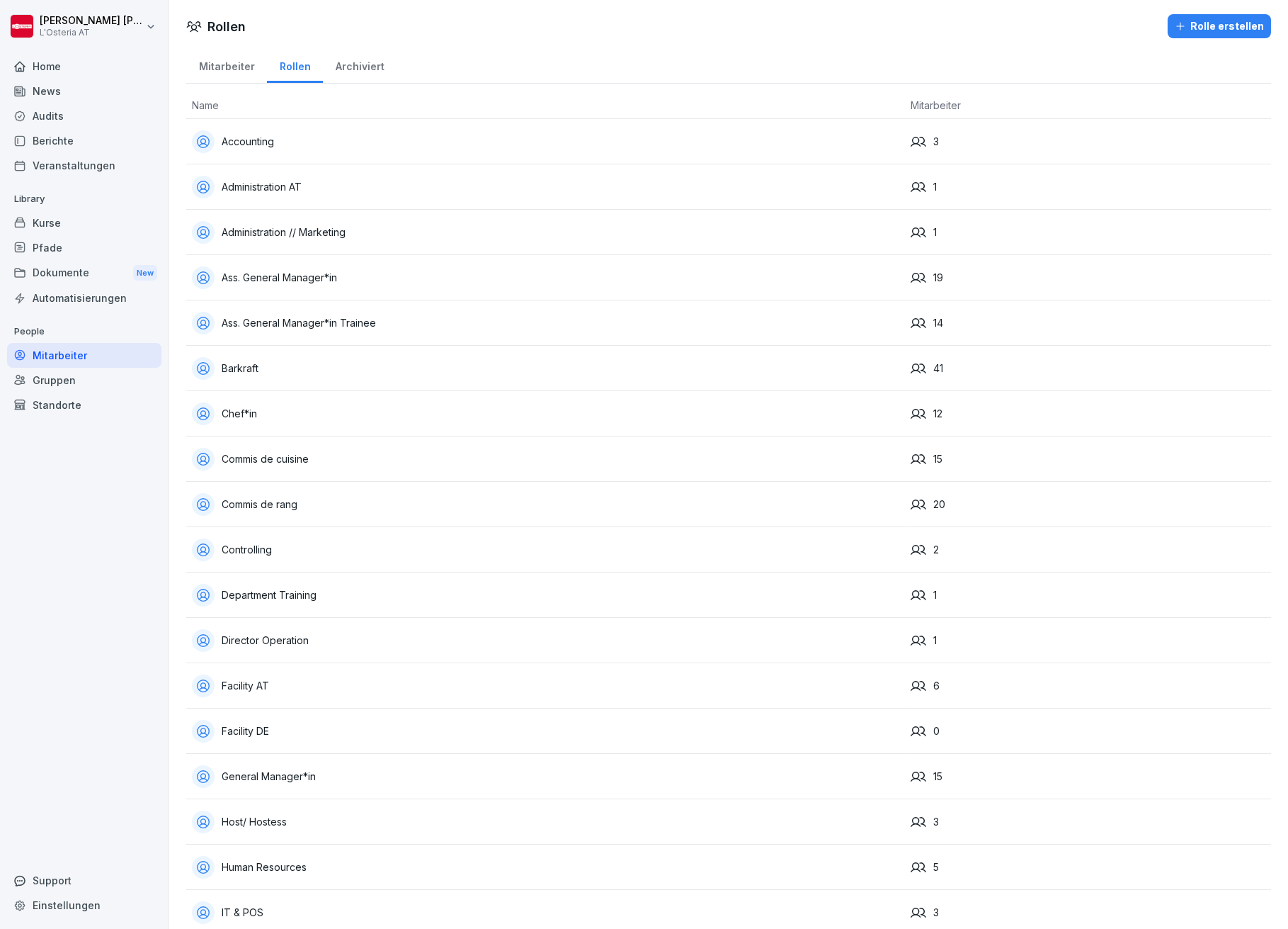
scroll to position [661, 0]
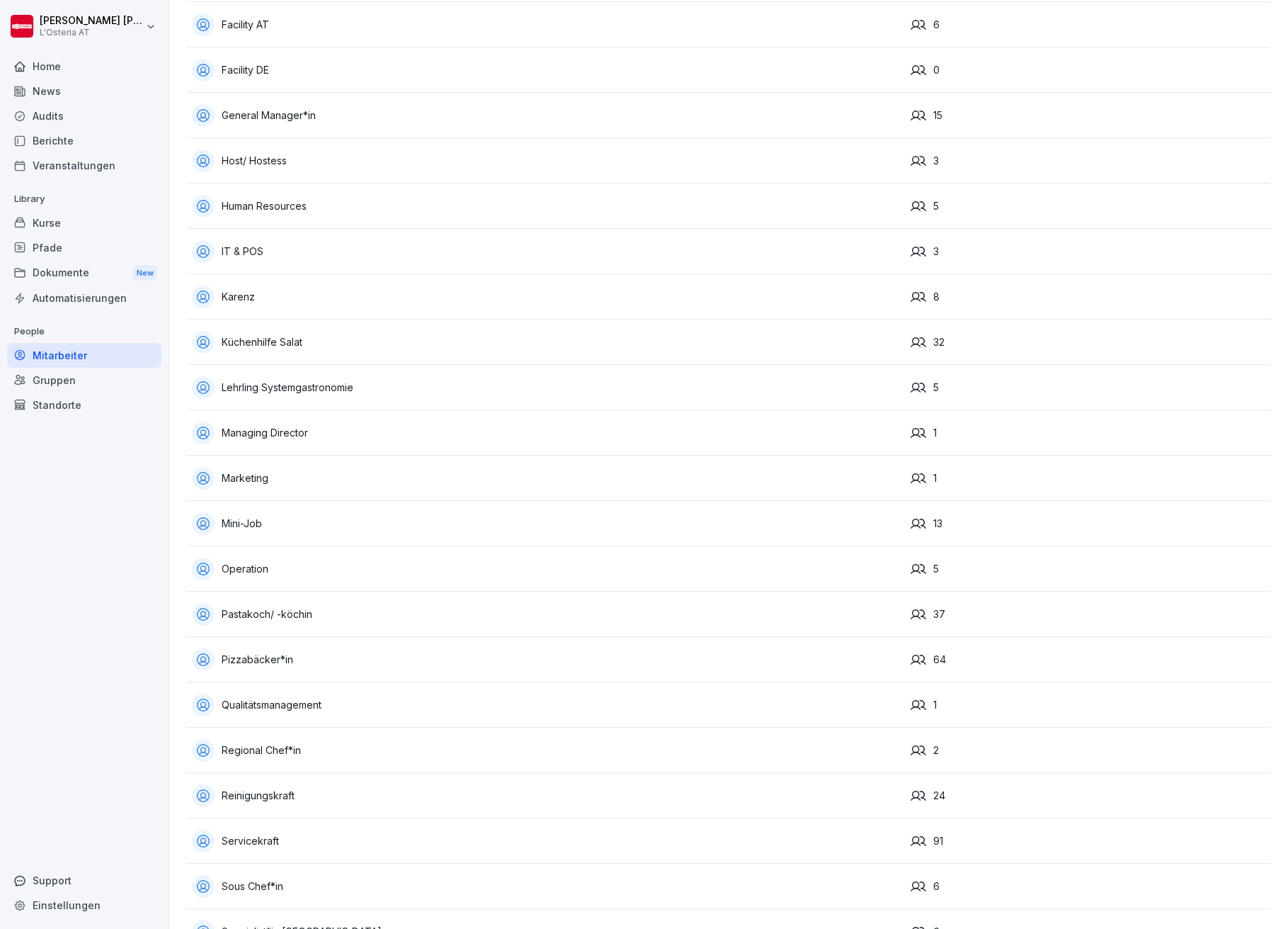
click at [46, 225] on div "Kurse" at bounding box center [84, 223] width 154 height 25
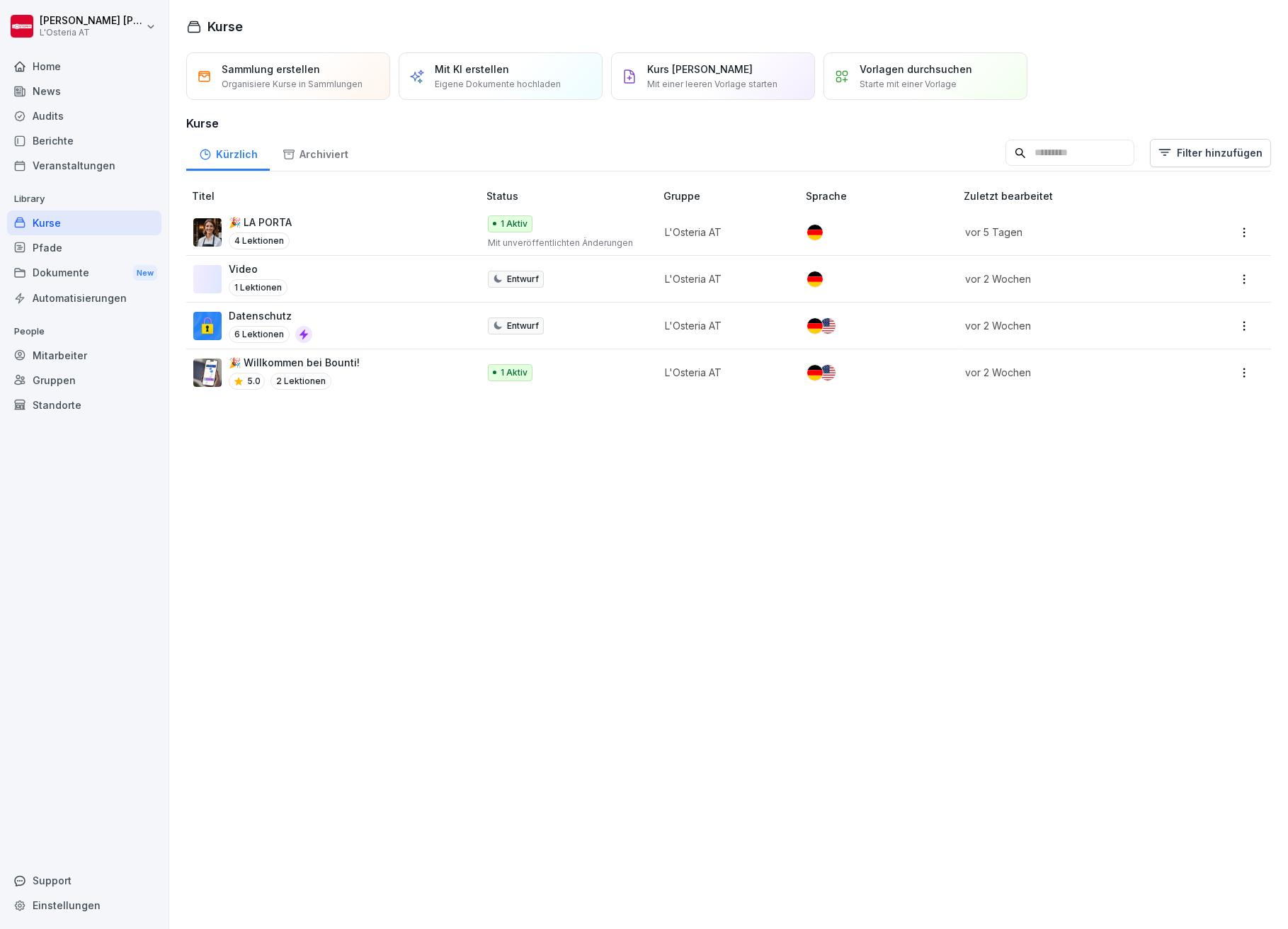
click at [211, 316] on img at bounding box center [208, 326] width 28 height 28
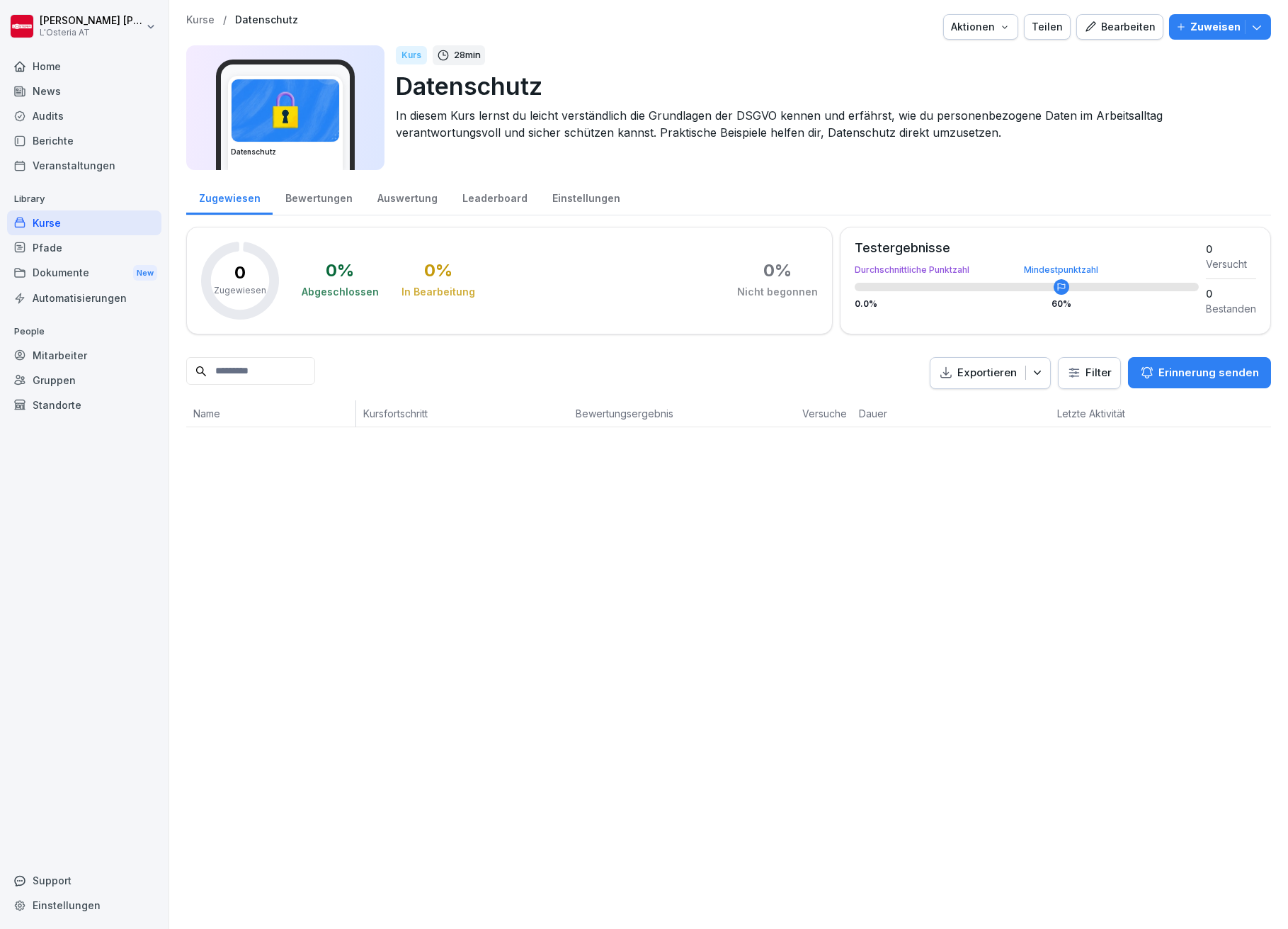
click at [1126, 26] on div "Bearbeiten" at bounding box center [1121, 27] width 72 height 16
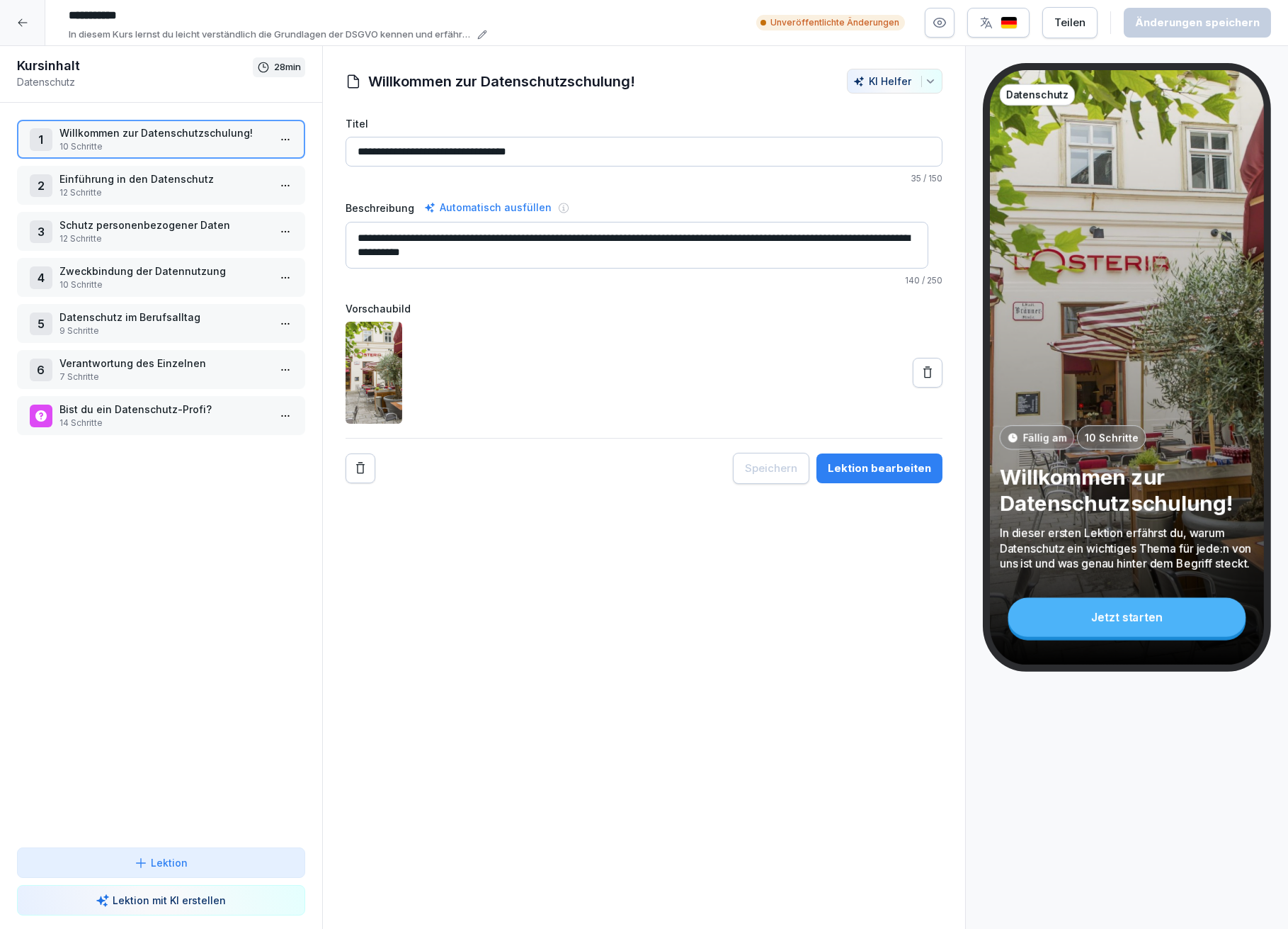
click at [145, 138] on p "Willkommen zur Datenschutzschulung!" at bounding box center [164, 132] width 209 height 15
click at [861, 468] on div "Lektion bearbeiten" at bounding box center [880, 468] width 103 height 16
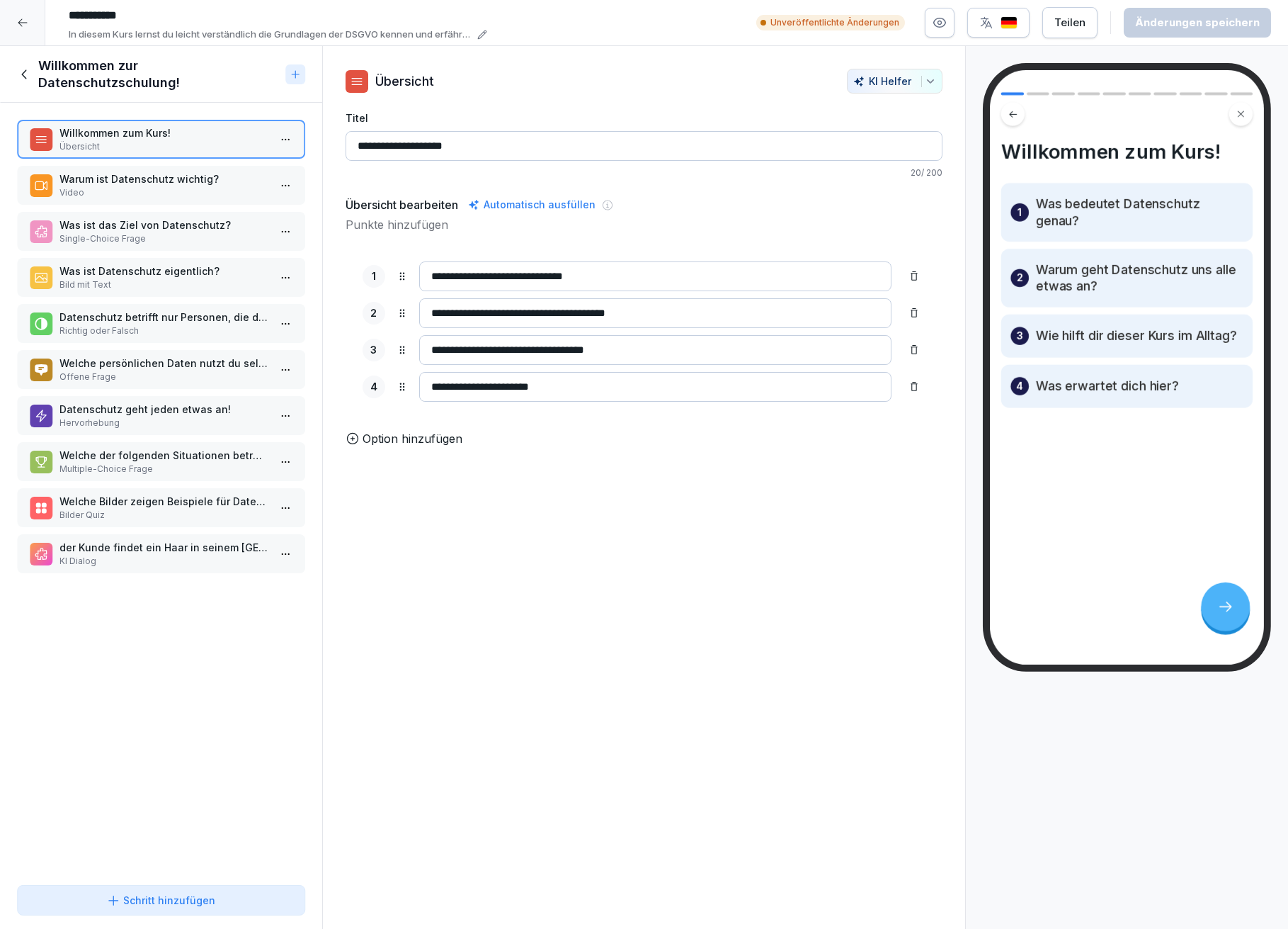
click at [189, 180] on p "Warum ist Datenschutz wichtig?" at bounding box center [164, 179] width 209 height 15
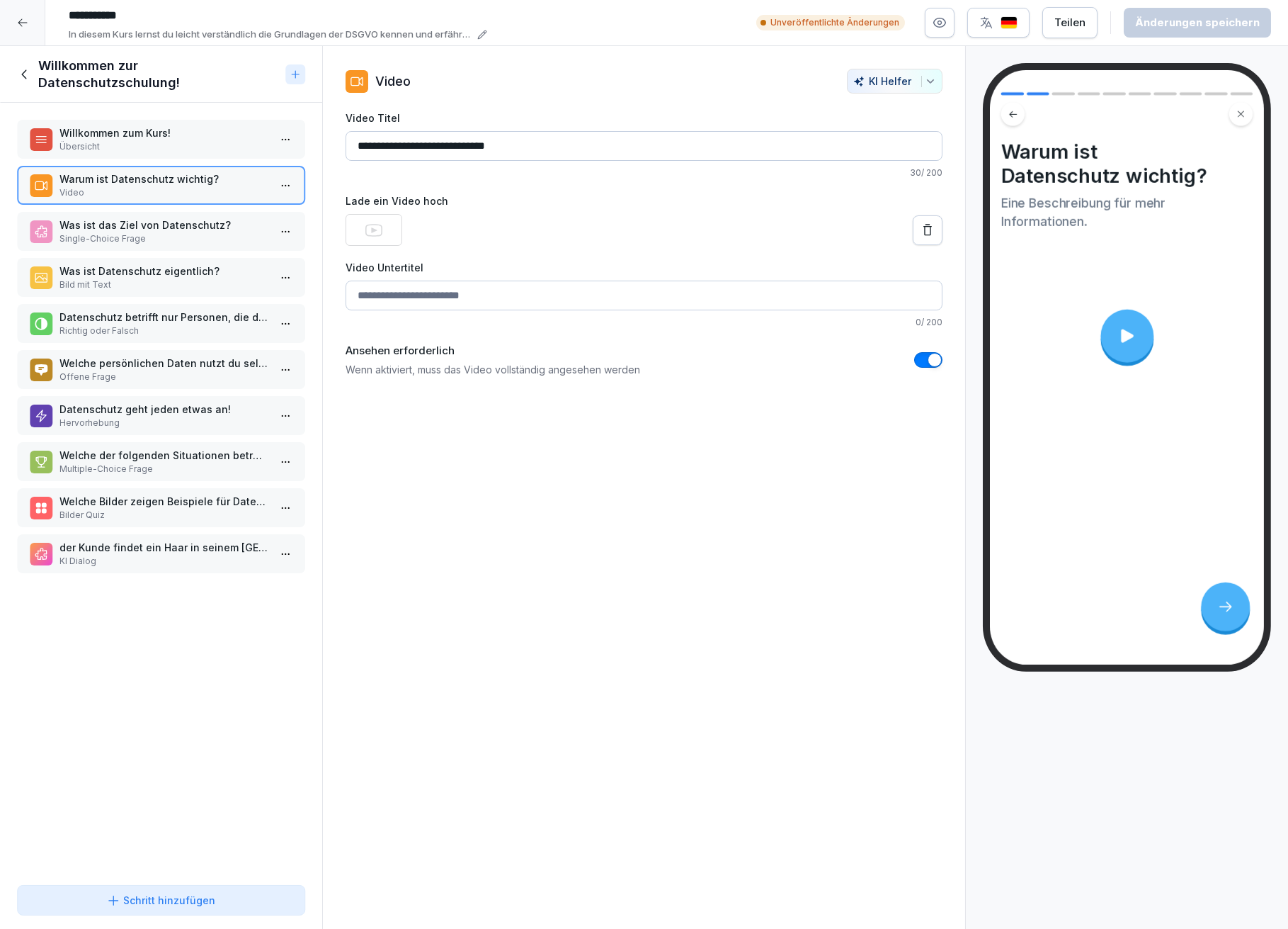
click at [1122, 330] on icon at bounding box center [1128, 336] width 20 height 20
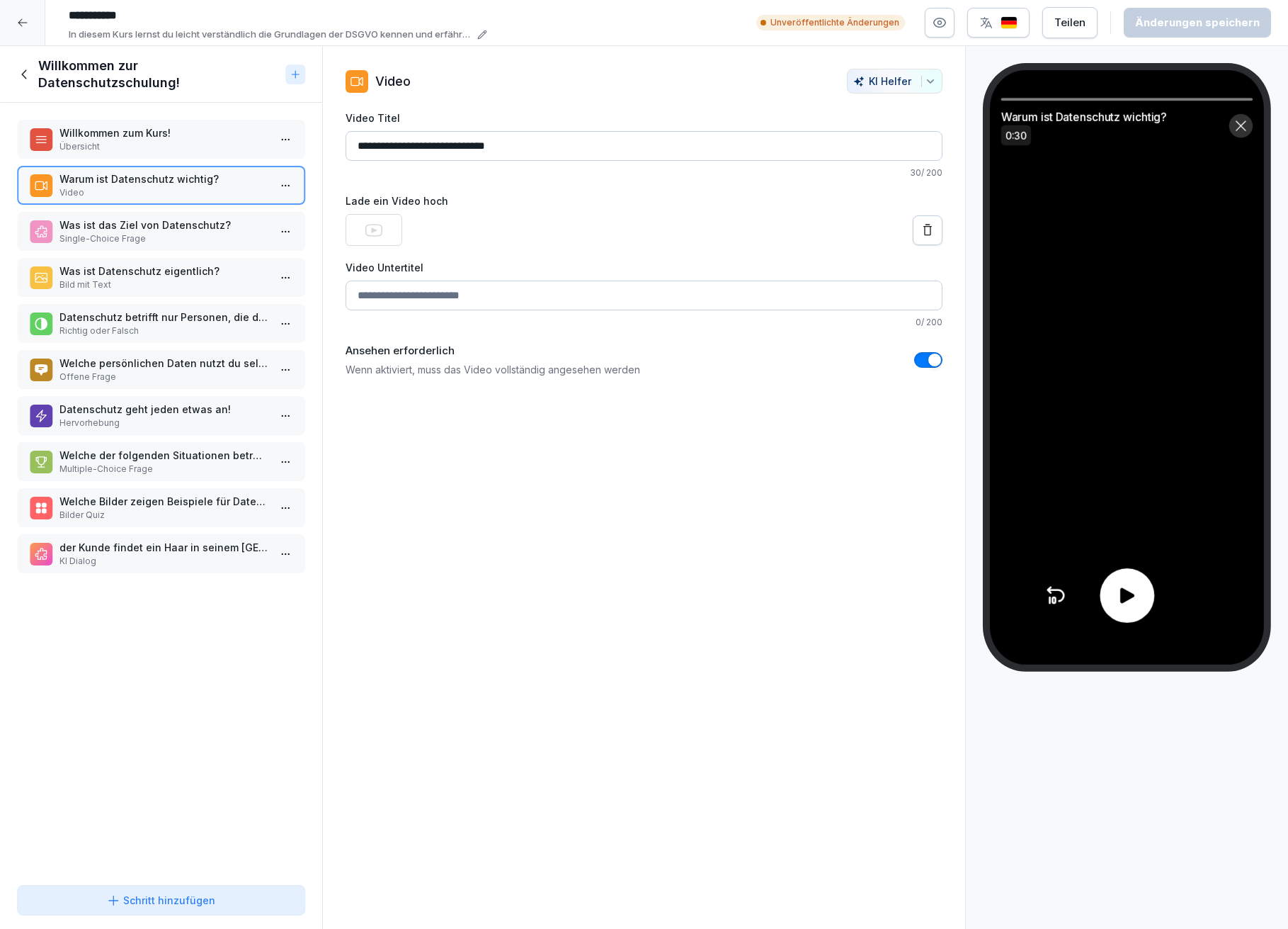
click at [1143, 600] on div at bounding box center [1127, 595] width 54 height 54
click at [1123, 588] on icon at bounding box center [1128, 596] width 23 height 23
click at [1125, 596] on icon at bounding box center [1128, 596] width 14 height 16
click at [1051, 596] on icon at bounding box center [1055, 596] width 23 height 23
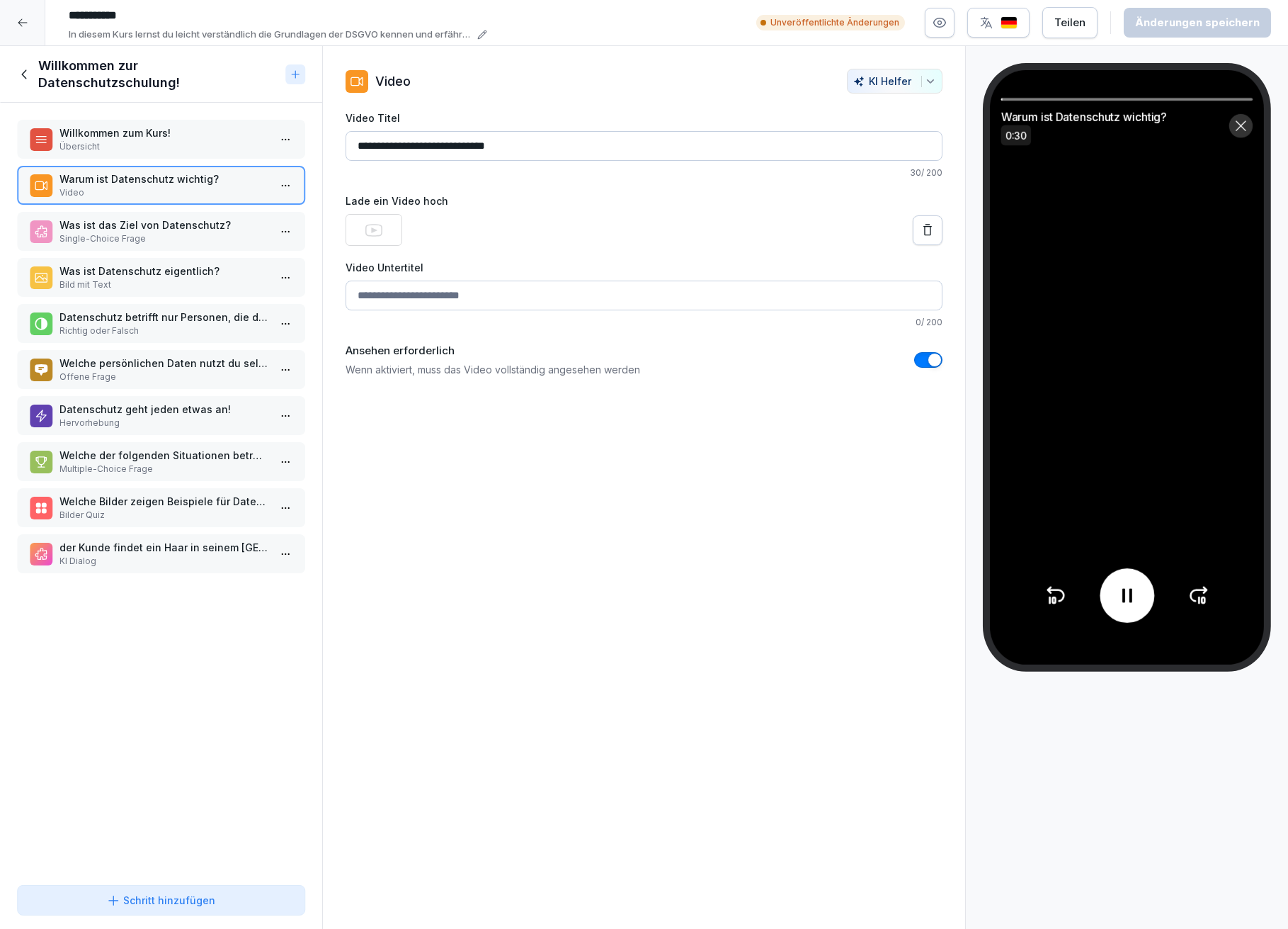
click at [1051, 595] on icon at bounding box center [1055, 596] width 23 height 23
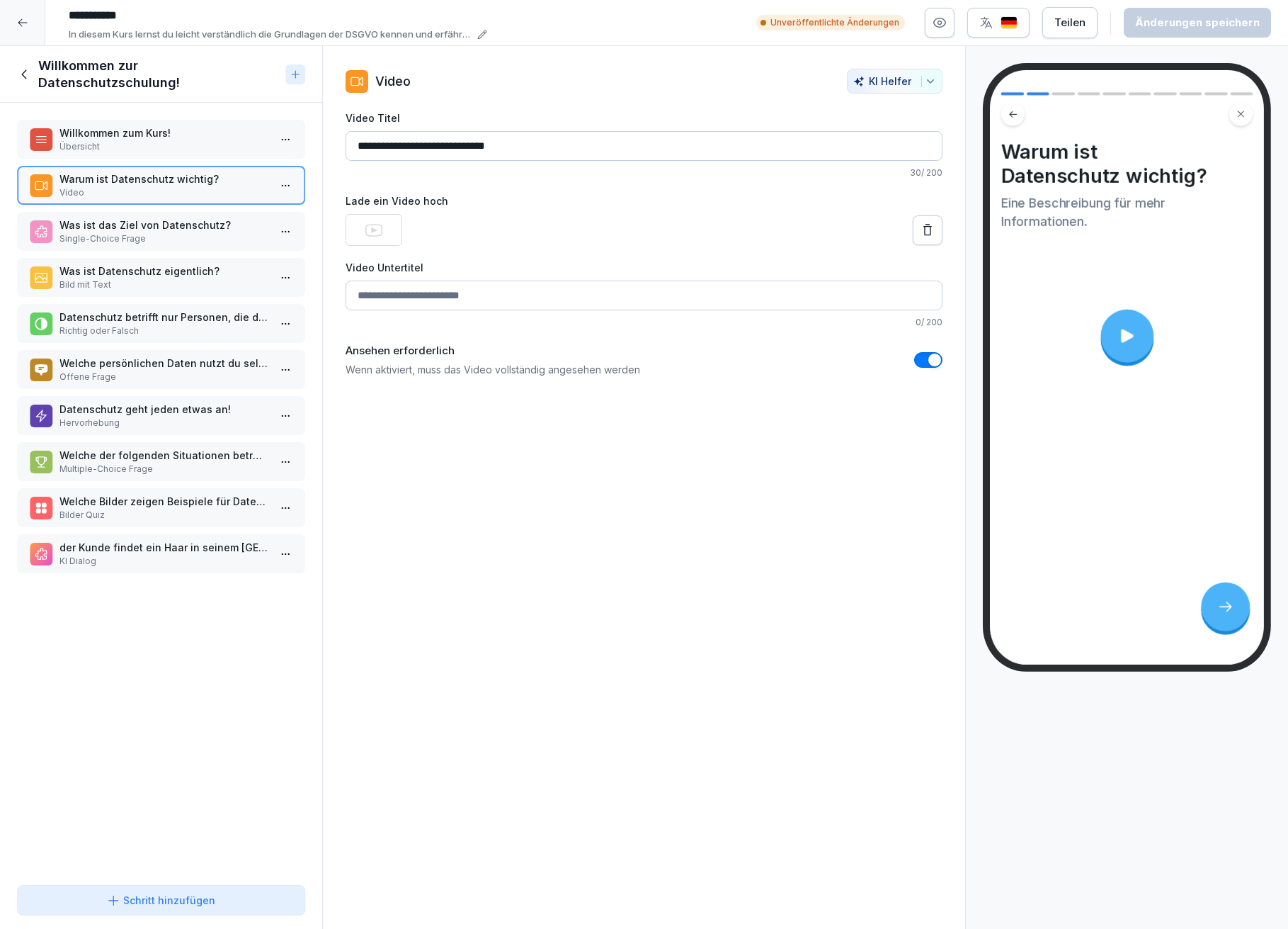
click at [181, 227] on p "Was ist das Ziel von Datenschutz?" at bounding box center [164, 224] width 209 height 15
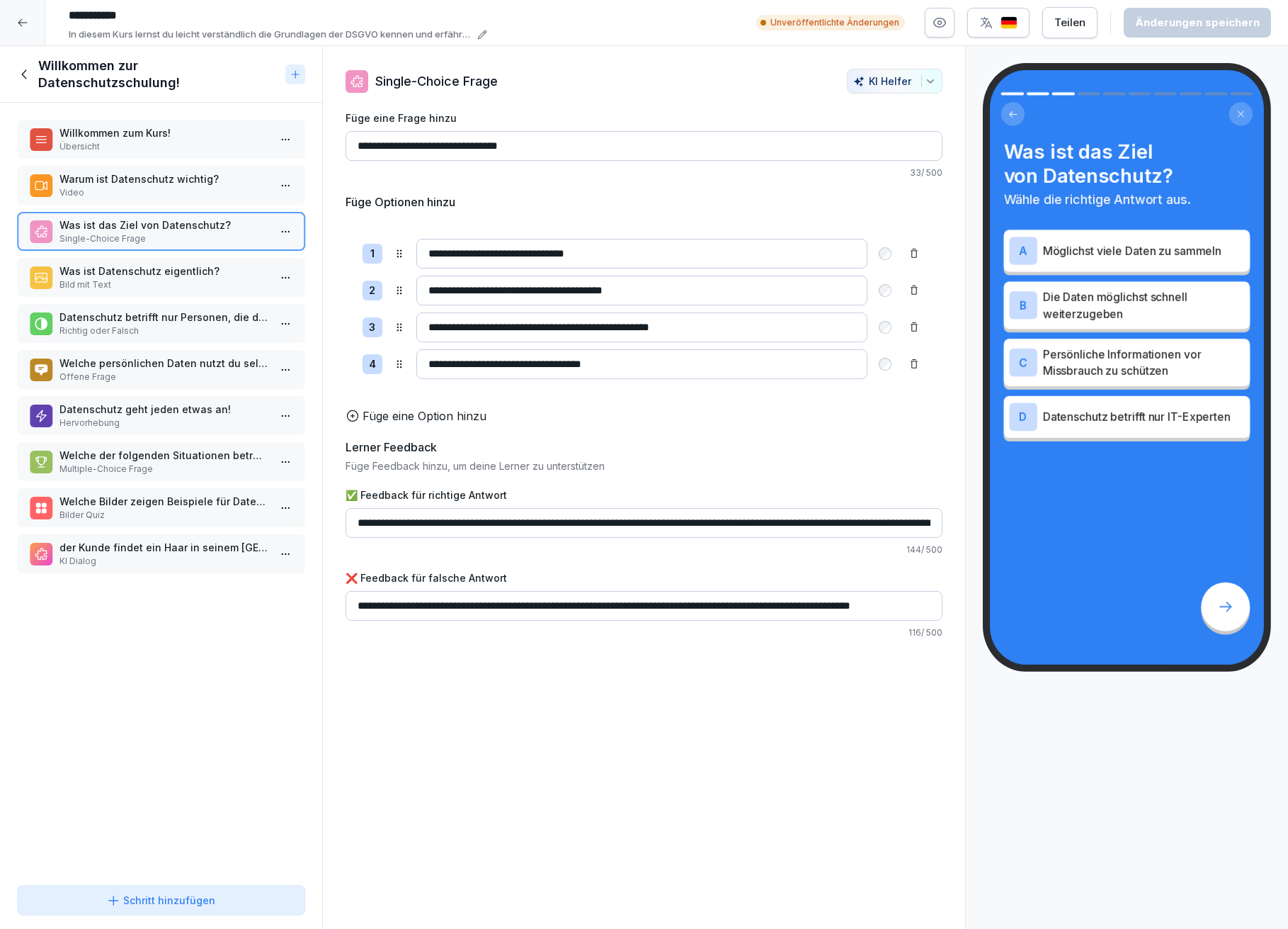
click at [1221, 605] on icon at bounding box center [1226, 606] width 17 height 17
drag, startPoint x: 398, startPoint y: 367, endPoint x: 400, endPoint y: 294, distance: 73.0
click at [400, 294] on icon at bounding box center [399, 291] width 11 height 11
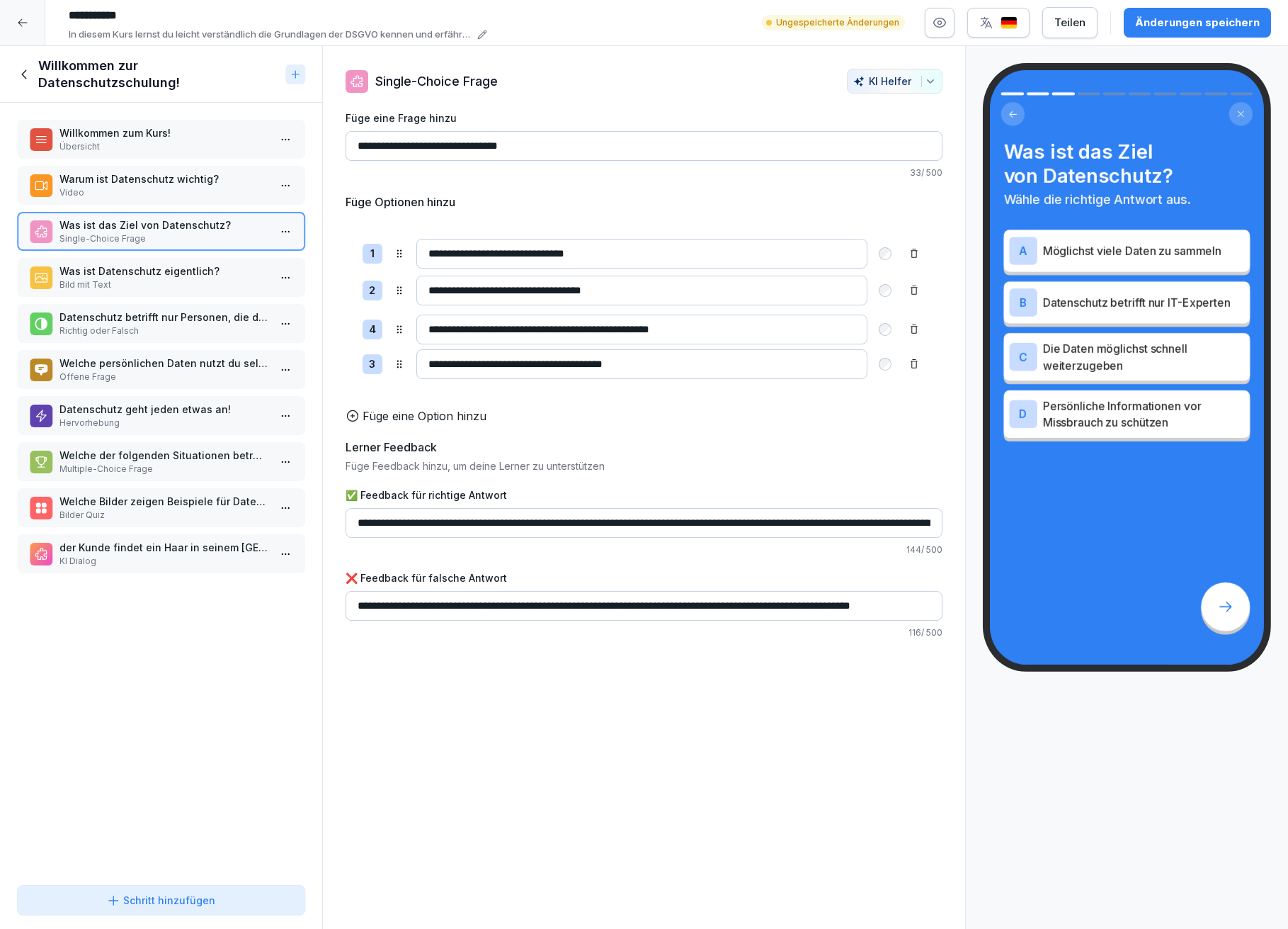
drag, startPoint x: 400, startPoint y: 364, endPoint x: 401, endPoint y: 329, distance: 35.0
click at [397, 329] on icon at bounding box center [399, 329] width 11 height 11
click at [749, 777] on div "**********" at bounding box center [645, 488] width 645 height 883
click at [1219, 20] on div "Änderungen speichern" at bounding box center [1198, 23] width 124 height 16
click at [1230, 600] on icon at bounding box center [1226, 606] width 17 height 17
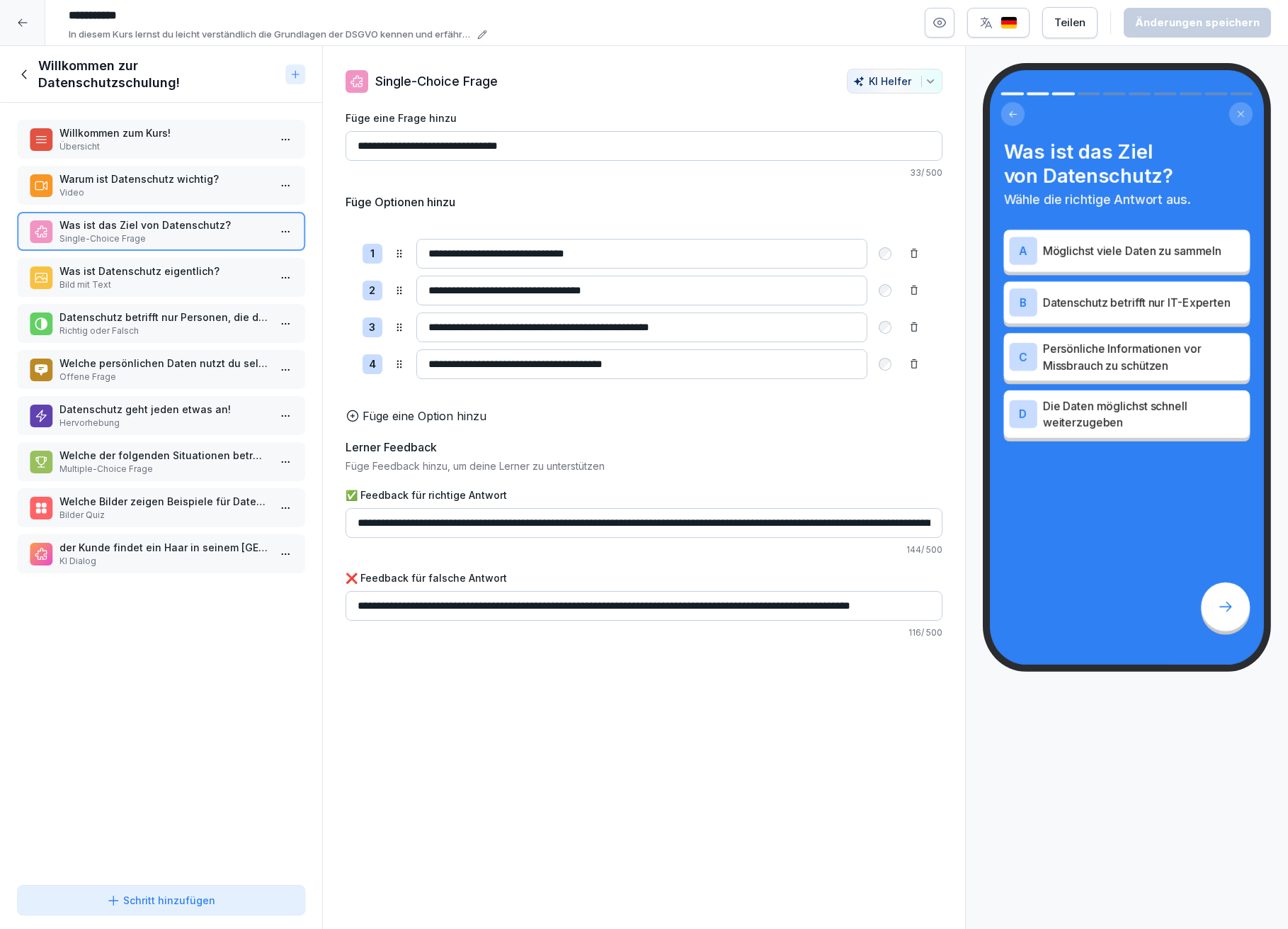
click at [1096, 251] on p "Möglichst viele Daten zu sammeln" at bounding box center [1144, 250] width 202 height 17
click at [1102, 305] on p "Datenschutz betrifft nur IT-Experten" at bounding box center [1144, 301] width 202 height 17
click at [177, 267] on p "Was ist Datenschutz eigentlich?" at bounding box center [164, 271] width 209 height 15
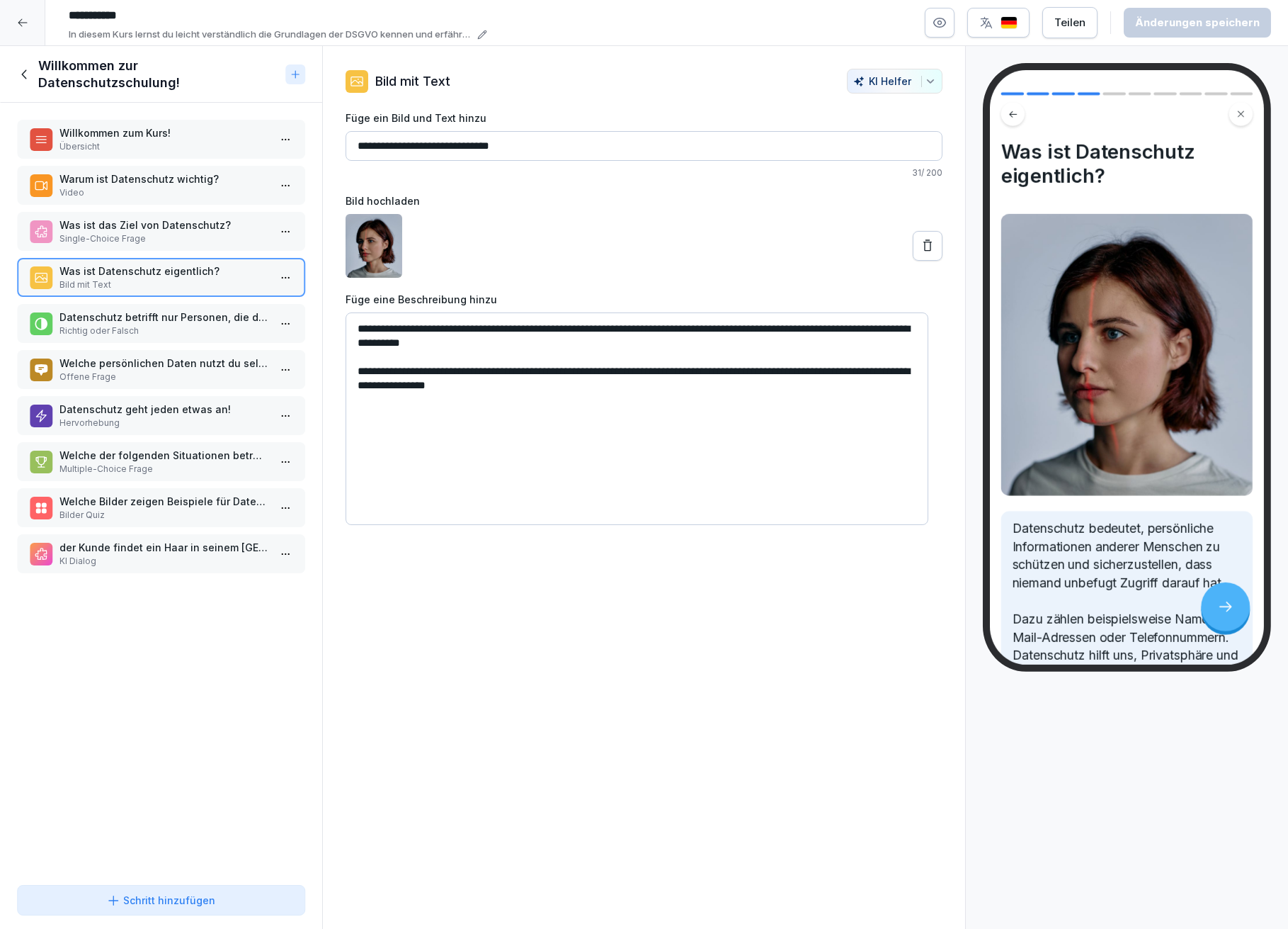
click at [123, 138] on p "Willkommen zum Kurs!" at bounding box center [164, 132] width 209 height 15
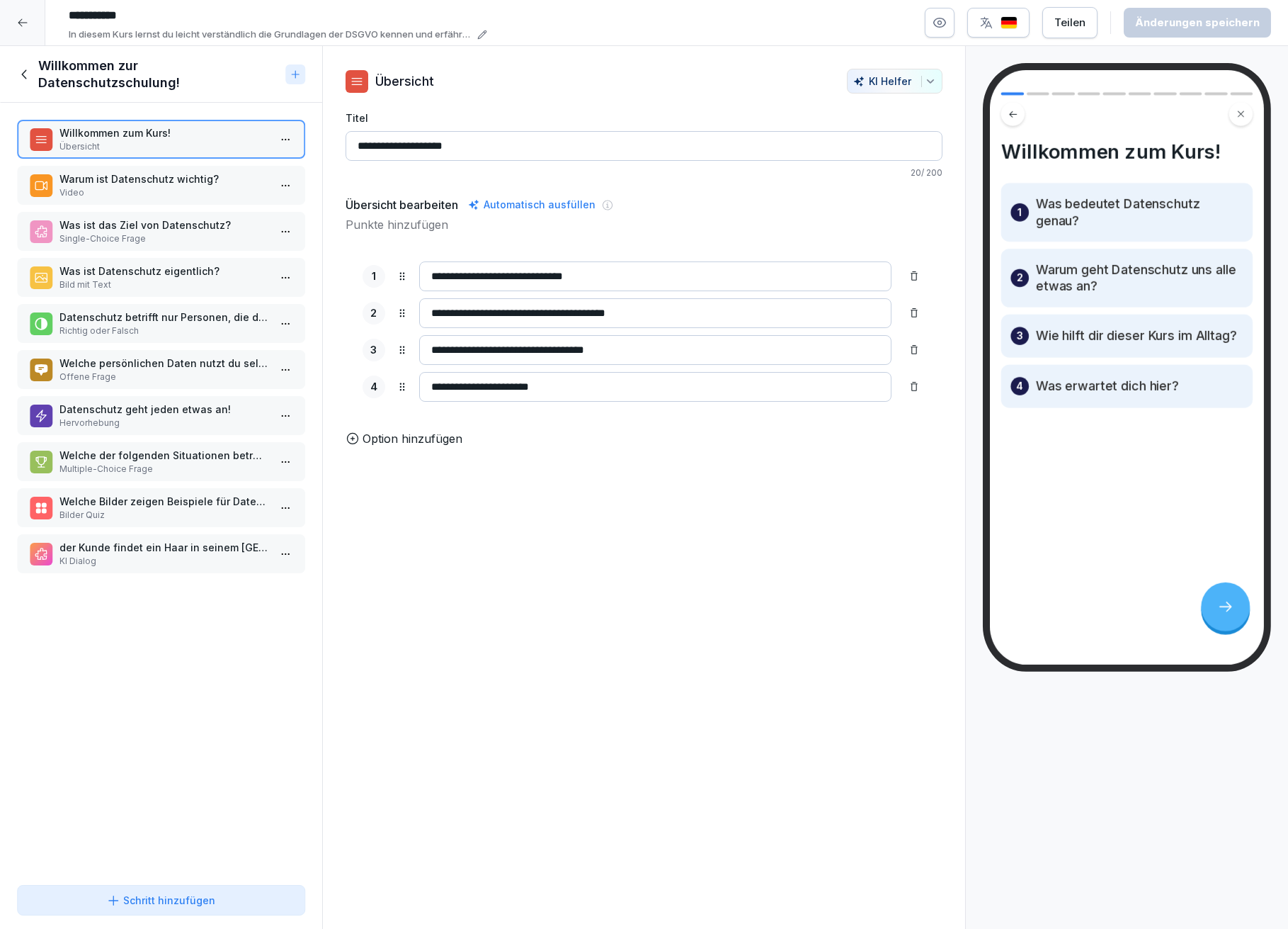
click at [172, 188] on p "Video" at bounding box center [164, 193] width 209 height 13
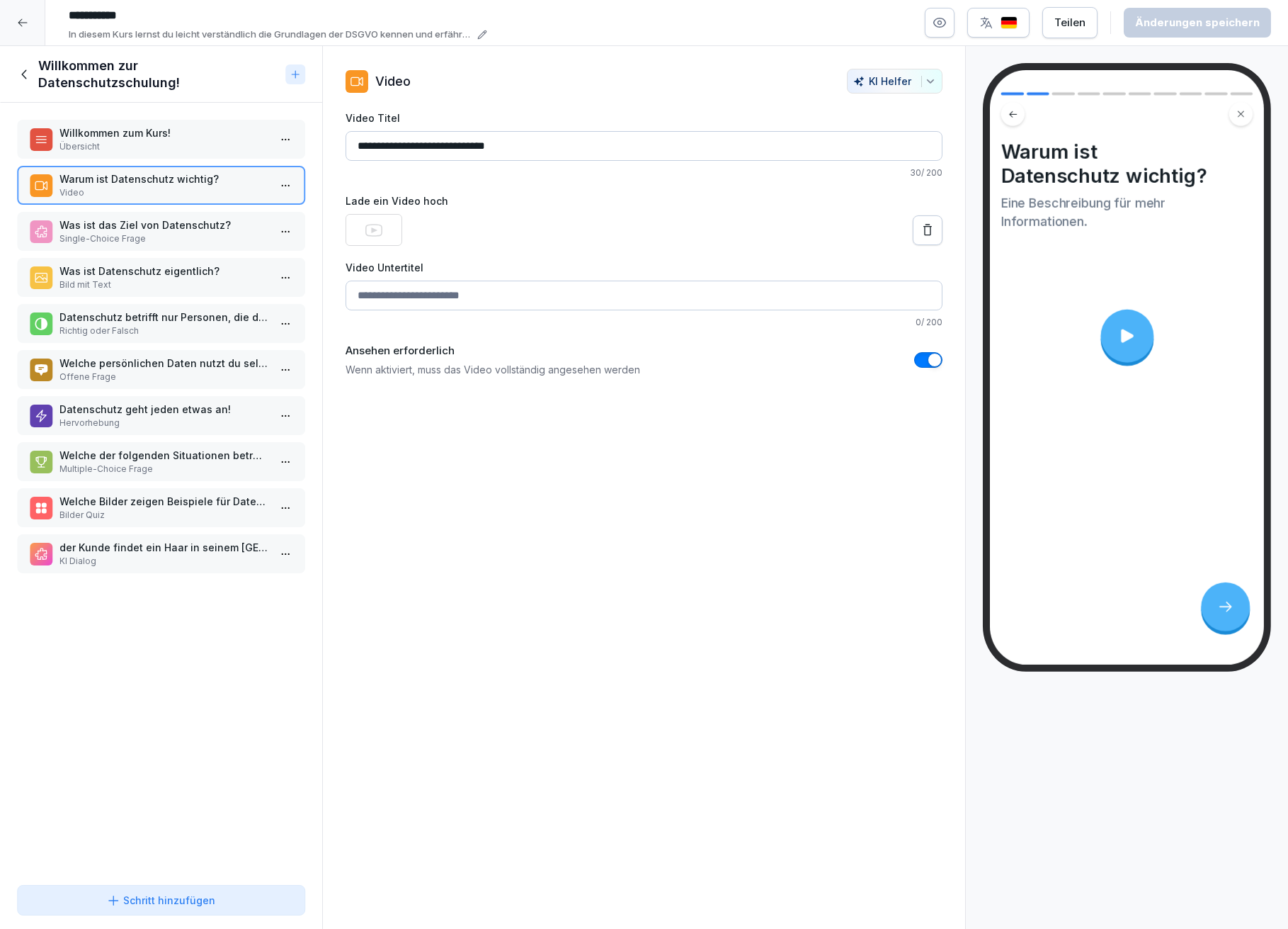
click at [138, 235] on p "Single-Choice Frage" at bounding box center [164, 238] width 209 height 13
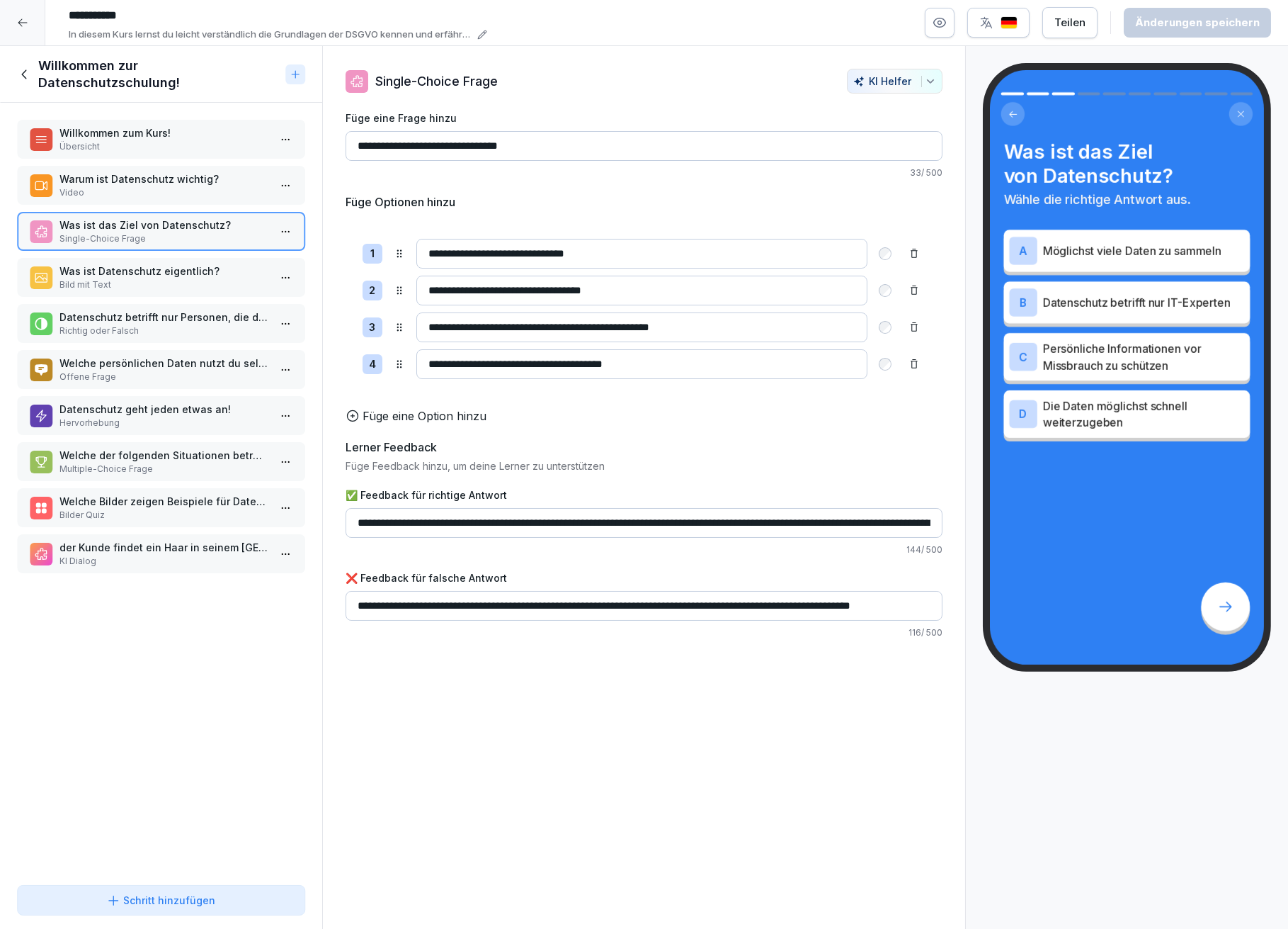
click at [131, 268] on p "Was ist Datenschutz eigentlich?" at bounding box center [164, 271] width 209 height 15
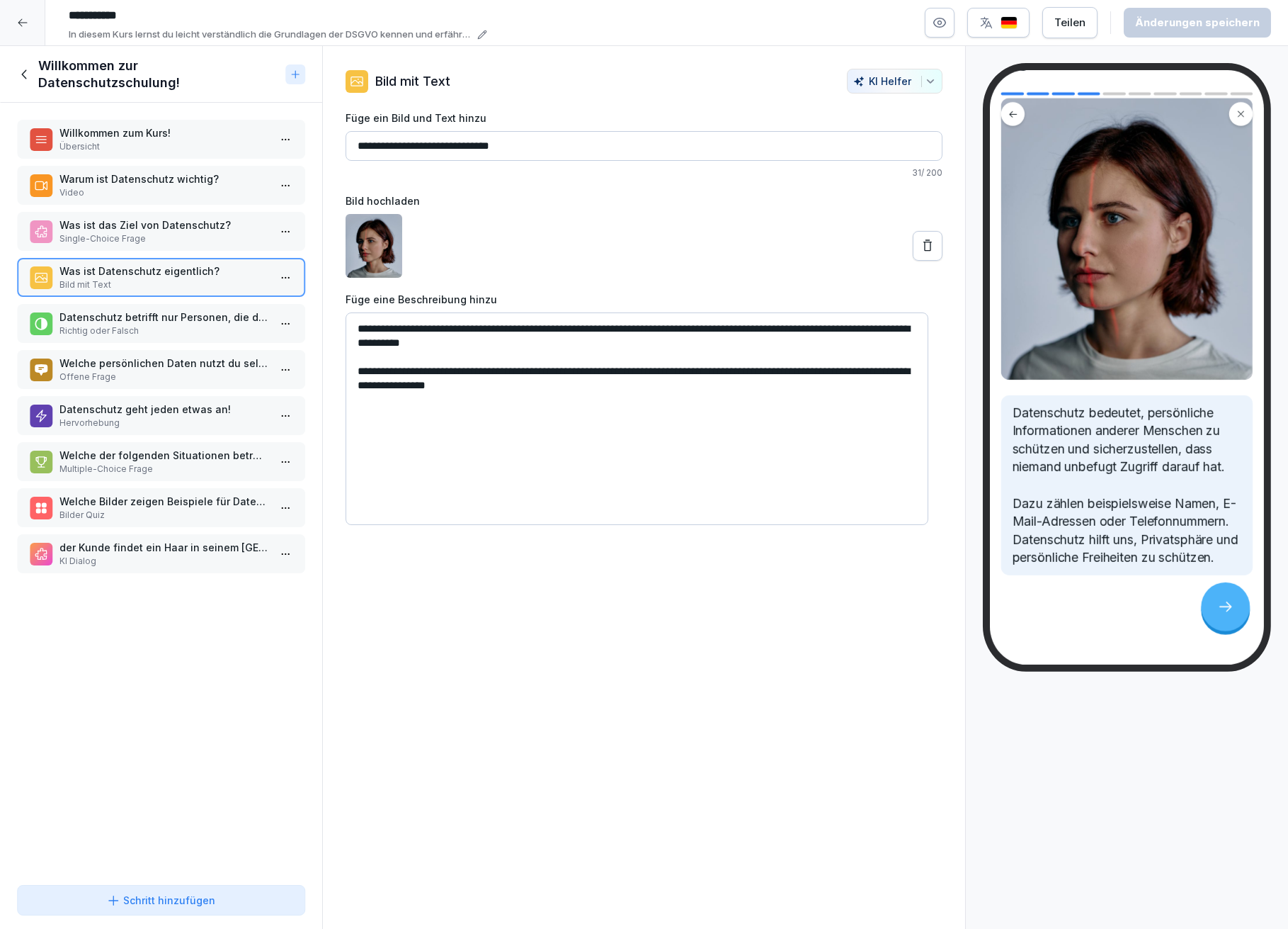
scroll to position [135, 0]
click at [164, 324] on p "Richtig oder Falsch" at bounding box center [164, 330] width 209 height 13
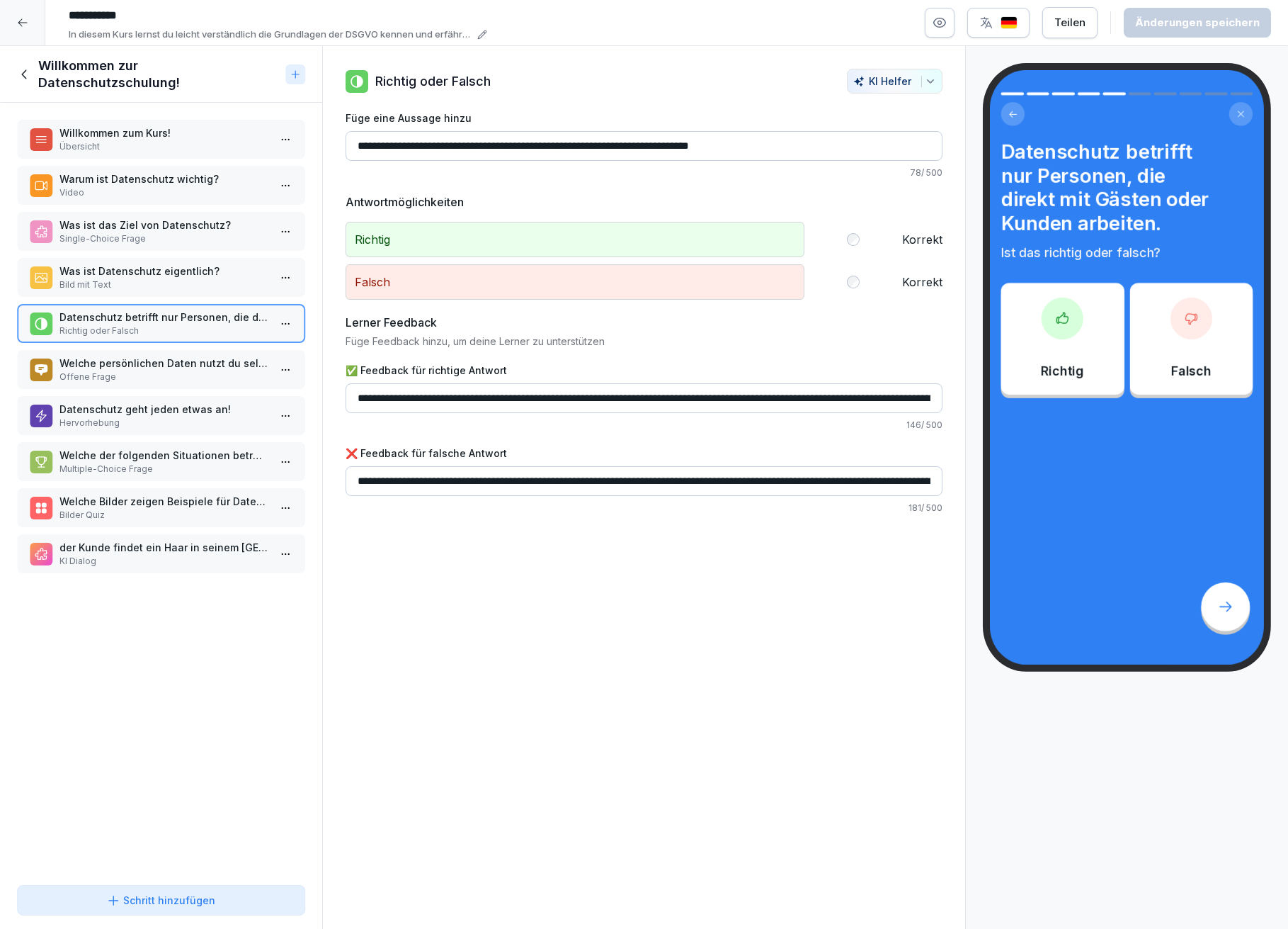
click at [890, 399] on input "**********" at bounding box center [644, 398] width 598 height 30
click at [742, 478] on input "**********" at bounding box center [644, 481] width 598 height 30
click at [137, 356] on p "Welche persönlichen Daten nutzt du selbst in deinem Arbeitsalltag? Schreibe ein…" at bounding box center [164, 363] width 209 height 15
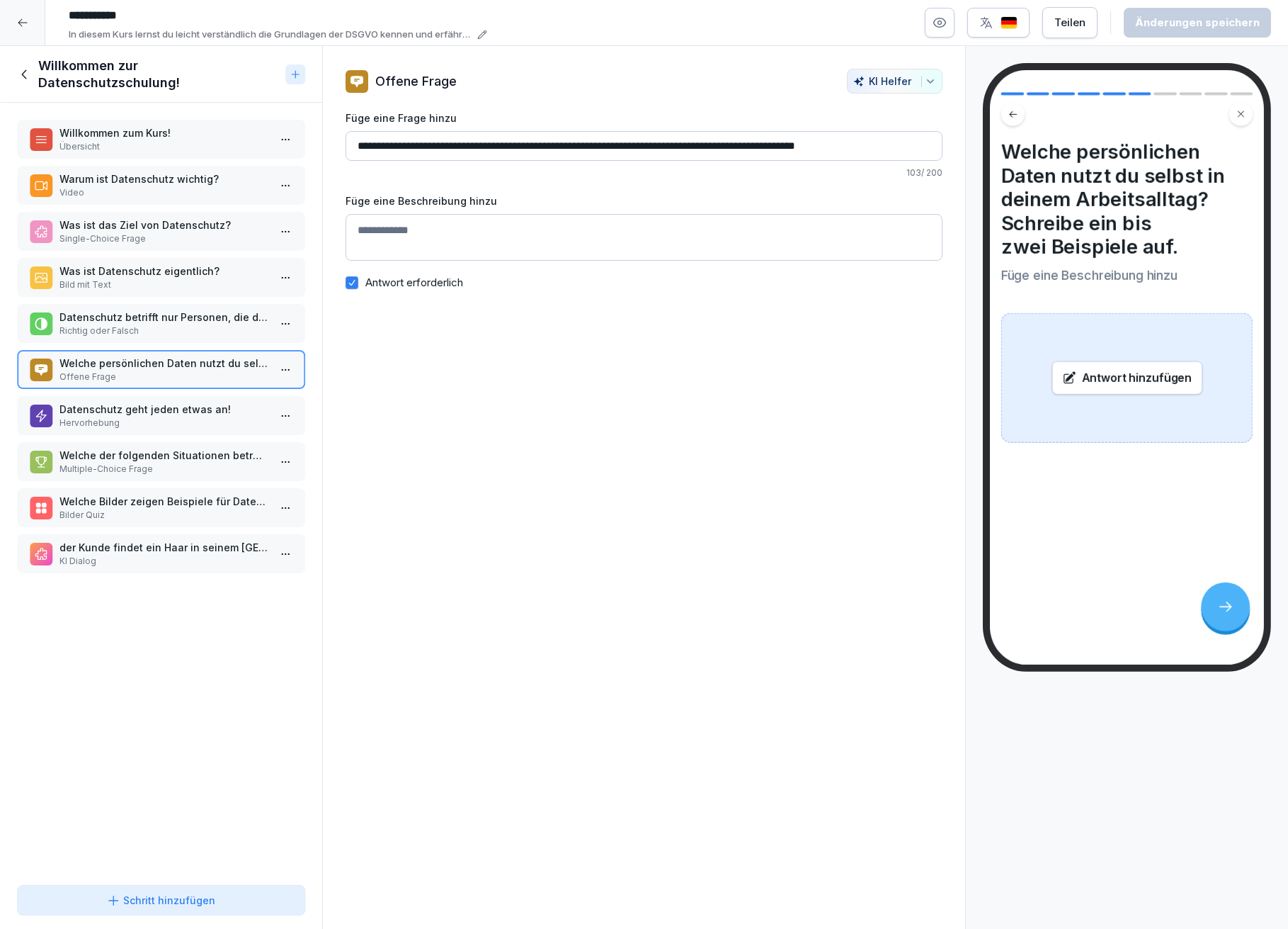
click at [142, 402] on p "Datenschutz geht jeden etwas an!" at bounding box center [164, 408] width 209 height 15
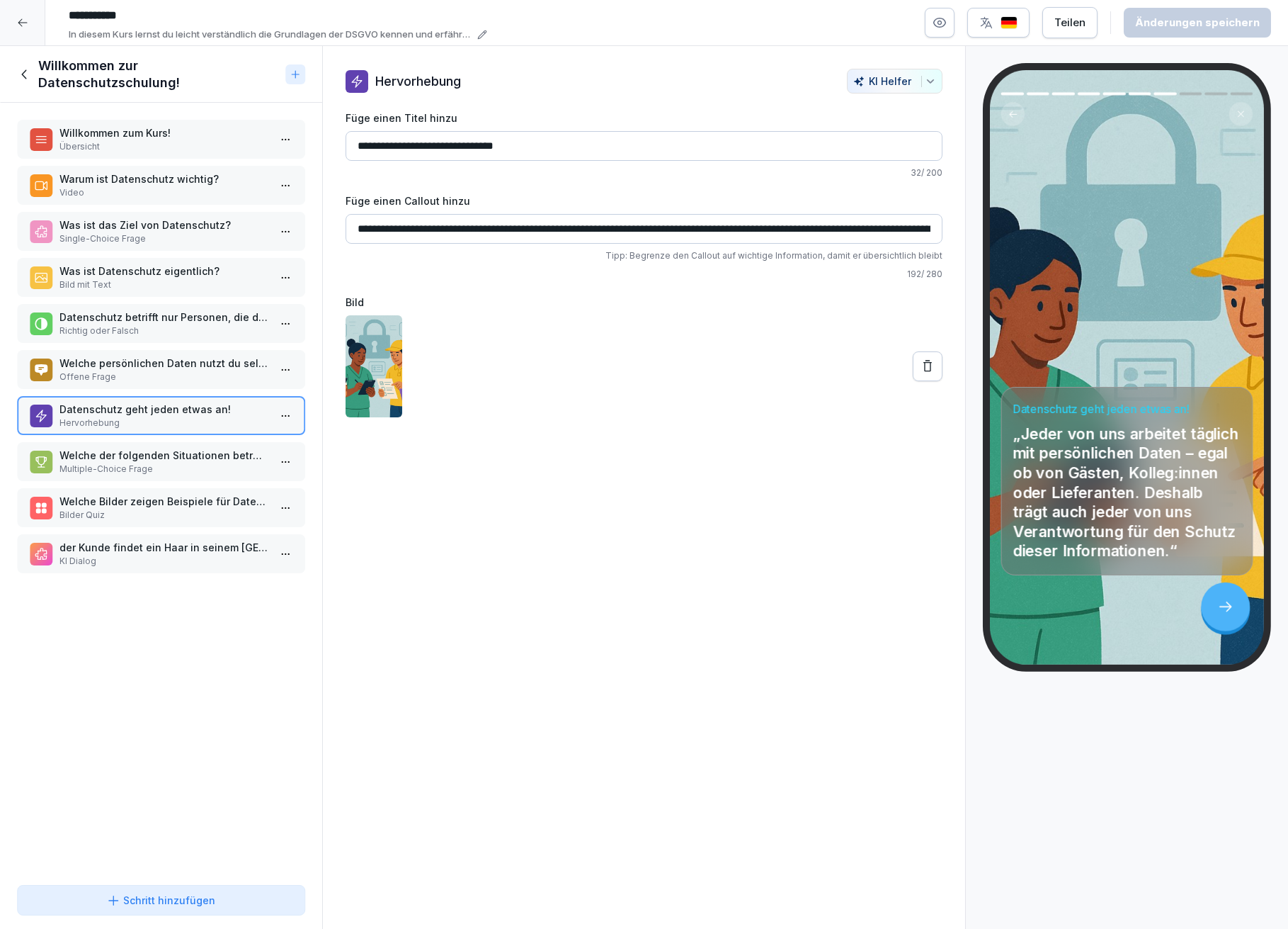
click at [161, 450] on p "Welche der folgenden Situationen betreffen das Thema Datenschutz?" at bounding box center [164, 455] width 209 height 15
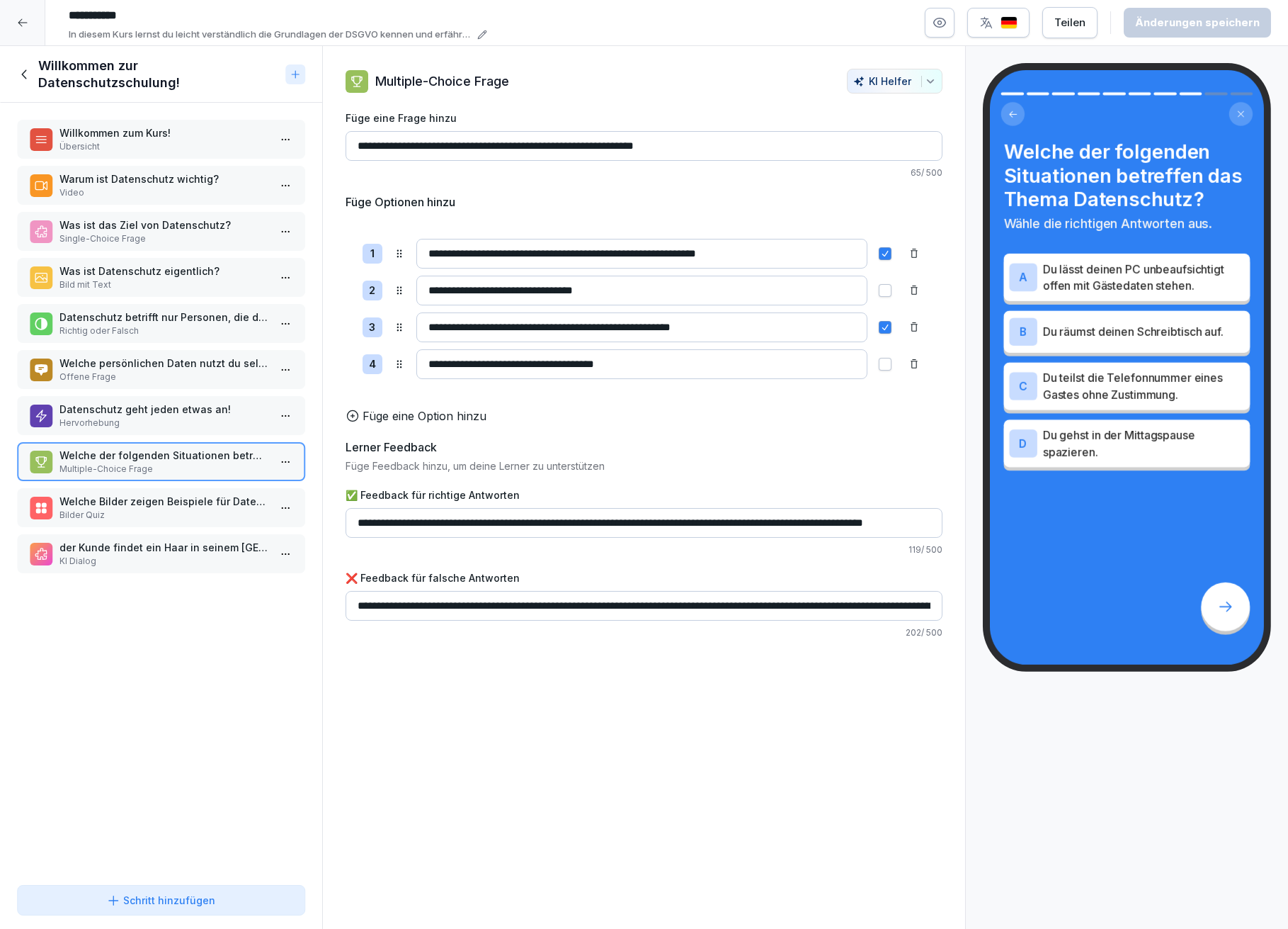
click at [609, 537] on input "**********" at bounding box center [644, 523] width 598 height 30
type input "**********"
click at [634, 616] on input "**********" at bounding box center [644, 606] width 598 height 30
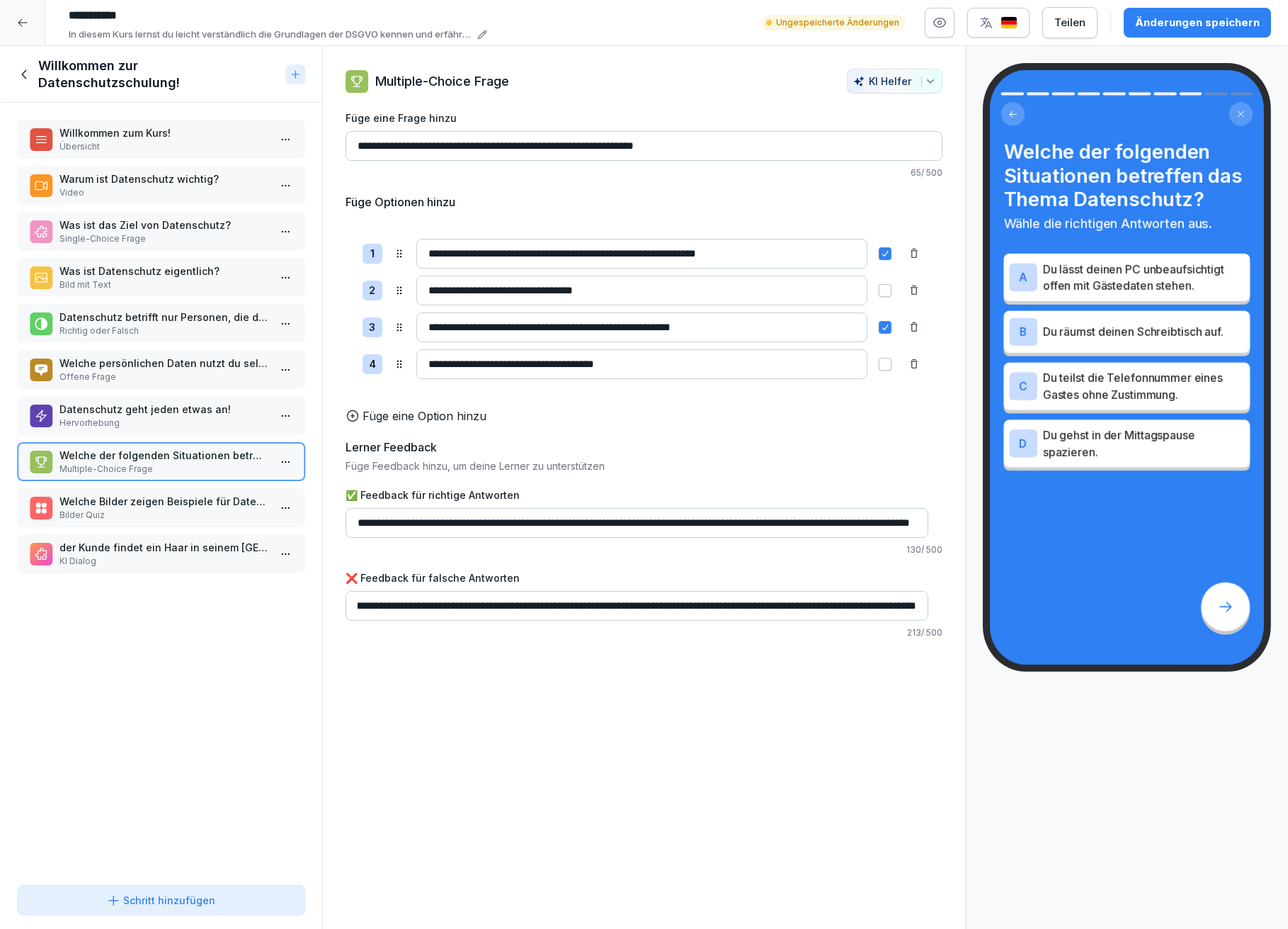
scroll to position [0, 553]
type input "**********"
click at [1218, 11] on button "Änderungen speichern" at bounding box center [1198, 23] width 147 height 30
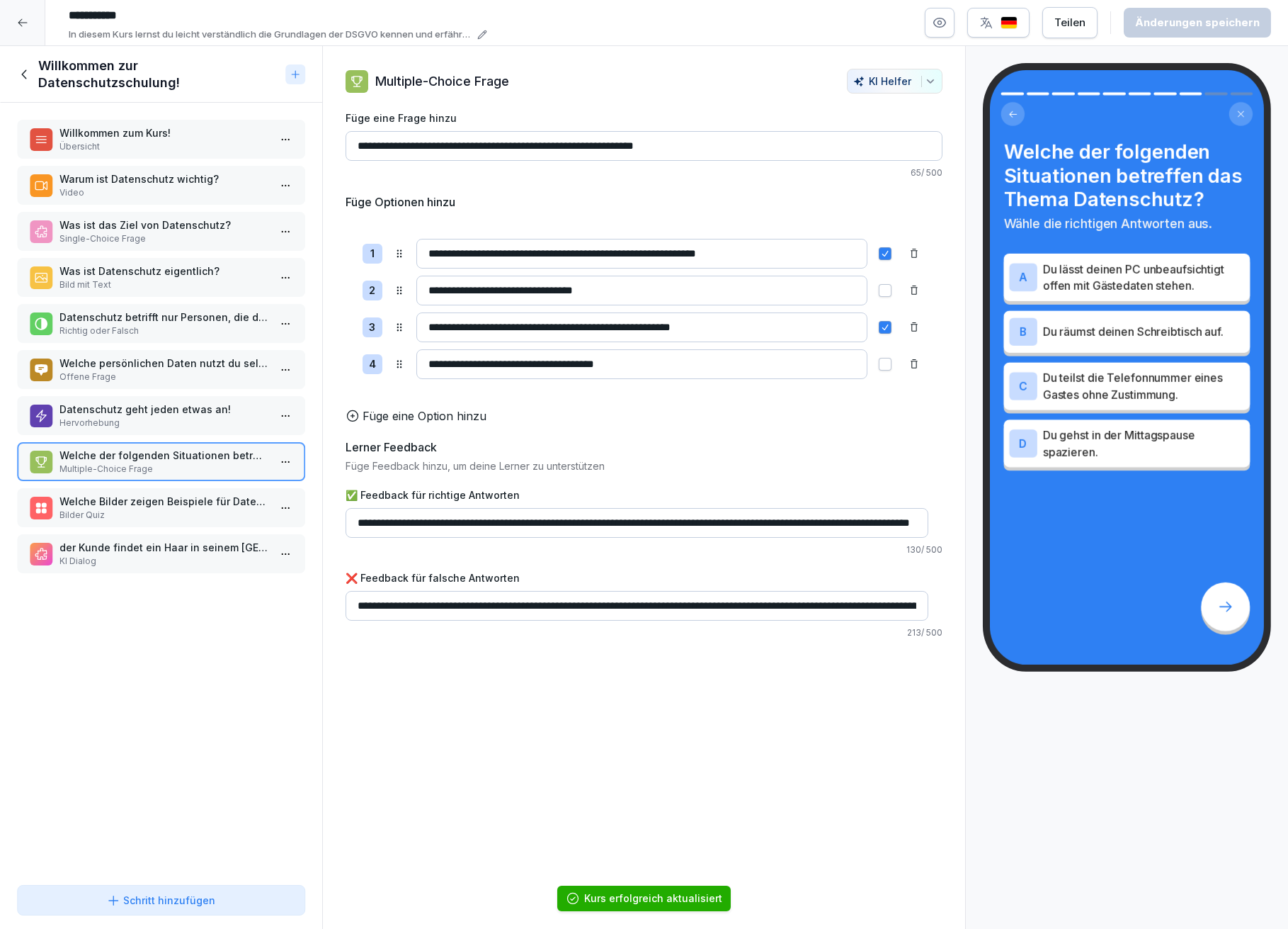
click at [157, 493] on p "Welche Bilder zeigen Beispiele für Datenschutz-Risiken im Arbeitsalltag?" at bounding box center [164, 500] width 209 height 15
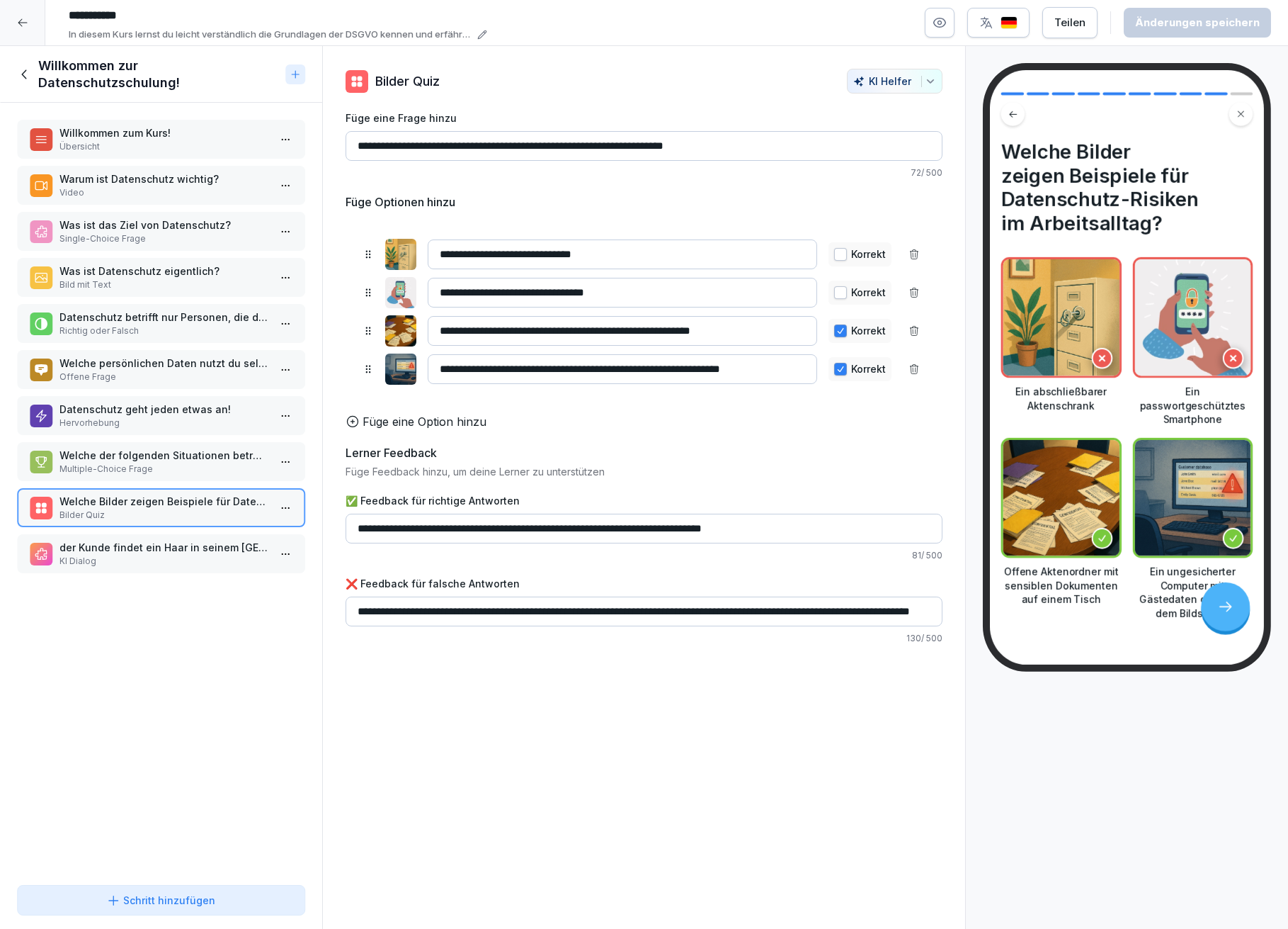
click at [185, 540] on p "der Kunde findet ein Haar in seinem Essen" at bounding box center [164, 547] width 209 height 15
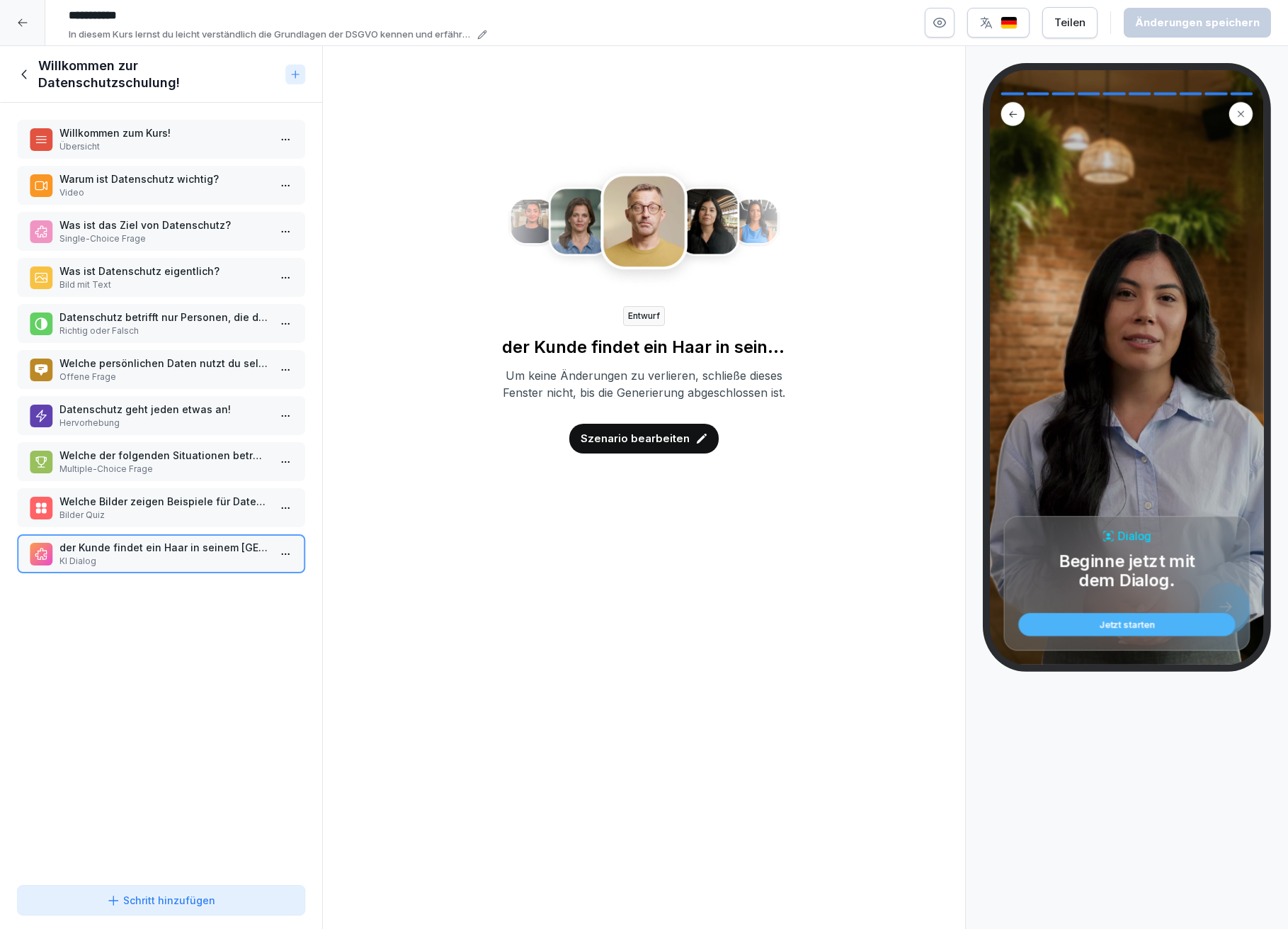
click at [626, 446] on p "Szenario bearbeiten" at bounding box center [635, 438] width 109 height 16
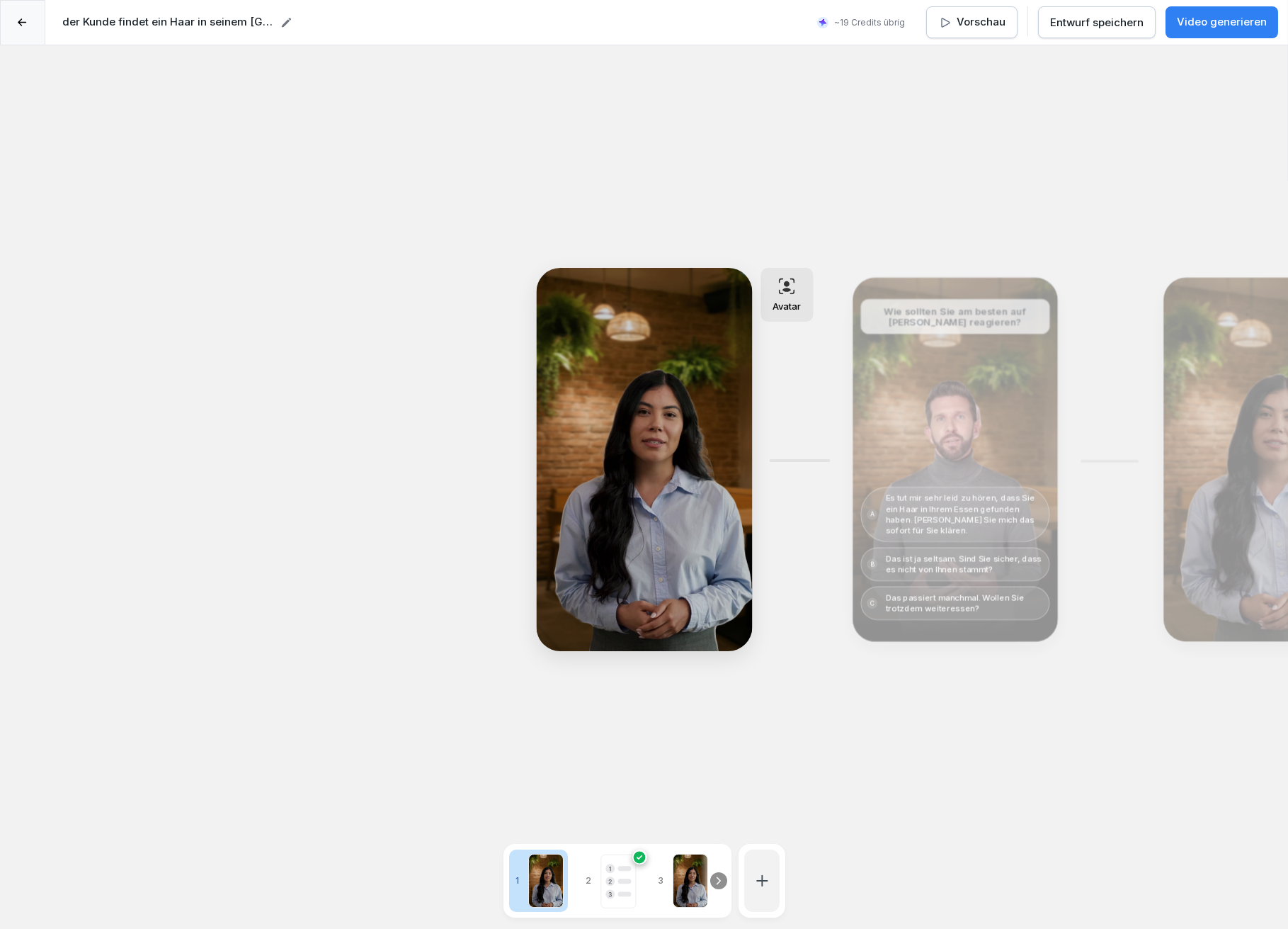
click at [287, 17] on icon at bounding box center [286, 22] width 11 height 11
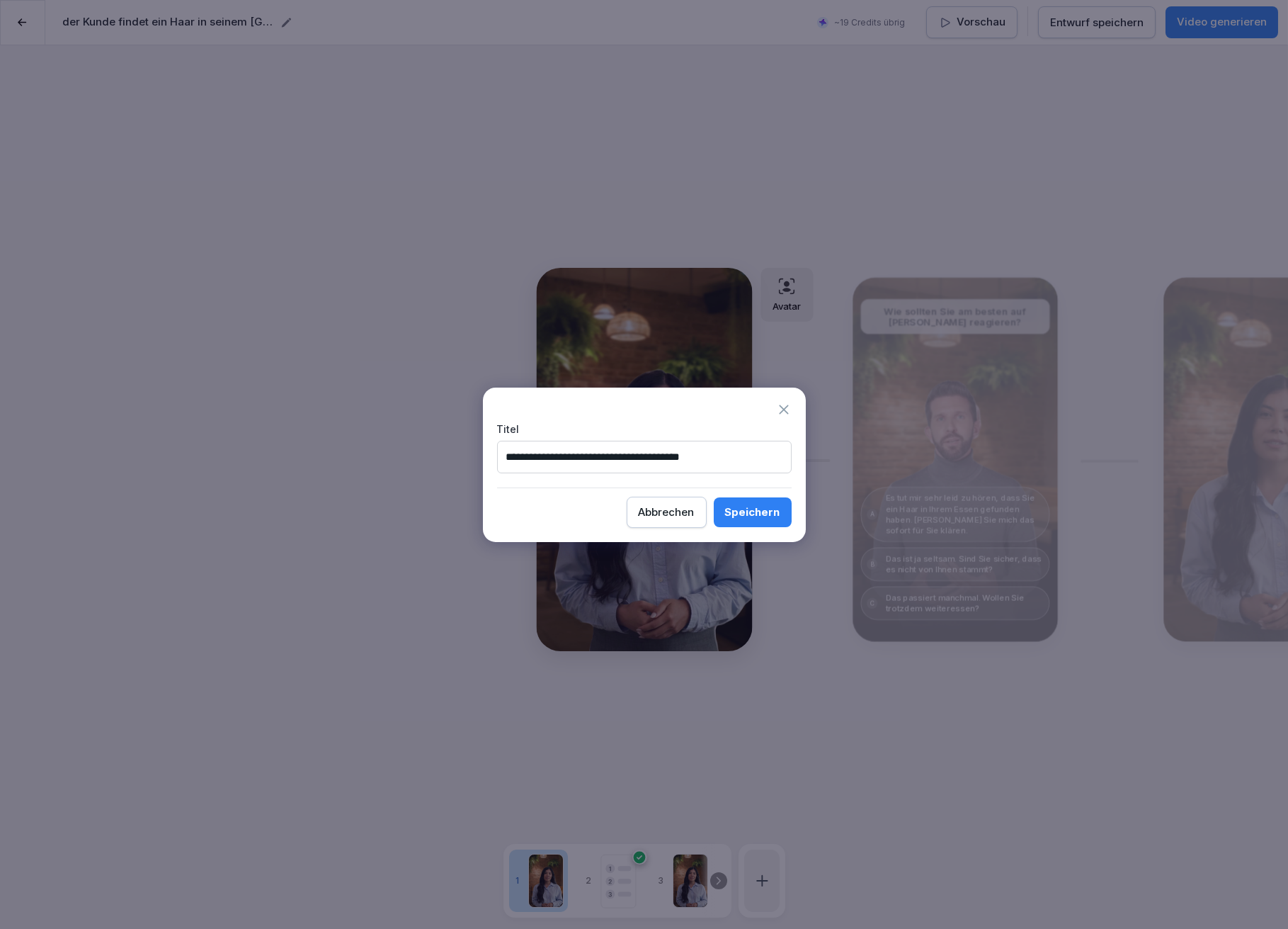
click at [523, 451] on input "**********" at bounding box center [644, 457] width 294 height 32
type input "**********"
click at [743, 517] on div "Speichern" at bounding box center [753, 513] width 55 height 16
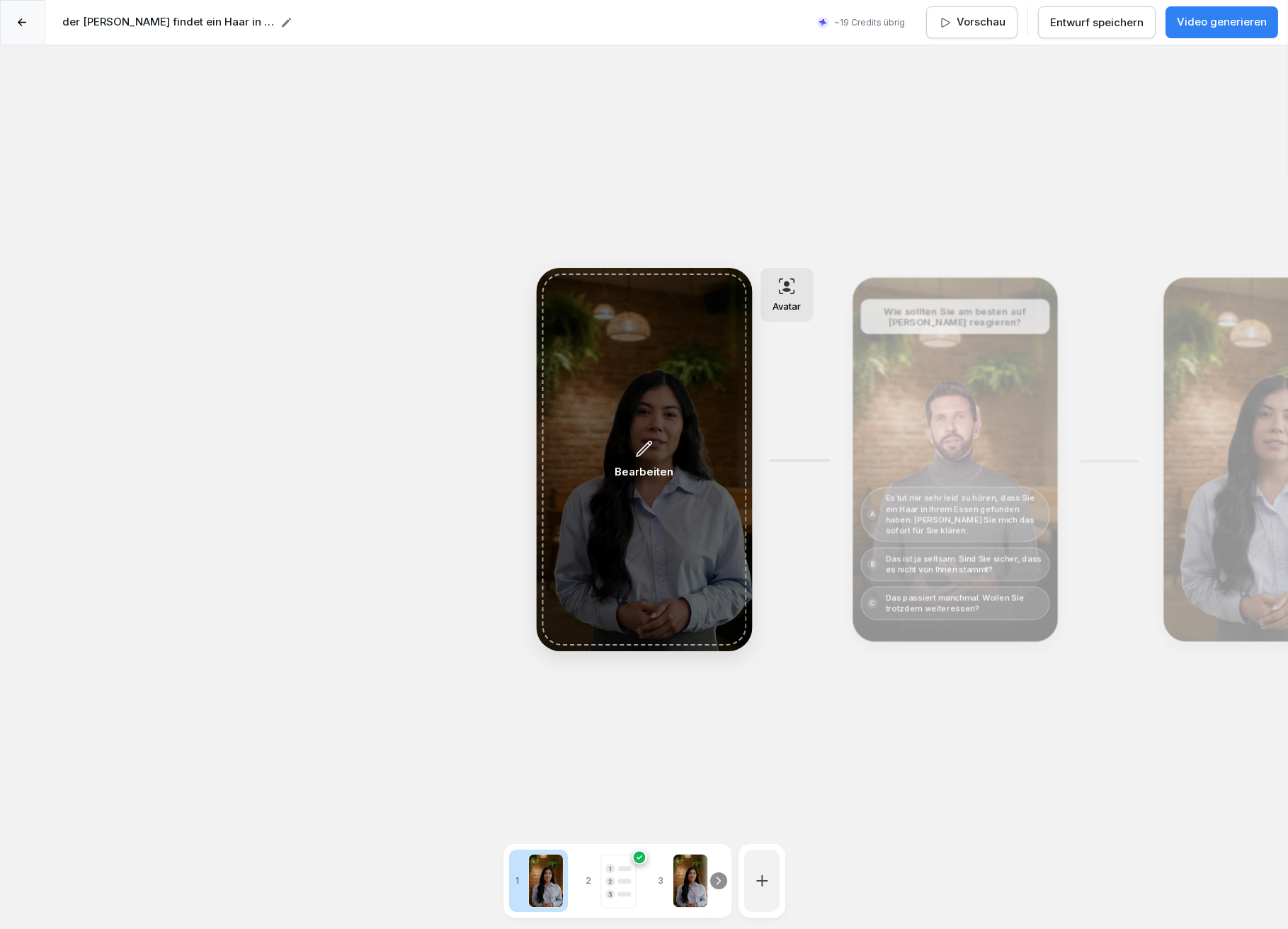
click at [650, 478] on p "Bearbeiten" at bounding box center [644, 472] width 59 height 17
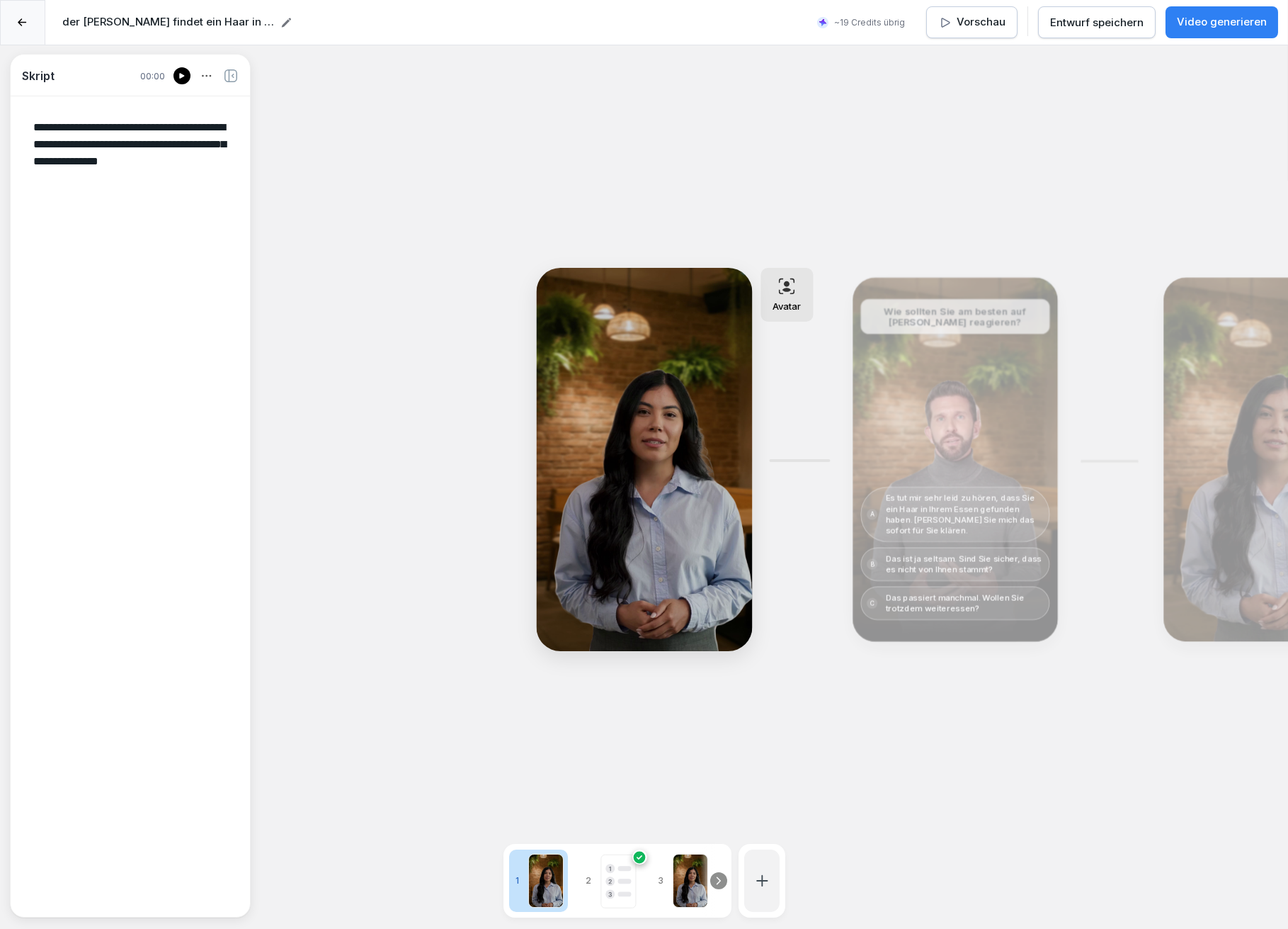
click at [186, 72] on icon at bounding box center [182, 75] width 9 height 11
click at [959, 386] on div "Bearbeiten" at bounding box center [955, 459] width 195 height 353
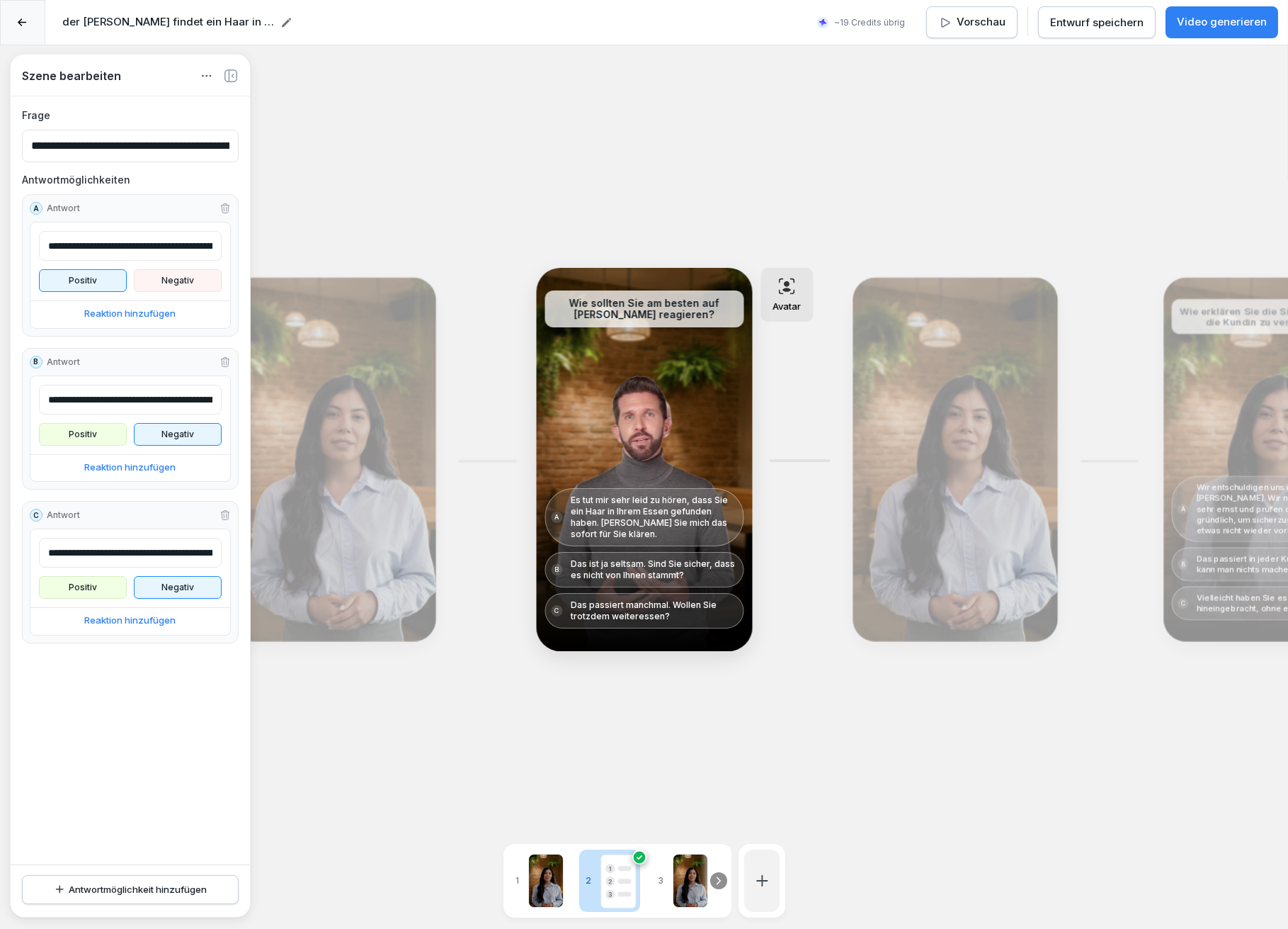
click at [917, 464] on div "Bearbeiten" at bounding box center [955, 459] width 195 height 353
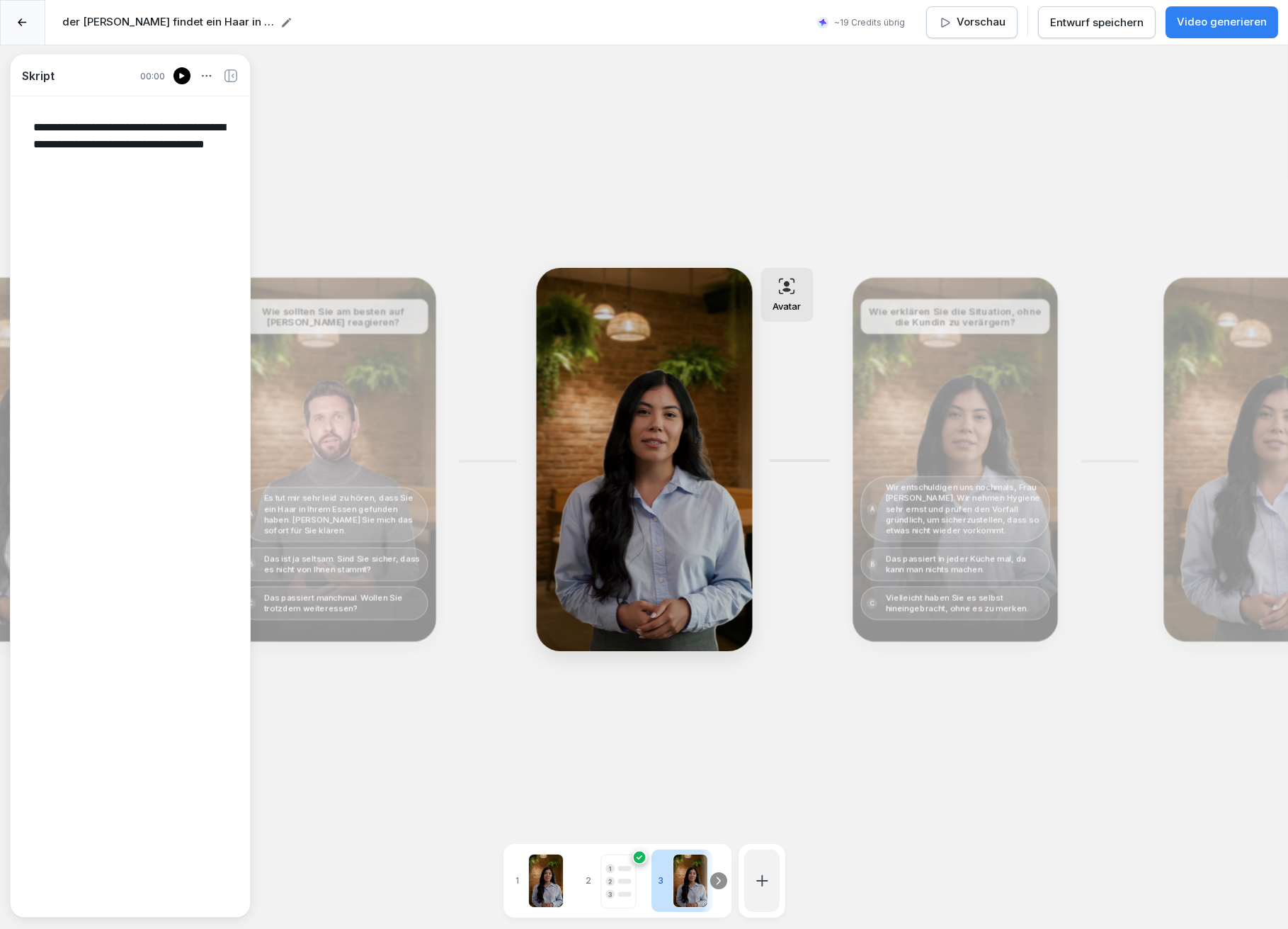
click at [358, 464] on p "Bearbeiten" at bounding box center [333, 471] width 56 height 15
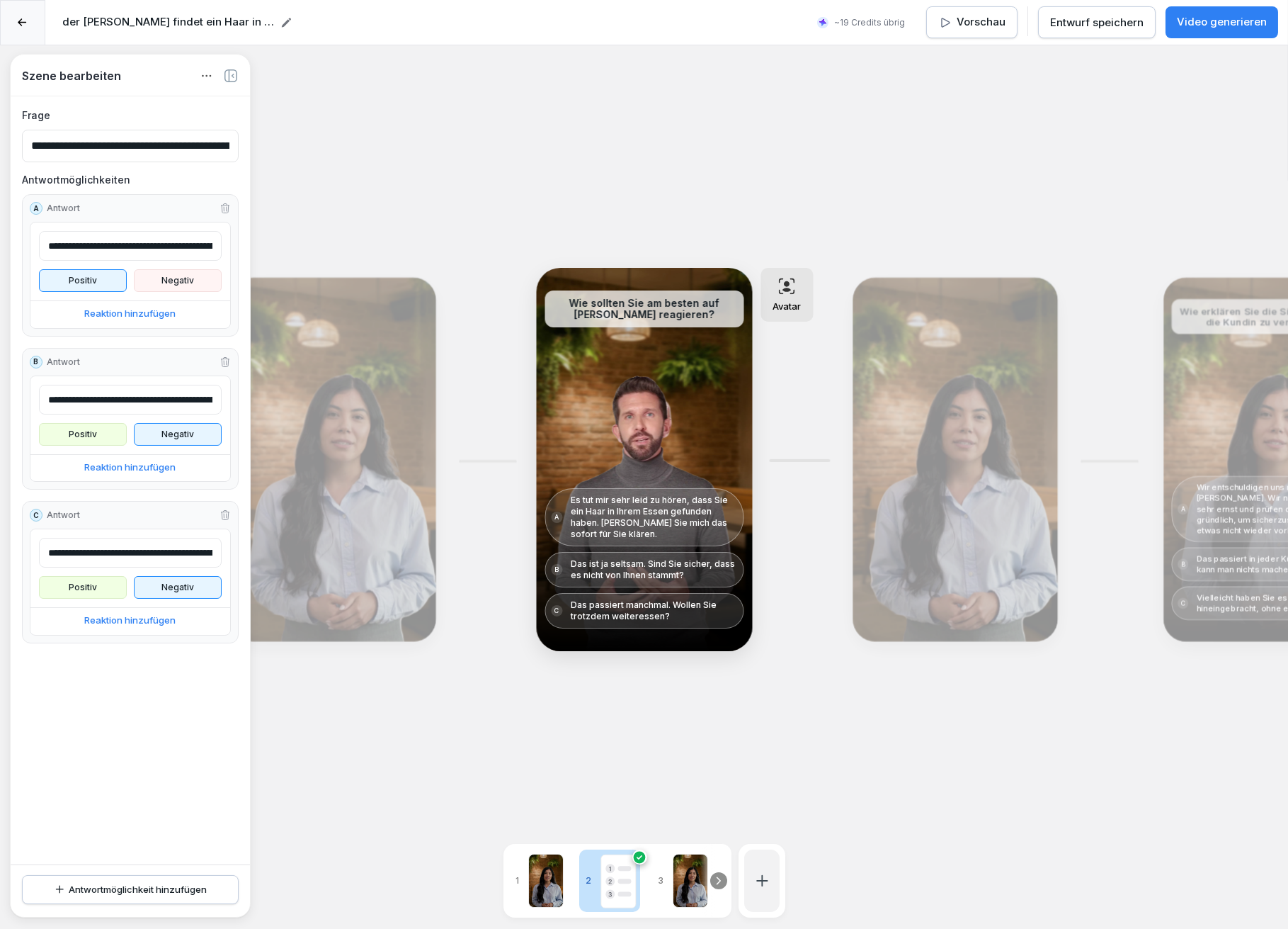
click at [950, 445] on icon at bounding box center [955, 449] width 18 height 18
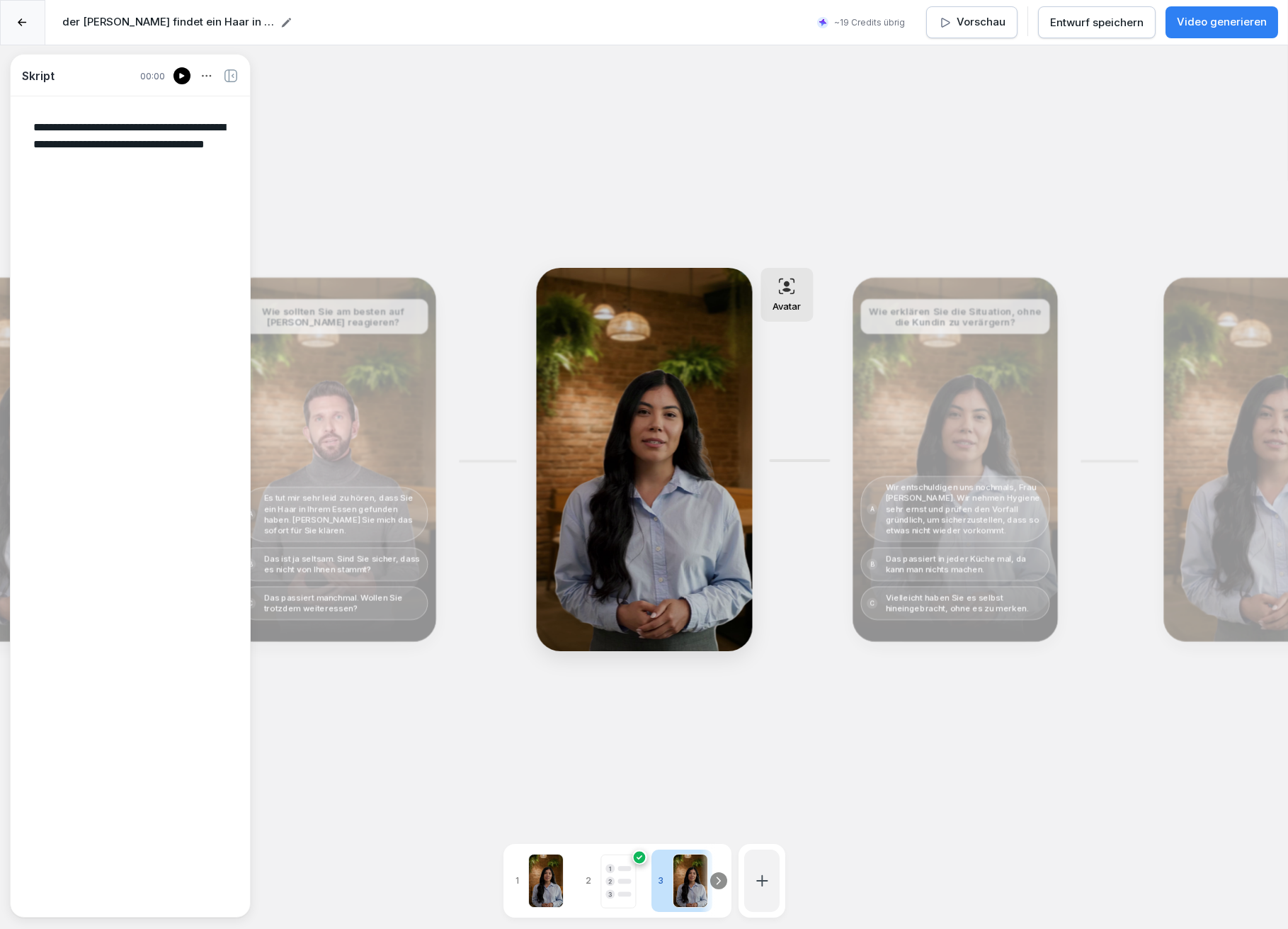
drag, startPoint x: 932, startPoint y: 408, endPoint x: 945, endPoint y: 408, distance: 13.0
click at [934, 408] on div "Bearbeiten" at bounding box center [955, 459] width 195 height 353
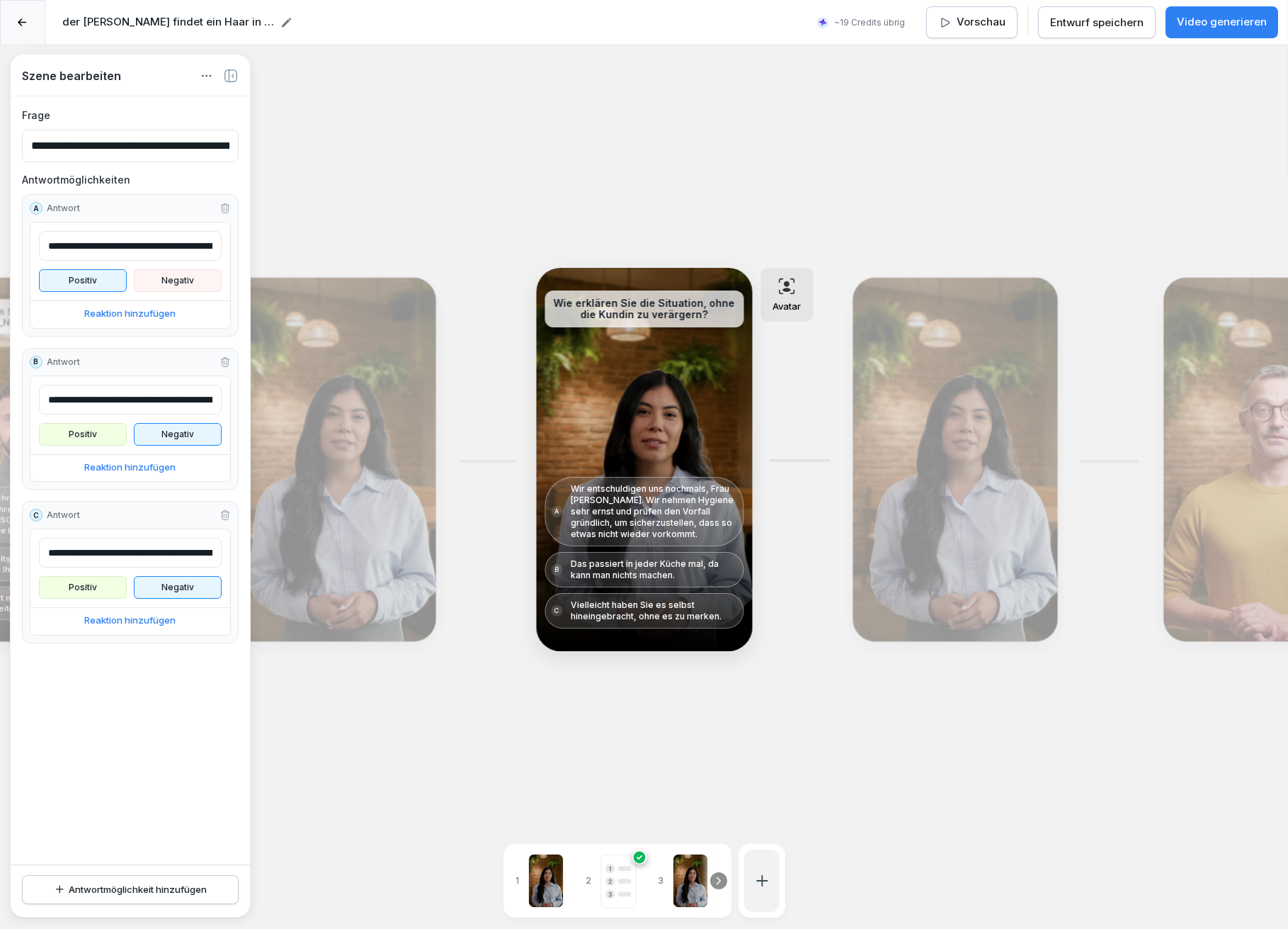
click at [940, 440] on div "Bearbeiten" at bounding box center [955, 459] width 56 height 39
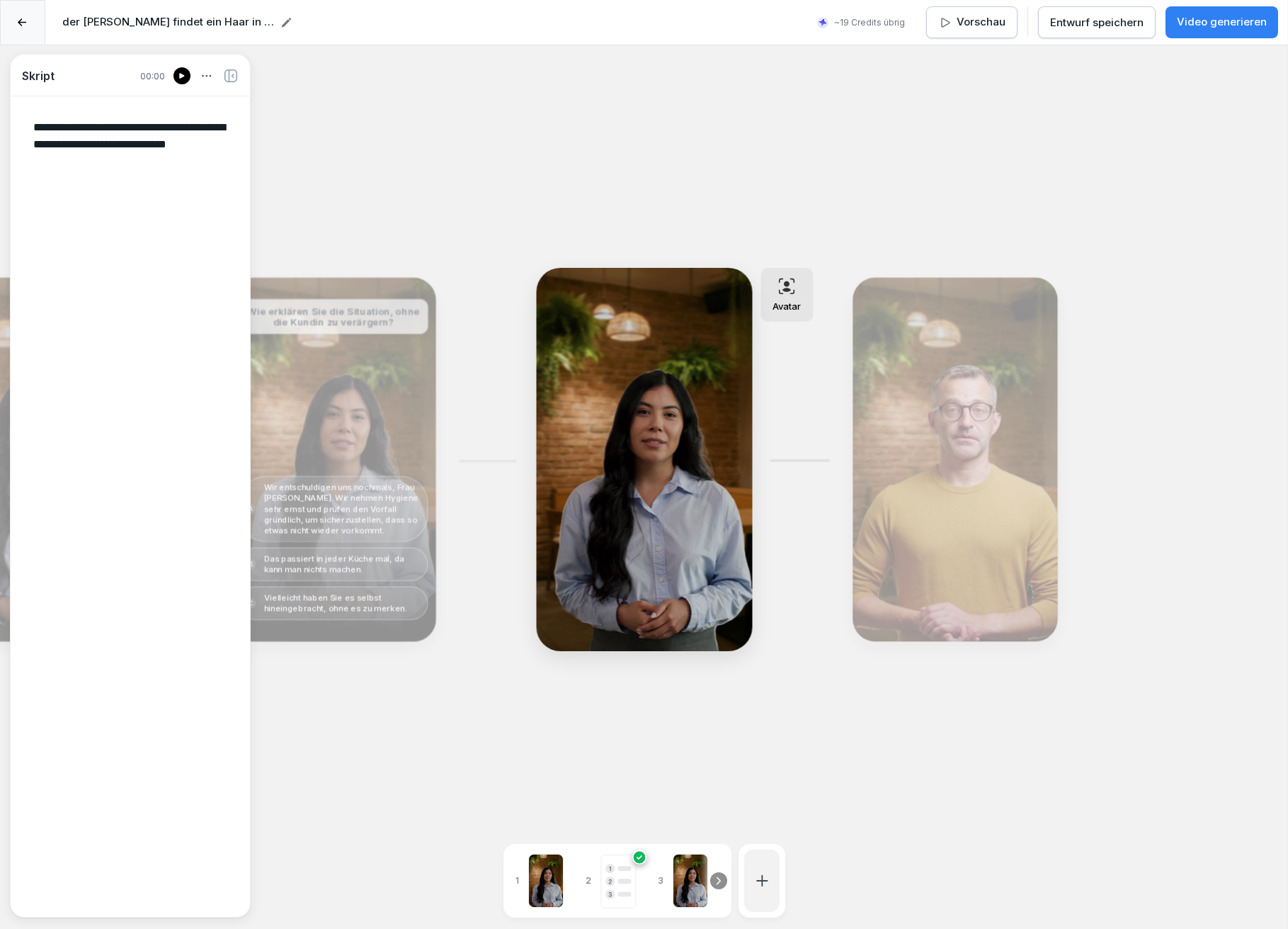
click at [178, 77] on icon at bounding box center [182, 75] width 9 height 11
click at [965, 434] on div "Bearbeiten" at bounding box center [955, 459] width 195 height 353
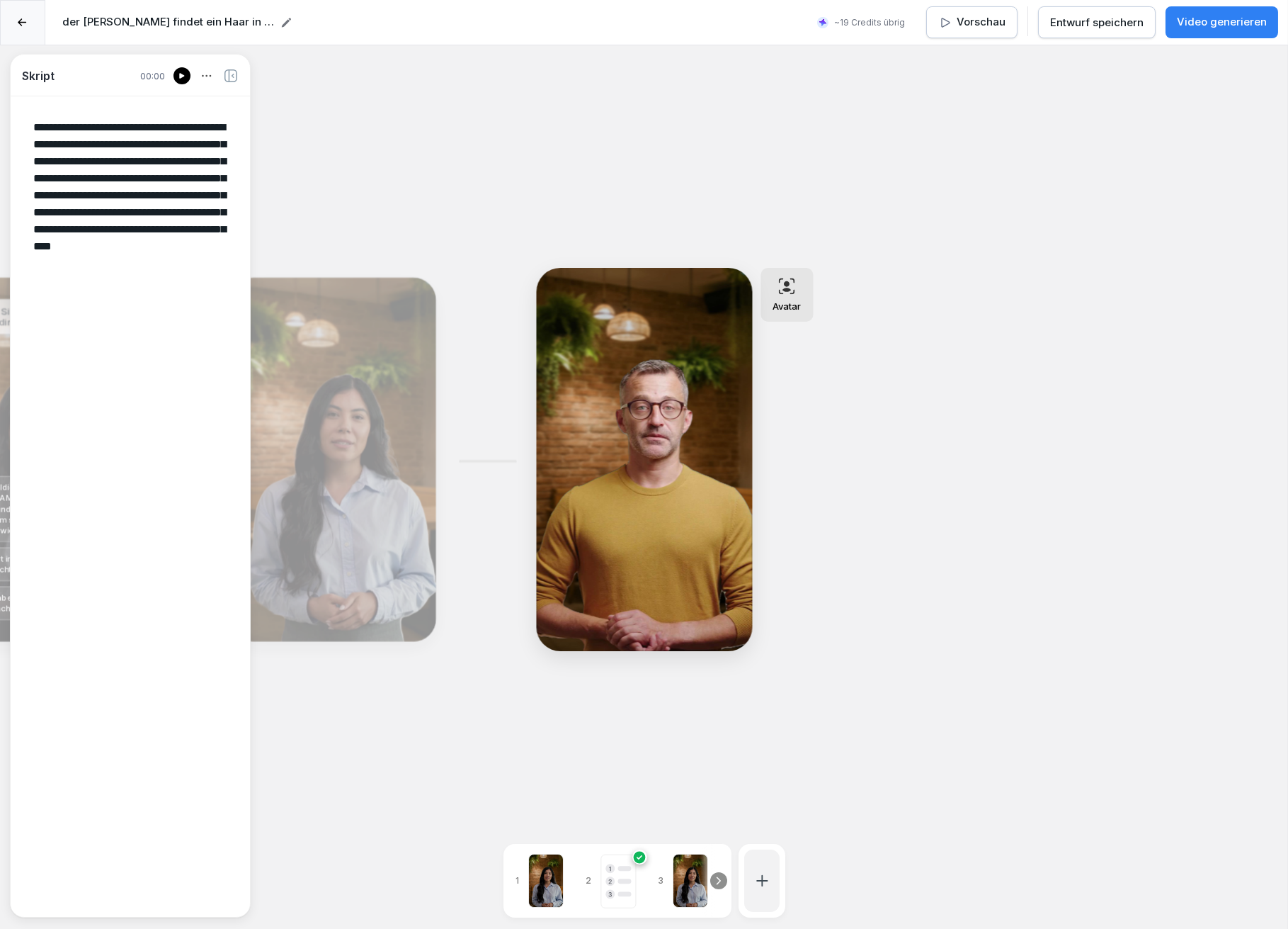
click at [952, 25] on icon "button" at bounding box center [945, 23] width 14 height 14
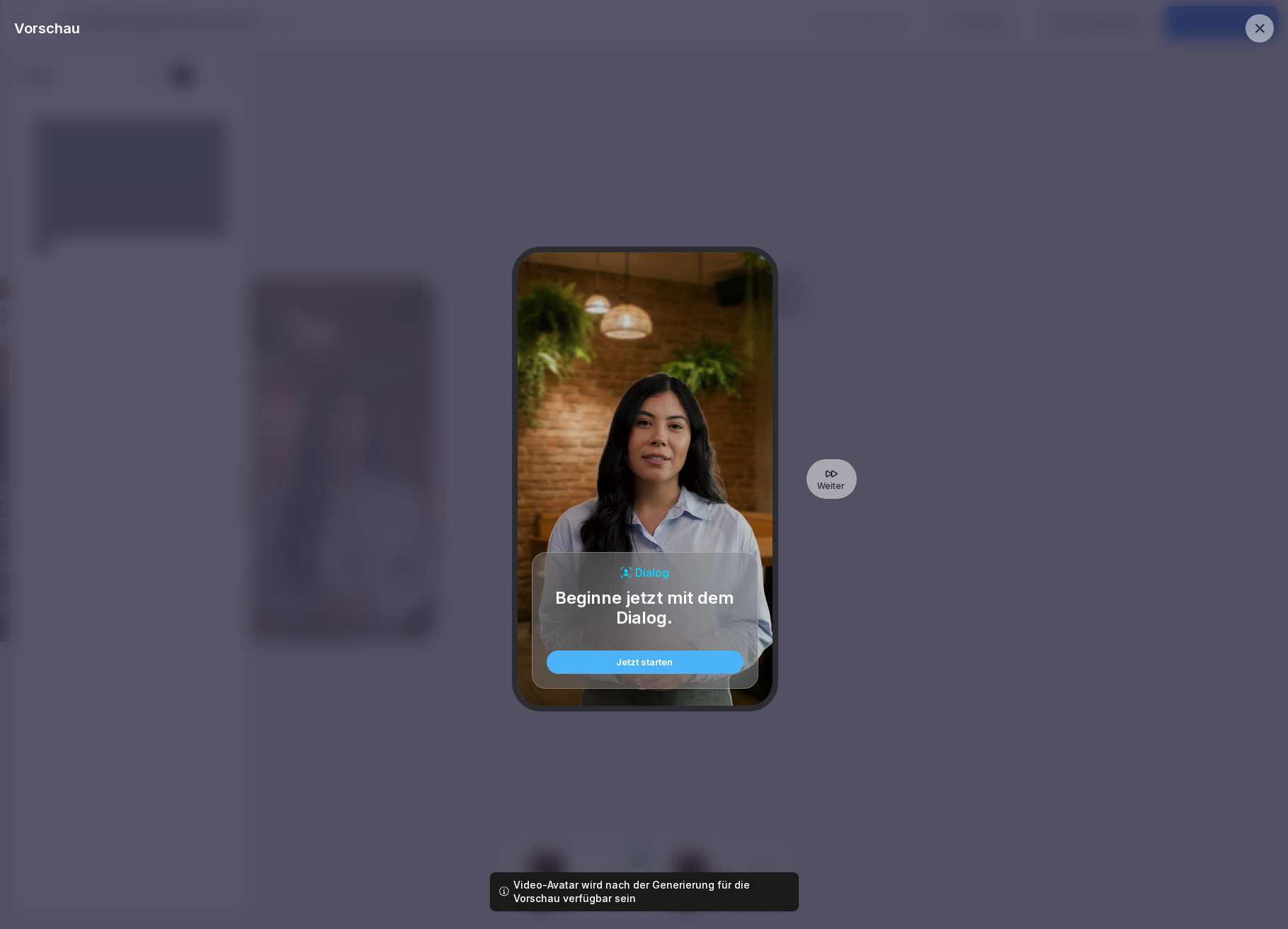
click at [663, 659] on div "Jetzt starten" at bounding box center [645, 662] width 174 height 10
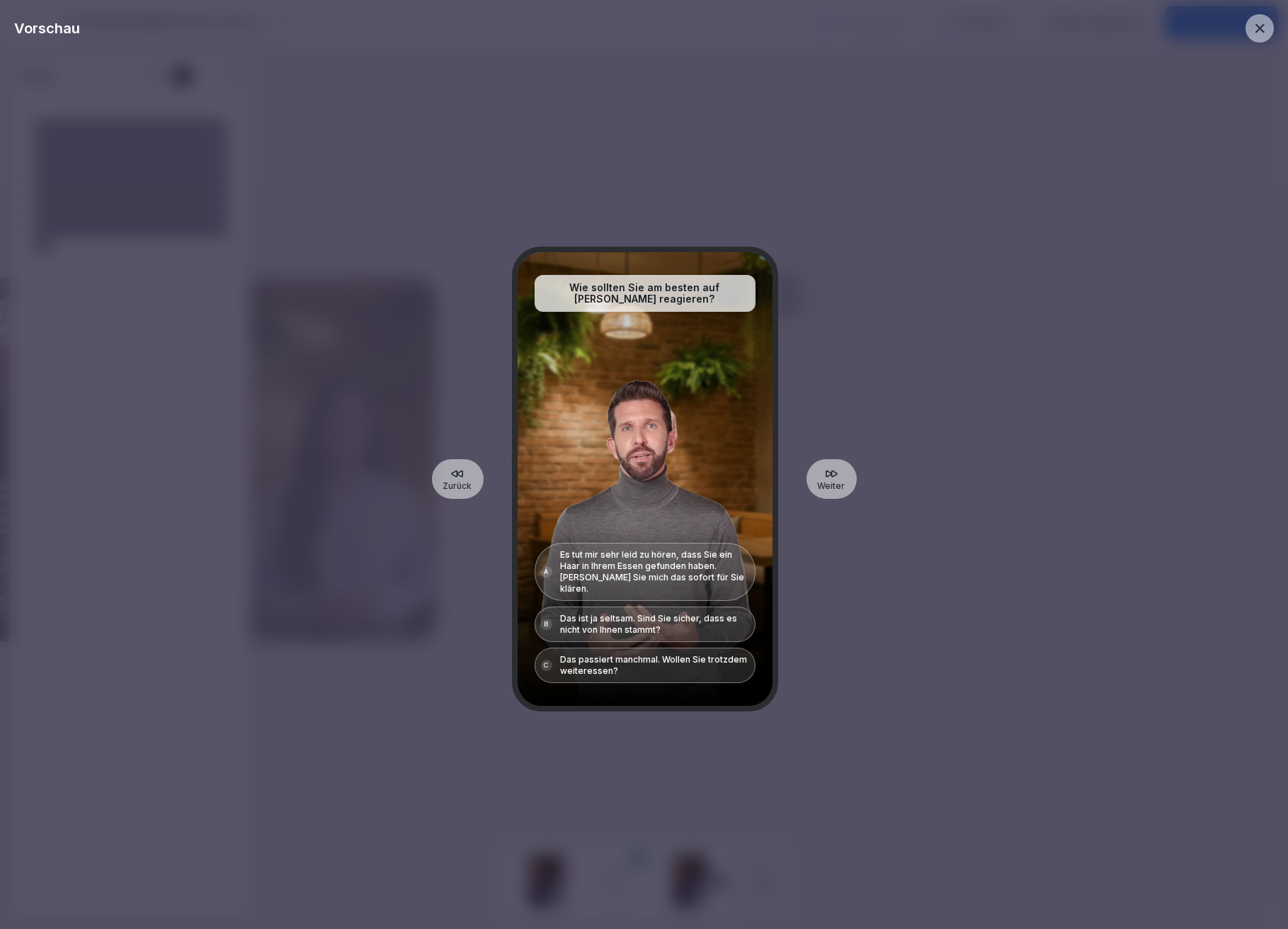
click at [1255, 23] on icon at bounding box center [1260, 28] width 16 height 16
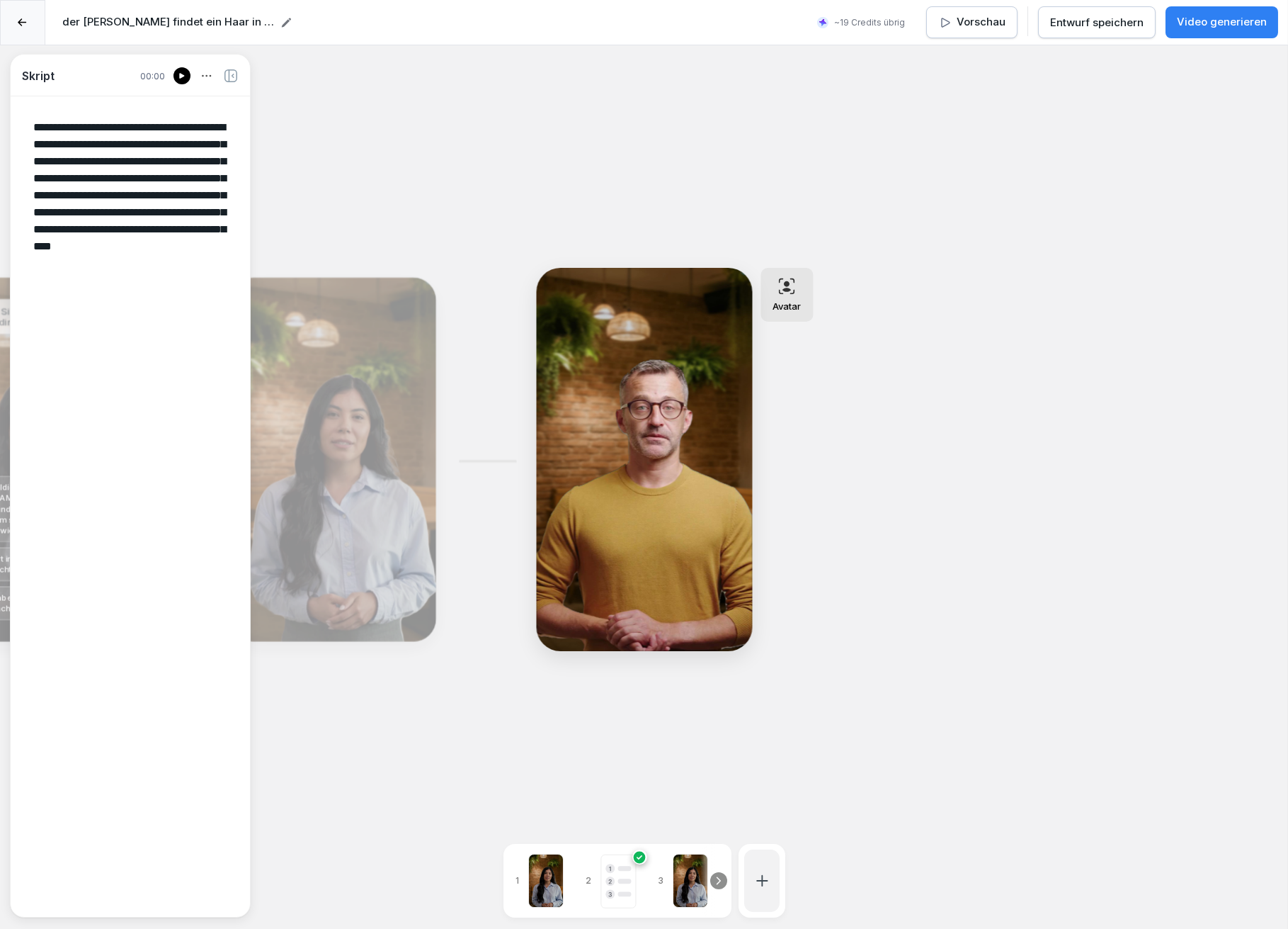
click at [360, 429] on div "Bearbeiten" at bounding box center [333, 459] width 195 height 353
type textarea "**********"
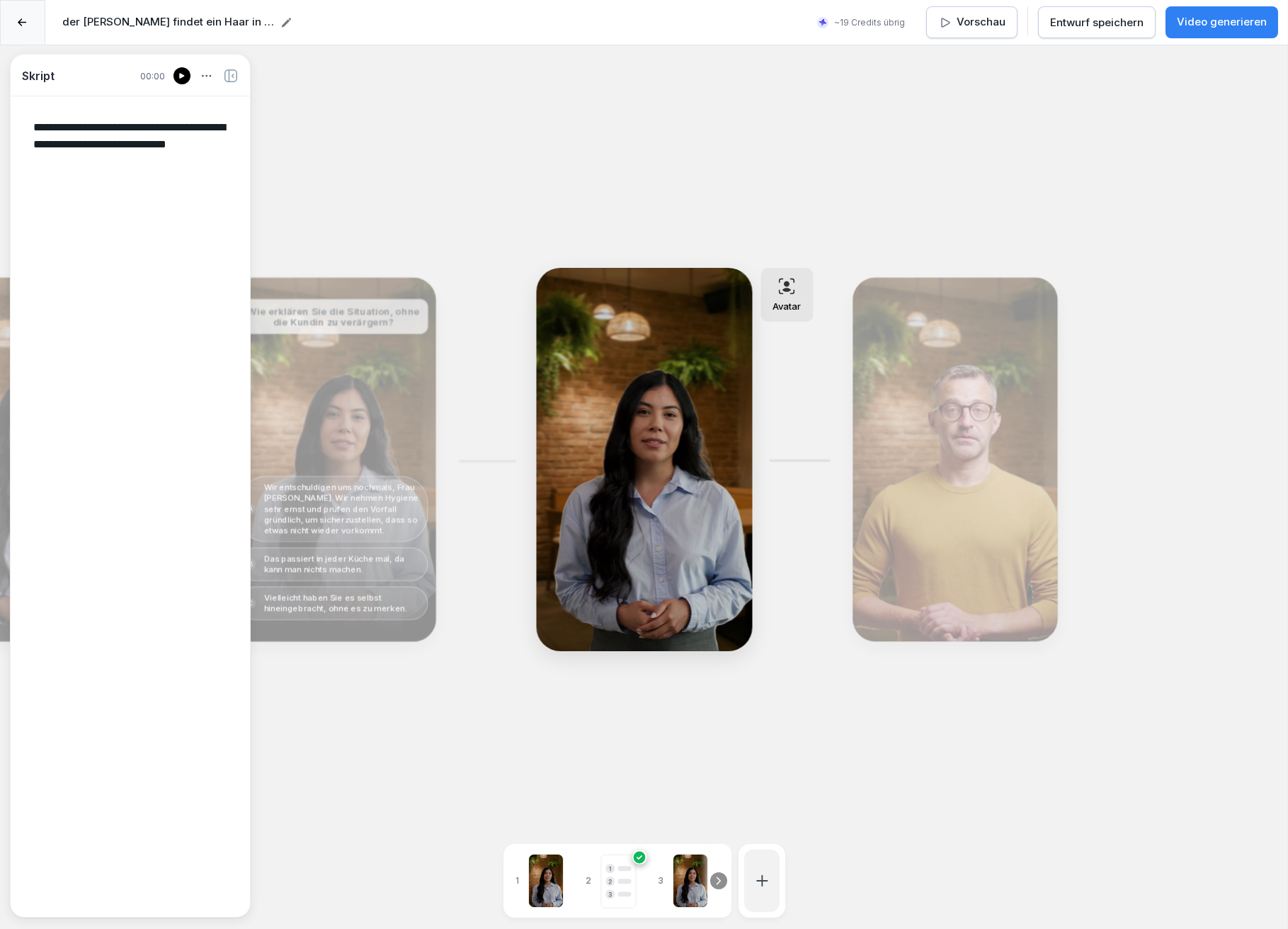
click at [374, 452] on div "Bearbeiten" at bounding box center [333, 459] width 195 height 353
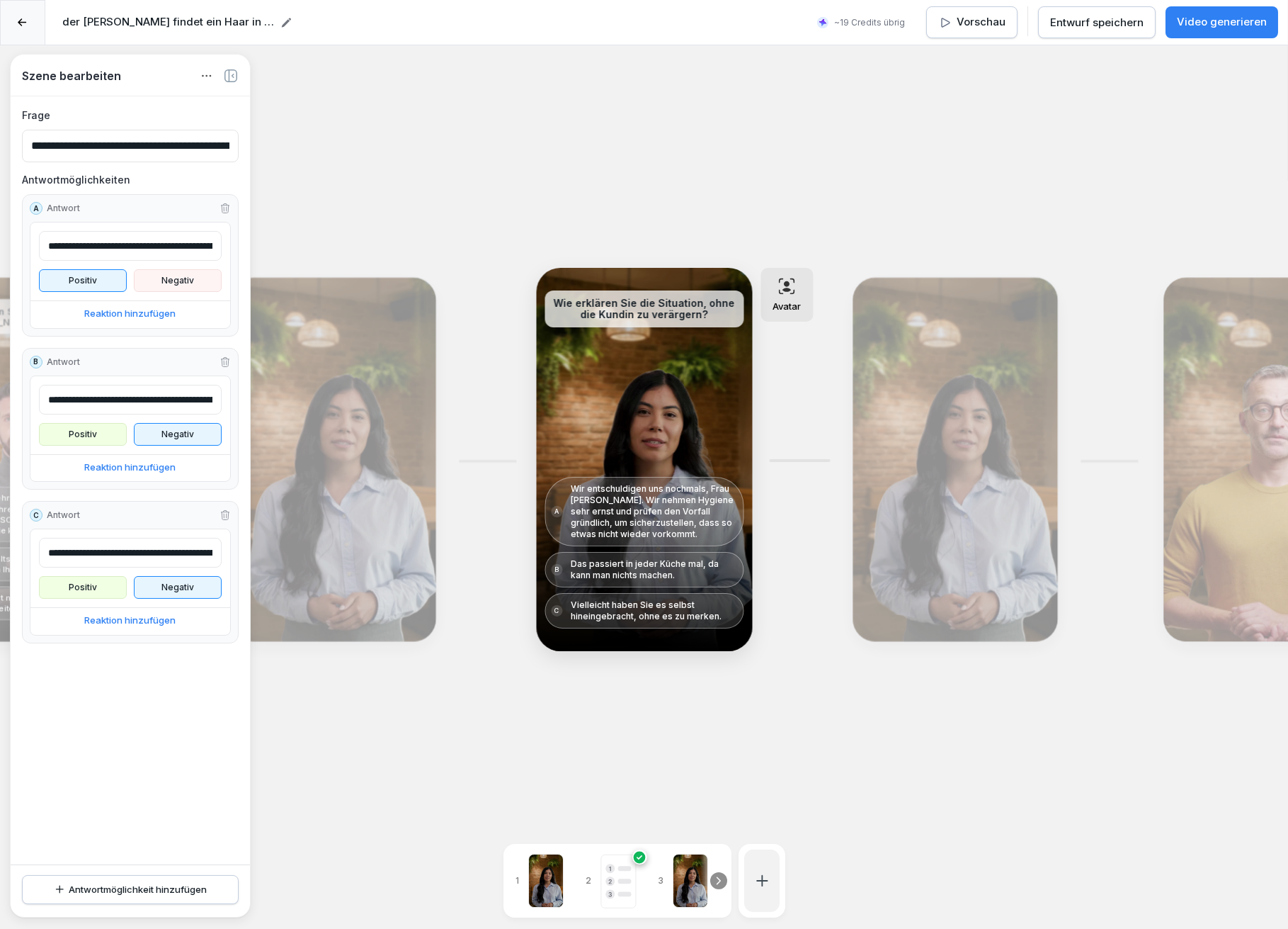
click at [375, 453] on div "Bearbeiten" at bounding box center [333, 459] width 195 height 353
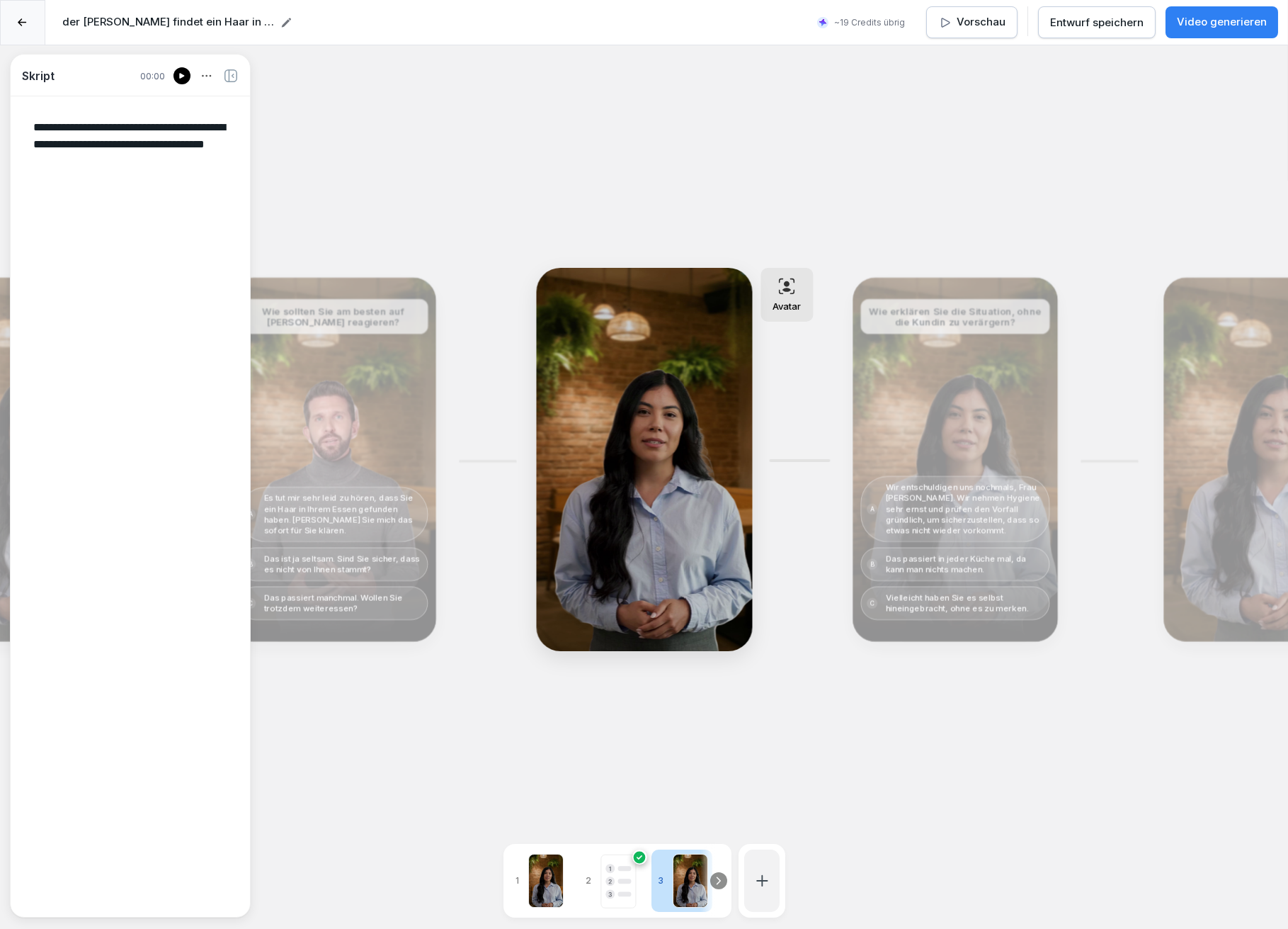
click at [357, 456] on div "Bearbeiten" at bounding box center [333, 459] width 56 height 39
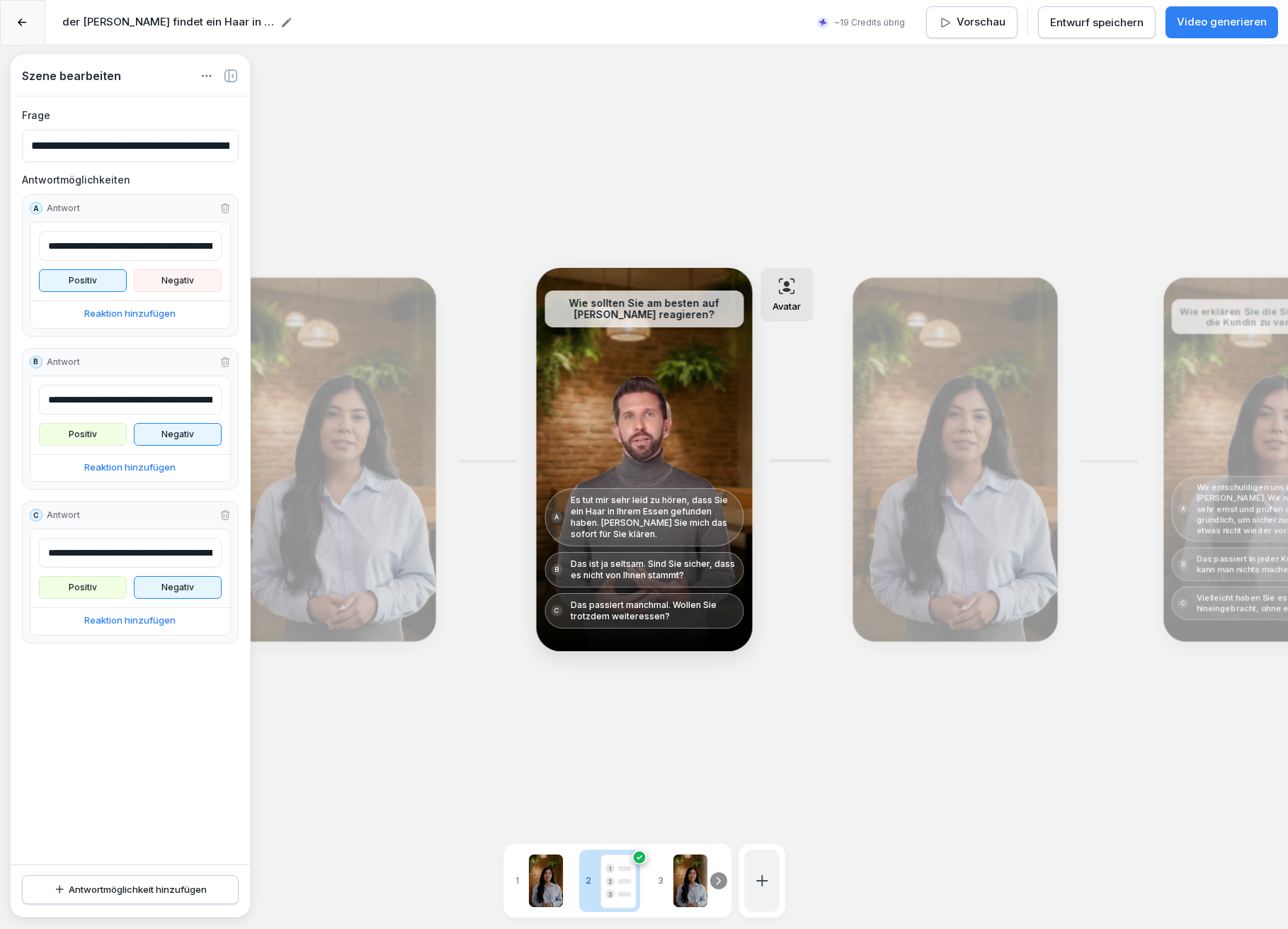
click at [336, 461] on div "Bearbeiten" at bounding box center [333, 459] width 56 height 39
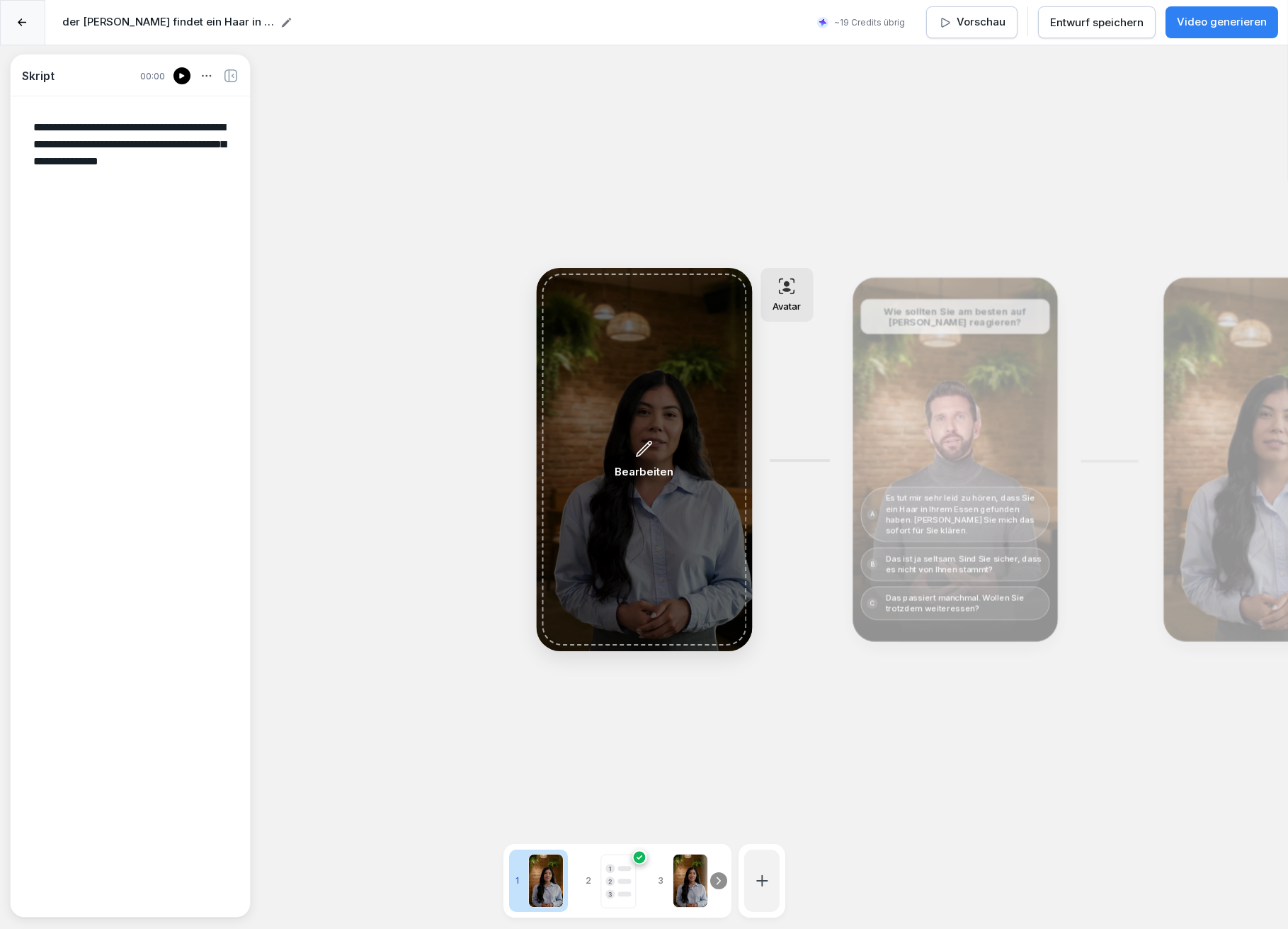
click at [613, 430] on div "Bearbeiten" at bounding box center [644, 459] width 205 height 372
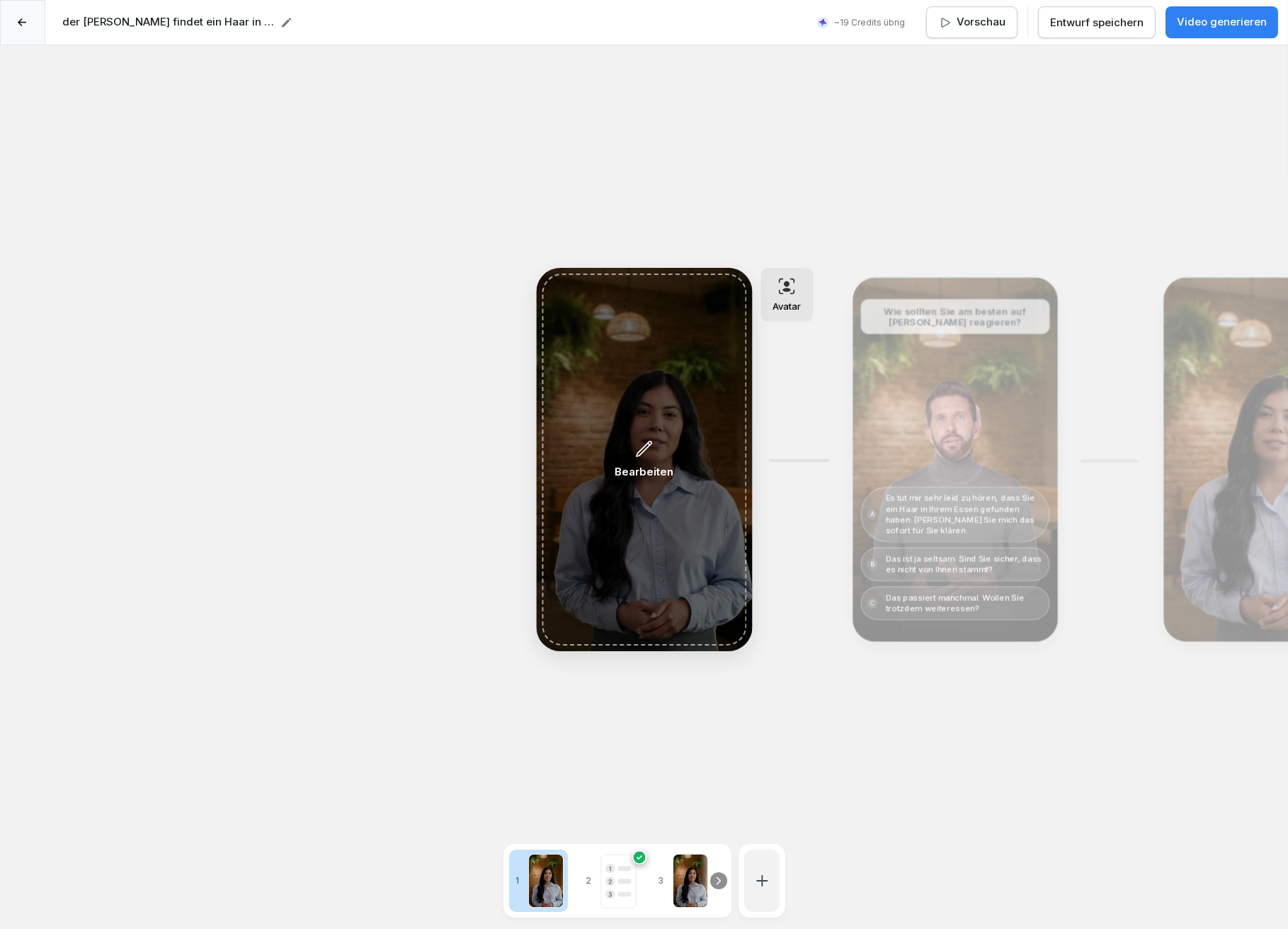
click at [656, 449] on div "Bearbeiten" at bounding box center [644, 459] width 59 height 41
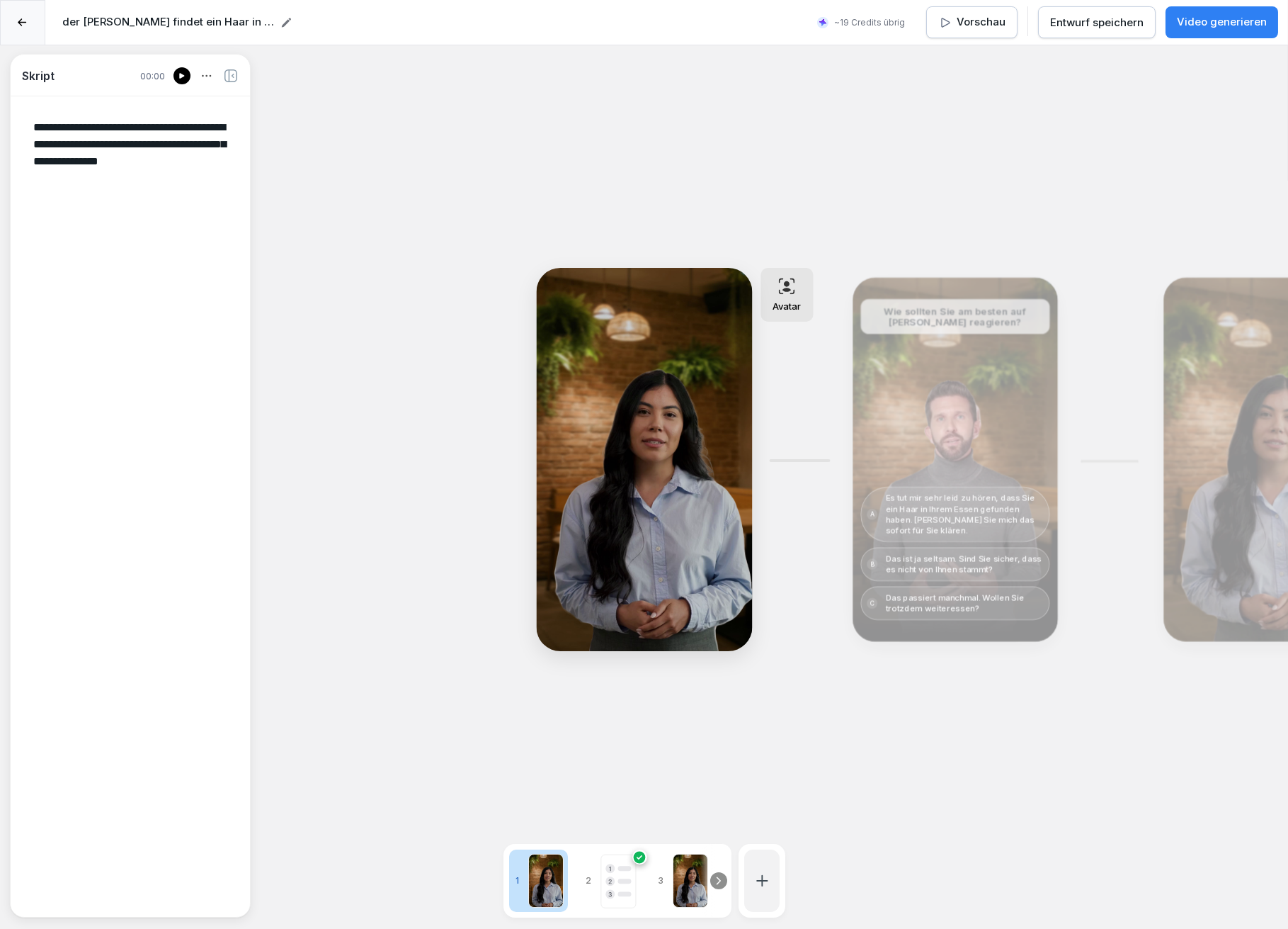
click at [970, 415] on div "Bearbeiten" at bounding box center [955, 459] width 195 height 353
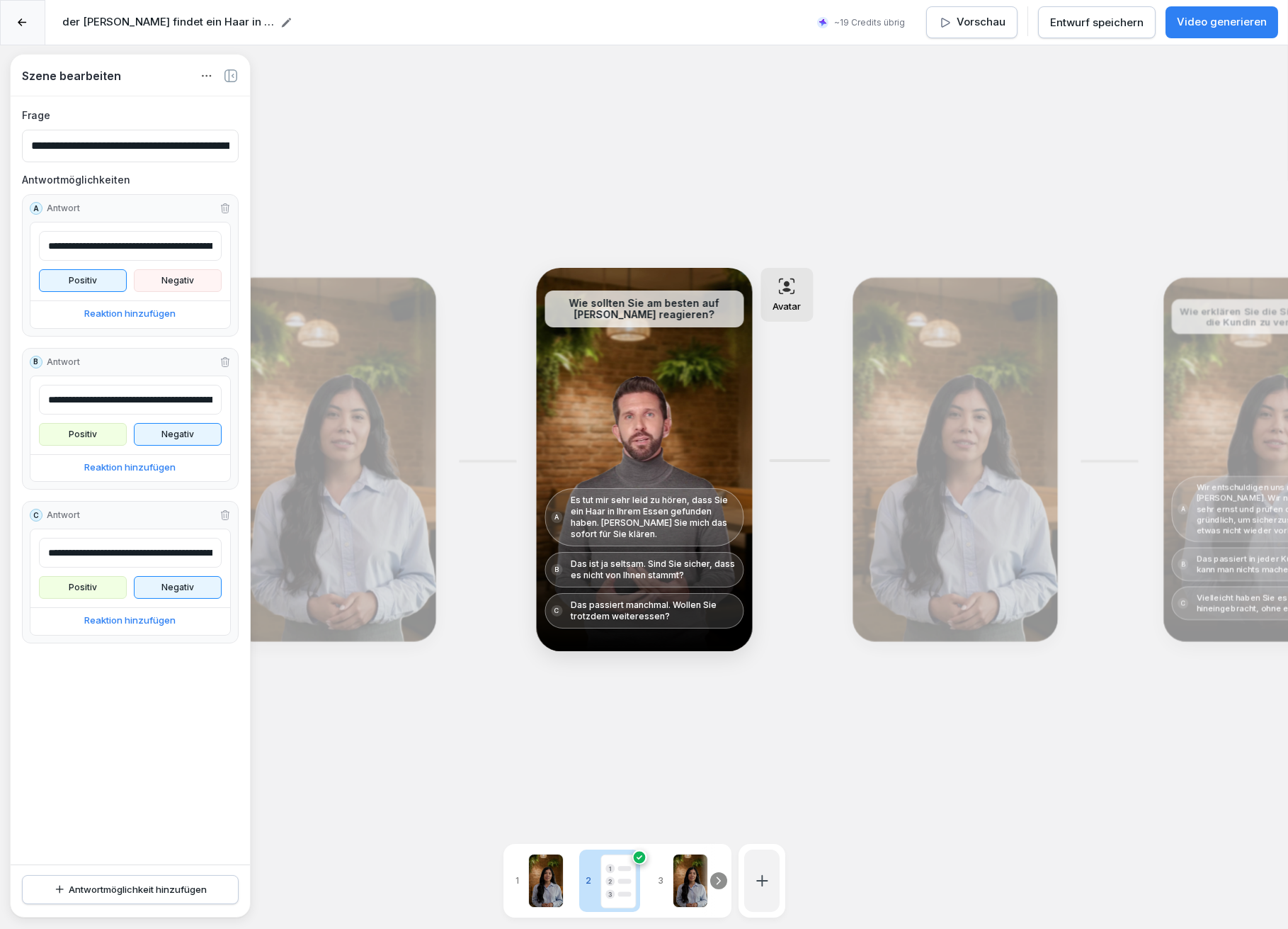
click at [128, 245] on input "**********" at bounding box center [130, 246] width 183 height 30
click at [197, 244] on input "**********" at bounding box center [130, 246] width 183 height 30
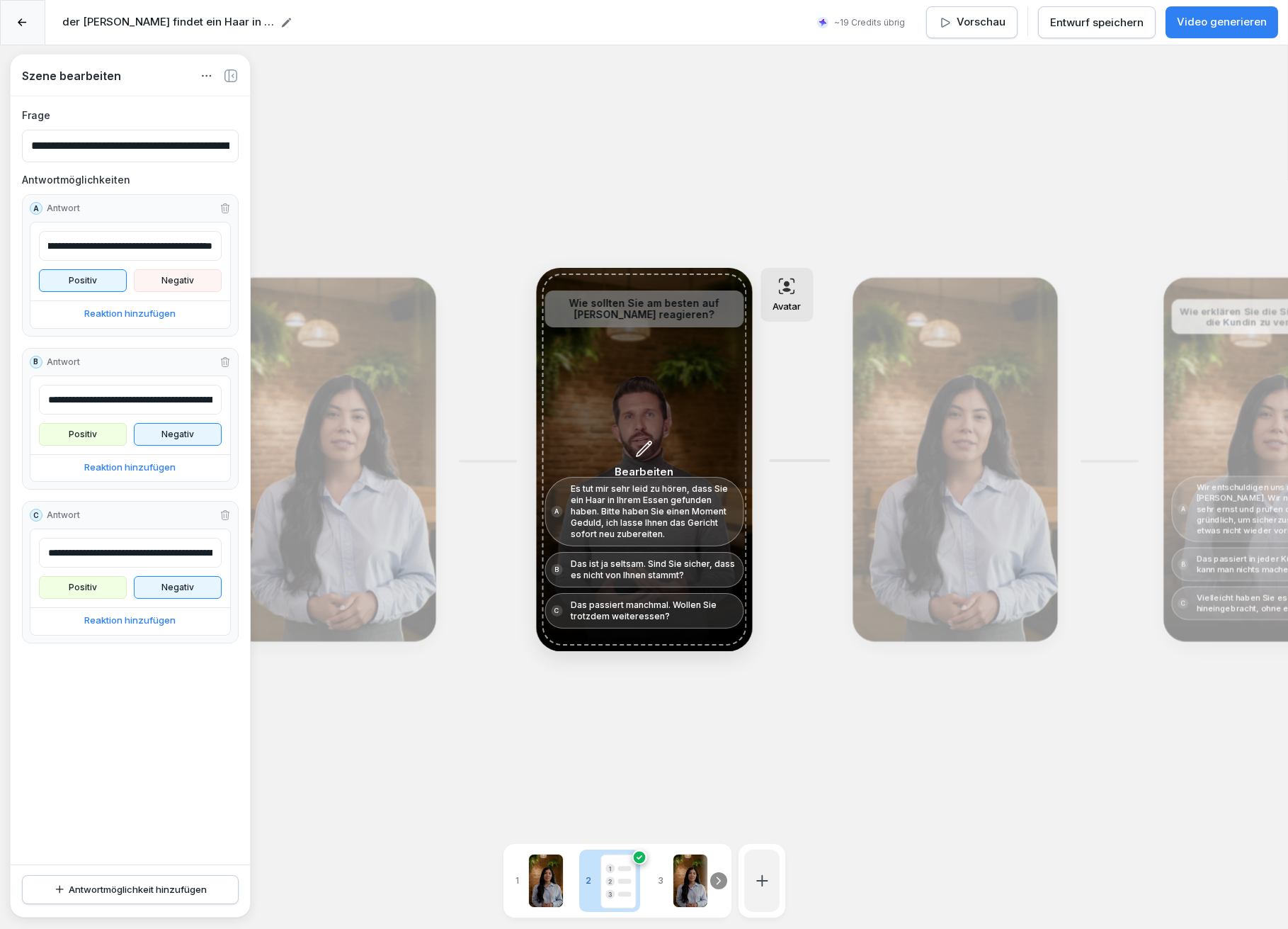
type input "**********"
click at [686, 412] on div "Bearbeiten" at bounding box center [644, 459] width 205 height 372
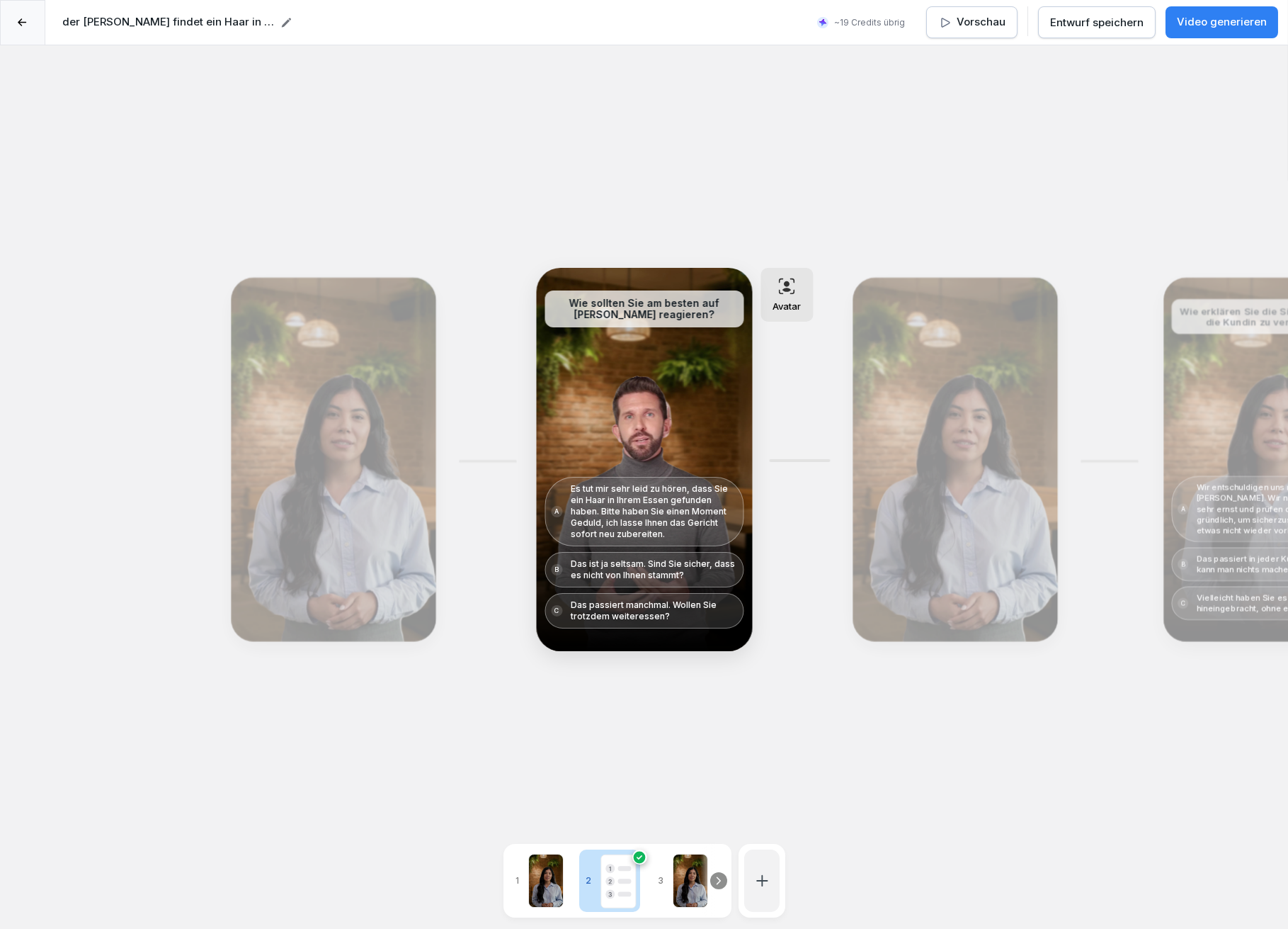
click at [924, 427] on div "Bearbeiten" at bounding box center [955, 459] width 195 height 353
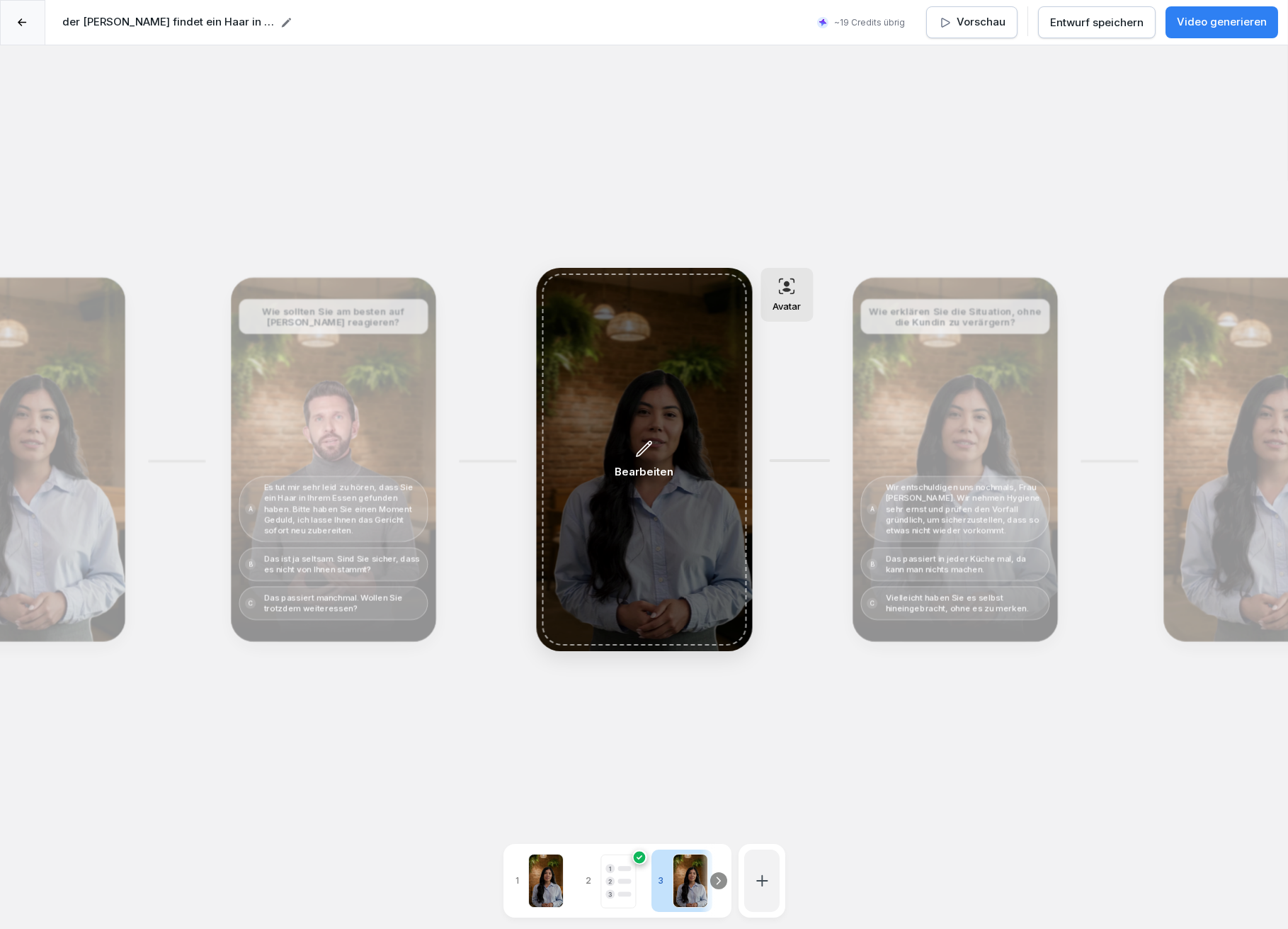
click at [638, 467] on p "Bearbeiten" at bounding box center [644, 472] width 59 height 17
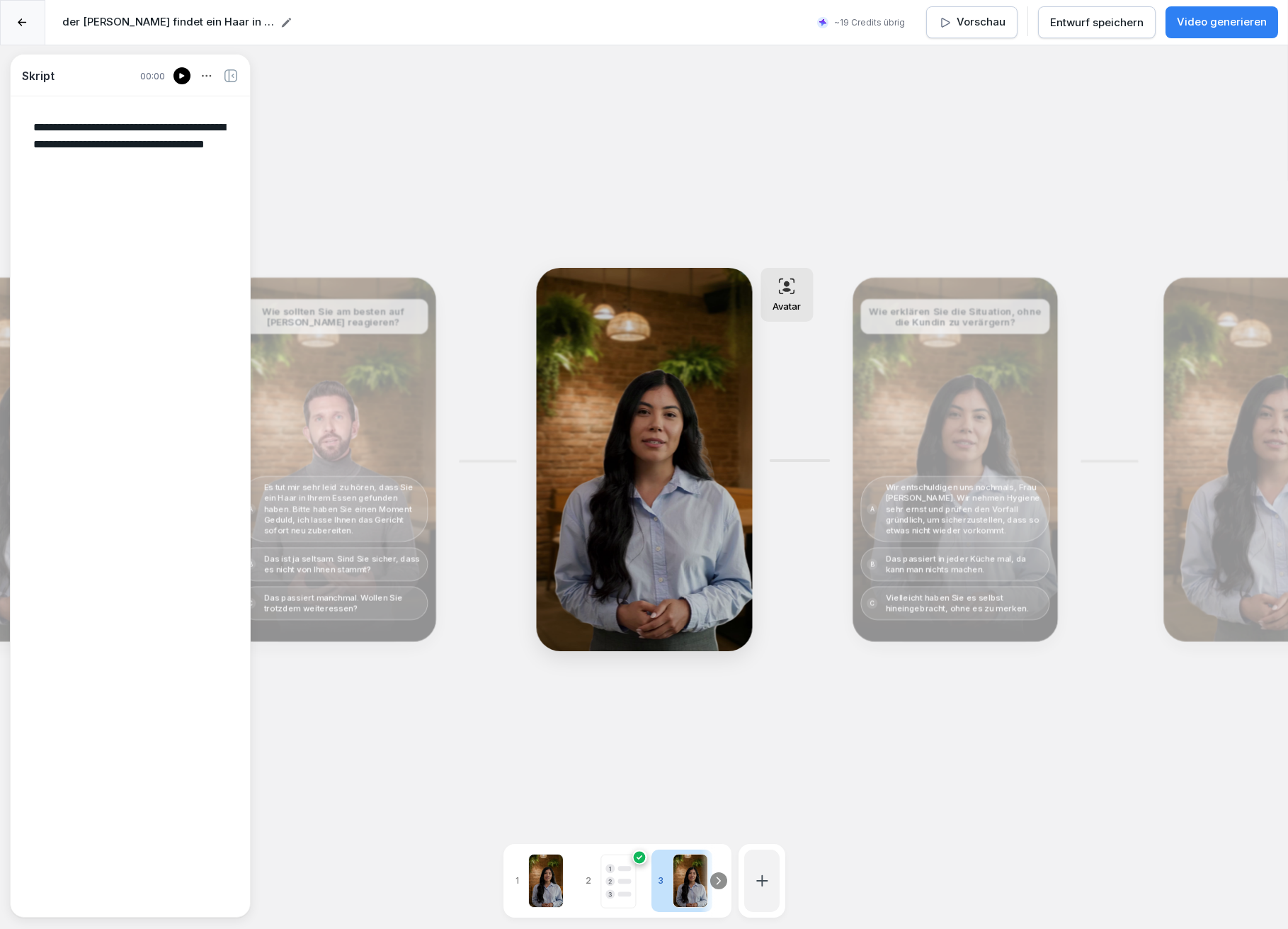
click at [134, 142] on textarea "**********" at bounding box center [130, 506] width 216 height 797
click at [96, 124] on textarea "**********" at bounding box center [130, 506] width 216 height 797
click at [165, 196] on textarea "**********" at bounding box center [130, 506] width 216 height 797
type textarea "**********"
click at [178, 72] on icon at bounding box center [182, 75] width 9 height 11
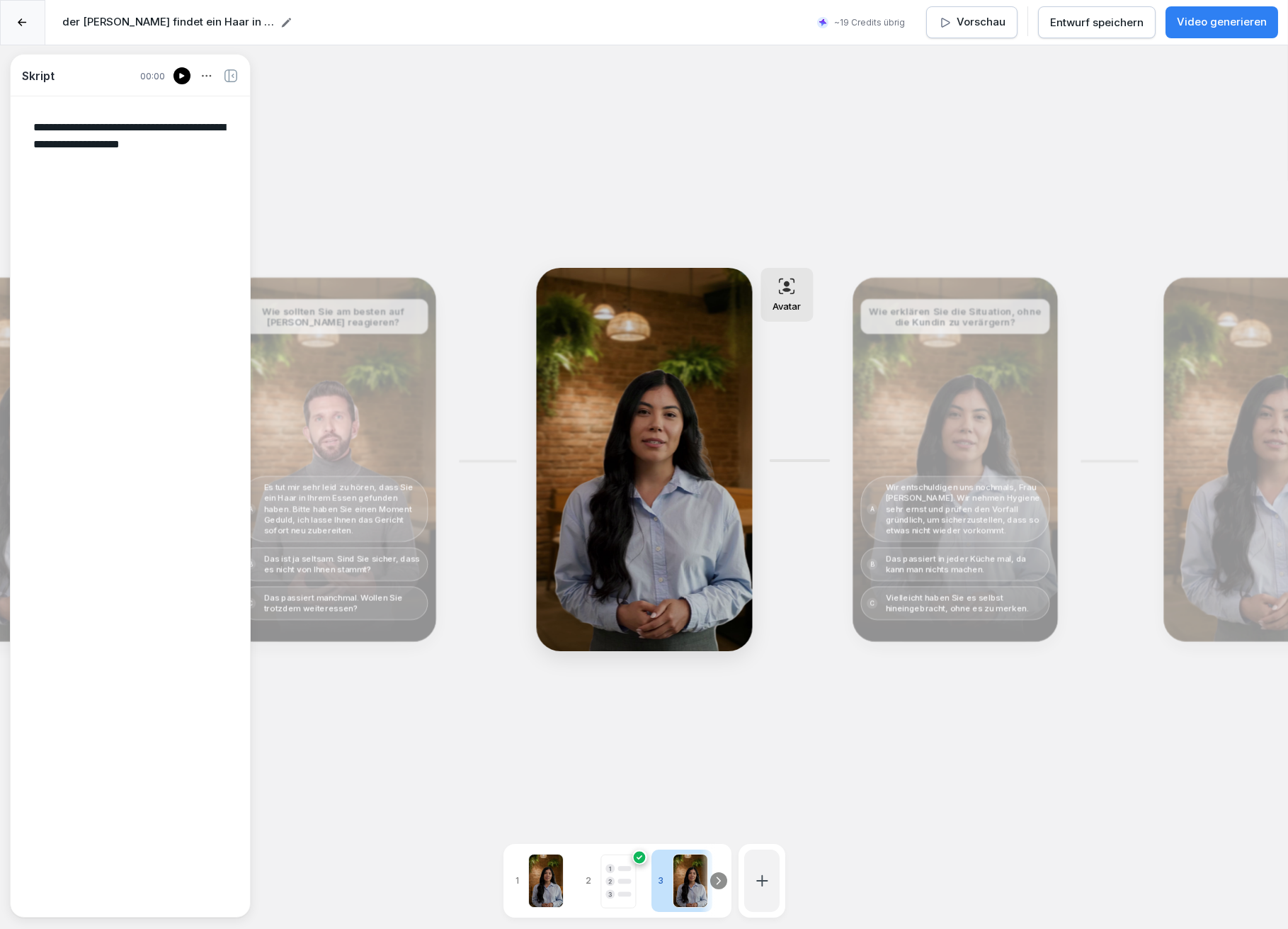
click at [1115, 24] on div "Entwurf speichern" at bounding box center [1097, 23] width 94 height 16
click at [964, 384] on div "Bearbeiten" at bounding box center [955, 459] width 195 height 353
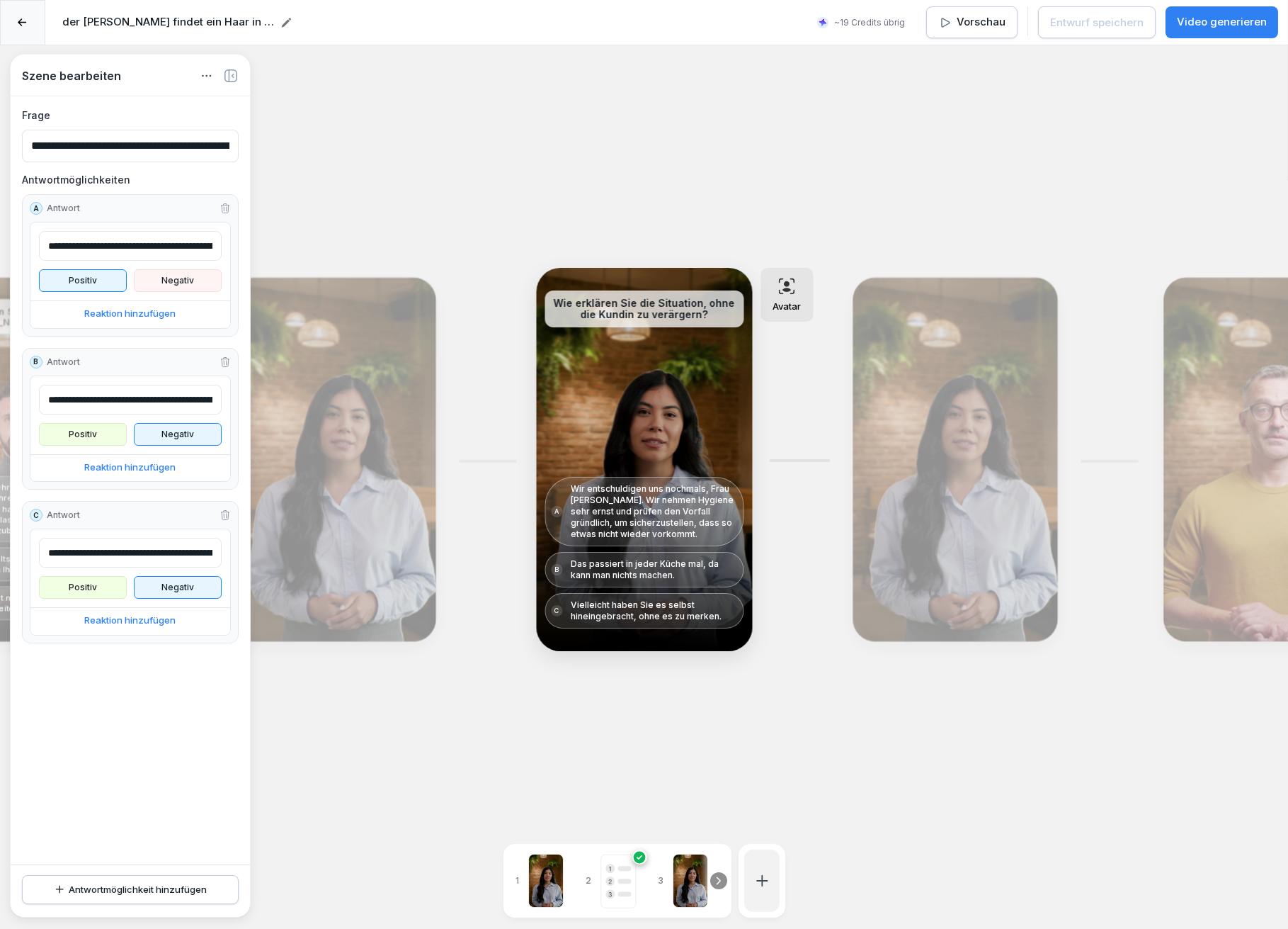
click at [931, 424] on div "Bearbeiten" at bounding box center [955, 459] width 195 height 353
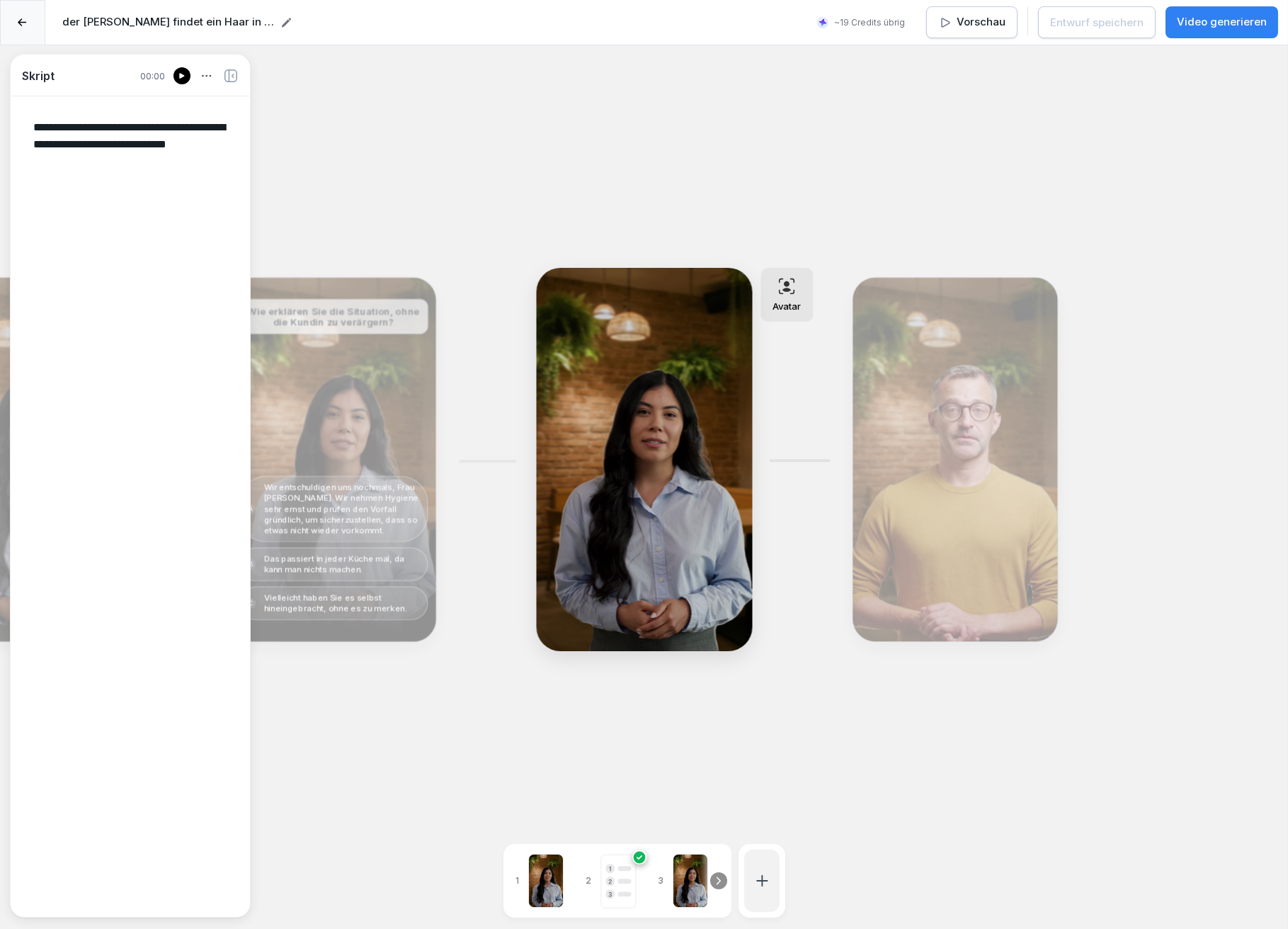
click at [912, 440] on div "Bearbeiten" at bounding box center [955, 459] width 195 height 353
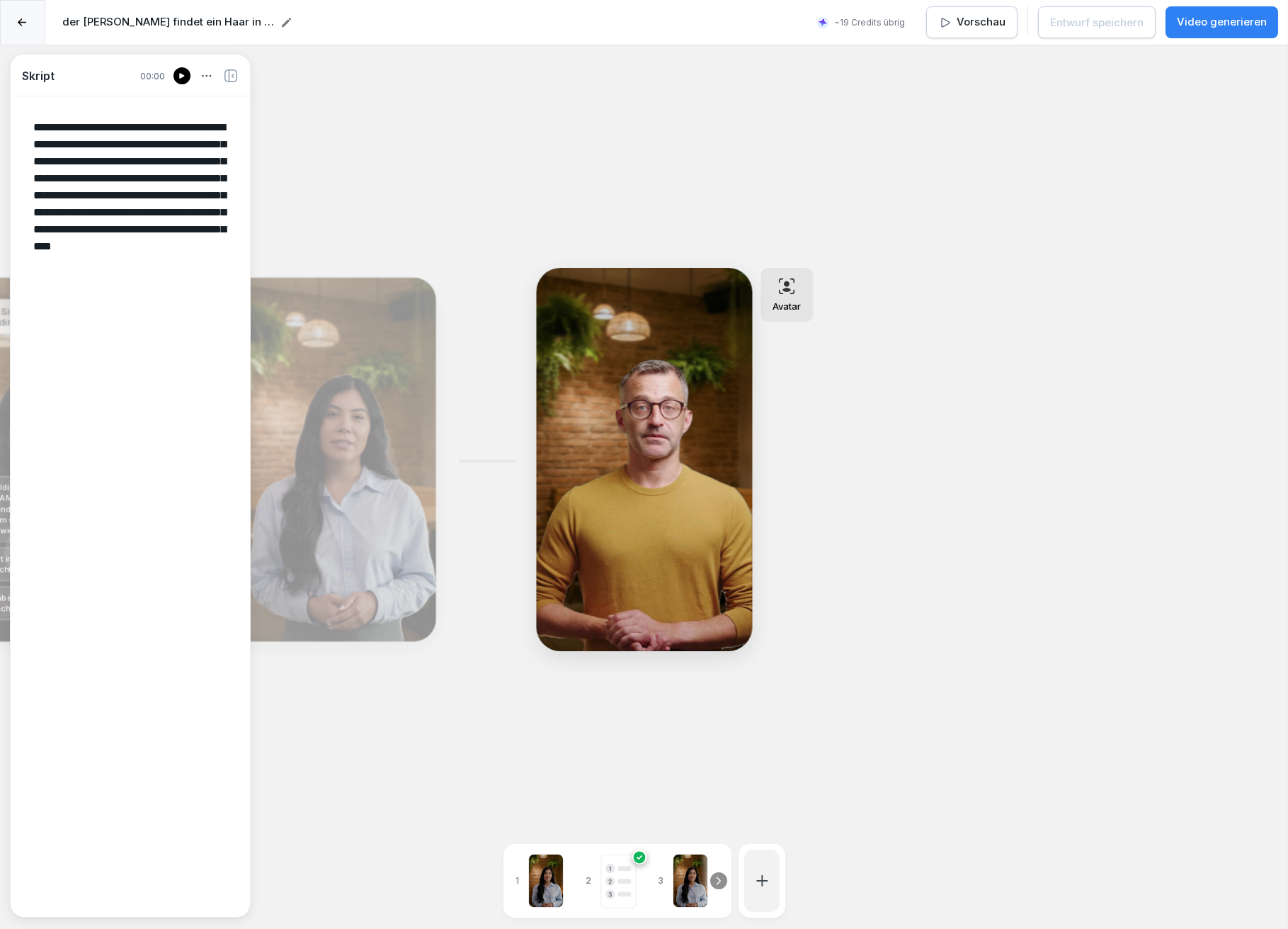
click at [342, 427] on div "Bearbeiten" at bounding box center [333, 459] width 195 height 353
type textarea "**********"
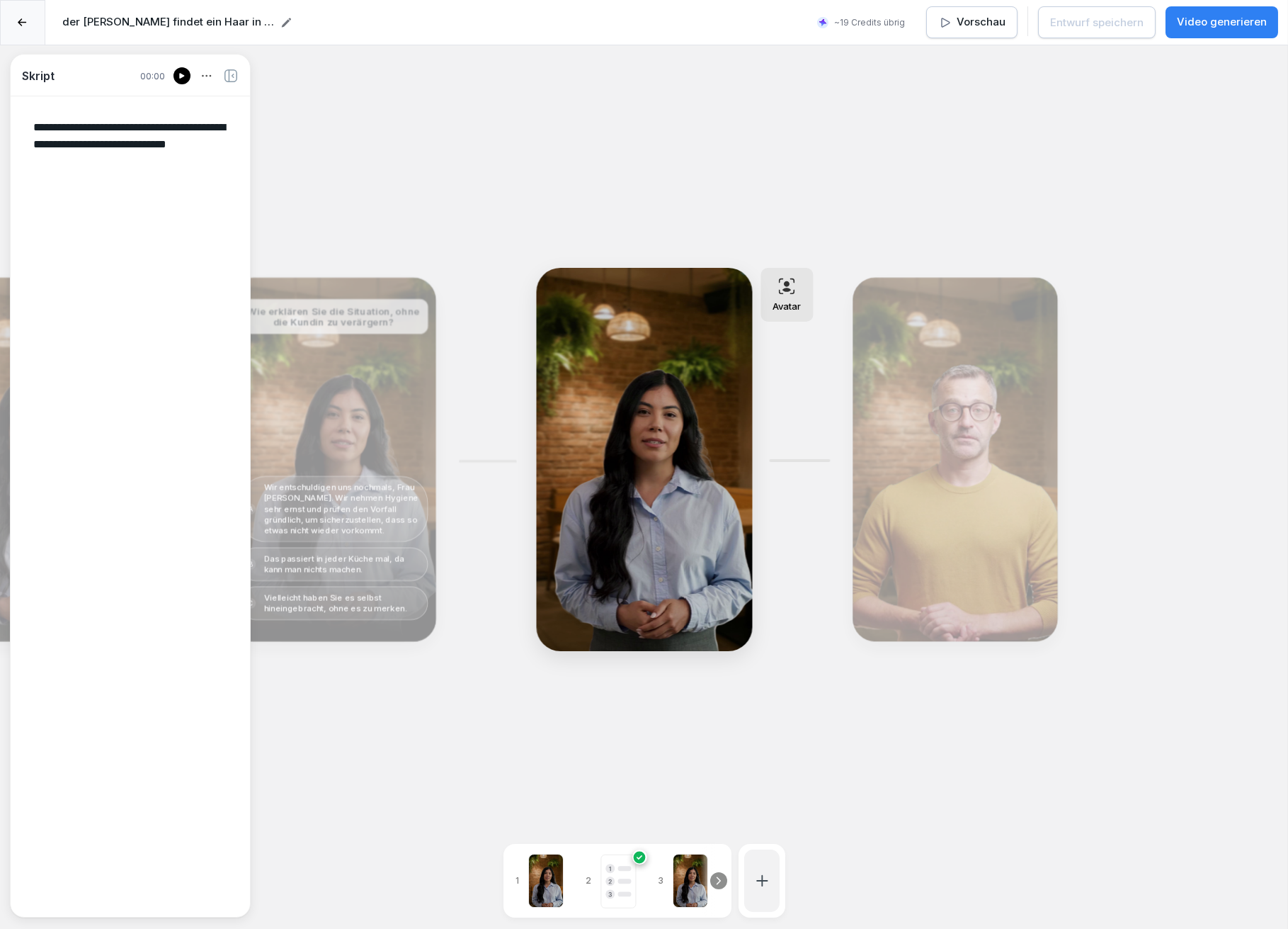
click at [360, 409] on div "Bearbeiten" at bounding box center [333, 459] width 195 height 353
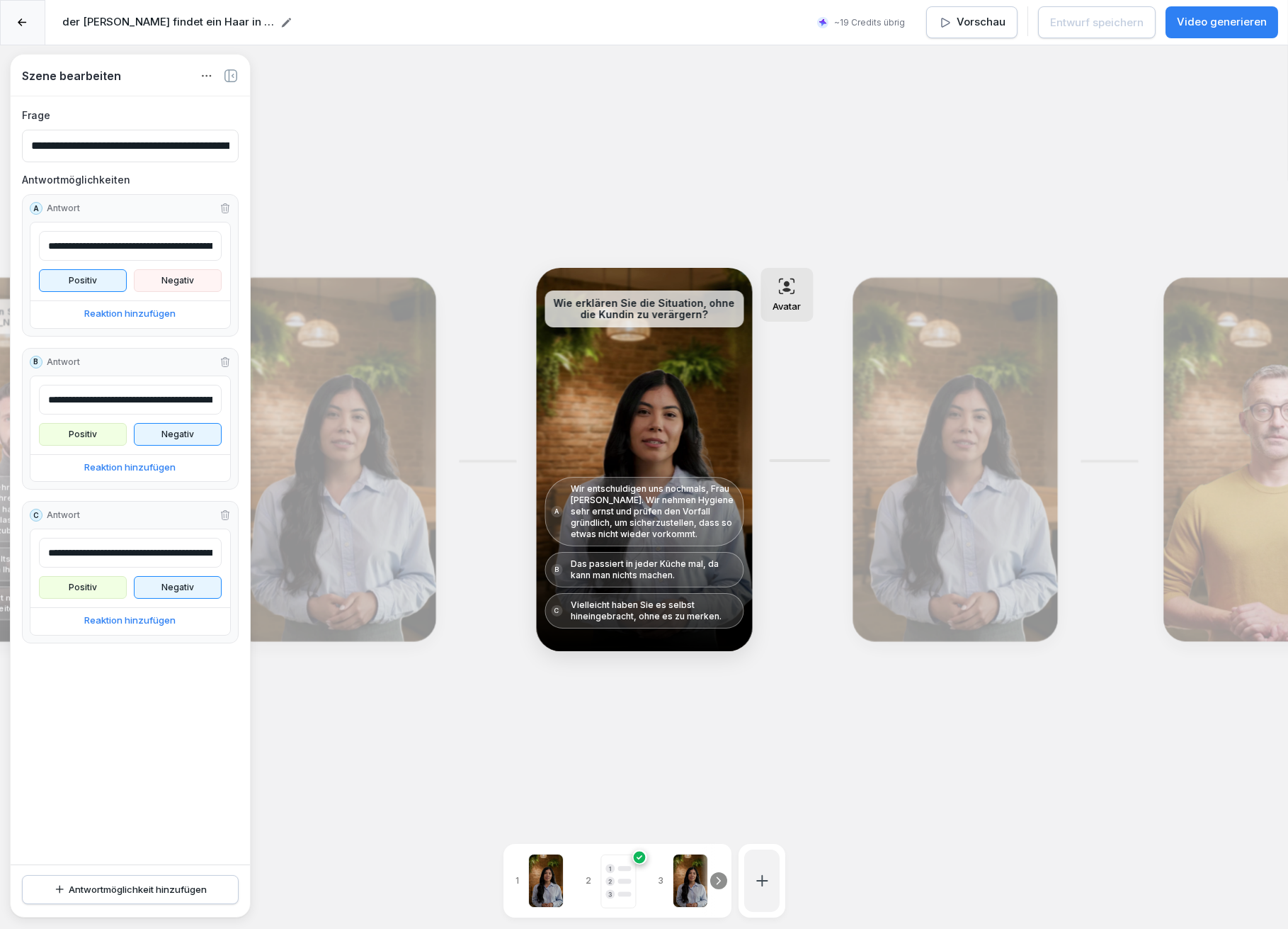
click at [353, 412] on div "Bearbeiten" at bounding box center [333, 459] width 195 height 353
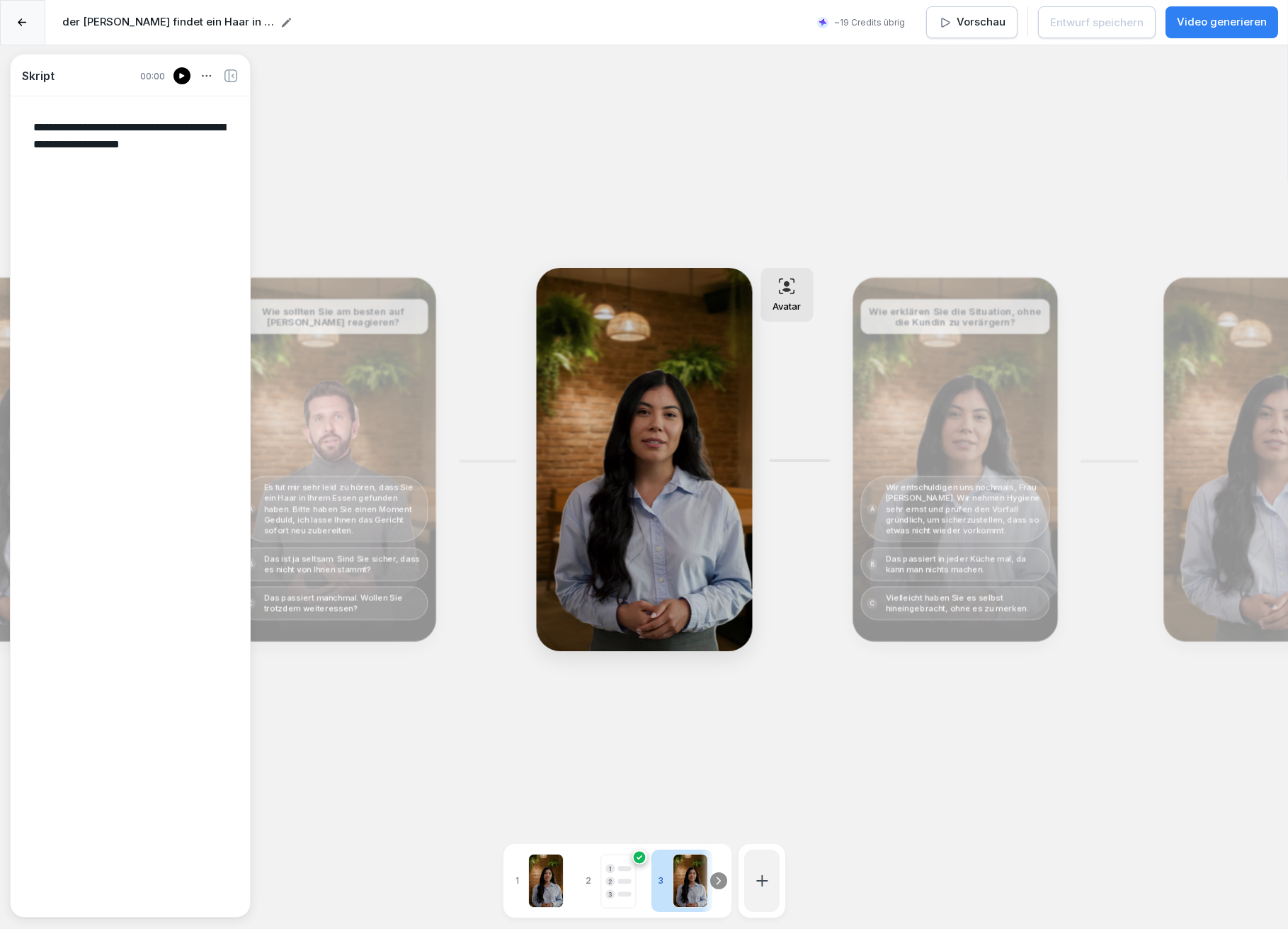
click at [316, 402] on div "Bearbeiten" at bounding box center [333, 459] width 195 height 353
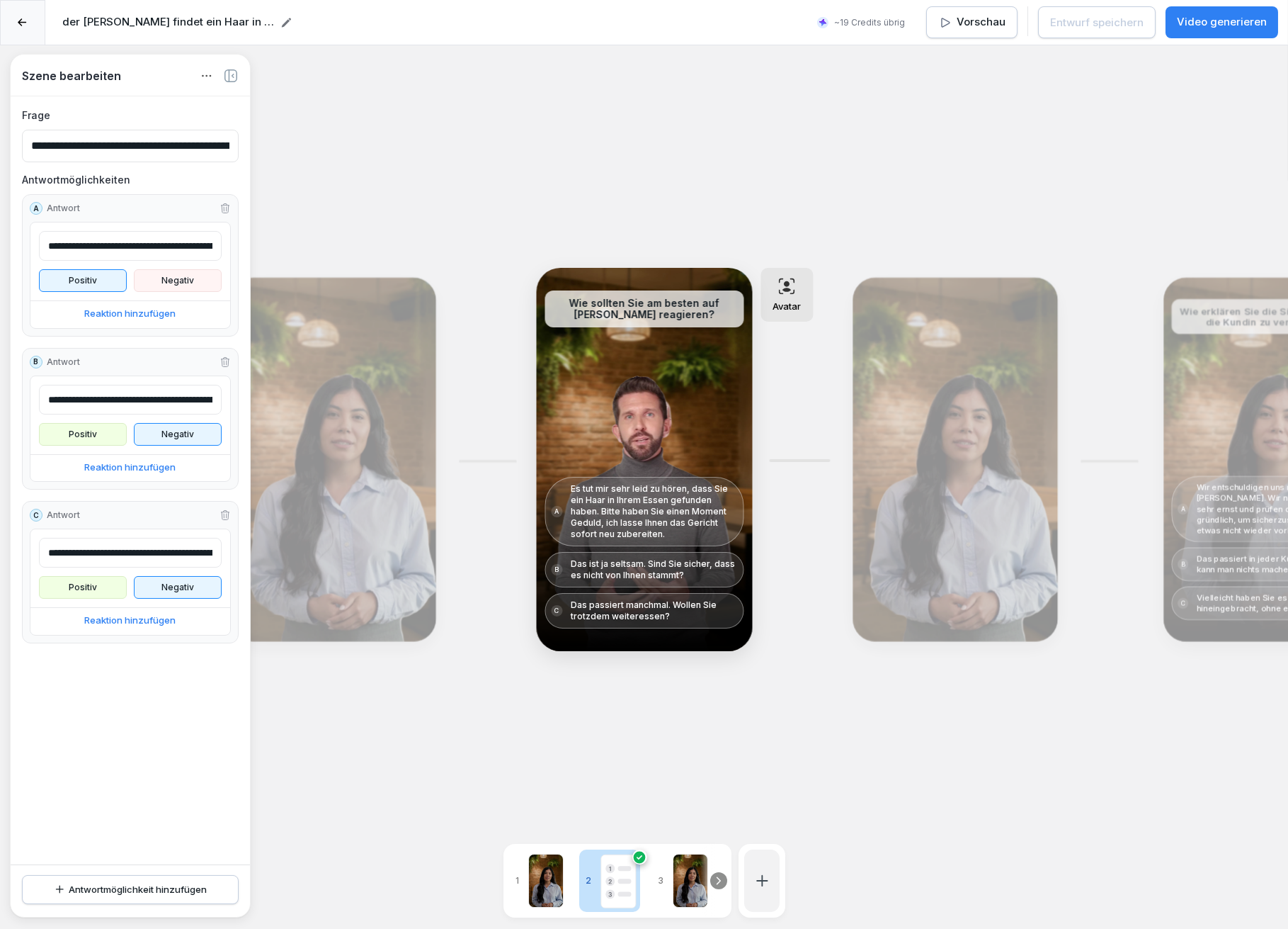
click at [950, 381] on div "Bearbeiten" at bounding box center [955, 459] width 195 height 353
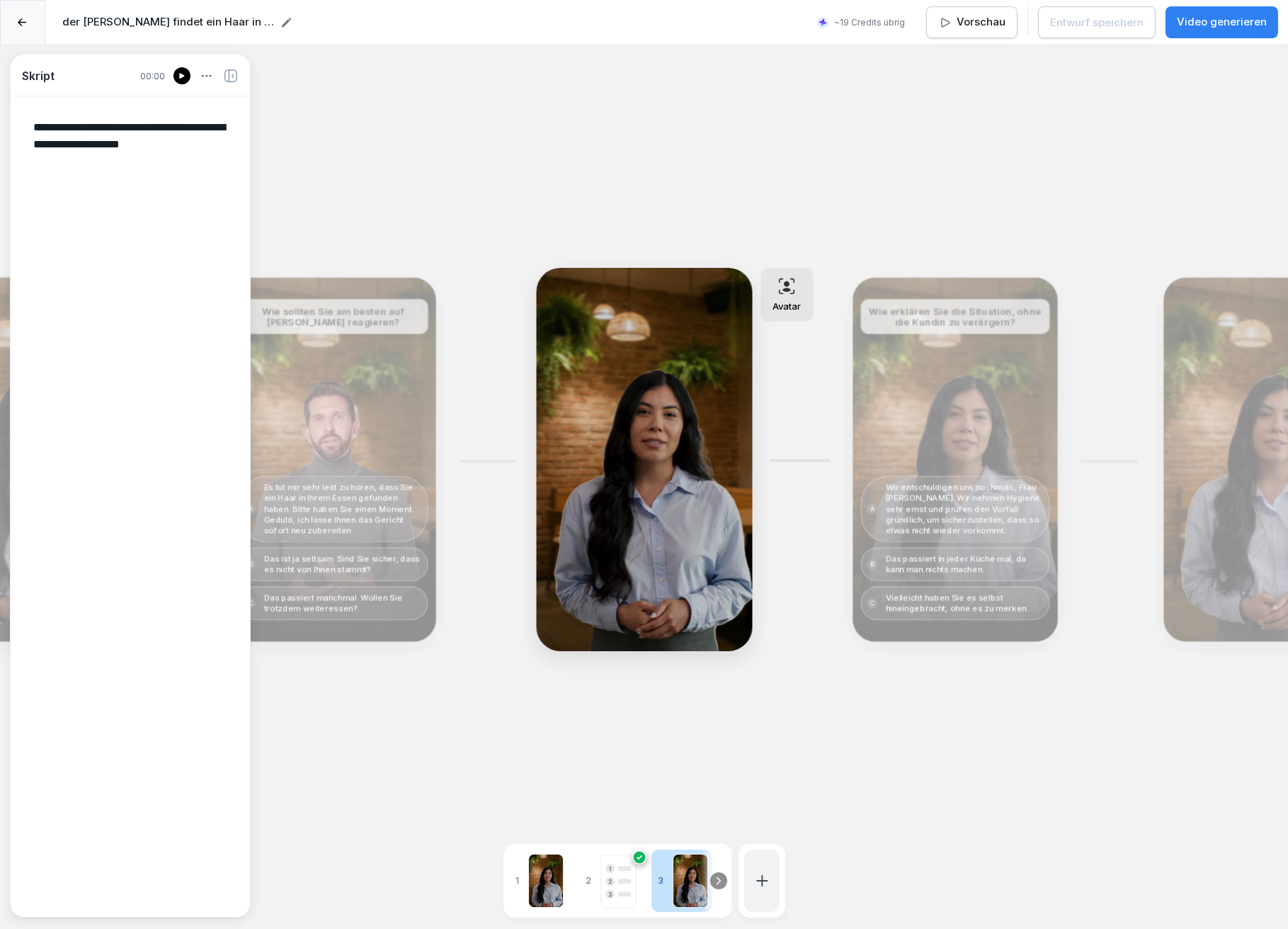
click at [930, 394] on div "Bearbeiten" at bounding box center [955, 459] width 195 height 353
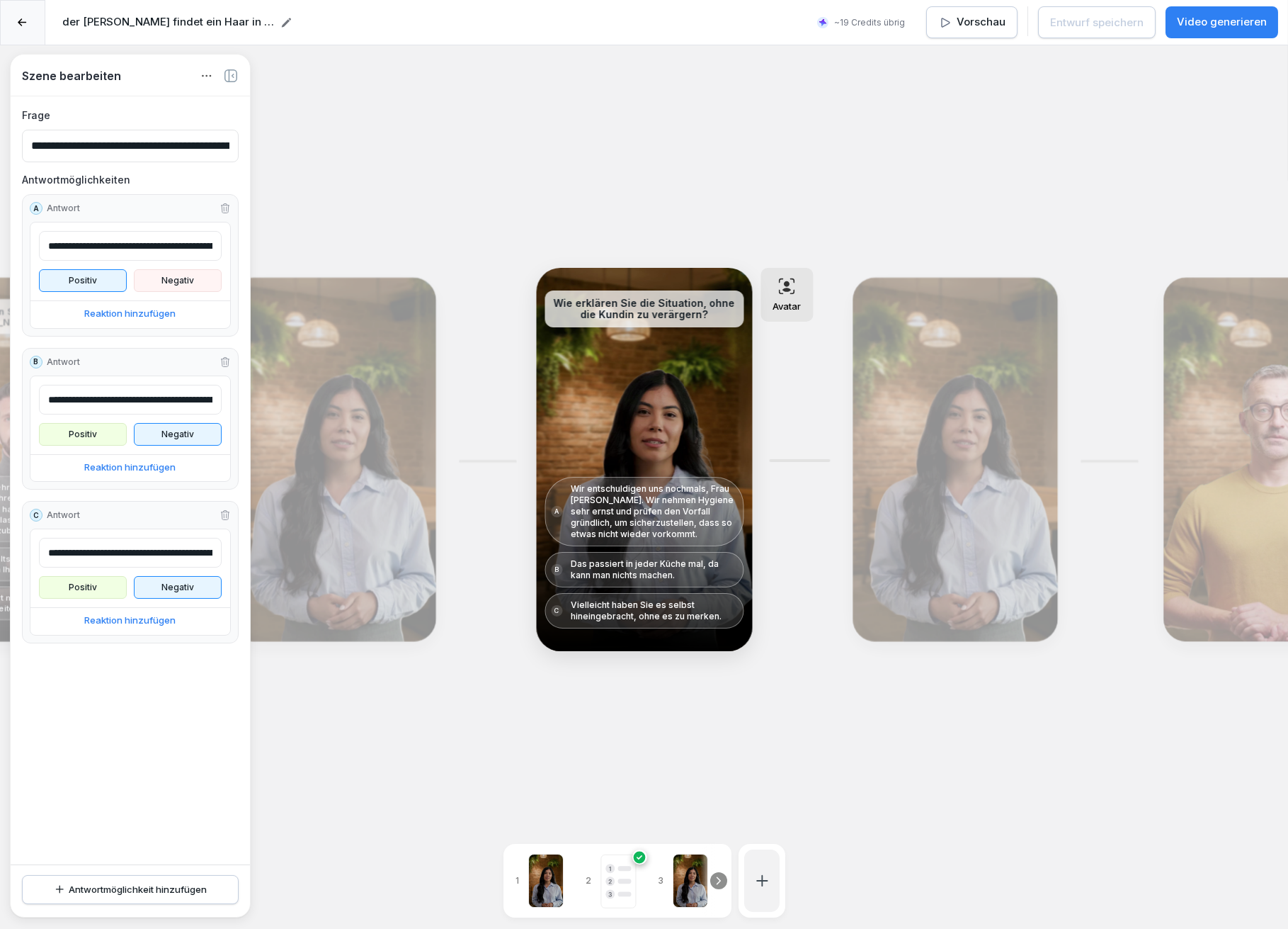
click at [783, 287] on icon at bounding box center [786, 286] width 17 height 17
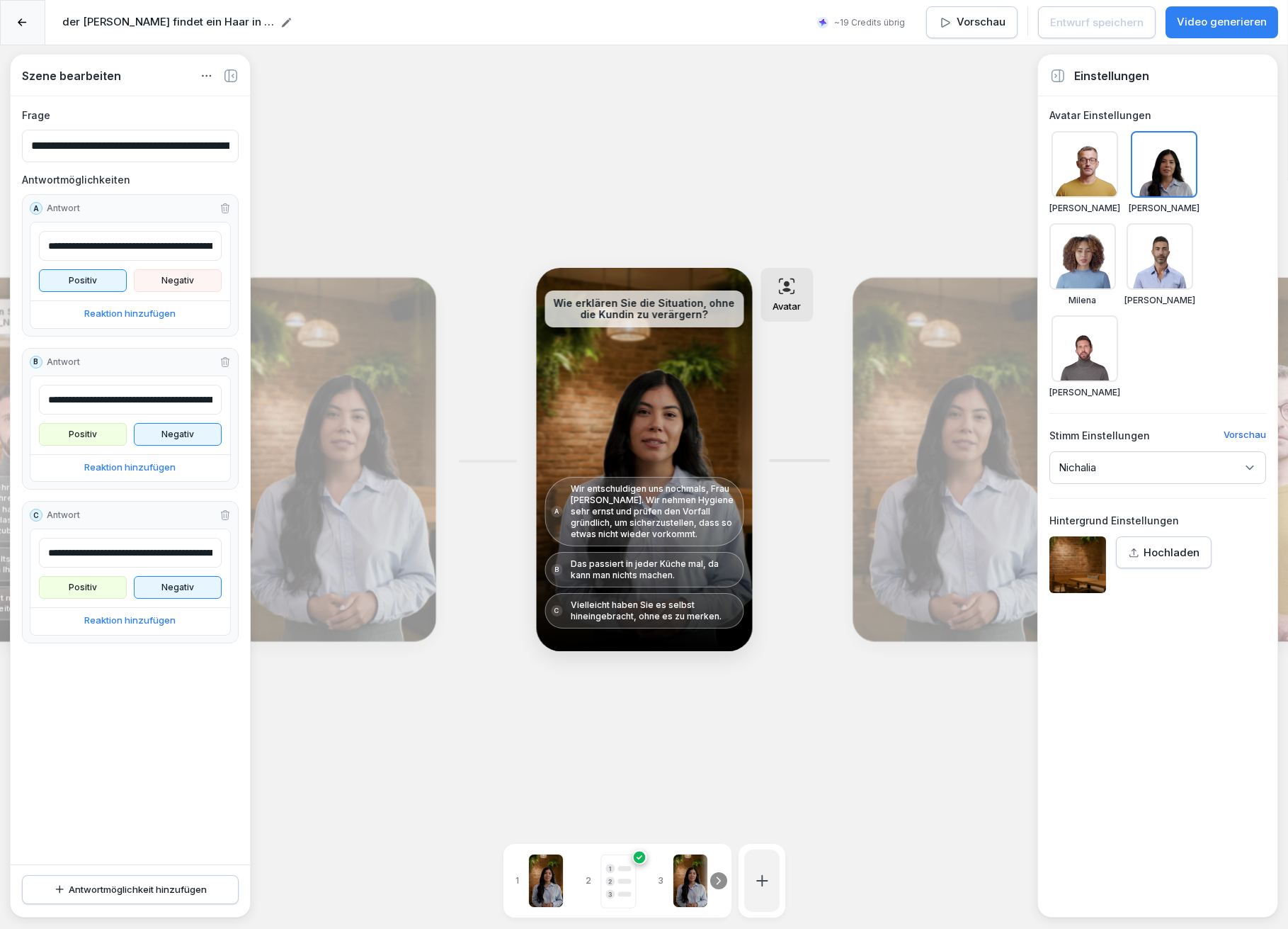
click at [1165, 260] on div at bounding box center [1160, 257] width 67 height 67
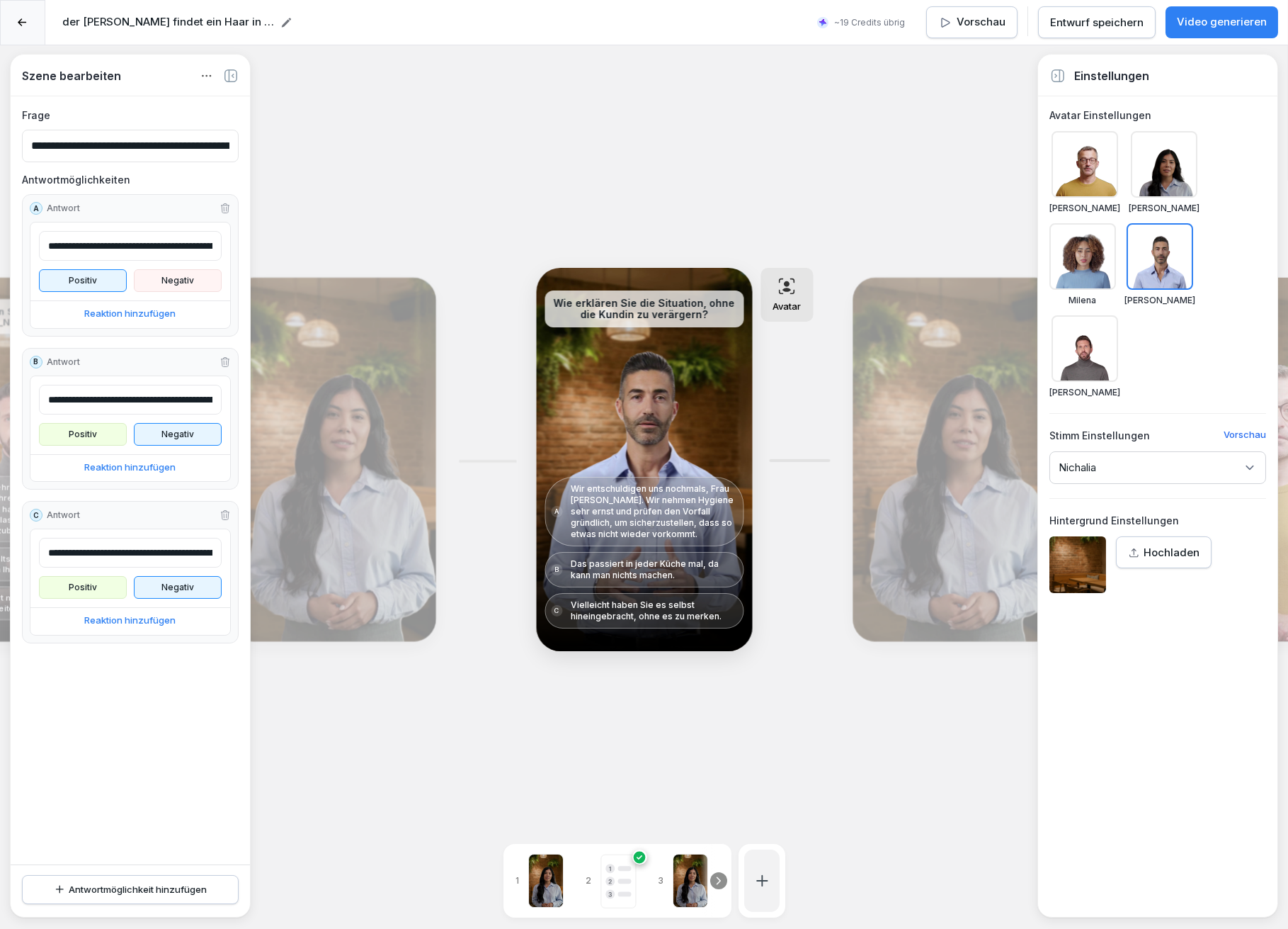
click at [903, 399] on div "Bearbeiten" at bounding box center [955, 459] width 195 height 353
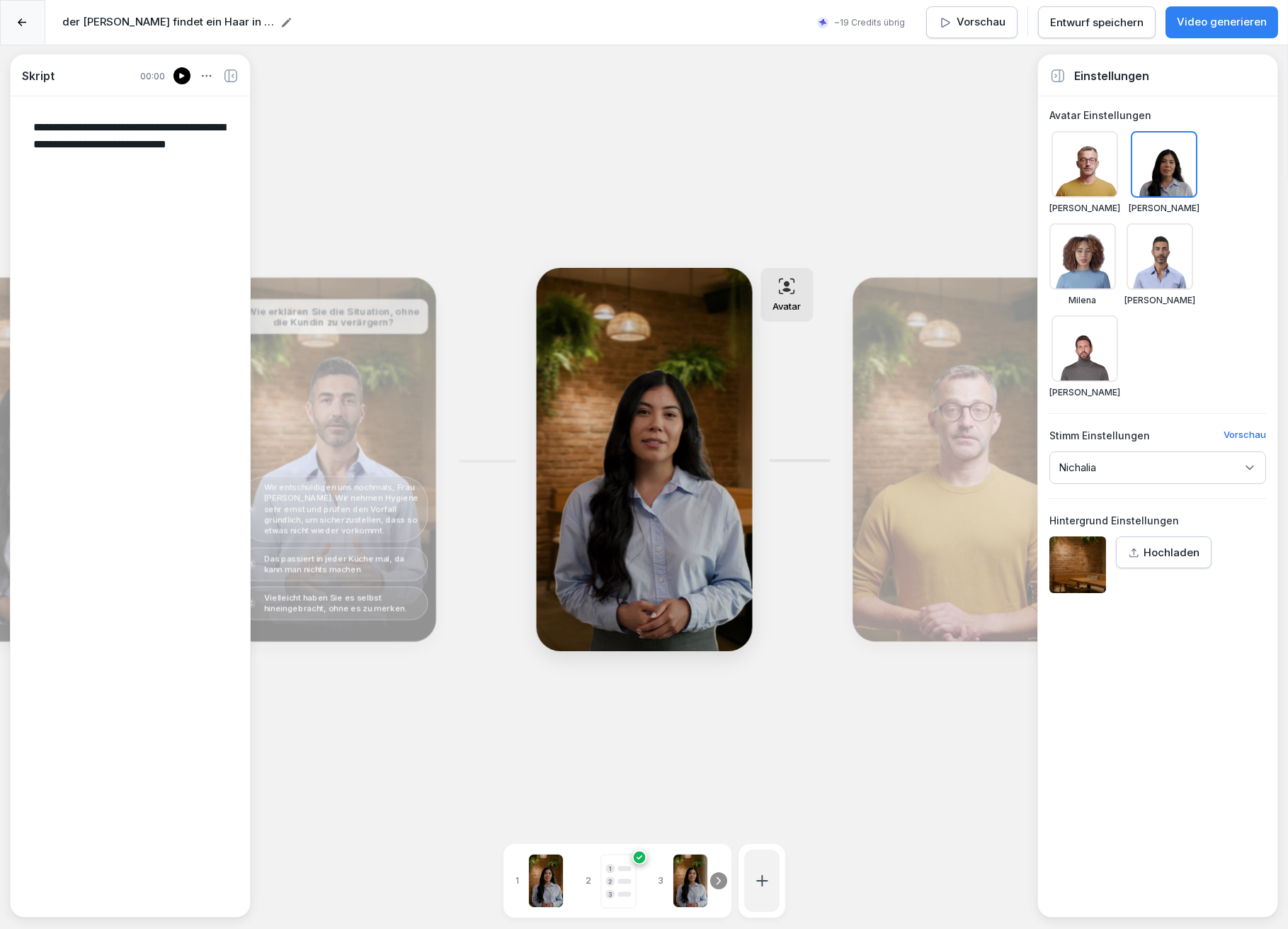
click at [924, 390] on div "Bearbeiten" at bounding box center [955, 459] width 195 height 353
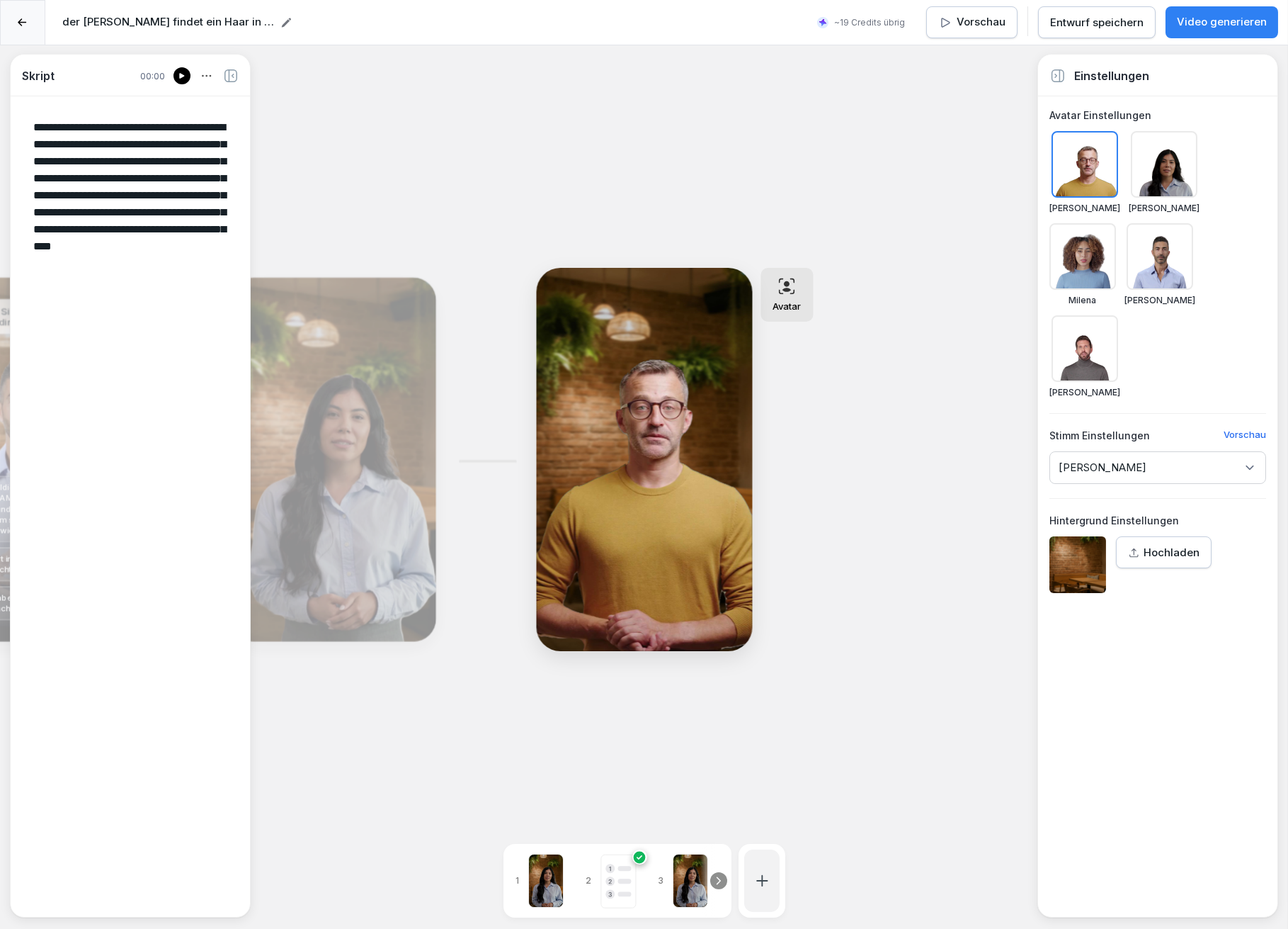
click at [1156, 249] on div at bounding box center [1160, 257] width 67 height 67
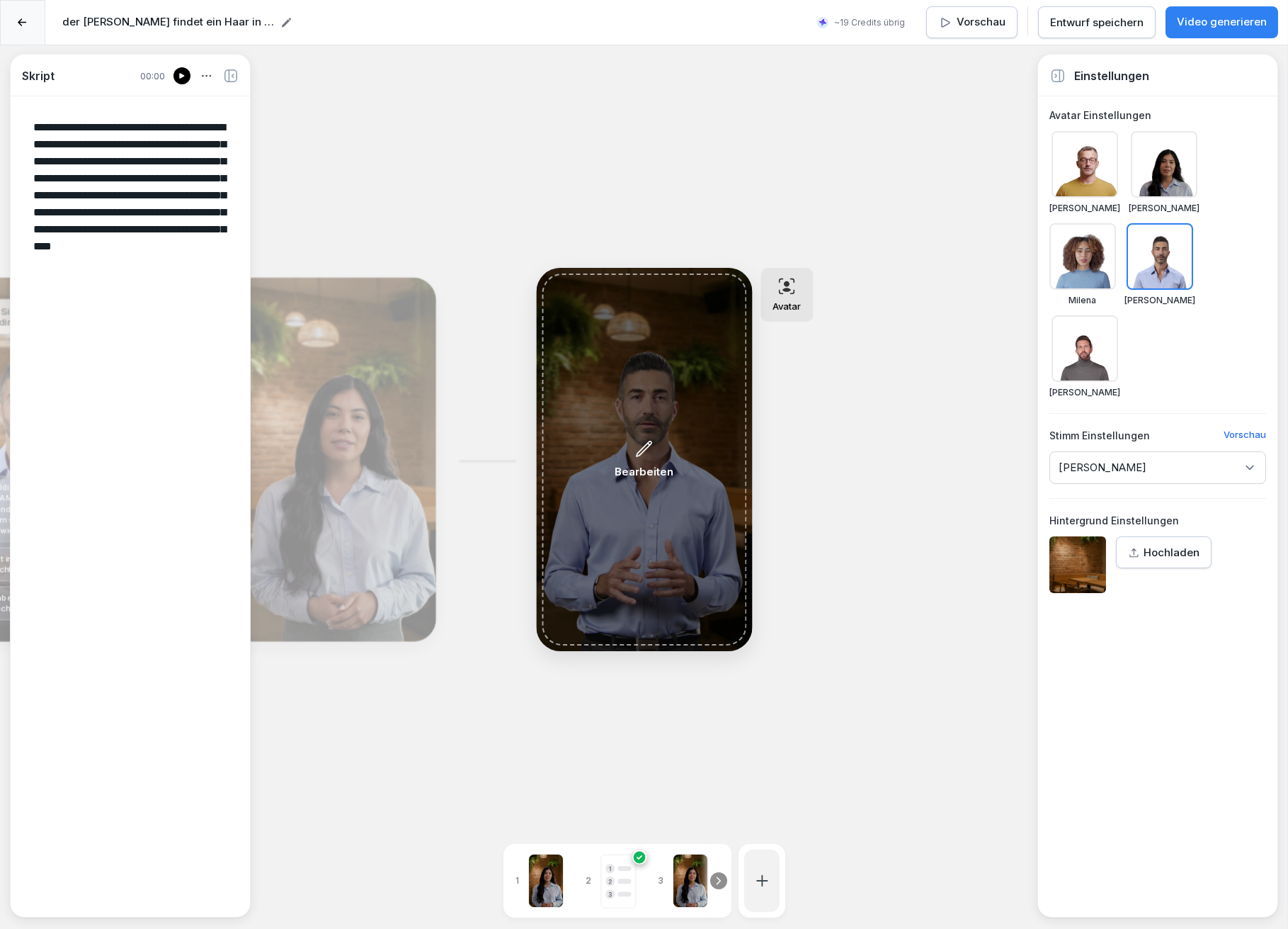
click at [647, 440] on icon at bounding box center [644, 449] width 18 height 19
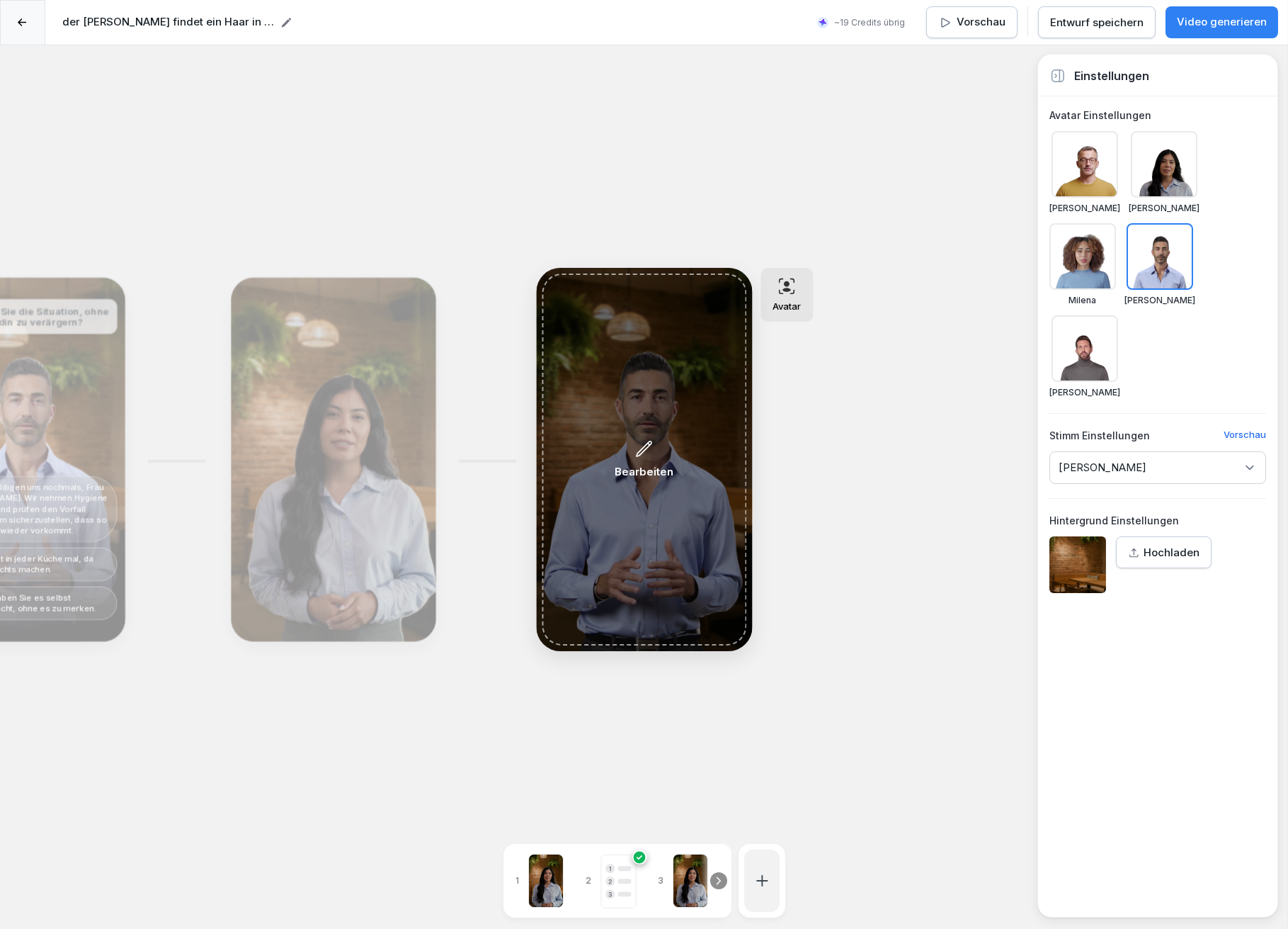
click at [647, 440] on icon at bounding box center [644, 449] width 18 height 19
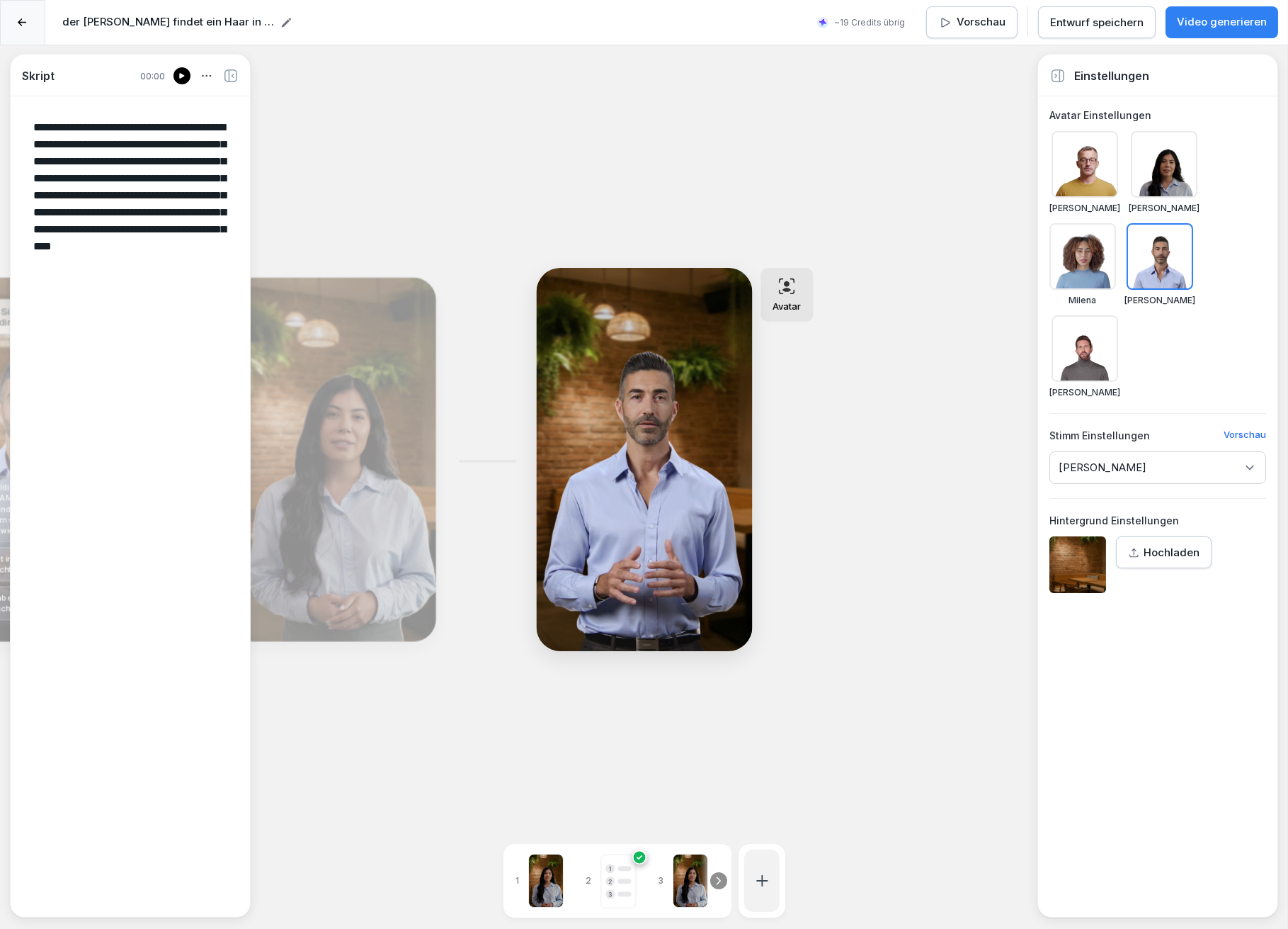
click at [690, 879] on div at bounding box center [690, 880] width 35 height 53
type textarea "**********"
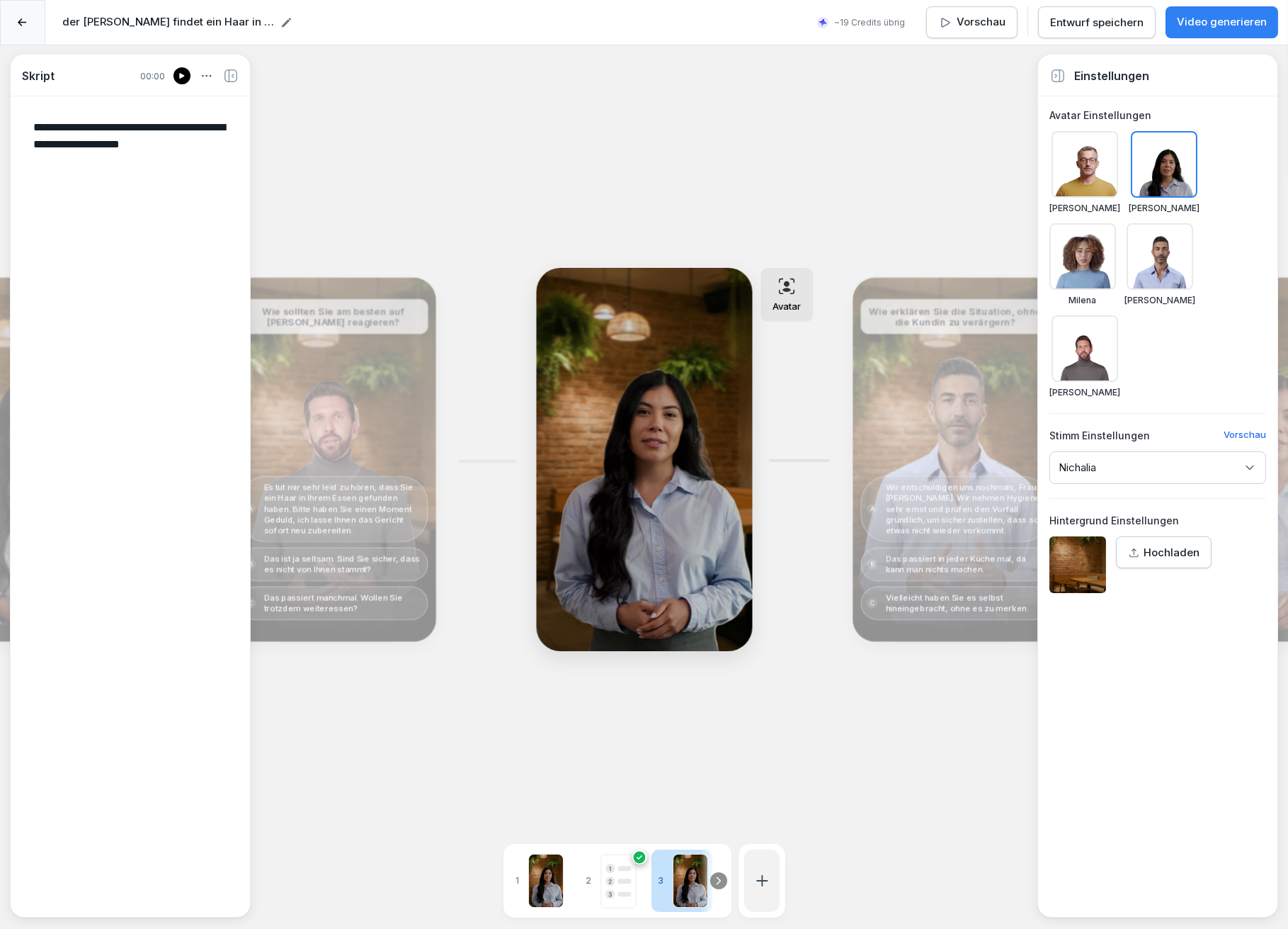
click at [950, 401] on div "Bearbeiten" at bounding box center [955, 459] width 195 height 353
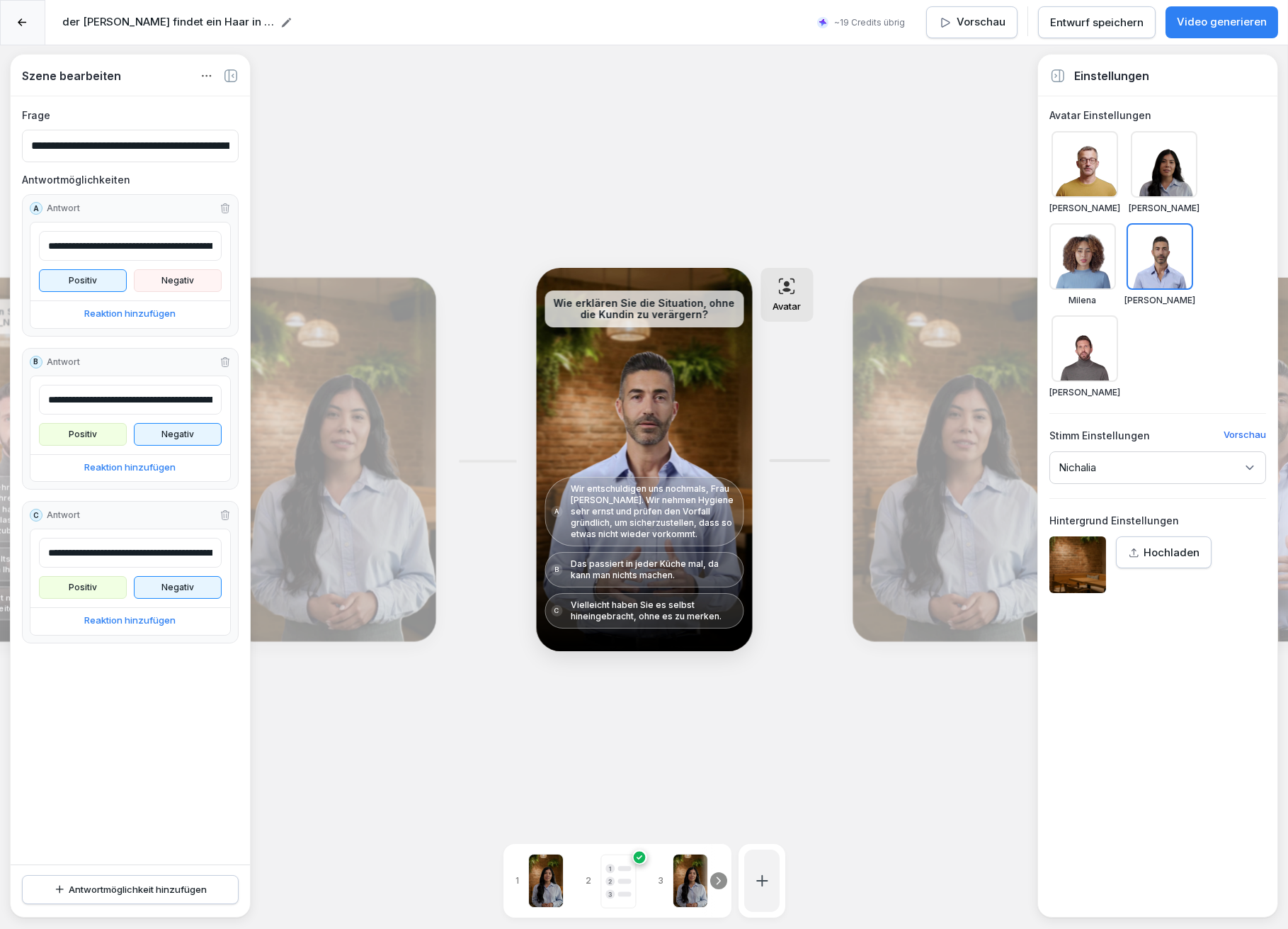
click at [796, 287] on div "Avatar" at bounding box center [787, 294] width 53 height 53
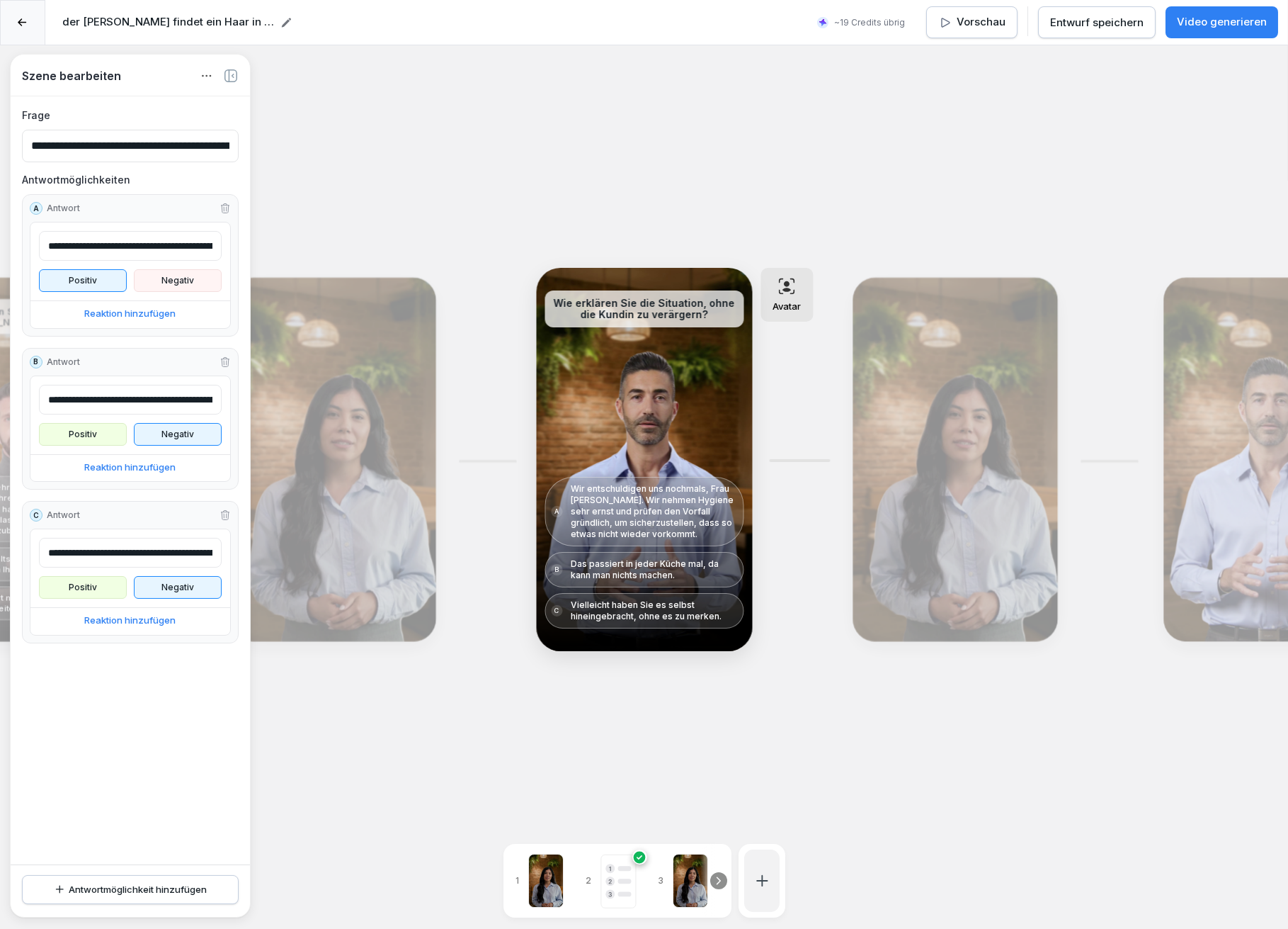
click at [351, 390] on div "Bearbeiten" at bounding box center [333, 459] width 195 height 353
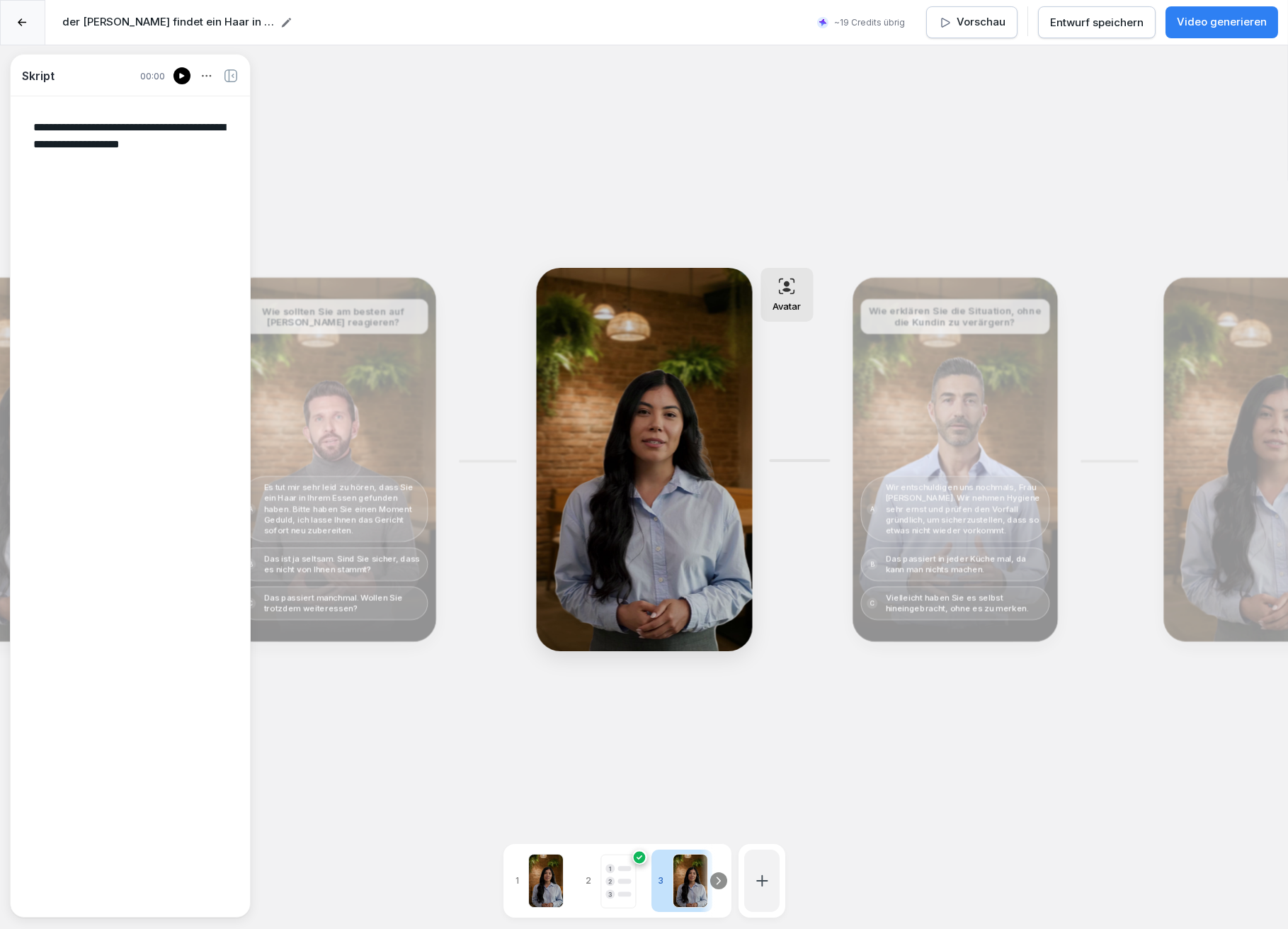
click at [350, 425] on div "Bearbeiten" at bounding box center [333, 459] width 195 height 353
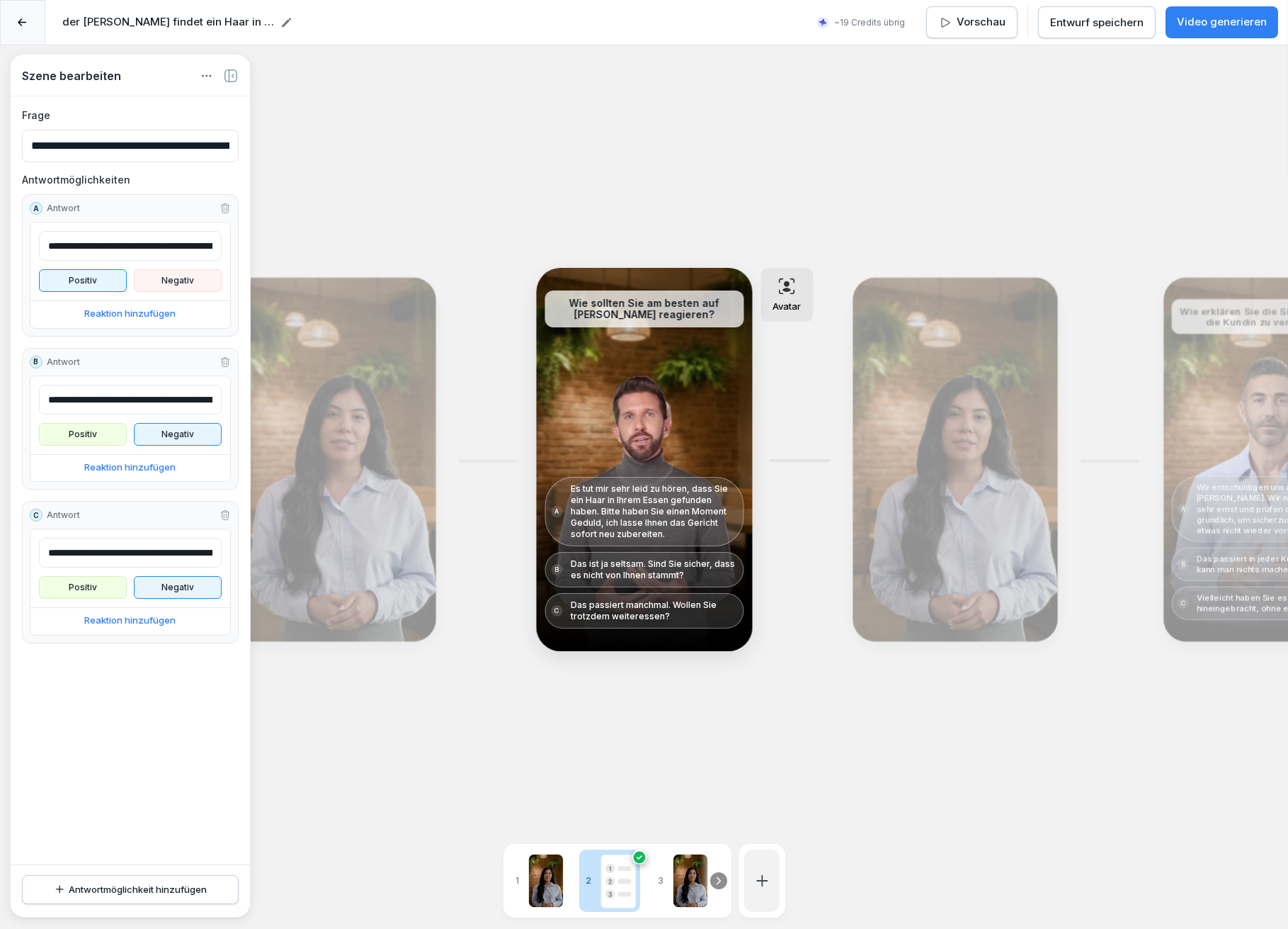
click at [786, 294] on icon at bounding box center [786, 286] width 17 height 17
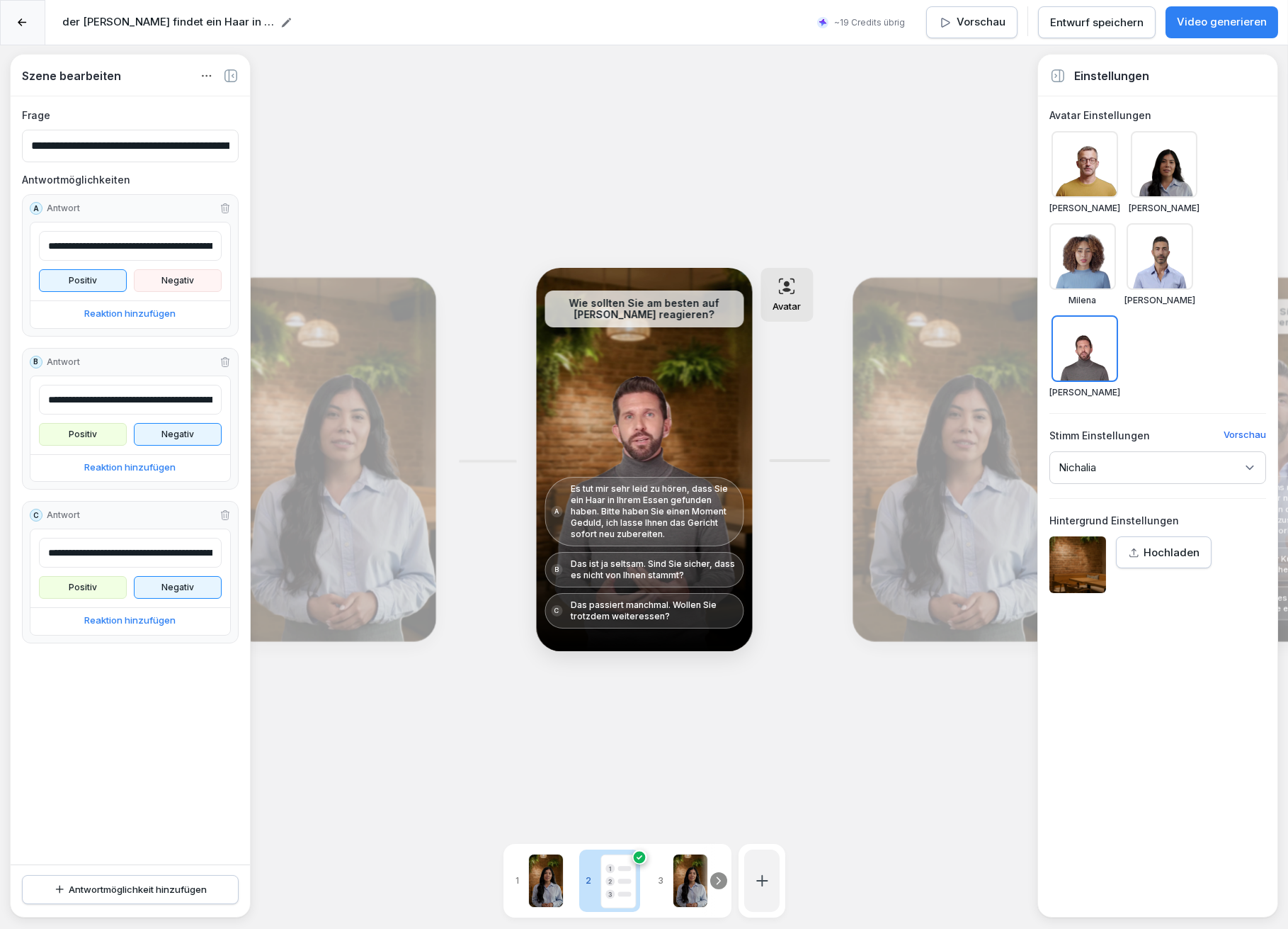
click at [1167, 252] on div at bounding box center [1160, 257] width 67 height 67
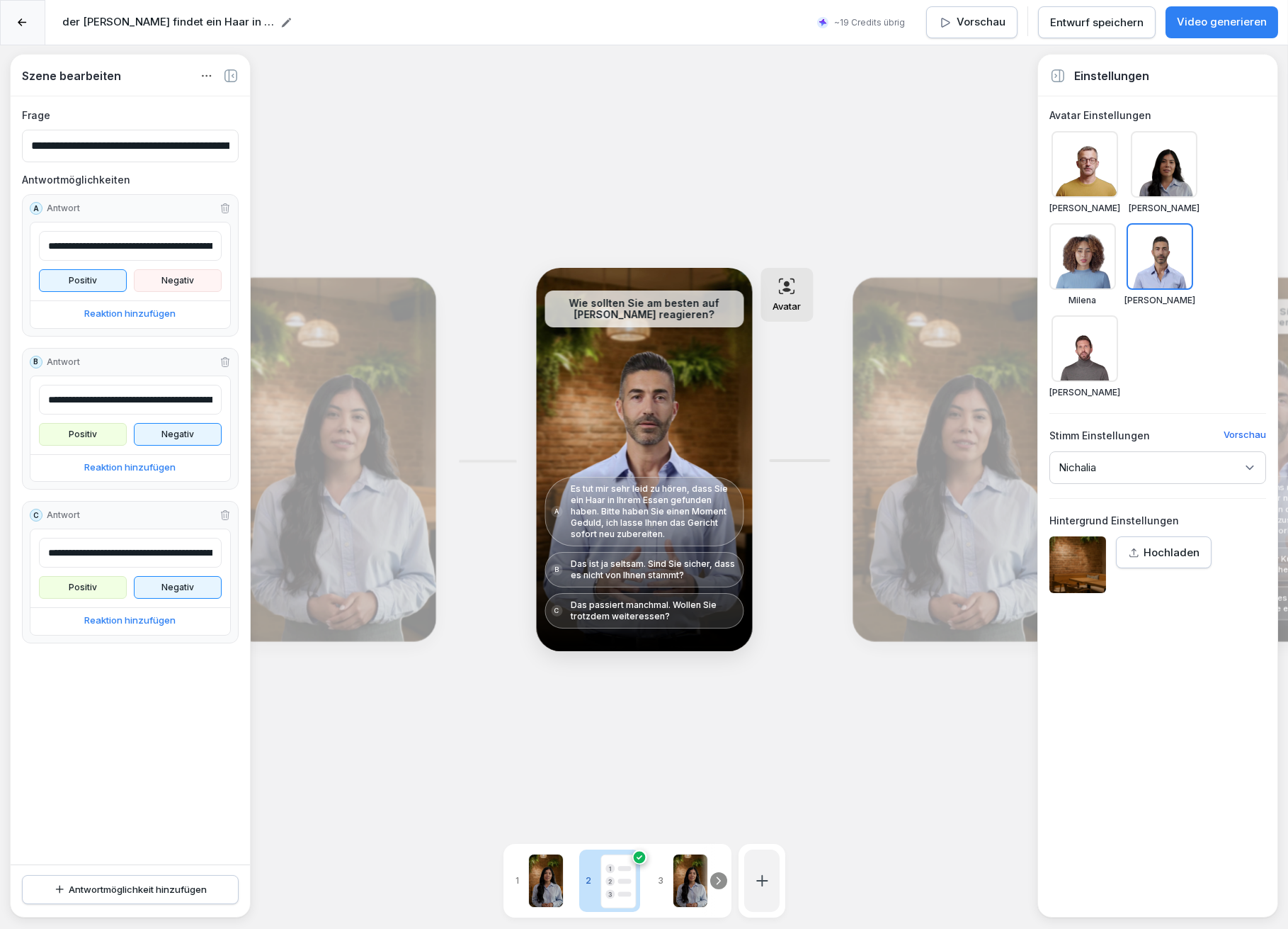
click at [945, 408] on div "Bearbeiten" at bounding box center [955, 459] width 195 height 353
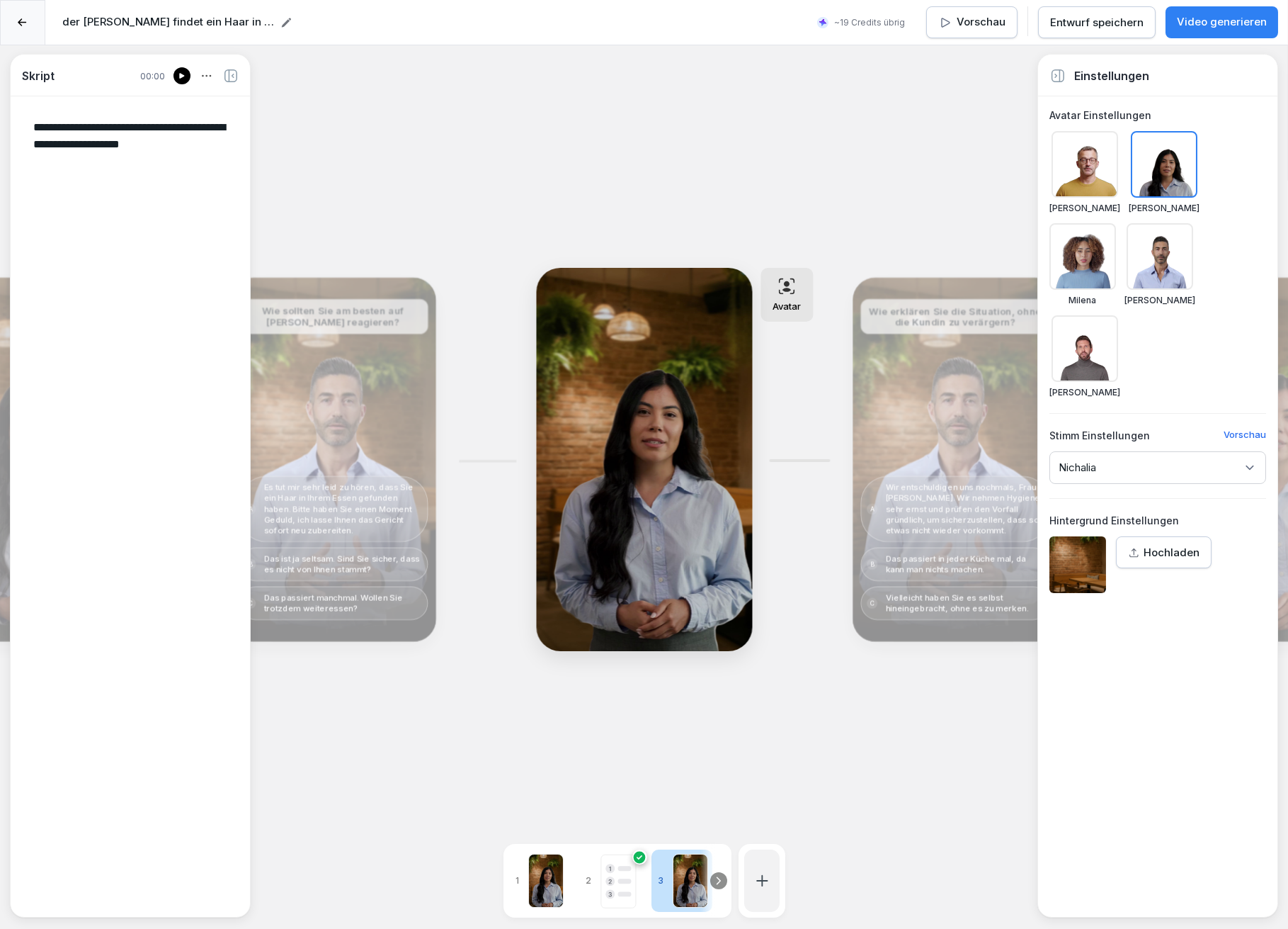
click at [984, 398] on div "Bearbeiten" at bounding box center [955, 459] width 195 height 353
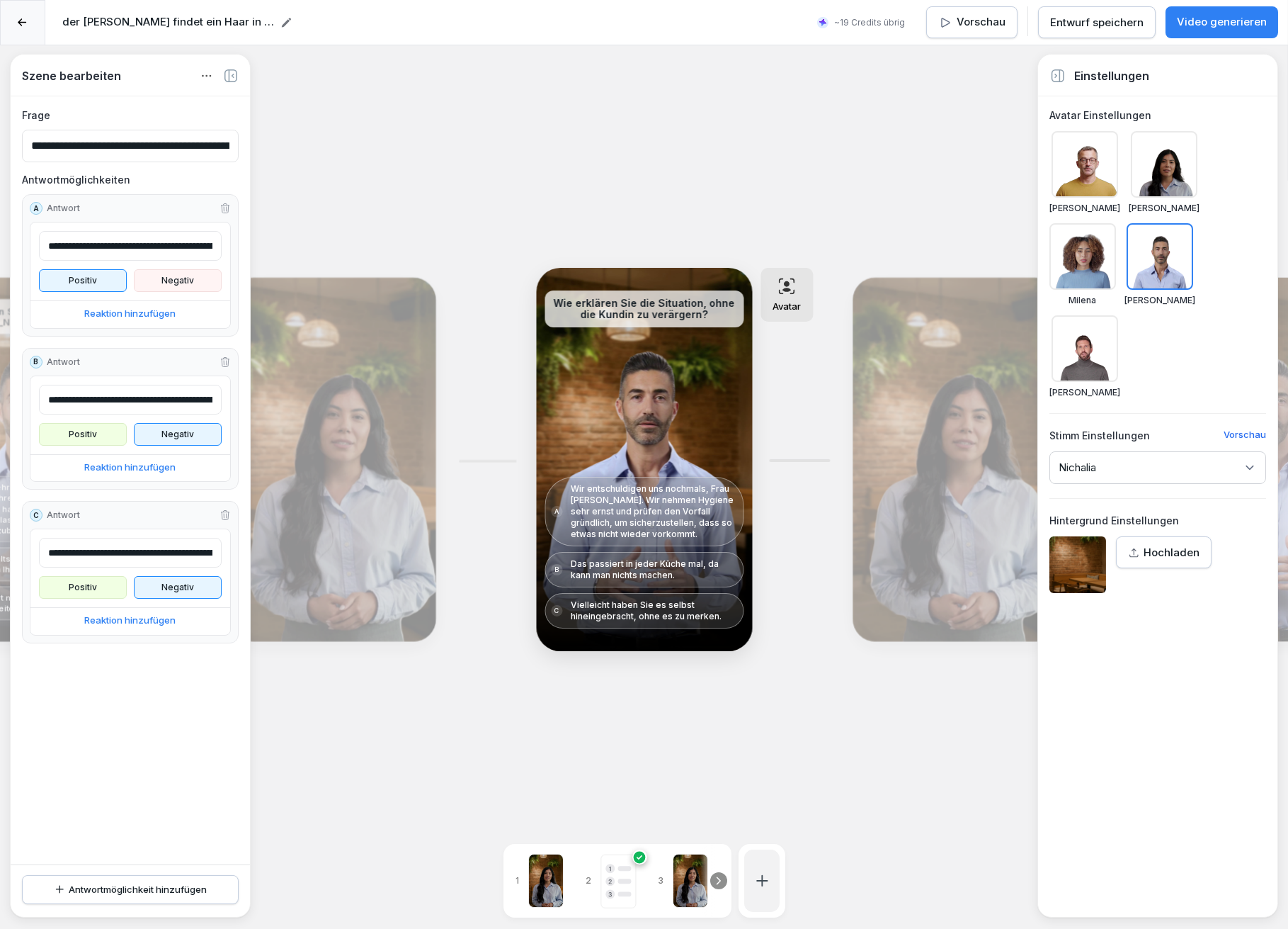
click at [926, 401] on div "Bearbeiten" at bounding box center [955, 459] width 195 height 353
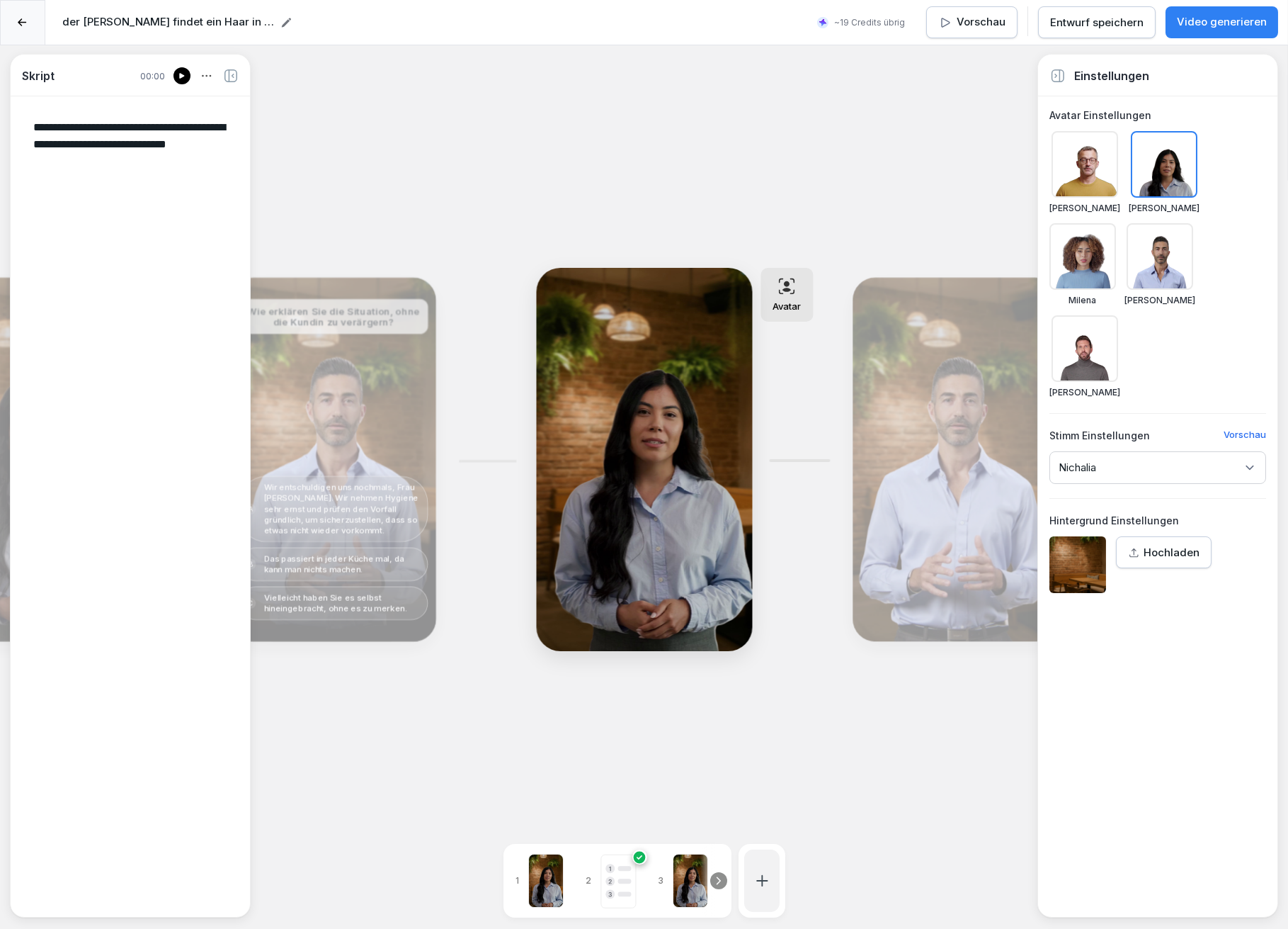
click at [686, 864] on div at bounding box center [690, 880] width 35 height 53
type textarea "**********"
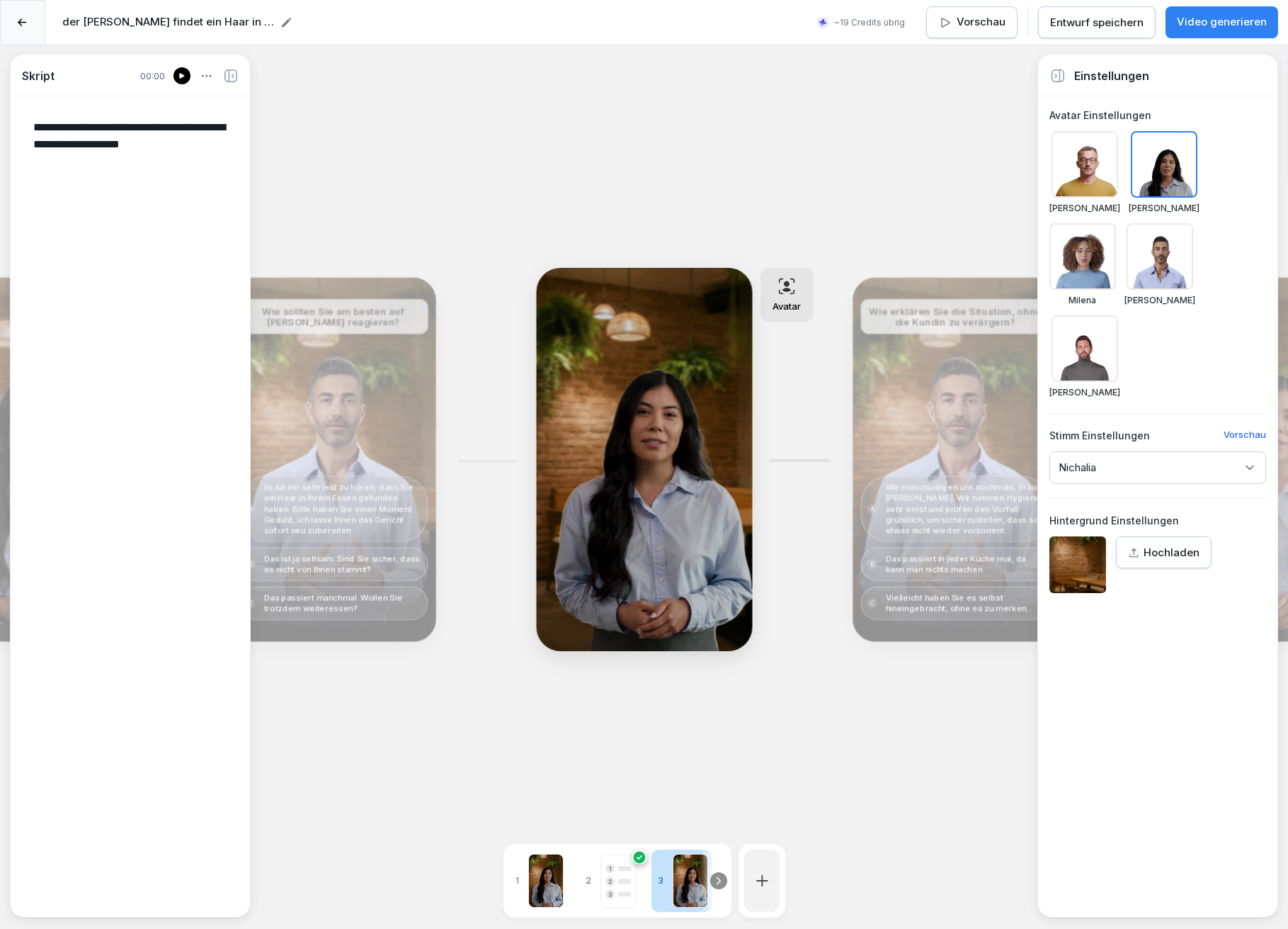
click at [713, 875] on icon at bounding box center [718, 880] width 11 height 11
click at [658, 878] on rect at bounding box center [662, 881] width 13 height 5
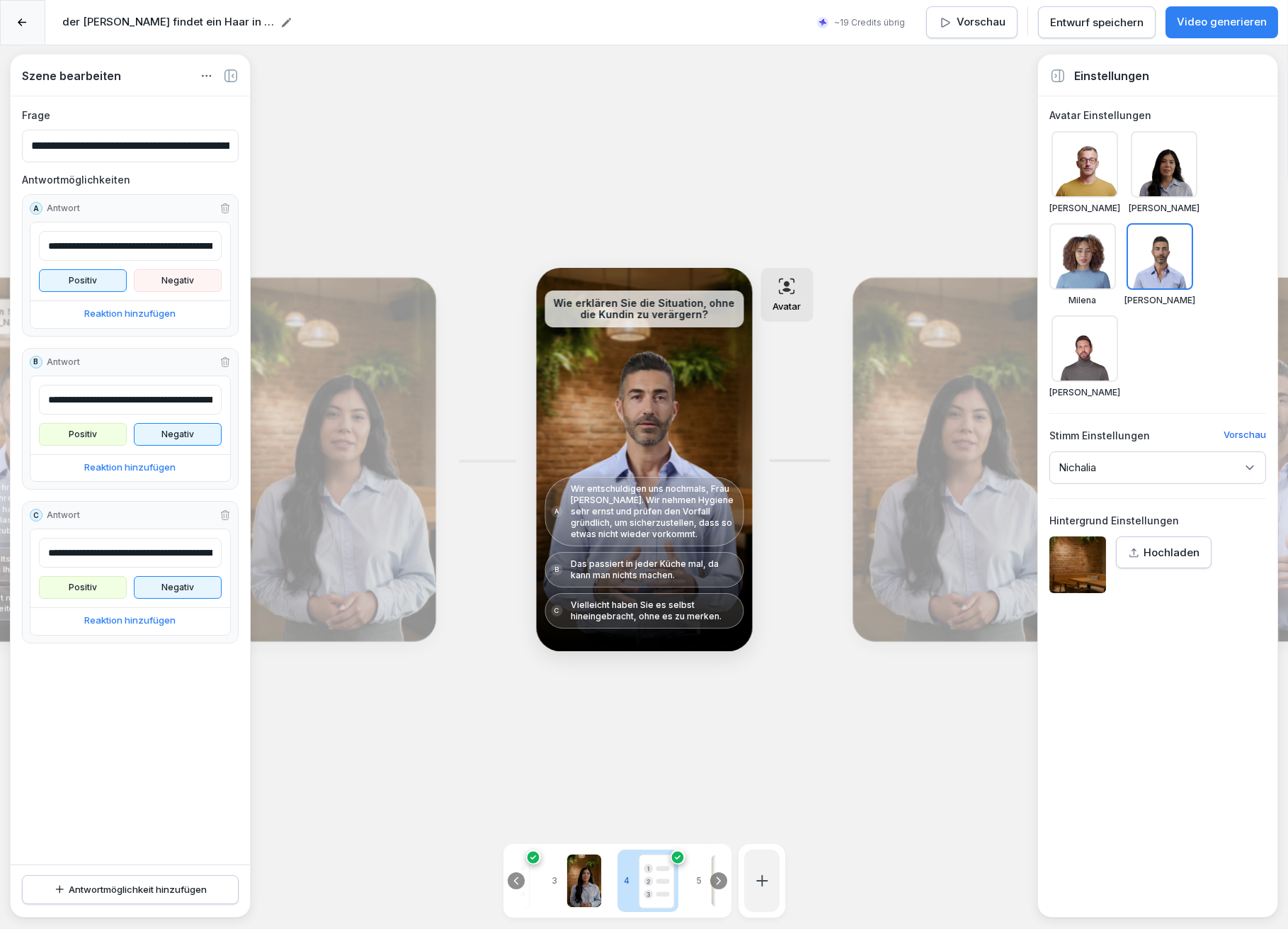
click at [718, 875] on icon at bounding box center [718, 880] width 11 height 11
click at [633, 867] on div at bounding box center [633, 880] width 35 height 53
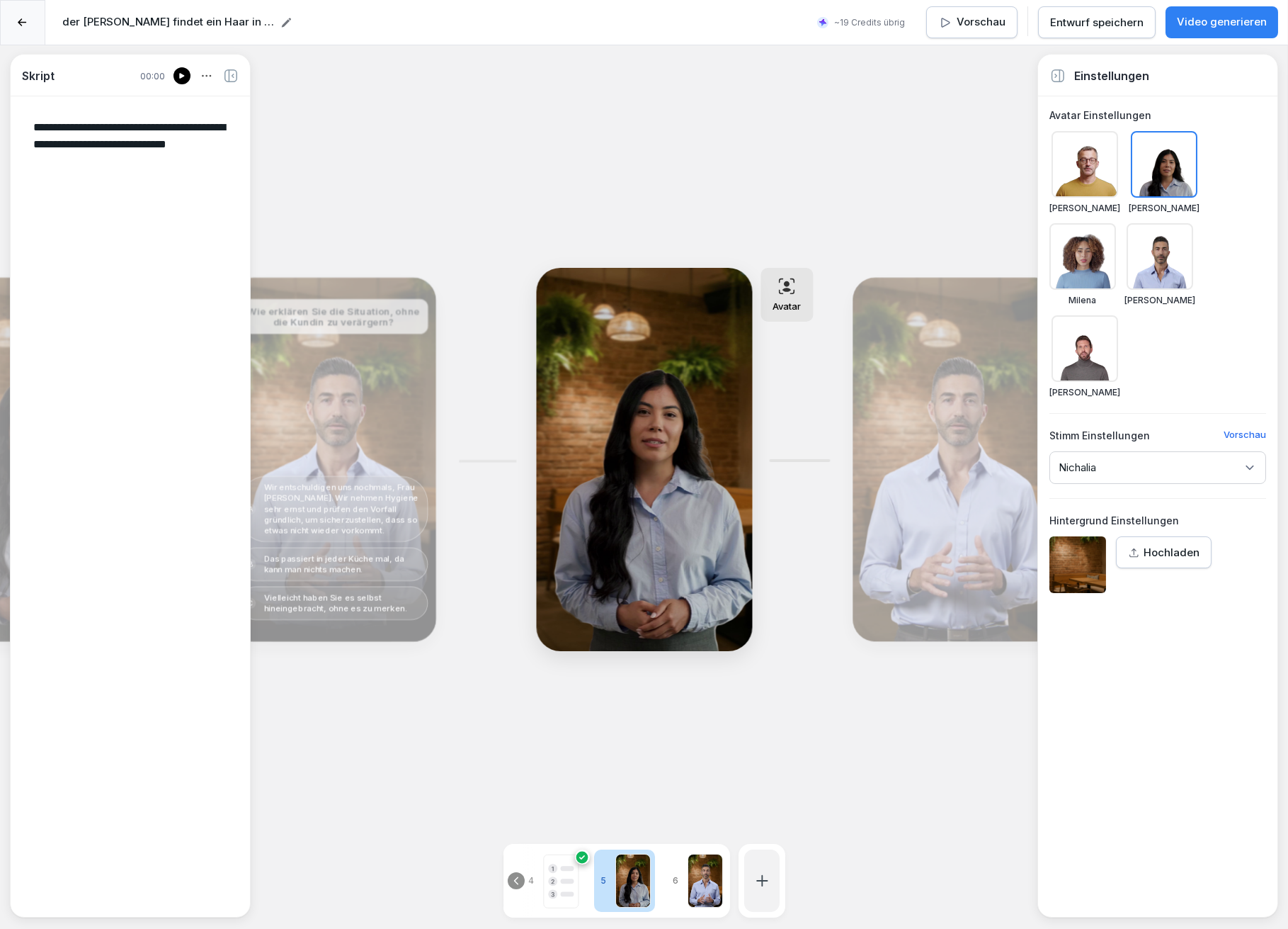
click at [693, 866] on div at bounding box center [705, 880] width 35 height 53
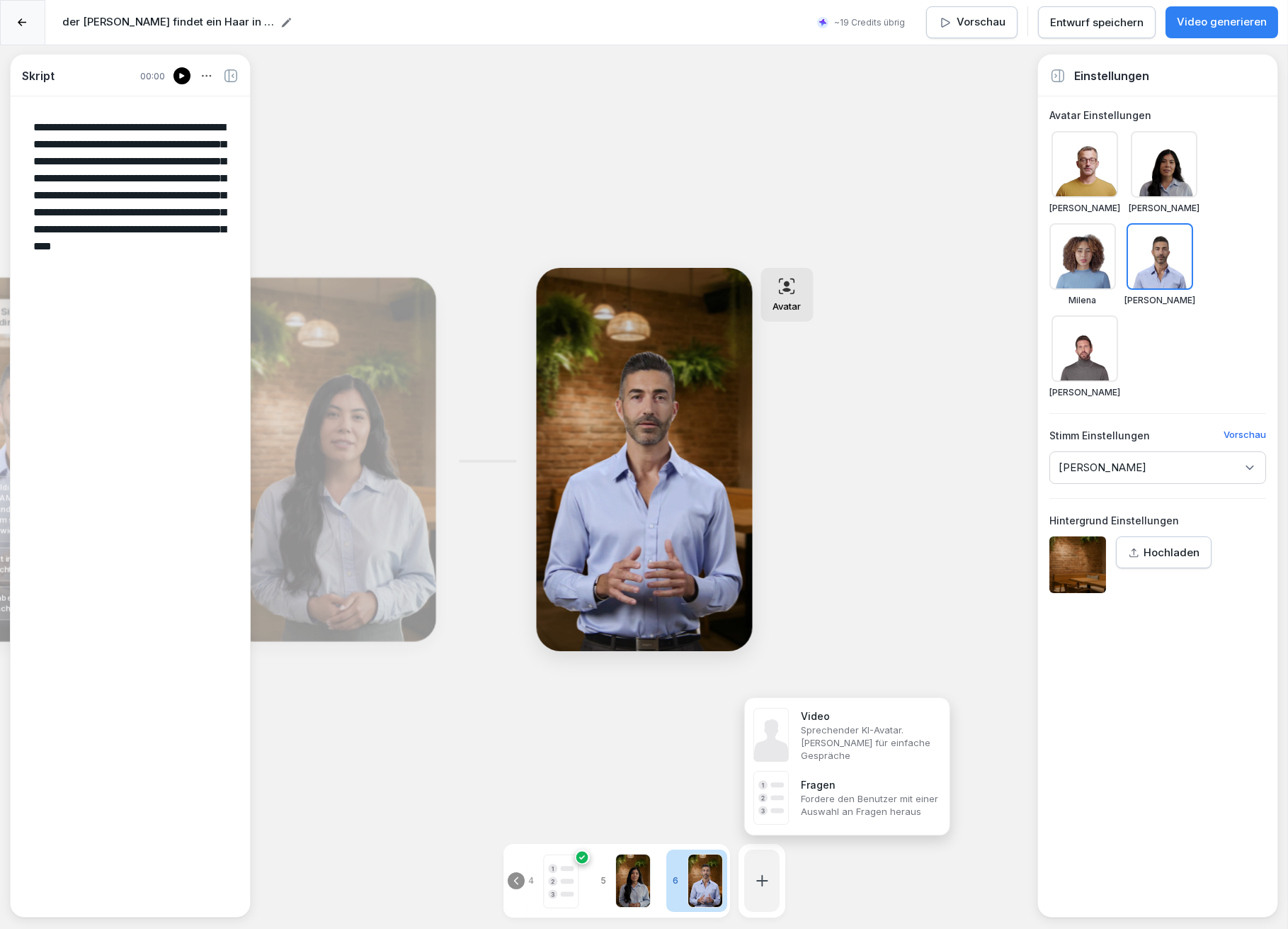
click at [751, 865] on div at bounding box center [762, 880] width 35 height 62
click at [817, 732] on p "Sprechender KI-Avatar. Geeignet für einfache Gespräche" at bounding box center [869, 742] width 138 height 39
type textarea "**********"
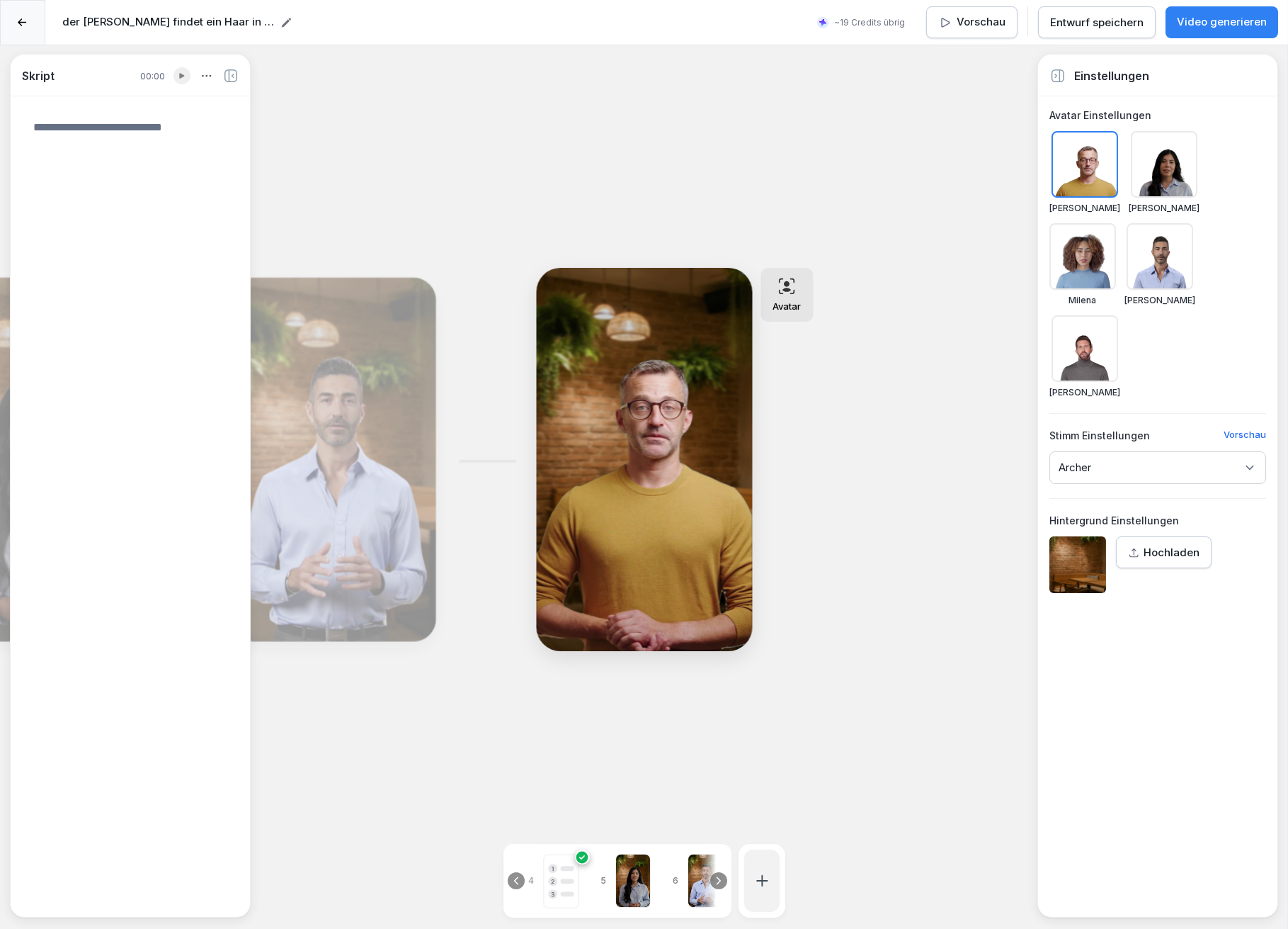
click at [383, 556] on div "Bearbeiten" at bounding box center [333, 459] width 195 height 353
type textarea "**********"
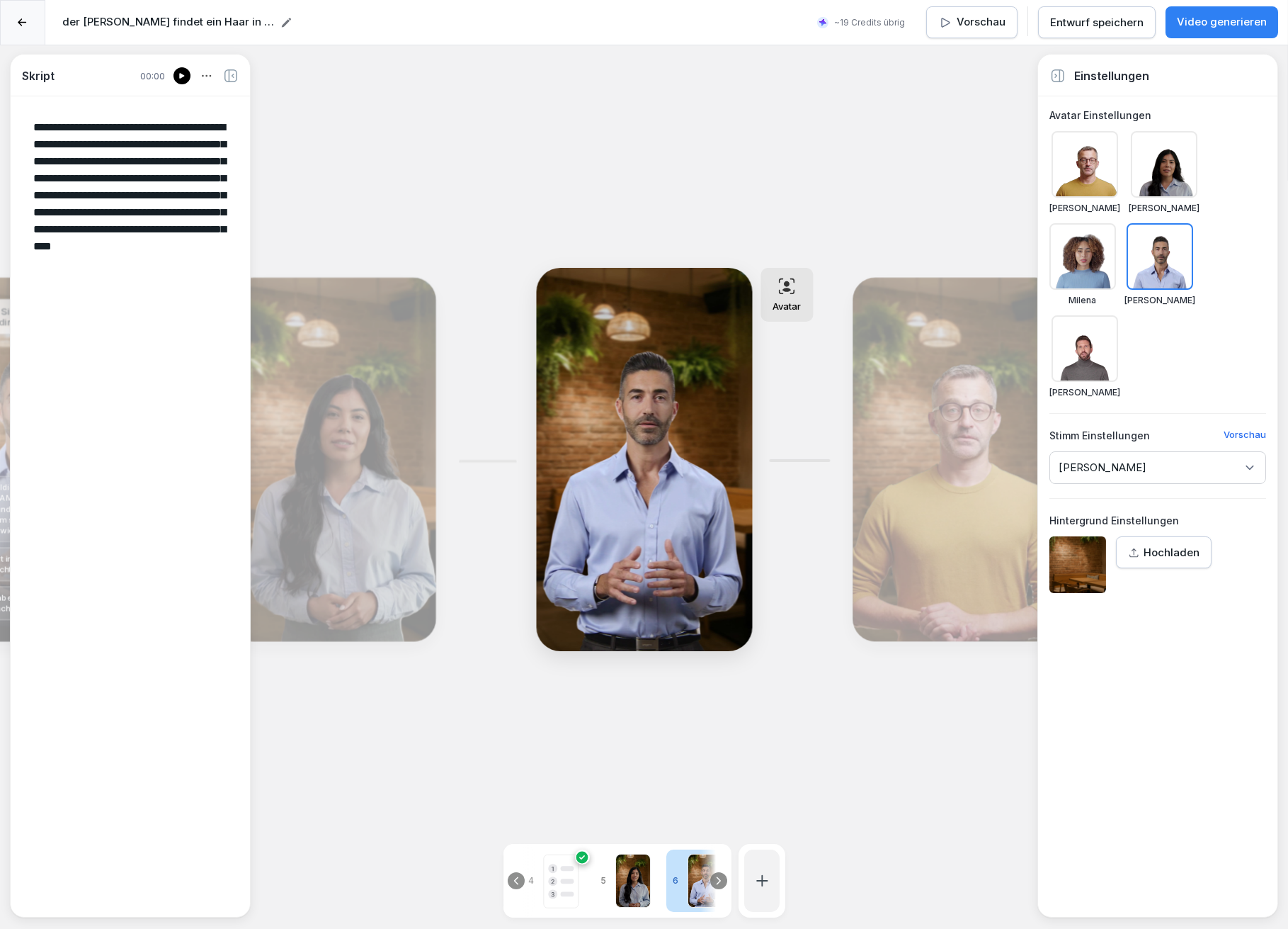
click at [954, 441] on icon at bounding box center [955, 449] width 18 height 18
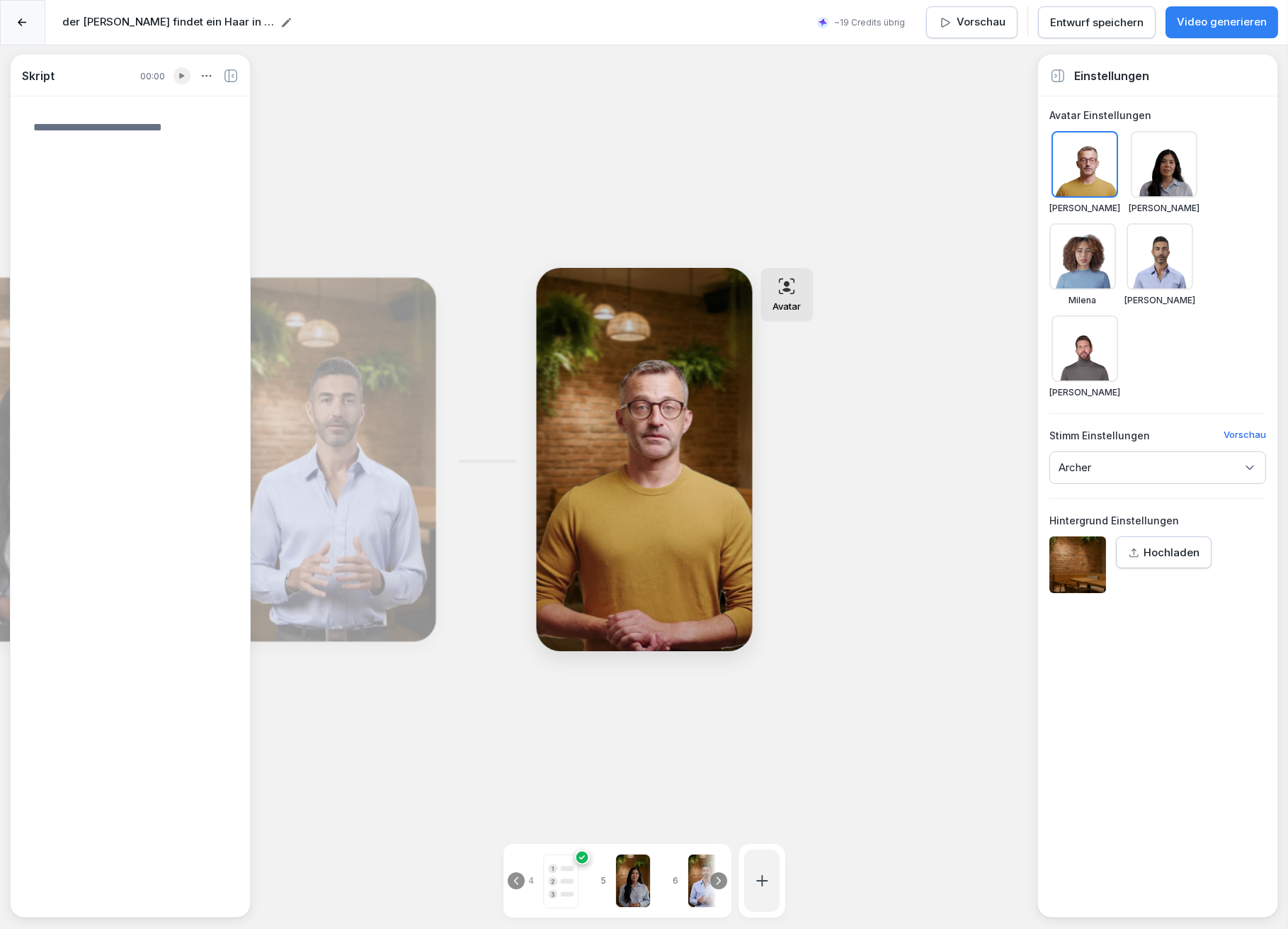
click at [378, 448] on div "Bearbeiten" at bounding box center [333, 459] width 195 height 353
type textarea "**********"
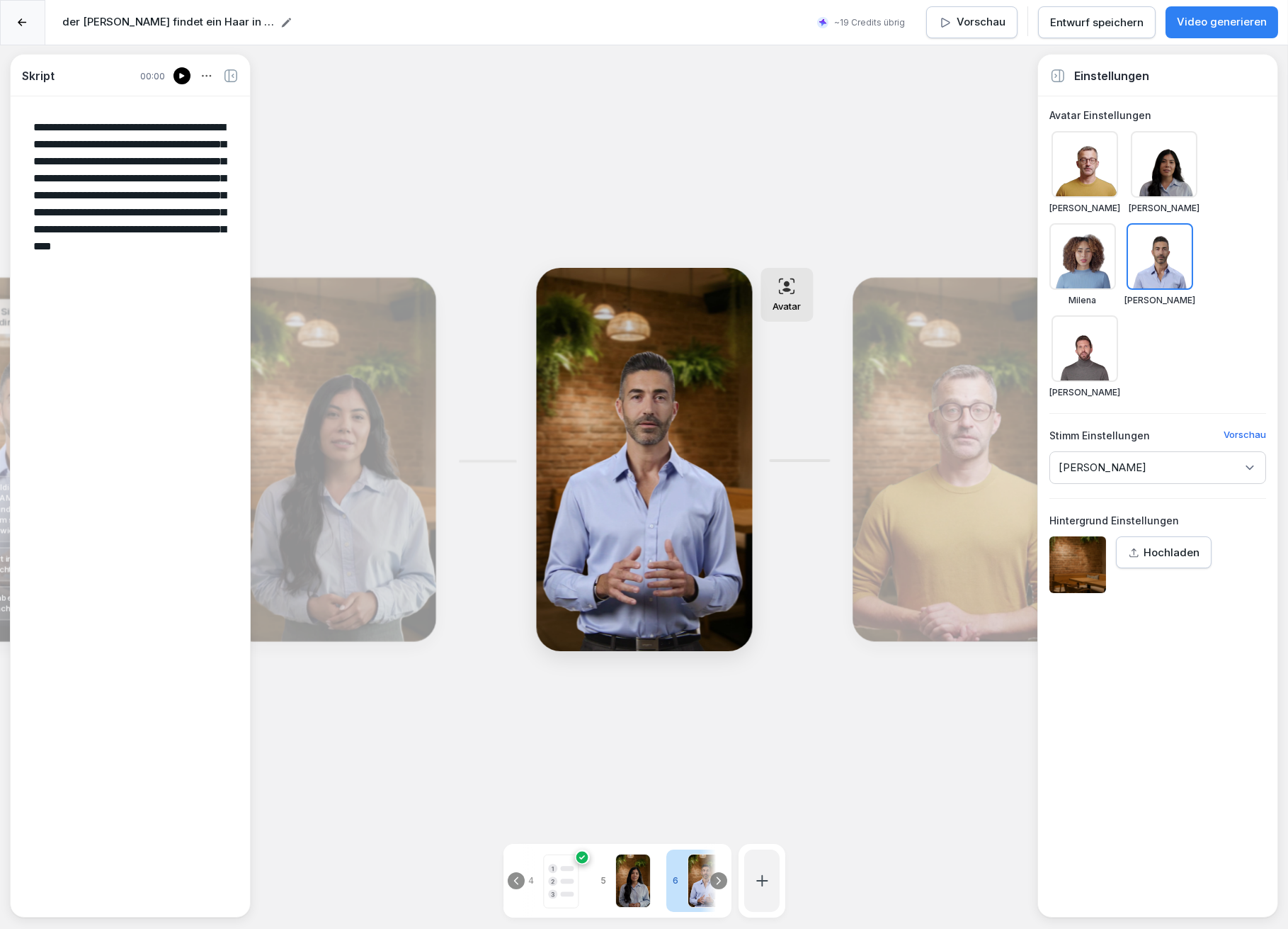
click at [688, 867] on div at bounding box center [705, 880] width 35 height 53
click at [723, 875] on icon at bounding box center [718, 880] width 11 height 11
drag, startPoint x: 697, startPoint y: 863, endPoint x: 598, endPoint y: 866, distance: 99.0
click at [598, 866] on div "1 2 3 4 5 6 7" at bounding box center [617, 881] width 227 height 74
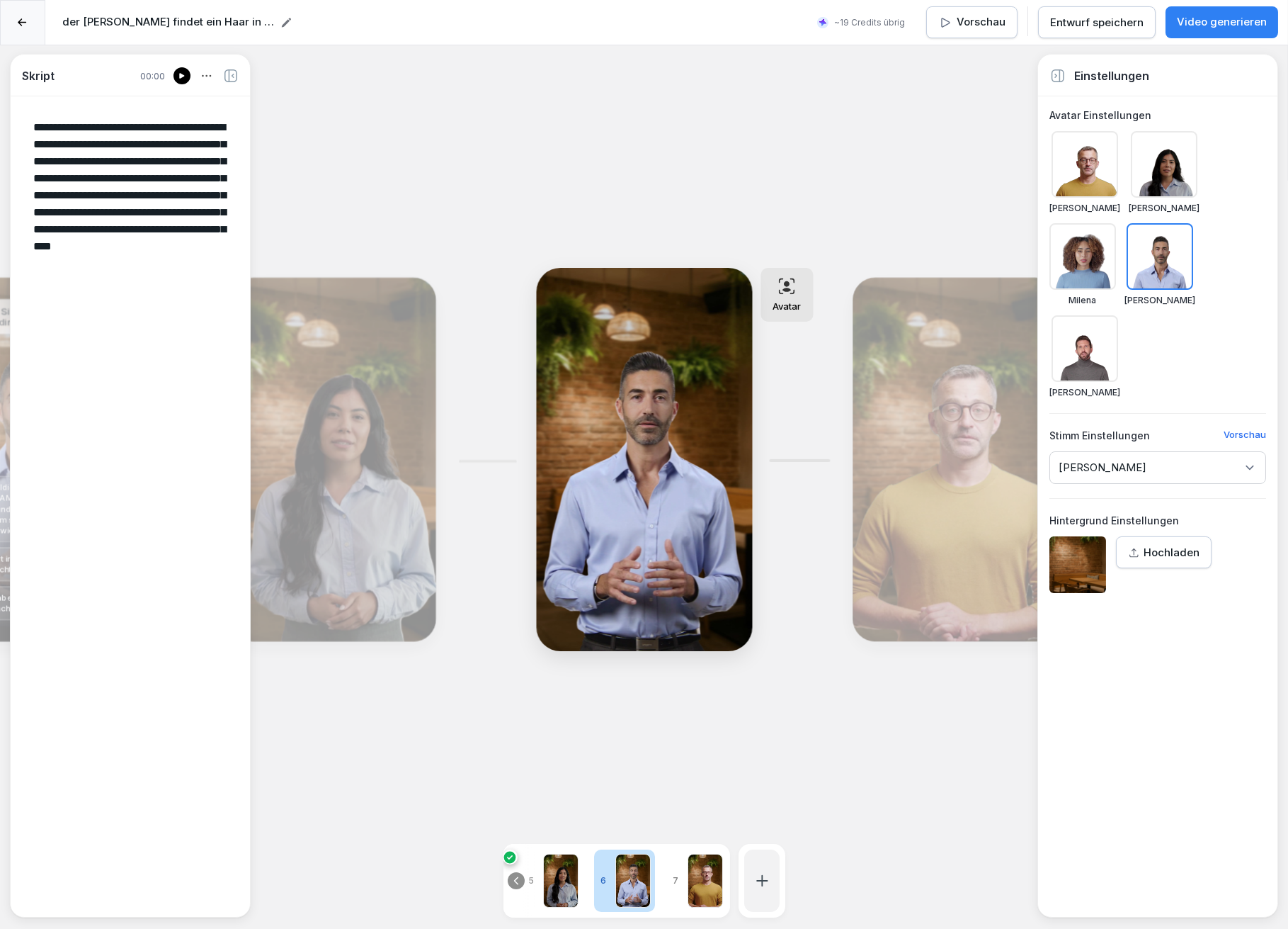
drag, startPoint x: 619, startPoint y: 863, endPoint x: 688, endPoint y: 863, distance: 69.0
click at [688, 863] on div "1 2 3 4 5 6 7" at bounding box center [617, 881] width 227 height 74
drag, startPoint x: 32, startPoint y: 118, endPoint x: 105, endPoint y: 298, distance: 194.2
click at [104, 298] on textarea "**********" at bounding box center [130, 506] width 216 height 797
click at [966, 436] on div "Bearbeiten" at bounding box center [955, 459] width 195 height 353
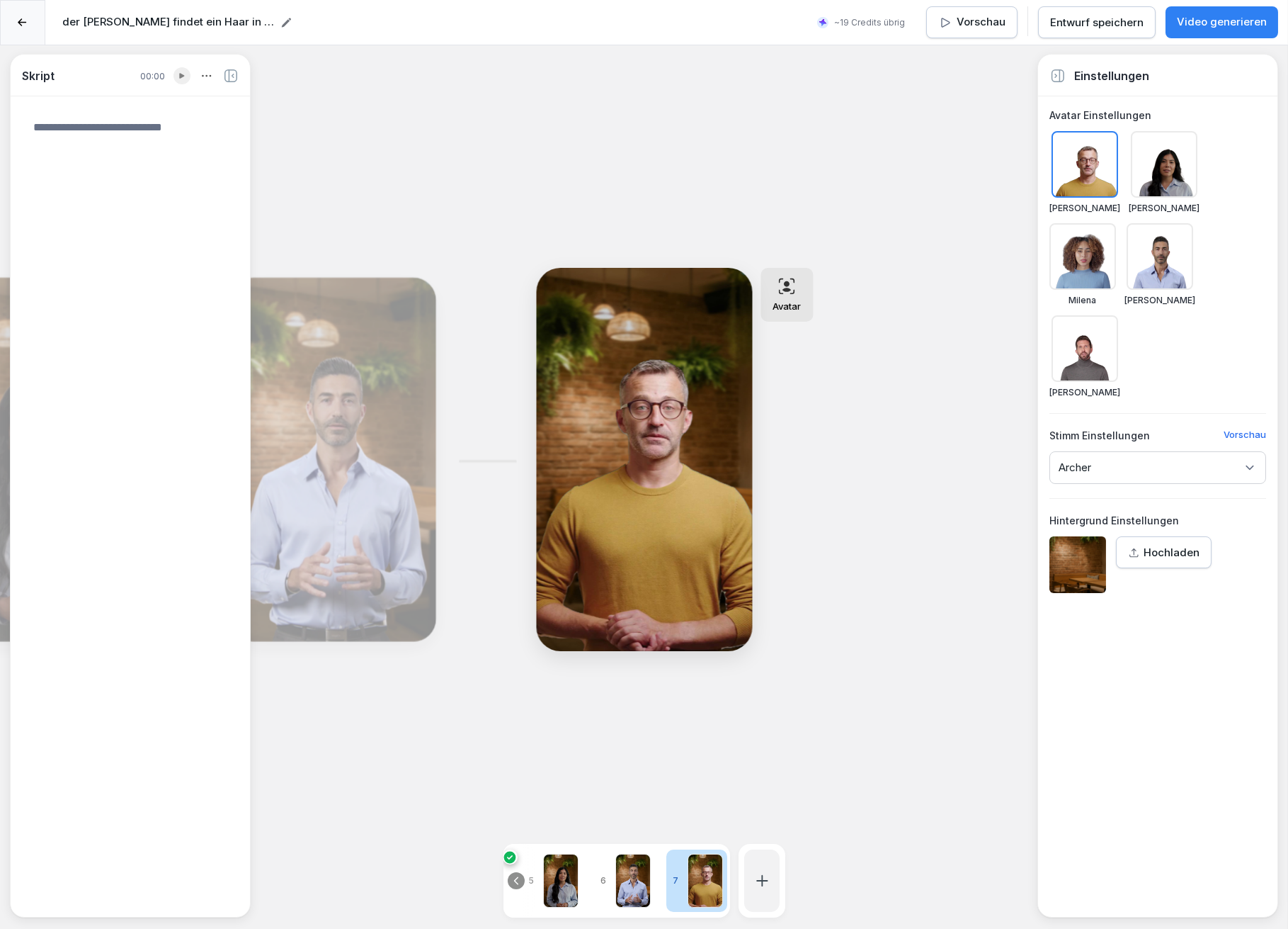
click at [40, 128] on textarea at bounding box center [130, 506] width 216 height 797
paste textarea "**********"
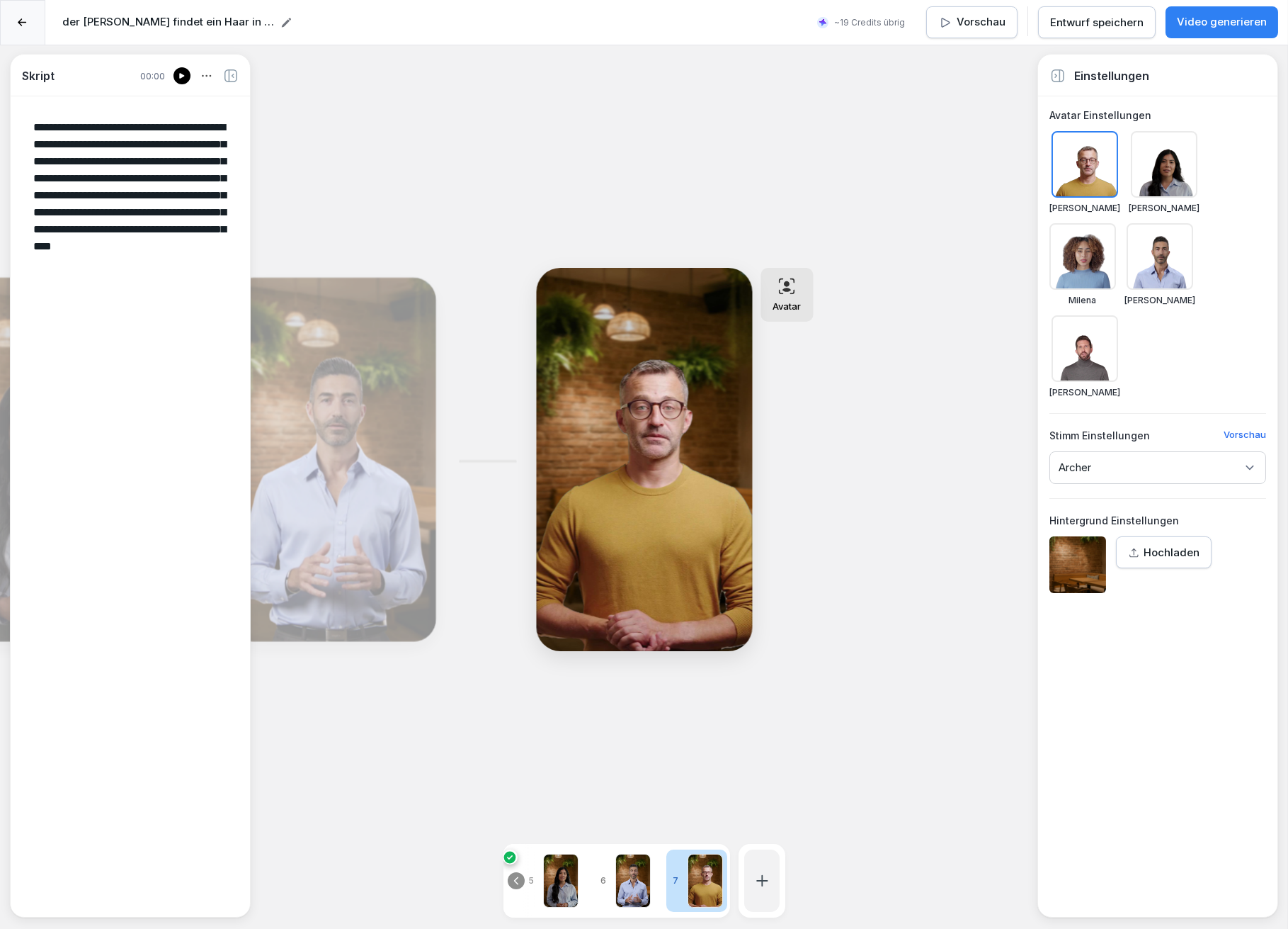
click at [345, 350] on div "Bearbeiten" at bounding box center [333, 459] width 195 height 353
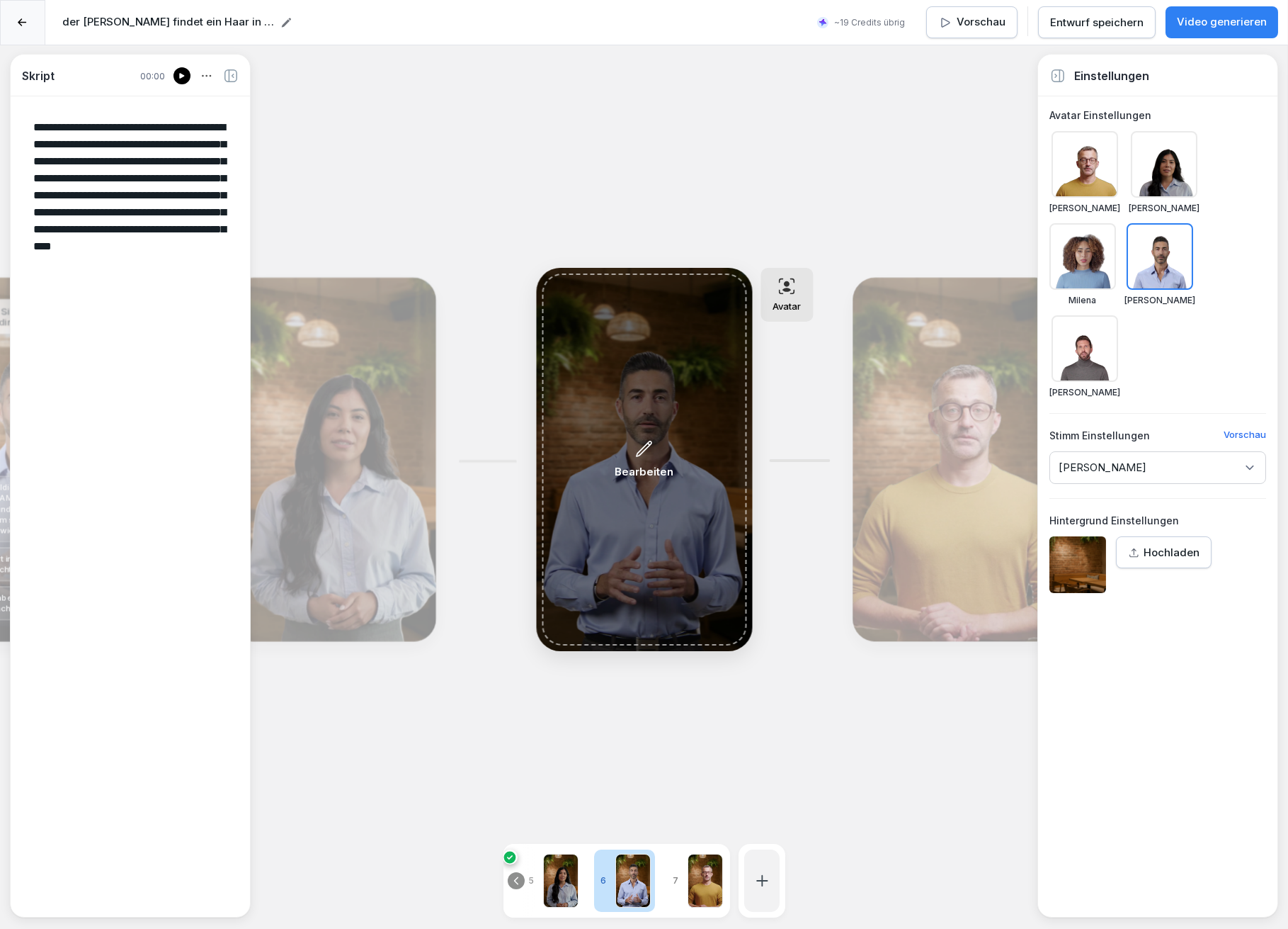
click at [642, 439] on icon at bounding box center [644, 449] width 18 height 19
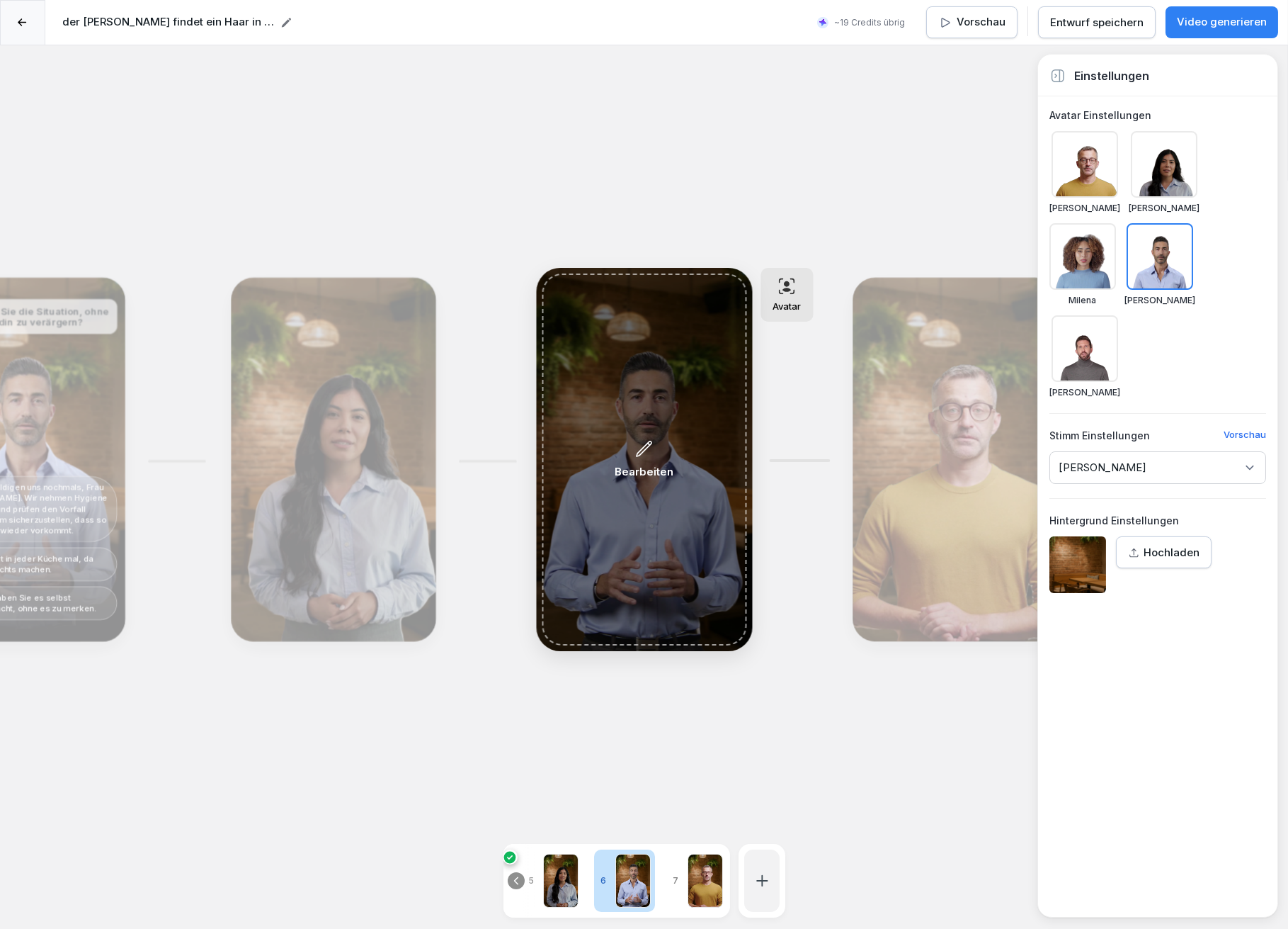
click at [647, 442] on icon at bounding box center [644, 449] width 18 height 19
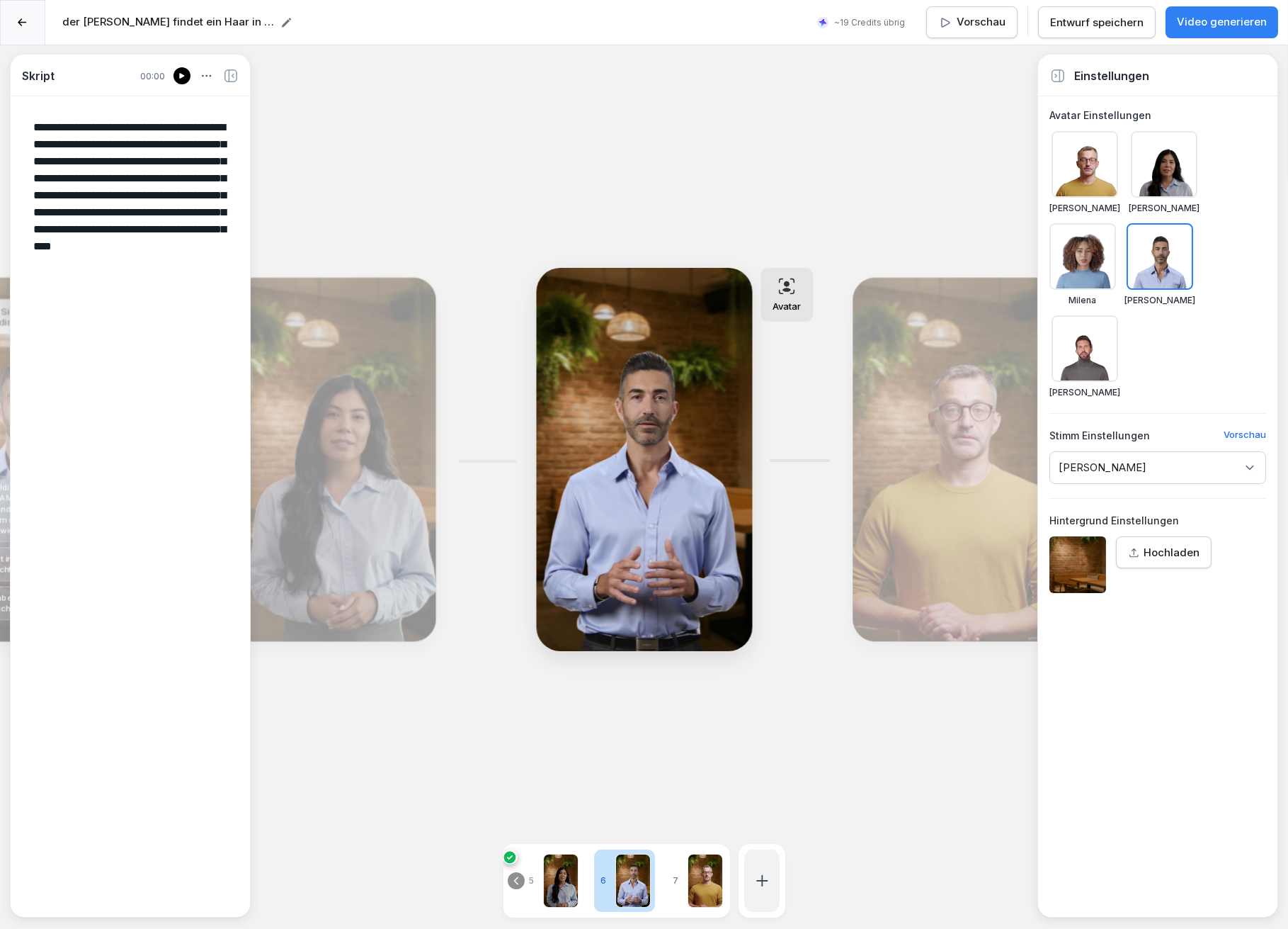
drag, startPoint x: 29, startPoint y: 124, endPoint x: 124, endPoint y: 298, distance: 198.2
click at [124, 298] on textarea "**********" at bounding box center [130, 506] width 216 height 797
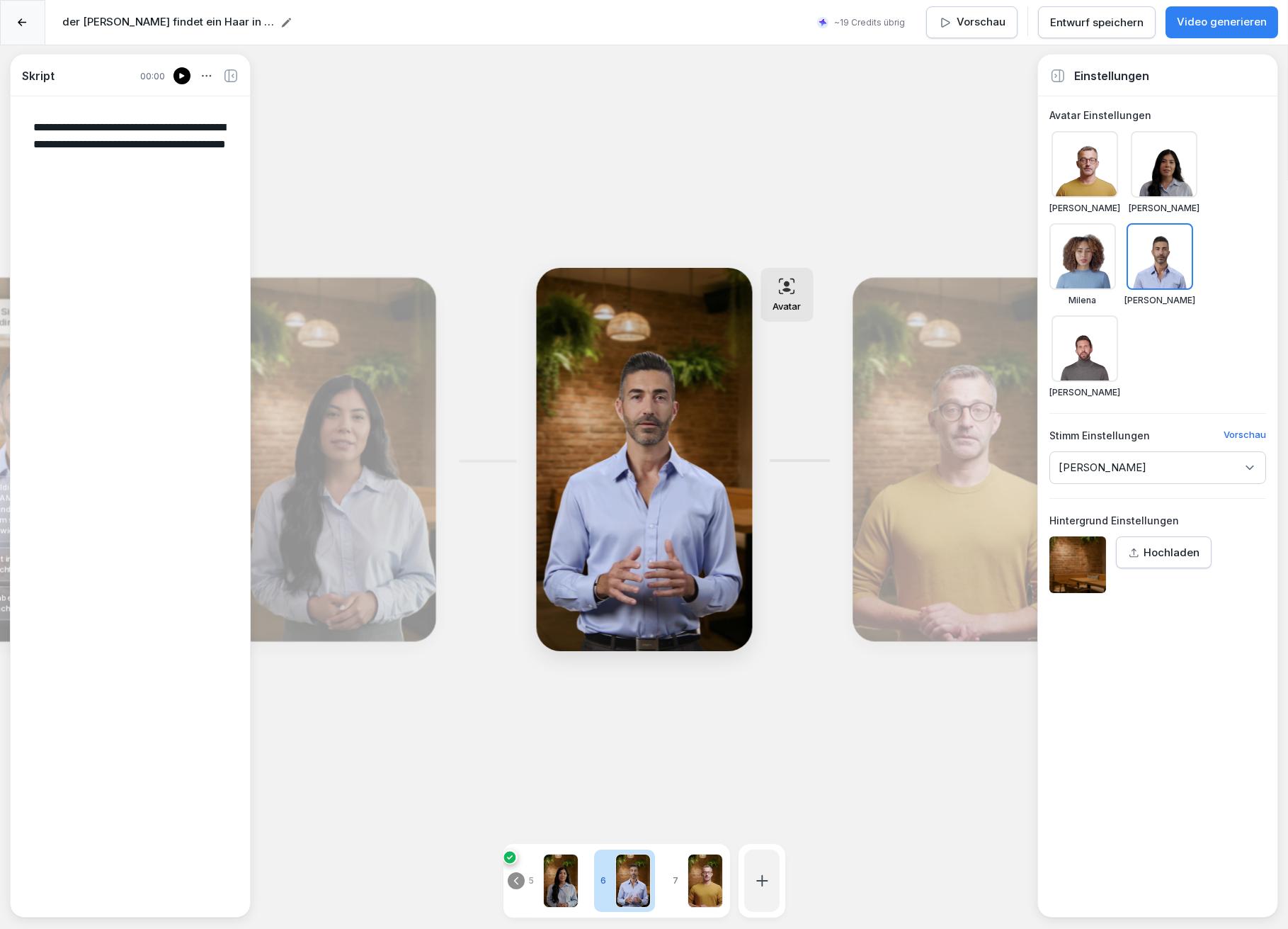
click at [400, 460] on div "Bearbeiten" at bounding box center [333, 459] width 195 height 353
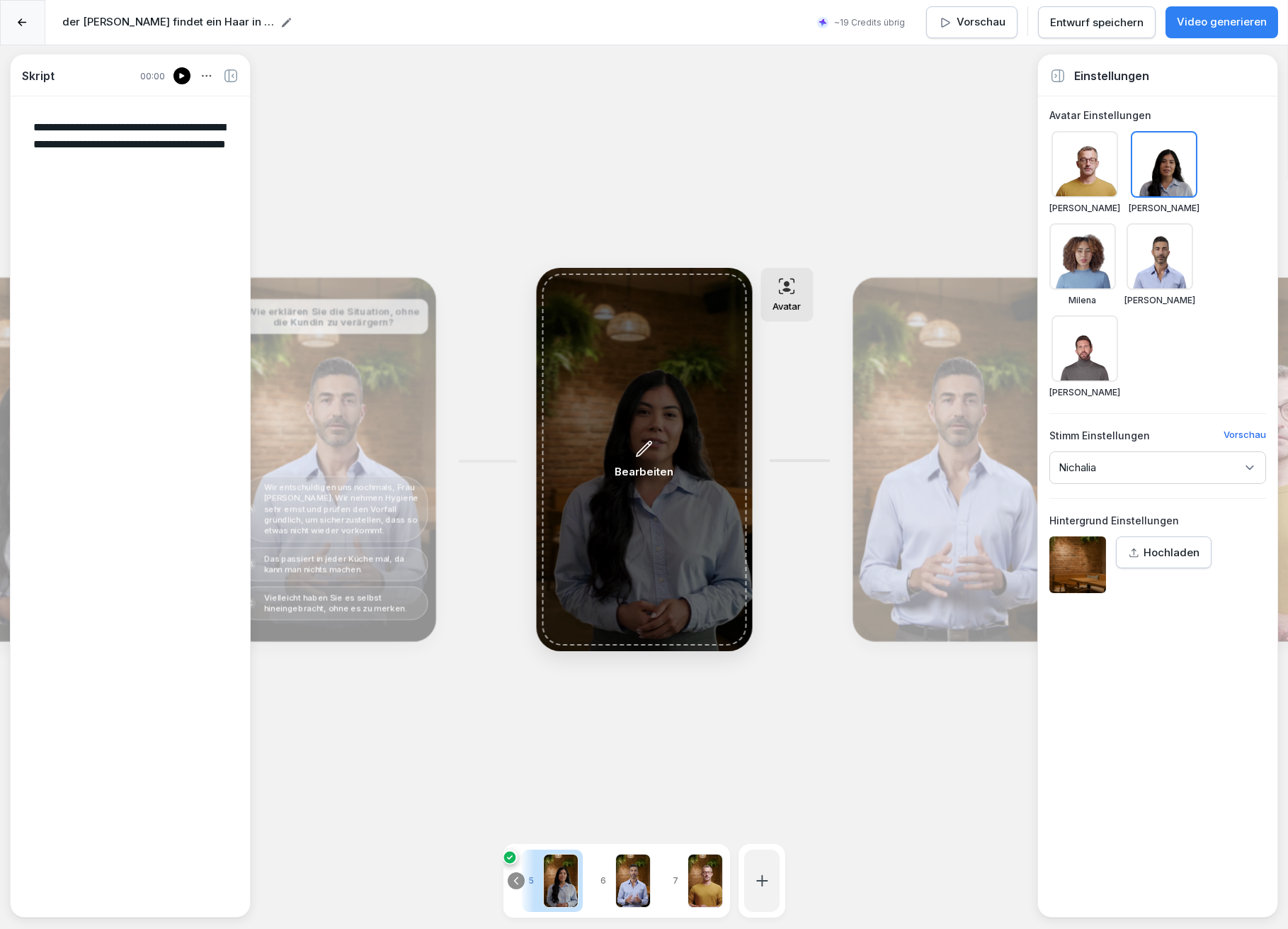
type textarea "**********"
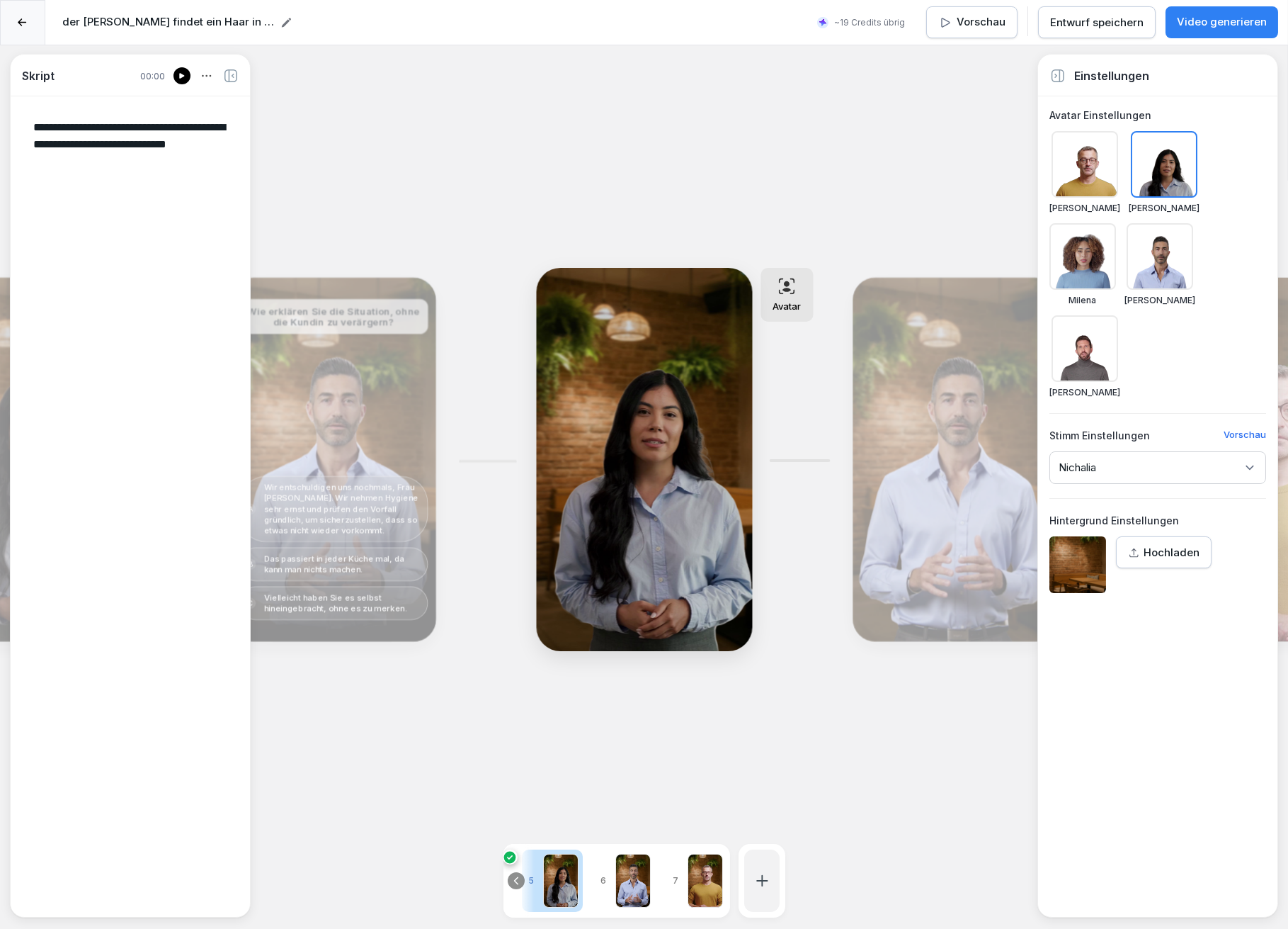
click at [363, 460] on div "Bearbeiten" at bounding box center [333, 459] width 195 height 353
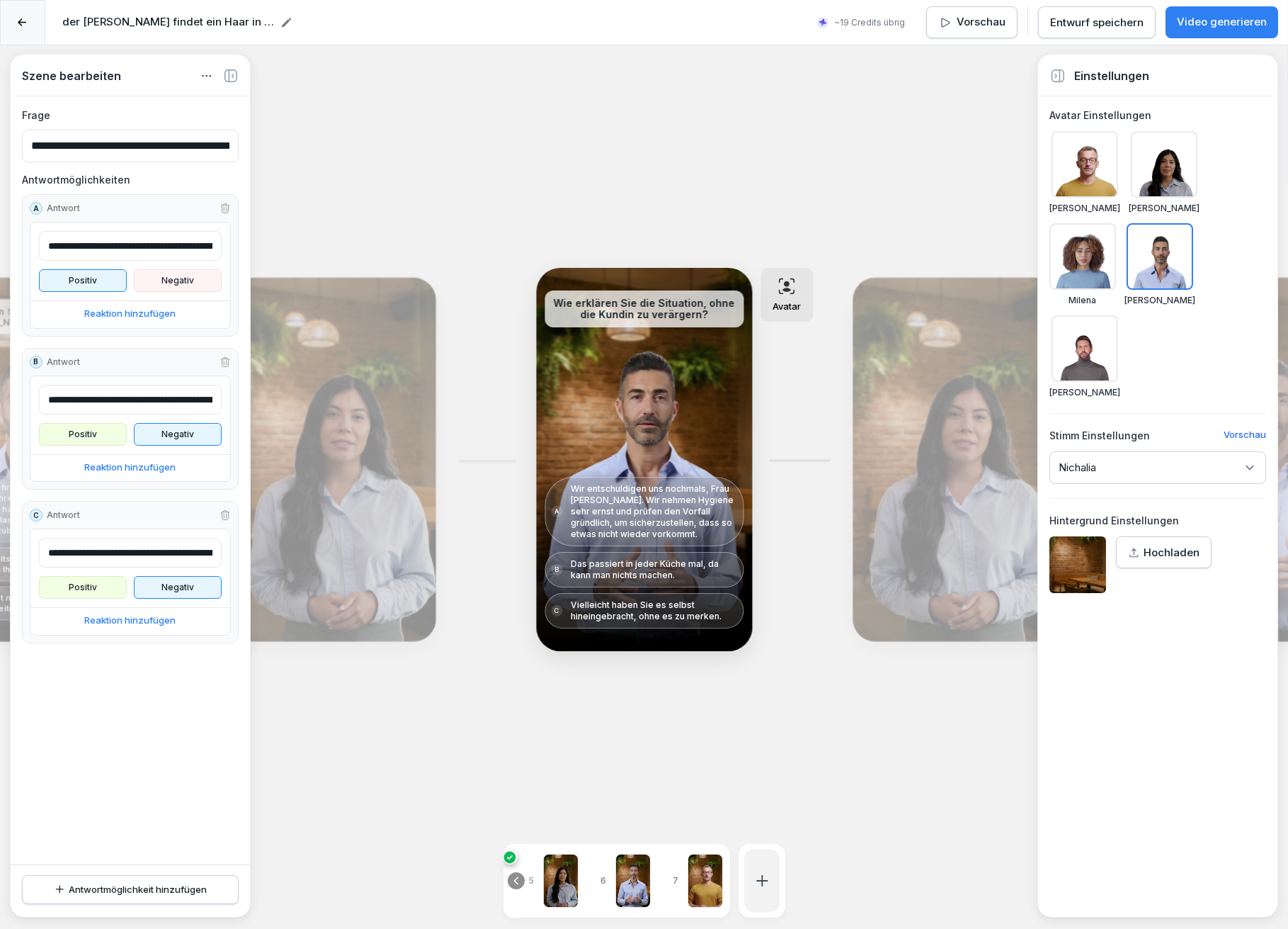
click at [377, 439] on div "Bearbeiten" at bounding box center [333, 459] width 195 height 353
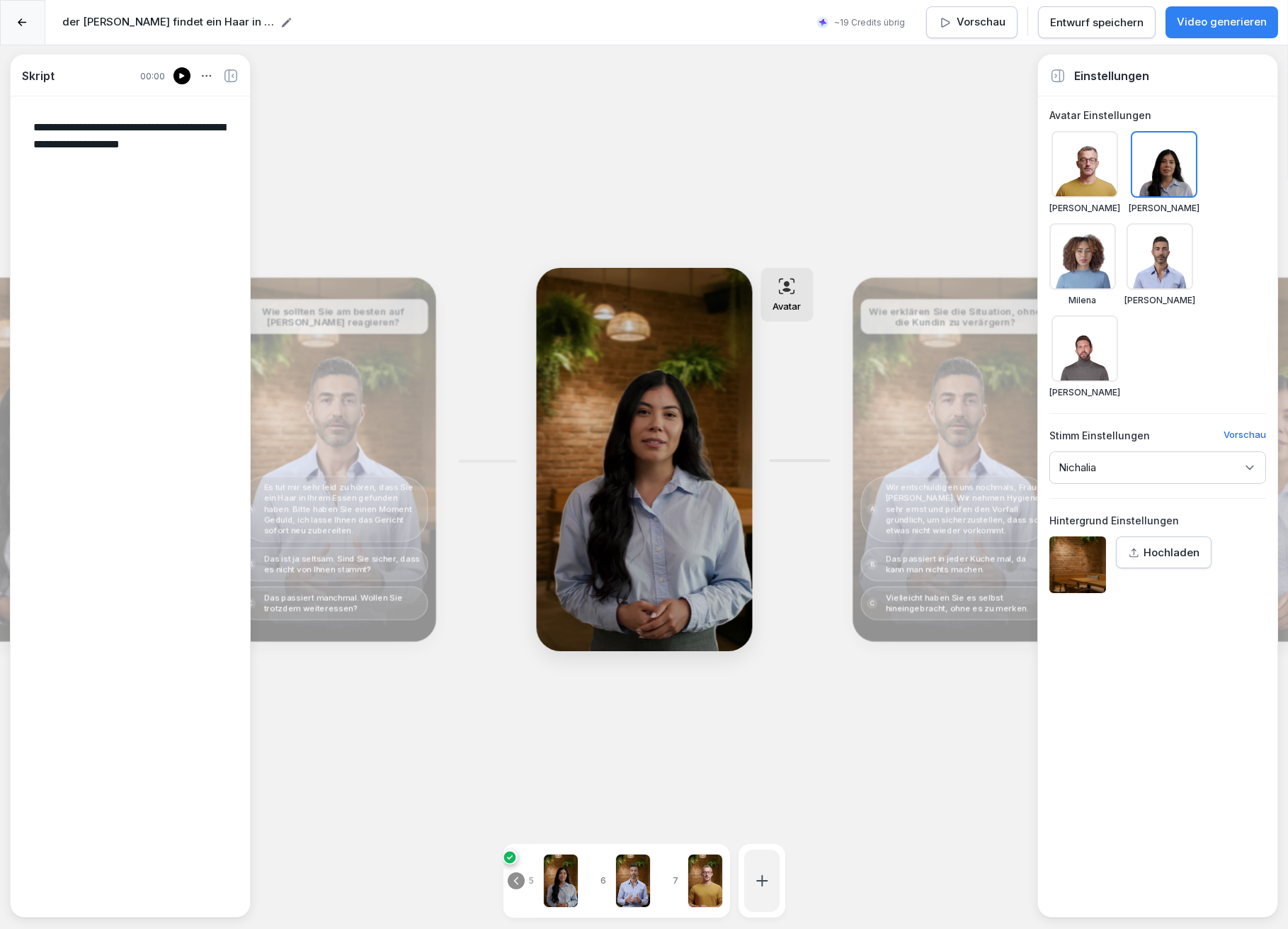
click at [374, 427] on div "Bearbeiten" at bounding box center [333, 459] width 195 height 353
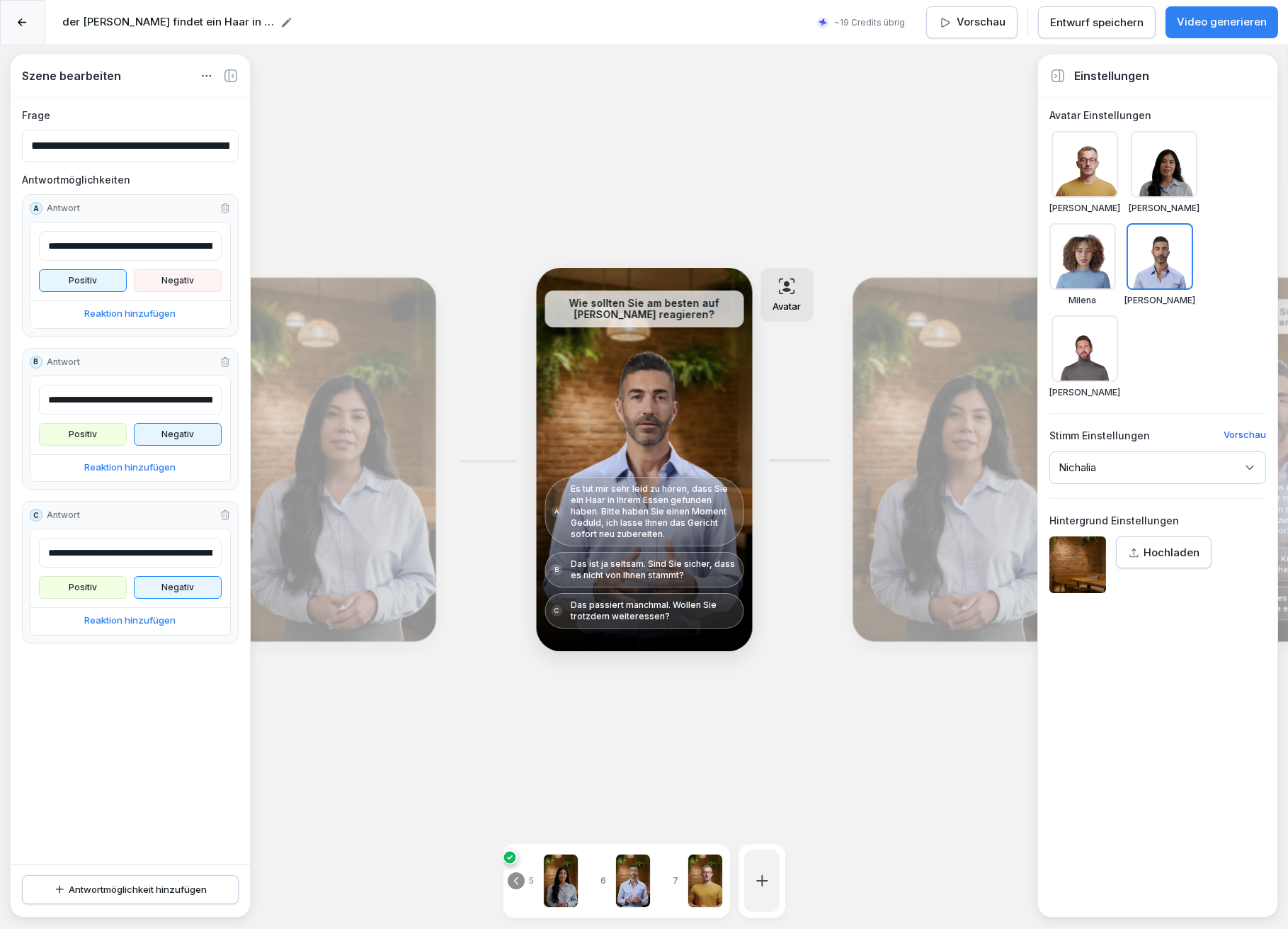
click at [868, 451] on div "Bearbeiten" at bounding box center [955, 459] width 195 height 353
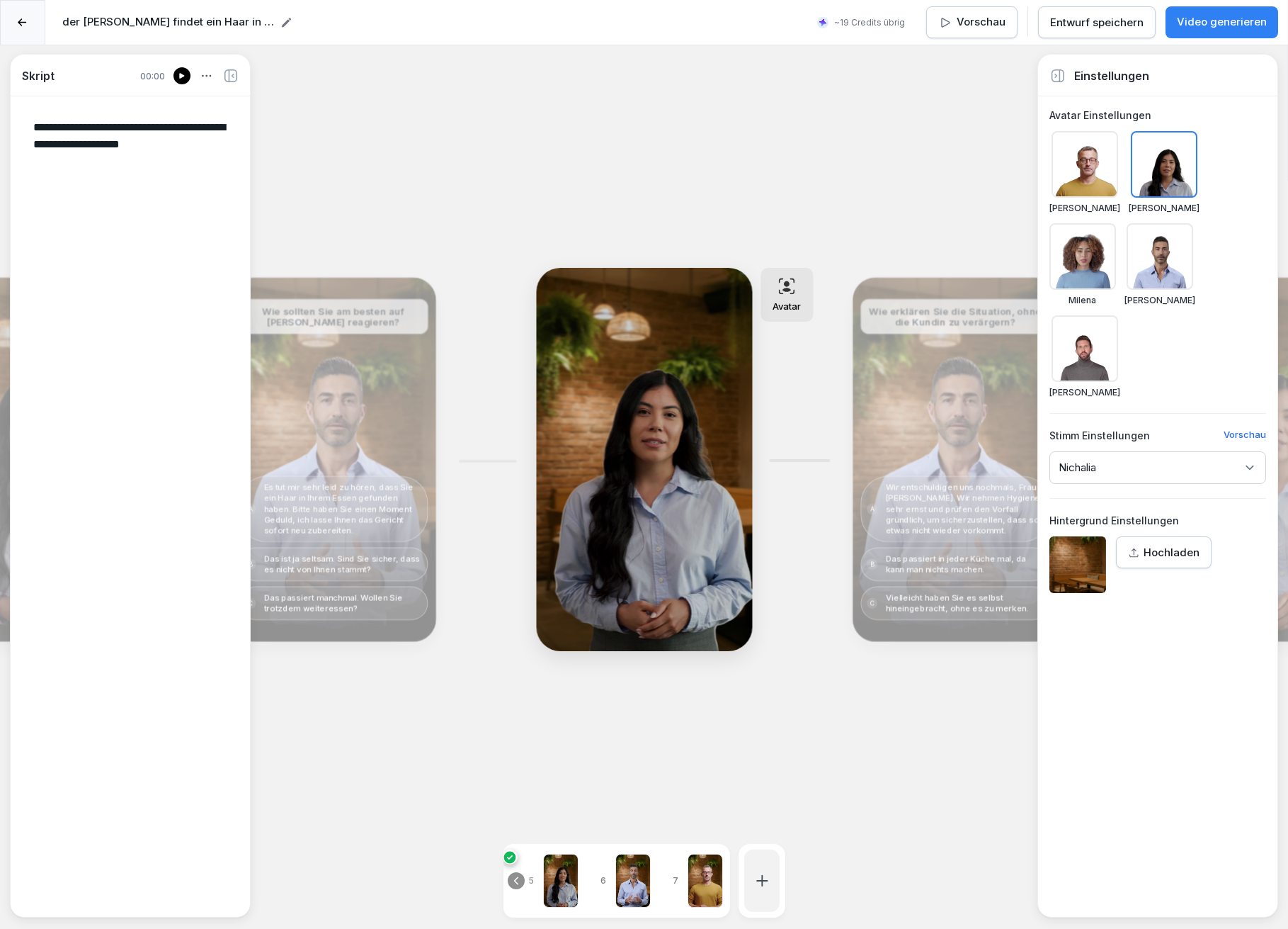
click at [388, 429] on div "Bearbeiten" at bounding box center [333, 459] width 195 height 353
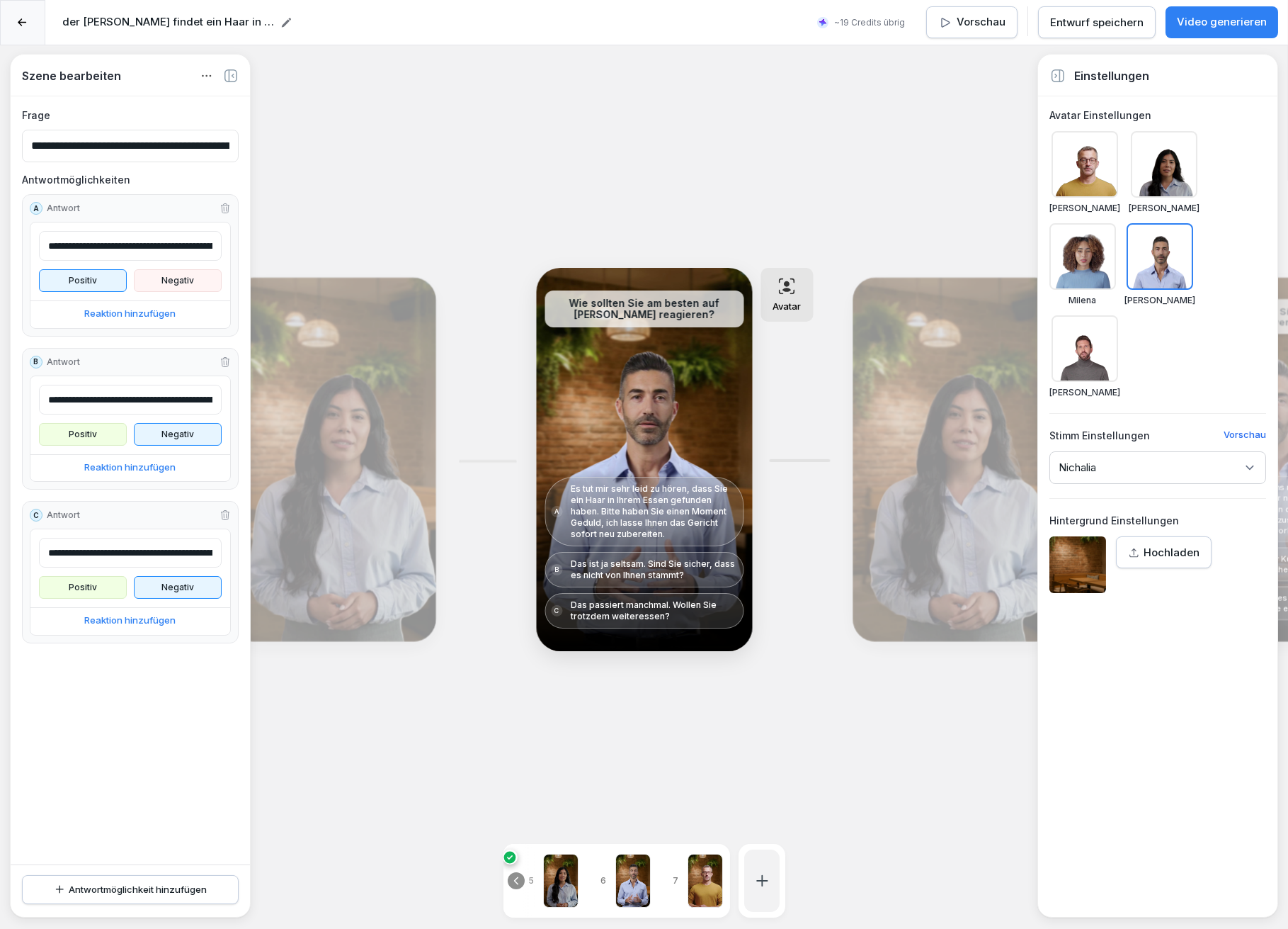
click at [911, 439] on div "Bearbeiten" at bounding box center [955, 459] width 195 height 353
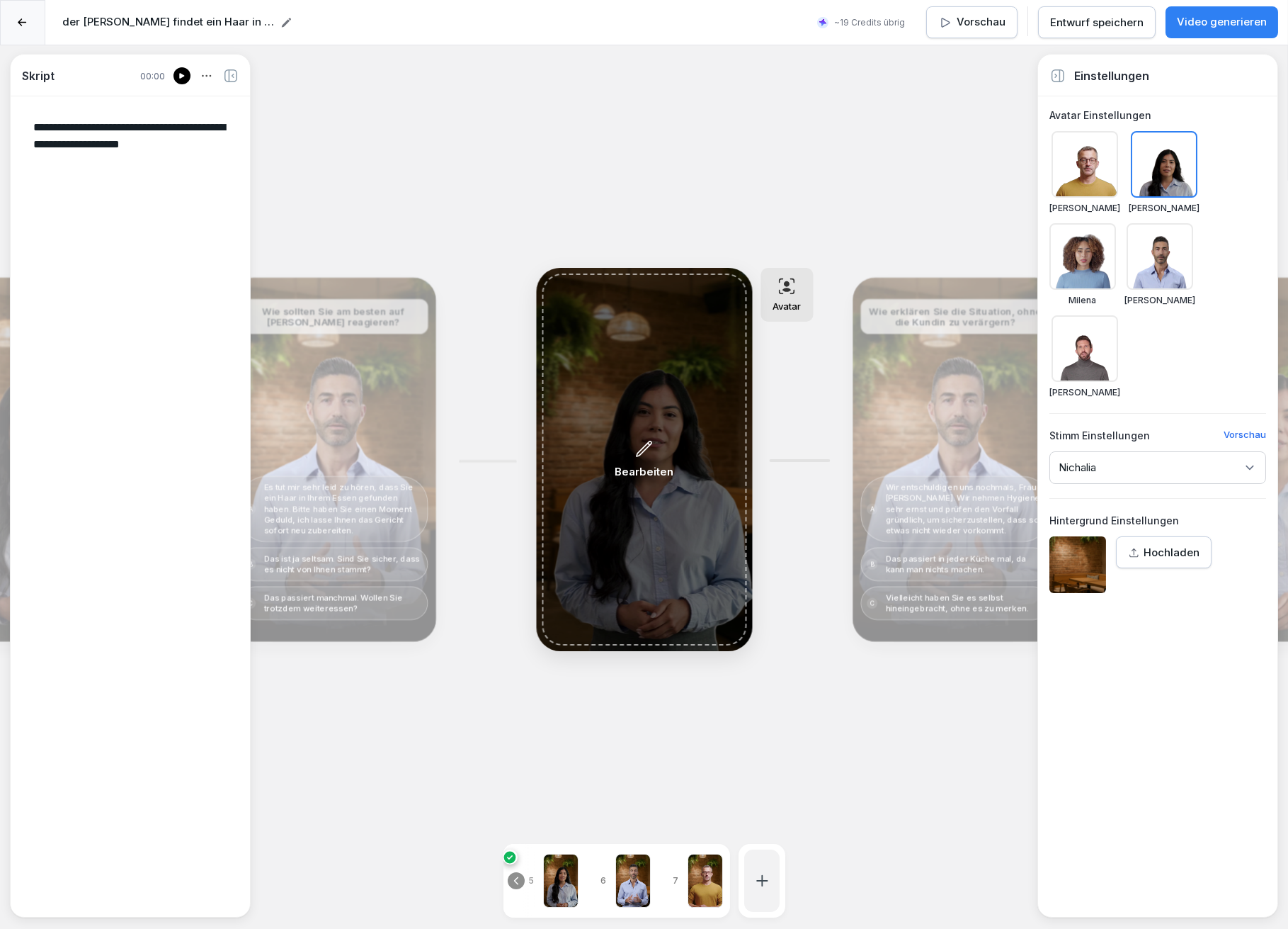
click at [692, 414] on div "Bearbeiten" at bounding box center [644, 459] width 205 height 372
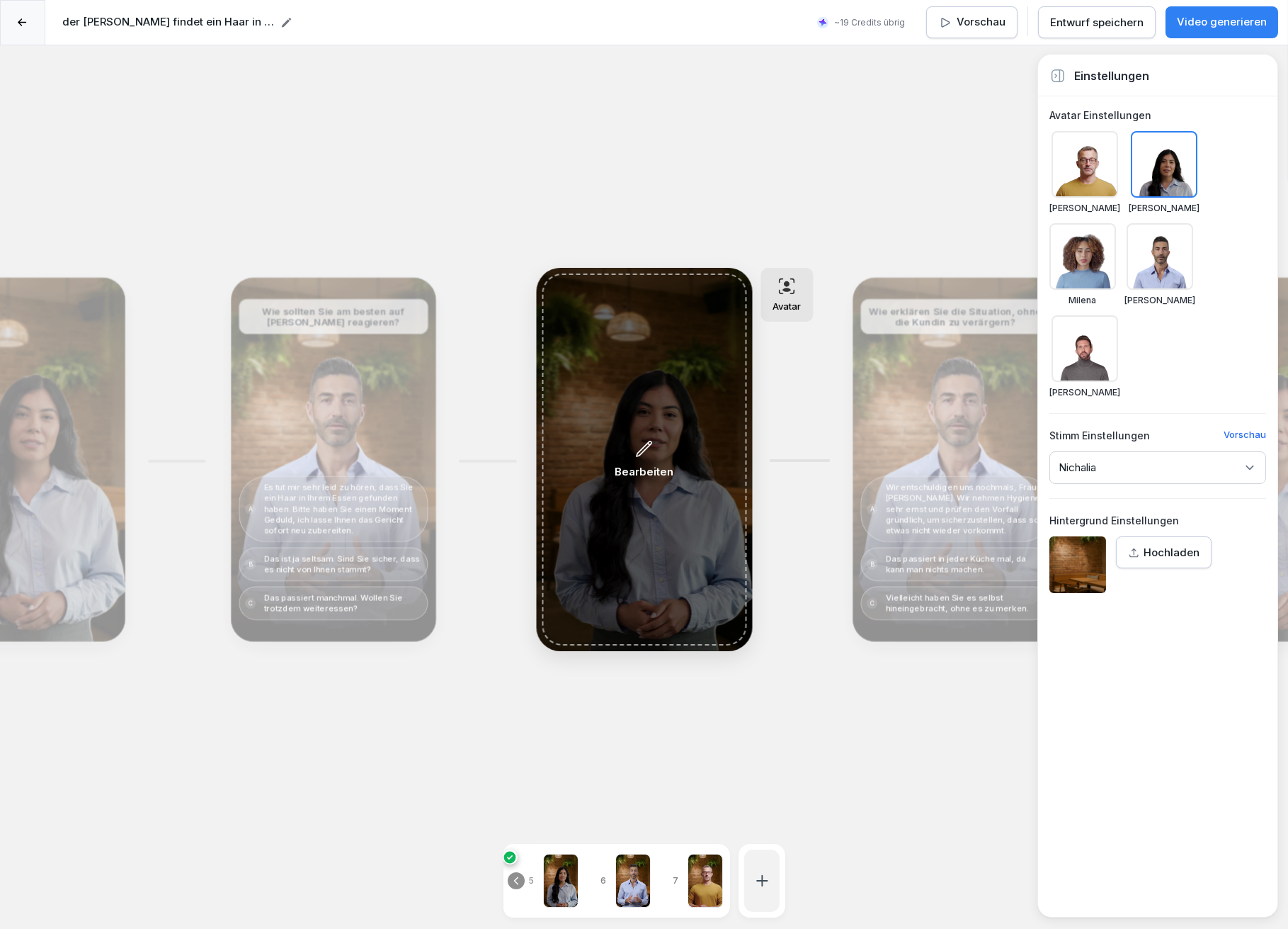
click at [667, 425] on div "Bearbeiten" at bounding box center [644, 459] width 205 height 372
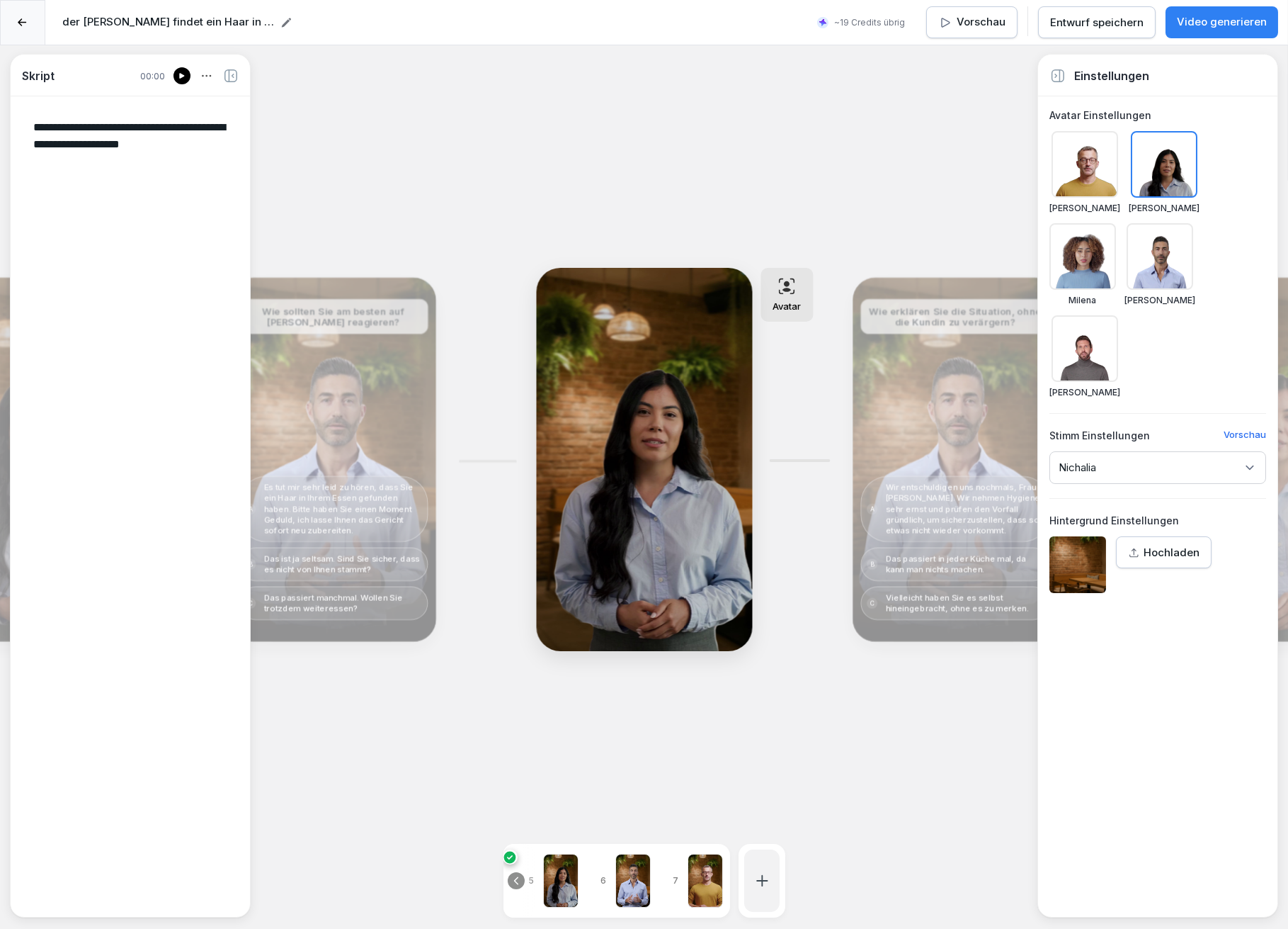
click at [935, 415] on div "Bearbeiten" at bounding box center [955, 459] width 195 height 353
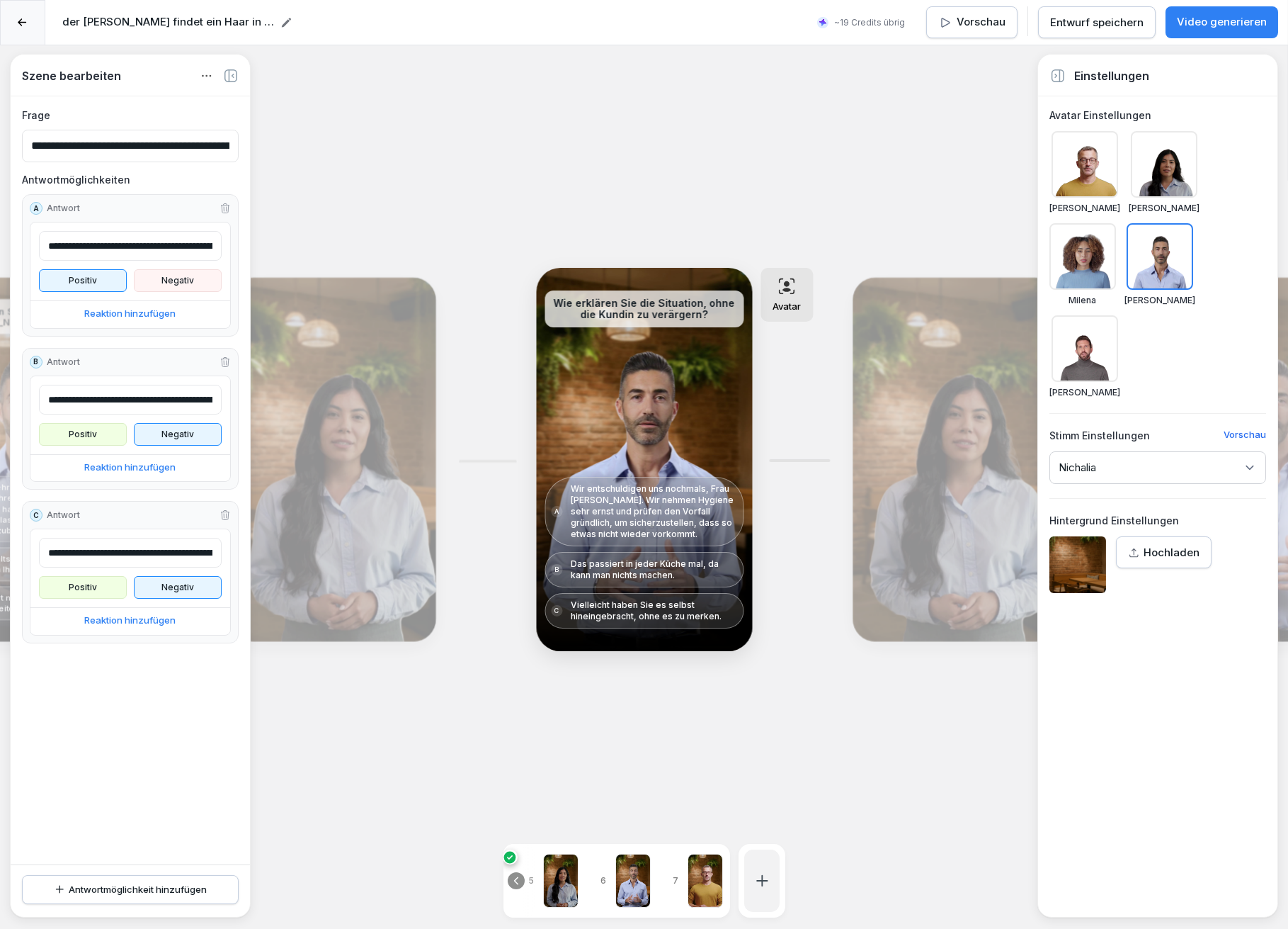
click at [913, 420] on div "Bearbeiten" at bounding box center [955, 459] width 195 height 353
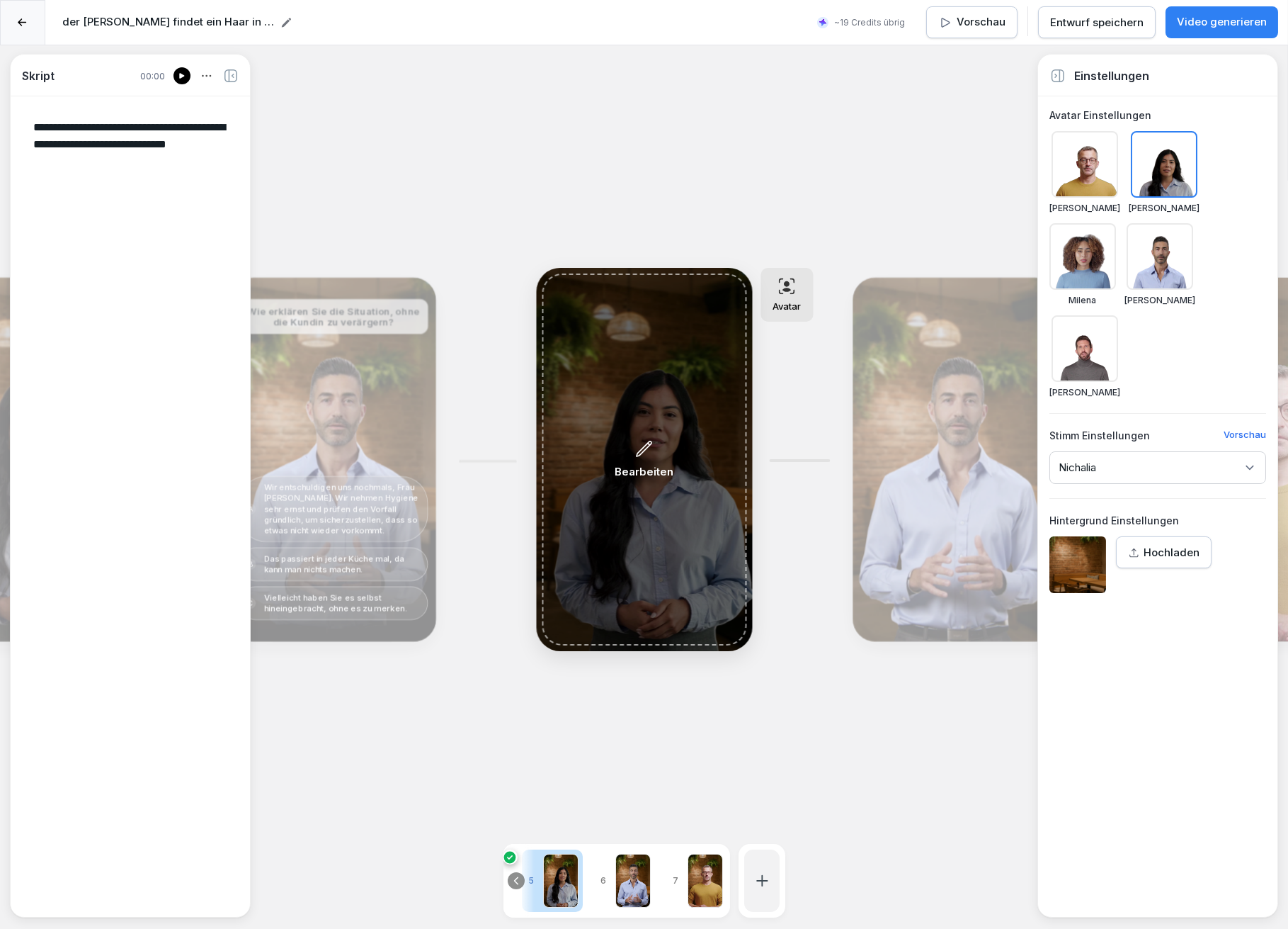
drag, startPoint x: 932, startPoint y: 411, endPoint x: 738, endPoint y: 427, distance: 194.7
click at [737, 427] on div "Bearbeiten Bearbeiten Wie sollten Sie am besten auf Emilys Beschwerde reagieren…" at bounding box center [380, 459] width 2176 height 383
drag, startPoint x: 976, startPoint y: 429, endPoint x: 884, endPoint y: 427, distance: 92.0
click at [817, 433] on div "Bearbeiten Bearbeiten Wie sollten Sie am besten auf Emilys Beschwerde reagieren…" at bounding box center [380, 459] width 2176 height 383
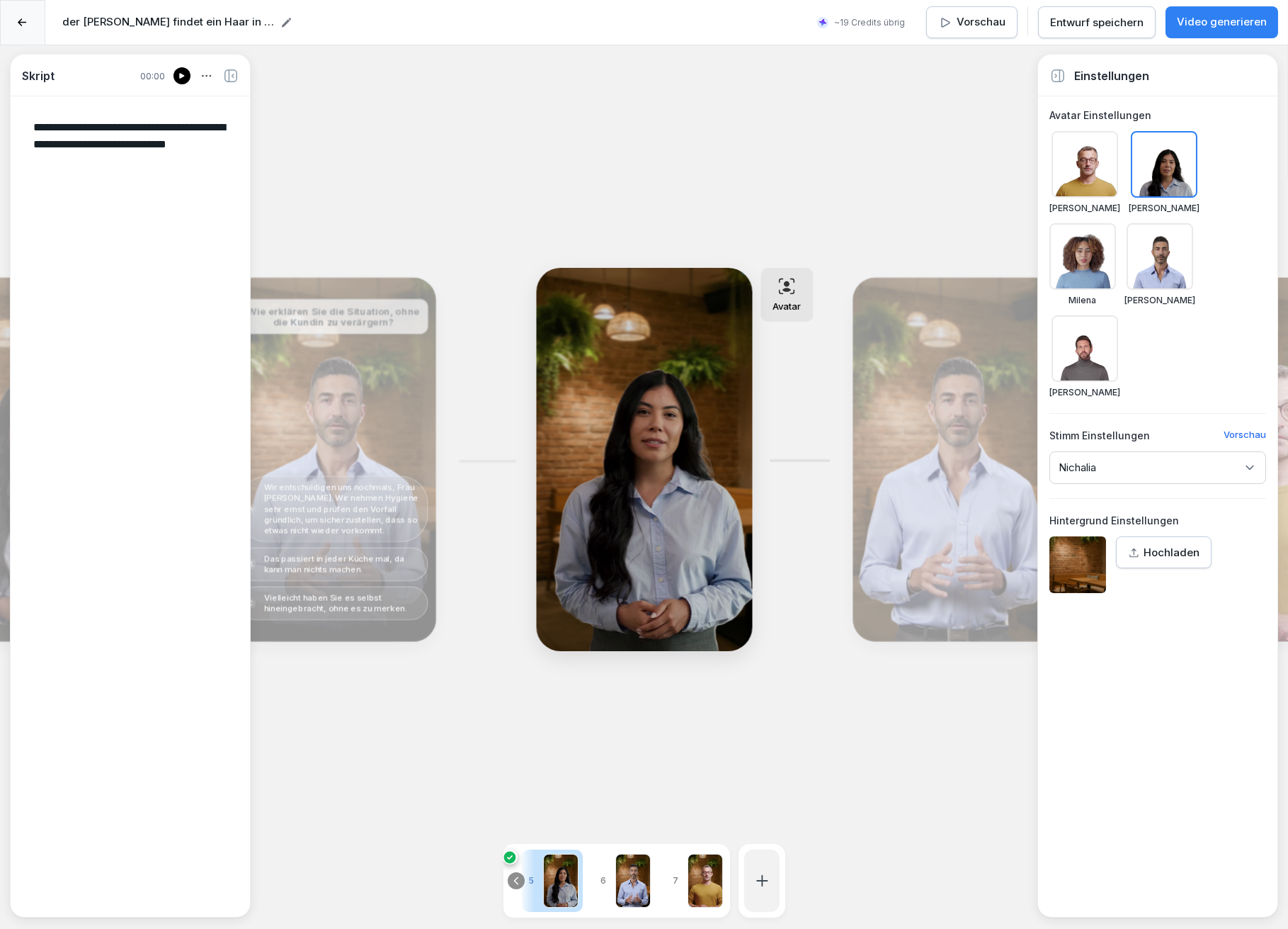
click at [631, 867] on div at bounding box center [633, 880] width 35 height 53
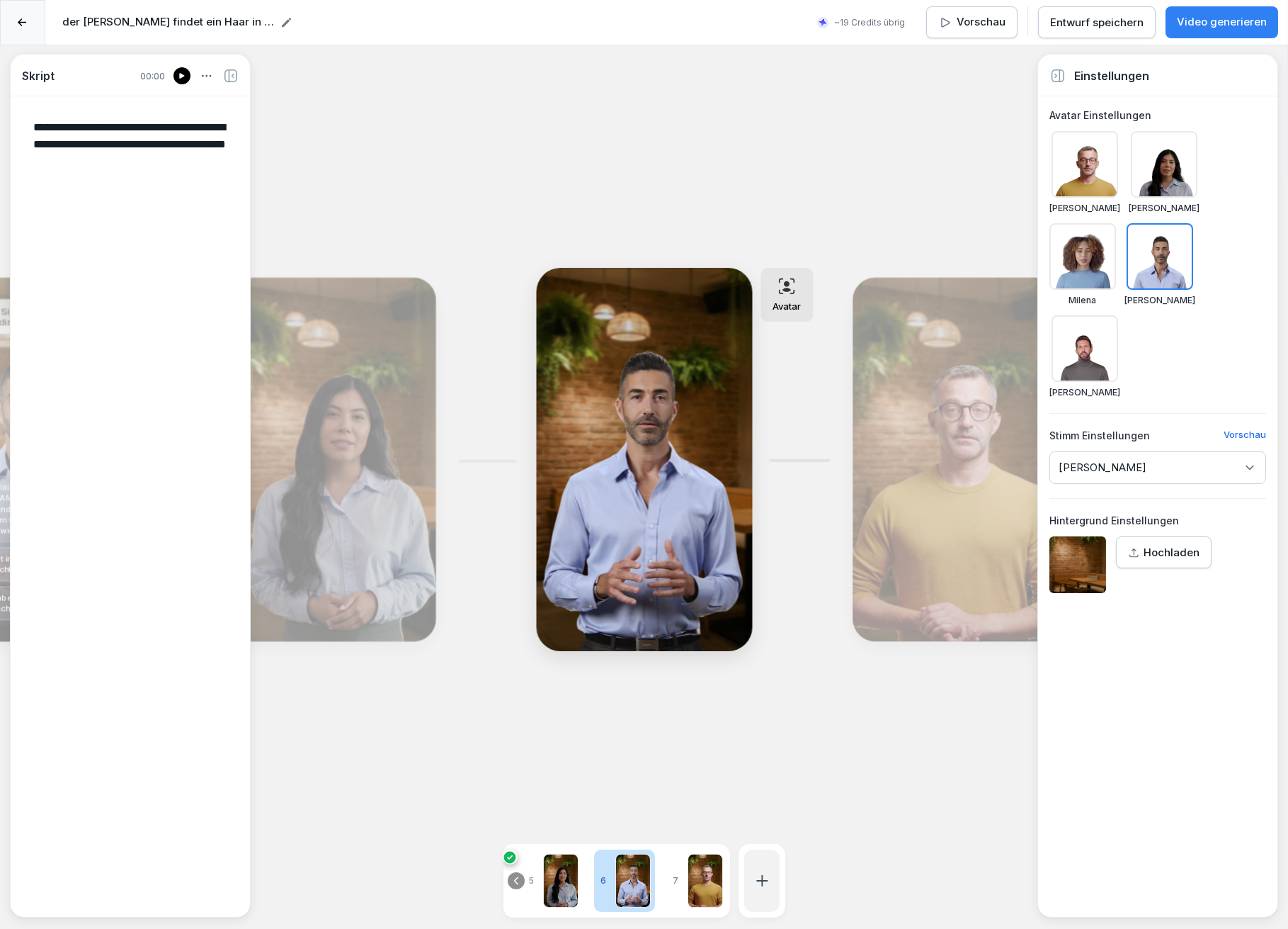
drag, startPoint x: 704, startPoint y: 873, endPoint x: 682, endPoint y: 853, distance: 29.7
click at [627, 869] on div "1 2 3 4 5 6 7" at bounding box center [617, 881] width 227 height 74
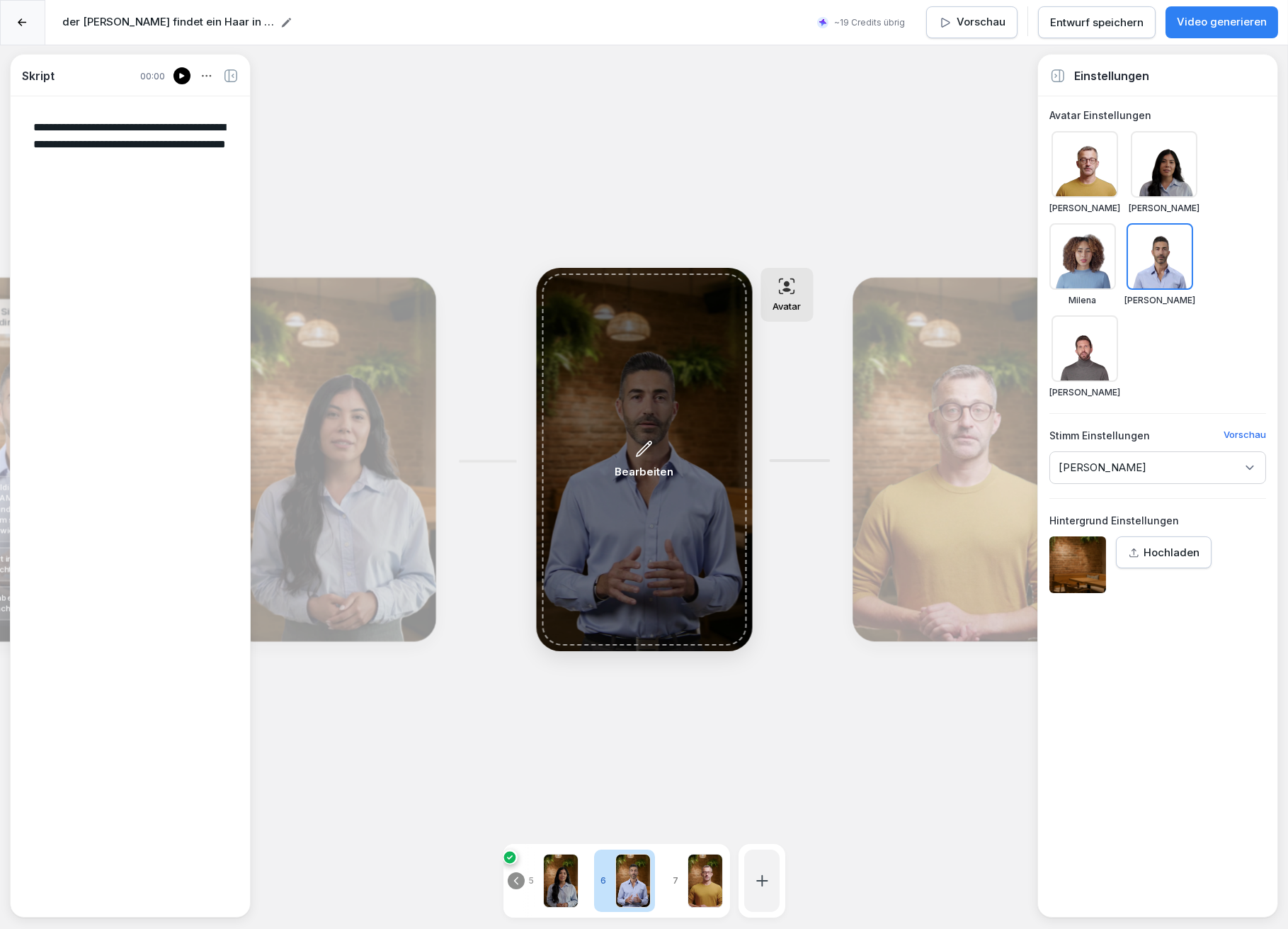
click at [640, 438] on div "Bearbeiten" at bounding box center [644, 459] width 205 height 372
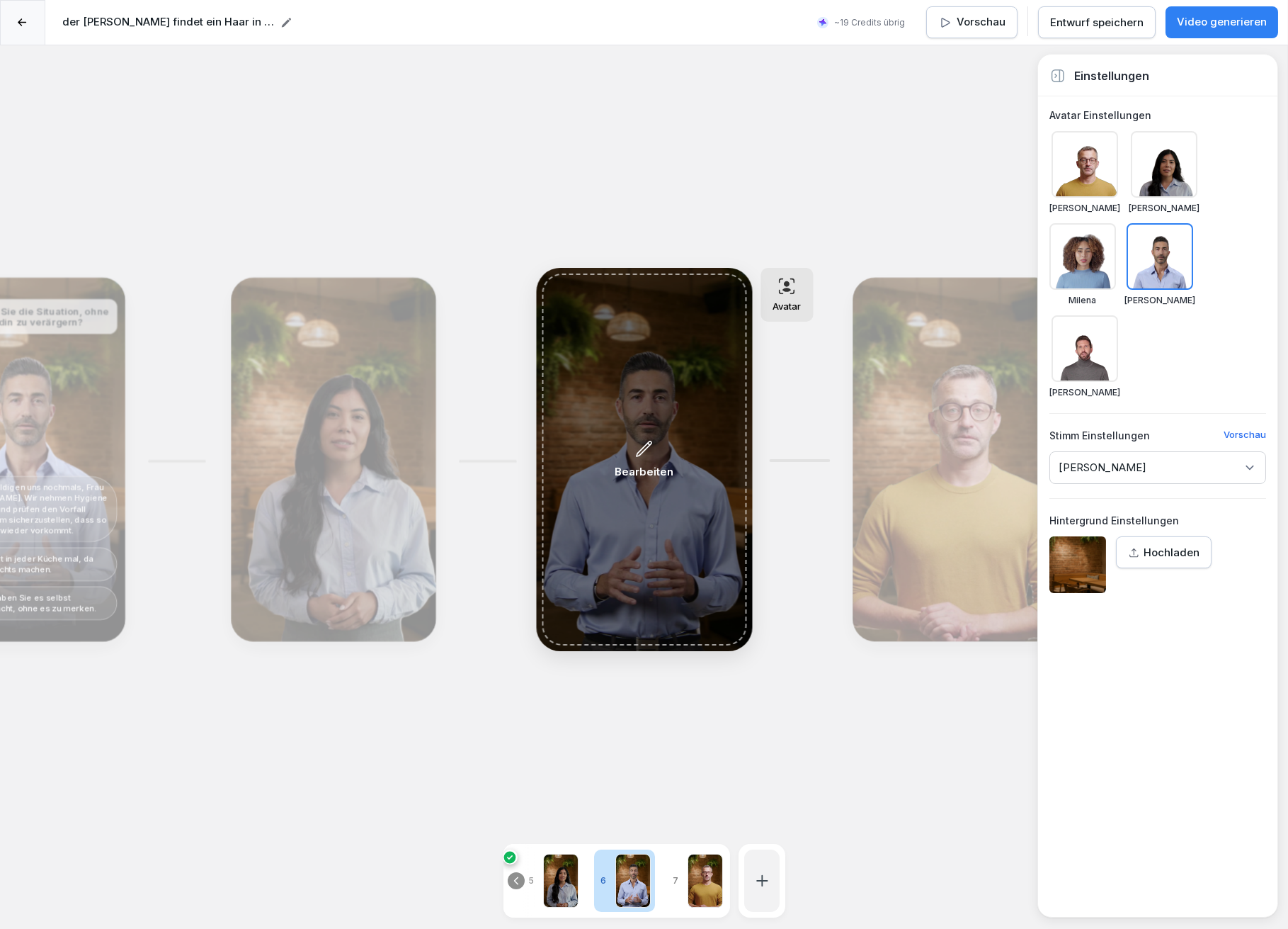
click at [642, 438] on div "Bearbeiten" at bounding box center [644, 459] width 205 height 372
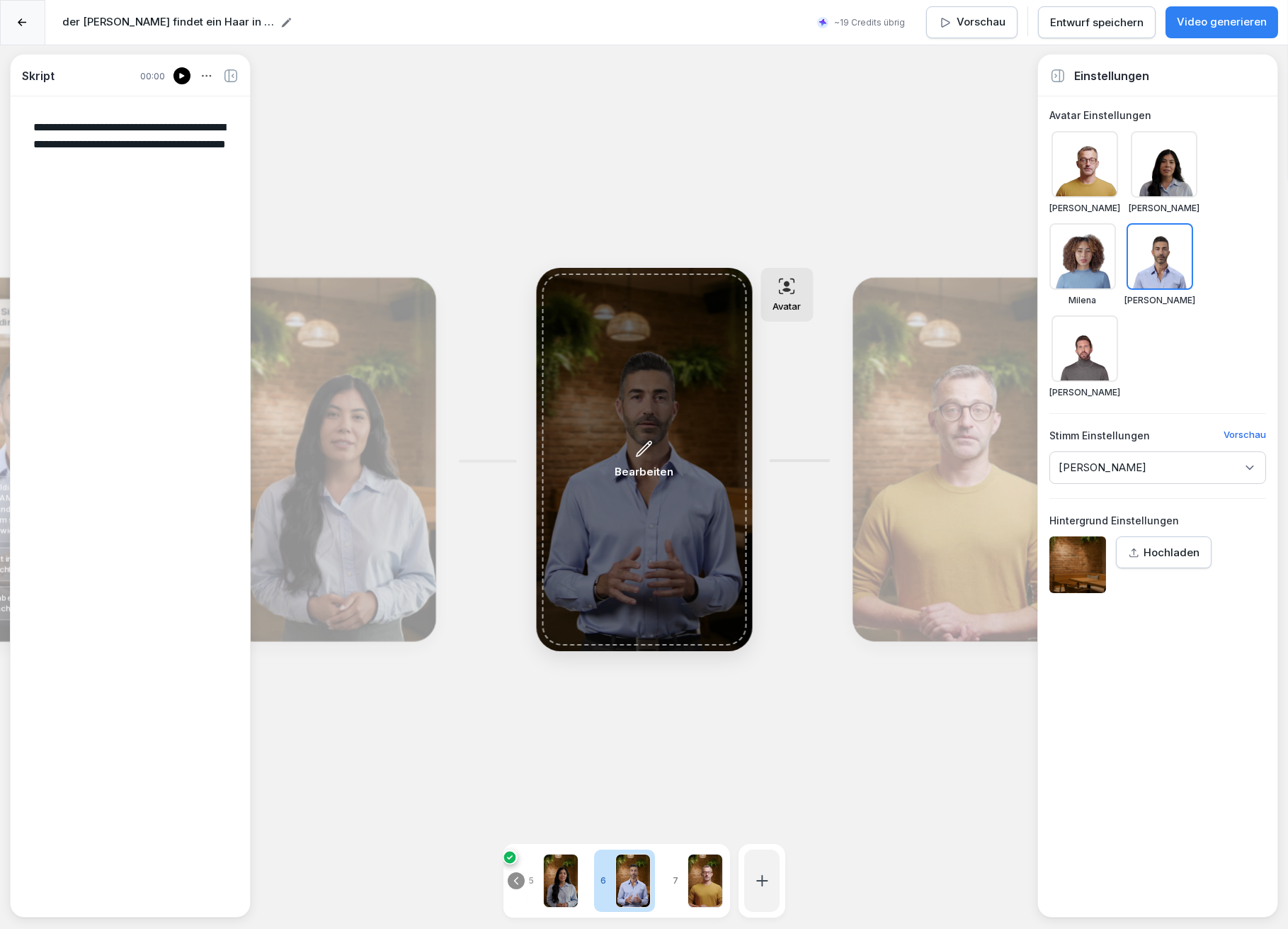
click at [648, 444] on icon at bounding box center [644, 449] width 18 height 19
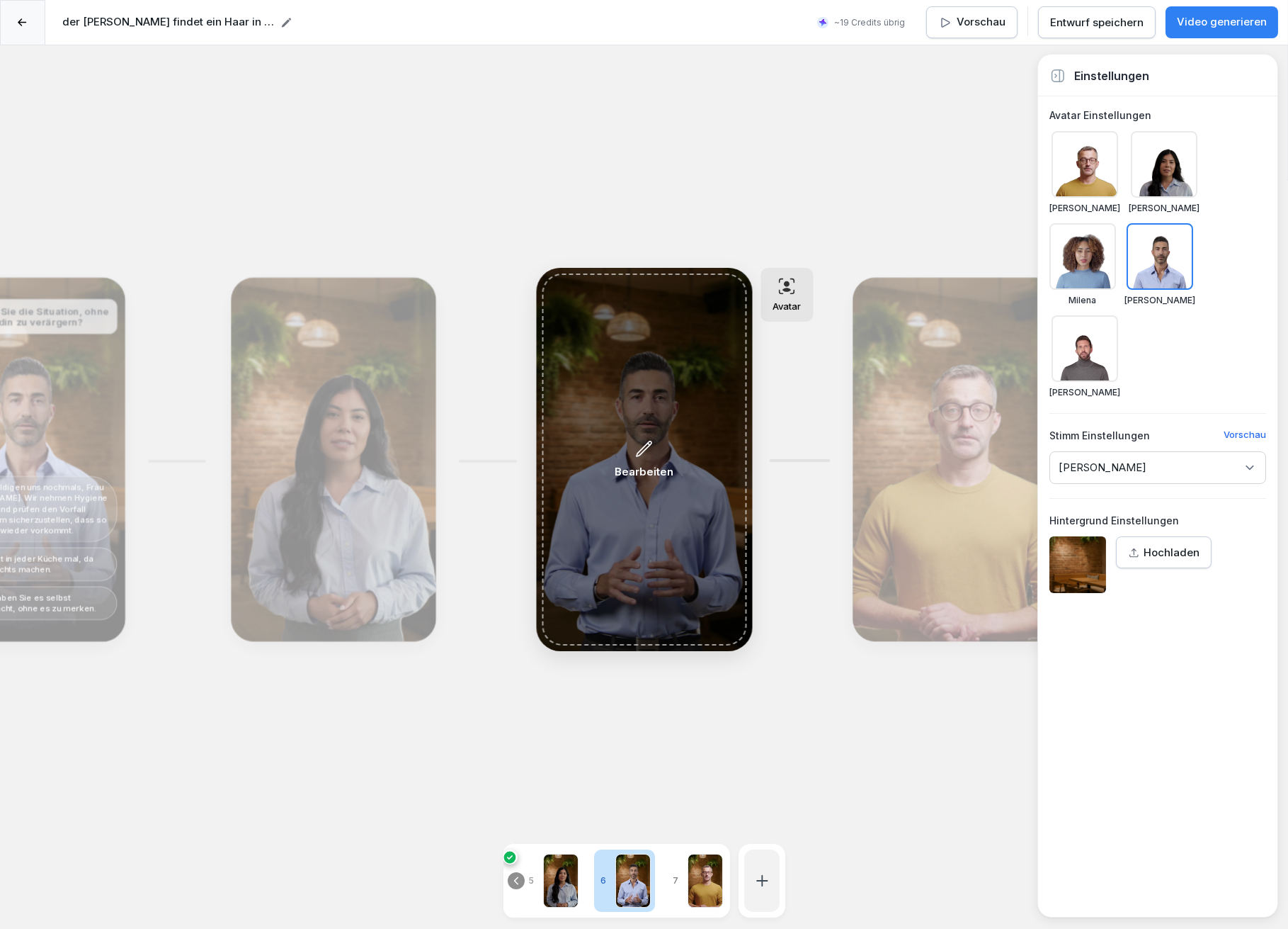
click at [648, 444] on icon at bounding box center [644, 449] width 18 height 19
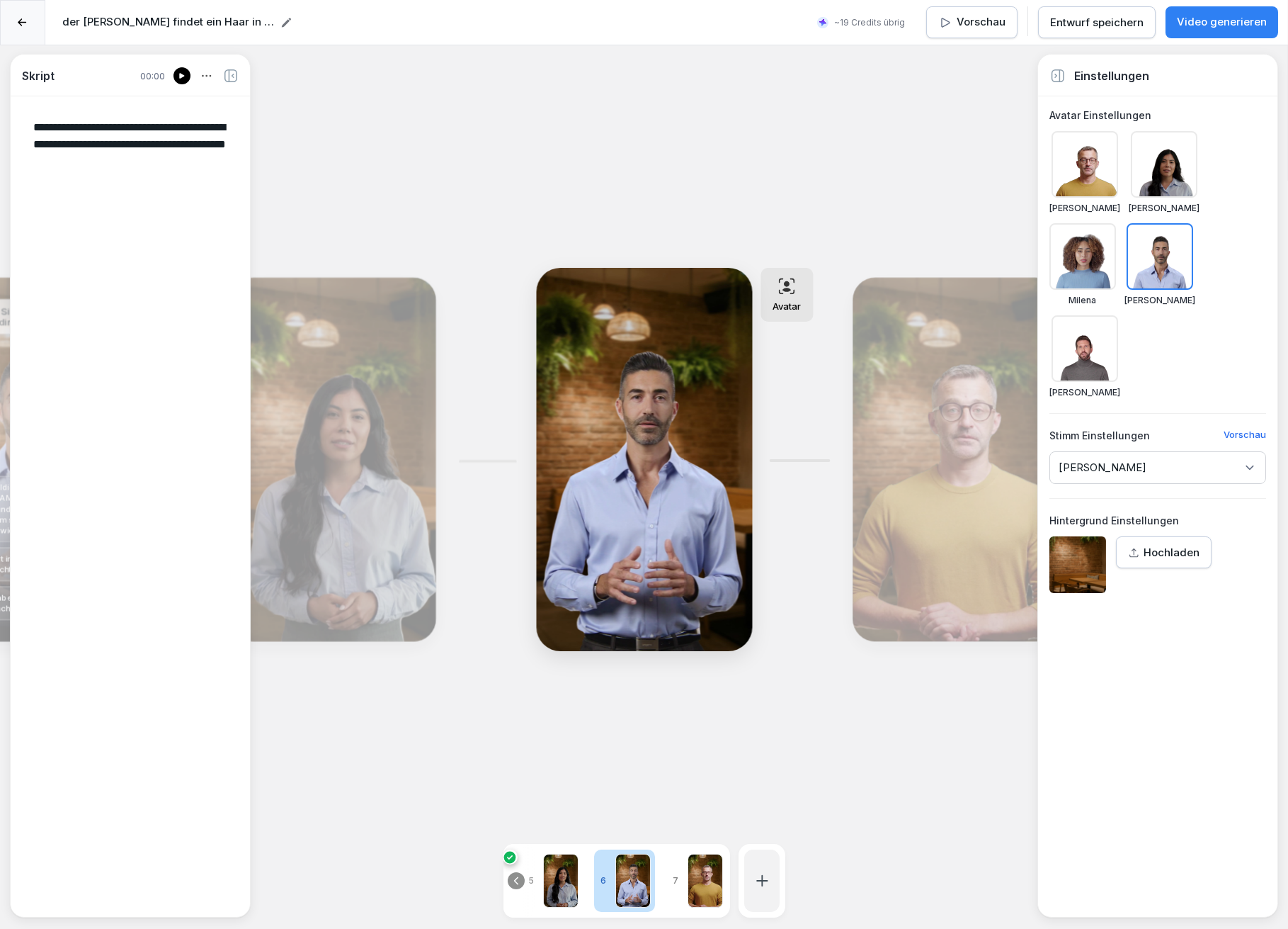
click at [900, 436] on div "Bearbeiten" at bounding box center [955, 459] width 195 height 353
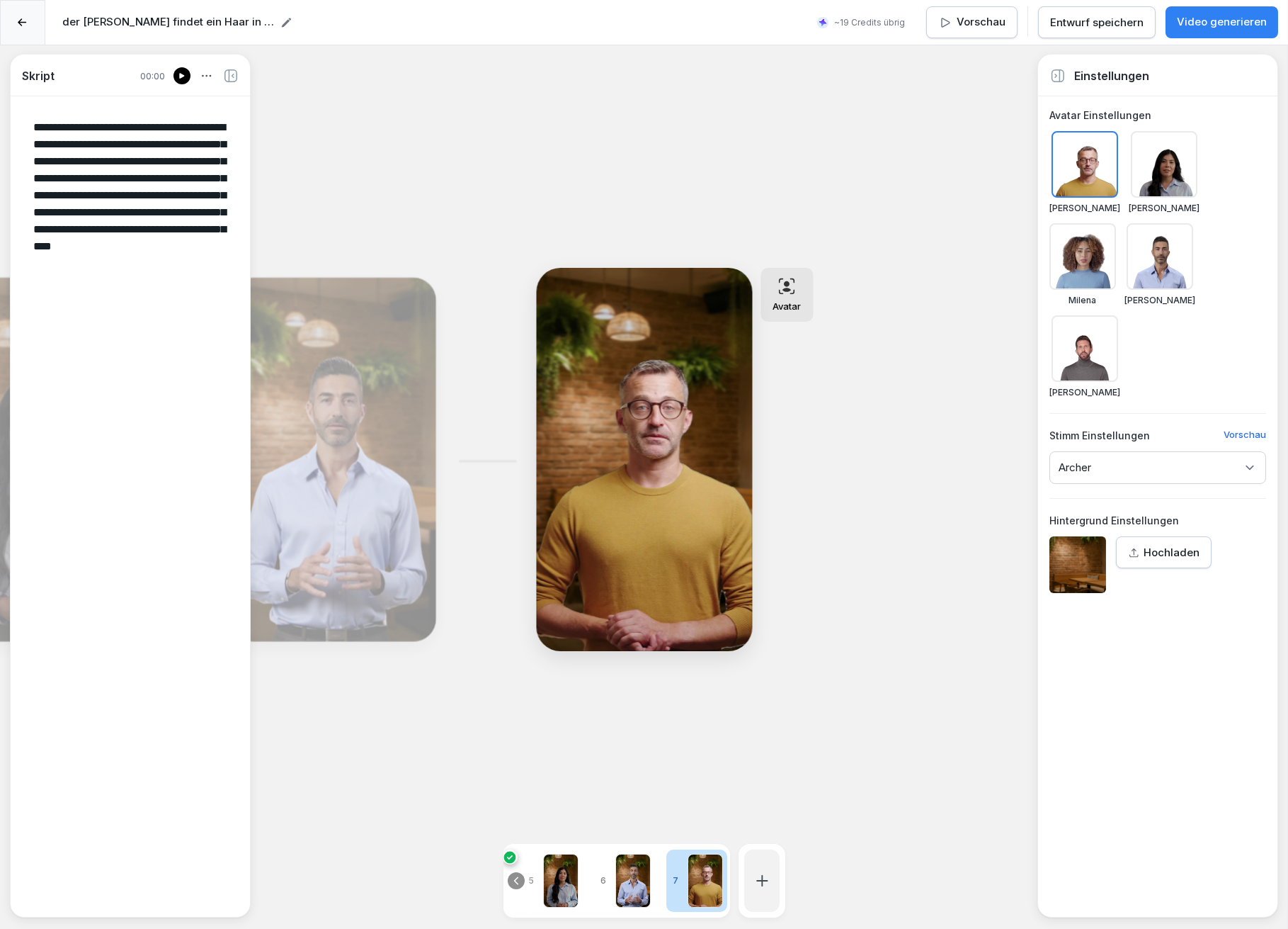
click at [385, 437] on div "Bearbeiten" at bounding box center [333, 459] width 195 height 353
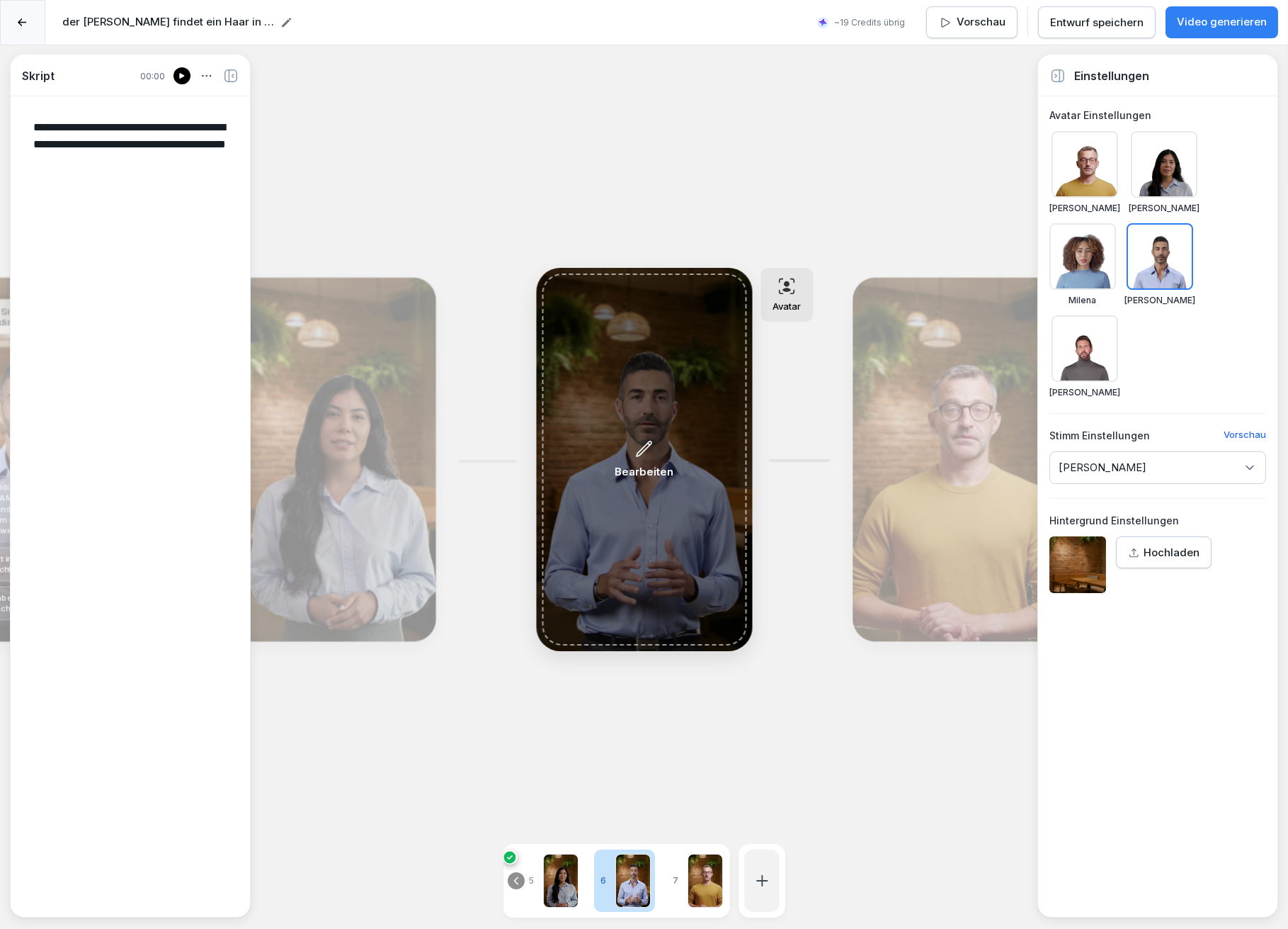
drag, startPoint x: 652, startPoint y: 397, endPoint x: 702, endPoint y: 216, distance: 187.8
click at [700, 216] on div "**********" at bounding box center [644, 510] width 1288 height 929
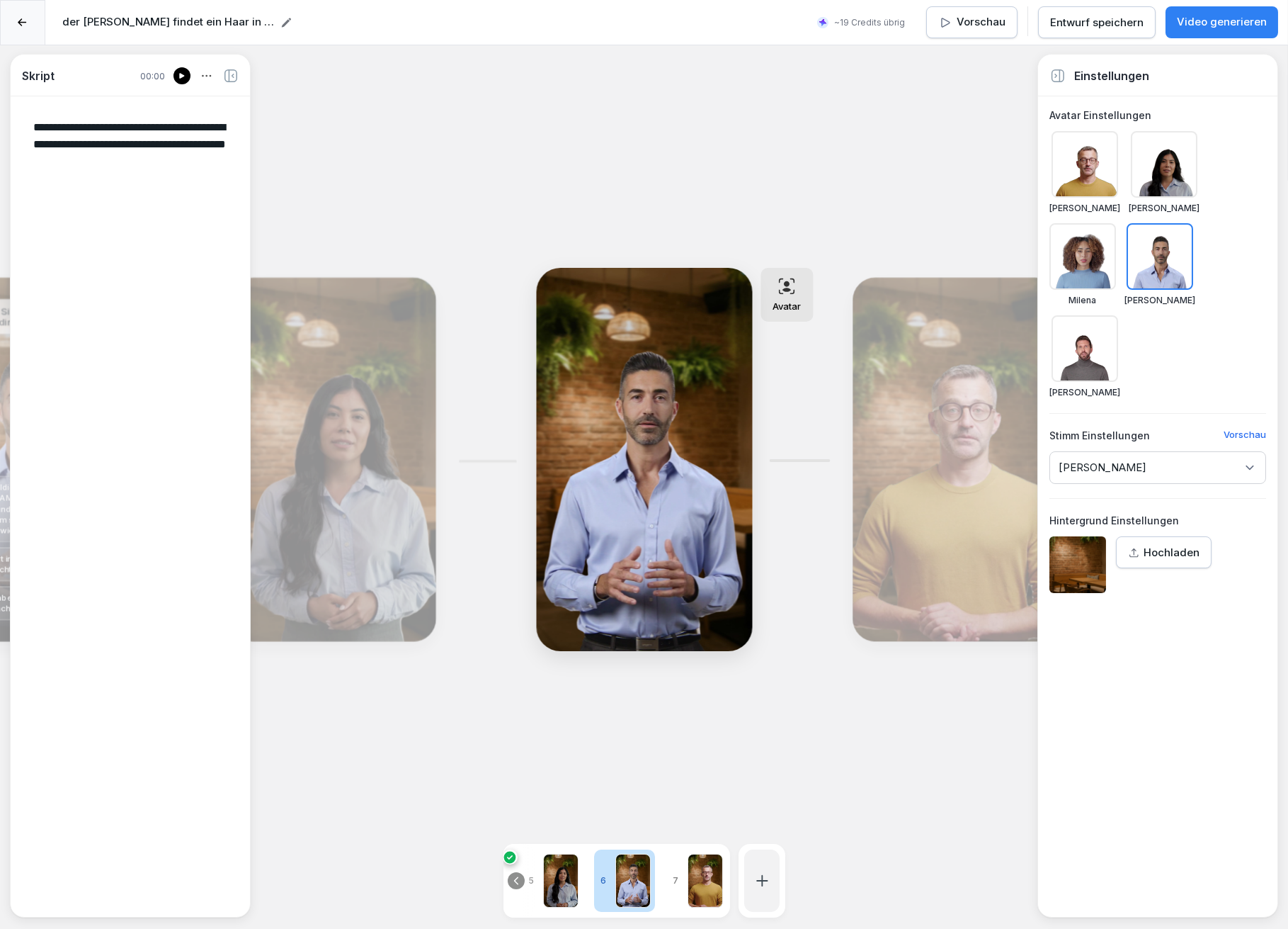
click at [626, 866] on div at bounding box center [633, 880] width 35 height 53
click at [625, 867] on div at bounding box center [633, 880] width 35 height 53
click at [962, 445] on icon at bounding box center [955, 449] width 18 height 18
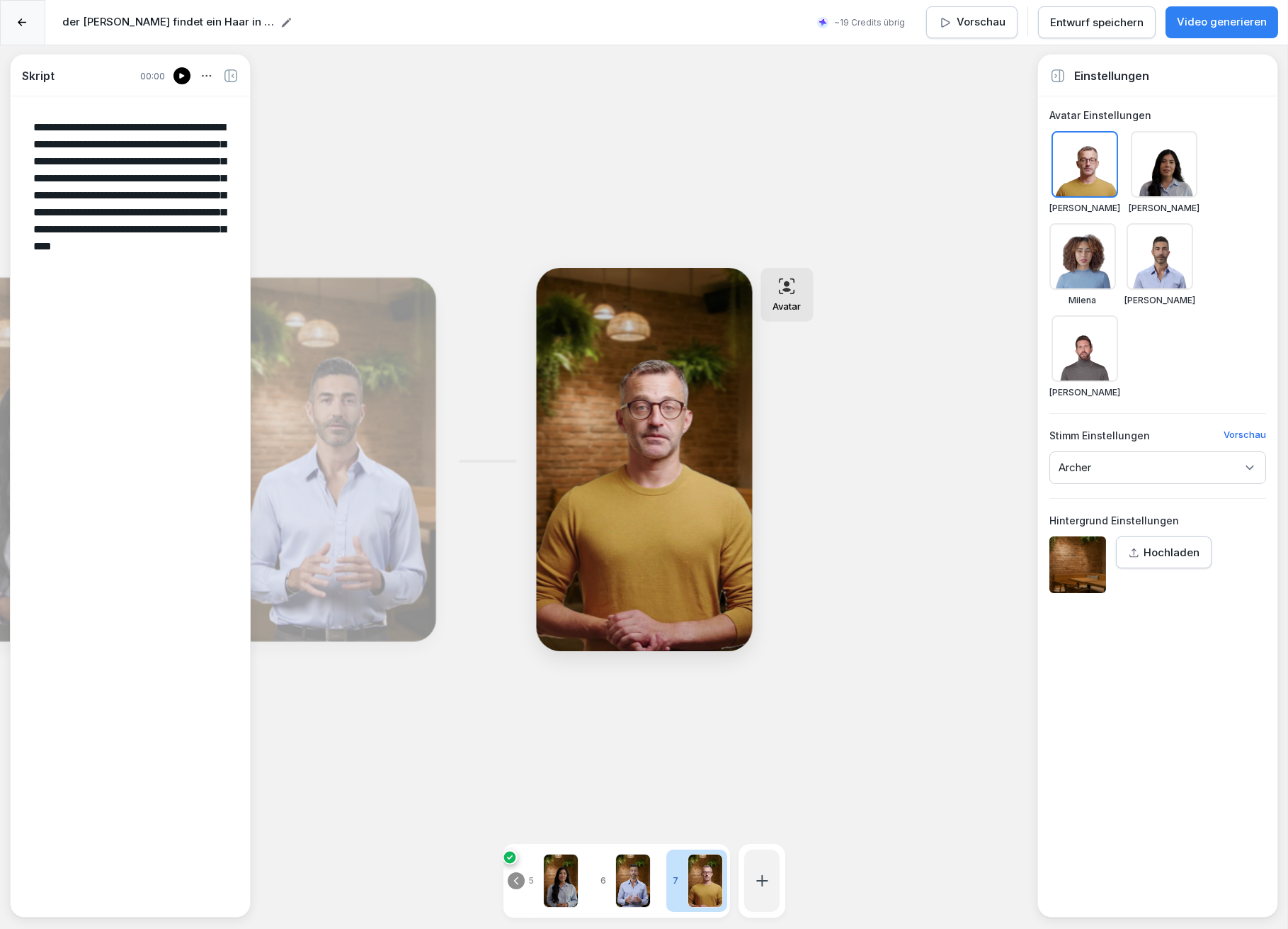
click at [513, 875] on icon at bounding box center [516, 880] width 11 height 11
click at [514, 874] on p "1" at bounding box center [518, 880] width 12 height 13
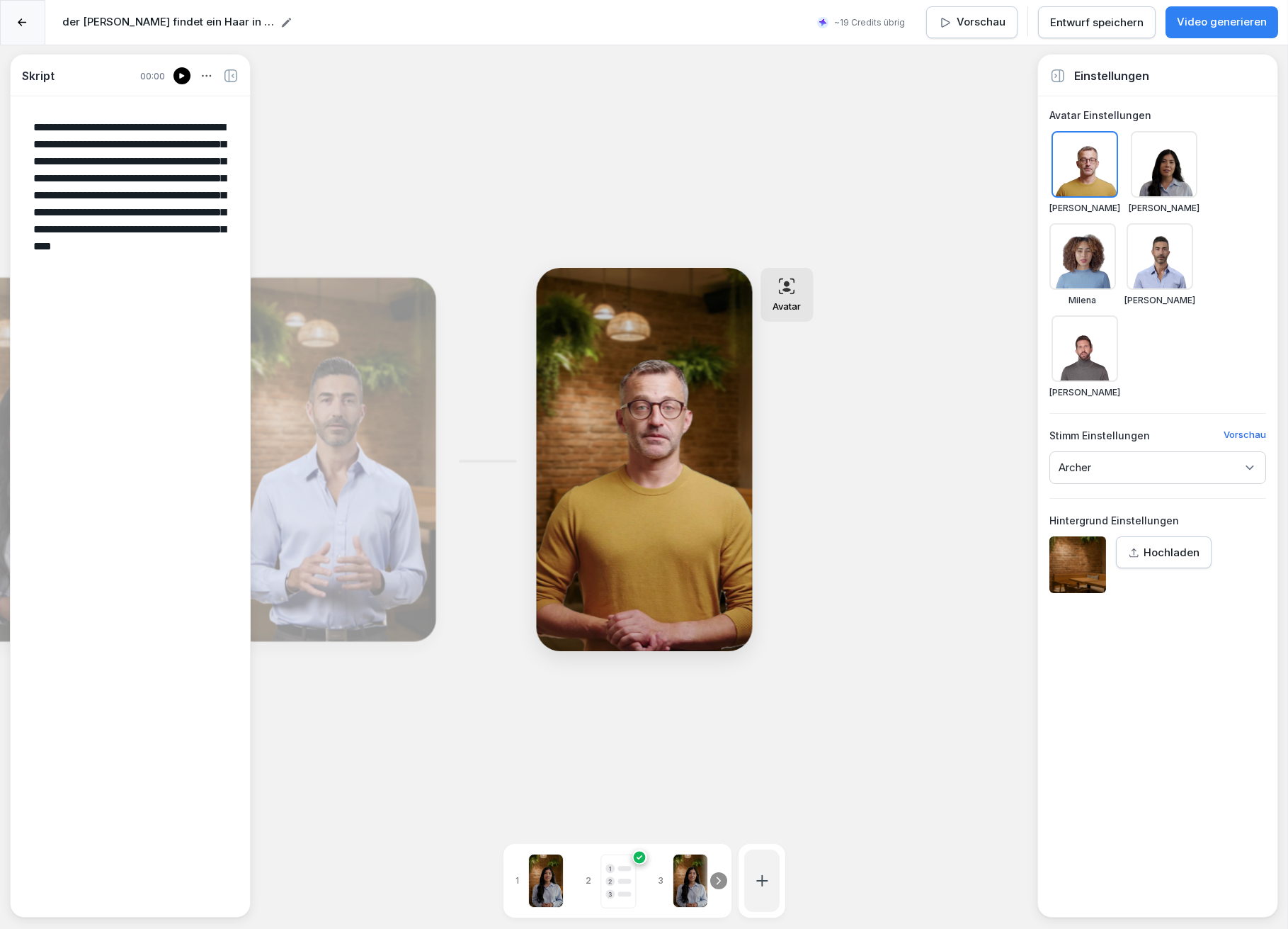
type textarea "**********"
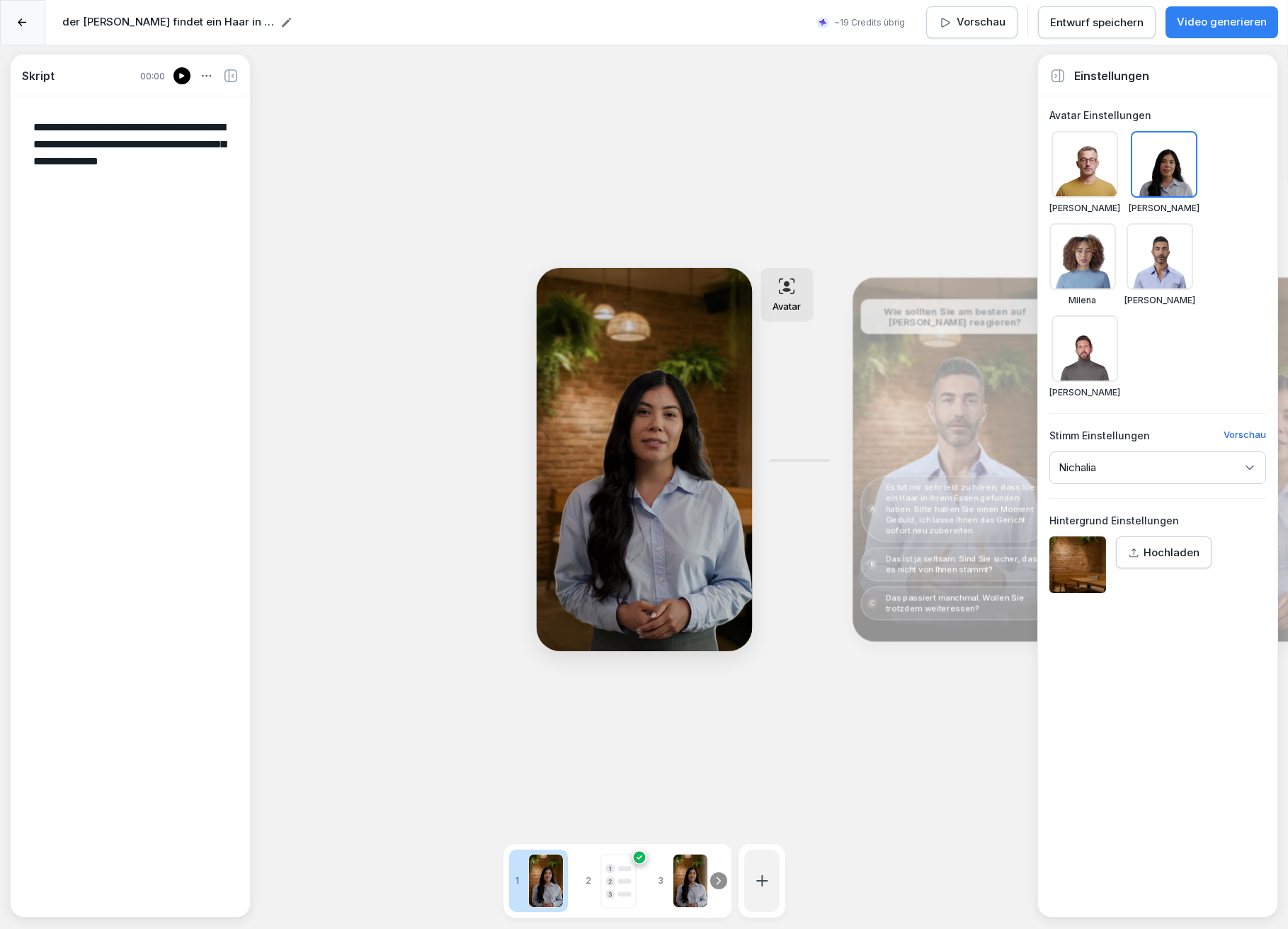
click at [540, 863] on div at bounding box center [546, 880] width 35 height 53
click at [622, 878] on rect at bounding box center [624, 881] width 13 height 5
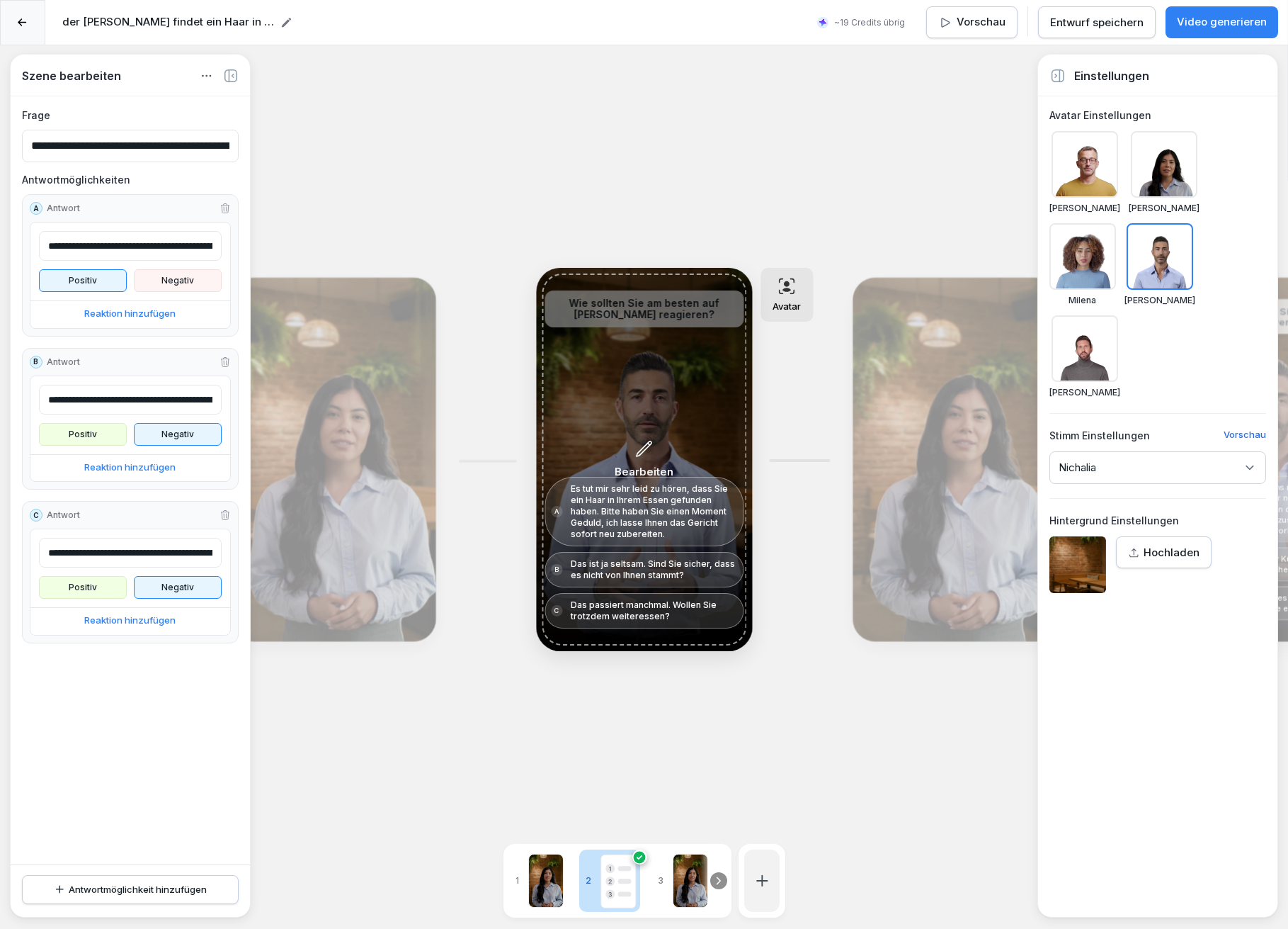
click at [649, 386] on div "Bearbeiten" at bounding box center [644, 459] width 205 height 372
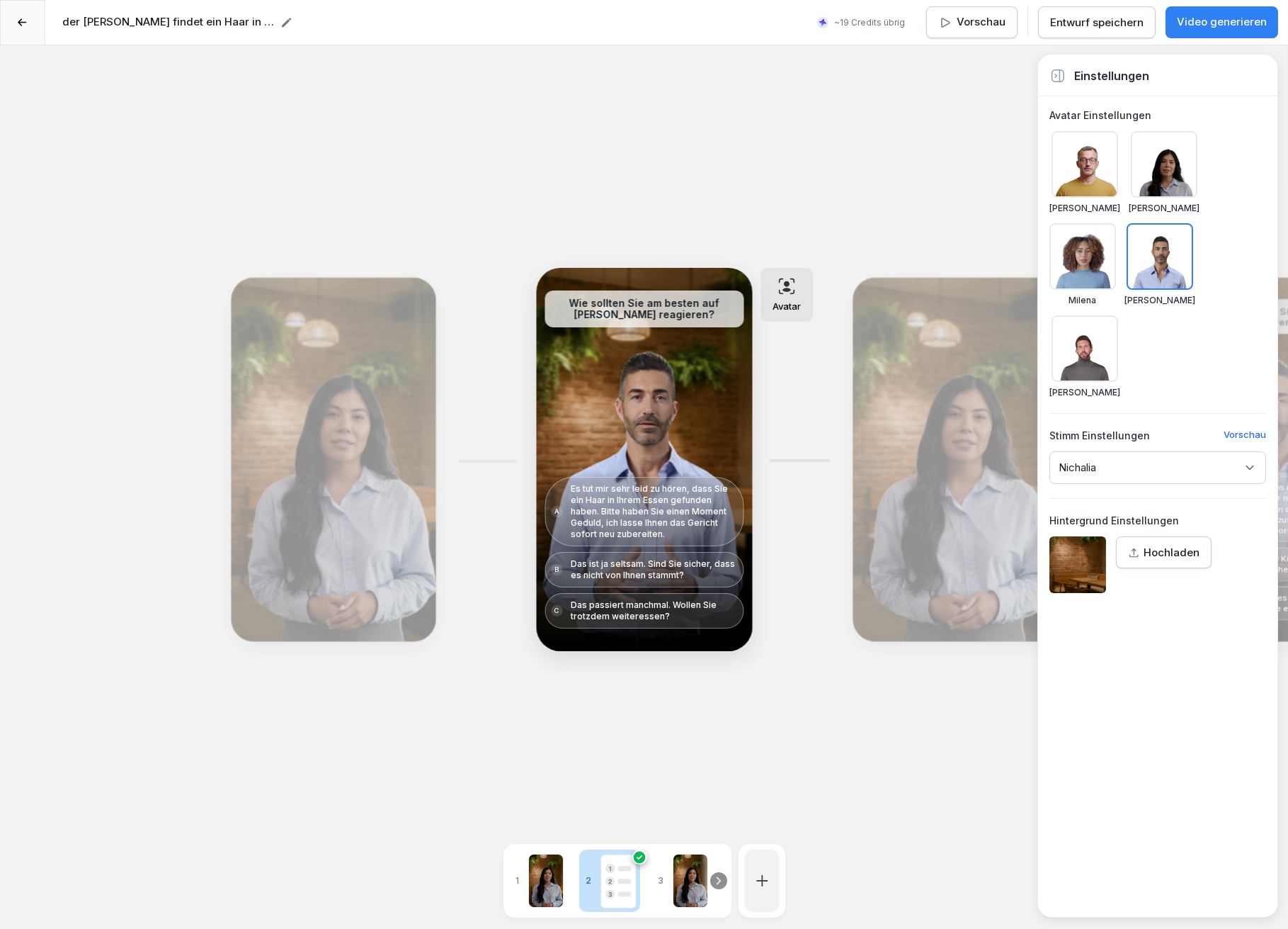
click at [1113, 468] on div "Nichalia" at bounding box center [1157, 467] width 216 height 32
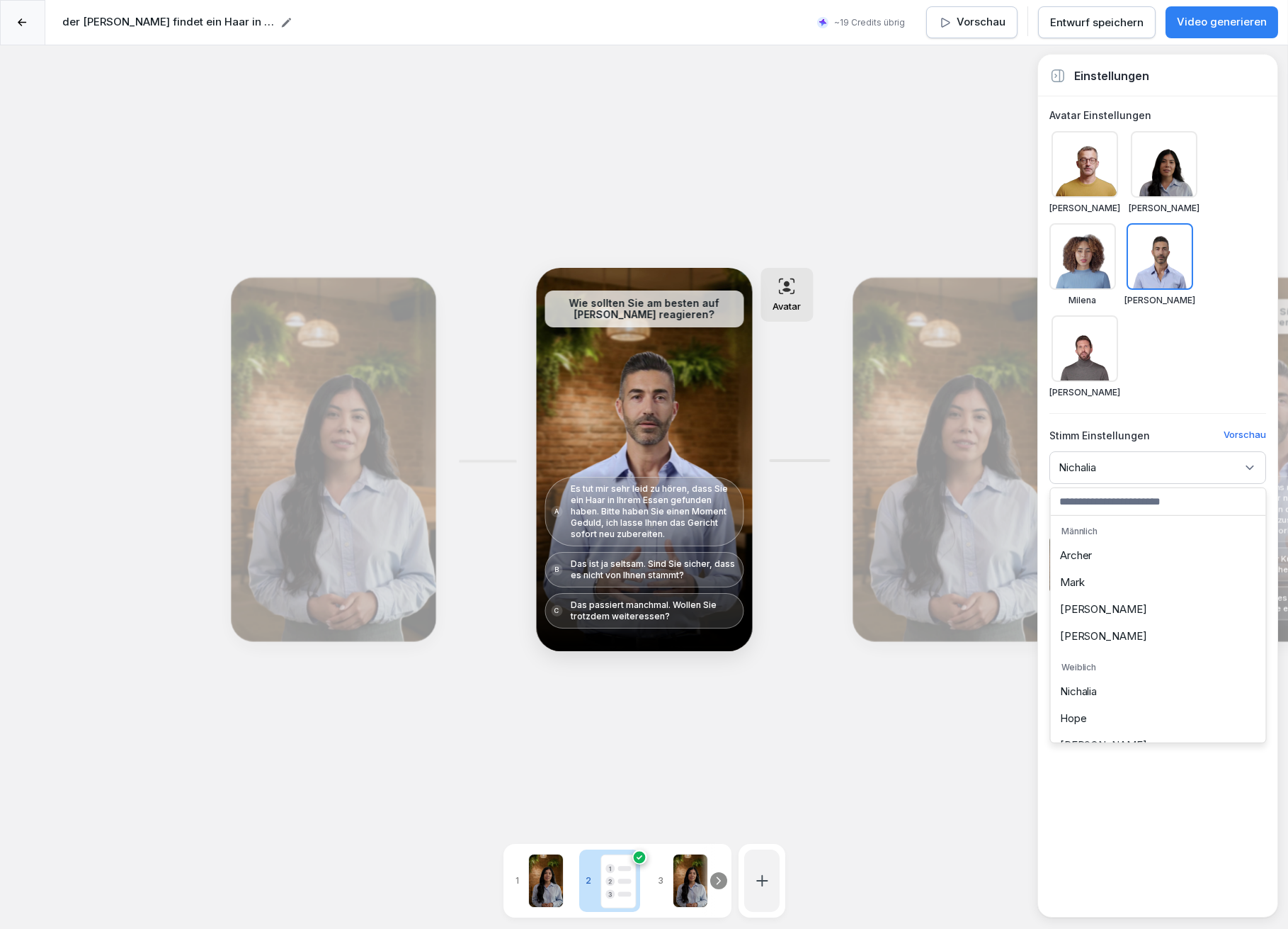
click at [1084, 575] on div "Mark" at bounding box center [1159, 582] width 209 height 27
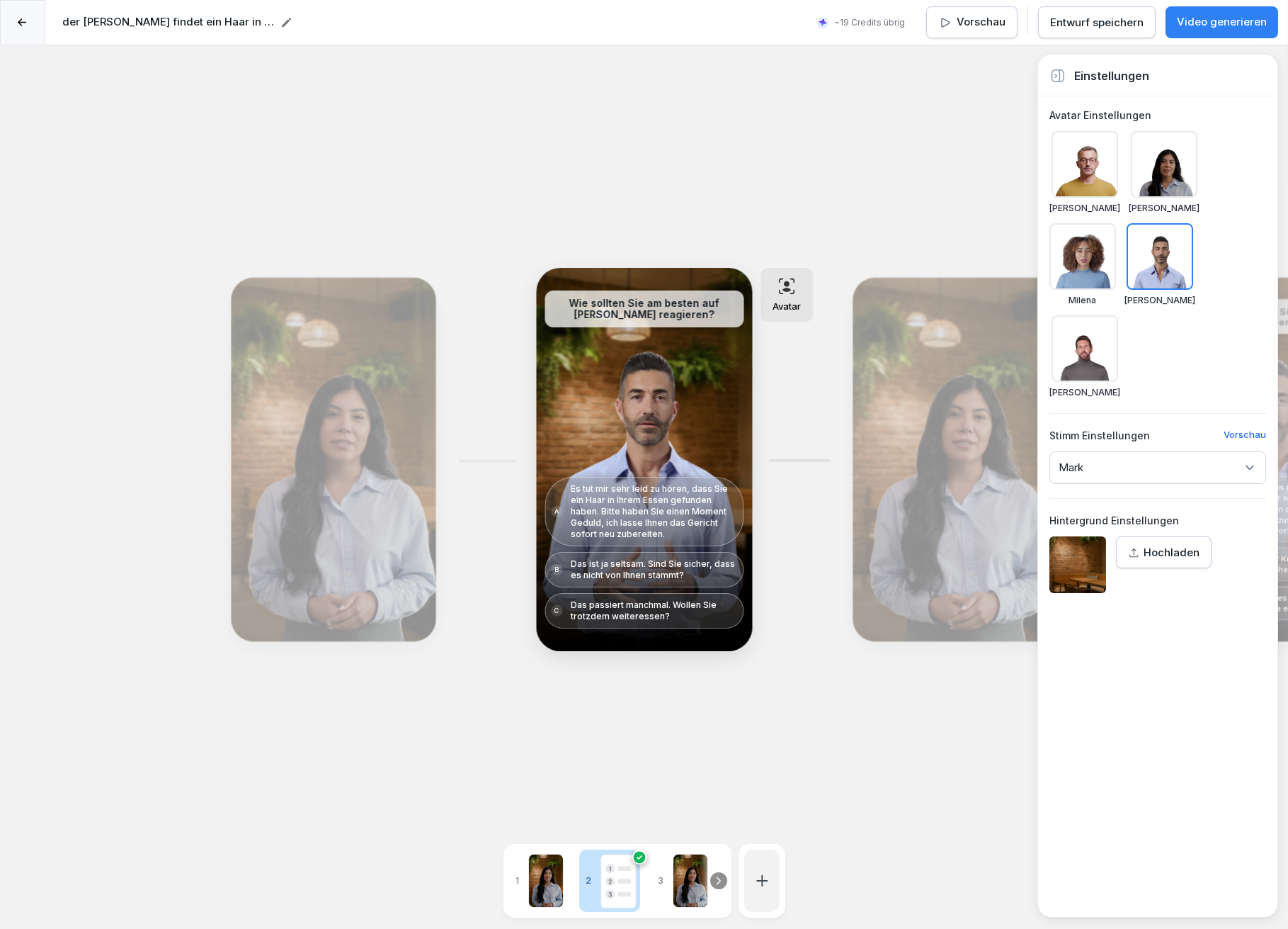
click at [1105, 454] on div "Mark" at bounding box center [1157, 467] width 216 height 32
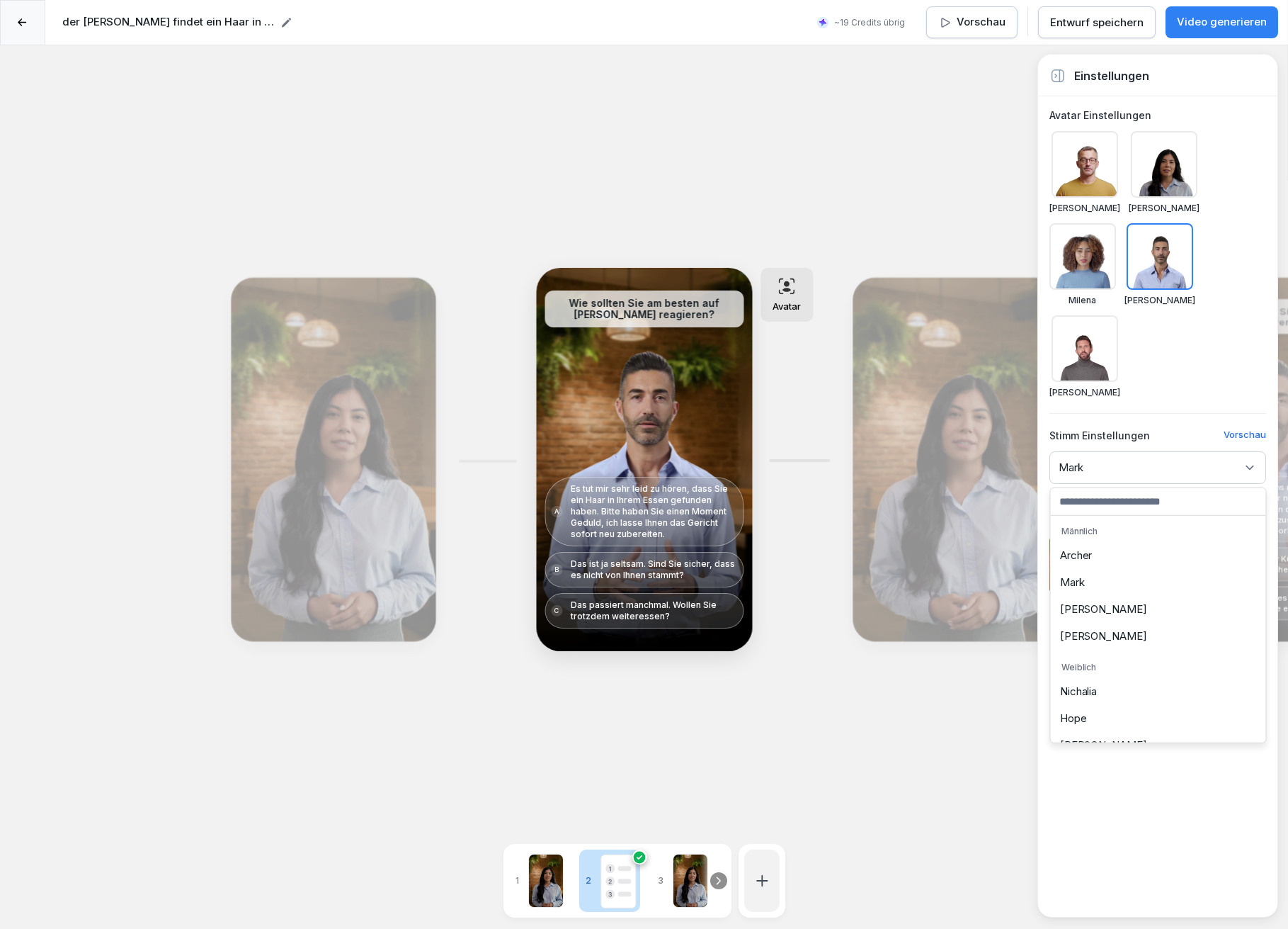
click at [1076, 612] on div "Jerry" at bounding box center [1159, 609] width 209 height 27
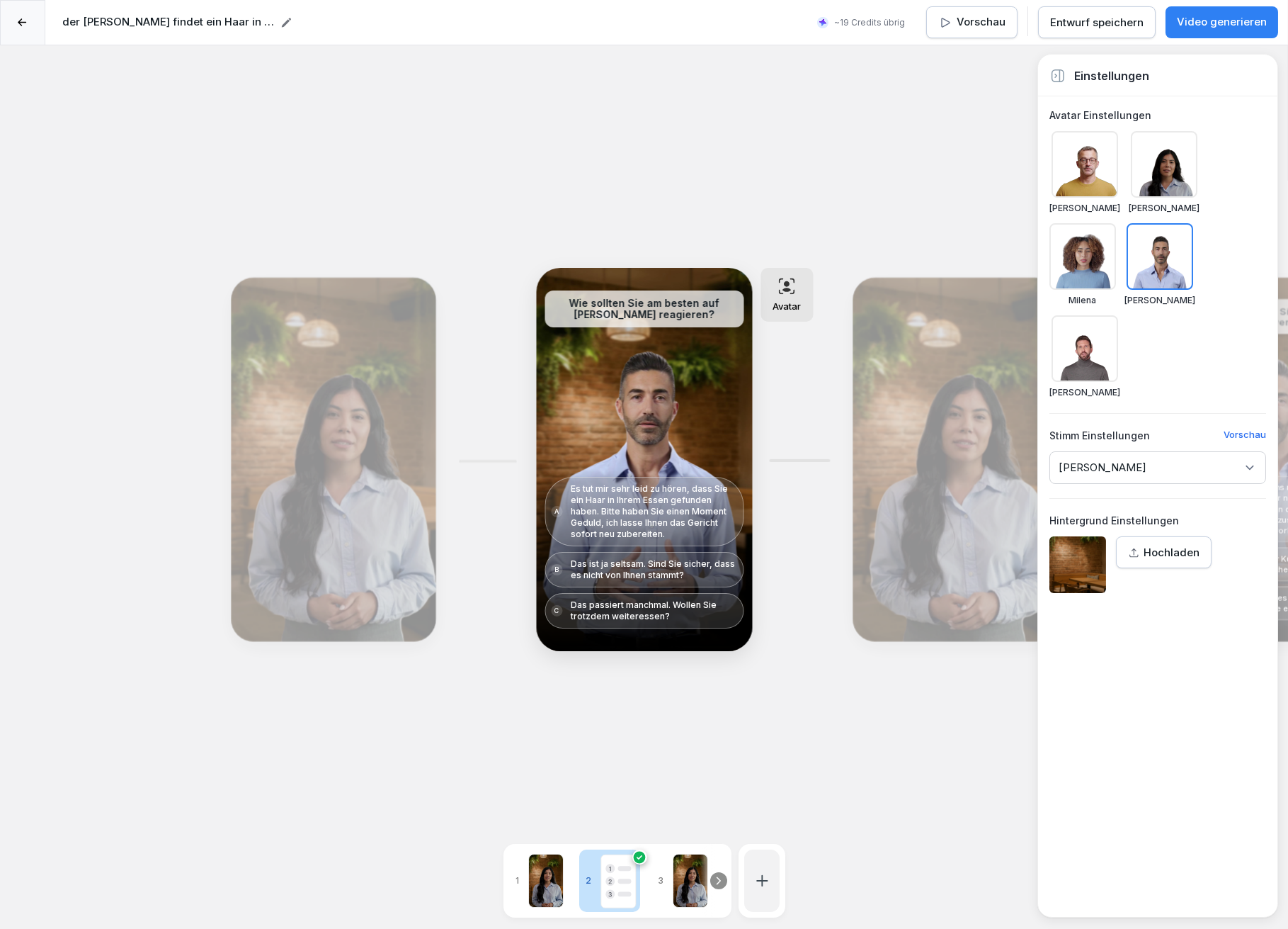
click at [915, 440] on div "Bearbeiten" at bounding box center [955, 459] width 195 height 353
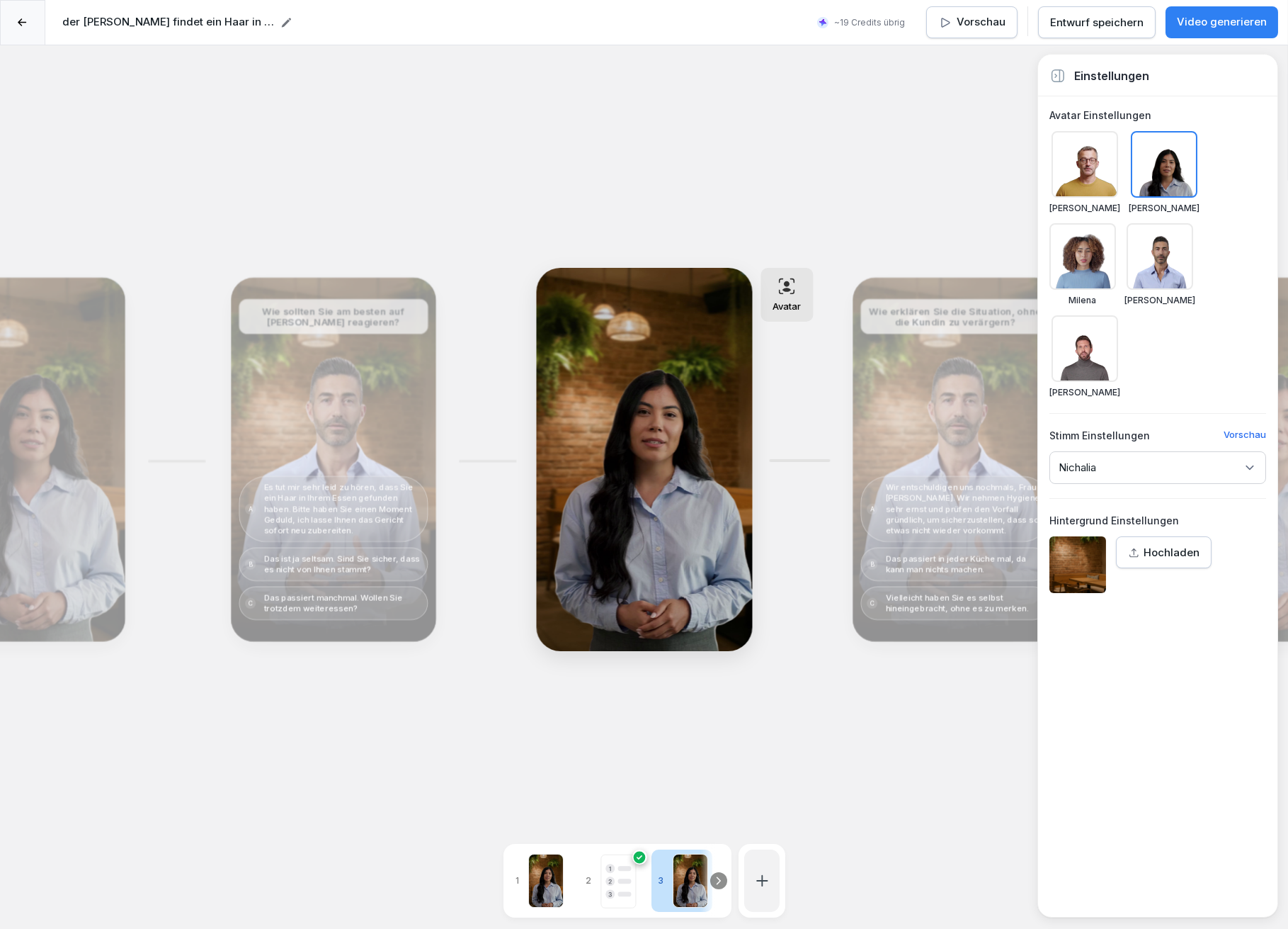
click at [298, 422] on div "Bearbeiten" at bounding box center [333, 459] width 195 height 353
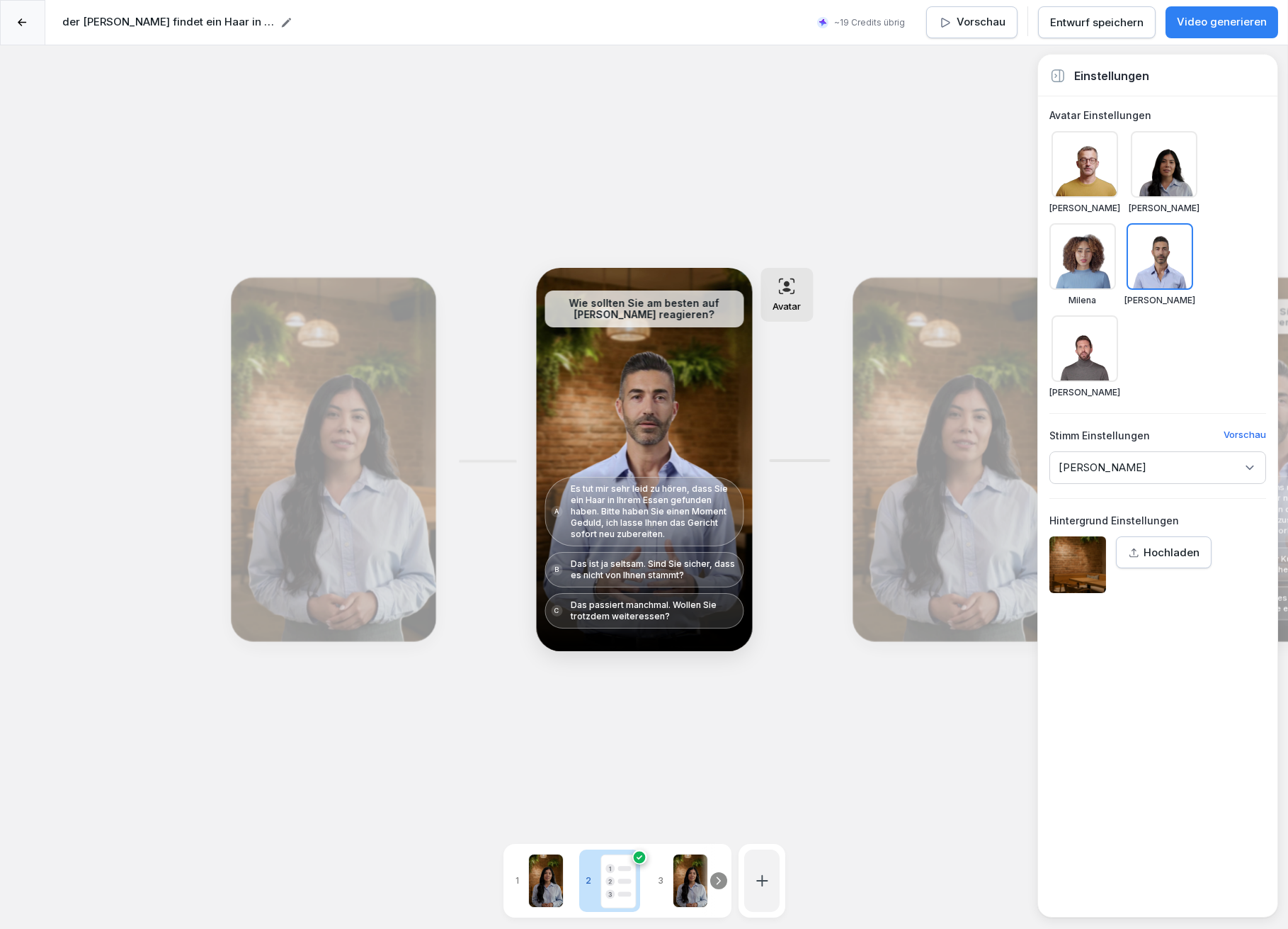
click at [909, 408] on div "Bearbeiten" at bounding box center [955, 459] width 195 height 353
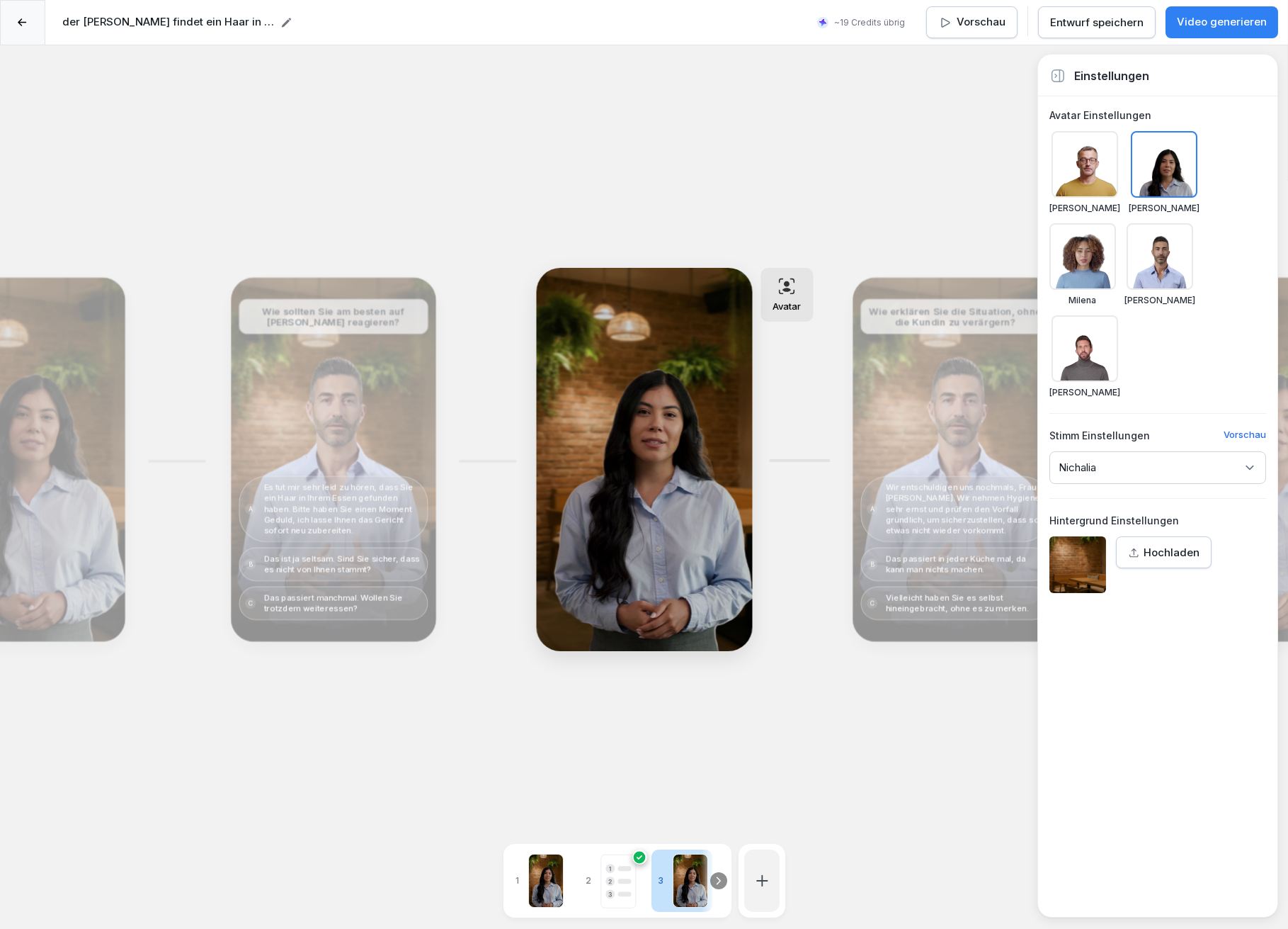
click at [947, 405] on div "Bearbeiten" at bounding box center [955, 459] width 195 height 353
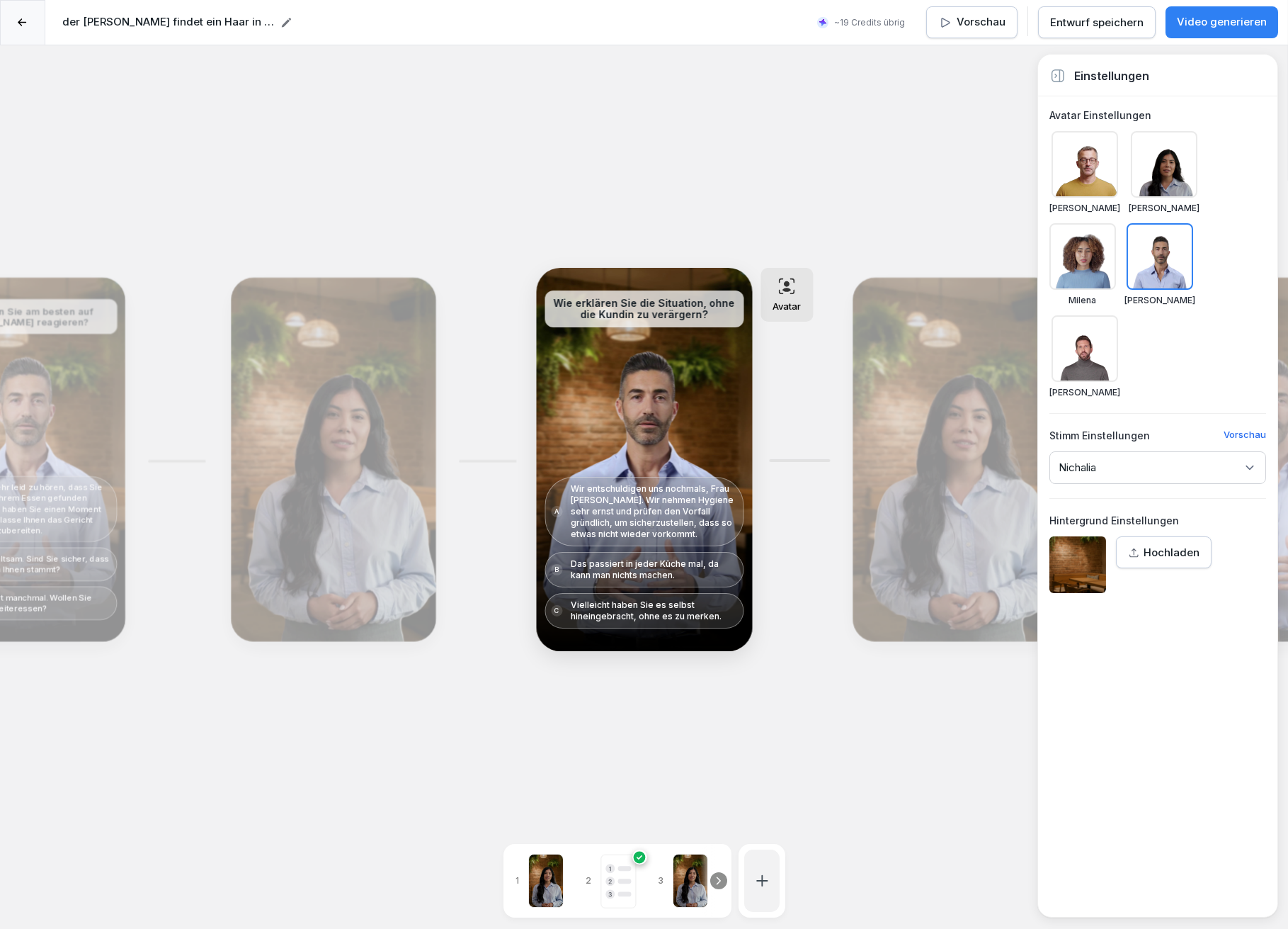
click at [1125, 461] on div "Nichalia" at bounding box center [1157, 467] width 216 height 32
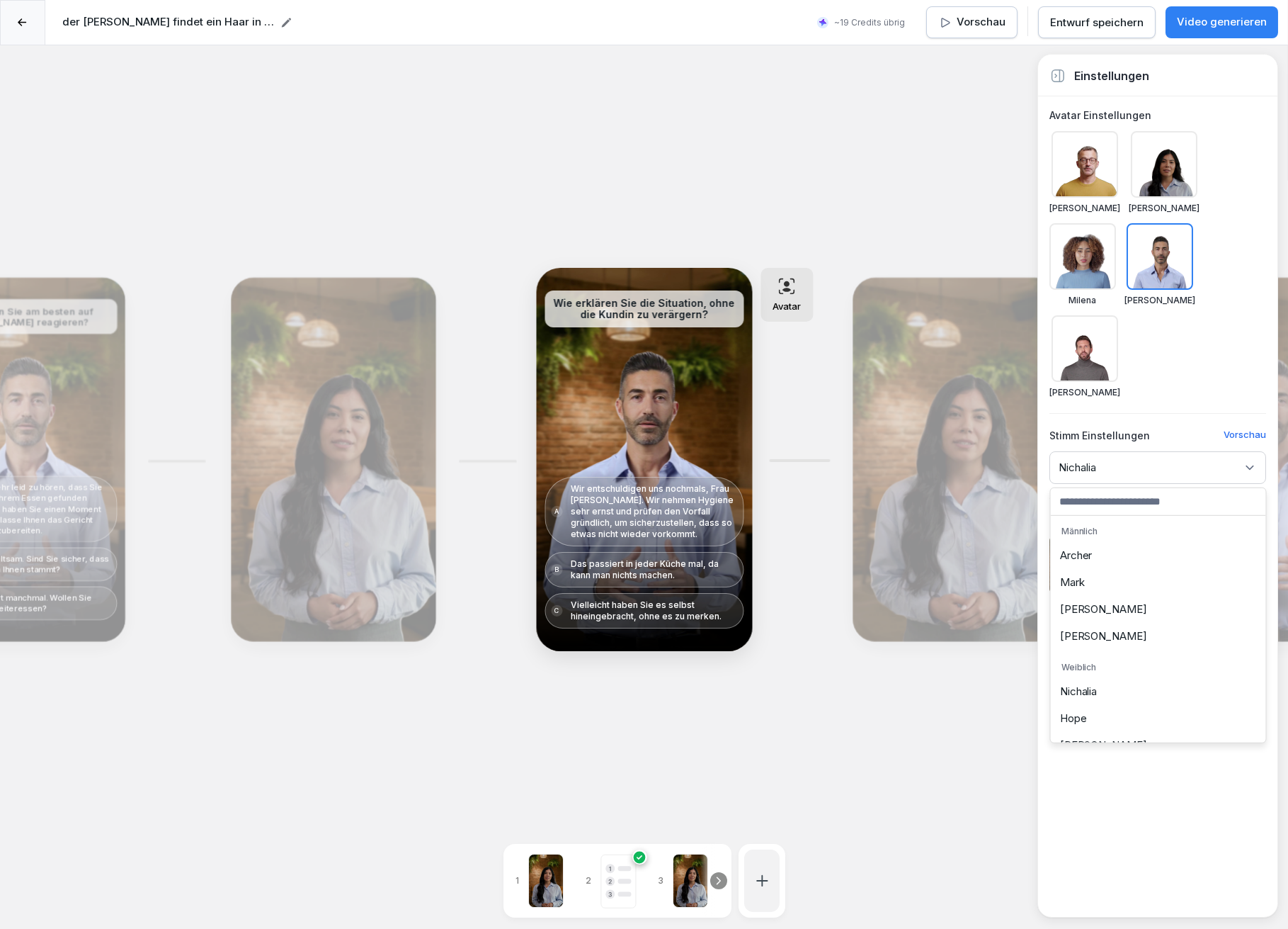
click at [1078, 608] on div "Jerry" at bounding box center [1159, 609] width 209 height 27
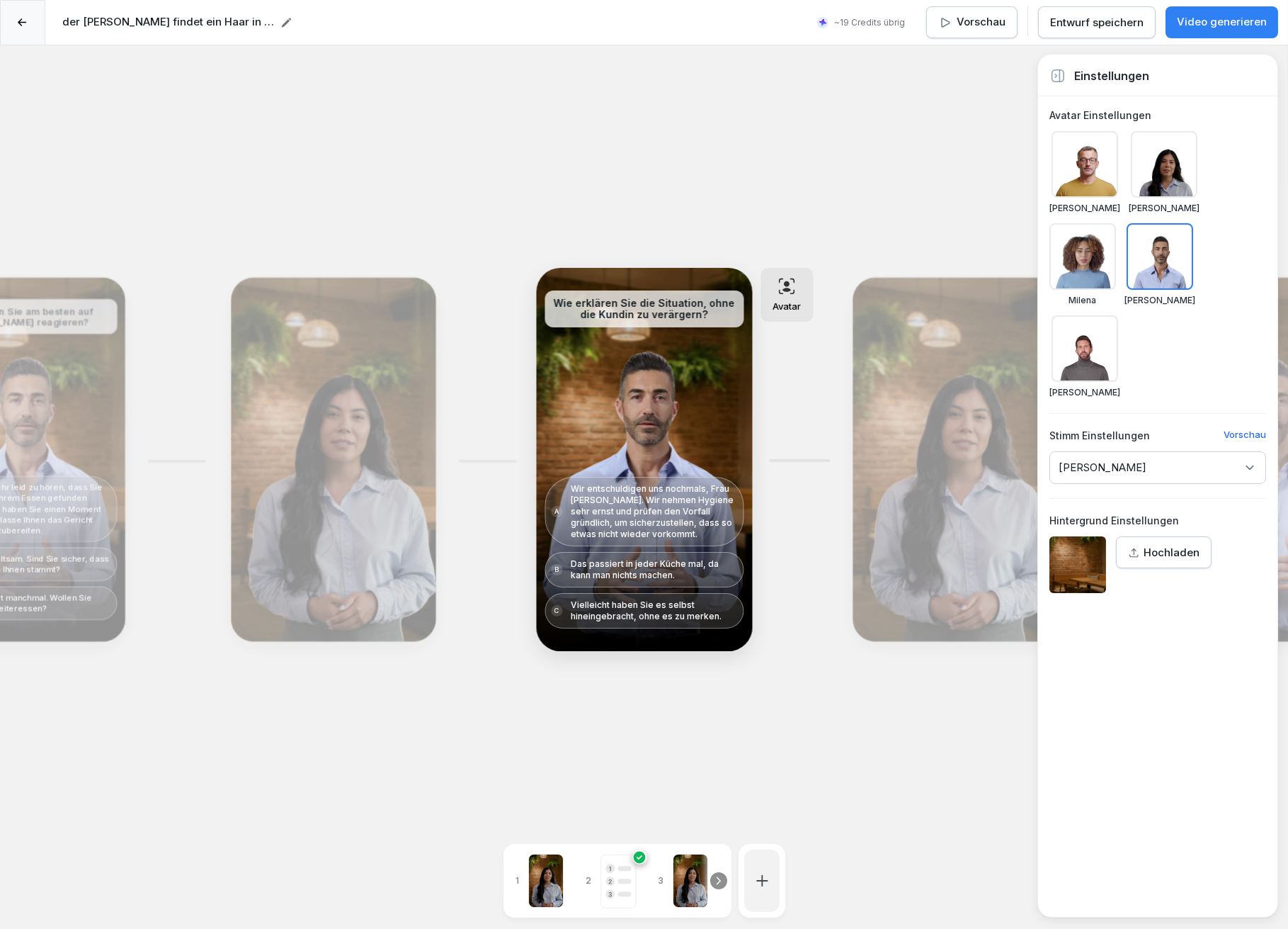
click at [916, 427] on div "Bearbeiten" at bounding box center [955, 459] width 195 height 353
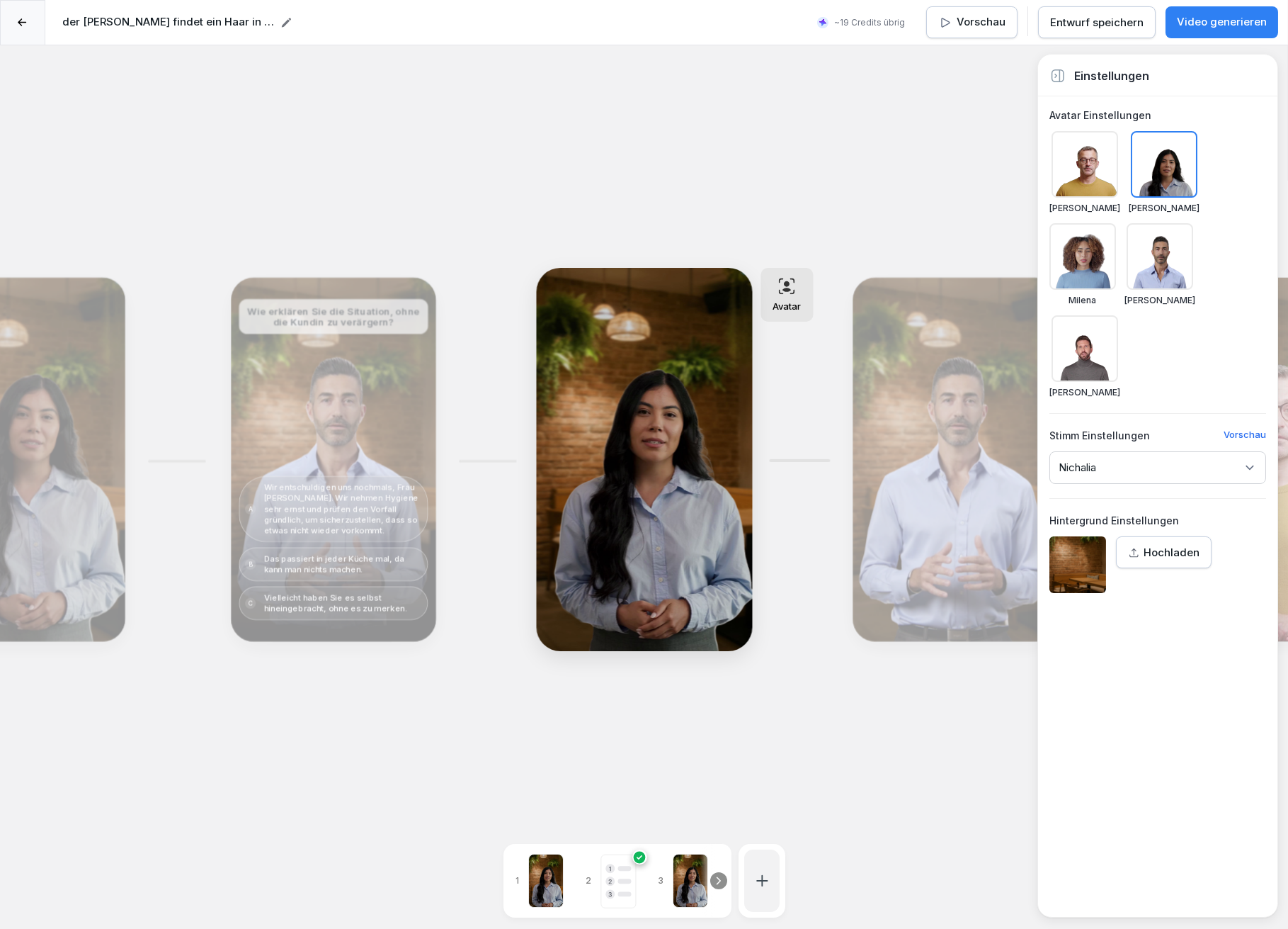
click at [951, 422] on div "Bearbeiten" at bounding box center [955, 459] width 195 height 353
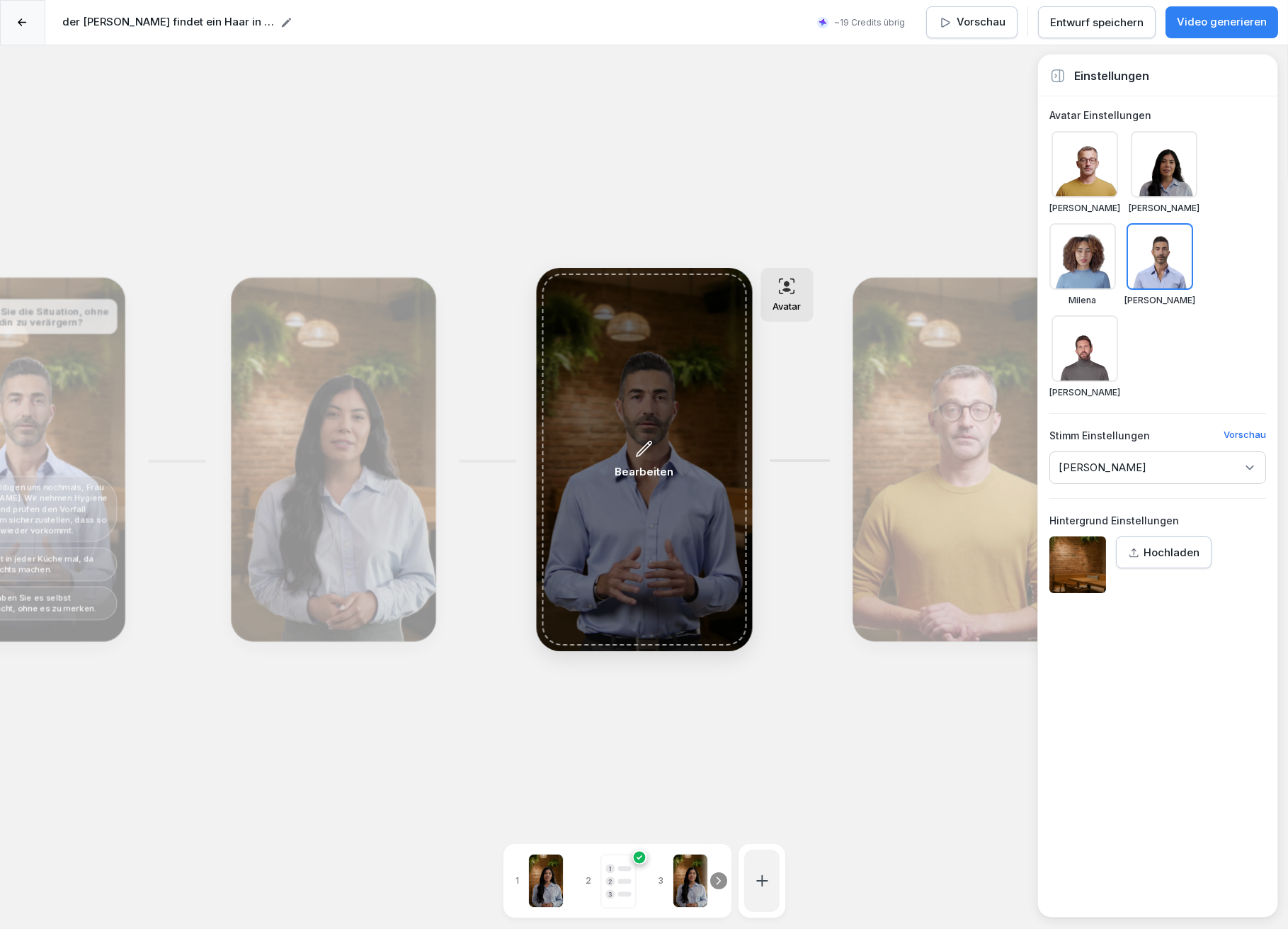
click at [639, 496] on div "Bearbeiten" at bounding box center [644, 459] width 205 height 372
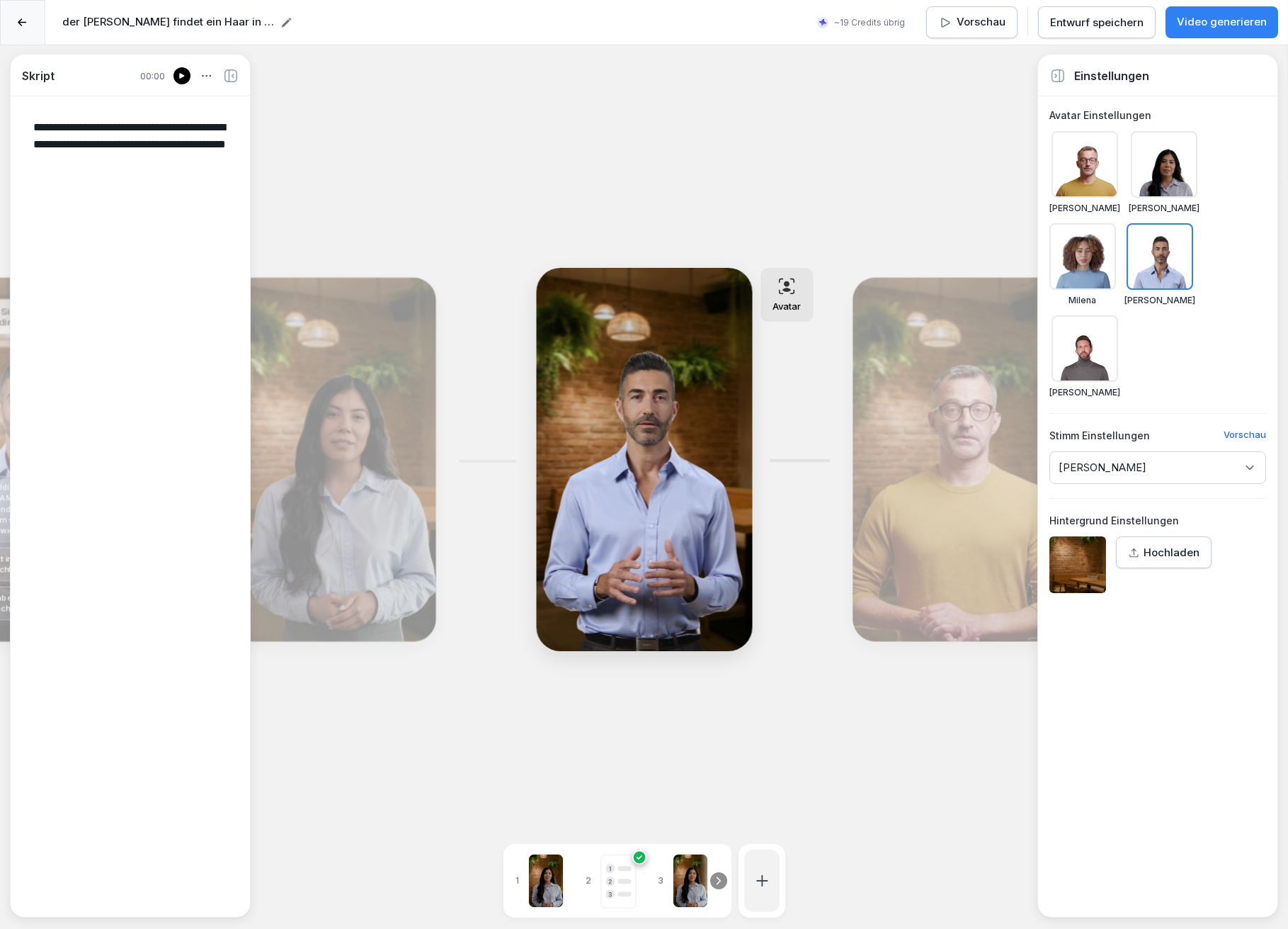
click at [948, 429] on div "Bearbeiten" at bounding box center [955, 459] width 195 height 353
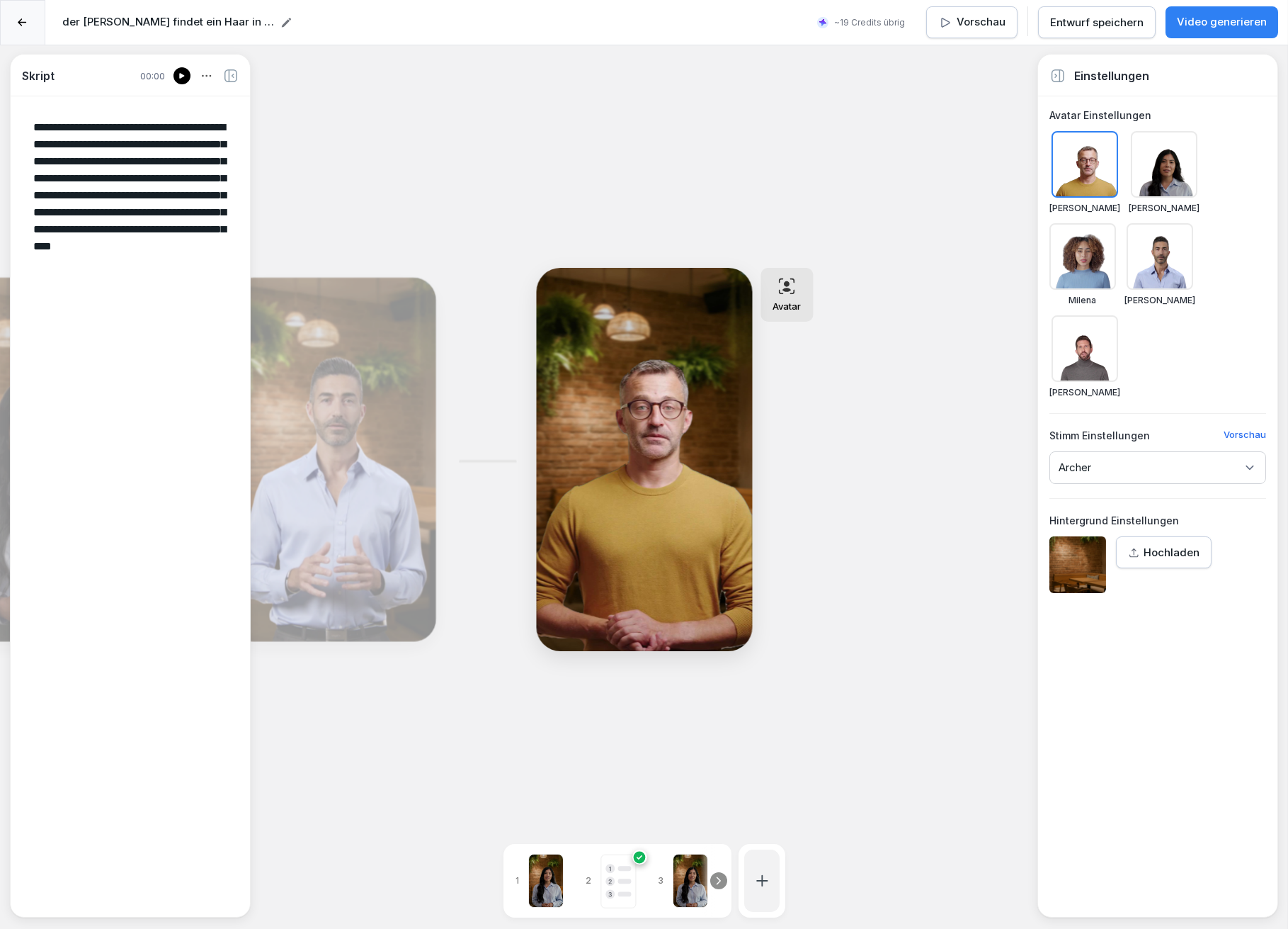
click at [1075, 18] on div "Entwurf speichern" at bounding box center [1097, 23] width 94 height 16
click at [183, 72] on icon at bounding box center [182, 75] width 9 height 11
click at [351, 408] on div "Bearbeiten" at bounding box center [333, 459] width 195 height 353
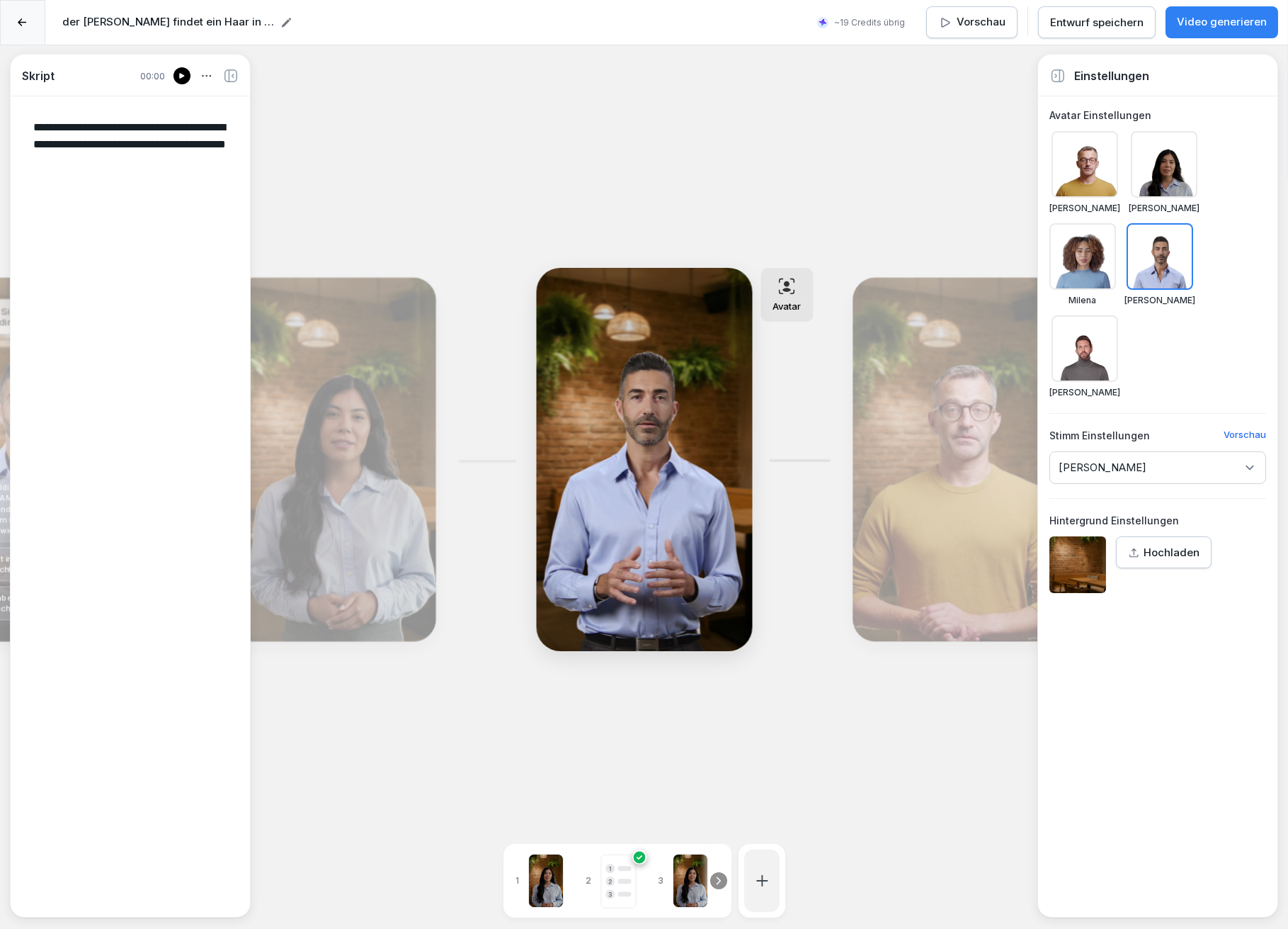
click at [375, 454] on div "Bearbeiten" at bounding box center [333, 459] width 195 height 353
type textarea "**********"
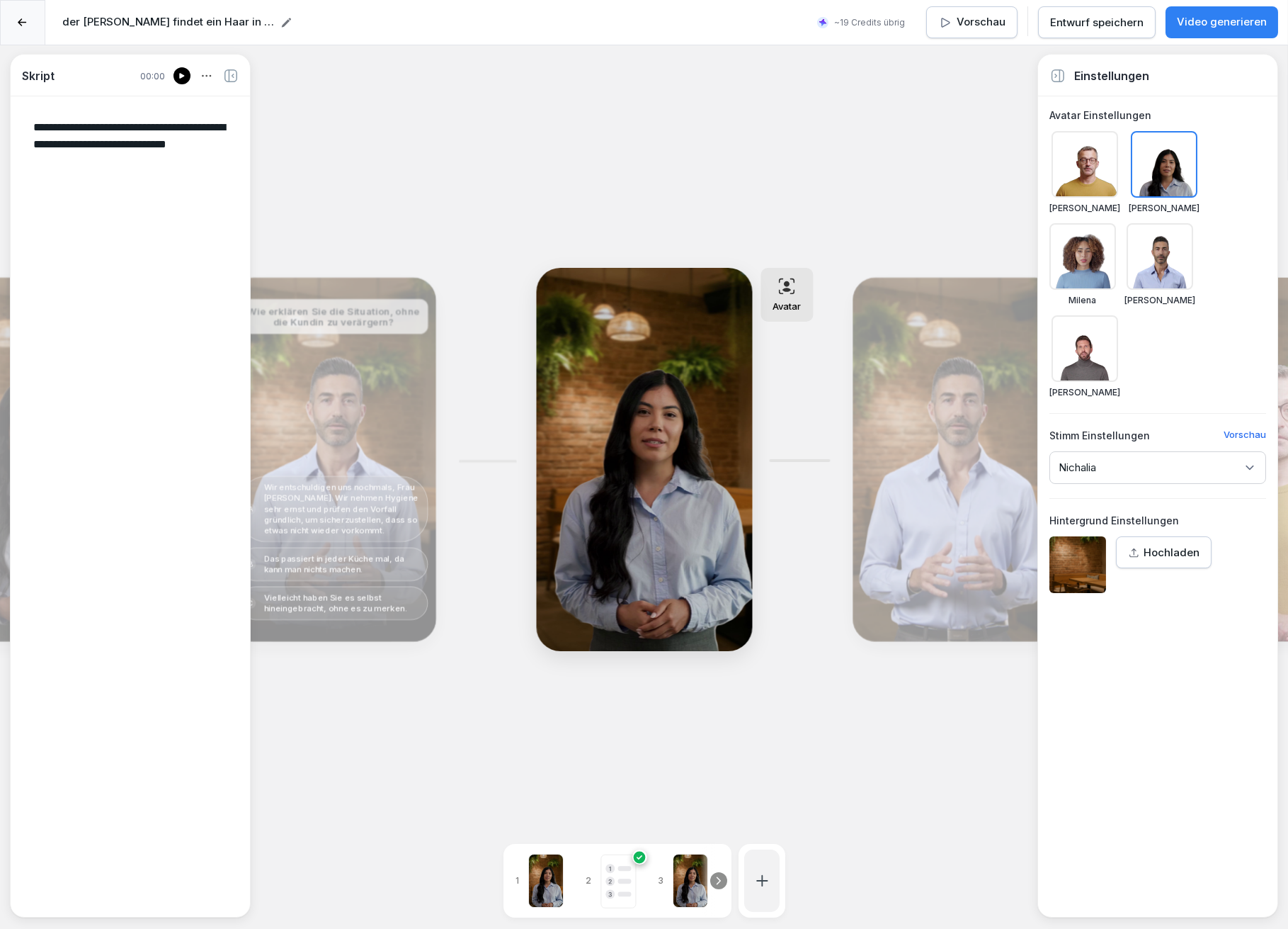
drag, startPoint x: 290, startPoint y: 439, endPoint x: 294, endPoint y: 432, distance: 8.1
click at [291, 439] on div "Bearbeiten" at bounding box center [333, 459] width 195 height 353
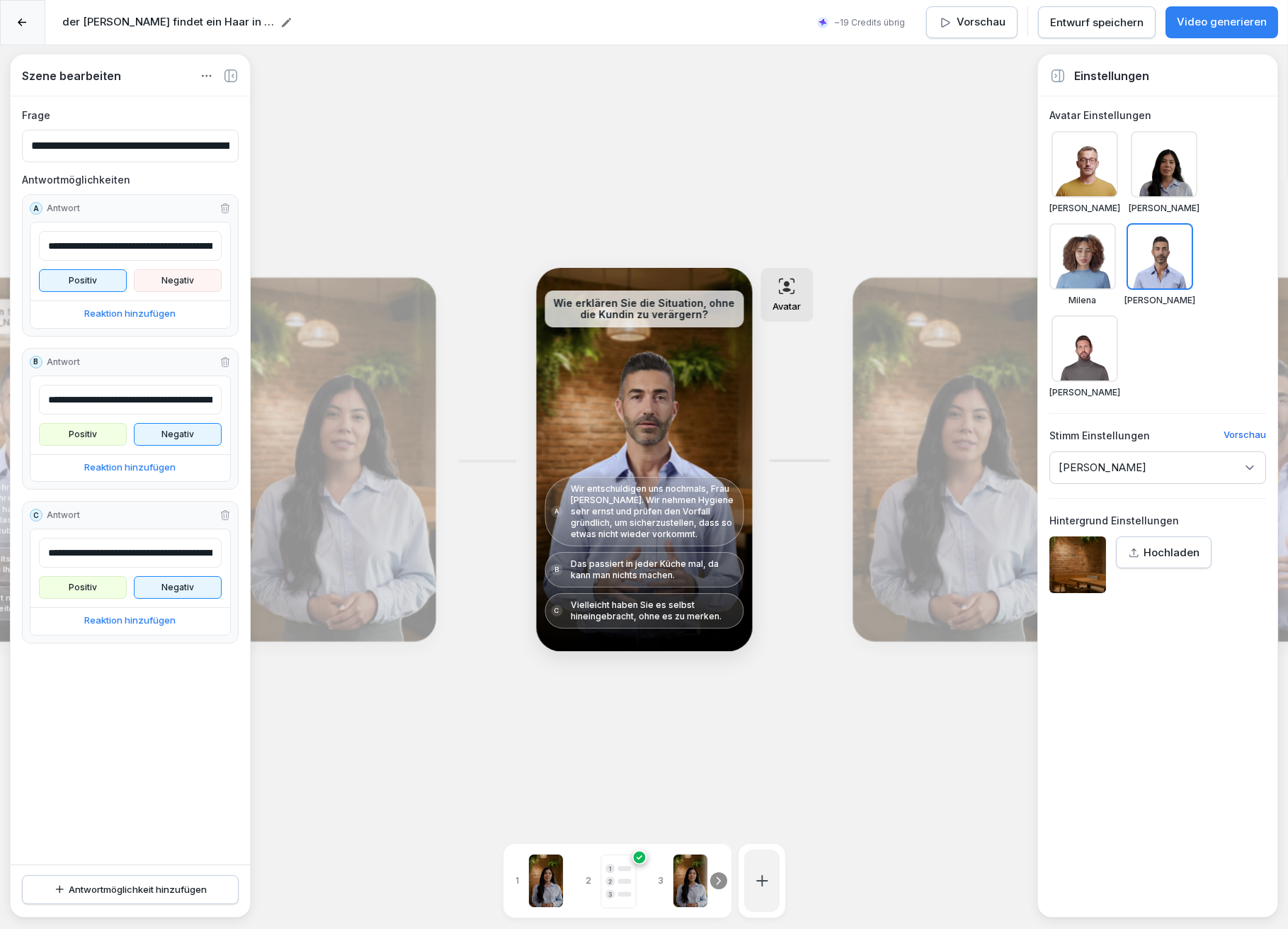
click at [323, 395] on div "Bearbeiten" at bounding box center [333, 459] width 195 height 353
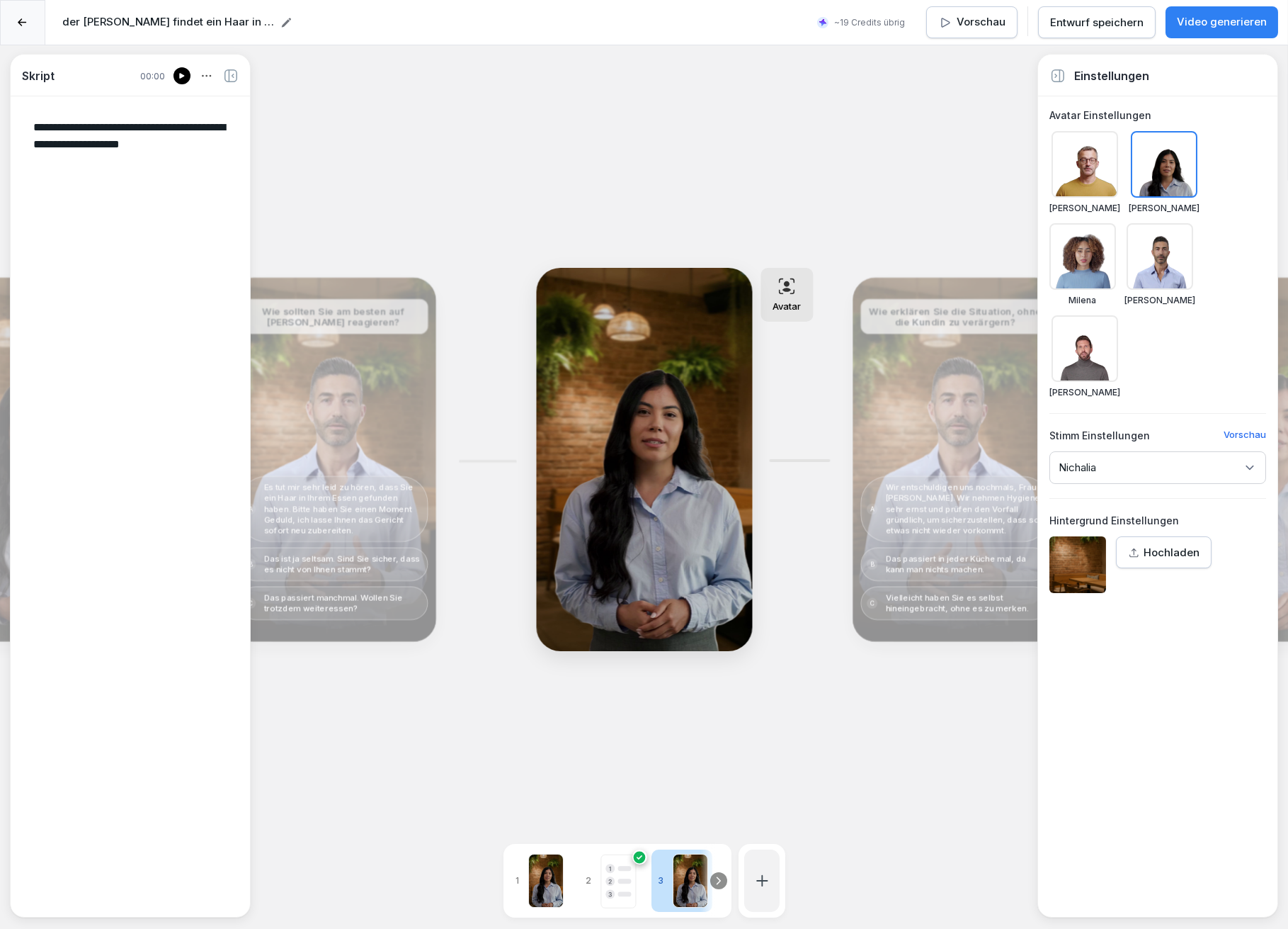
click at [21, 20] on icon at bounding box center [22, 23] width 10 height 9
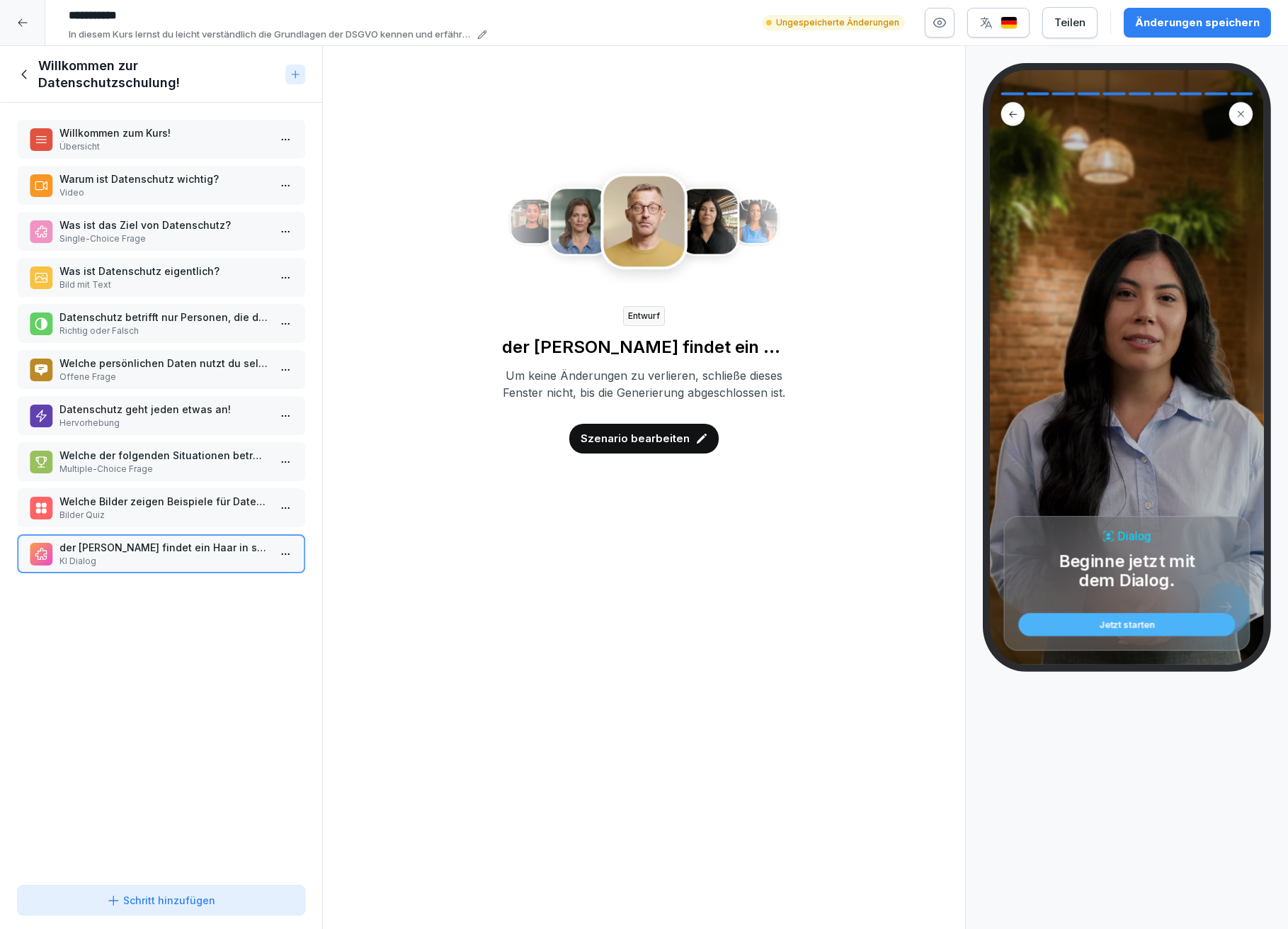
click at [139, 540] on p "der Gast findet ein Haar in seinem Essen" at bounding box center [164, 547] width 209 height 15
click at [142, 508] on p "Bilder Quiz" at bounding box center [164, 514] width 209 height 13
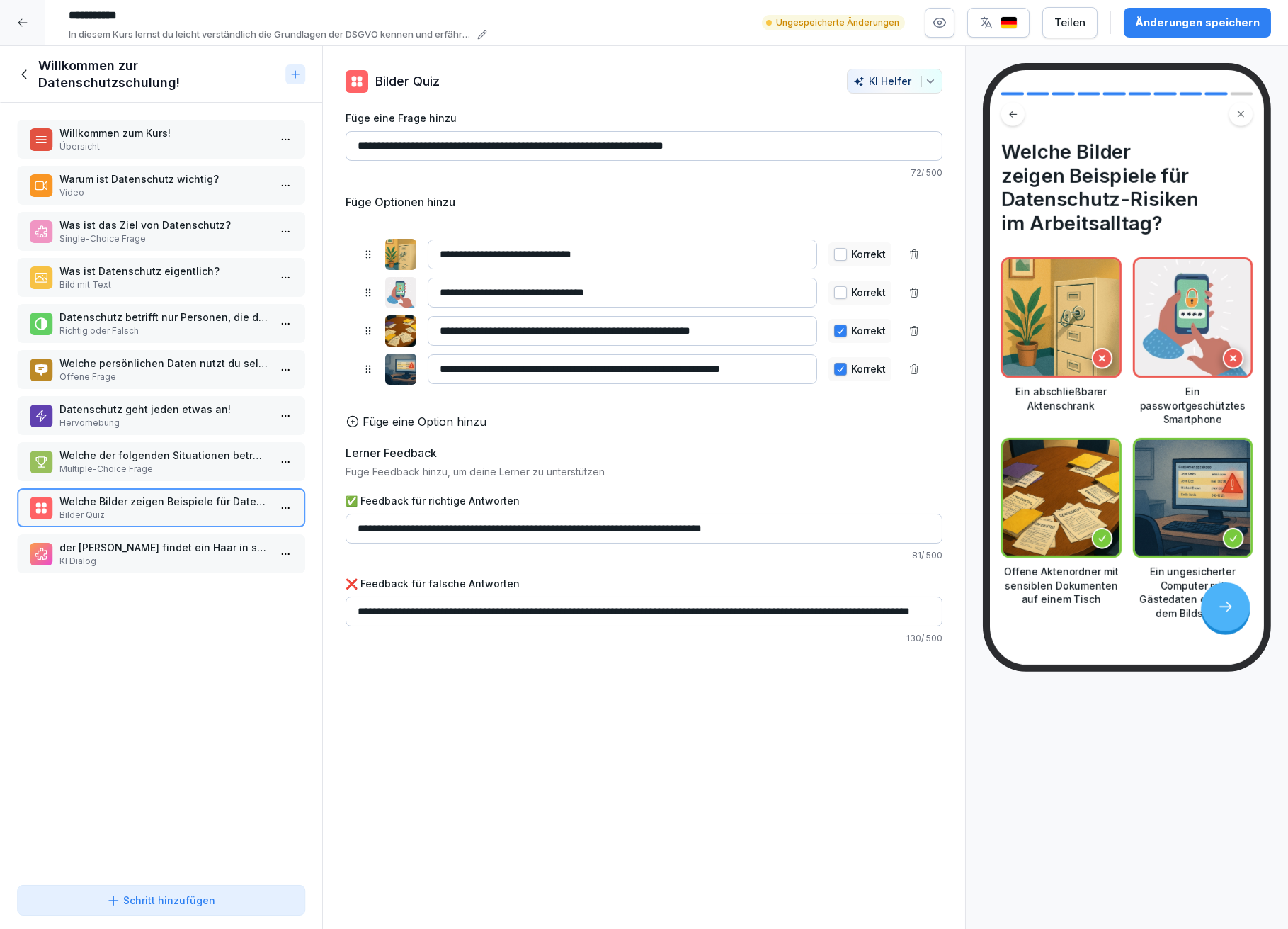
click at [144, 540] on p "der Gast findet ein Haar in seinem Essen" at bounding box center [164, 547] width 209 height 15
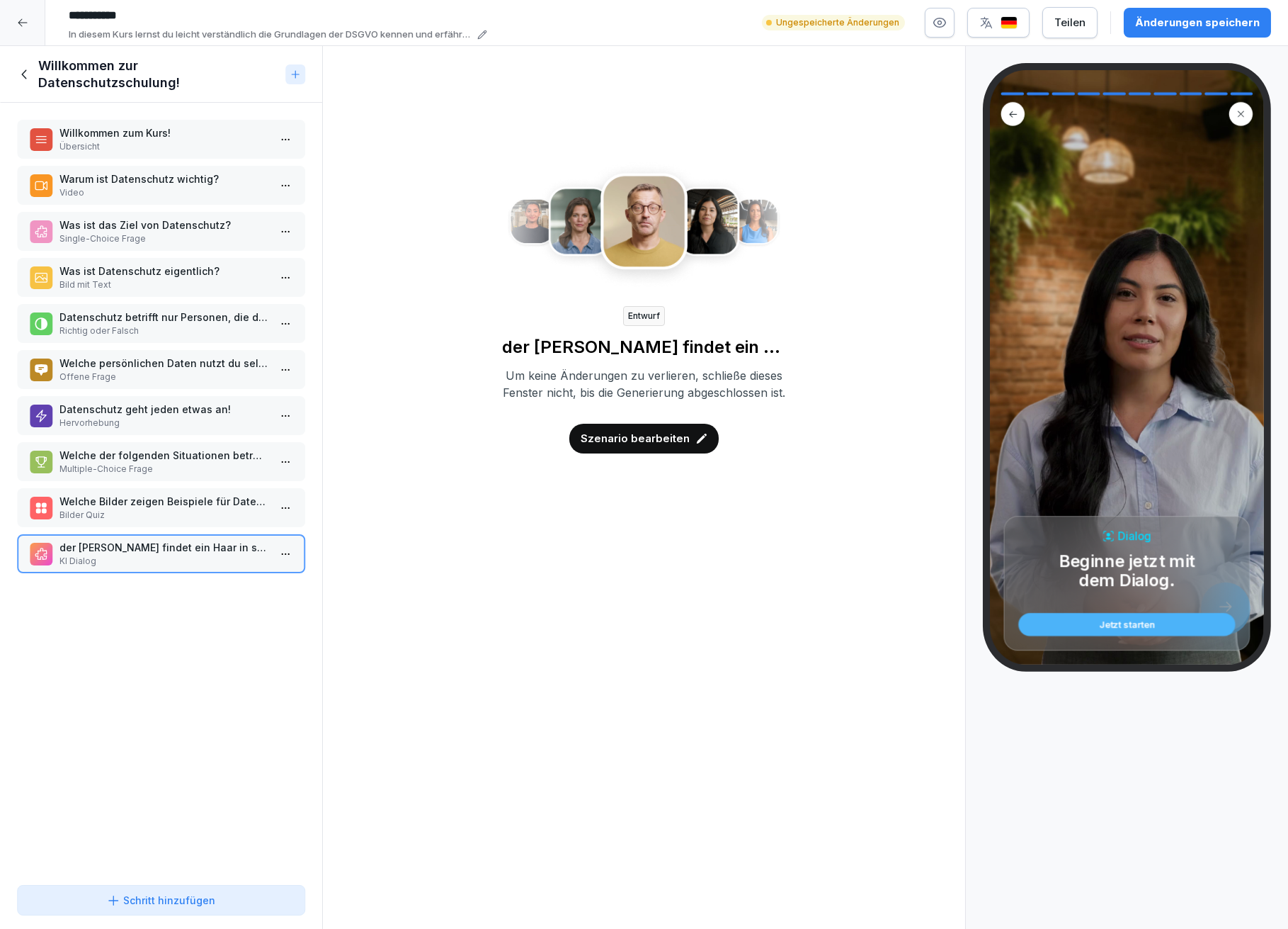
click at [272, 539] on html "**********" at bounding box center [644, 464] width 1288 height 929
click at [251, 567] on div "Kopieren ⌘C" at bounding box center [219, 568] width 109 height 15
click at [274, 542] on html "**********" at bounding box center [644, 464] width 1288 height 929
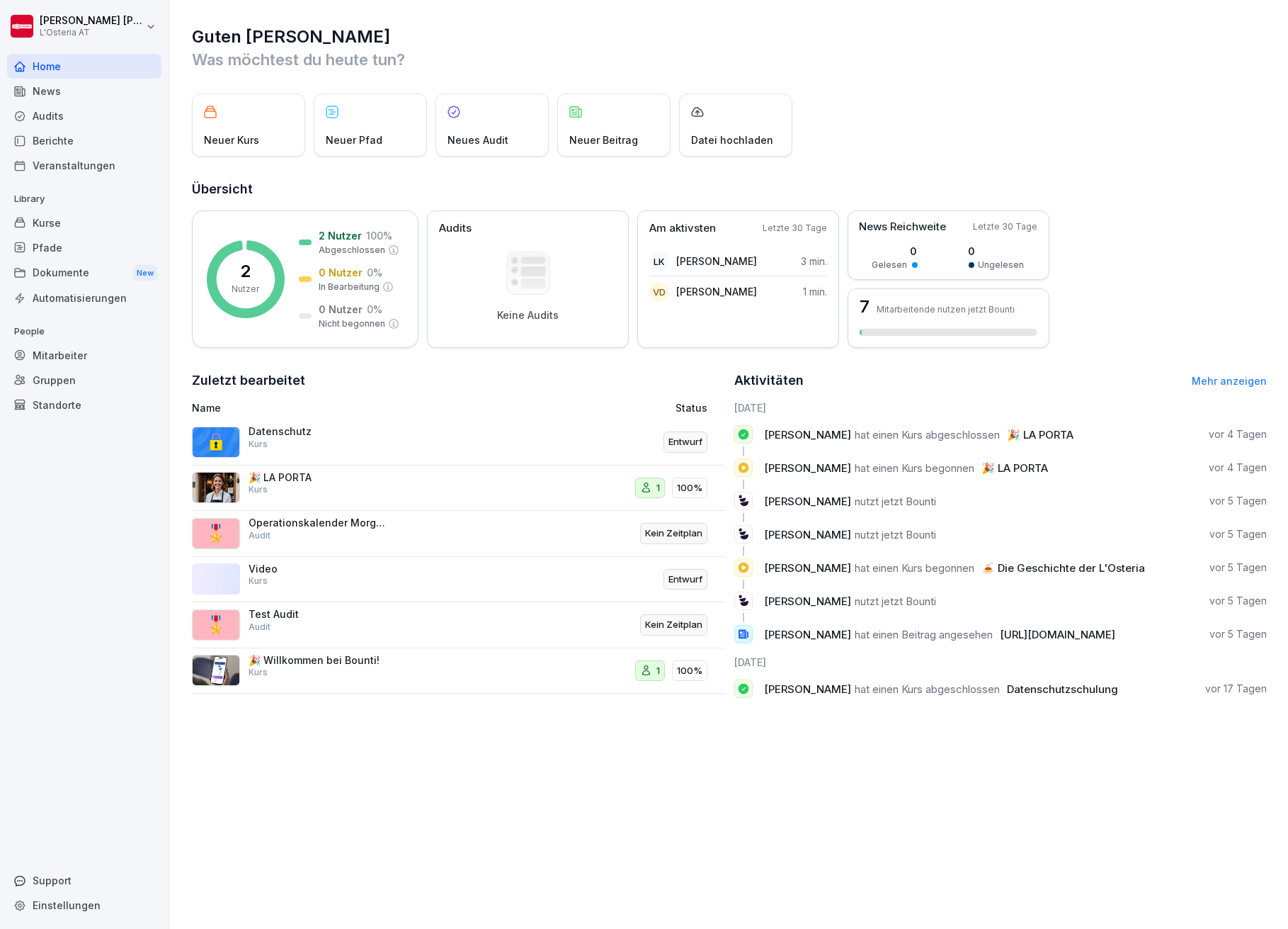
click at [52, 223] on div "Kurse" at bounding box center [84, 223] width 154 height 25
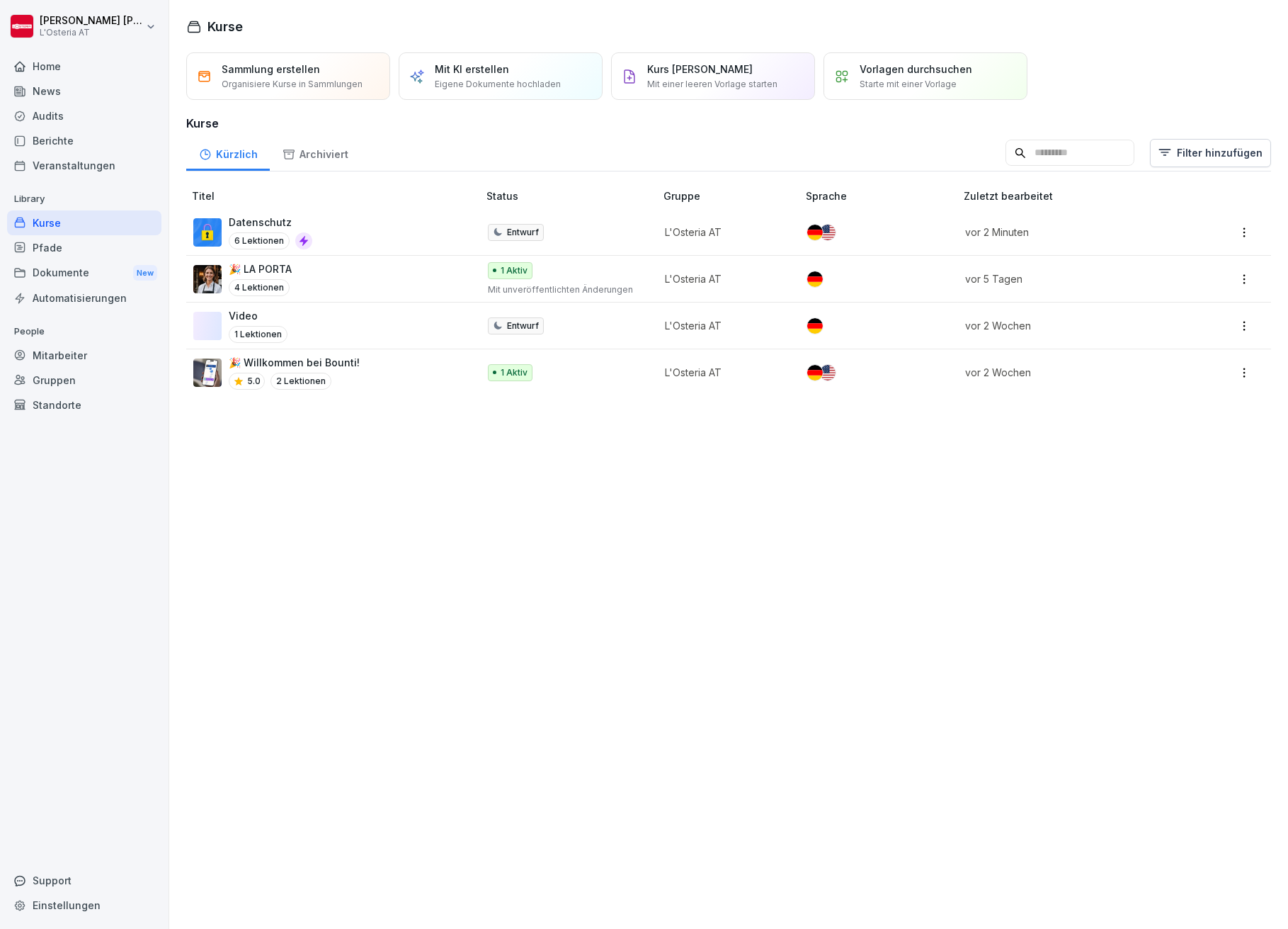
click at [250, 313] on p "Video" at bounding box center [258, 316] width 59 height 15
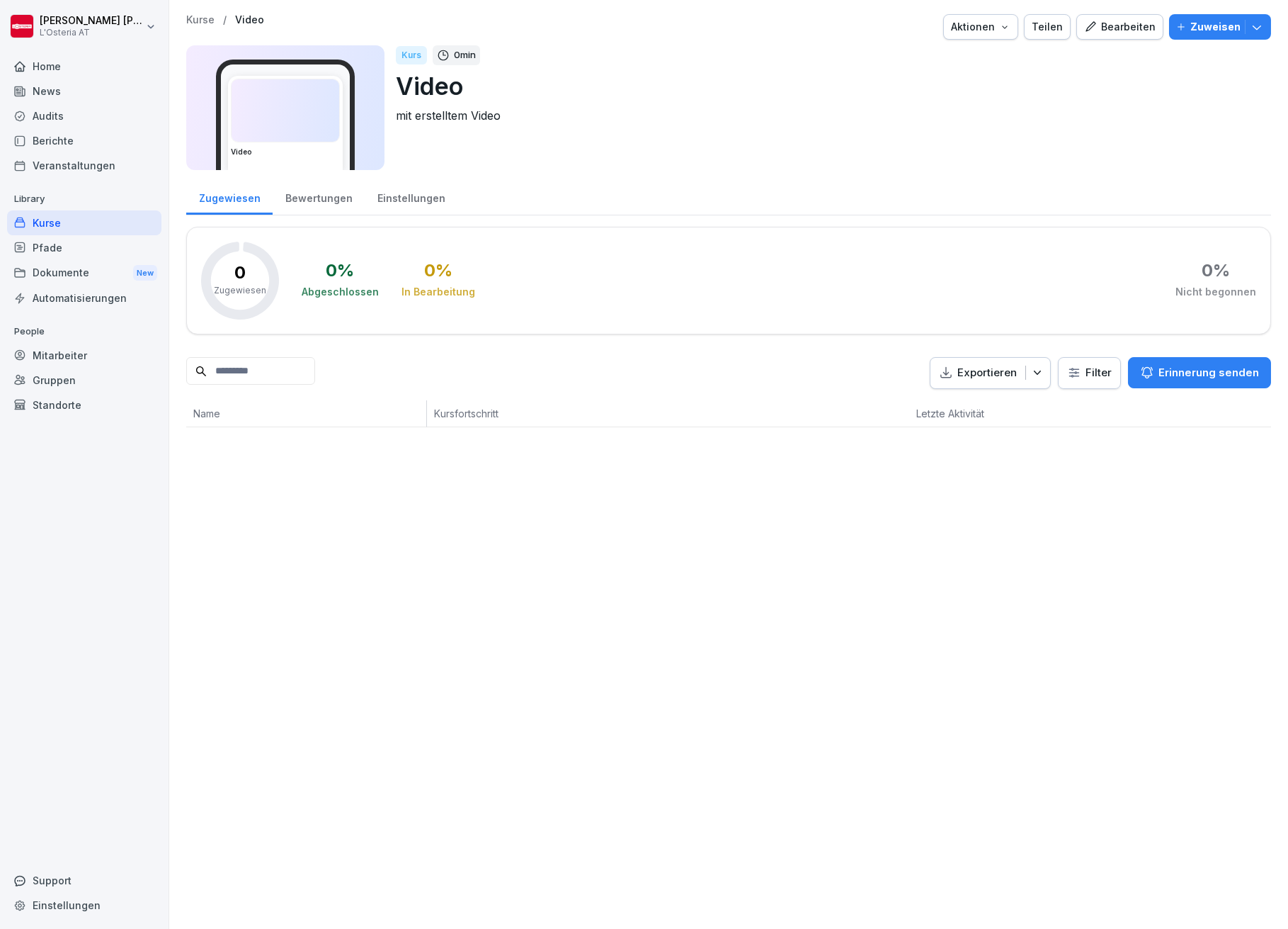
click at [1128, 26] on div "Bearbeiten" at bounding box center [1121, 27] width 72 height 16
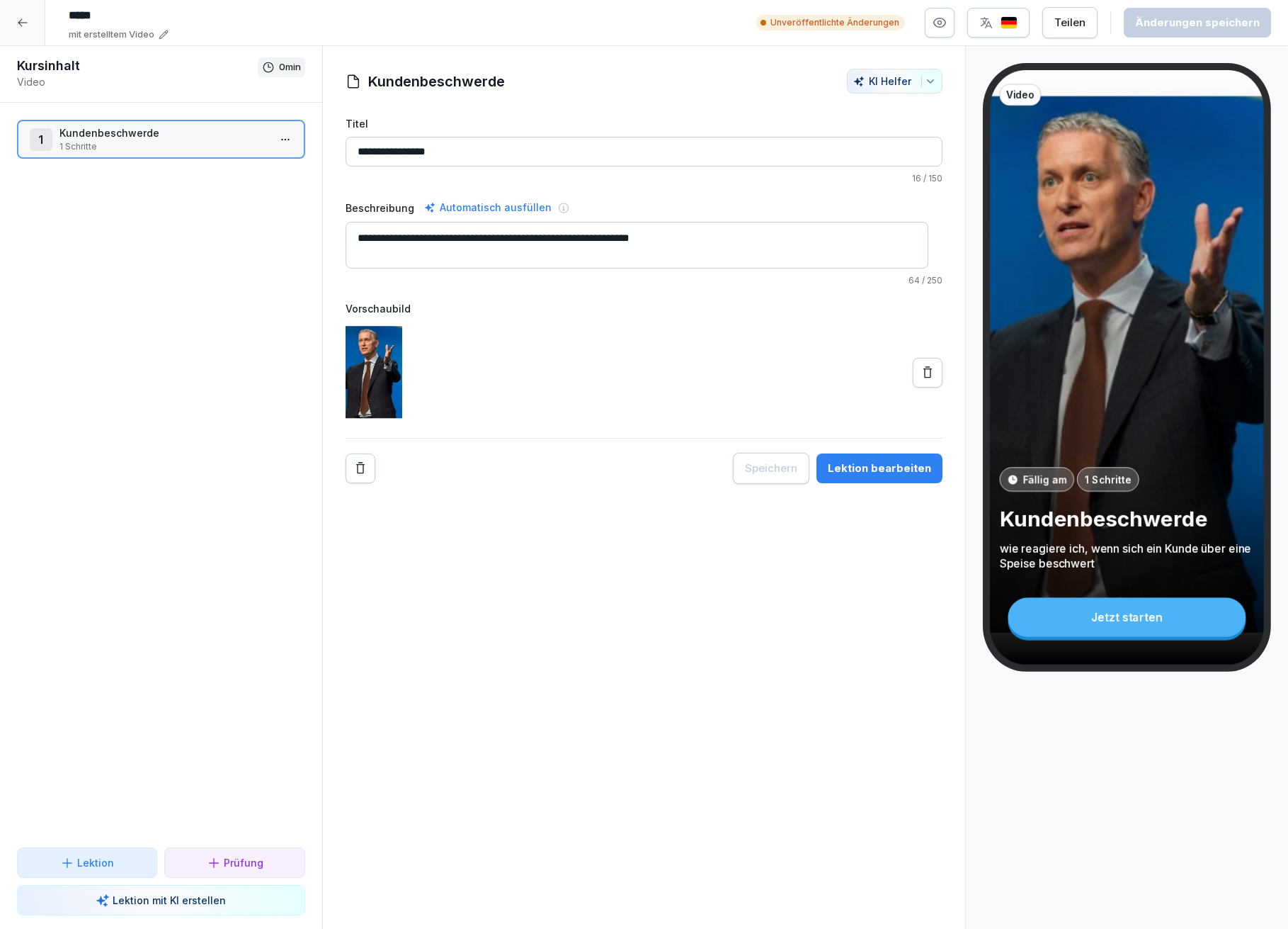
click at [120, 131] on p "Kundenbeschwerde" at bounding box center [164, 132] width 209 height 15
click at [100, 863] on p "Lektion" at bounding box center [96, 862] width 37 height 15
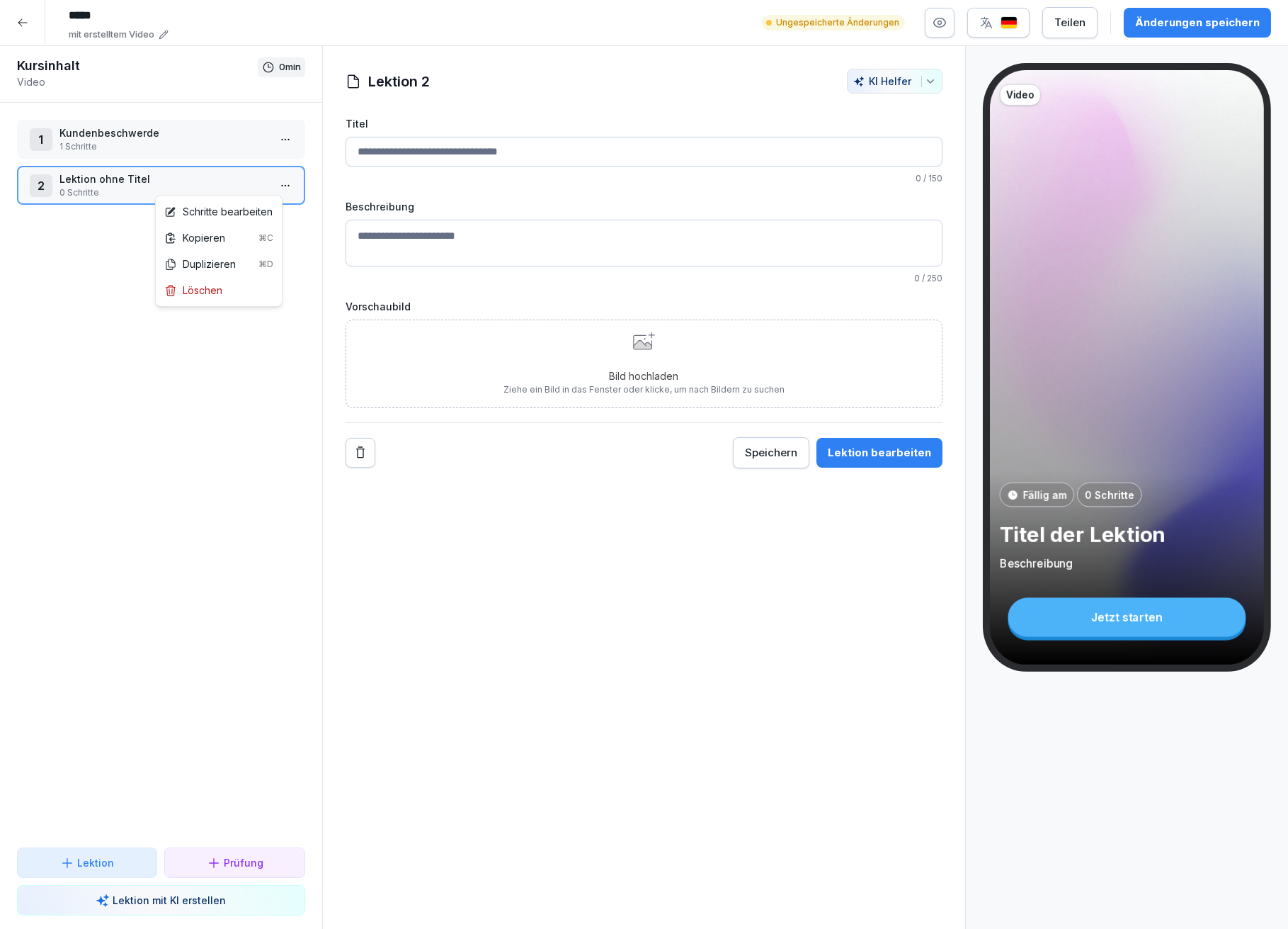
click at [272, 183] on html "***** mit erstelltem Video Ungespeicherte Änderungen Teilen Änderungen speicher…" at bounding box center [644, 464] width 1288 height 929
click at [728, 242] on textarea "Beschreibung" at bounding box center [644, 243] width 598 height 46
click at [729, 241] on textarea "Beschreibung" at bounding box center [644, 243] width 598 height 46
click at [276, 180] on html "***** mit erstelltem Video Ungespeicherte Änderungen Teilen Änderungen speicher…" at bounding box center [644, 464] width 1288 height 929
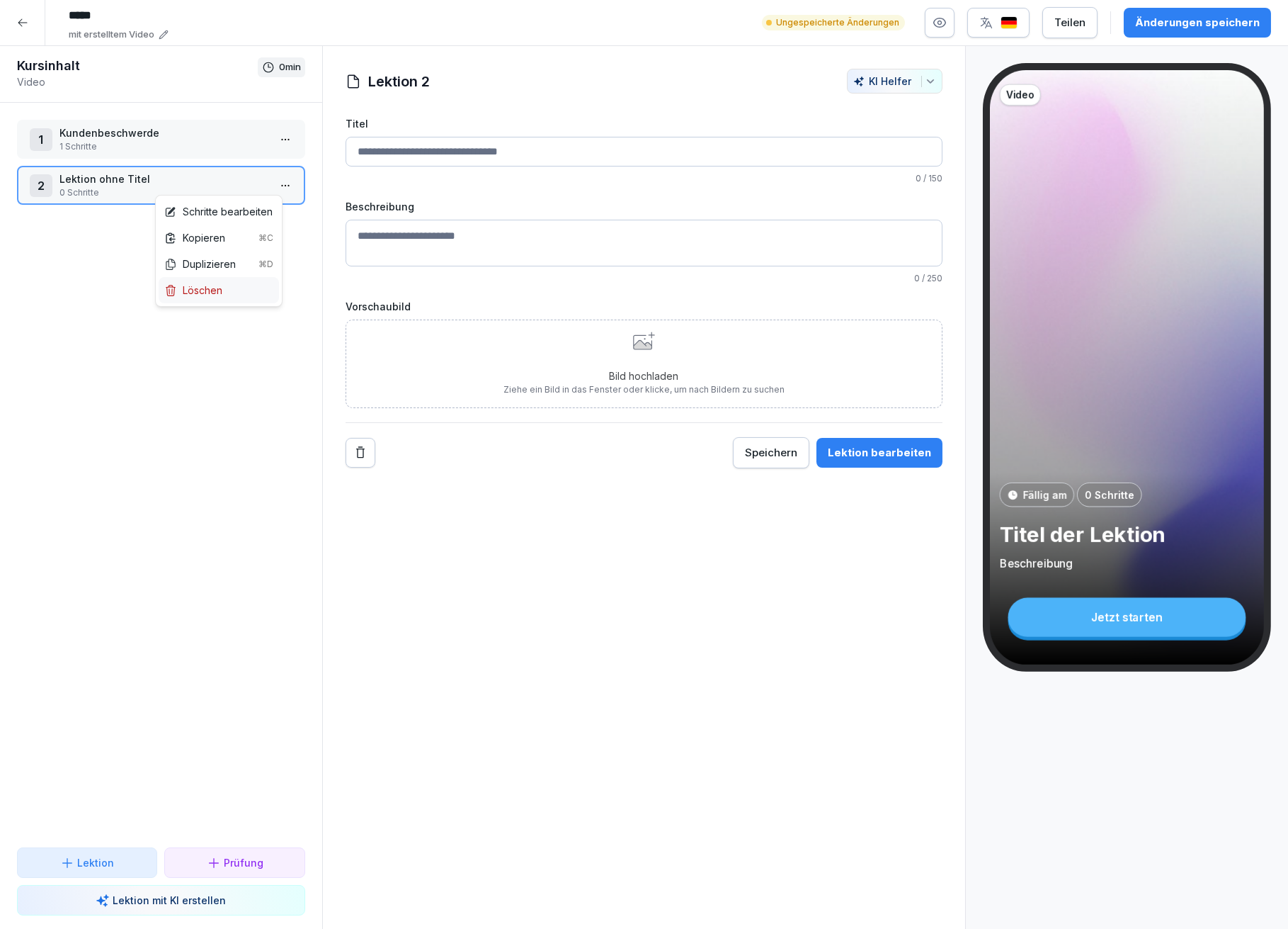
click at [235, 290] on div "Löschen" at bounding box center [218, 290] width 120 height 26
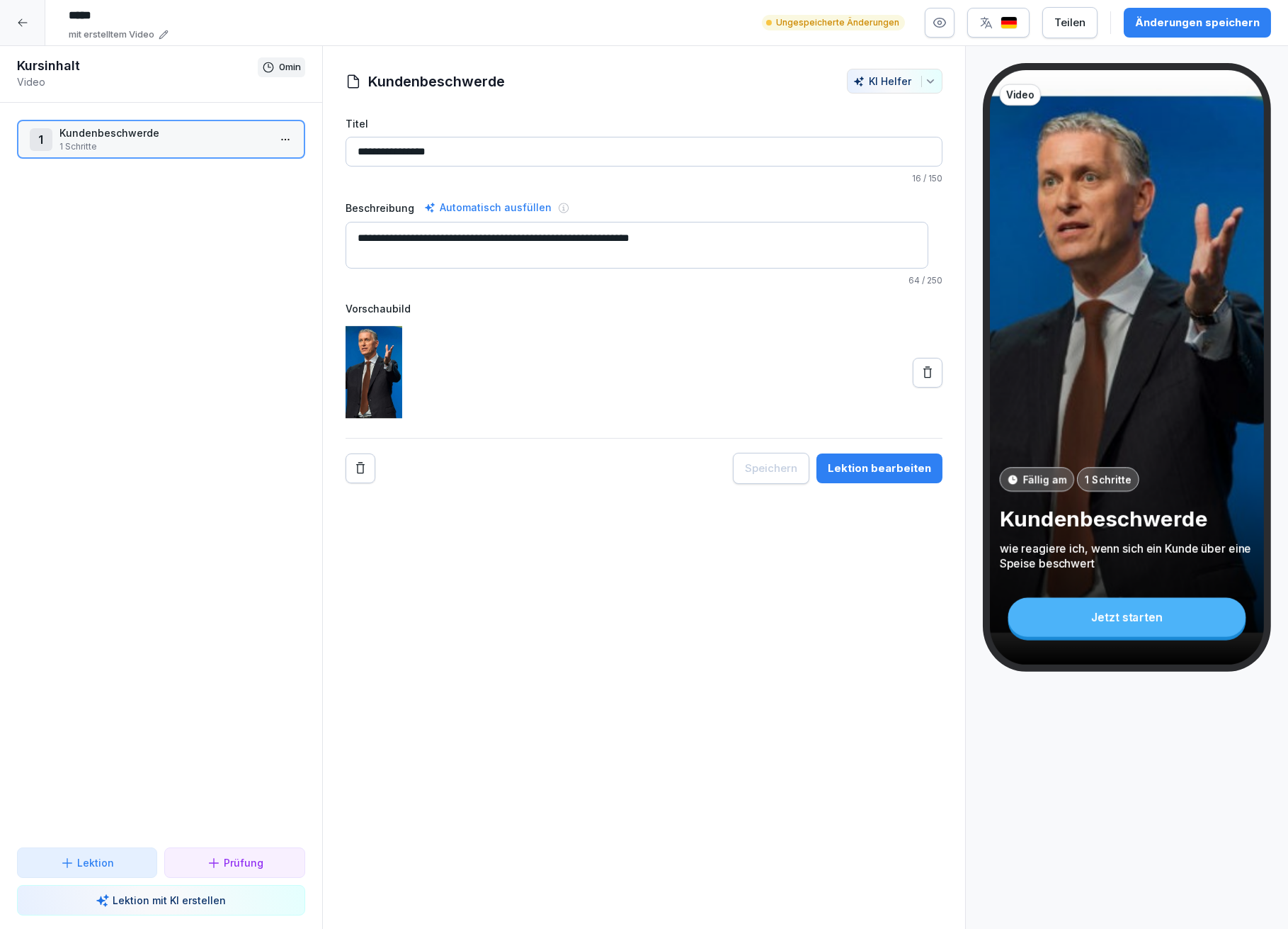
click at [883, 472] on div "Lektion bearbeiten" at bounding box center [880, 468] width 103 height 16
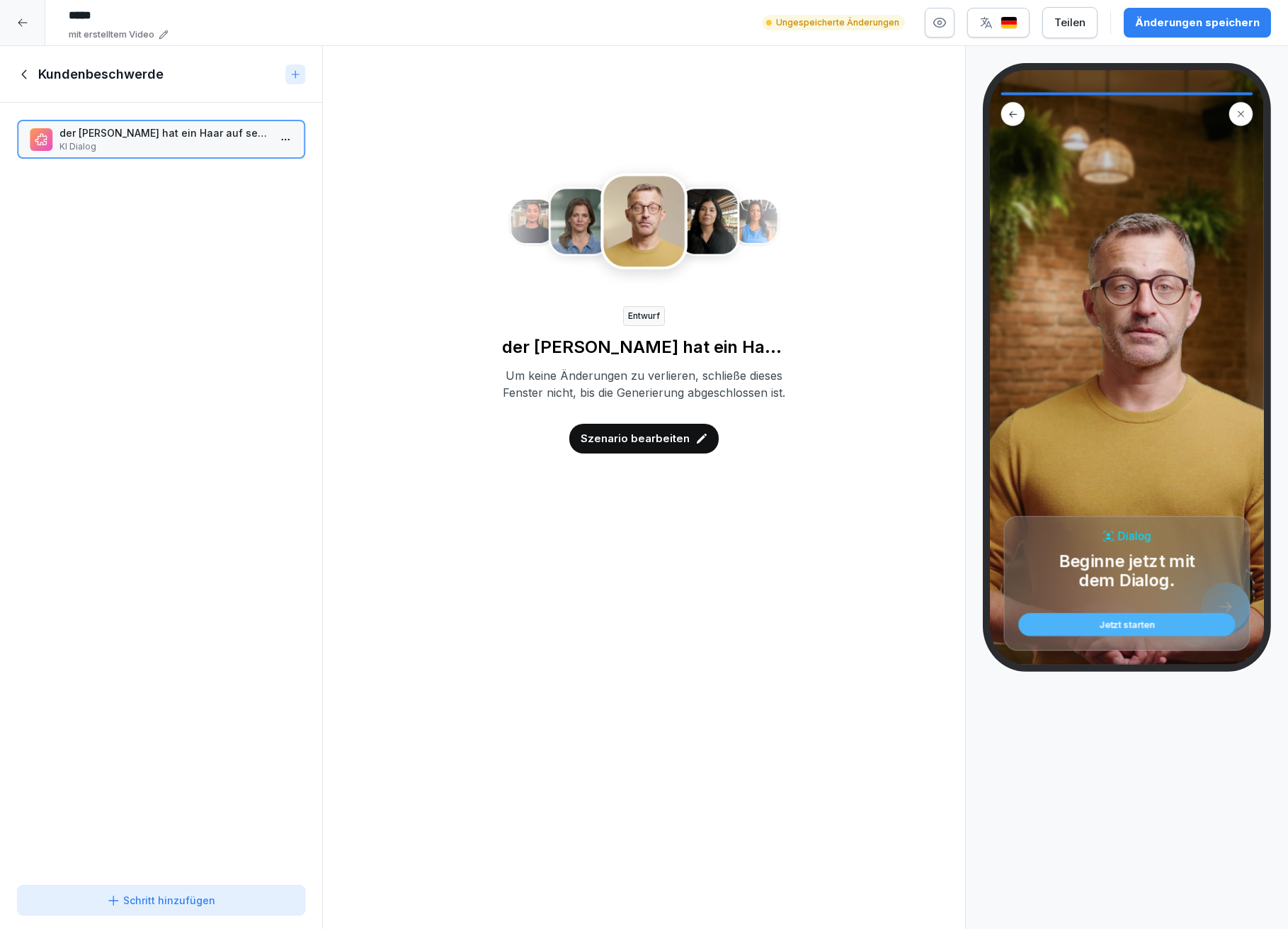
click at [184, 137] on p "der Gast hat ein Haar auf seiner Pizza gefunden" at bounding box center [164, 132] width 209 height 15
click at [652, 446] on p "Szenario bearbeiten" at bounding box center [635, 438] width 109 height 16
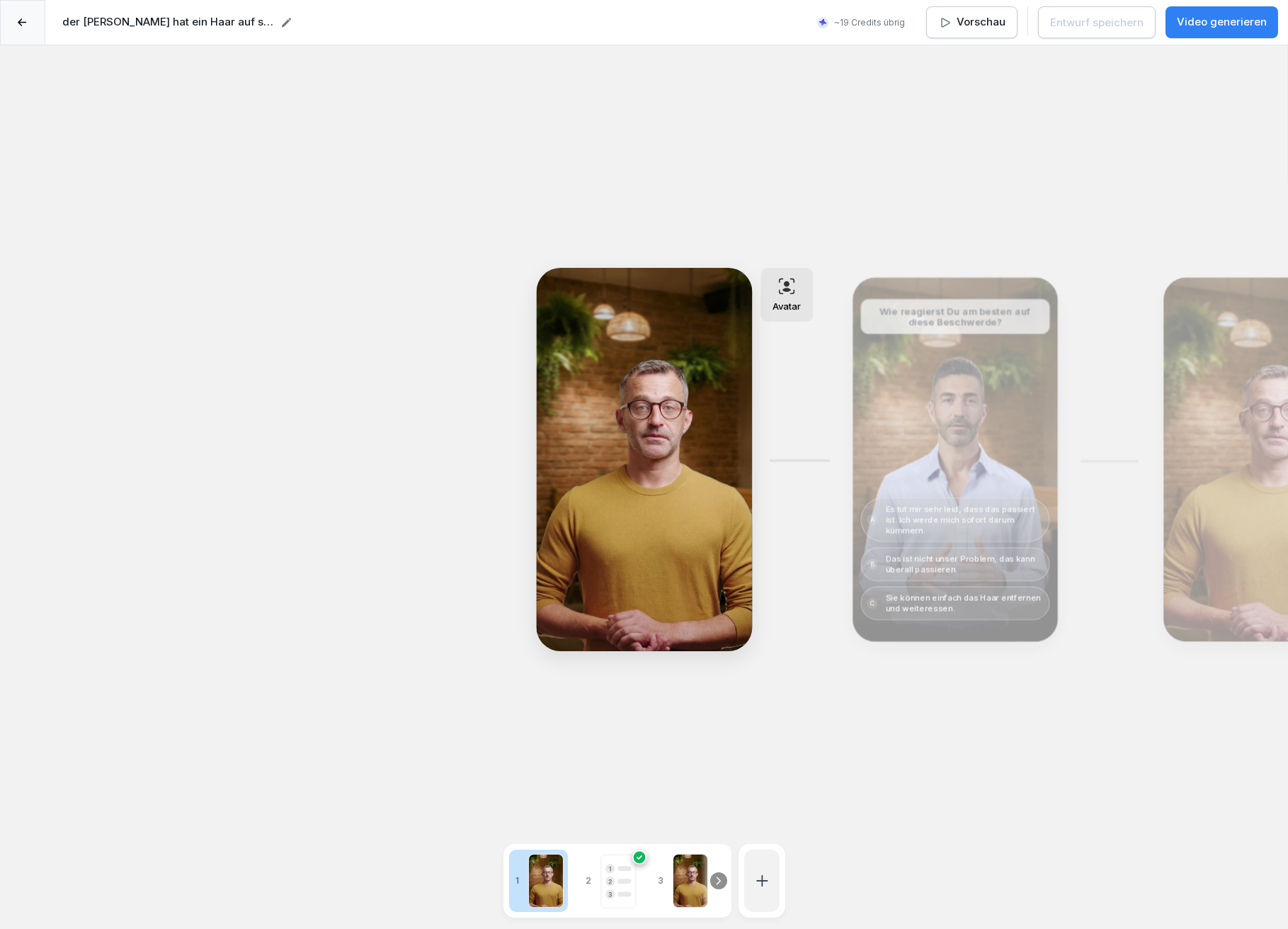
click at [938, 452] on div "Bearbeiten" at bounding box center [955, 459] width 56 height 39
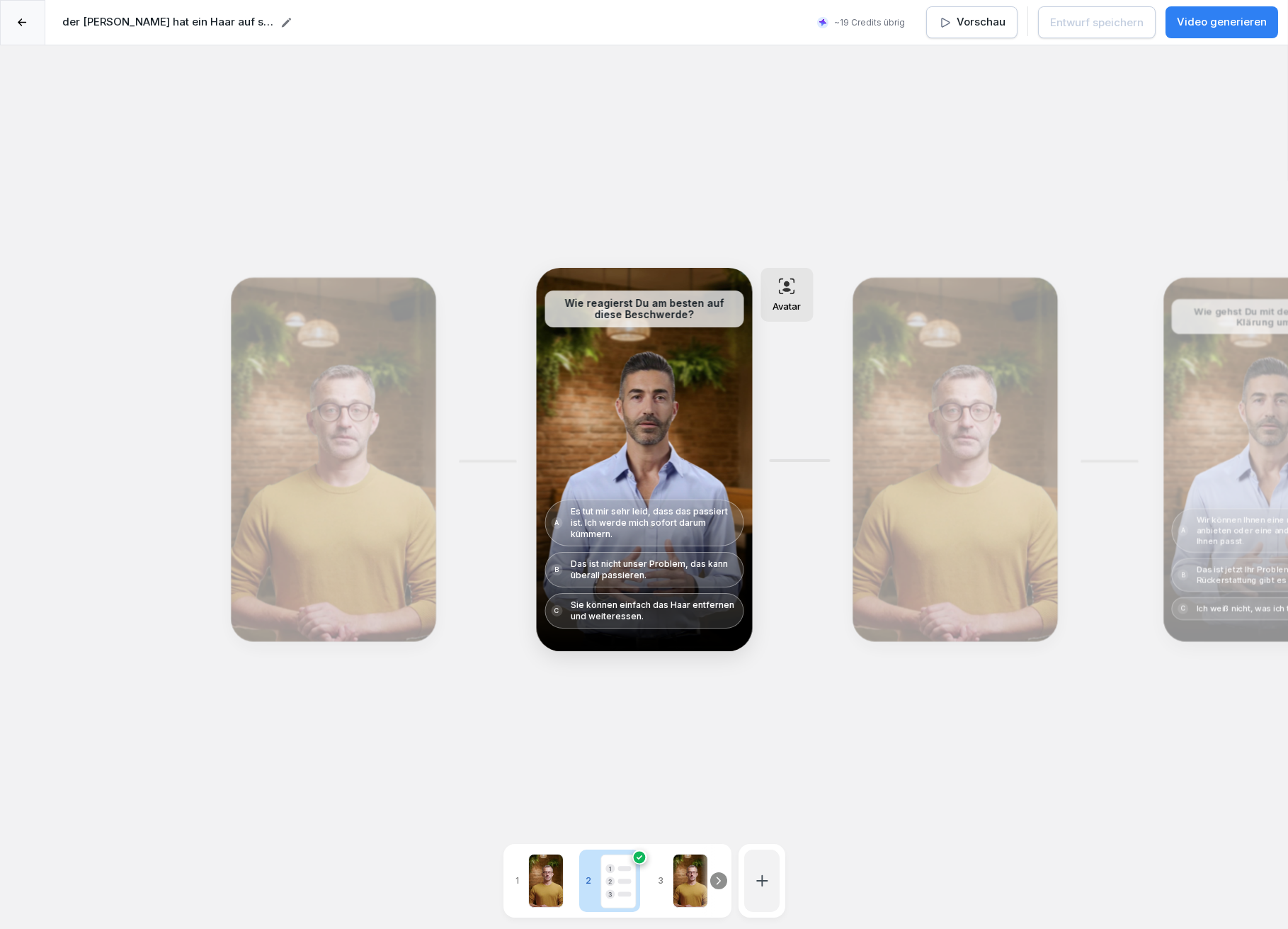
click at [894, 448] on div "Bearbeiten" at bounding box center [955, 459] width 195 height 353
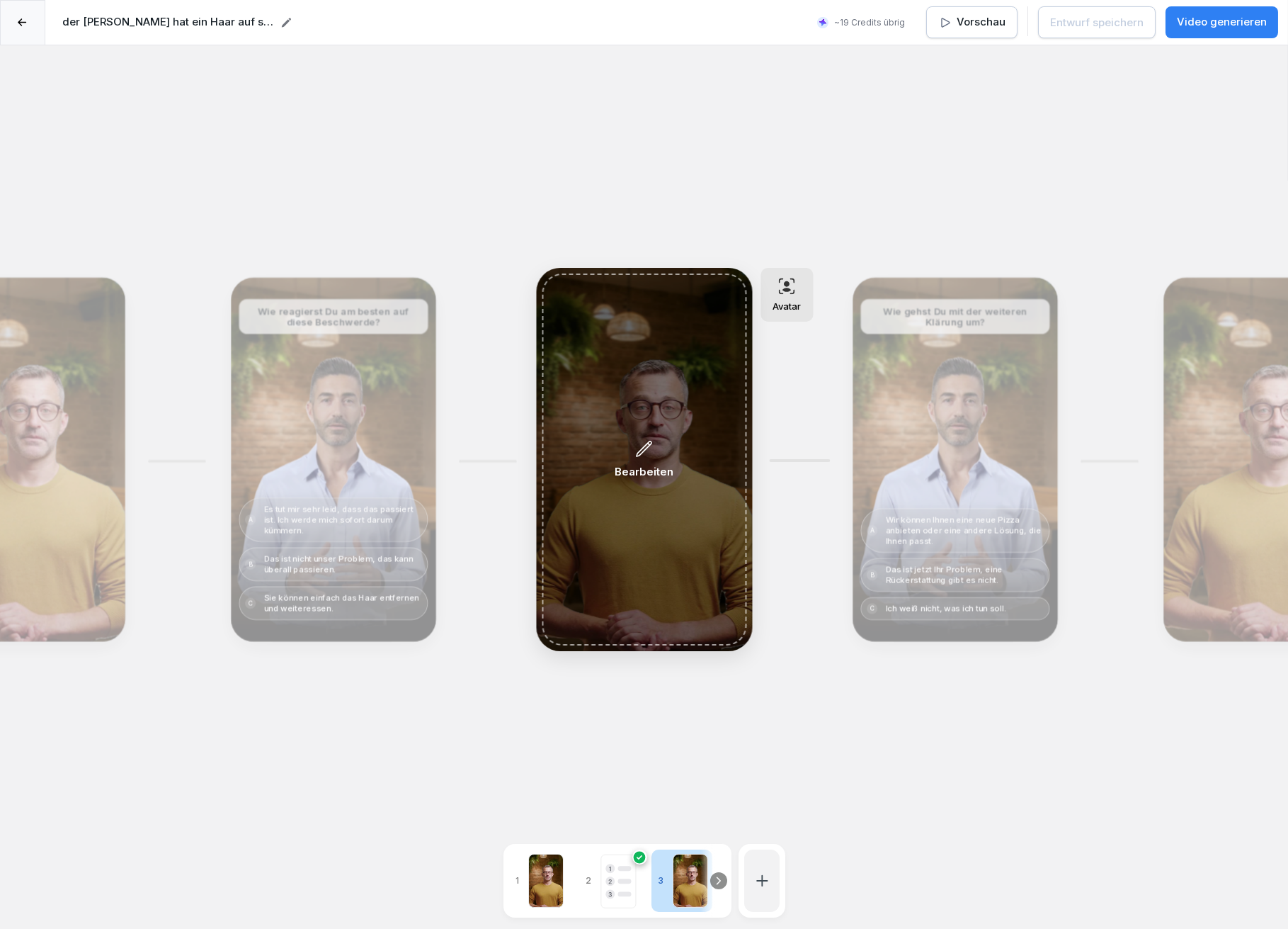
click at [633, 451] on div "Bearbeiten" at bounding box center [644, 459] width 59 height 41
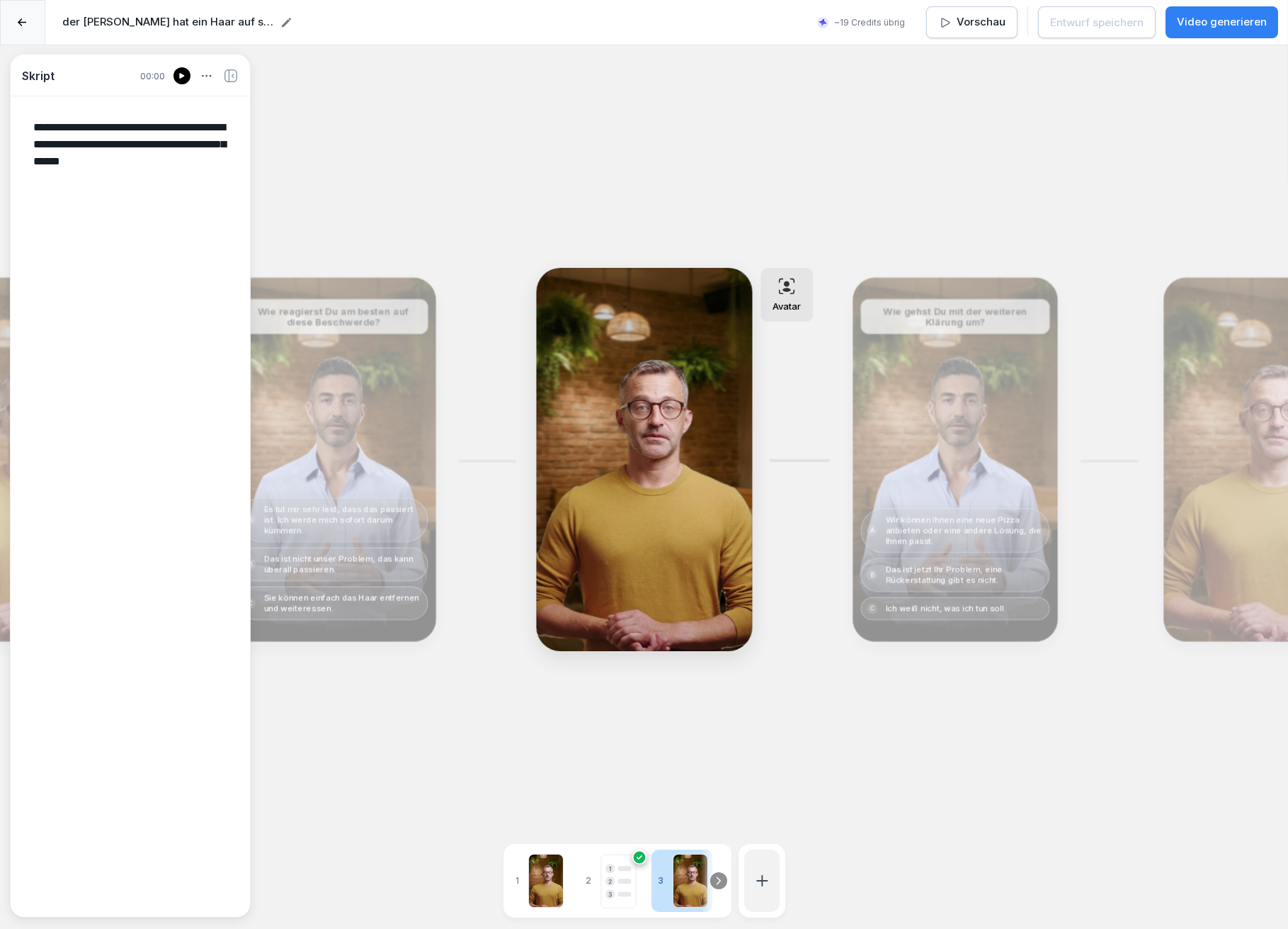
click at [918, 425] on div "Bearbeiten" at bounding box center [955, 459] width 195 height 353
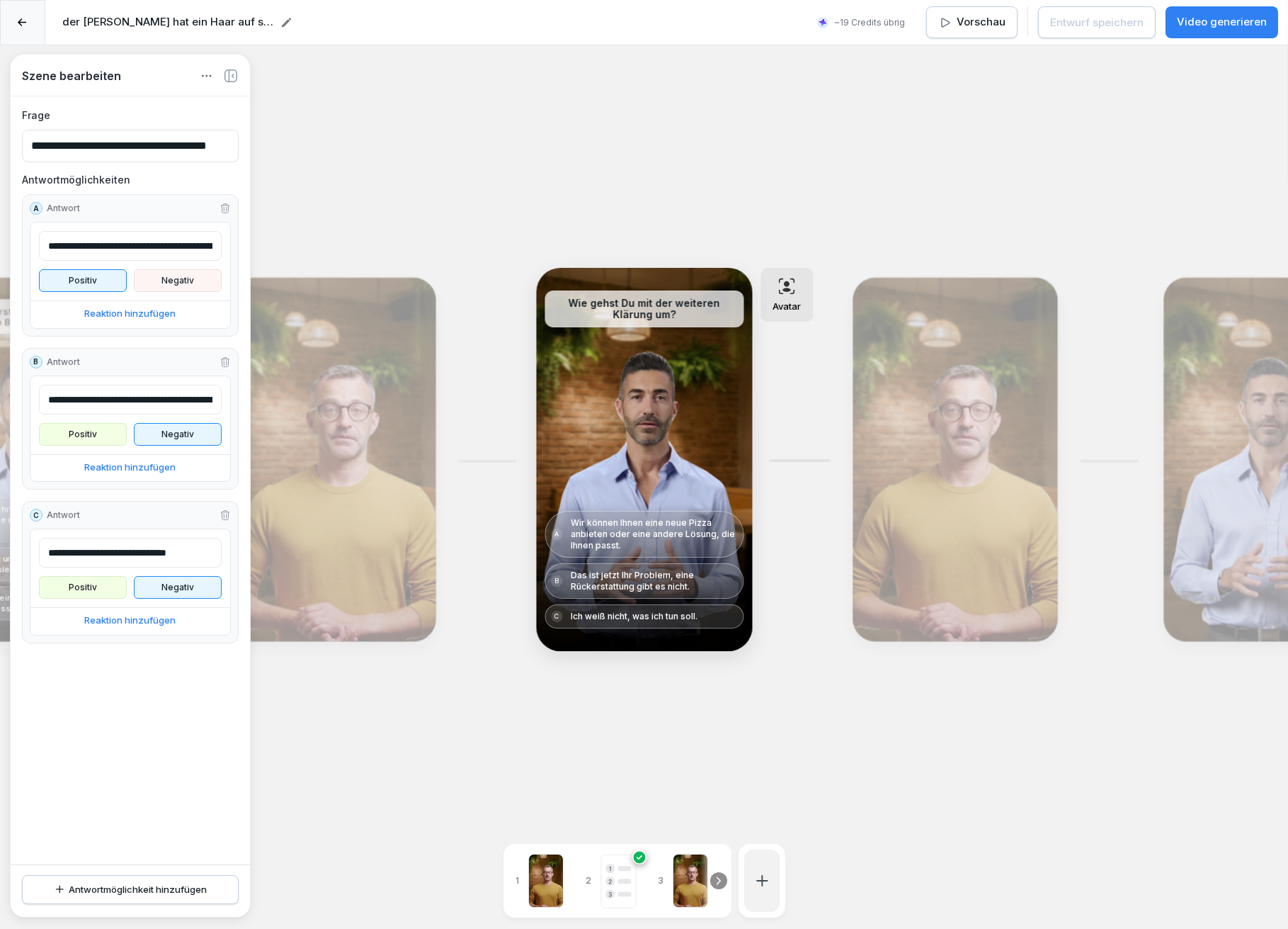
click at [953, 421] on div "Bearbeiten" at bounding box center [955, 459] width 195 height 353
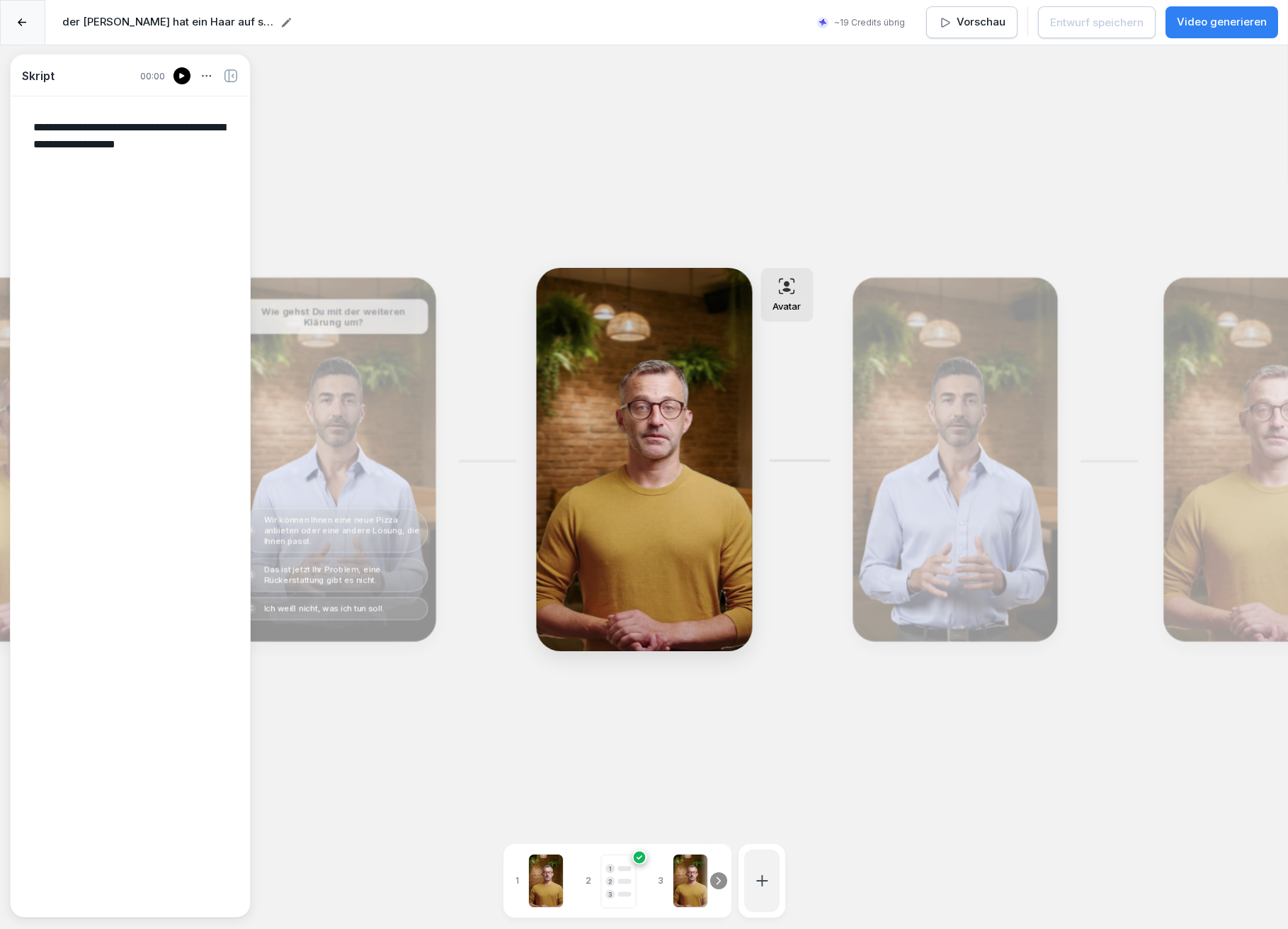
click at [964, 420] on div "Bearbeiten" at bounding box center [955, 459] width 195 height 353
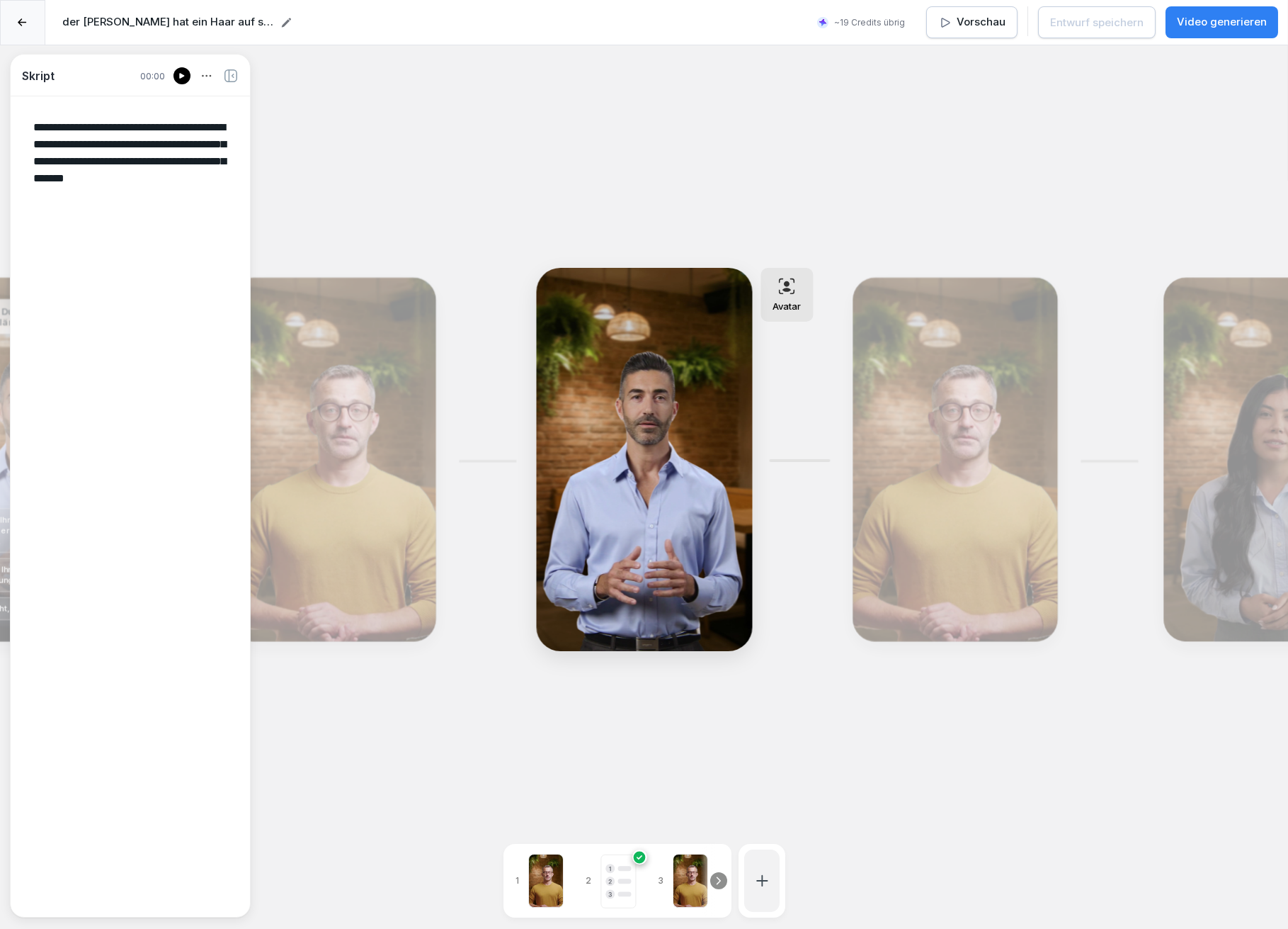
click at [899, 430] on div "Bearbeiten" at bounding box center [955, 459] width 195 height 353
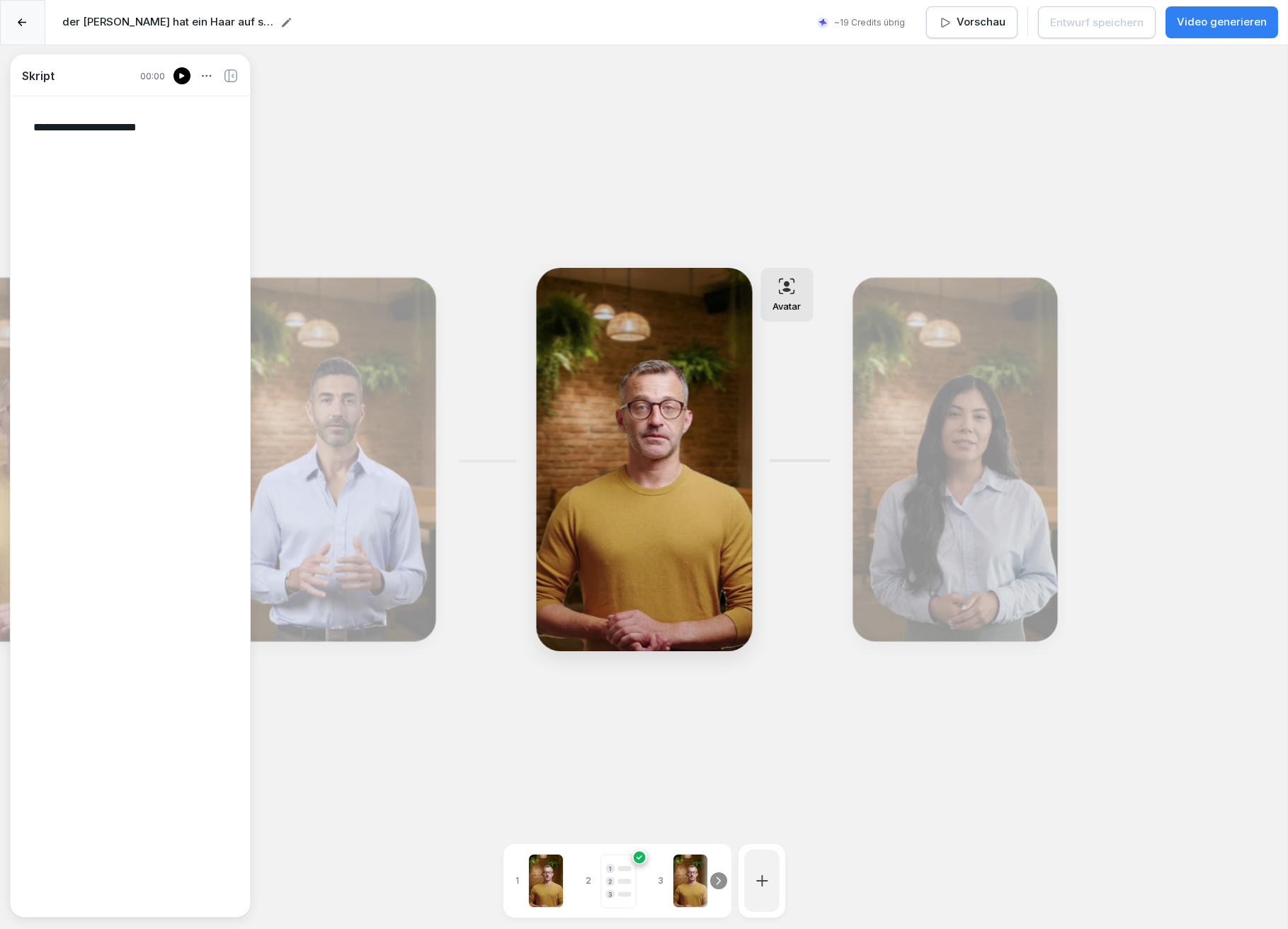
click at [949, 429] on div "Bearbeiten" at bounding box center [955, 459] width 195 height 353
type textarea "**********"
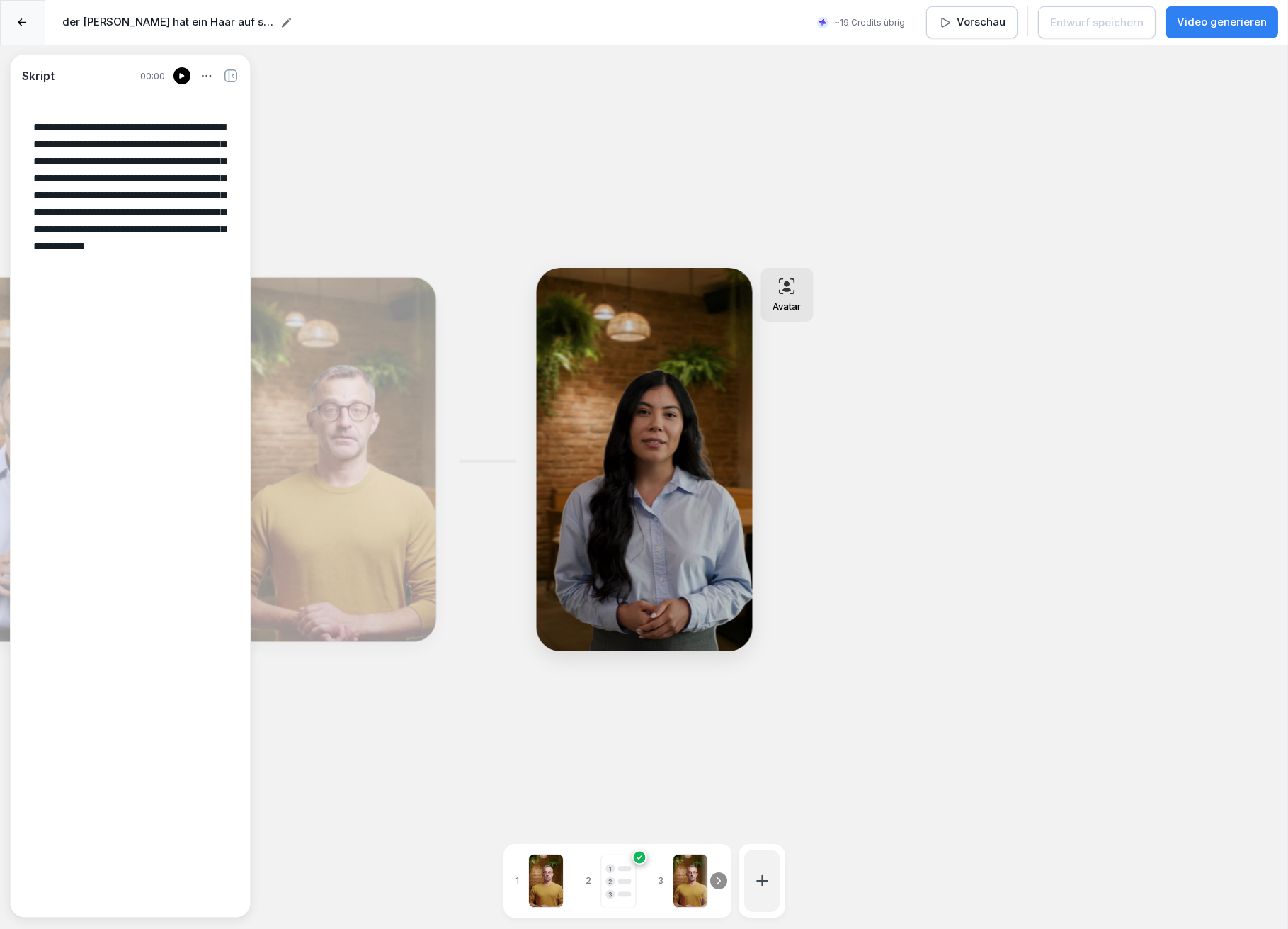
click at [23, 21] on icon at bounding box center [22, 23] width 10 height 9
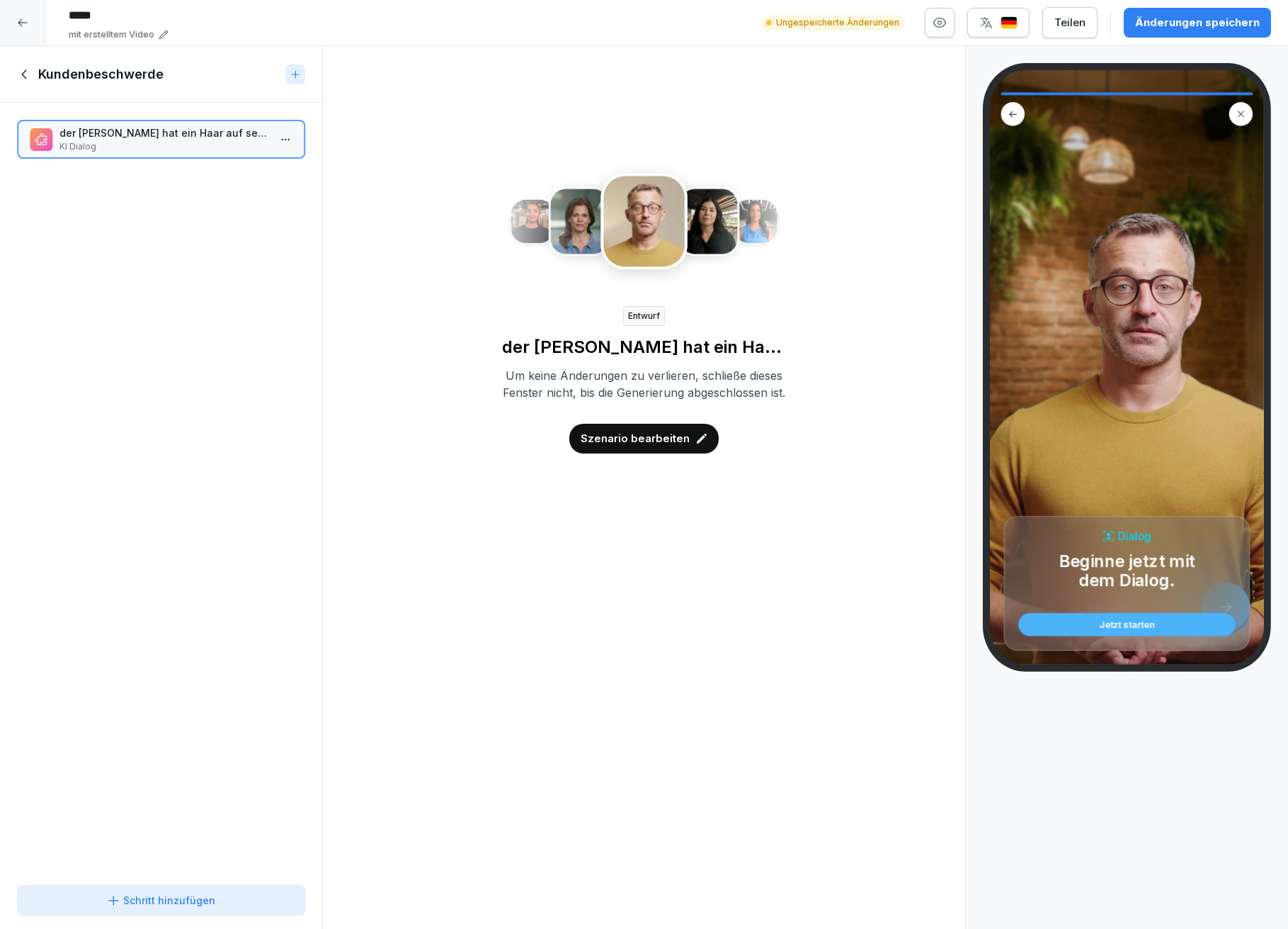
click at [25, 67] on icon at bounding box center [25, 74] width 16 height 16
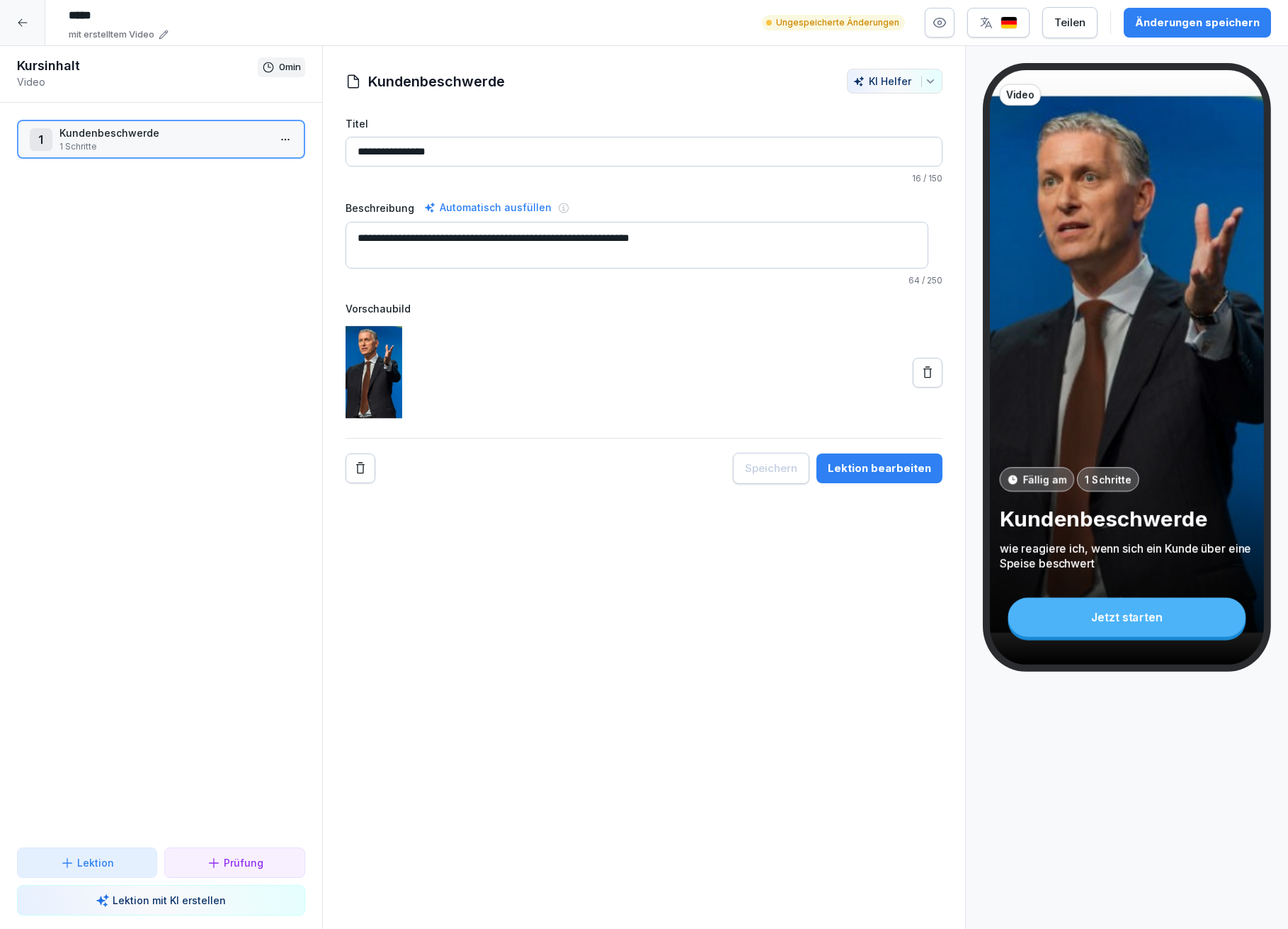
click at [21, 23] on icon at bounding box center [22, 23] width 10 height 8
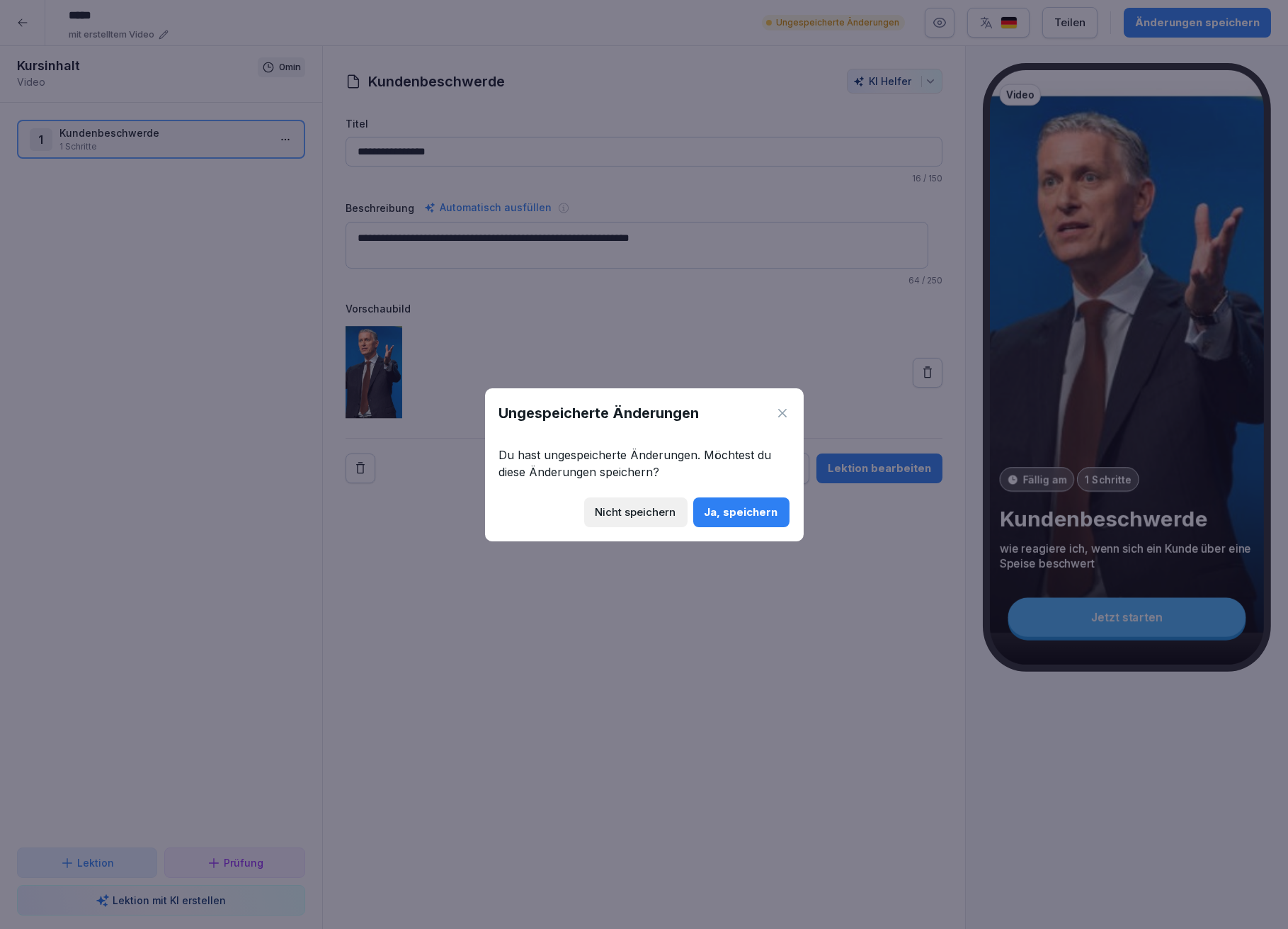
click at [666, 512] on div "Nicht speichern" at bounding box center [636, 513] width 81 height 16
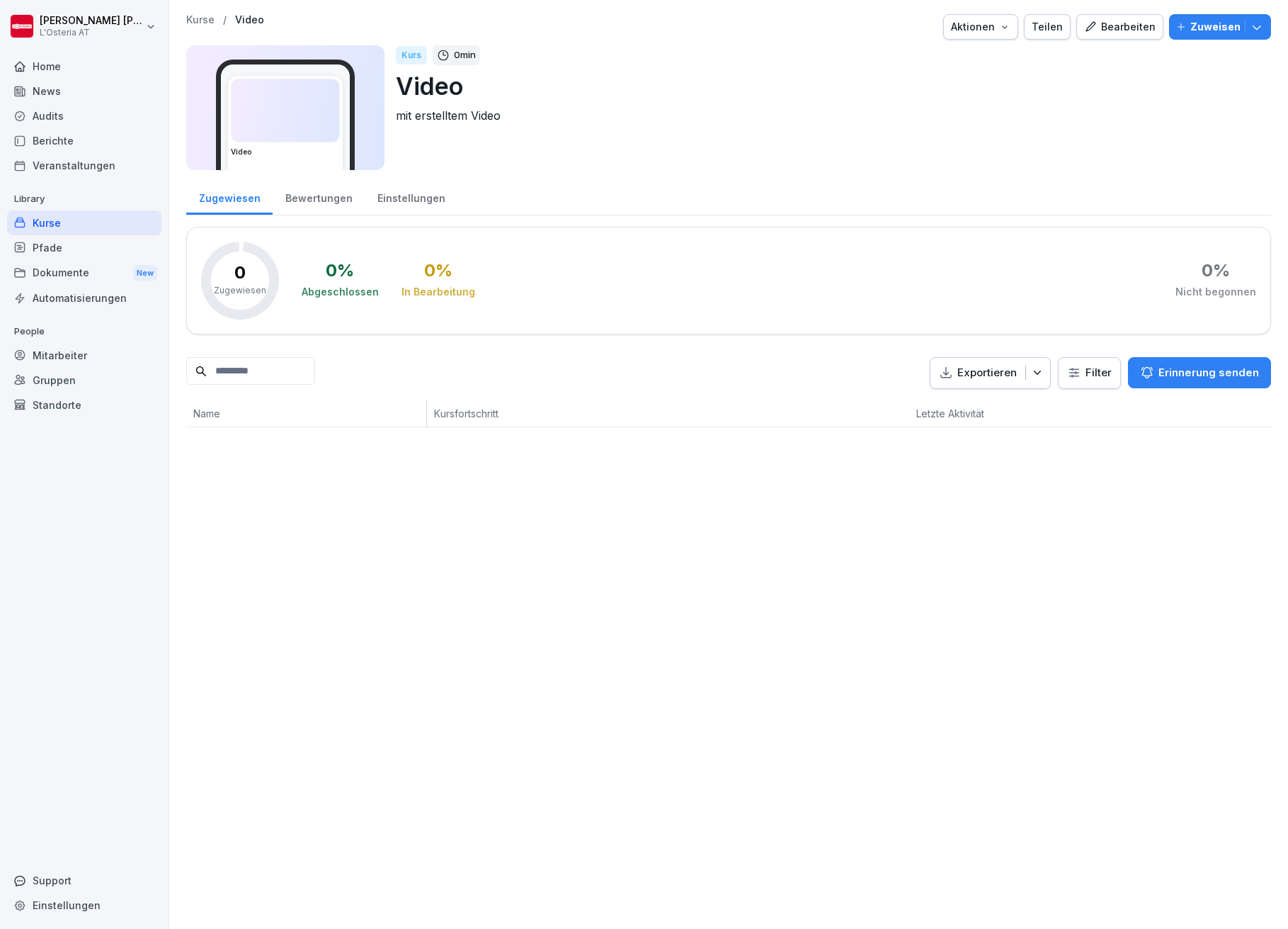
click at [50, 221] on div "Kurse" at bounding box center [84, 223] width 154 height 25
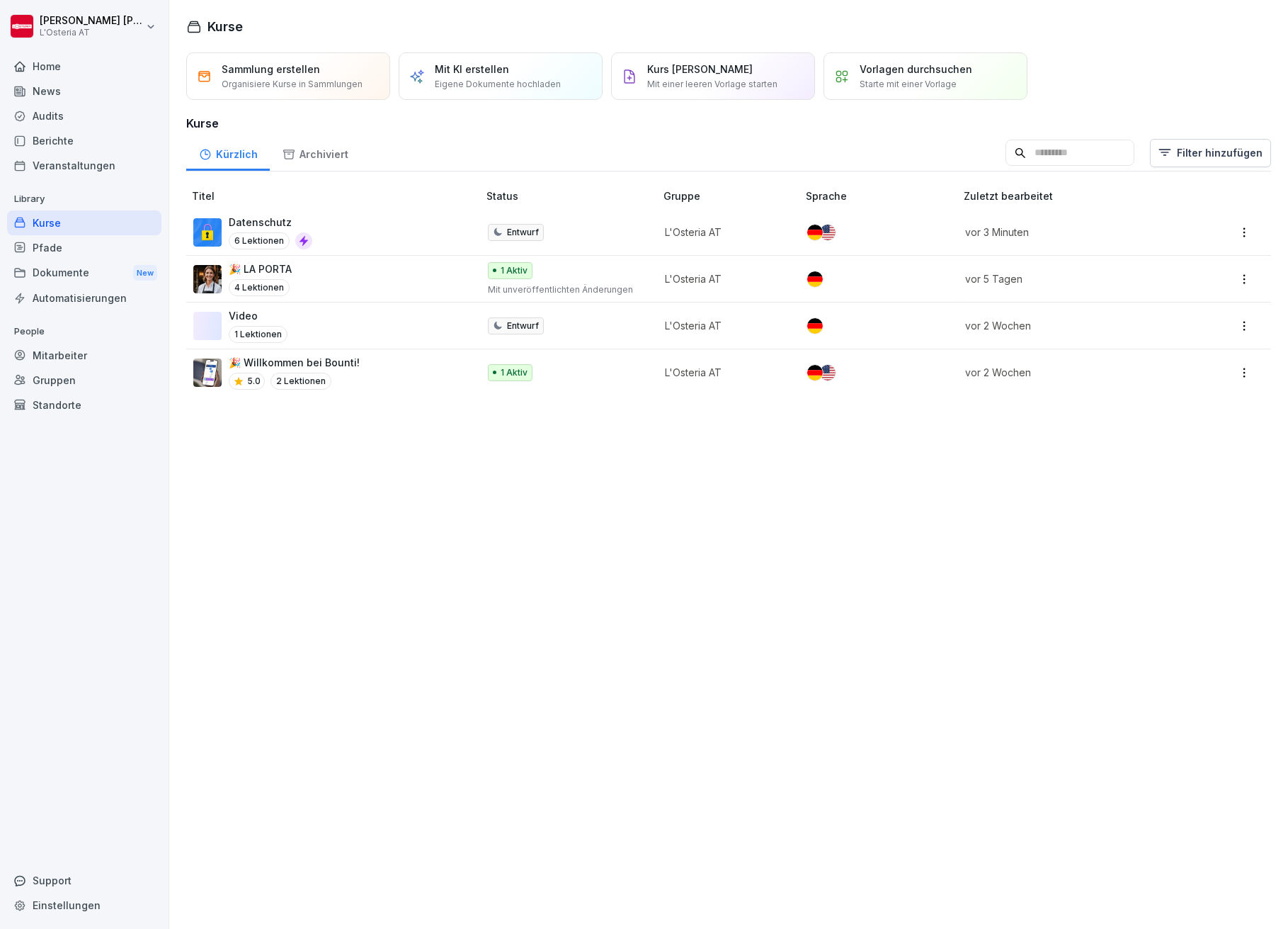
click at [256, 215] on p "Datenschutz" at bounding box center [270, 222] width 83 height 15
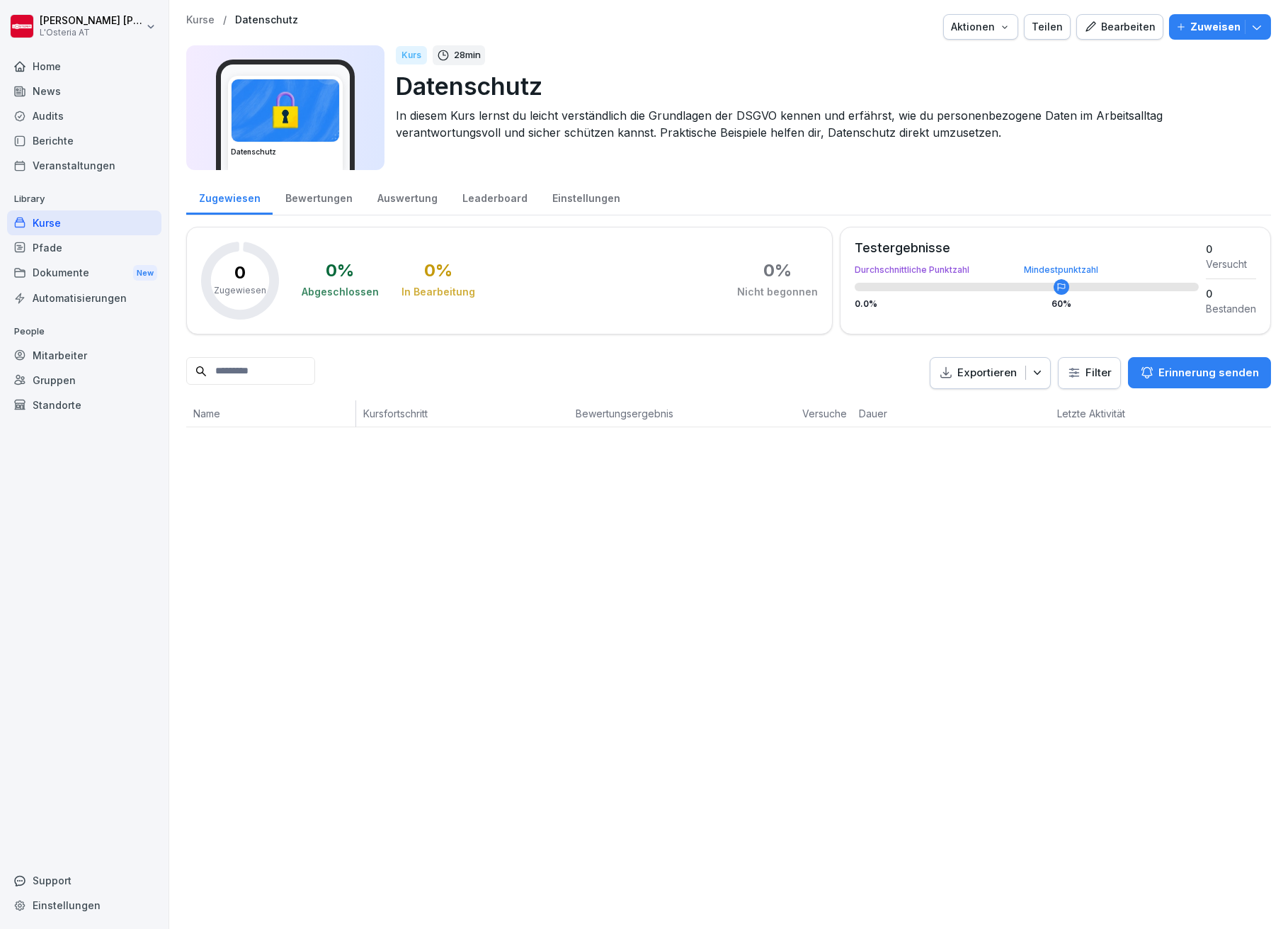
click at [1118, 15] on button "Bearbeiten" at bounding box center [1120, 26] width 87 height 25
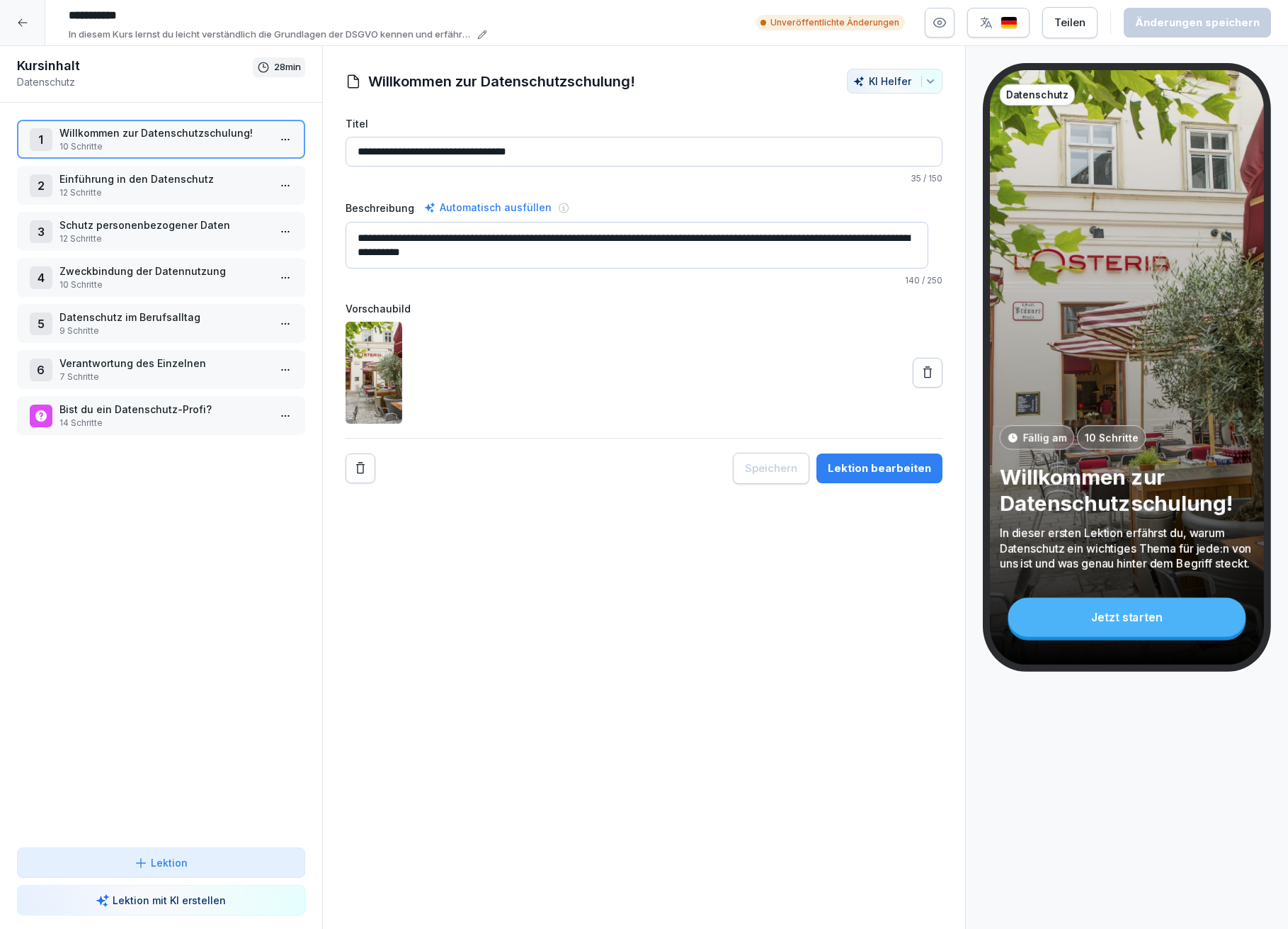
click at [157, 172] on p "Einführung in den Datenschutz" at bounding box center [164, 179] width 209 height 15
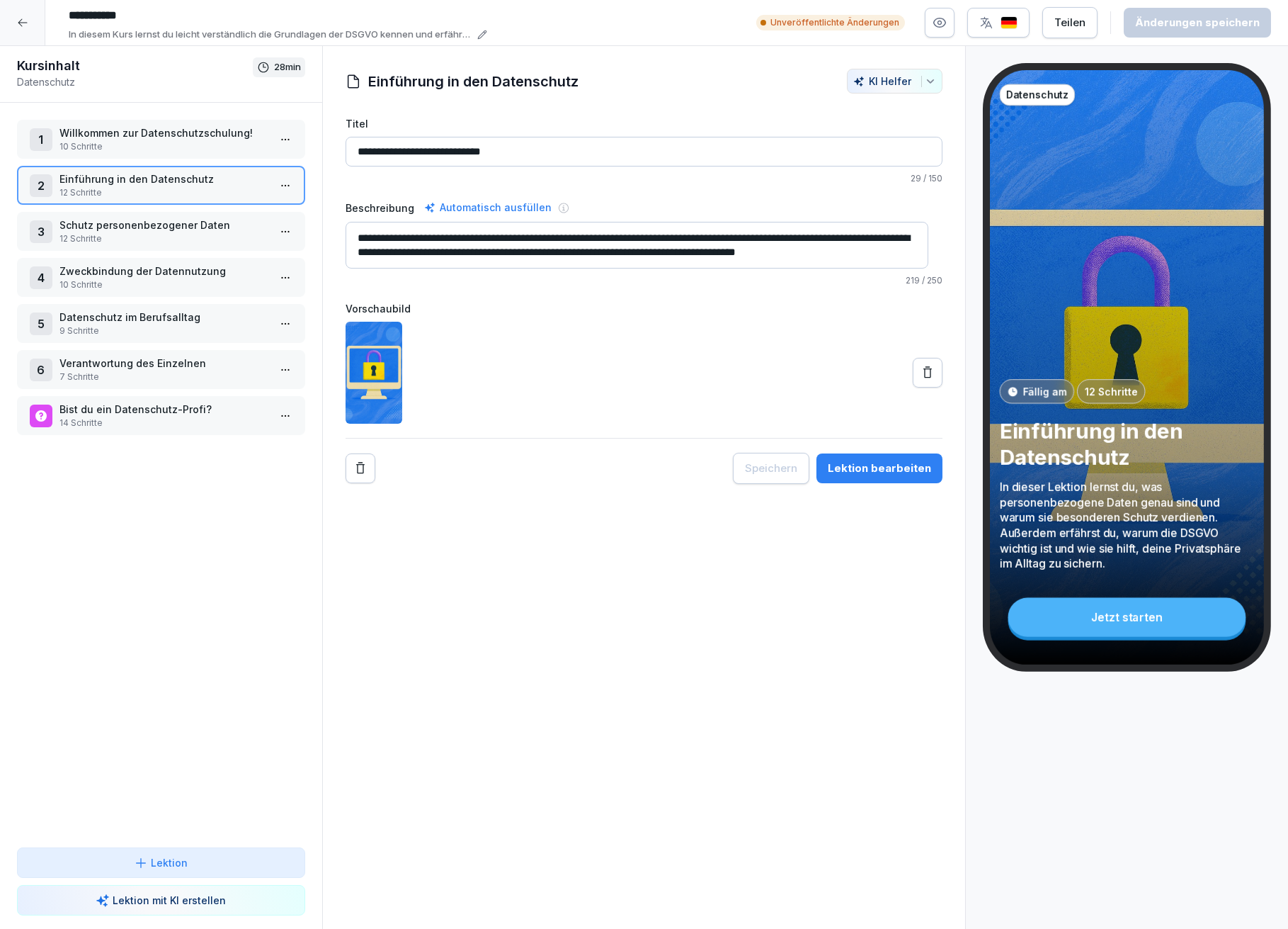
scroll to position [14, 0]
click at [168, 232] on p "12 Schritte" at bounding box center [164, 238] width 209 height 13
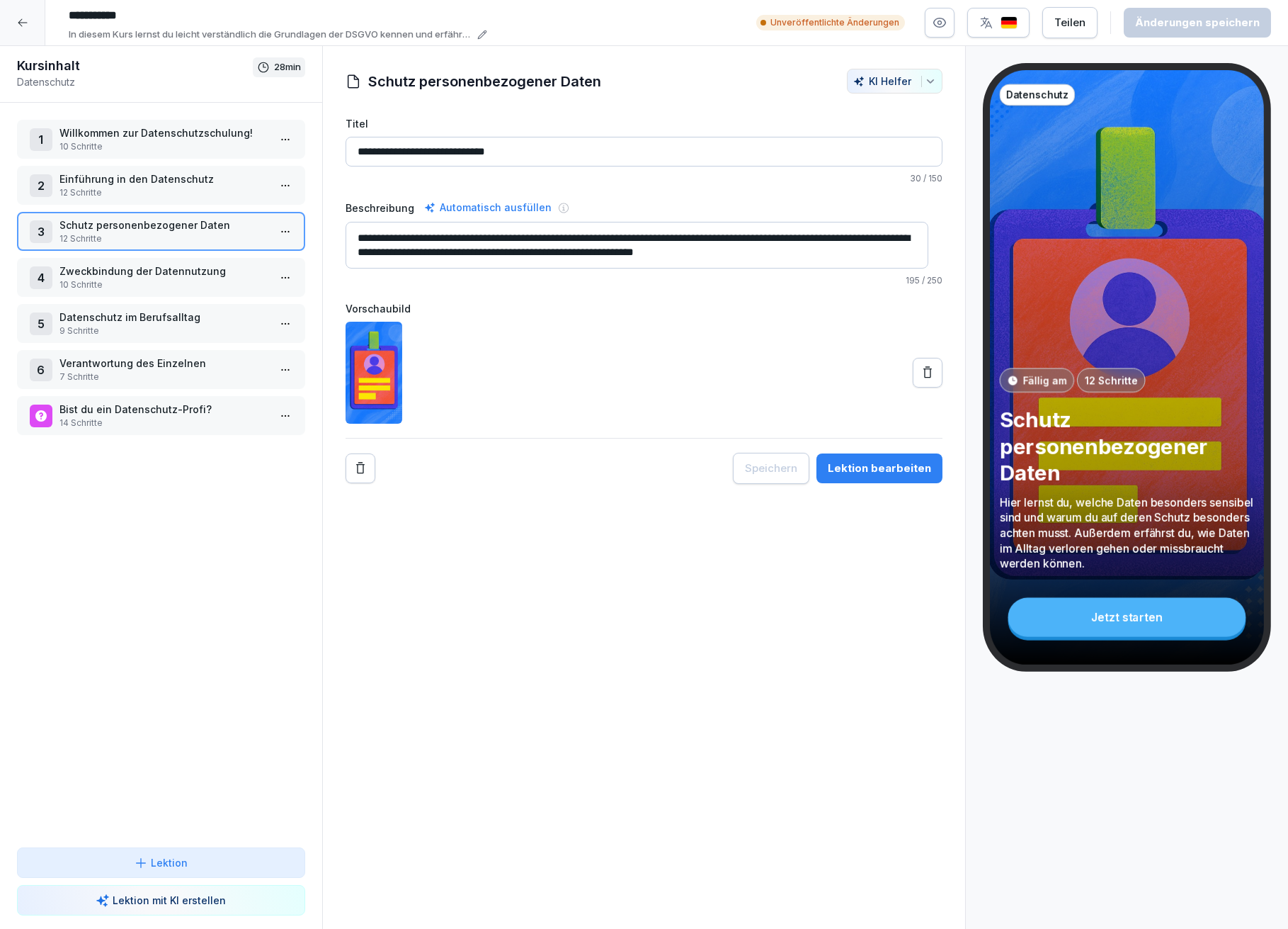
click at [185, 272] on p "Zweckbindung der Datennutzung" at bounding box center [164, 271] width 209 height 15
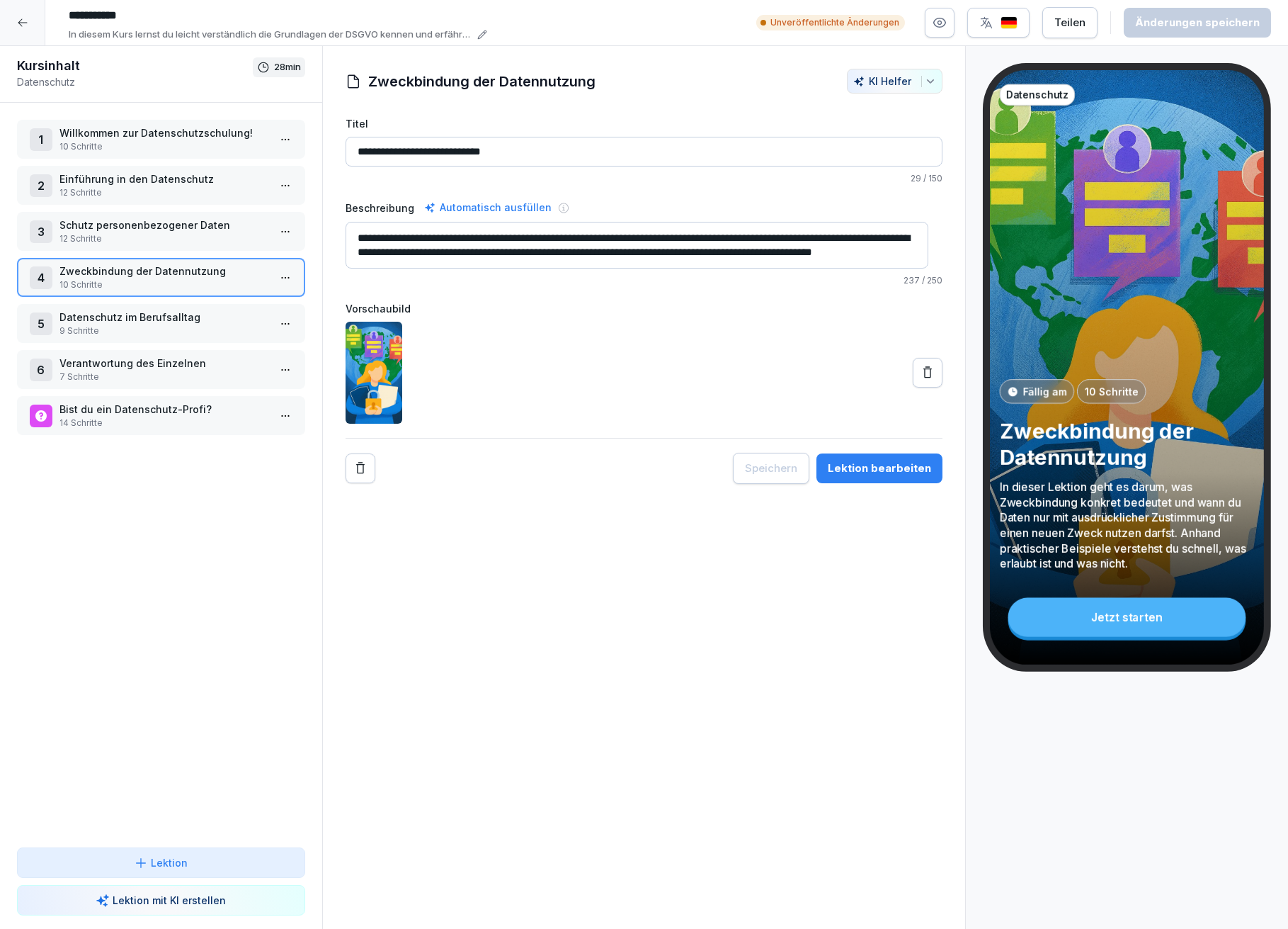
click at [137, 143] on p "10 Schritte" at bounding box center [164, 146] width 209 height 13
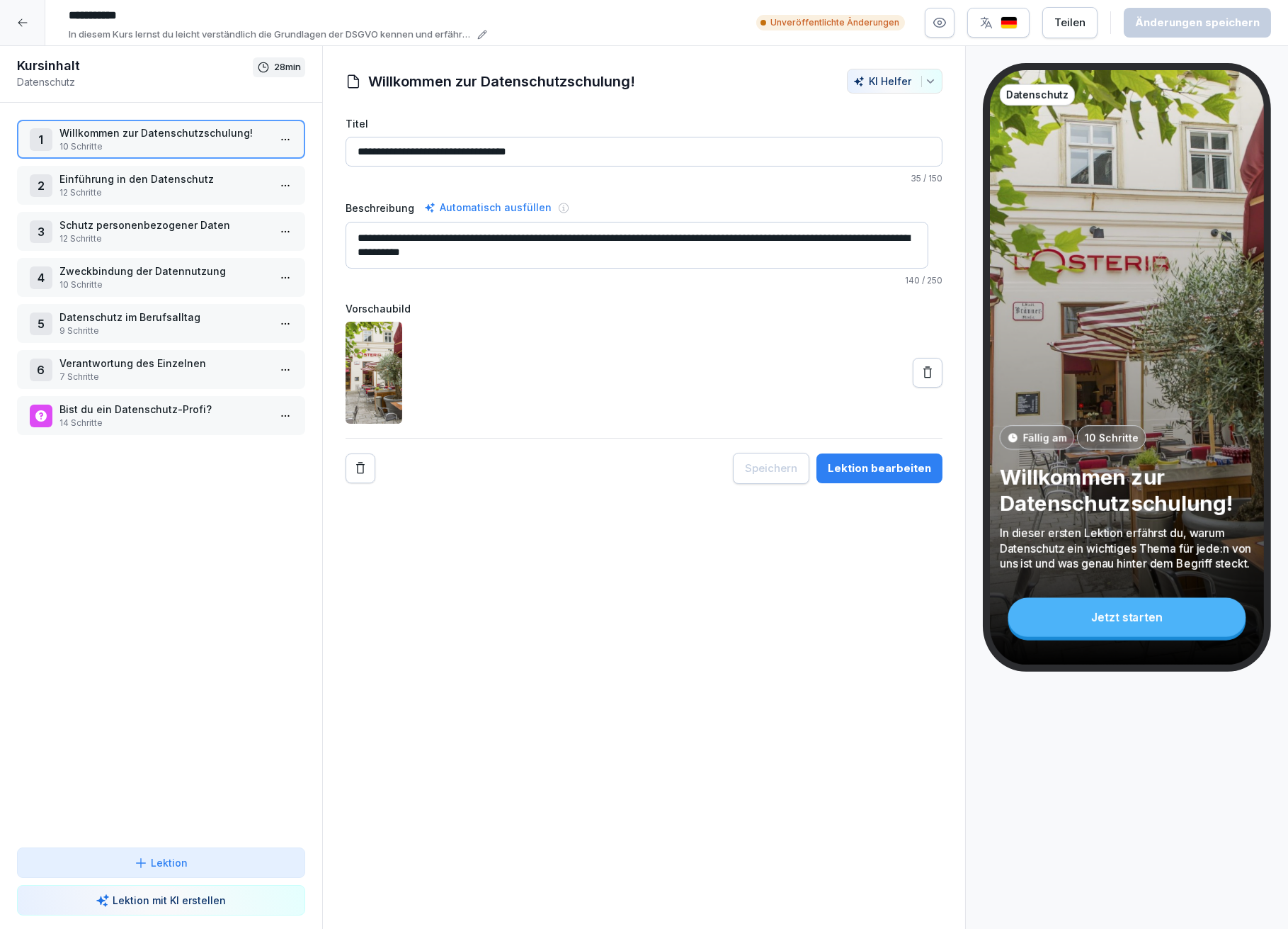
click at [885, 464] on div "Lektion bearbeiten" at bounding box center [880, 468] width 103 height 16
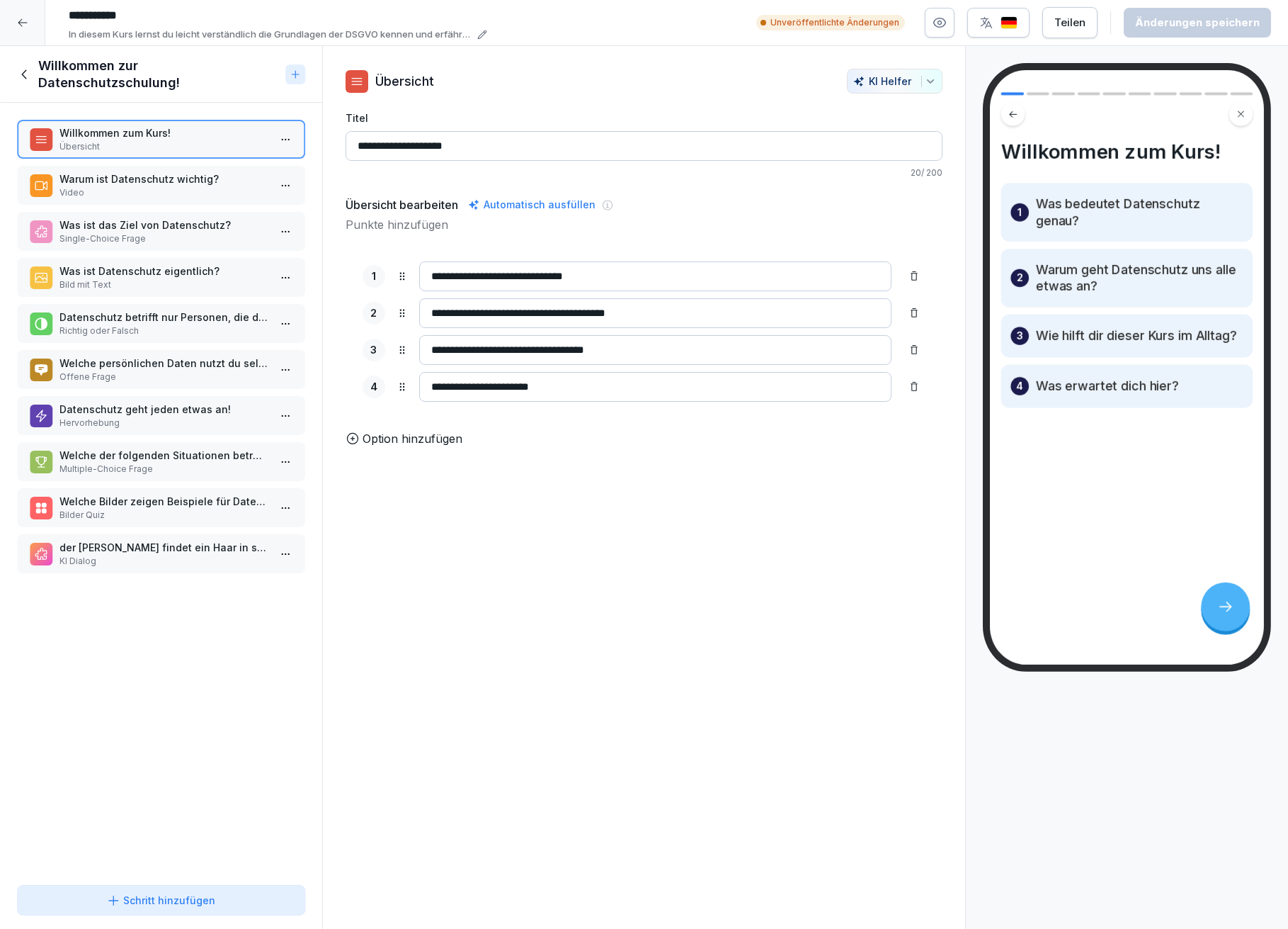
click at [118, 226] on p "Was ist das Ziel von Datenschutz?" at bounding box center [164, 224] width 209 height 15
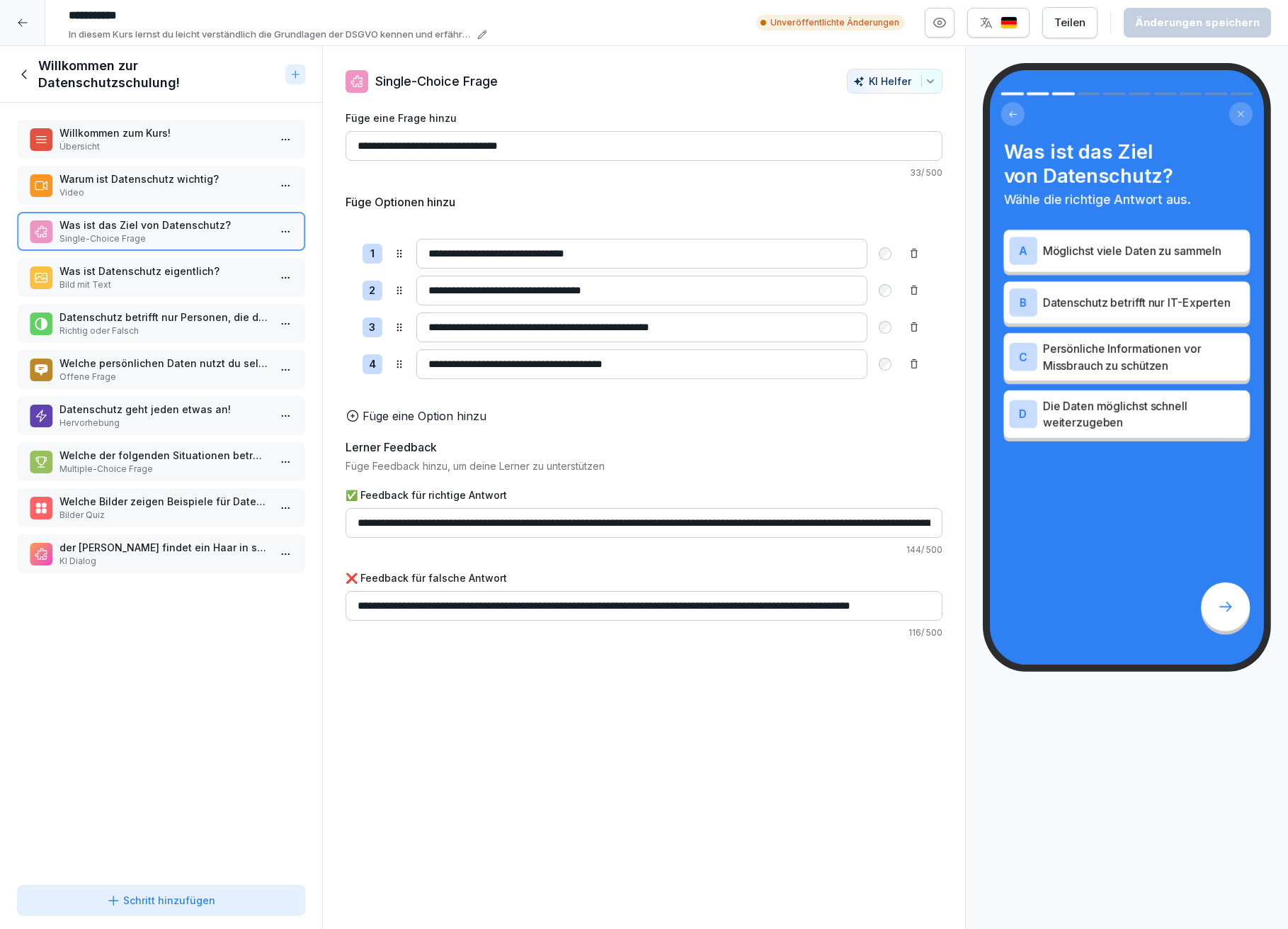
click at [134, 272] on p "Was ist Datenschutz eigentlich?" at bounding box center [164, 271] width 209 height 15
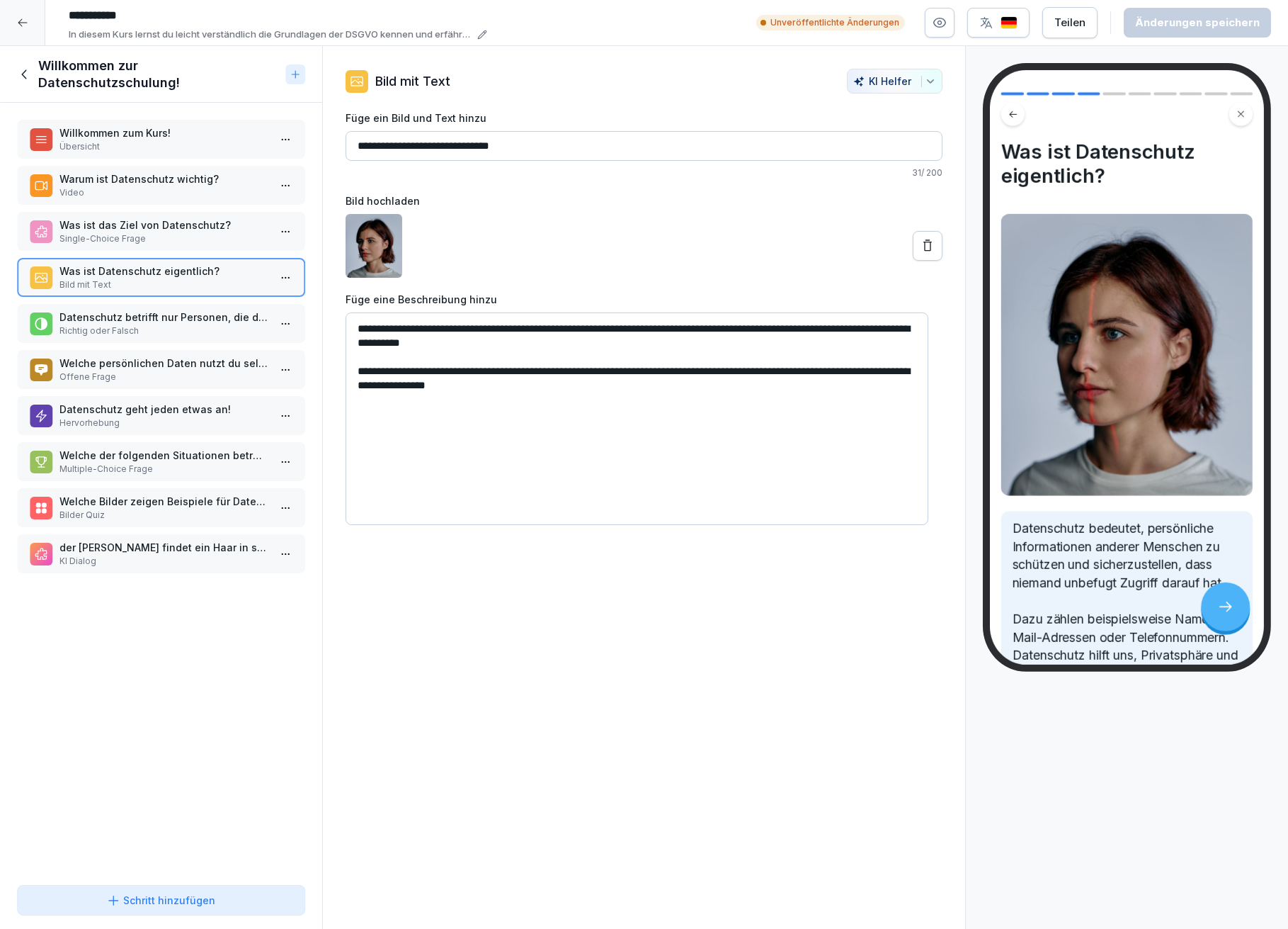
click at [120, 310] on p "Datenschutz betrifft nur Personen, die direkt mit Gästen oder Kunden arbeiten." at bounding box center [164, 316] width 209 height 15
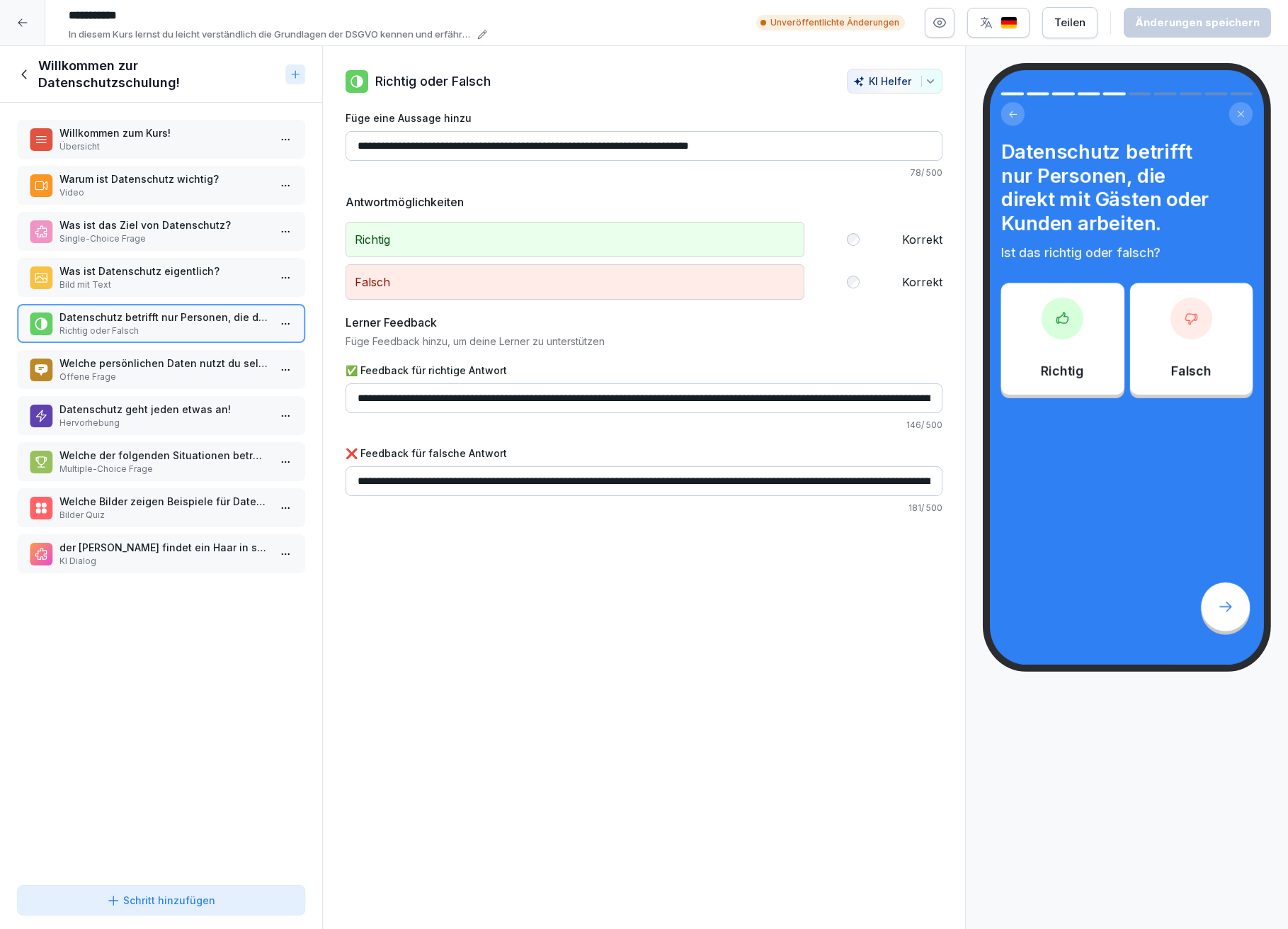
click at [478, 145] on input "**********" at bounding box center [644, 146] width 598 height 30
type input "**********"
click at [1167, 20] on div "Änderungen speichern" at bounding box center [1198, 23] width 124 height 16
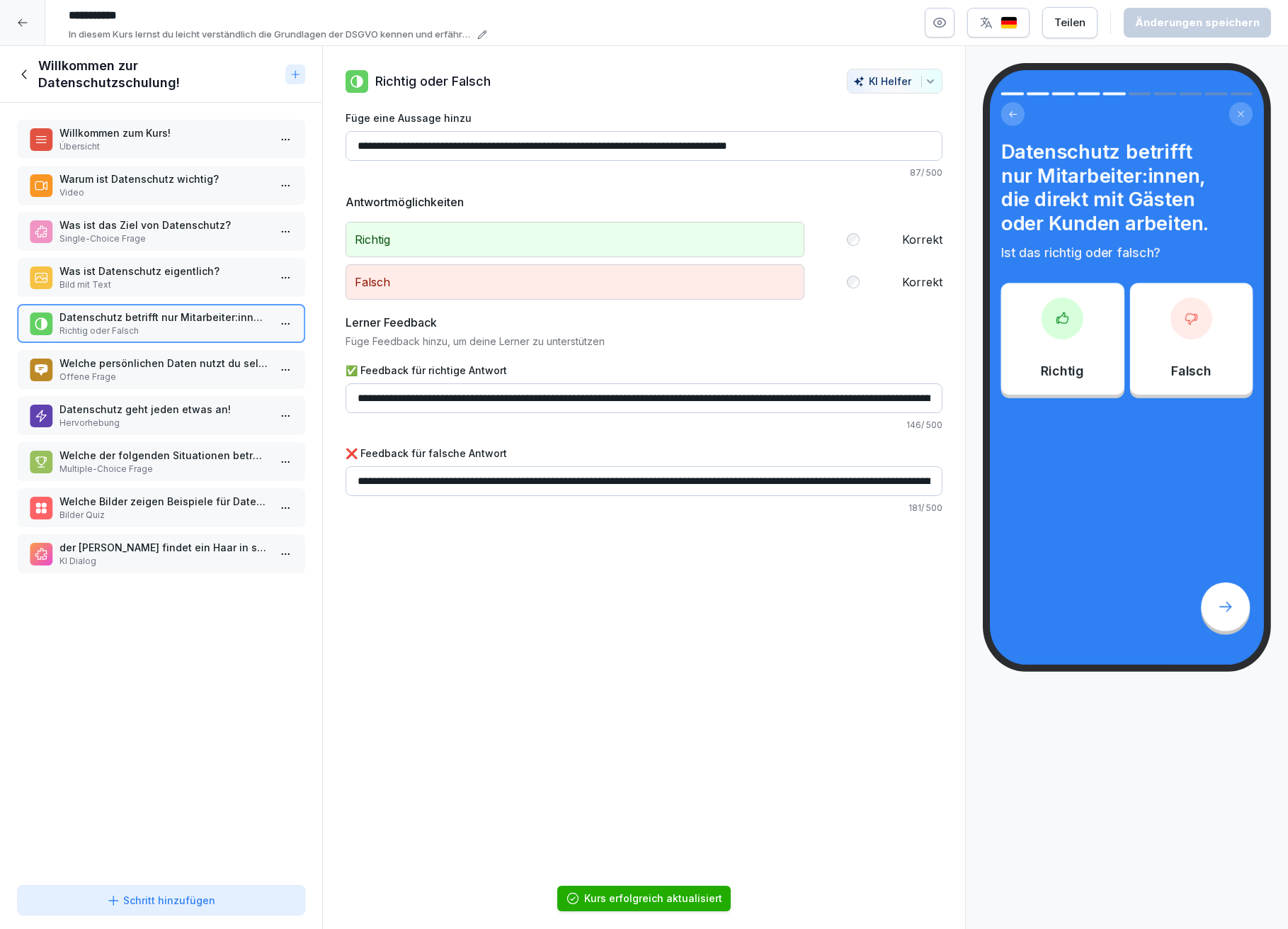
click at [148, 360] on p "Welche persönlichen Daten nutzt du selbst in deinem Arbeitsalltag? Schreibe ein…" at bounding box center [164, 363] width 209 height 15
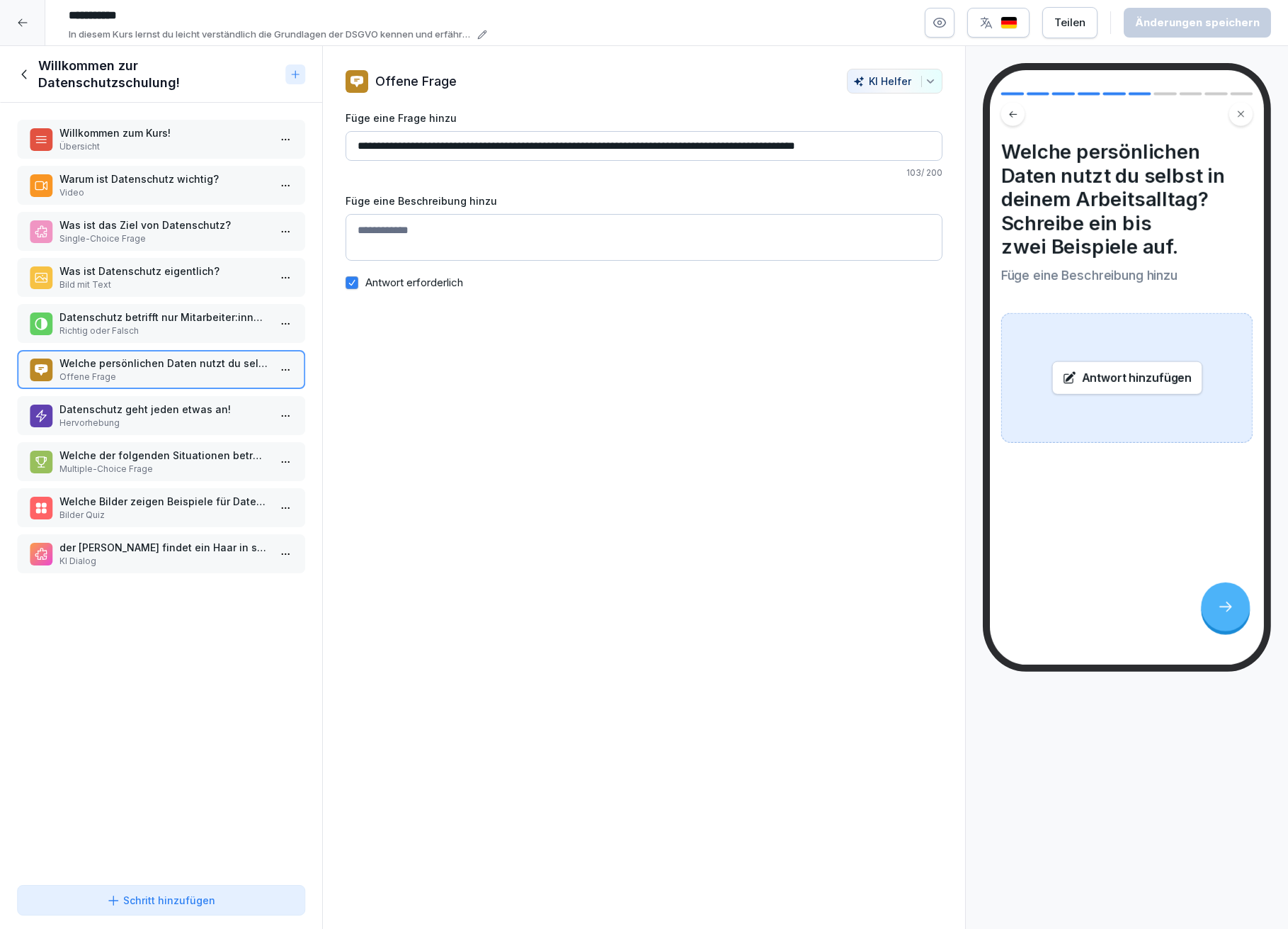
click at [153, 408] on div "Datenschutz geht jeden etwas an! Hervorhebung" at bounding box center [164, 415] width 209 height 28
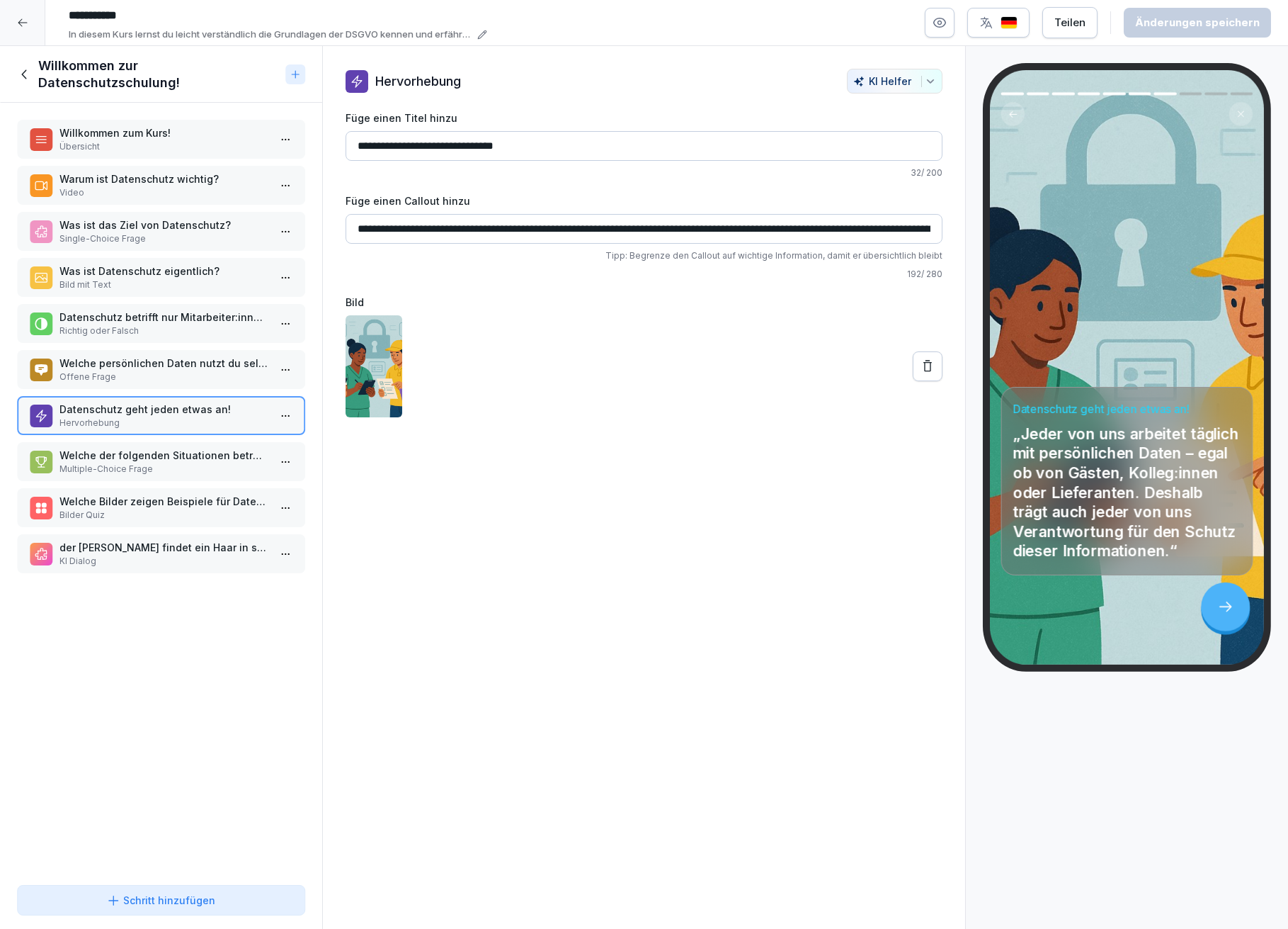
click at [165, 448] on p "Welche der folgenden Situationen betreffen das Thema Datenschutz?" at bounding box center [164, 455] width 209 height 15
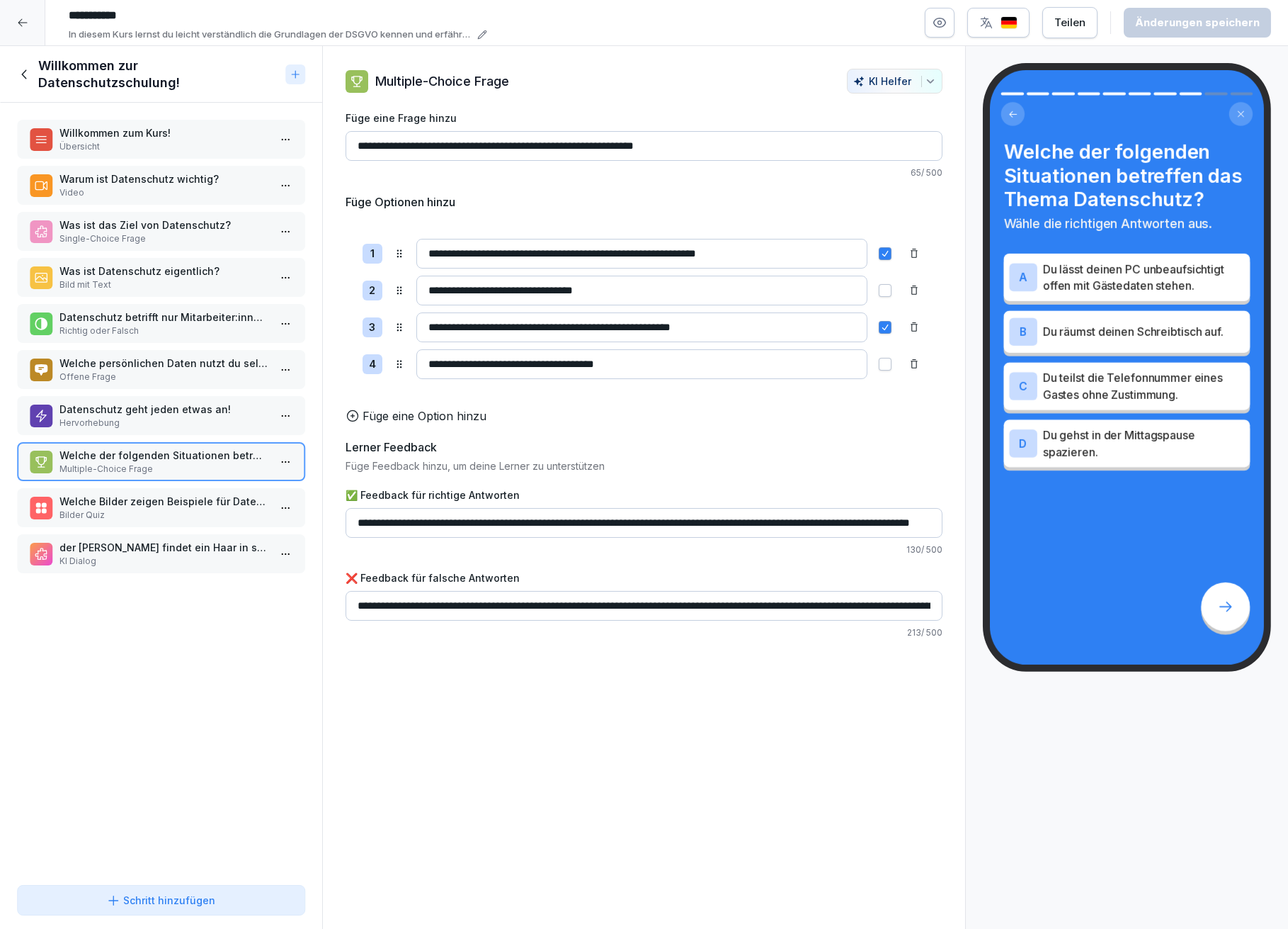
click at [180, 494] on p "Welche Bilder zeigen Beispiele für Datenschutz-Risiken im Arbeitsalltag?" at bounding box center [164, 500] width 209 height 15
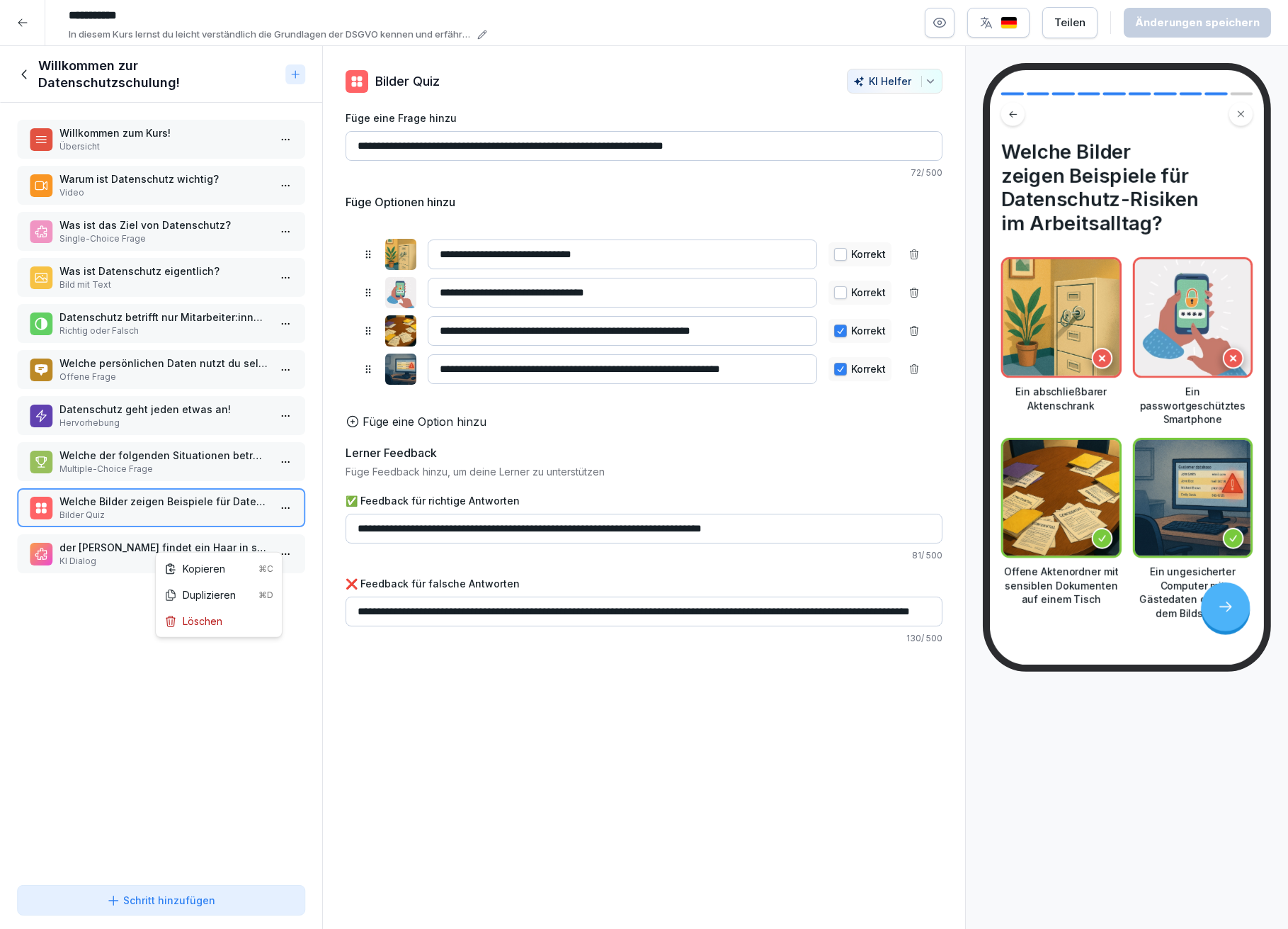
click at [274, 542] on html "**********" at bounding box center [644, 464] width 1288 height 929
click at [223, 615] on div "Löschen" at bounding box center [218, 621] width 120 height 26
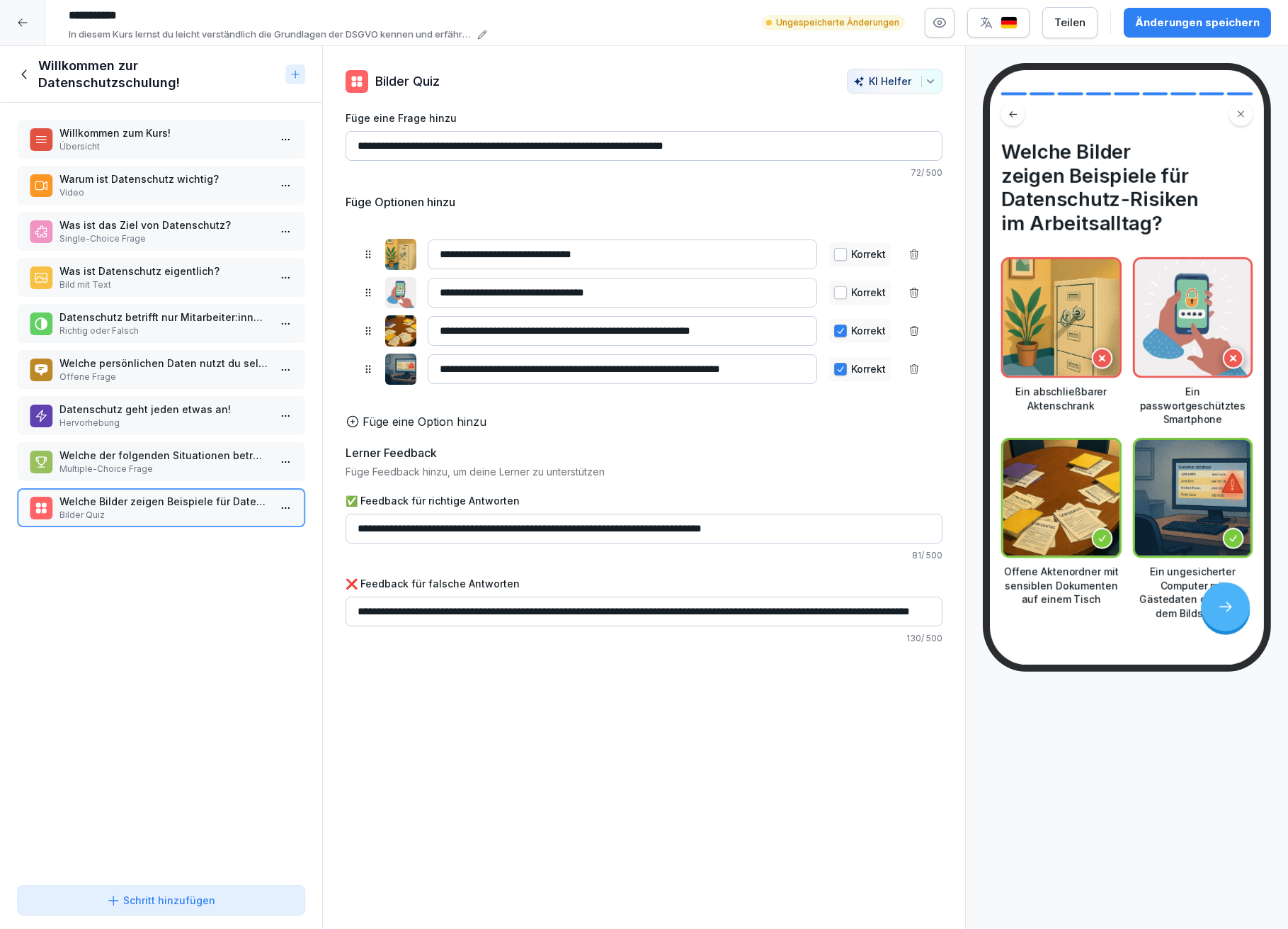
click at [1166, 25] on div "Änderungen speichern" at bounding box center [1198, 23] width 124 height 16
click at [21, 74] on icon at bounding box center [25, 74] width 16 height 16
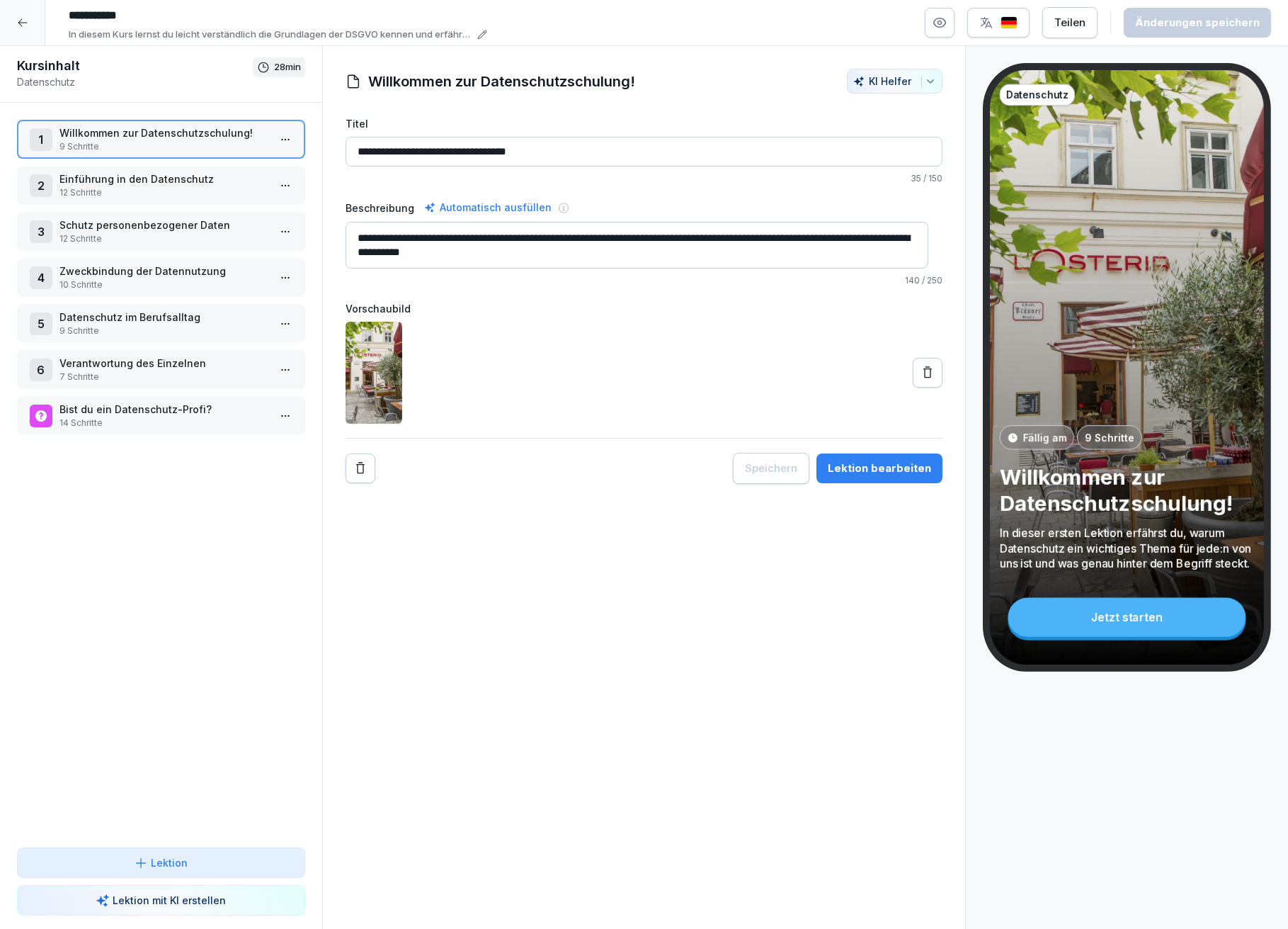
click at [94, 179] on p "Einführung in den Datenschutz" at bounding box center [164, 179] width 209 height 15
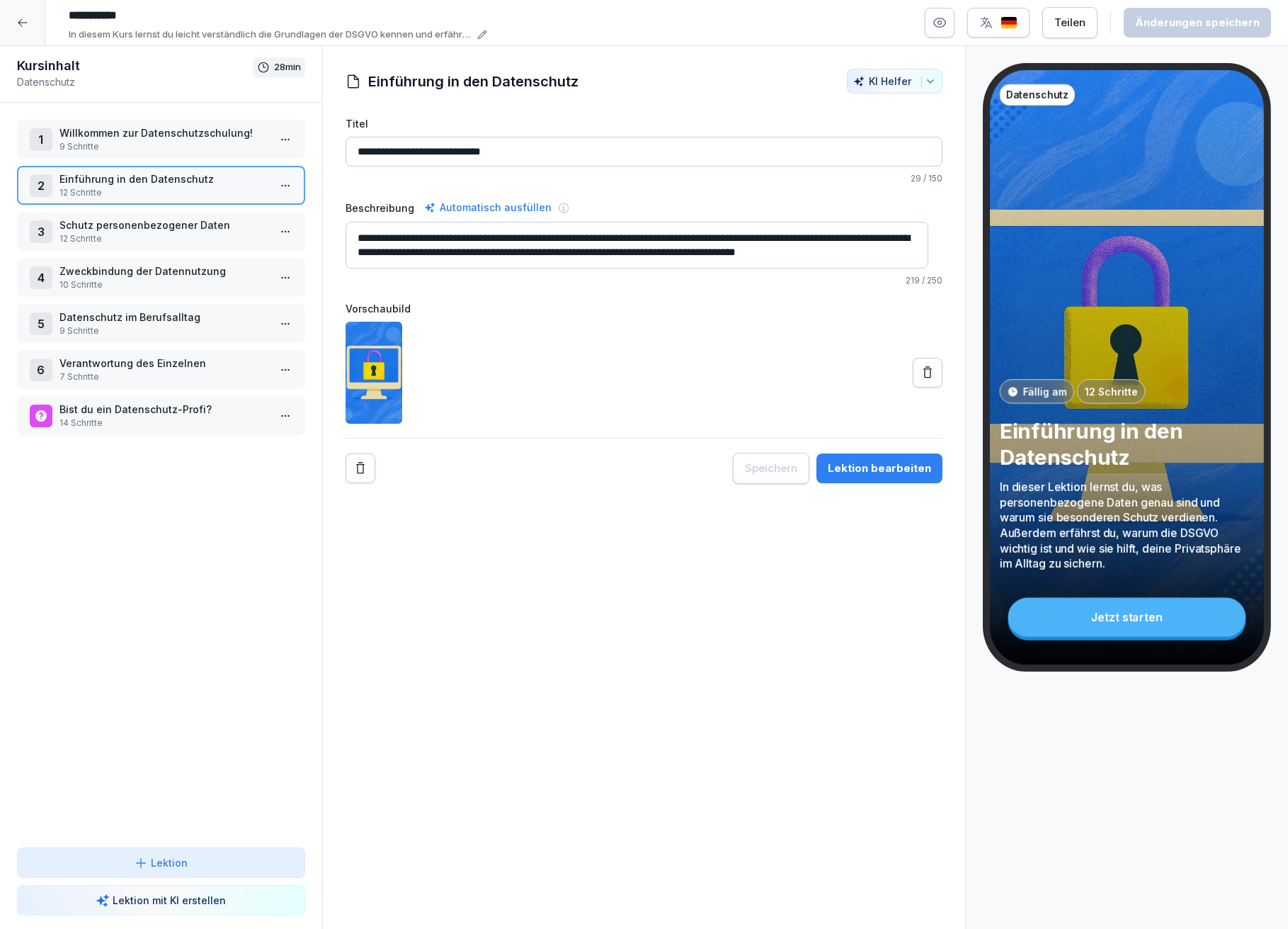
scroll to position [14, 0]
click at [879, 467] on div "Lektion bearbeiten" at bounding box center [880, 468] width 103 height 16
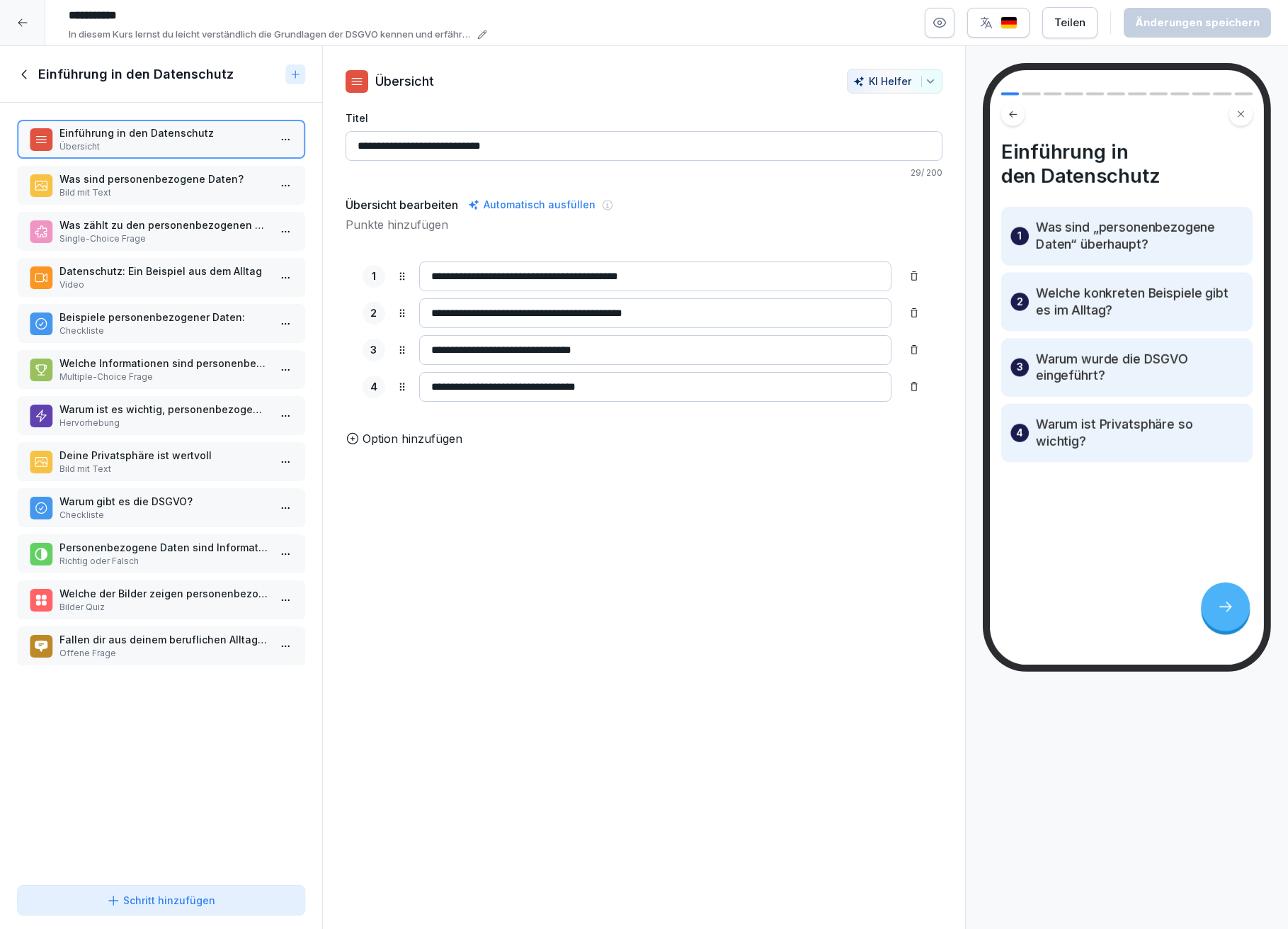
click at [176, 187] on p "Bild mit Text" at bounding box center [164, 193] width 209 height 13
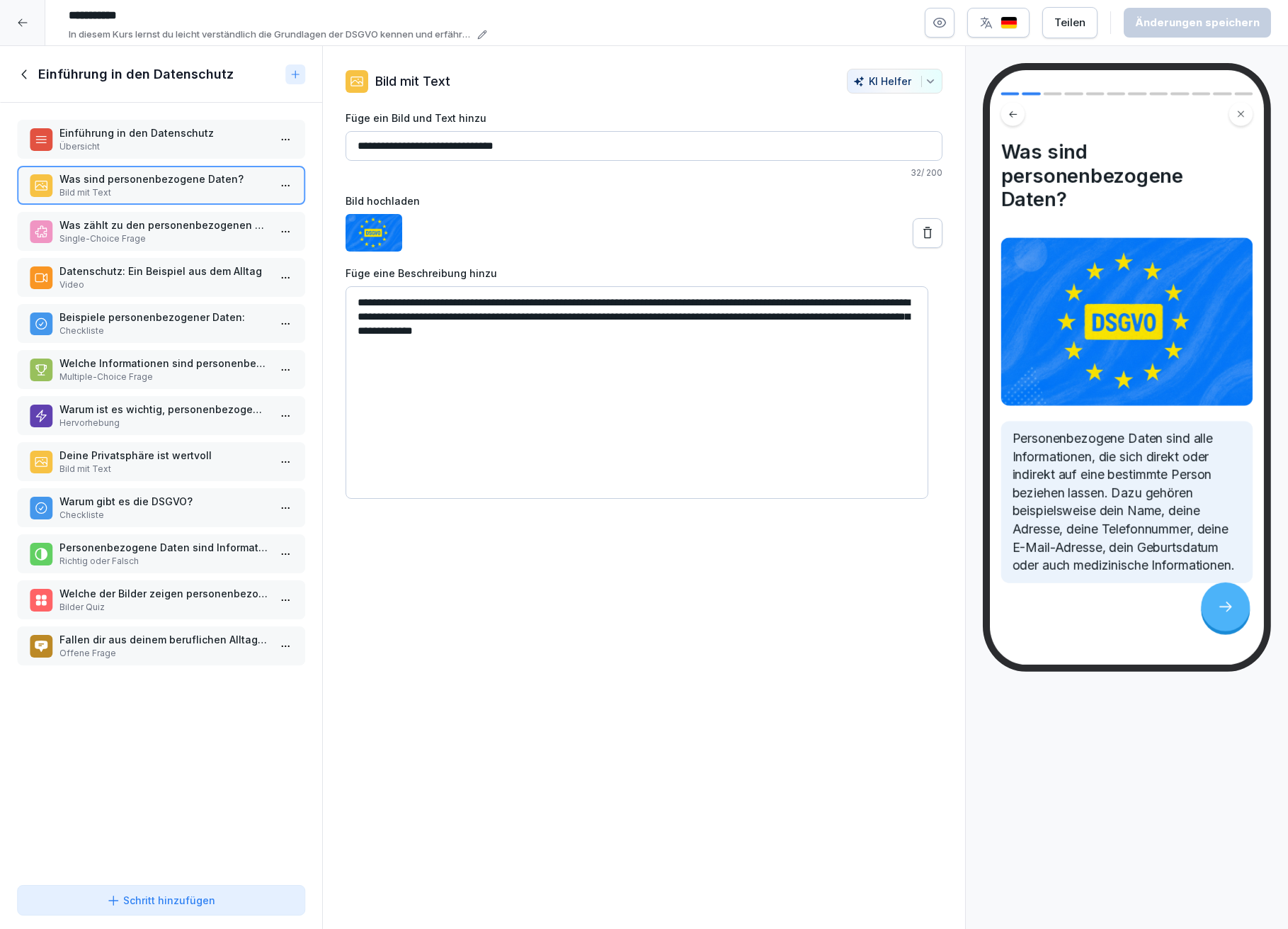
click at [138, 226] on p "Was zählt zu den personenbezogenen Daten?" at bounding box center [164, 224] width 209 height 15
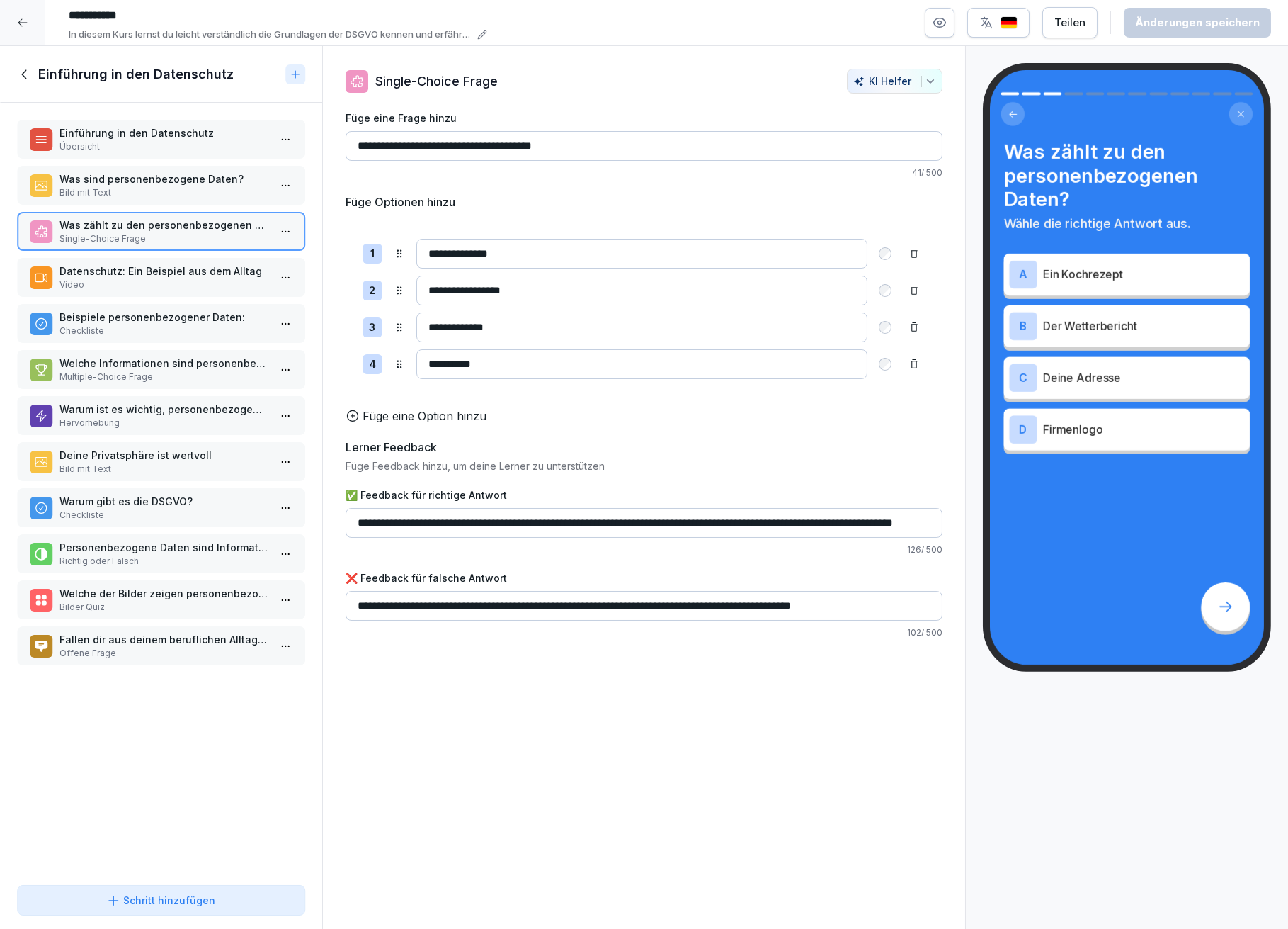
click at [163, 279] on p "Video" at bounding box center [164, 285] width 209 height 13
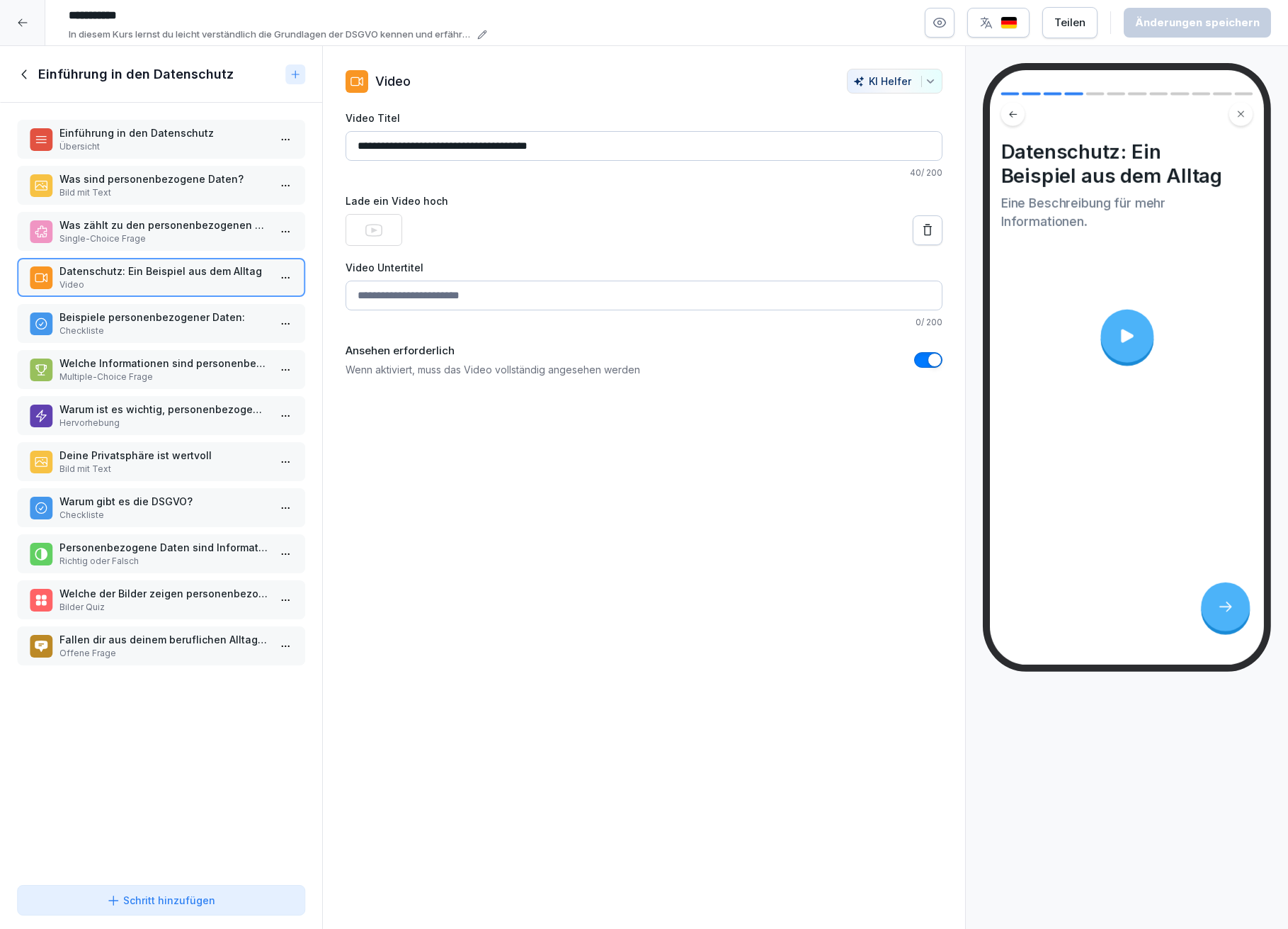
click at [374, 227] on icon at bounding box center [373, 230] width 17 height 17
click at [378, 214] on div at bounding box center [373, 230] width 57 height 32
click at [371, 225] on icon at bounding box center [373, 230] width 17 height 17
click at [384, 218] on video at bounding box center [373, 230] width 57 height 32
click at [1129, 335] on icon at bounding box center [1128, 335] width 13 height 13
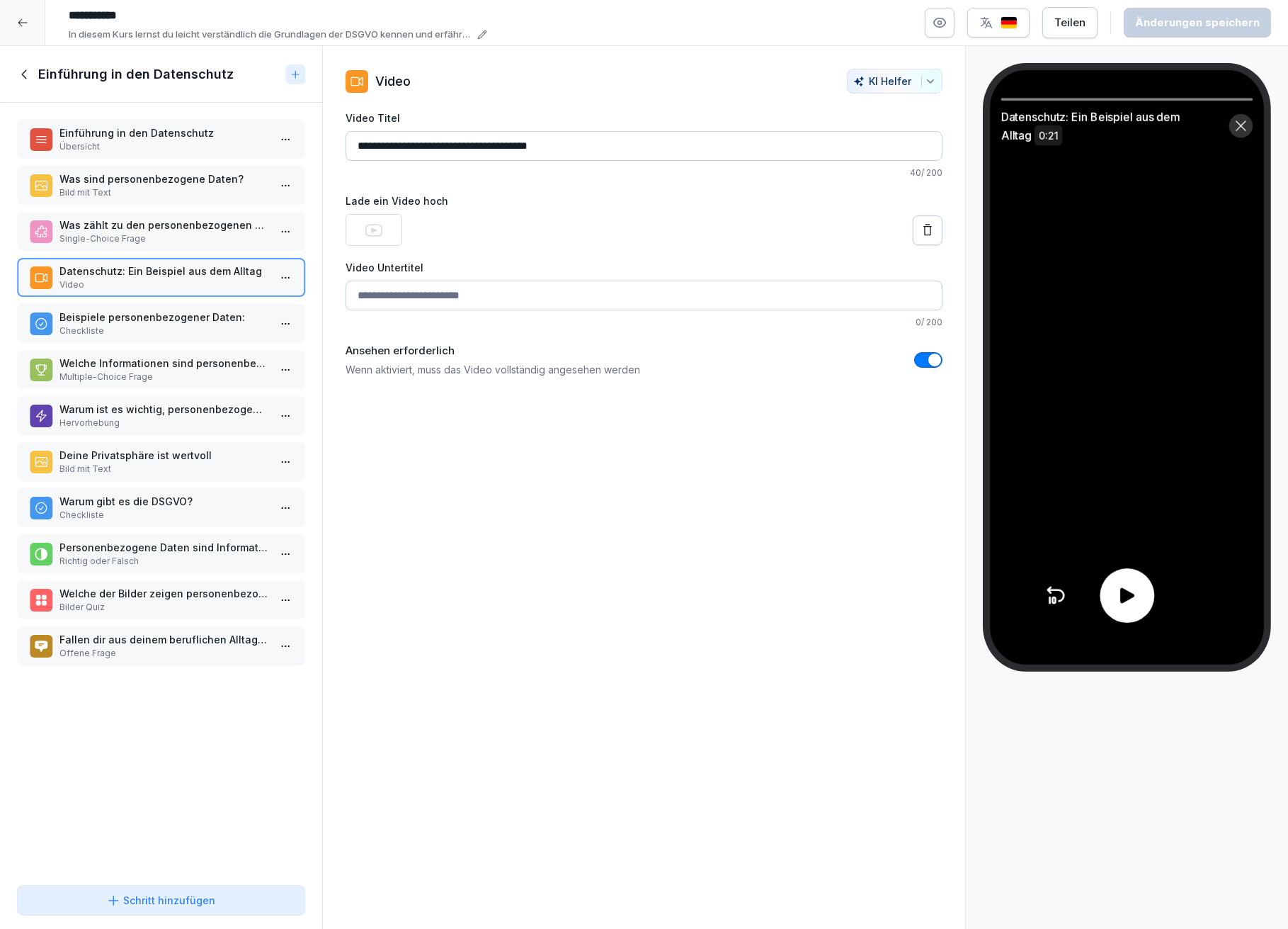
click at [1129, 590] on icon at bounding box center [1128, 596] width 23 height 23
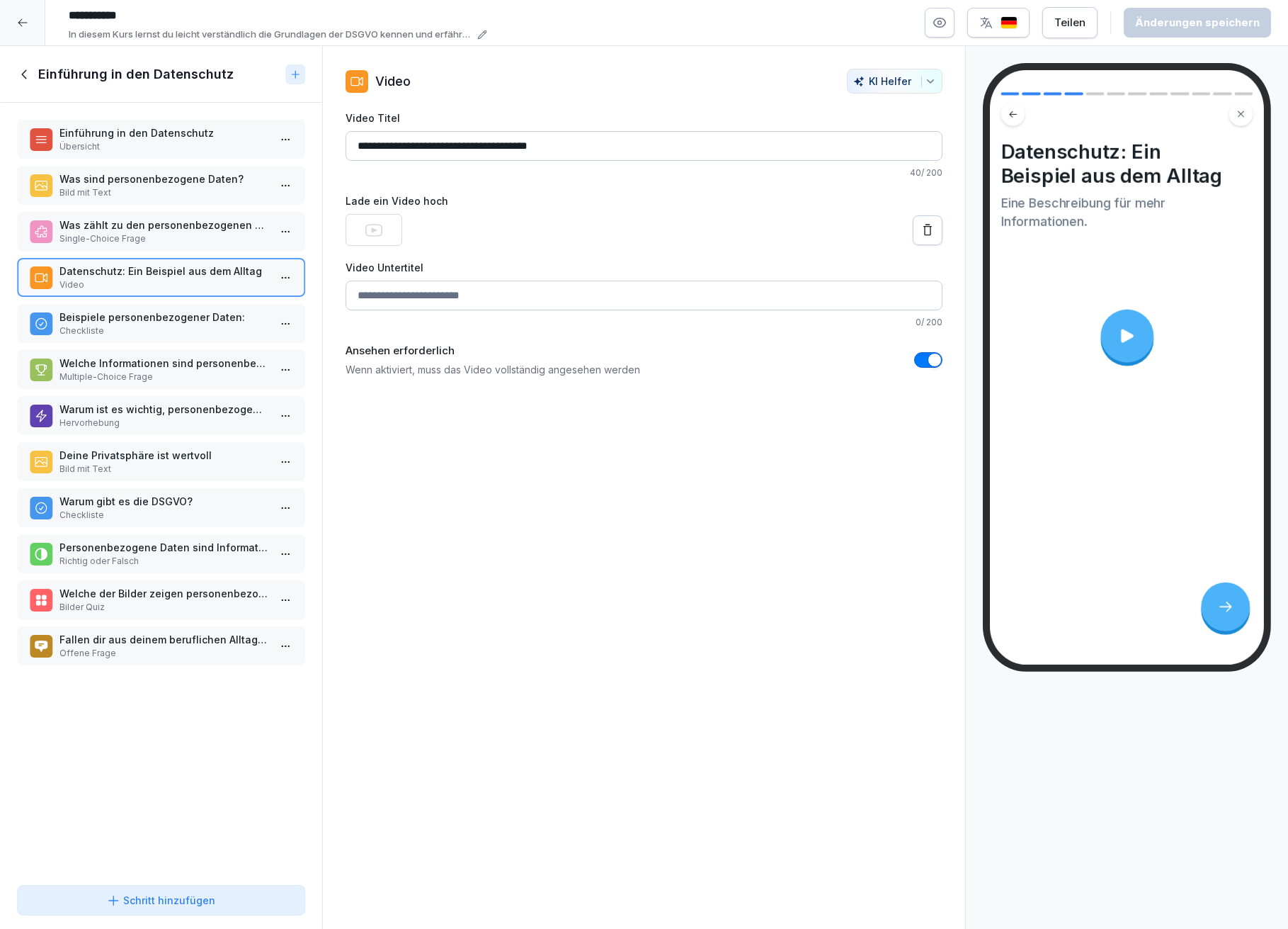
click at [165, 316] on p "Beispiele personenbezogener Daten:" at bounding box center [164, 316] width 209 height 15
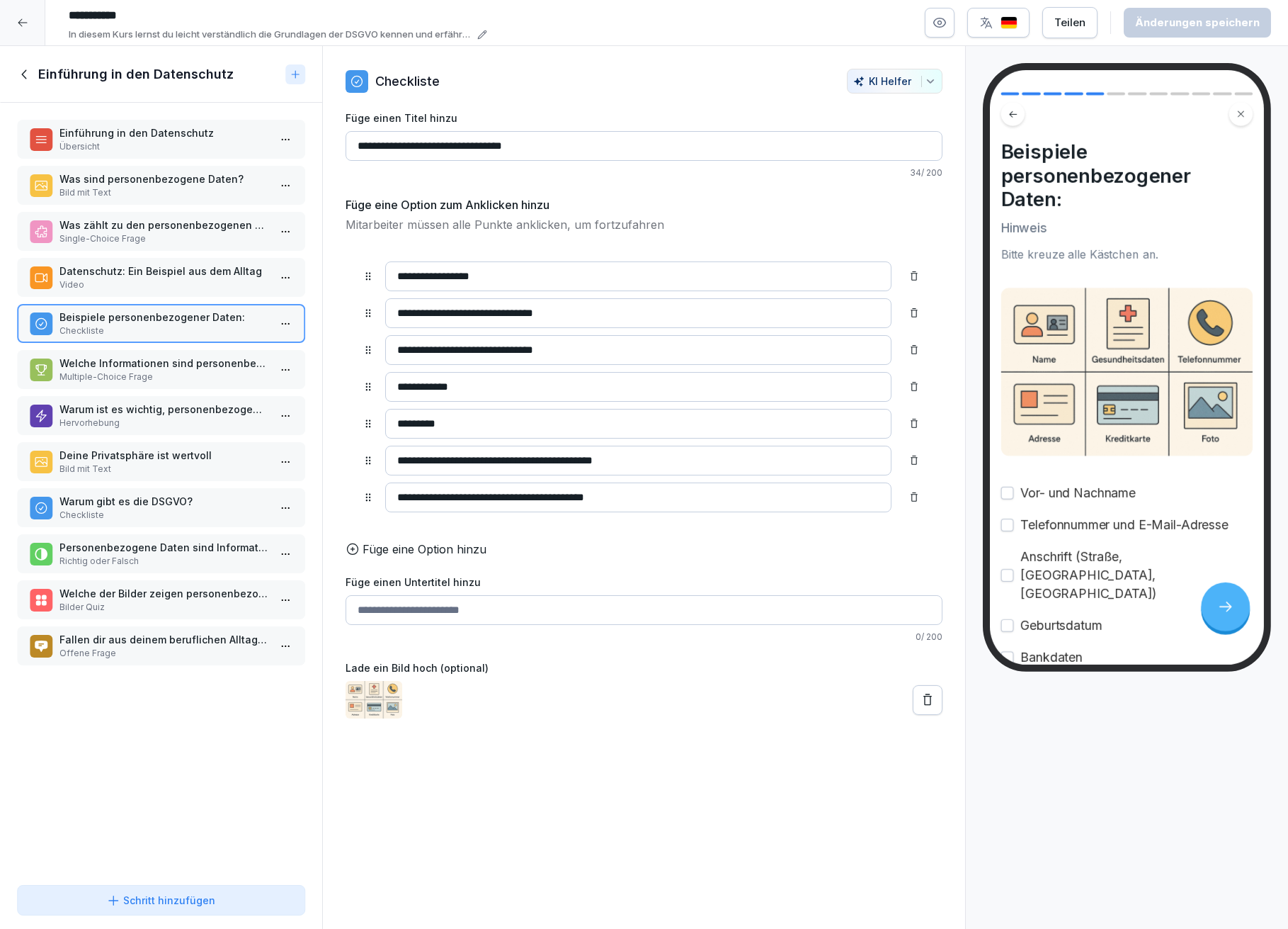
click at [155, 360] on p "Welche Informationen sind personenbezogene Daten?" at bounding box center [164, 363] width 209 height 15
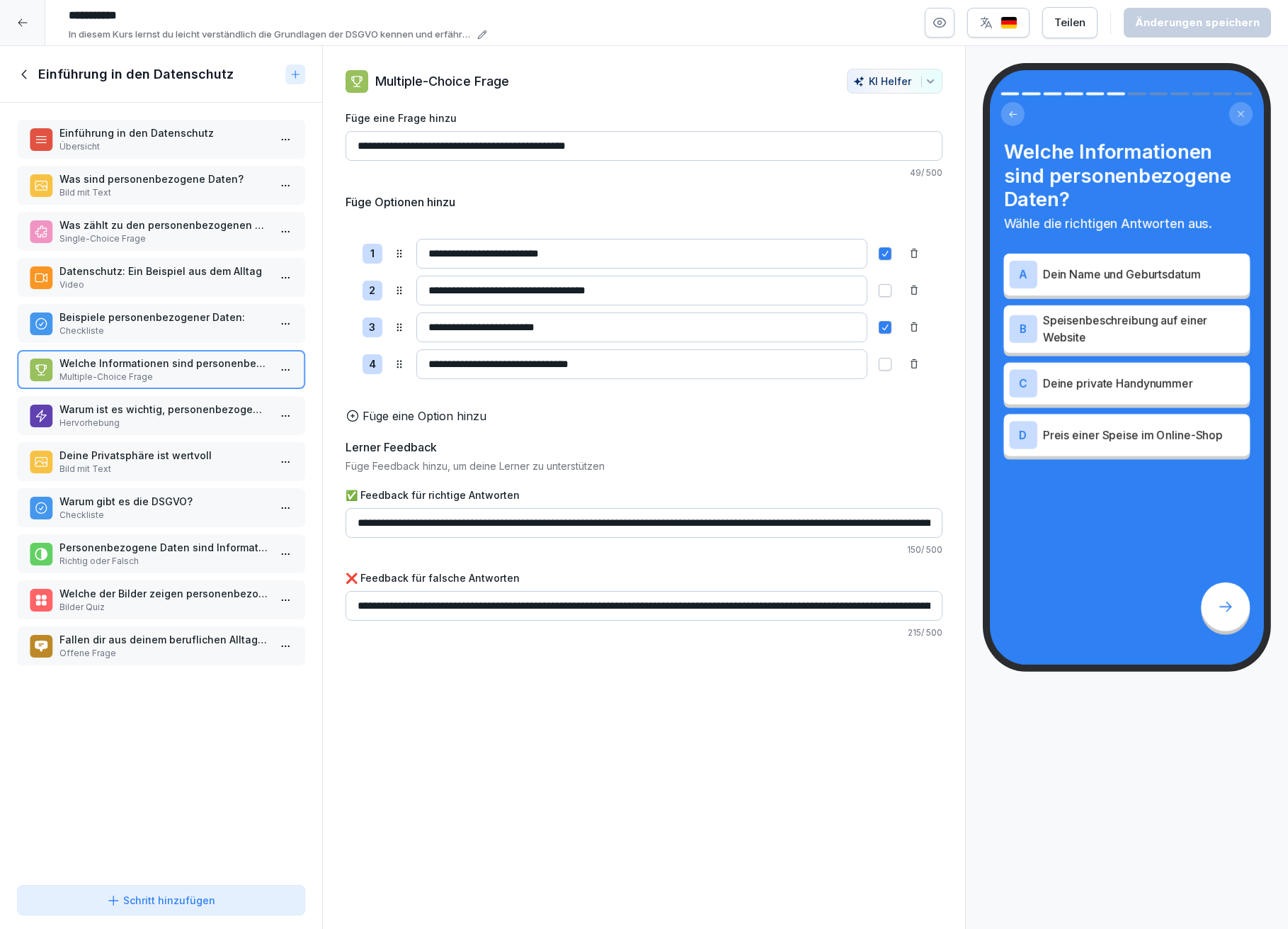
click at [202, 401] on p "Warum ist es wichtig, personenbezogene Daten zu schützen?" at bounding box center [164, 408] width 209 height 15
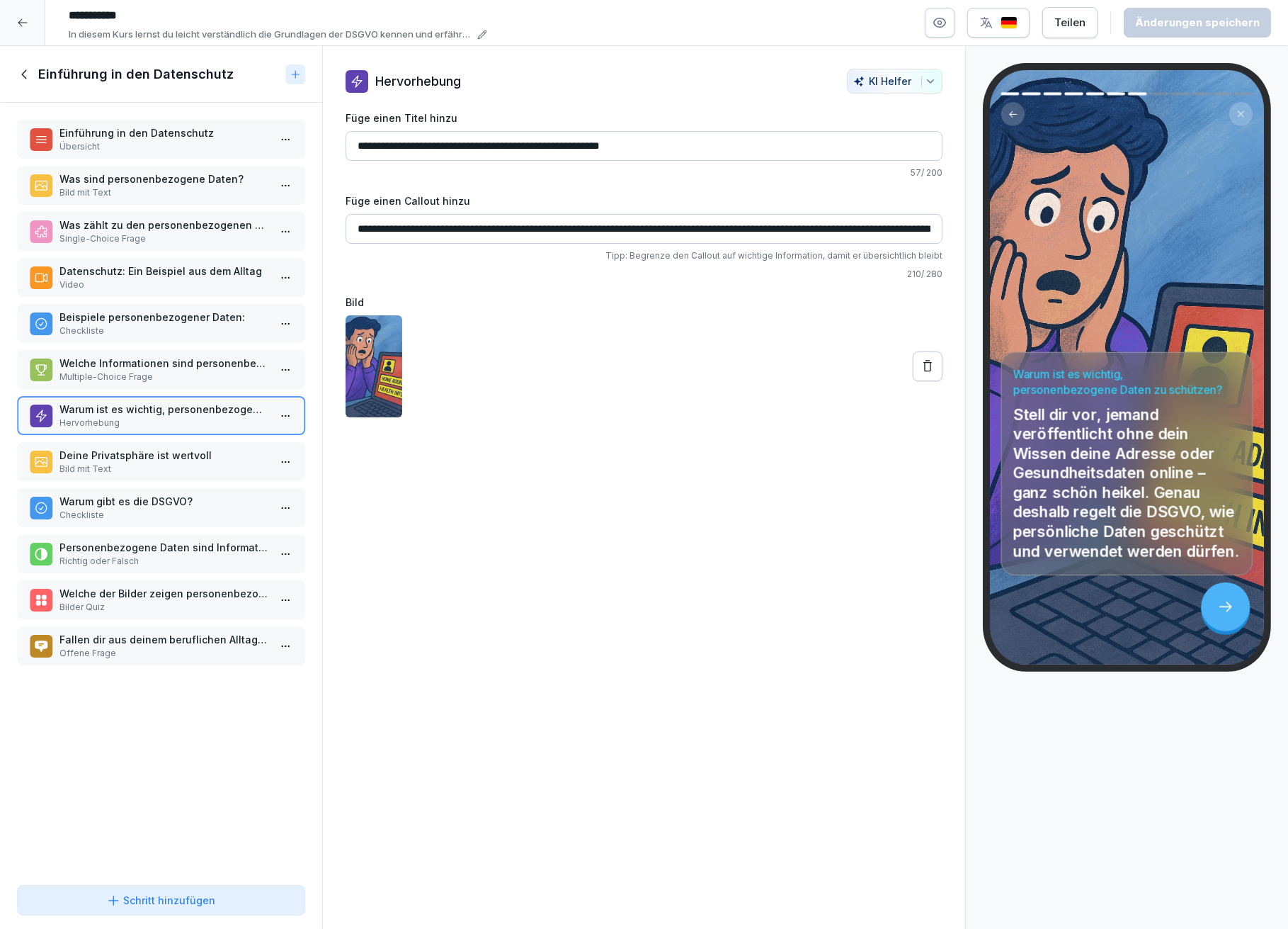
click at [139, 448] on p "Deine Privatsphäre ist wertvoll" at bounding box center [164, 455] width 209 height 15
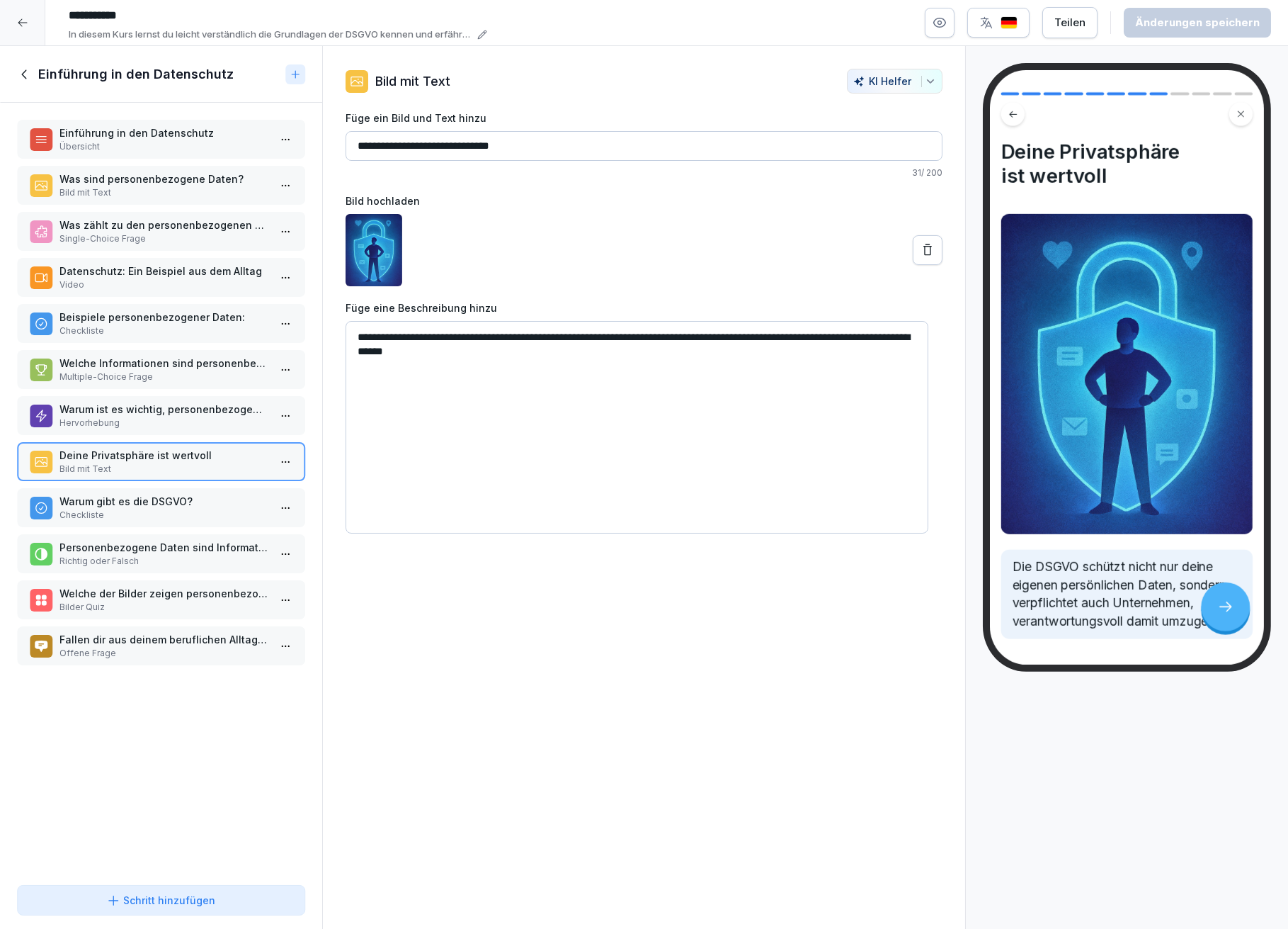
click at [151, 493] on p "Warum gibt es die DSGVO?" at bounding box center [164, 500] width 209 height 15
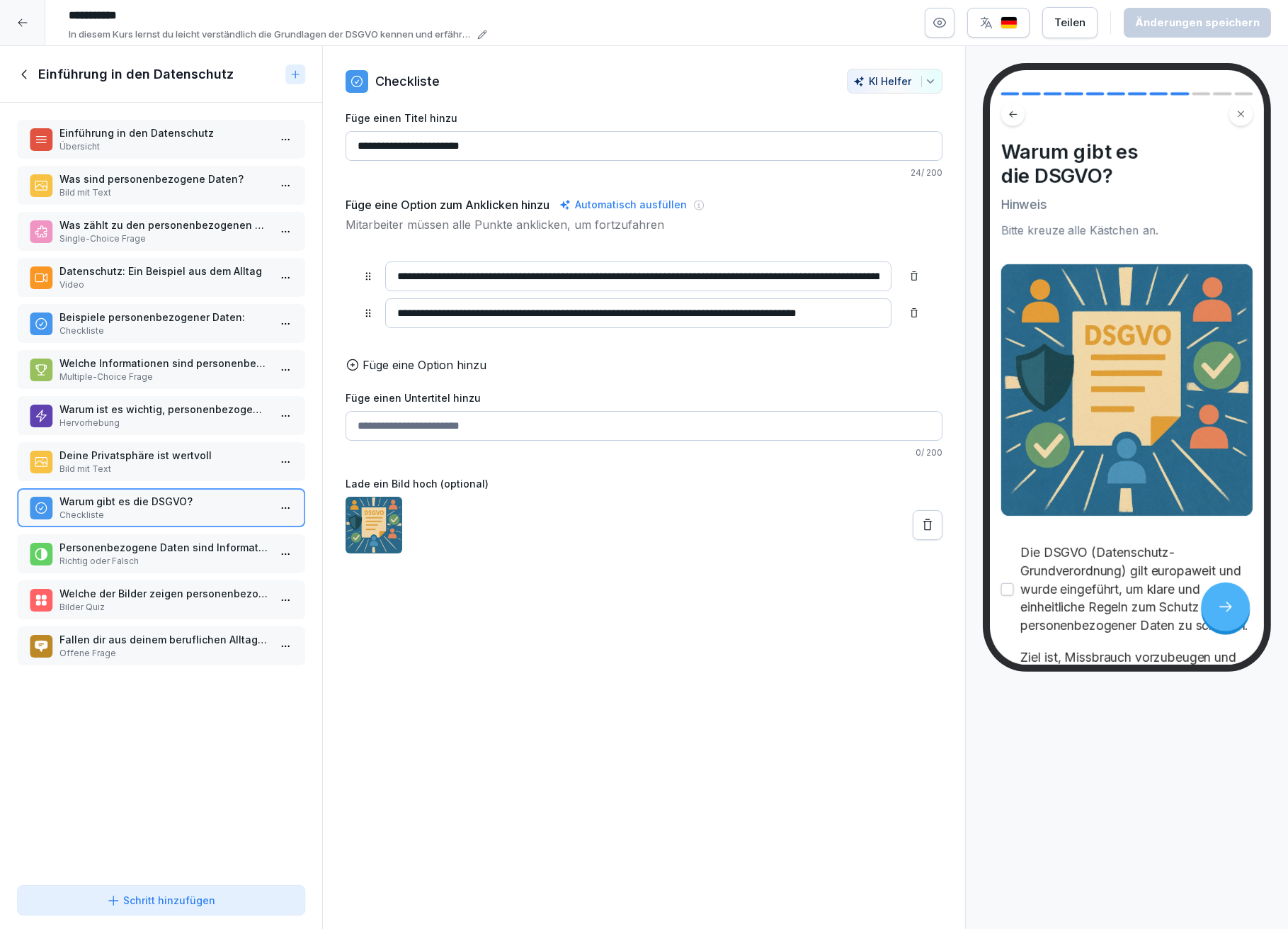
click at [140, 540] on p "Personenbezogene Daten sind Informationen, mit denen man eine Person direkt ode…" at bounding box center [164, 547] width 209 height 15
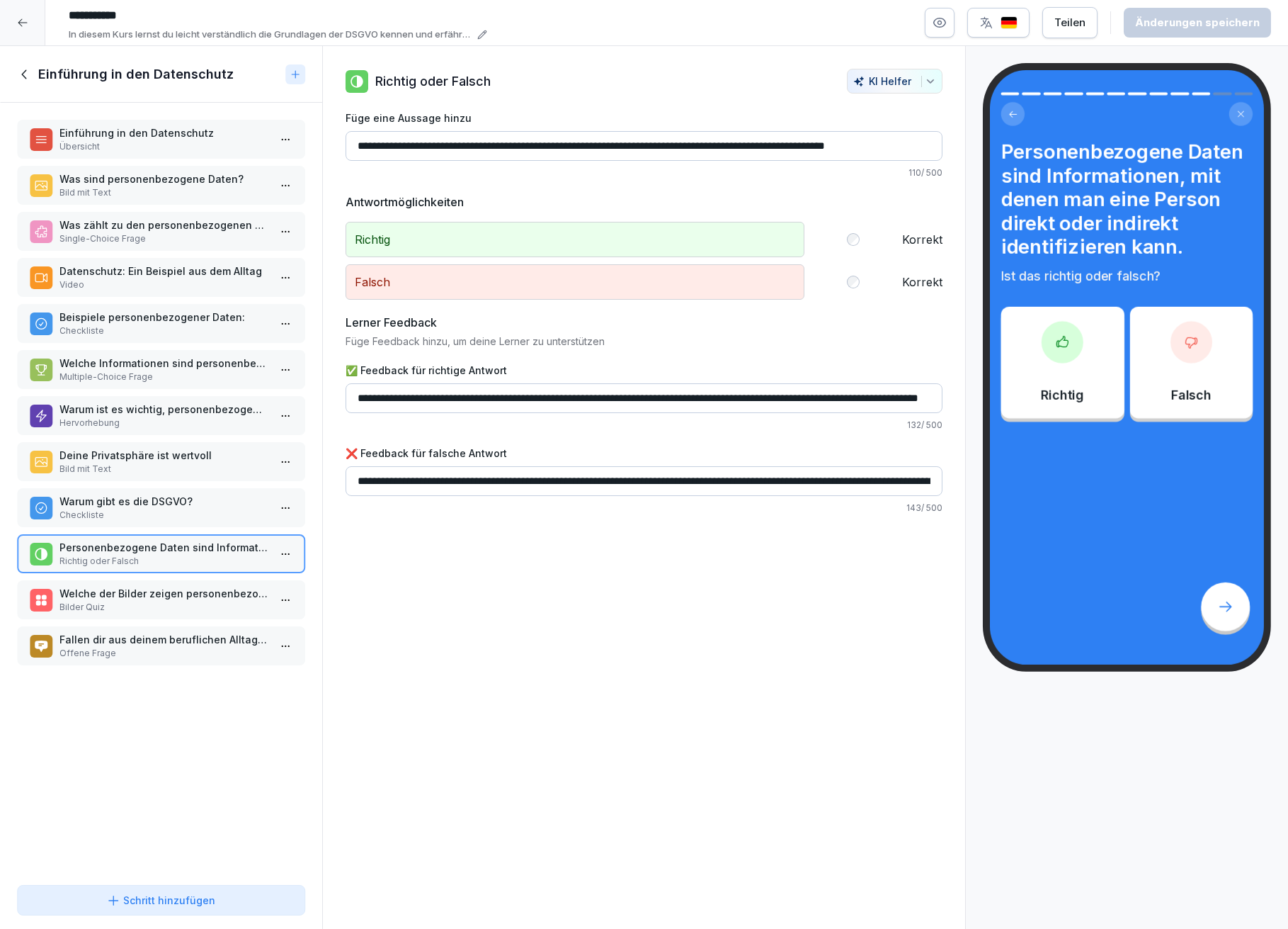
click at [203, 586] on p "Welche der Bilder zeigen personenbezogene Daten?" at bounding box center [164, 593] width 209 height 15
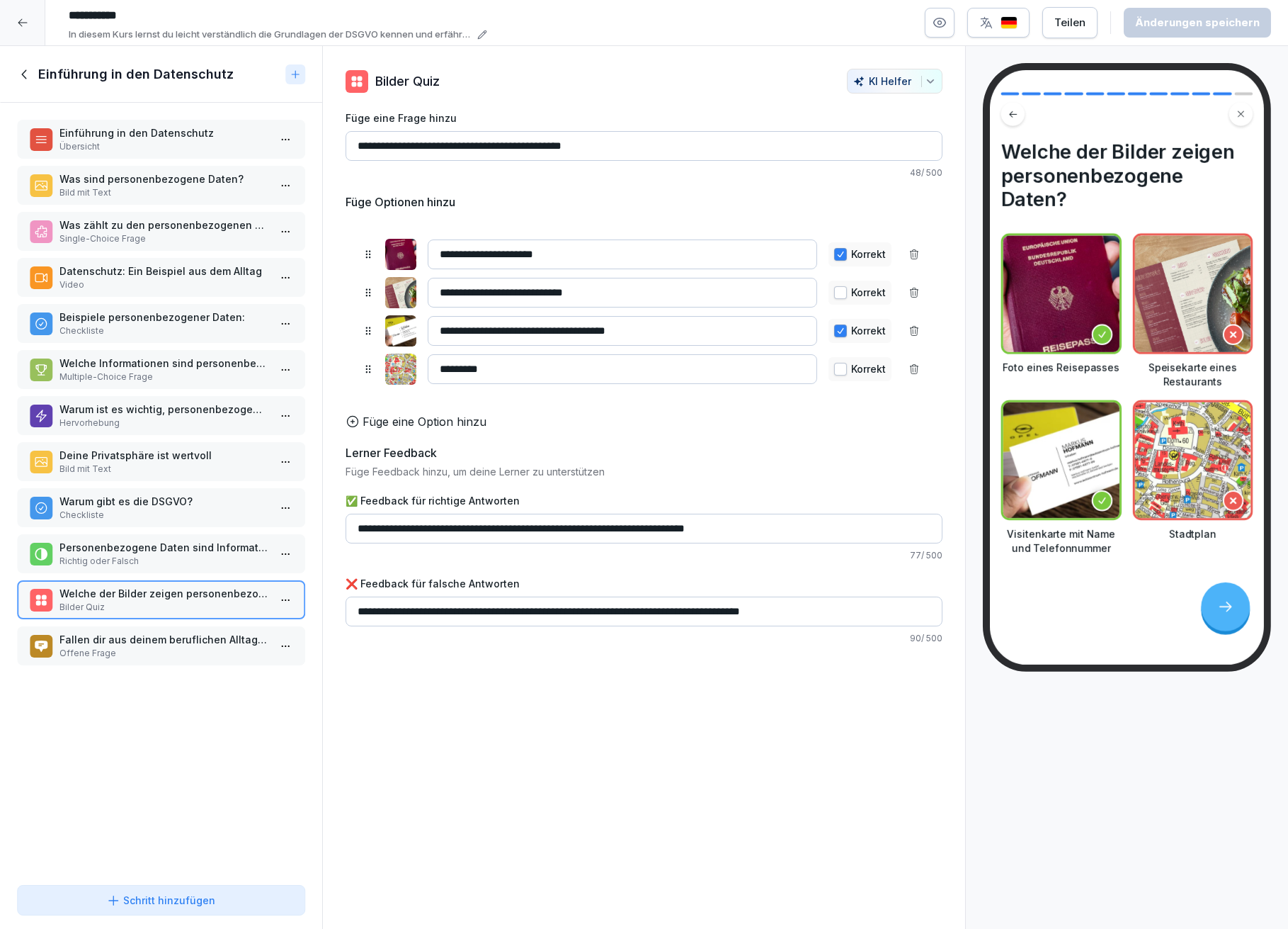
click at [212, 632] on p "Fallen dir aus deinem beruflichen Alltag Beispiele ein, wo du personenbezogene …" at bounding box center [164, 639] width 209 height 15
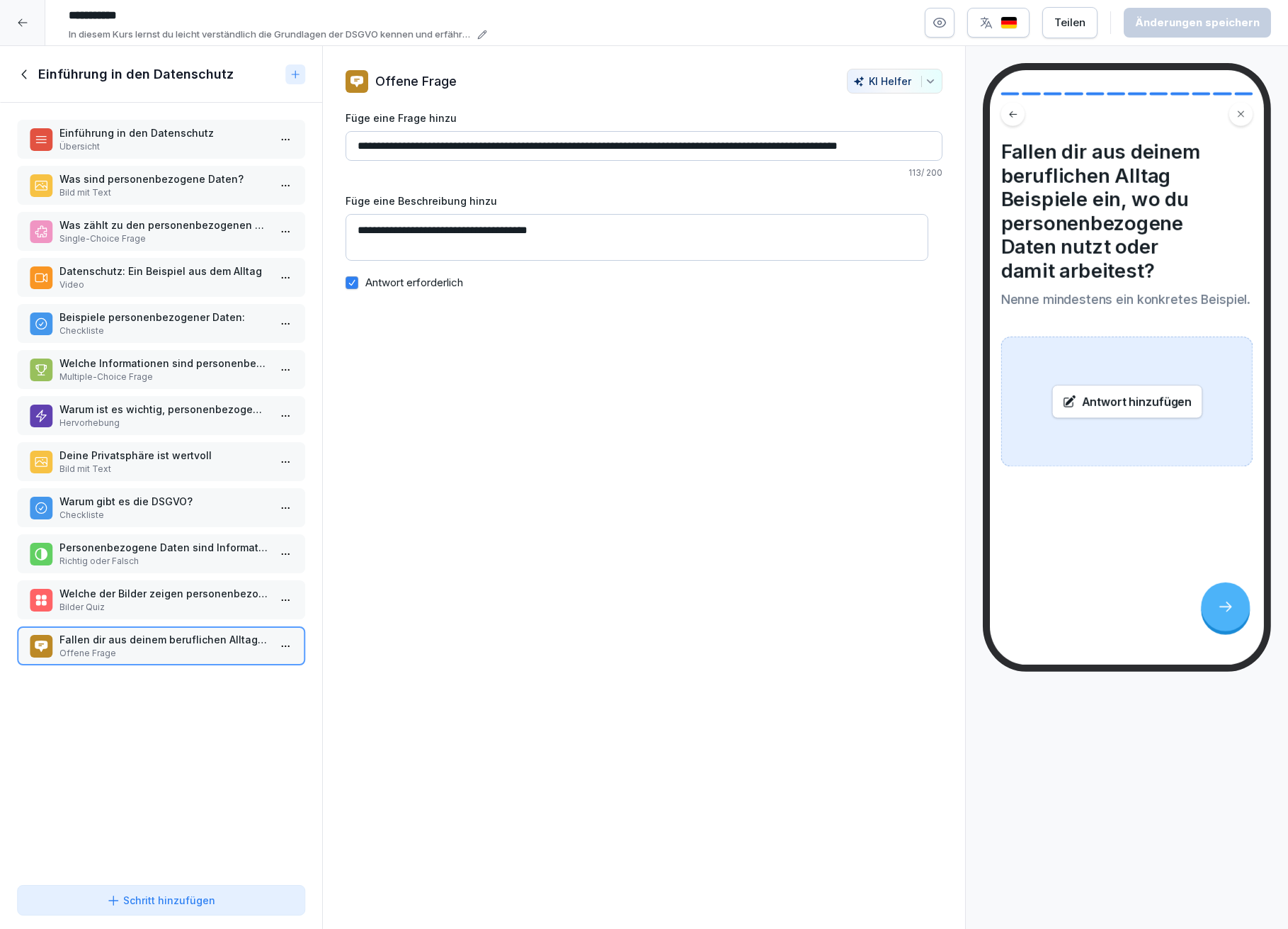
click at [22, 67] on icon at bounding box center [25, 74] width 16 height 16
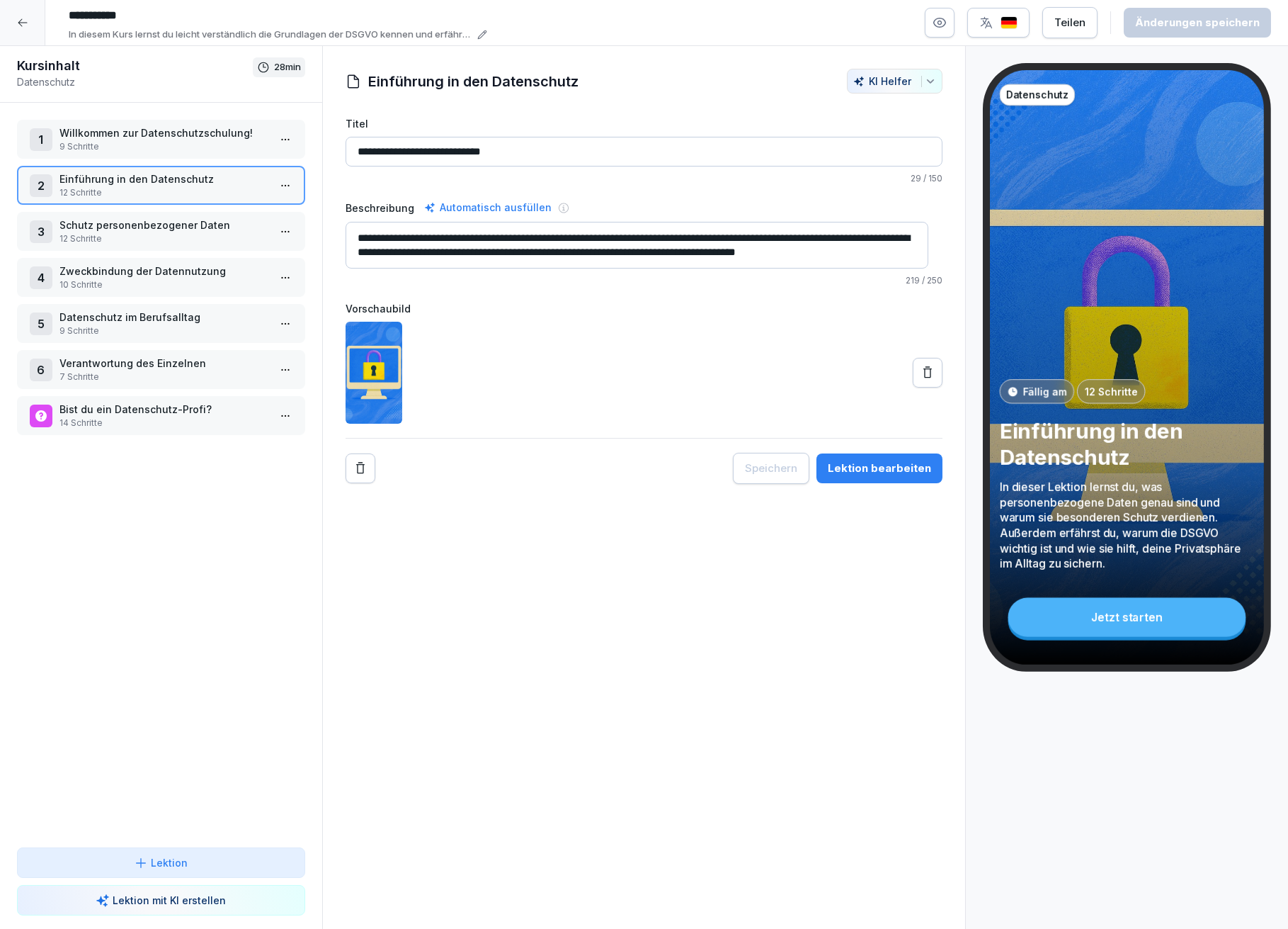
click at [88, 223] on p "Schutz personenbezogener Daten" at bounding box center [164, 224] width 209 height 15
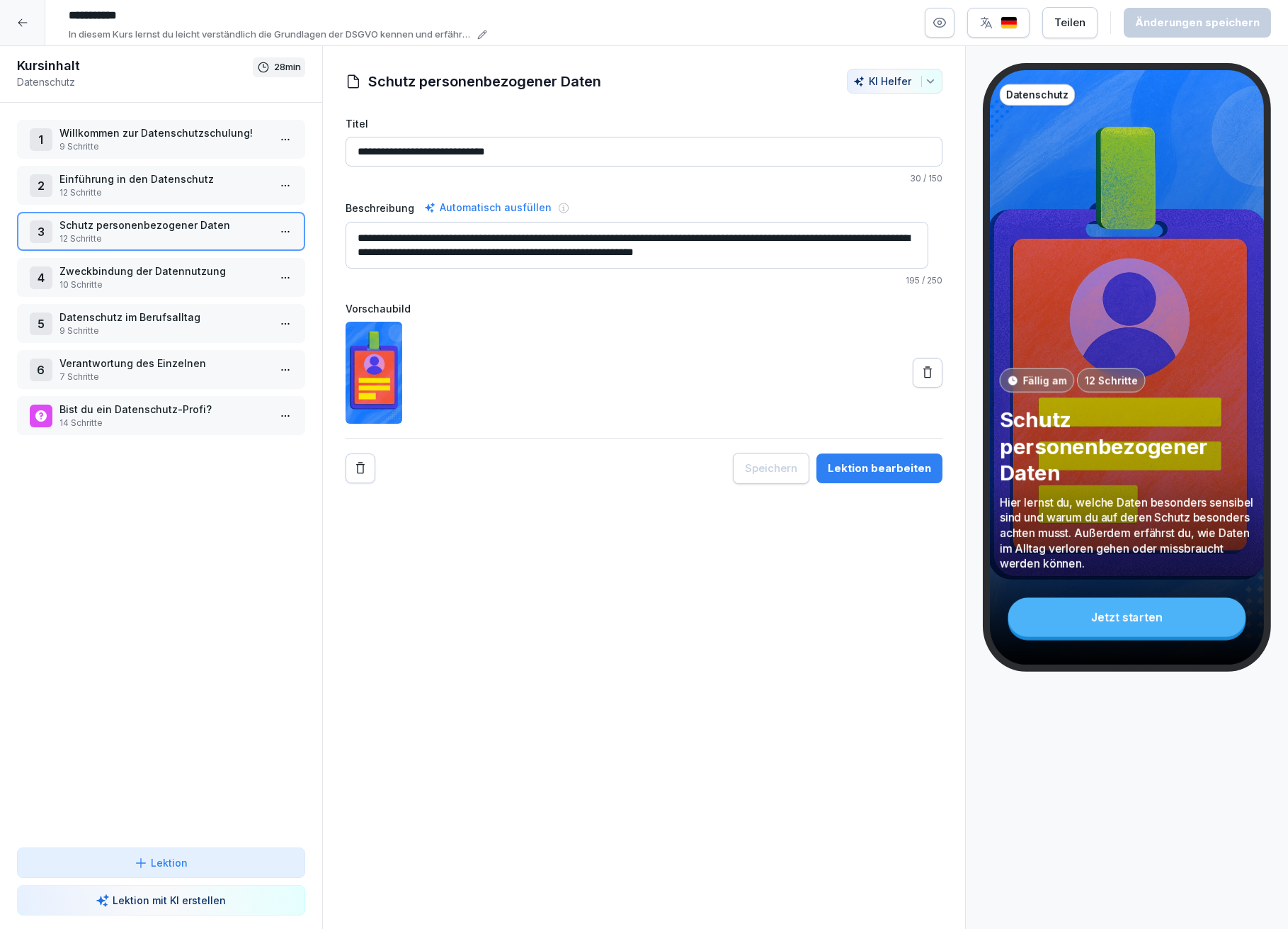
click at [893, 464] on div "Lektion bearbeiten" at bounding box center [880, 468] width 103 height 16
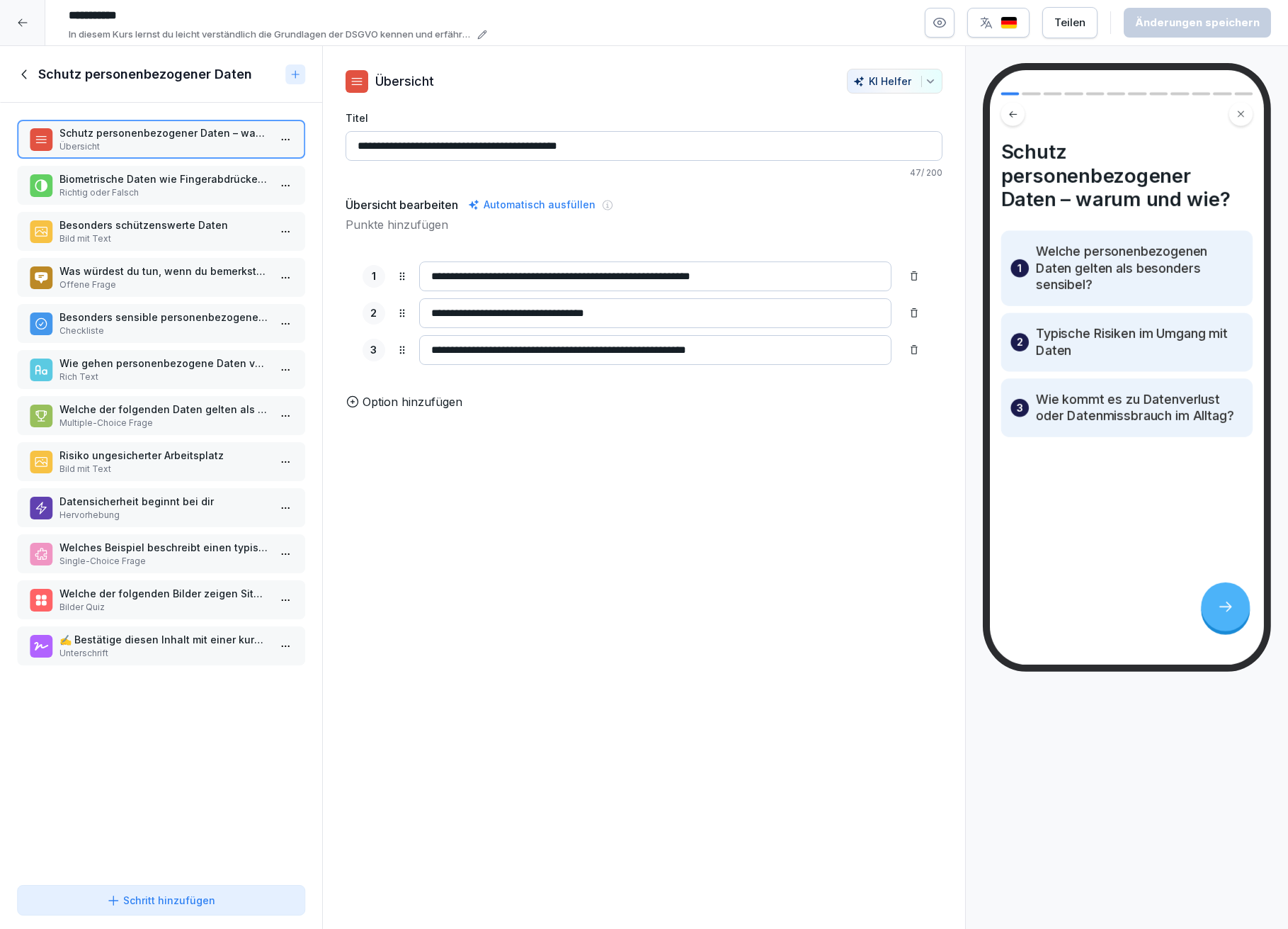
click at [143, 181] on p "Biometrische Daten wie Fingerabdrücke sind nicht besonders schützenswert." at bounding box center [164, 179] width 209 height 15
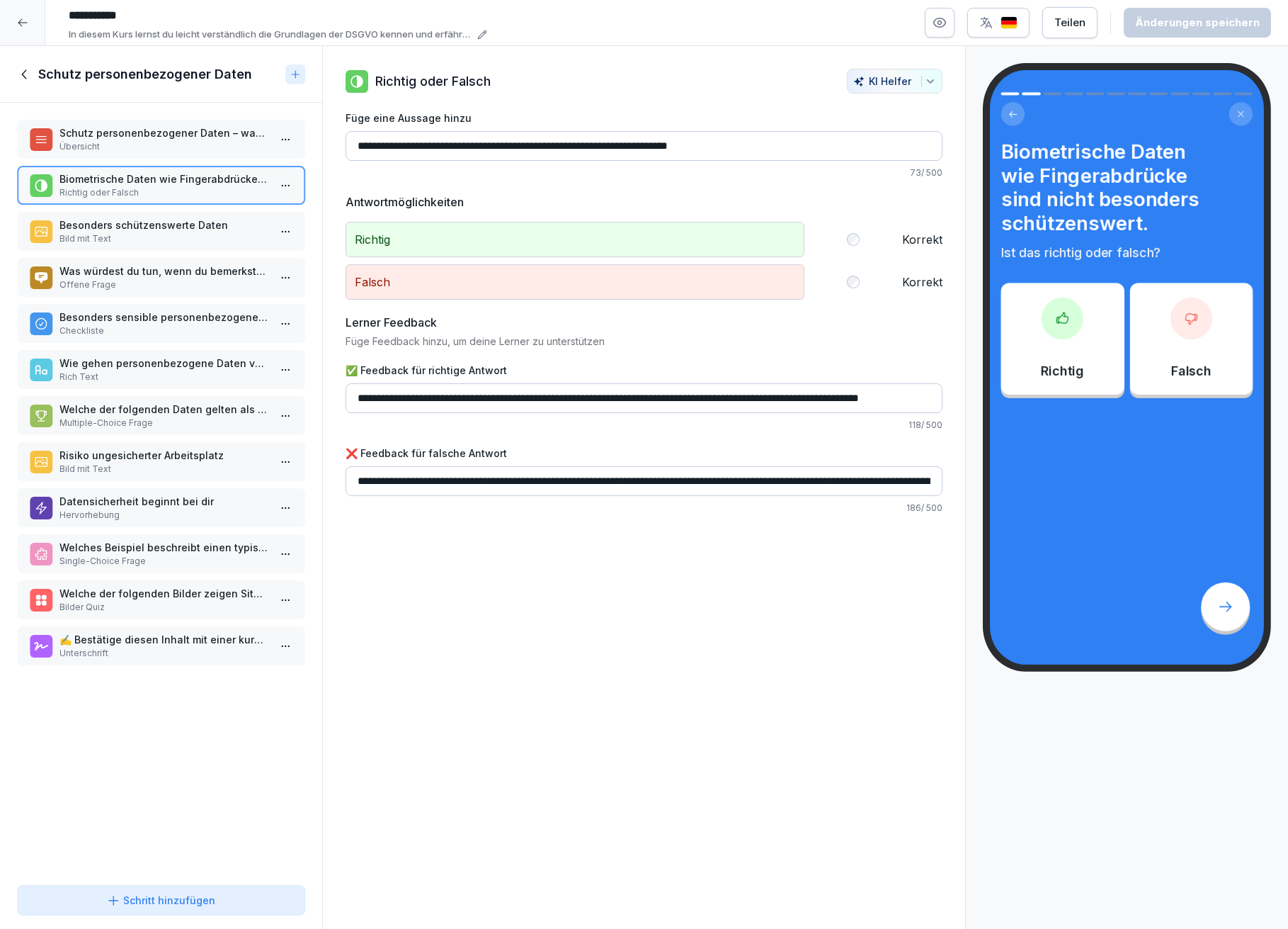
click at [139, 226] on p "Besonders schützenswerte Daten" at bounding box center [164, 224] width 209 height 15
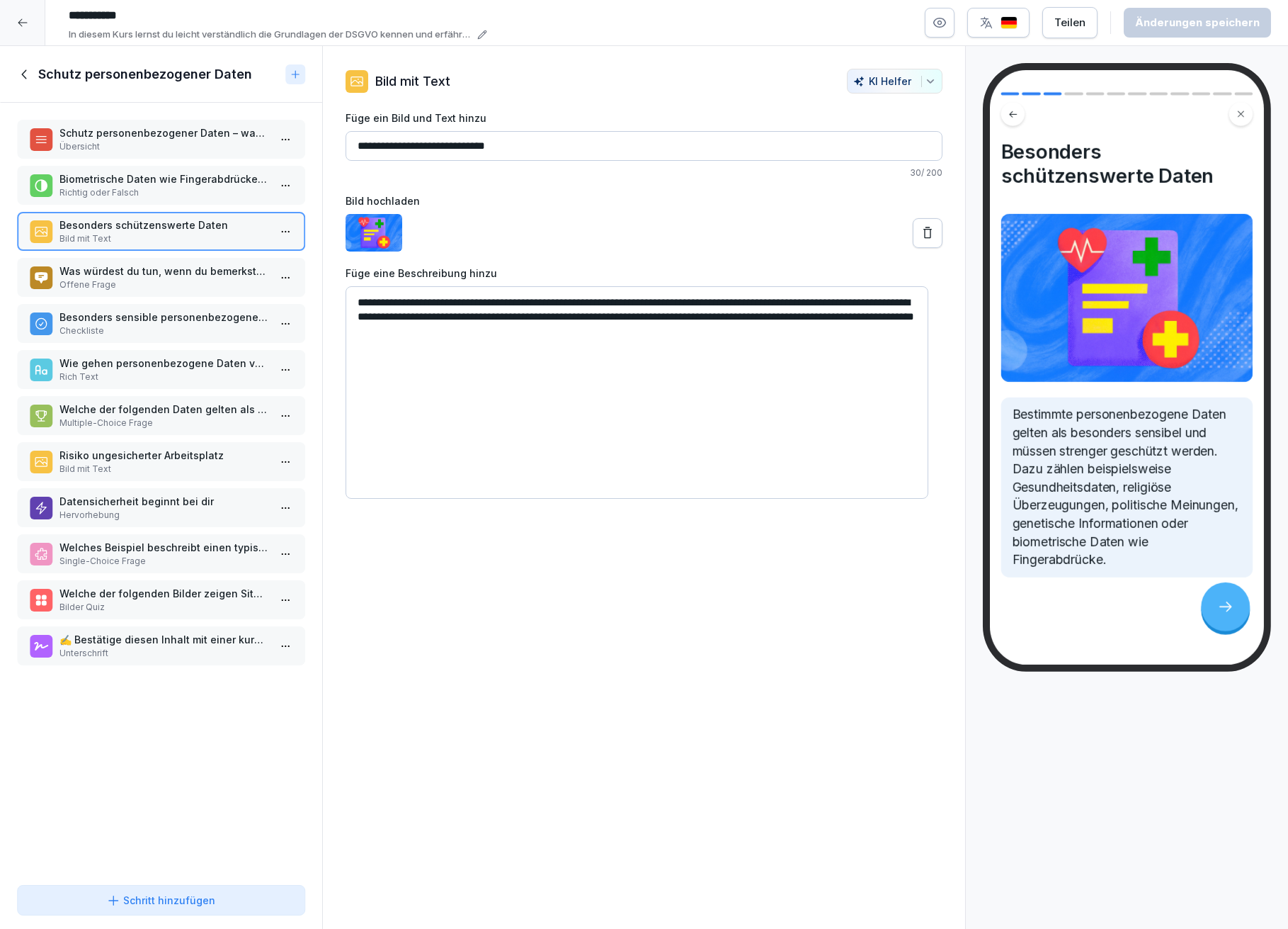
click at [172, 279] on p "Offene Frage" at bounding box center [164, 285] width 209 height 13
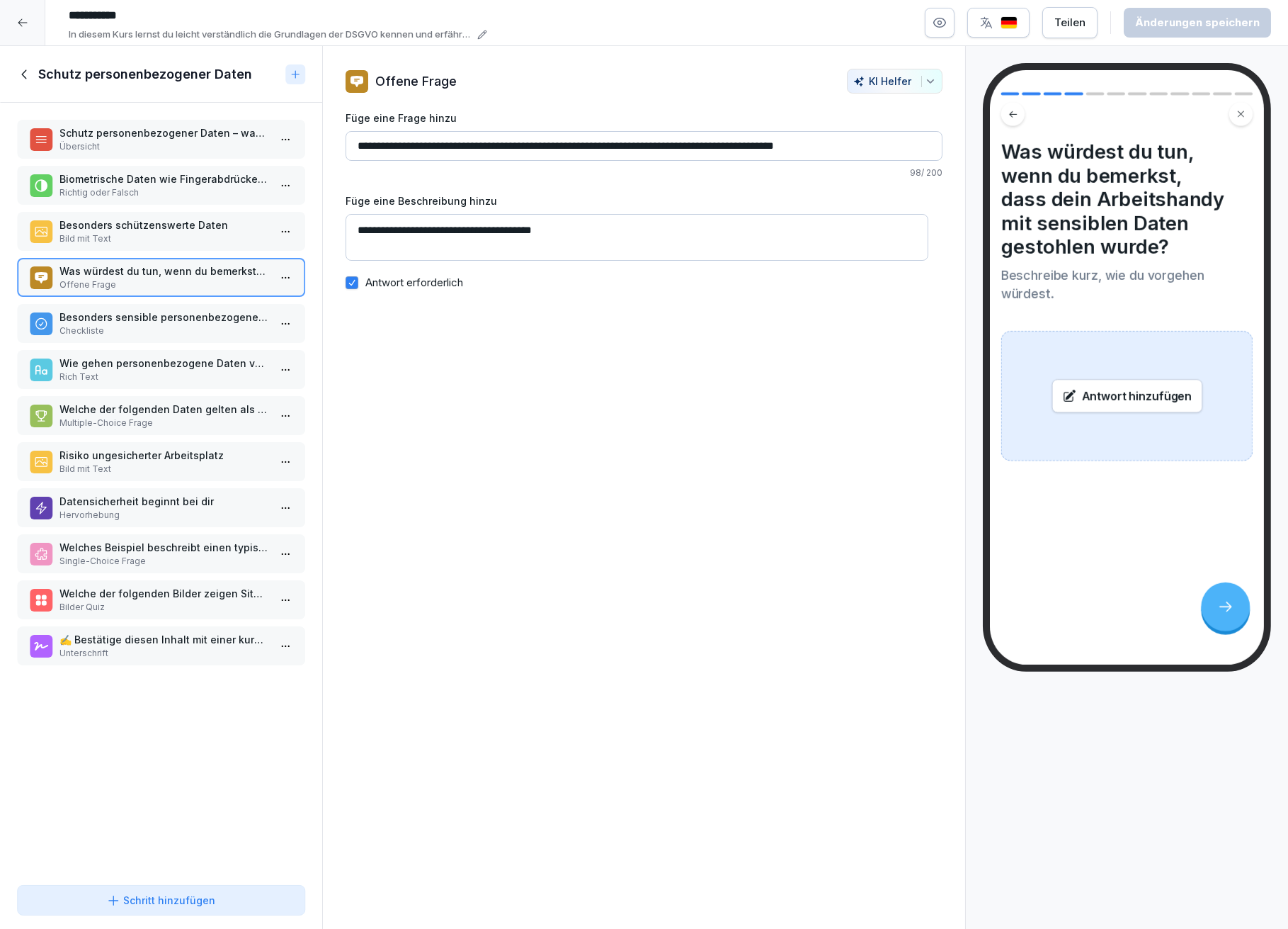
click at [175, 314] on p "Besonders sensible personenbezogene Daten" at bounding box center [164, 316] width 209 height 15
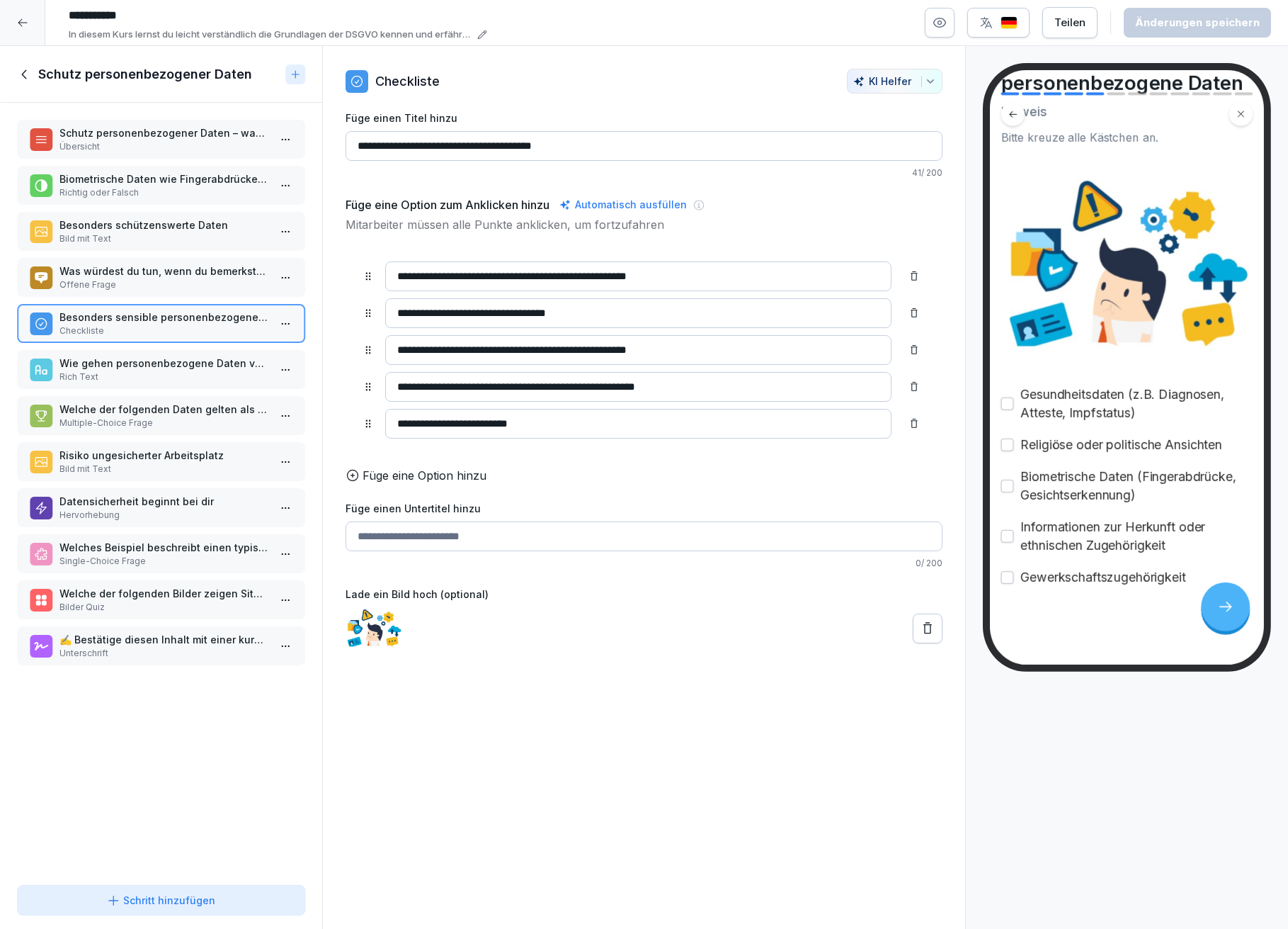
scroll to position [105, 0]
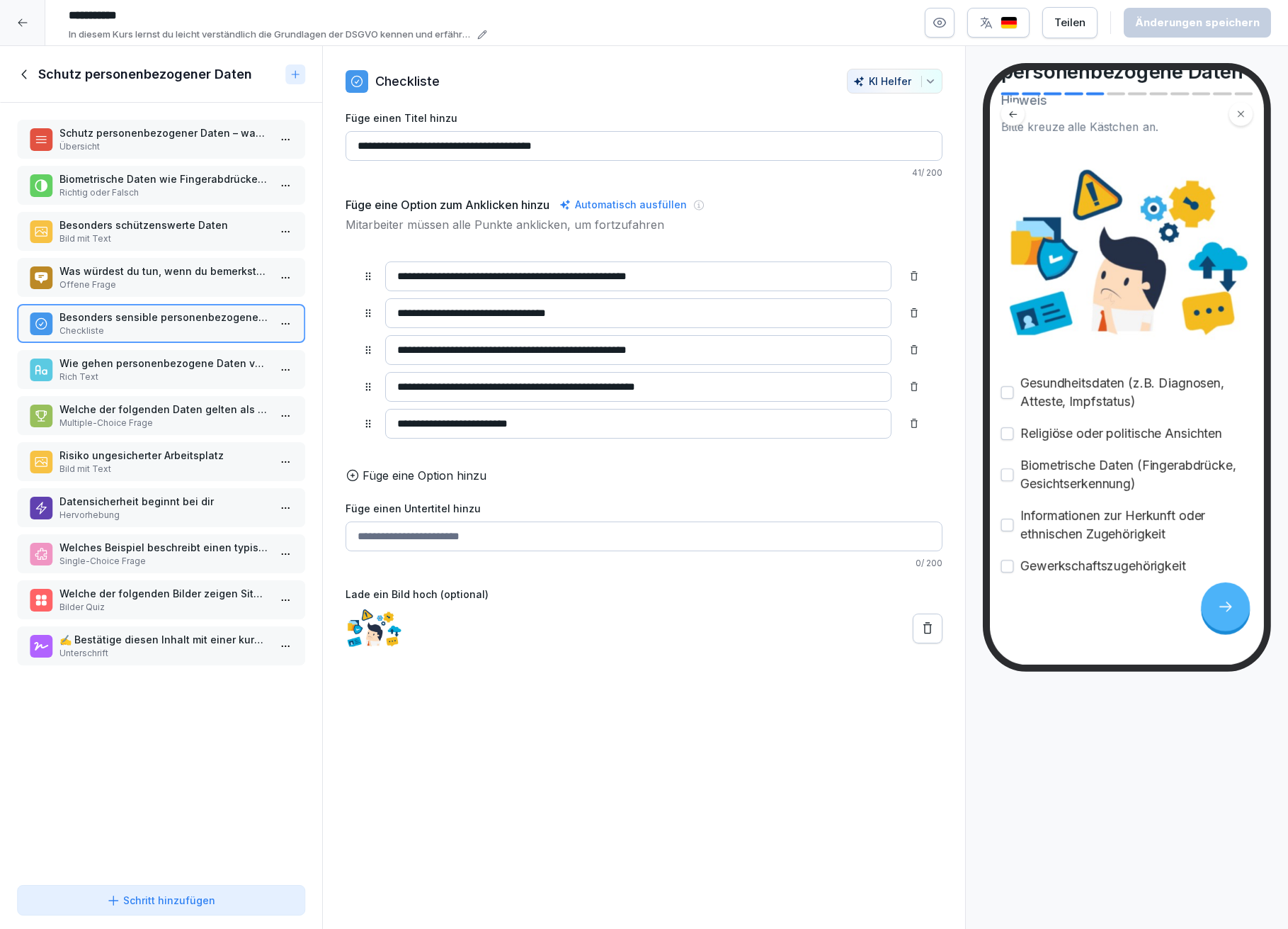
click at [160, 360] on p "Wie gehen personenbezogene Daten verloren?" at bounding box center [164, 363] width 209 height 15
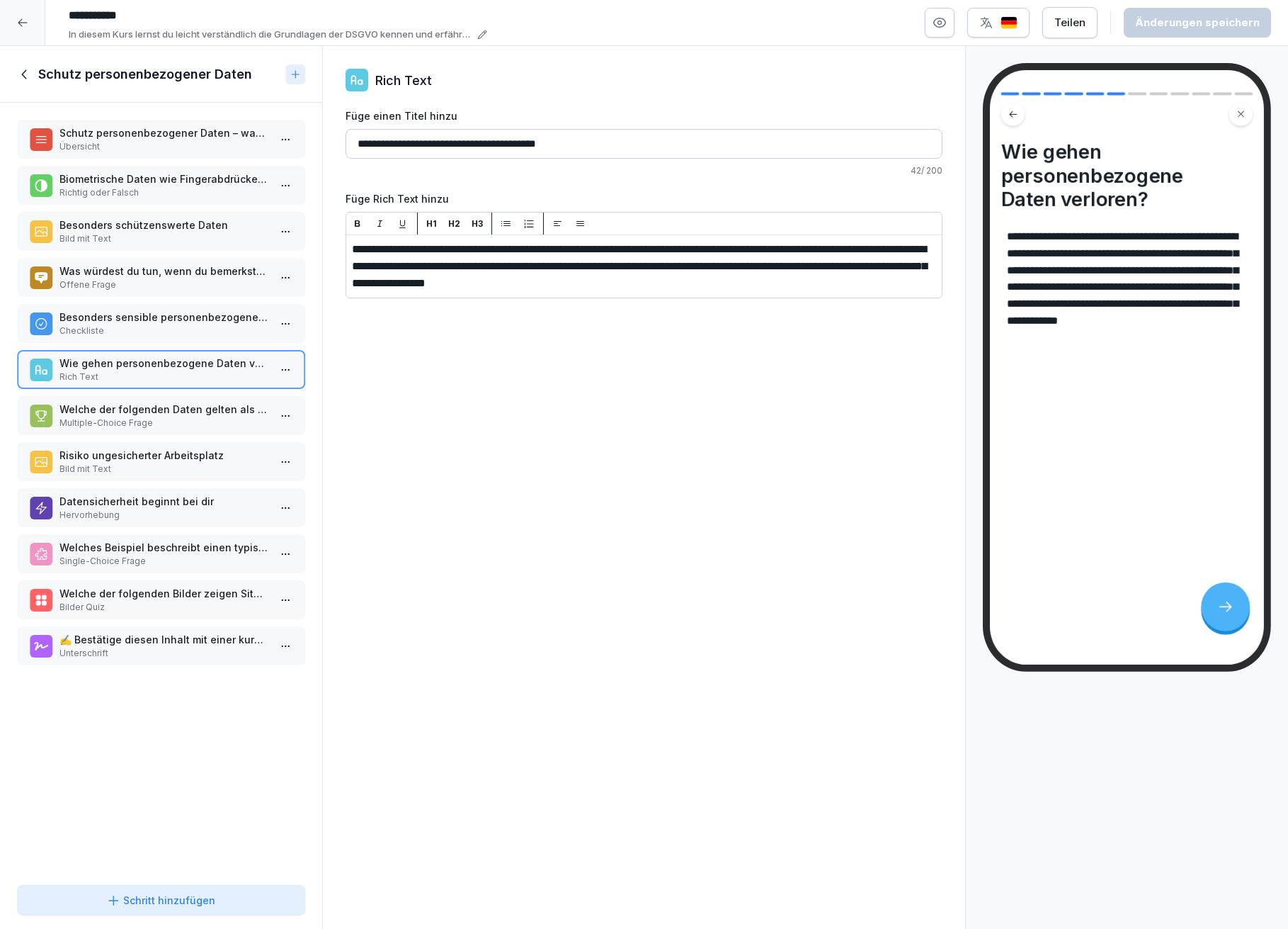
click at [183, 402] on p "Welche der folgenden Daten gelten als besonders sensibel und müssen extra gesch…" at bounding box center [164, 408] width 209 height 15
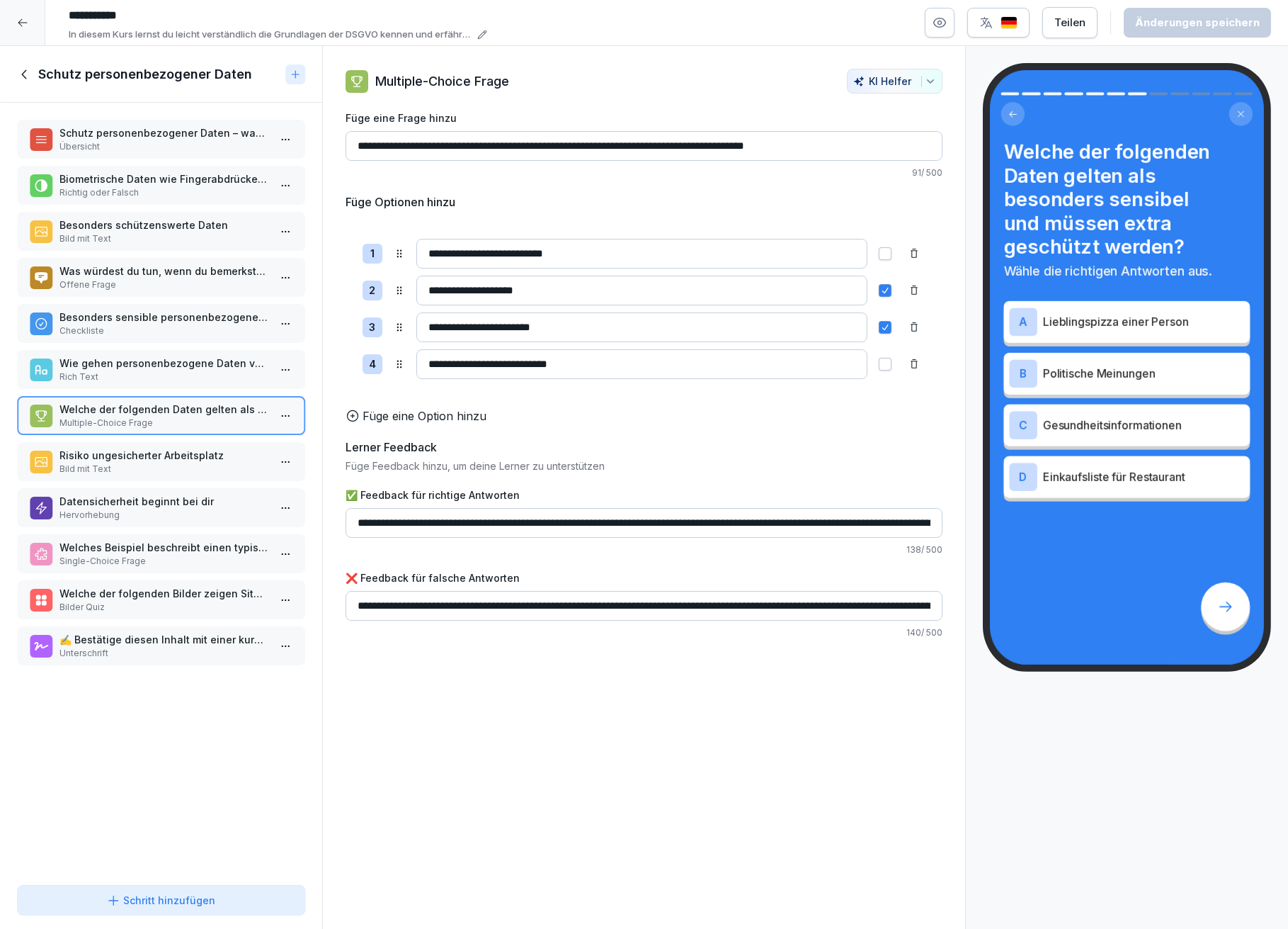
click at [506, 360] on input "**********" at bounding box center [642, 365] width 452 height 30
type input "**********"
click at [1192, 18] on div "Änderungen speichern" at bounding box center [1198, 23] width 124 height 16
click at [110, 448] on p "Risiko ungesicherter Arbeitsplatz" at bounding box center [164, 455] width 209 height 15
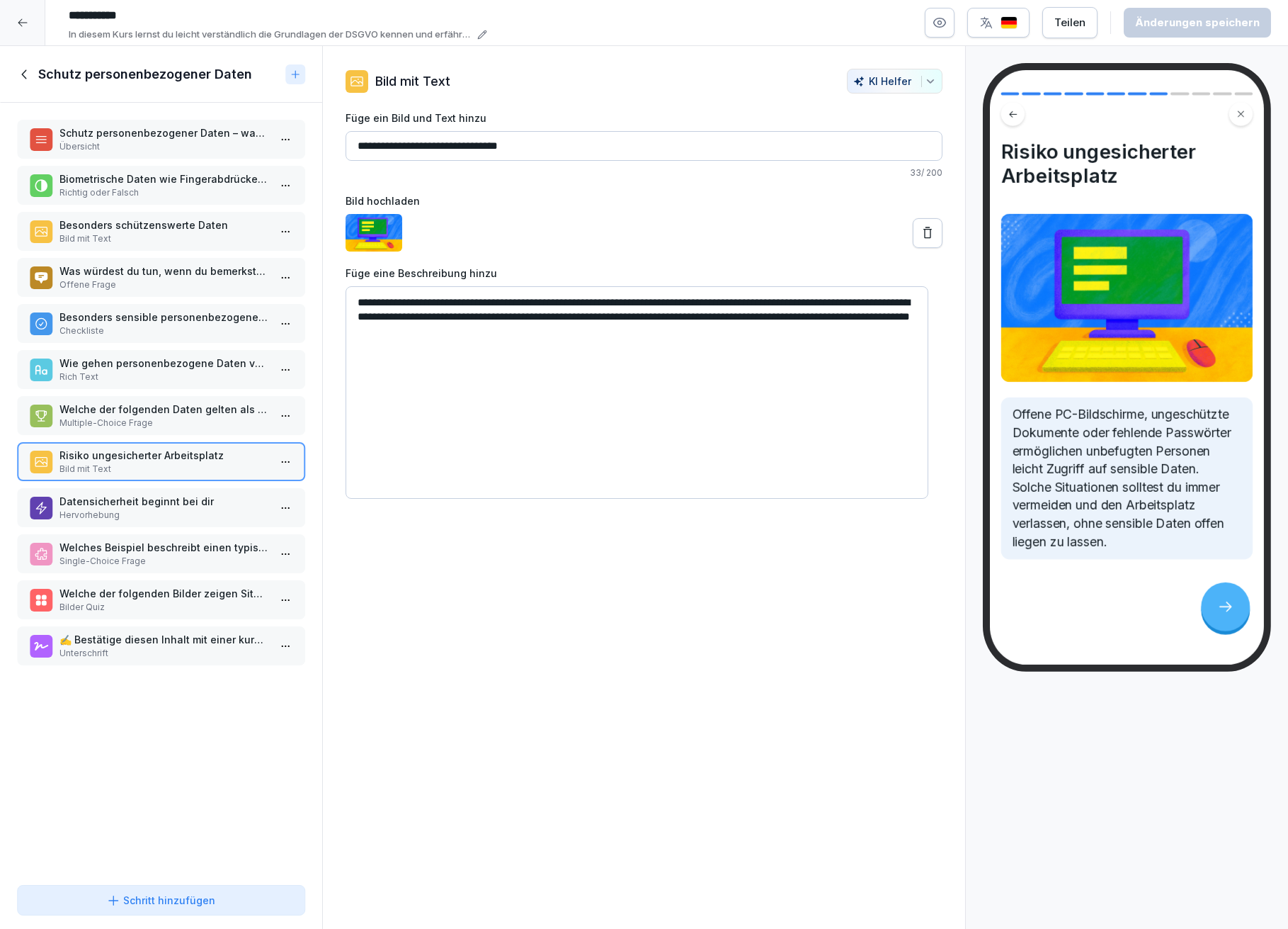
click at [152, 493] on p "Datensicherheit beginnt bei dir" at bounding box center [164, 500] width 209 height 15
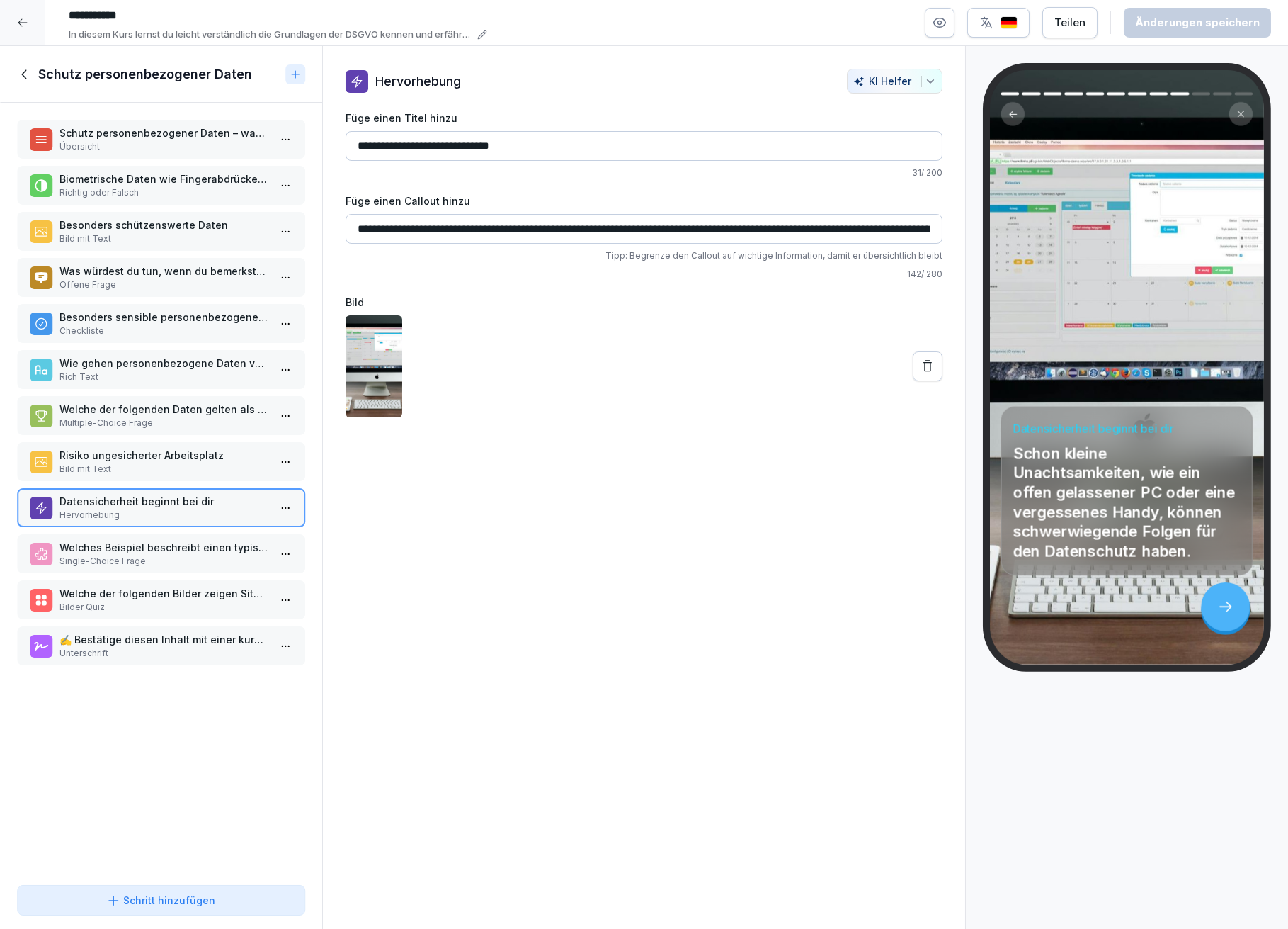
click at [703, 226] on input "**********" at bounding box center [644, 229] width 598 height 30
type input "**********"
click at [1182, 21] on div "Änderungen speichern" at bounding box center [1198, 23] width 124 height 16
click at [160, 542] on div "Welches Beispiel beschreibt einen typischen Fall von Datenverlust? Single-Choic…" at bounding box center [164, 554] width 209 height 28
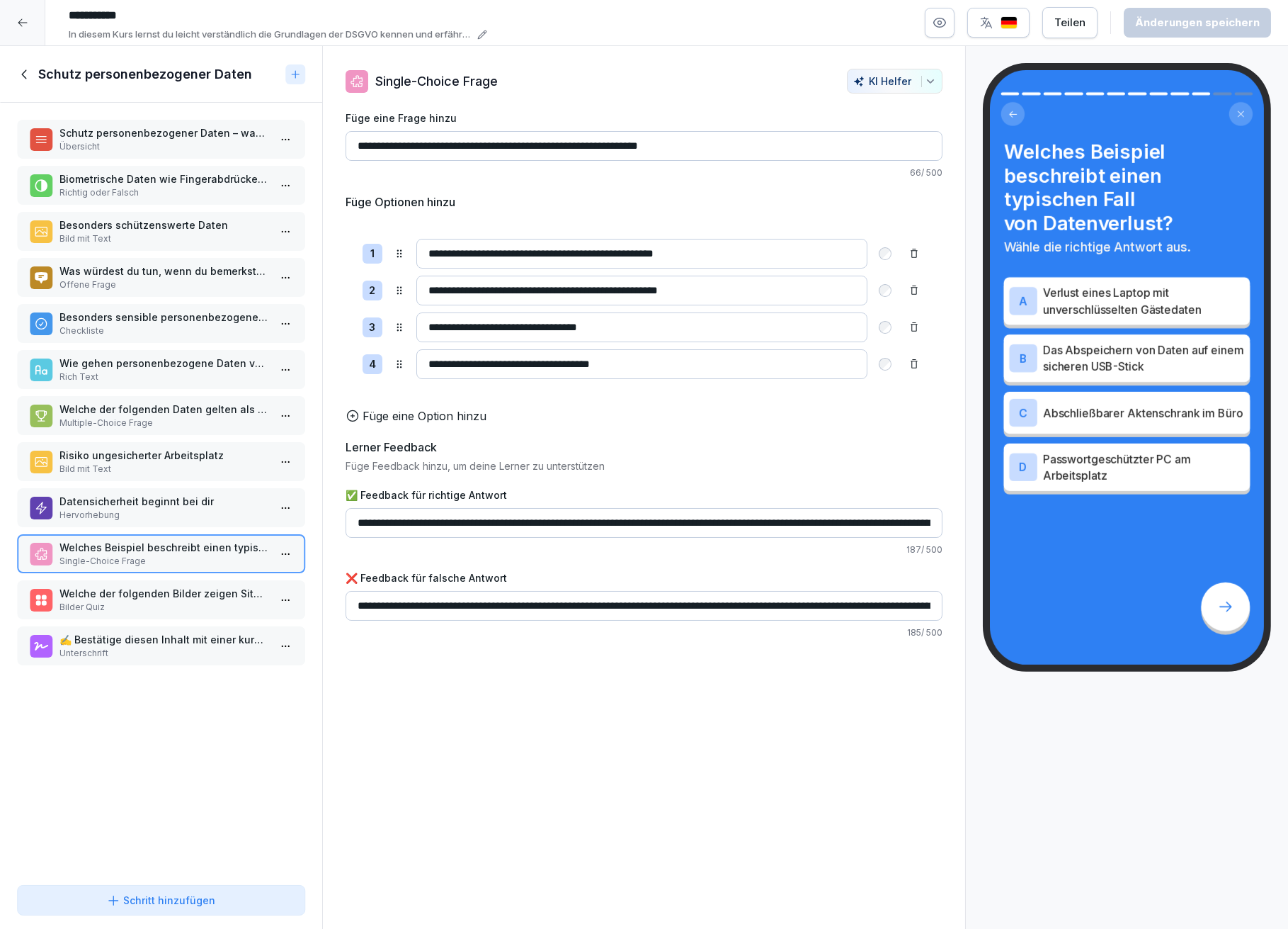
click at [674, 253] on input "**********" at bounding box center [642, 253] width 452 height 30
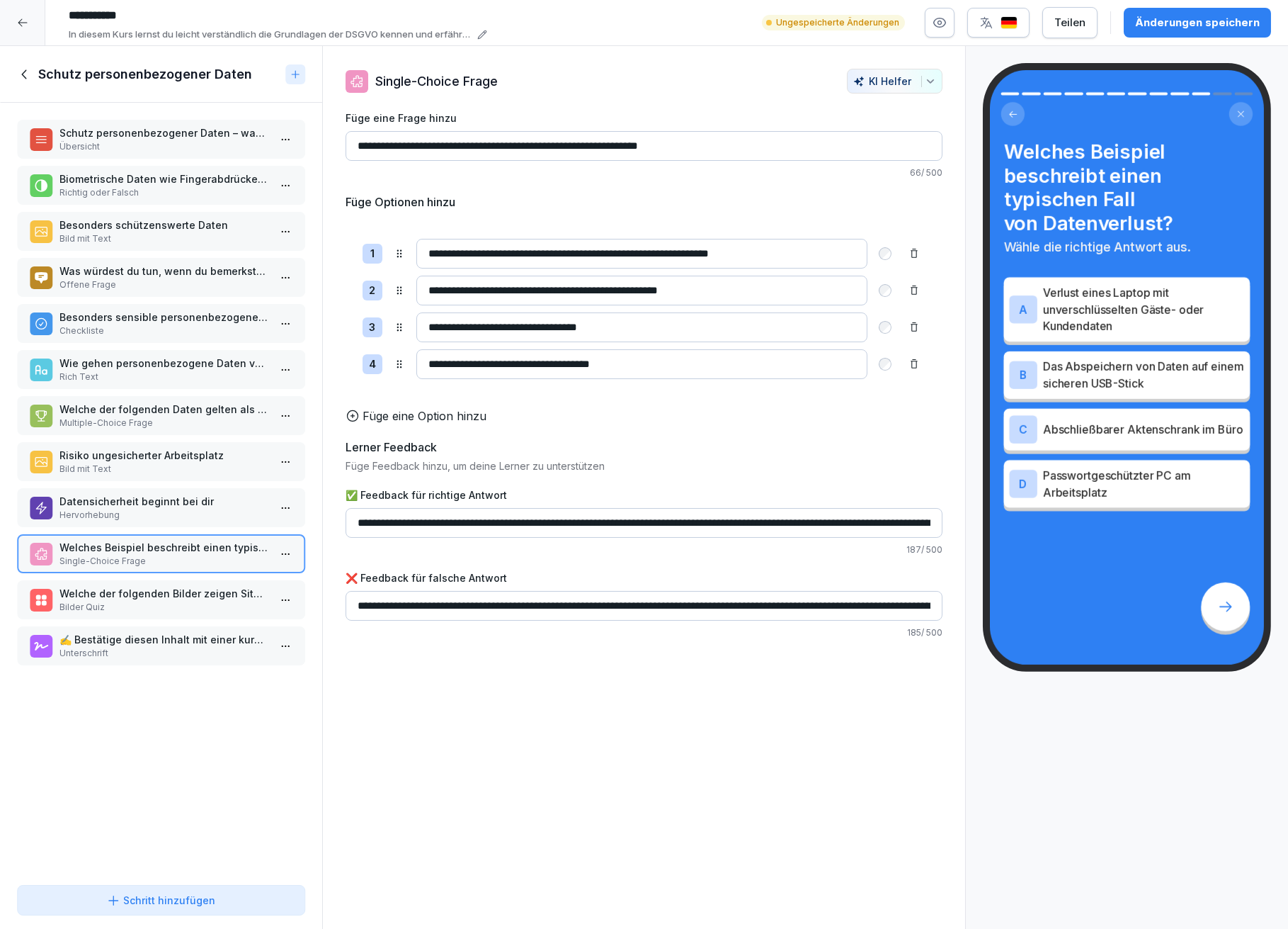
type input "**********"
click at [1242, 20] on div "Änderungen speichern" at bounding box center [1198, 23] width 124 height 16
click at [669, 535] on input "**********" at bounding box center [644, 523] width 598 height 30
type input "**********"
click at [711, 252] on input "**********" at bounding box center [642, 253] width 452 height 30
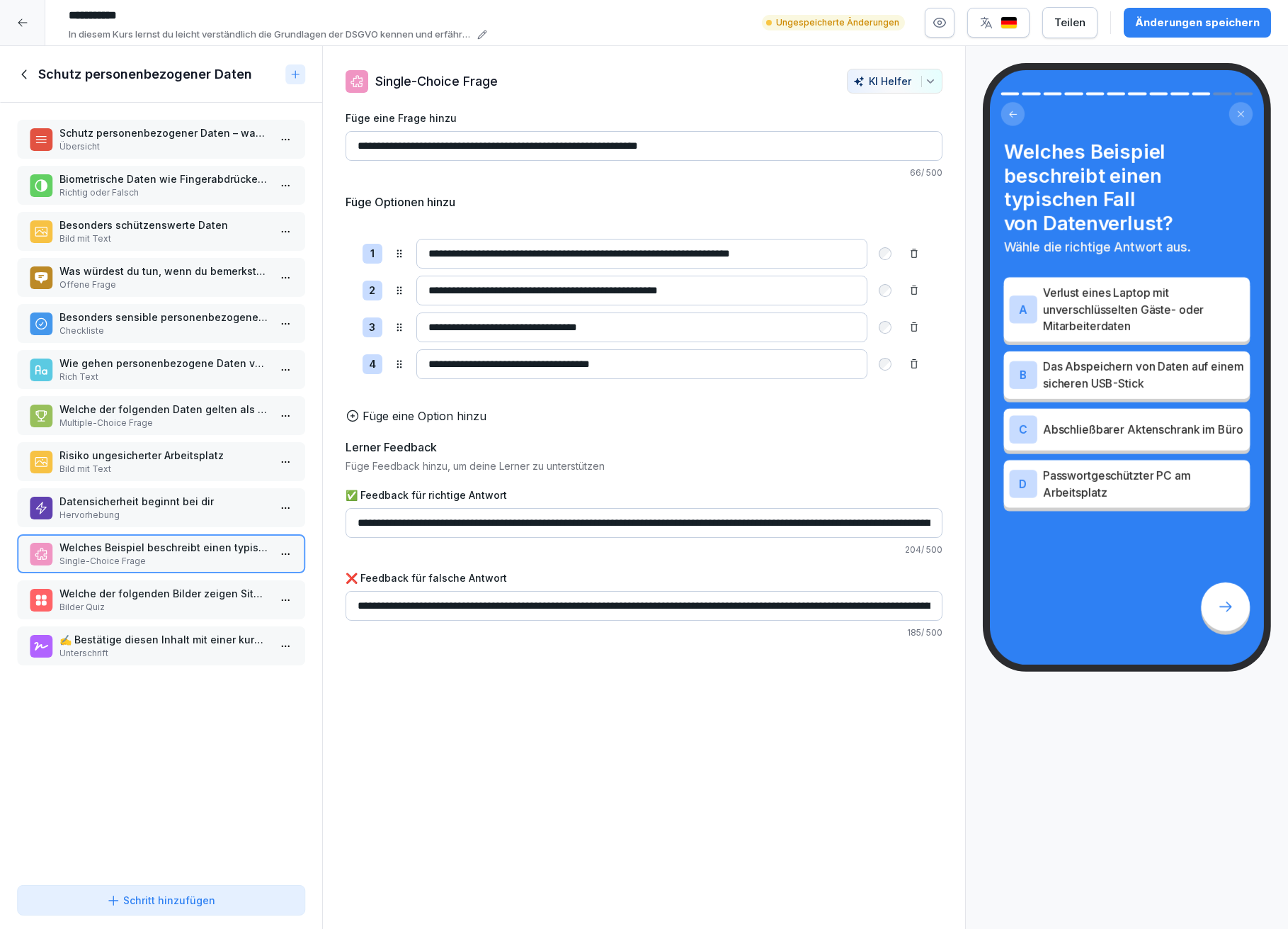
type input "**********"
click at [1159, 25] on div "Änderungen speichern" at bounding box center [1198, 23] width 124 height 16
click at [172, 586] on p "Welche der folgenden Bilder zeigen Situationen mit hohem Risiko für Datenverlus…" at bounding box center [164, 593] width 209 height 15
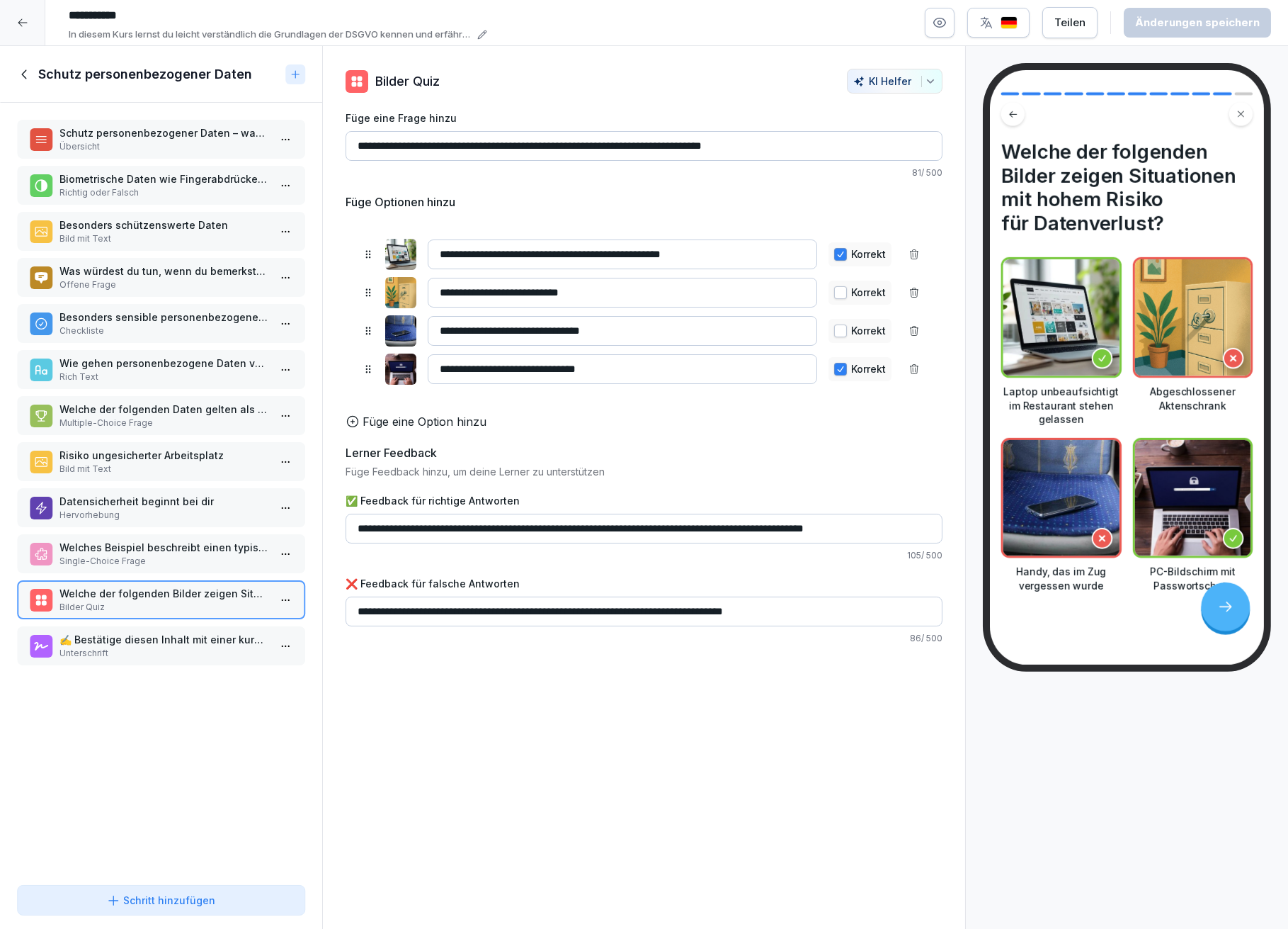
click at [156, 555] on p "Single-Choice Frage" at bounding box center [164, 561] width 209 height 13
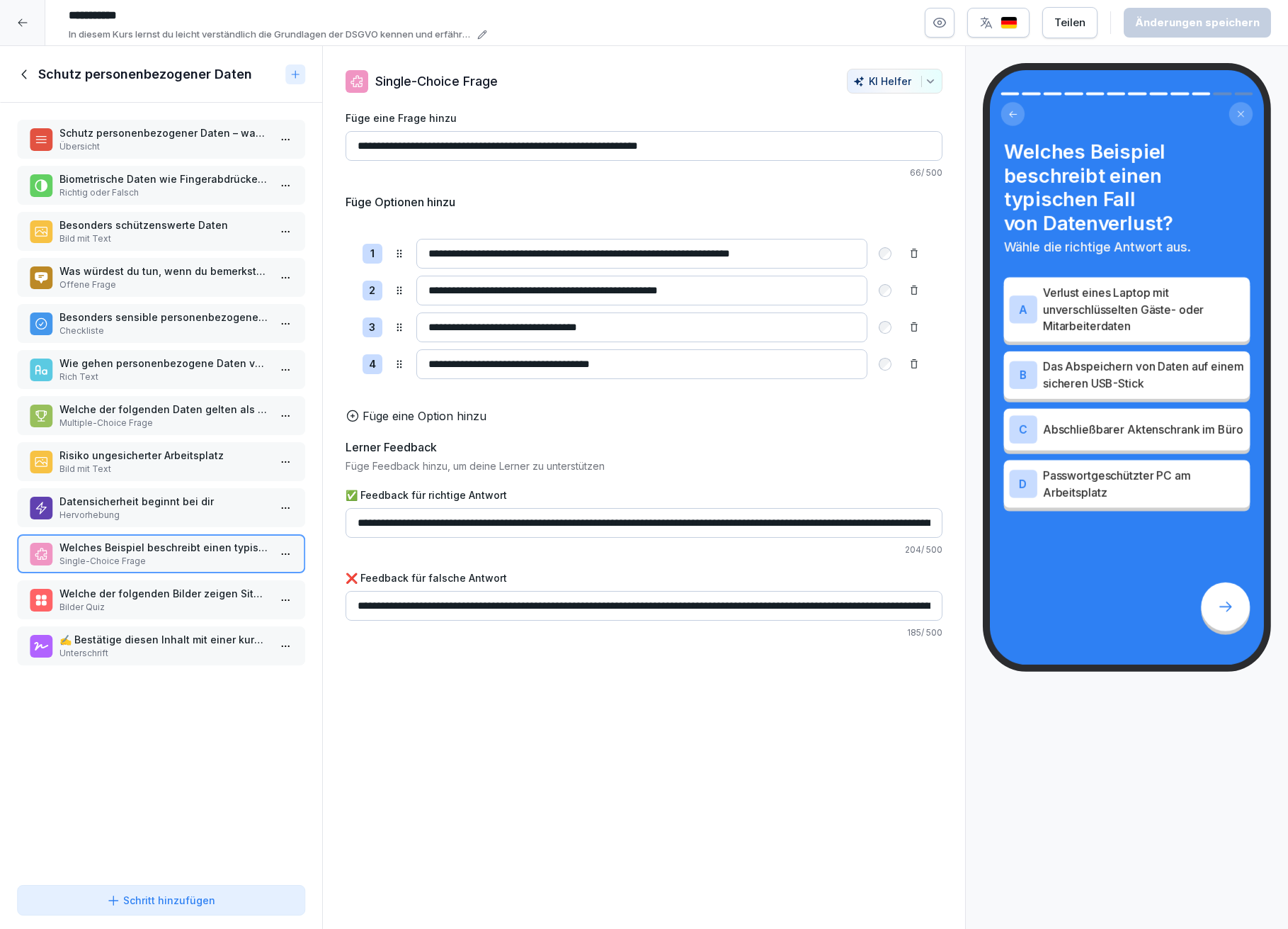
click at [134, 586] on p "Welche der folgenden Bilder zeigen Situationen mit hohem Risiko für Datenverlus…" at bounding box center [164, 593] width 209 height 15
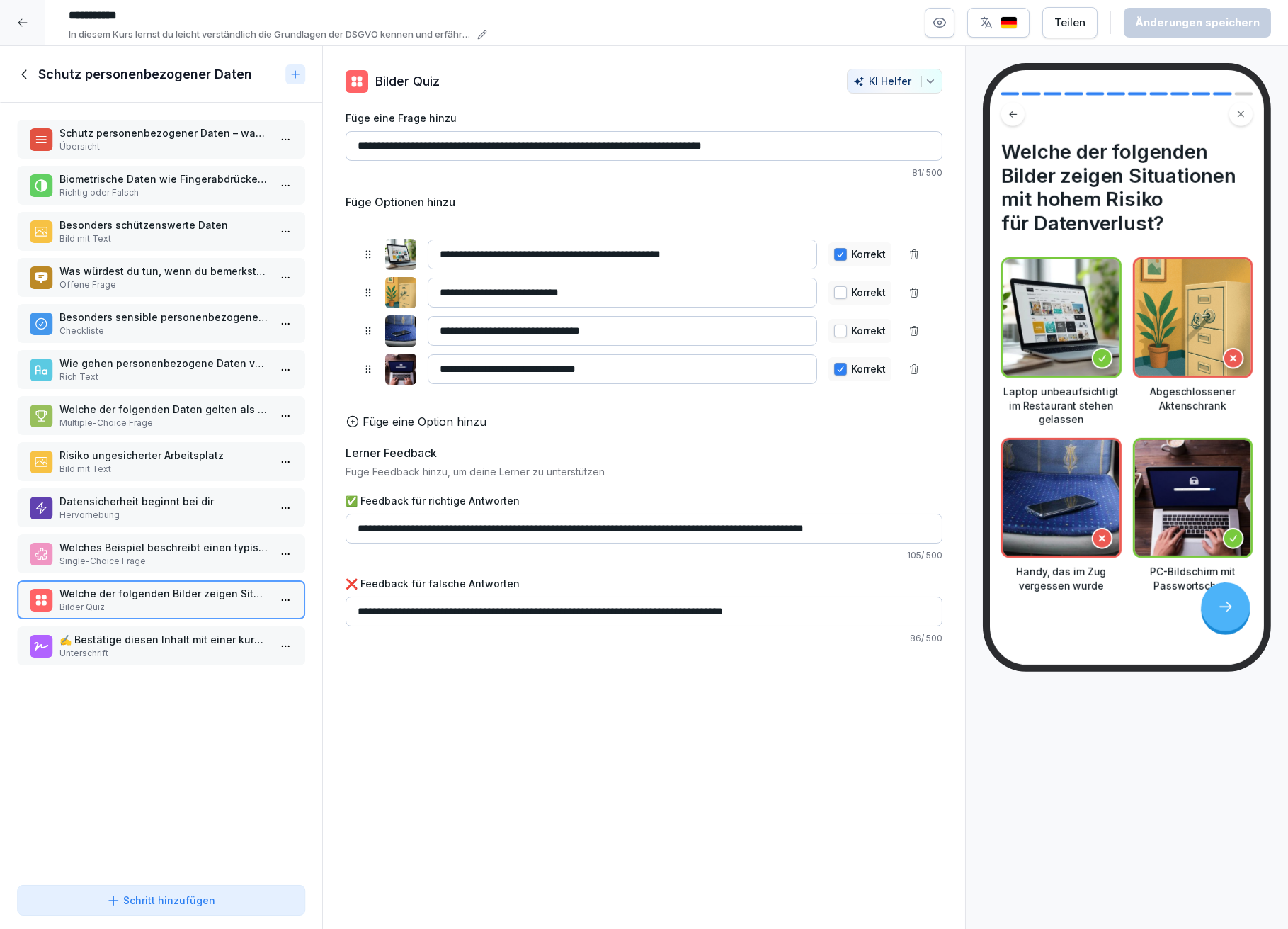
click at [157, 647] on p "Unterschrift" at bounding box center [164, 653] width 209 height 13
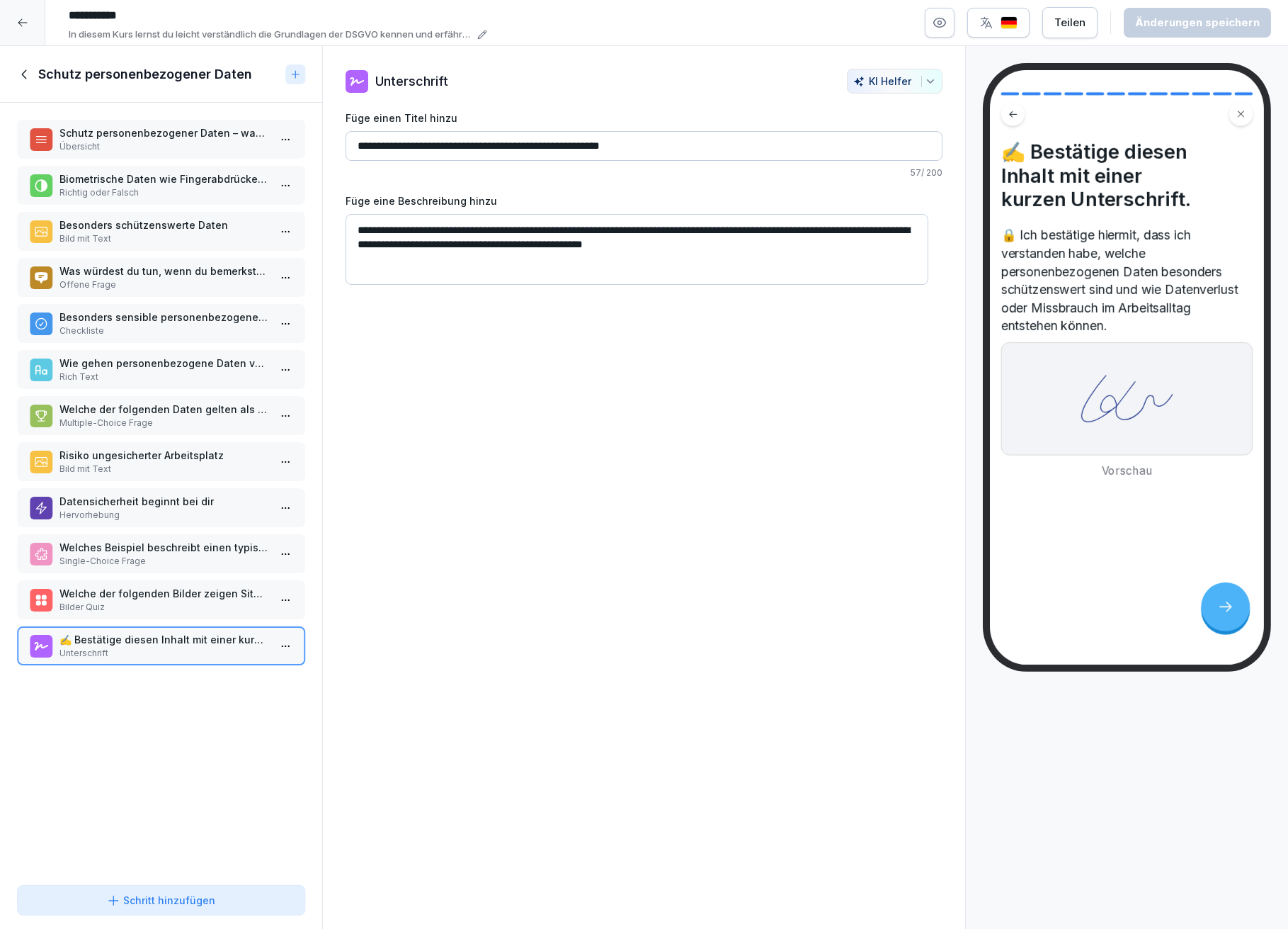
click at [75, 586] on p "Welche der folgenden Bilder zeigen Situationen mit hohem Risiko für Datenverlus…" at bounding box center [164, 593] width 209 height 15
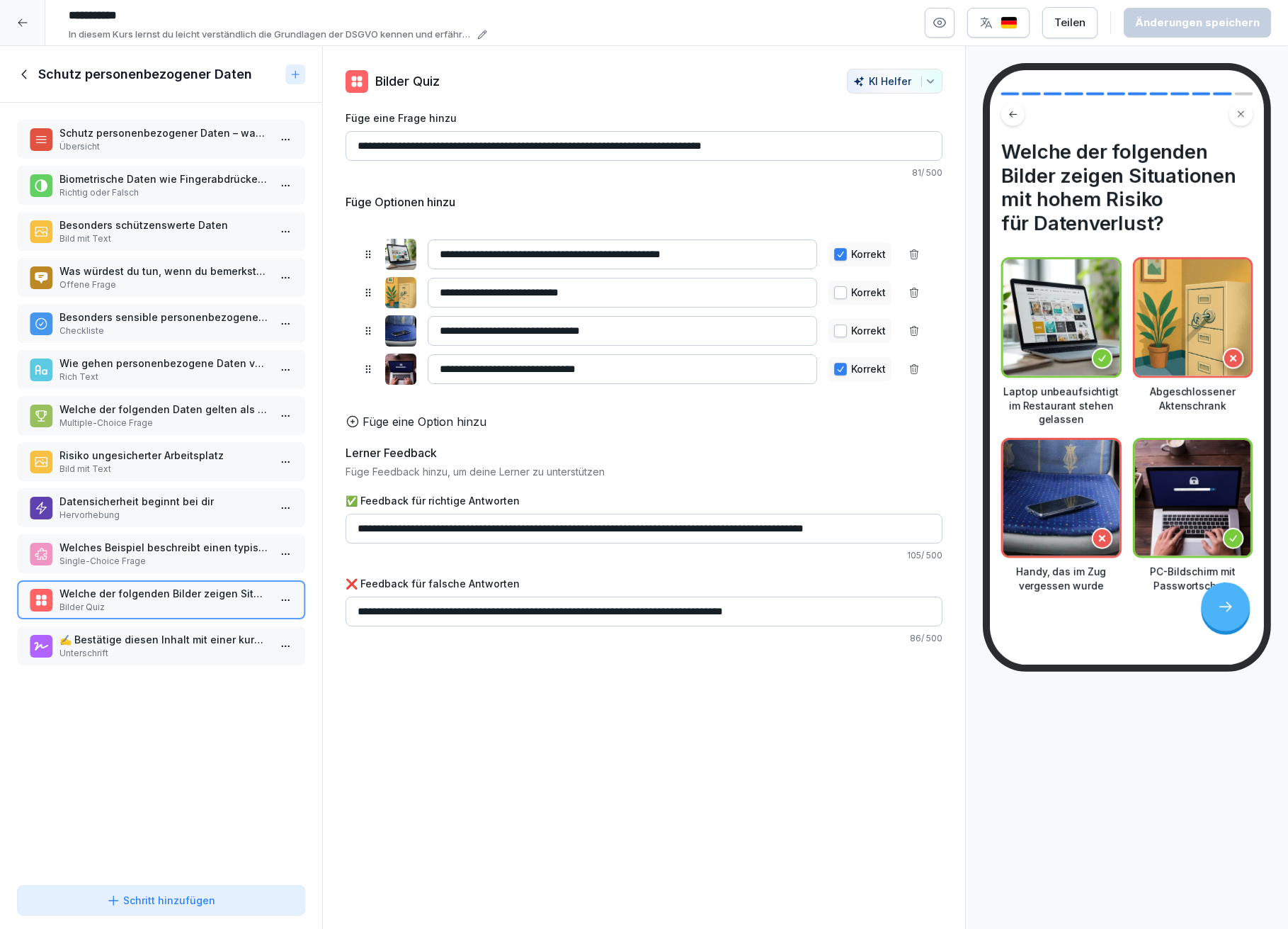
click at [111, 555] on p "Single-Choice Frage" at bounding box center [164, 561] width 209 height 13
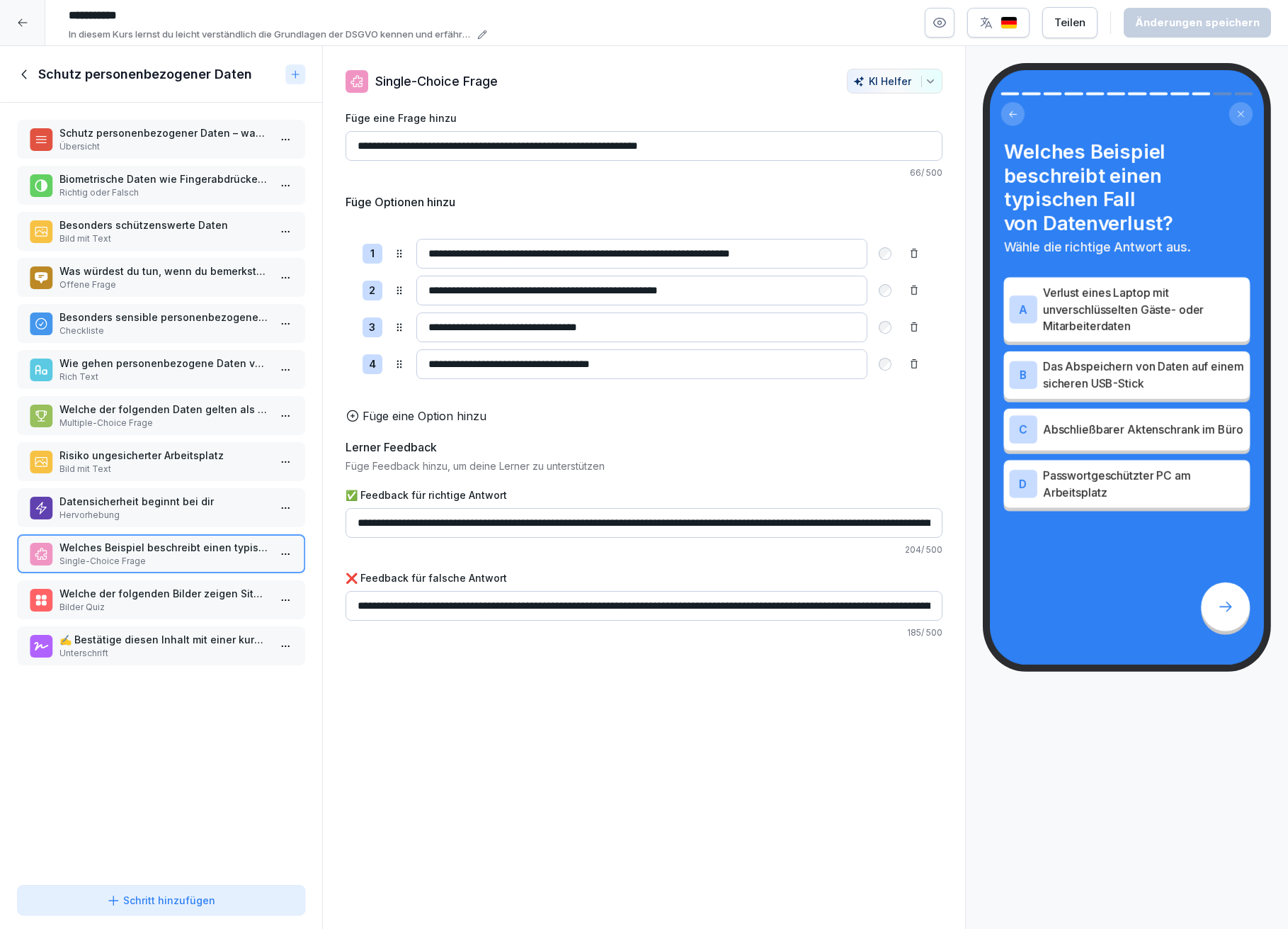
click at [117, 508] on p "Hervorhebung" at bounding box center [164, 514] width 209 height 13
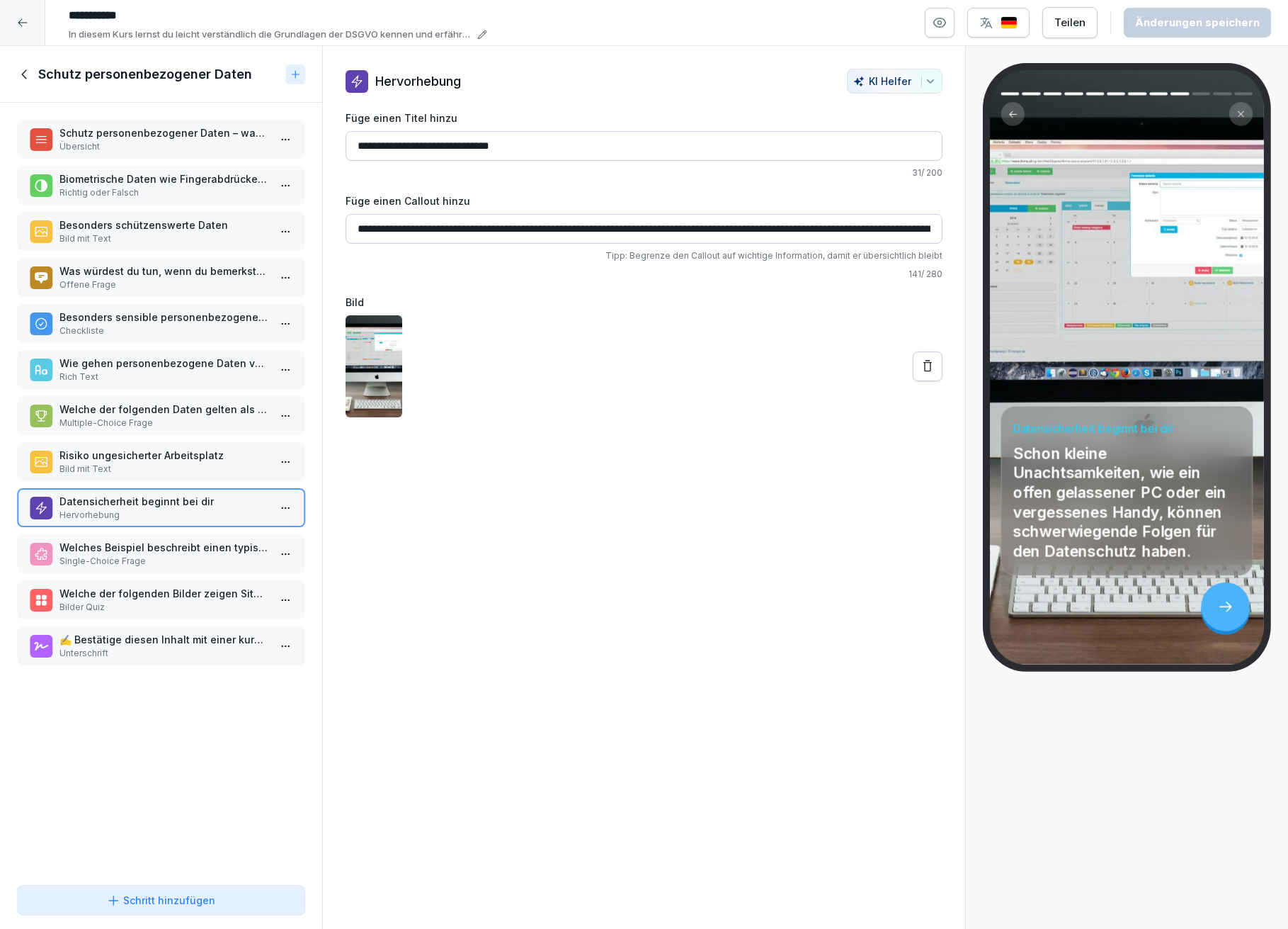
click at [24, 68] on icon at bounding box center [25, 74] width 16 height 16
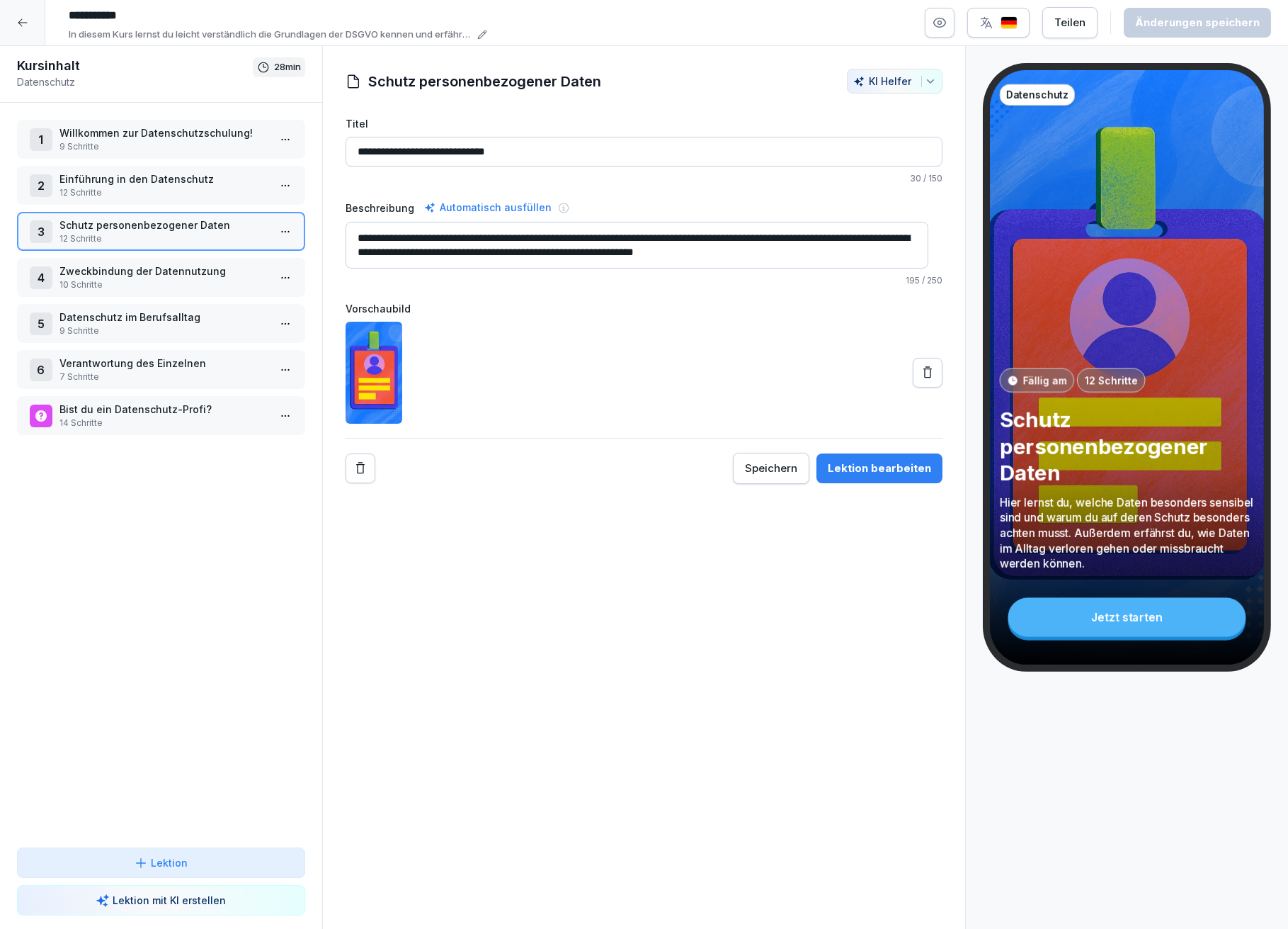
click at [98, 272] on p "Zweckbindung der Datennutzung" at bounding box center [164, 271] width 209 height 15
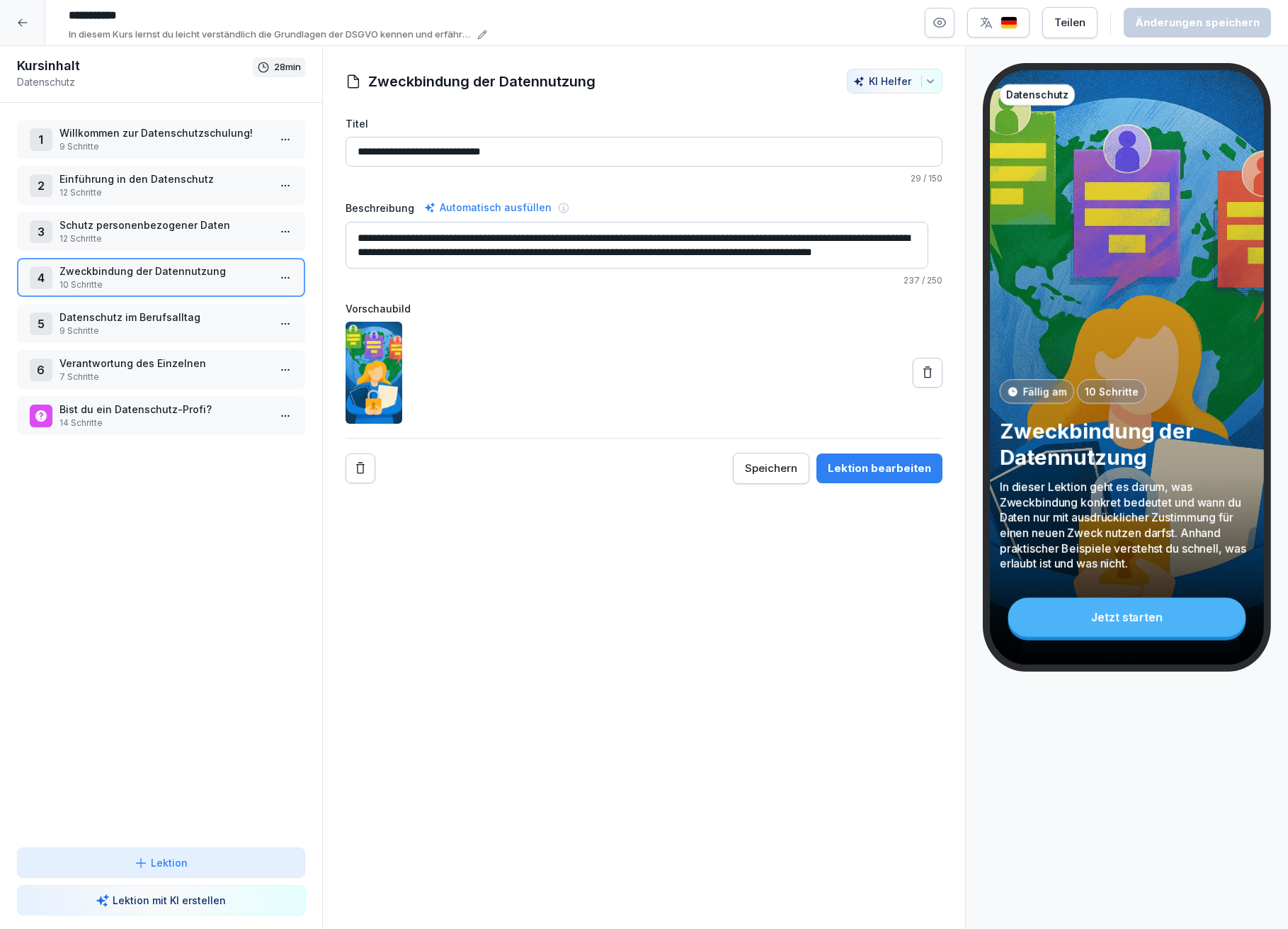
click at [910, 468] on div "Lektion bearbeiten" at bounding box center [880, 468] width 103 height 16
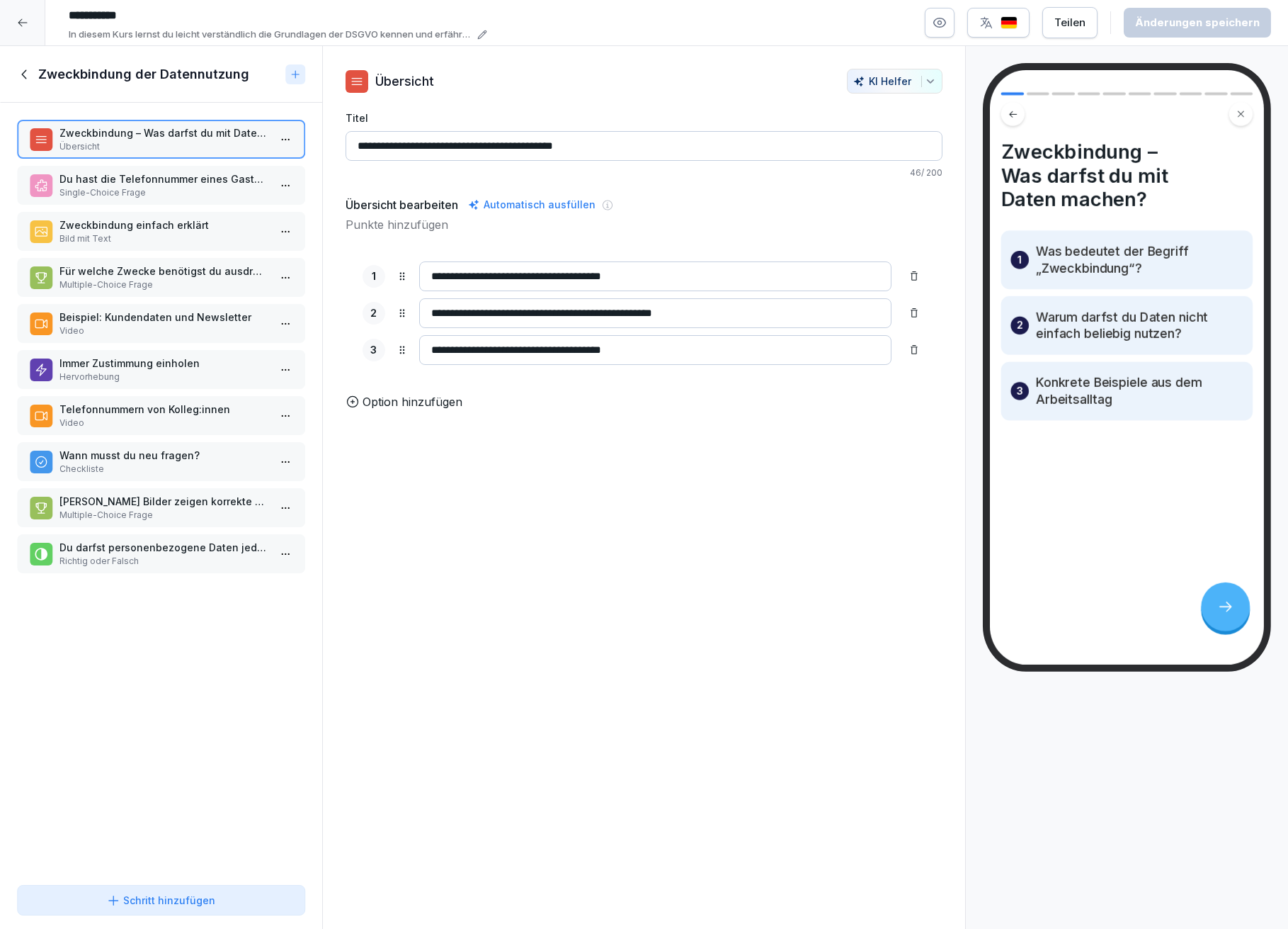
click at [156, 183] on p "Du hast die Telefonnummer eines Gastes, weil er reserviert hat. Darfst du ihn s…" at bounding box center [164, 179] width 209 height 15
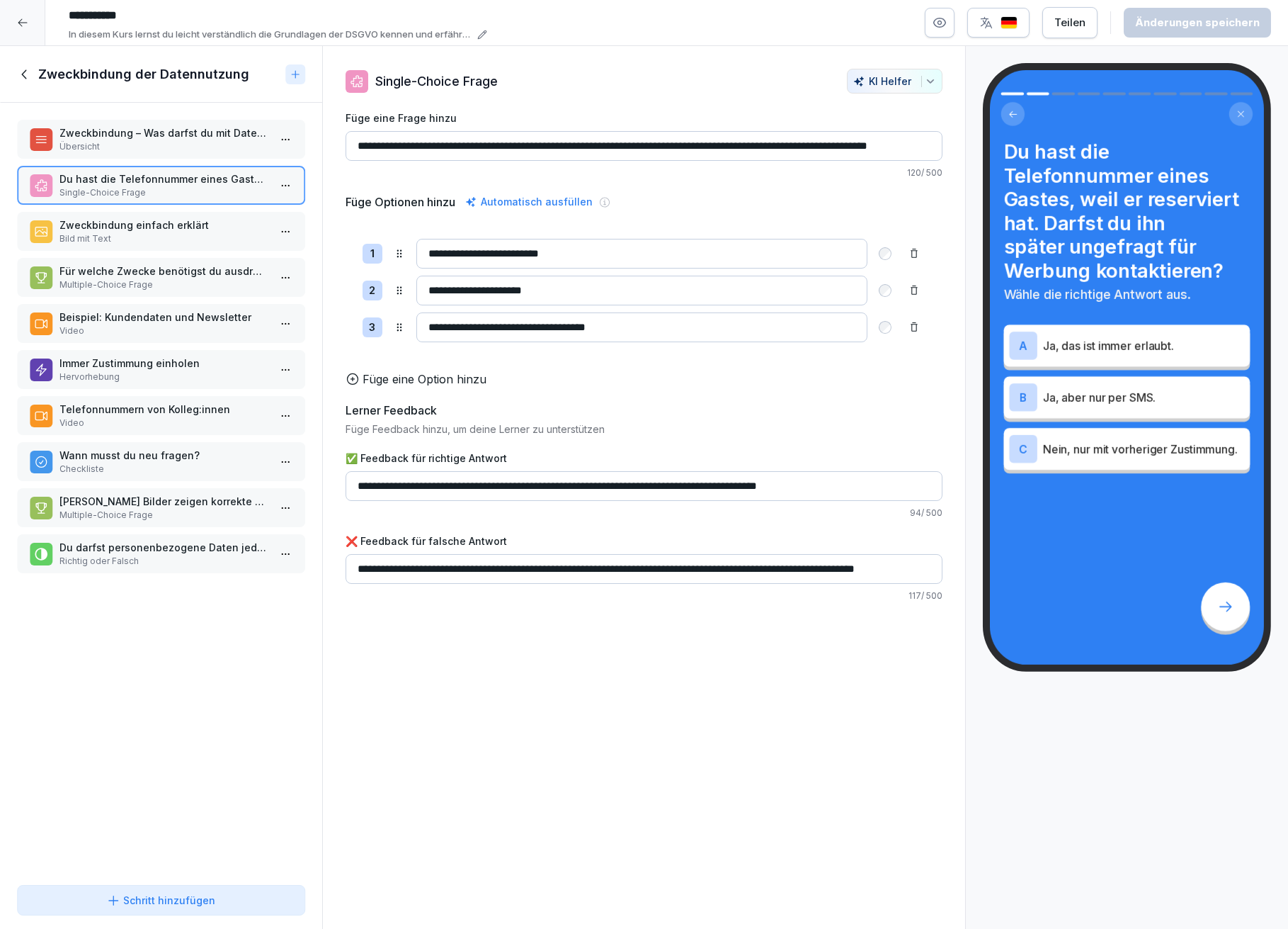
click at [172, 220] on p "Zweckbindung einfach erklärt" at bounding box center [164, 224] width 209 height 15
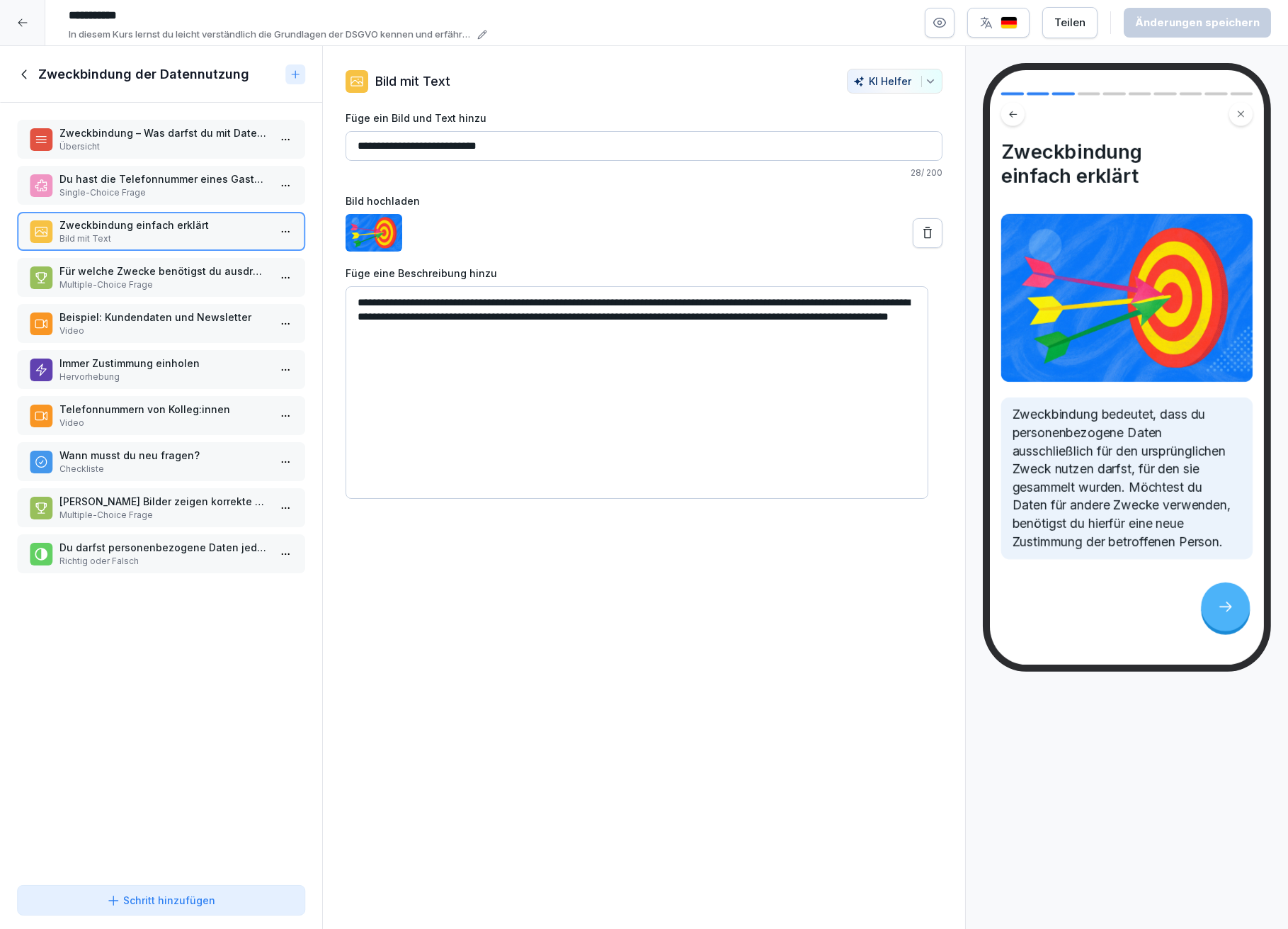
click at [209, 266] on p "Für welche Zwecke benötigst du ausdrücklich die Zustimmung der betroffenen Pers…" at bounding box center [164, 271] width 209 height 15
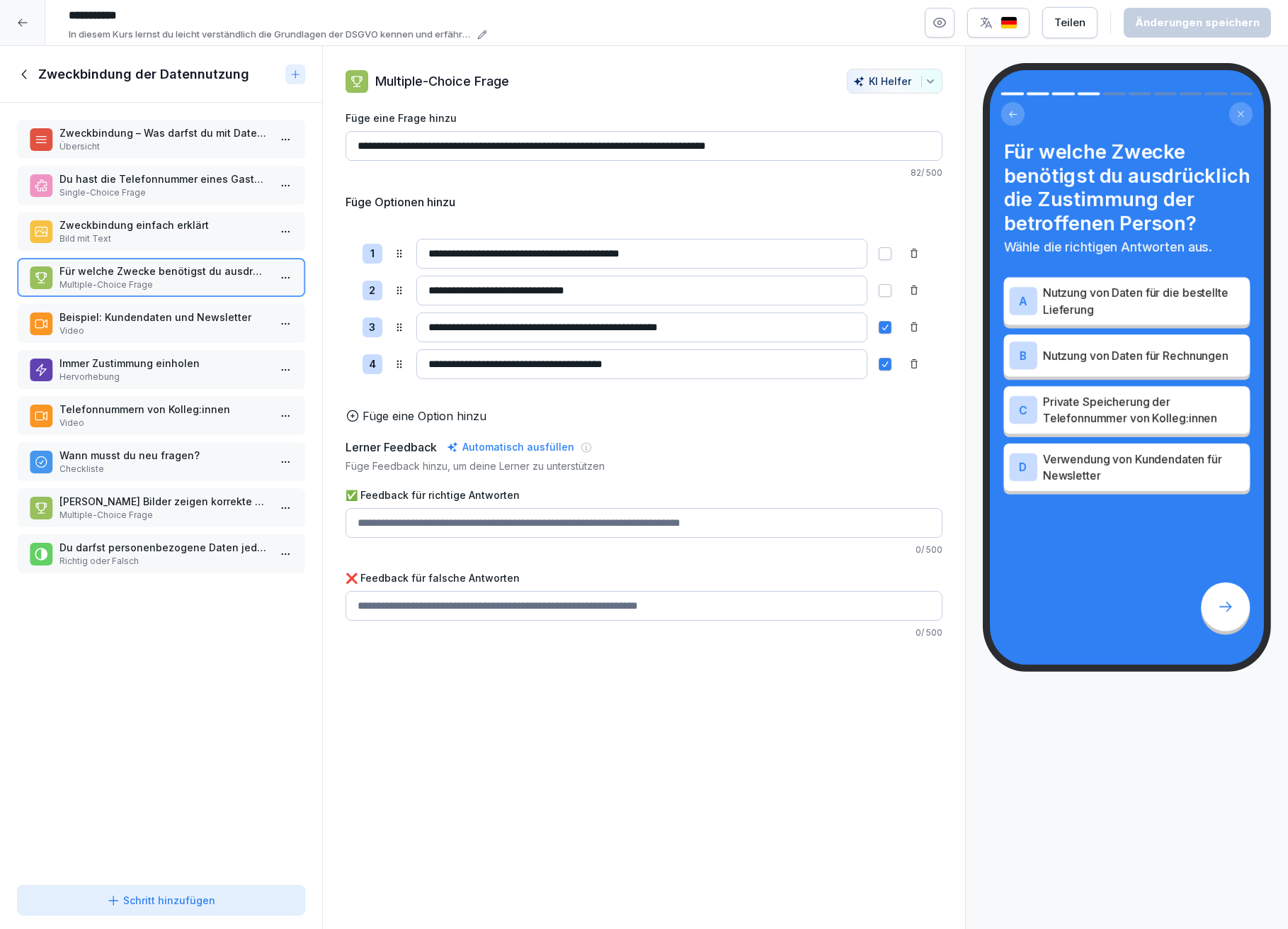
click at [527, 251] on input "**********" at bounding box center [642, 253] width 452 height 30
type input "**********"
click at [1165, 22] on div "Änderungen speichern" at bounding box center [1198, 23] width 124 height 16
click at [135, 313] on p "Beispiel: Kundendaten und Newsletter" at bounding box center [164, 316] width 209 height 15
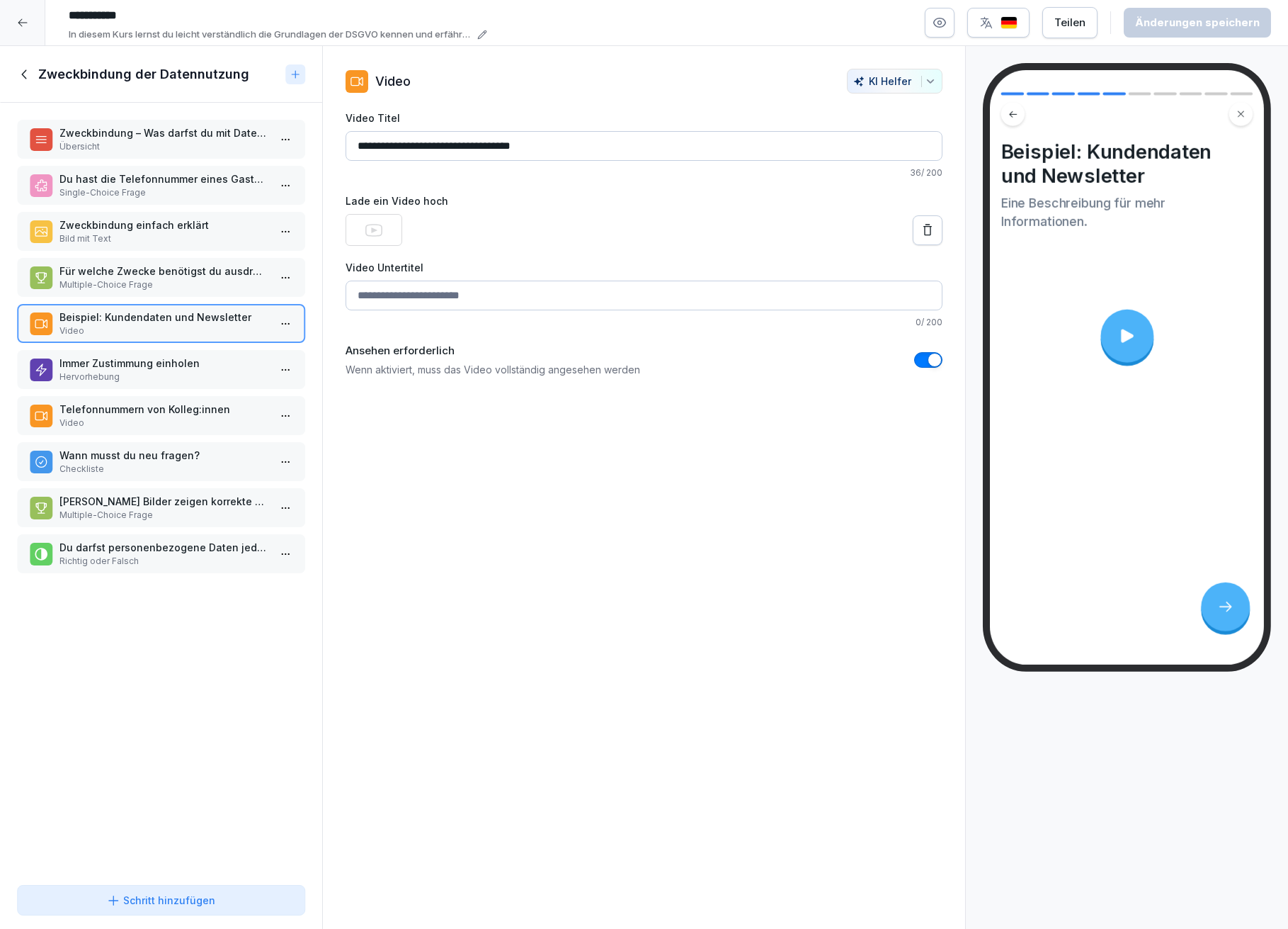
click at [1122, 344] on icon at bounding box center [1128, 336] width 20 height 20
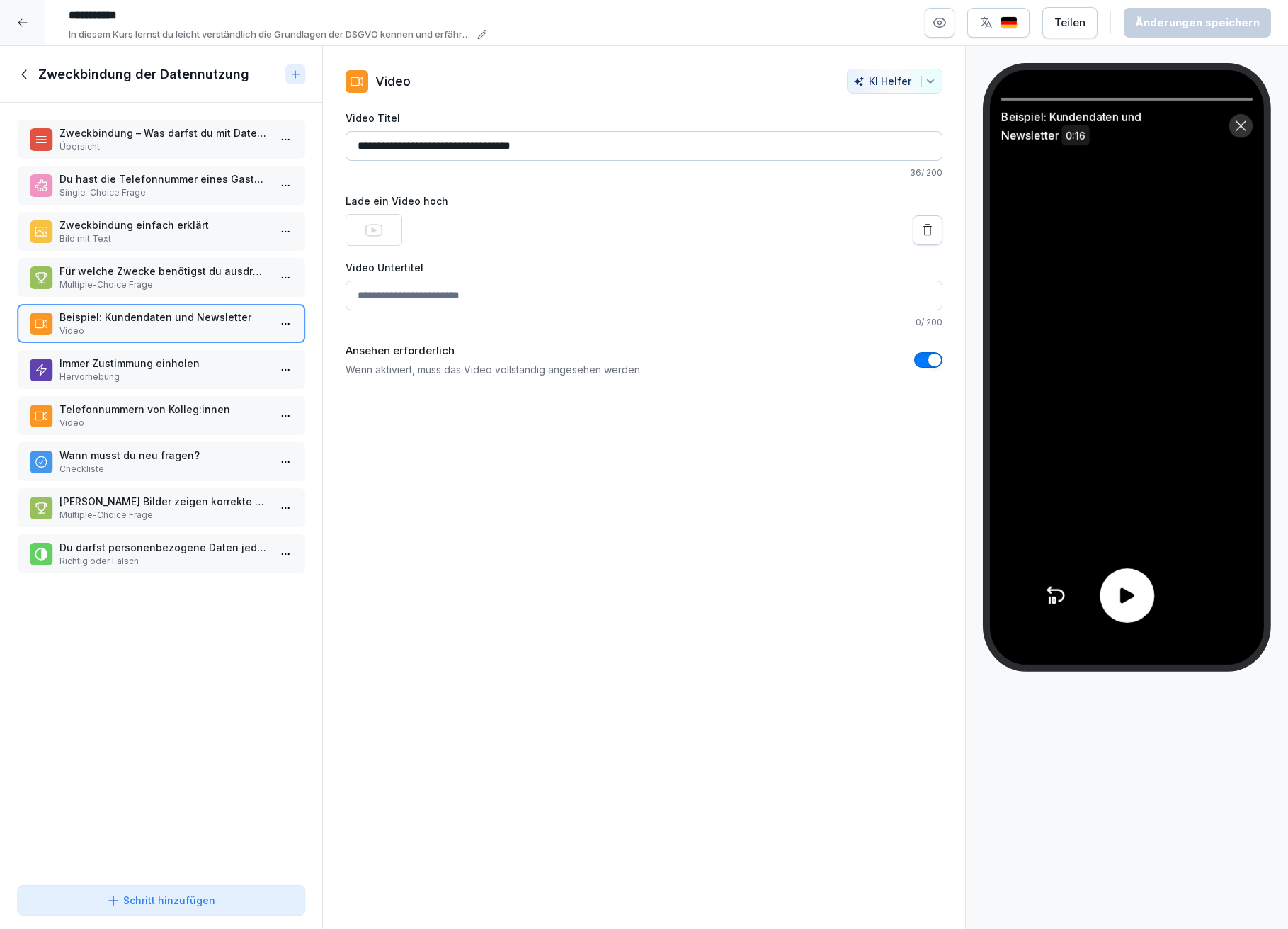
click at [1128, 597] on icon at bounding box center [1128, 596] width 14 height 16
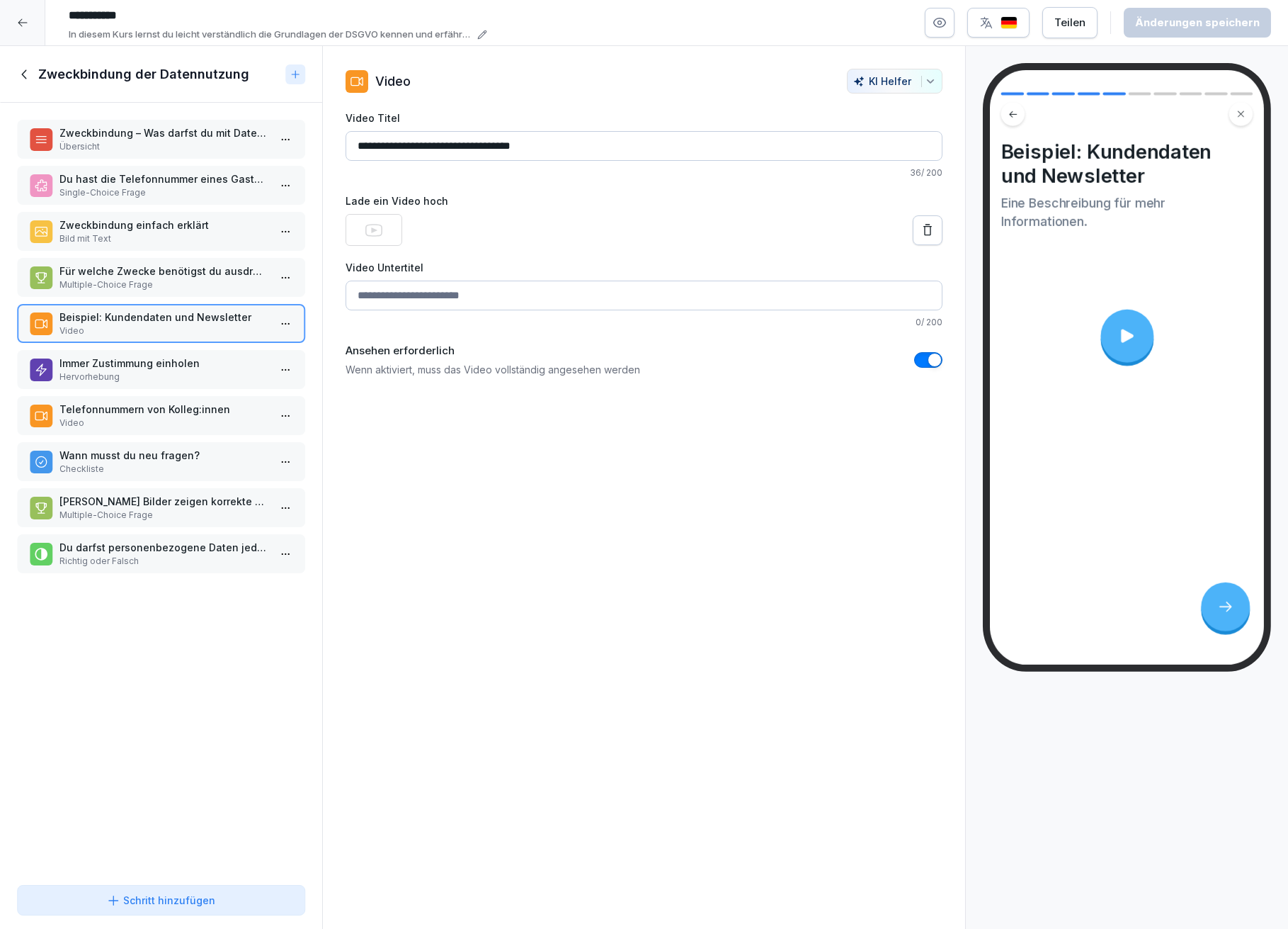
click at [97, 356] on p "Immer Zustimmung einholen" at bounding box center [164, 363] width 209 height 15
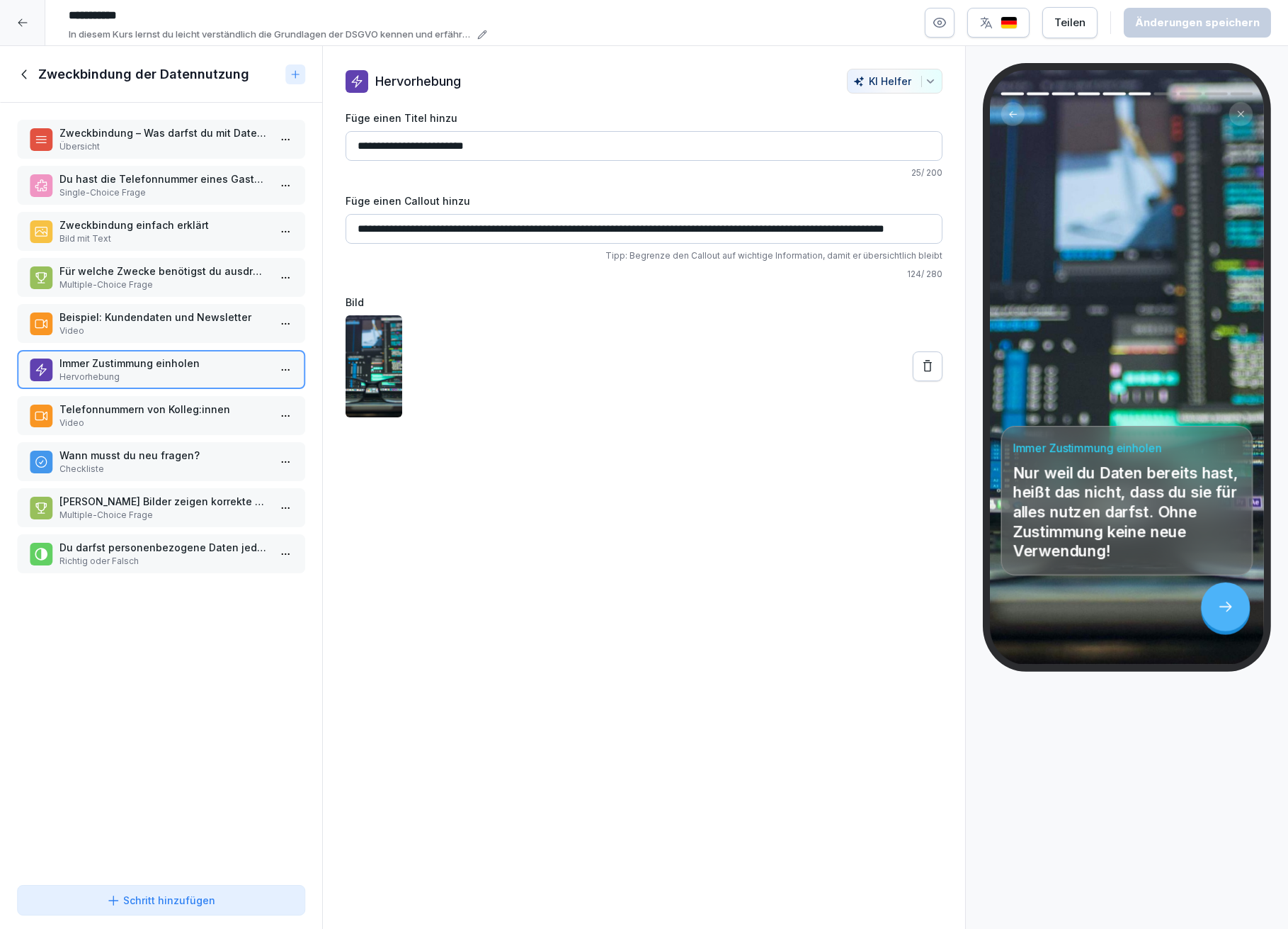
click at [95, 407] on p "Telefonnummern von Kolleg:innen" at bounding box center [164, 408] width 209 height 15
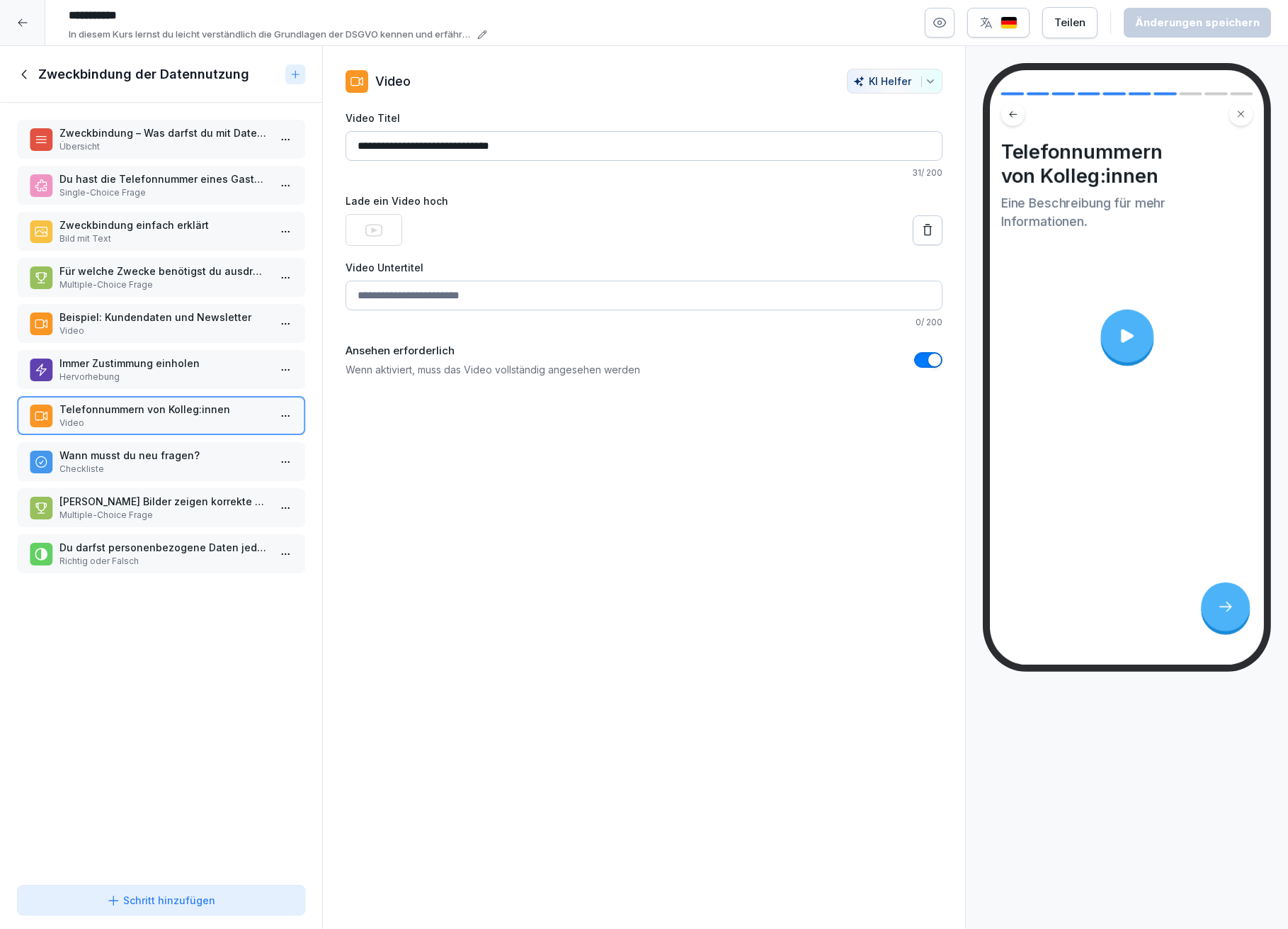
click at [1125, 338] on icon at bounding box center [1128, 335] width 13 height 13
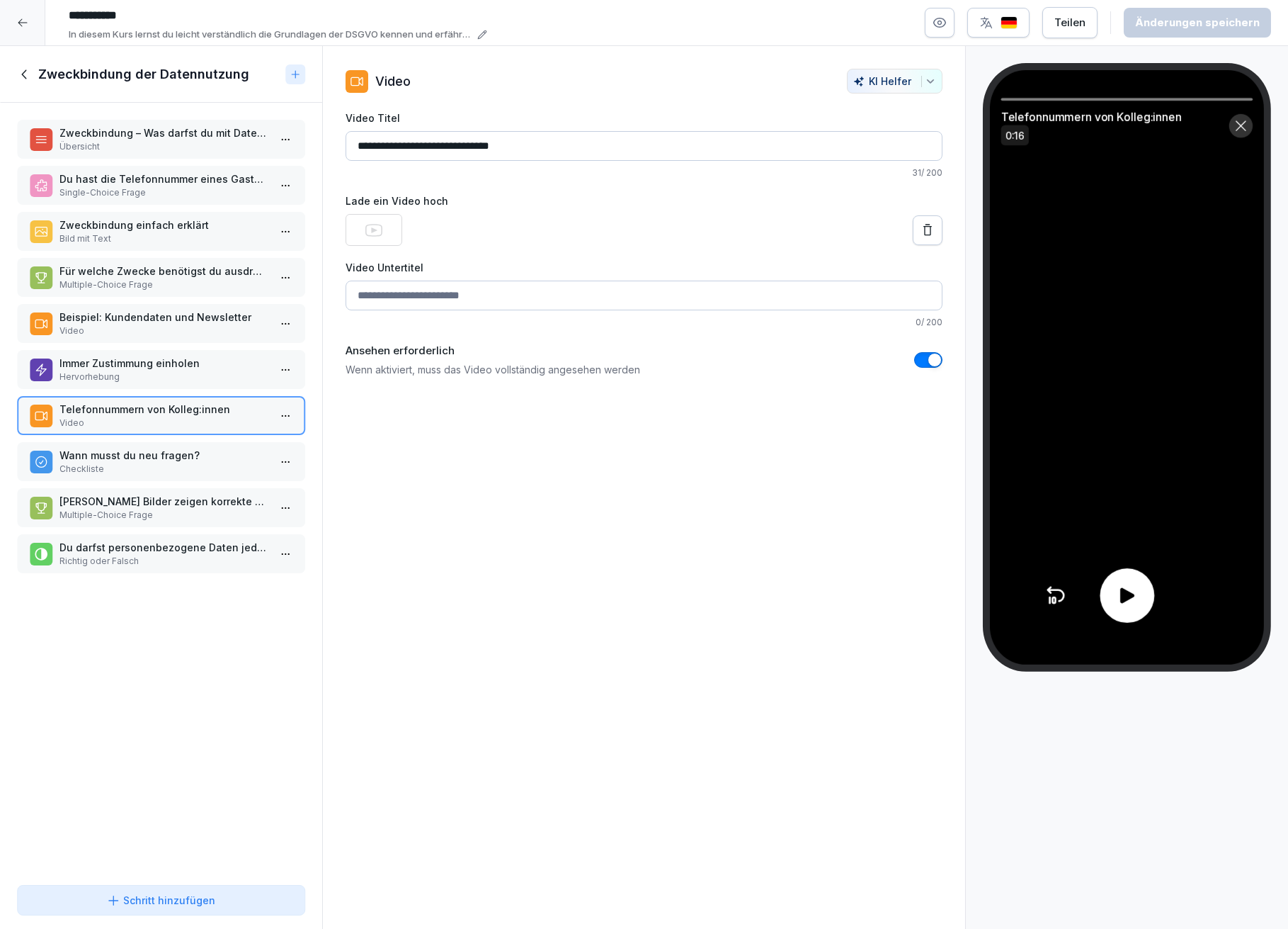
click at [1135, 597] on icon at bounding box center [1128, 596] width 23 height 23
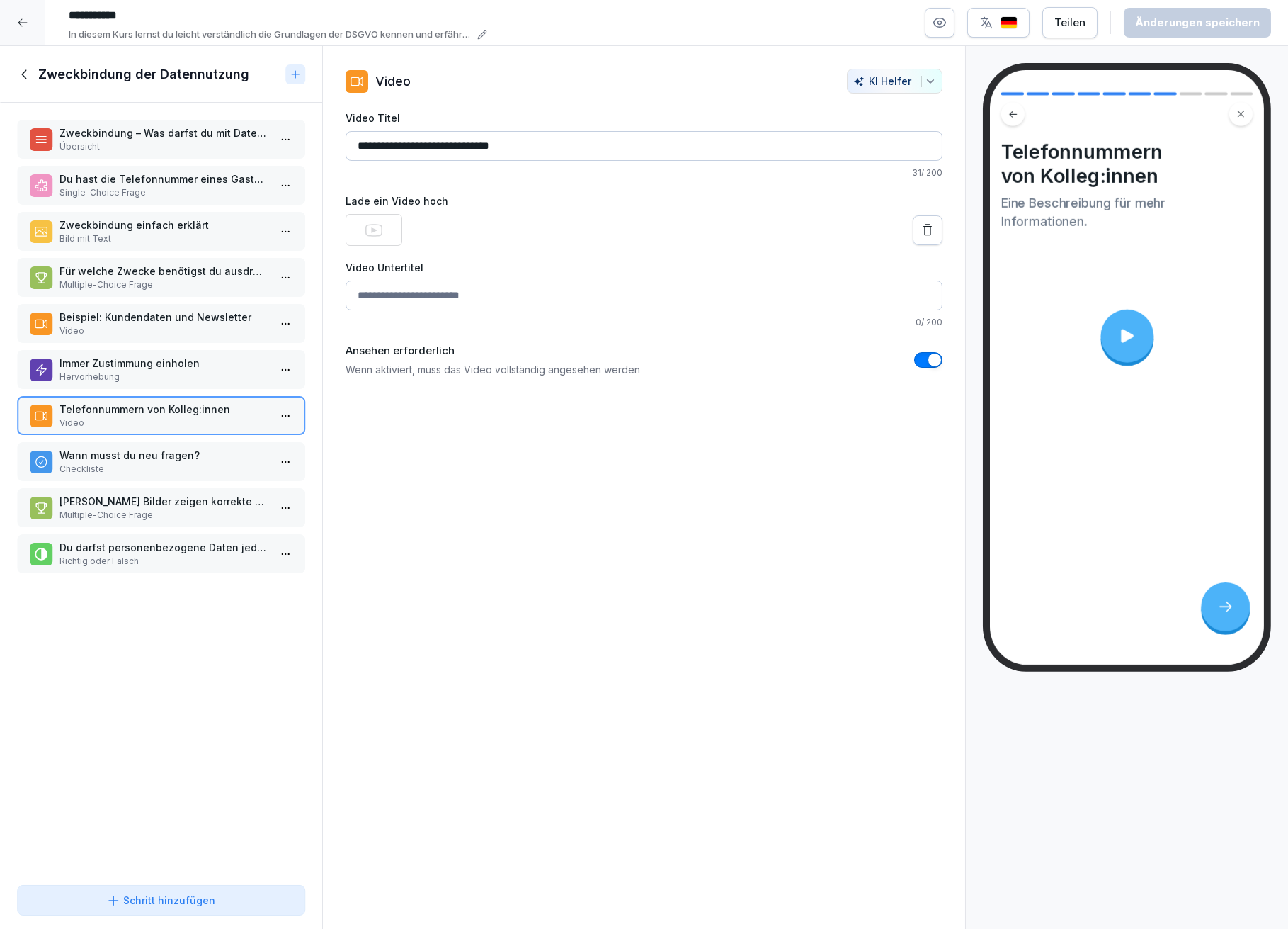
click at [117, 450] on p "Wann musst du neu fragen?" at bounding box center [164, 455] width 209 height 15
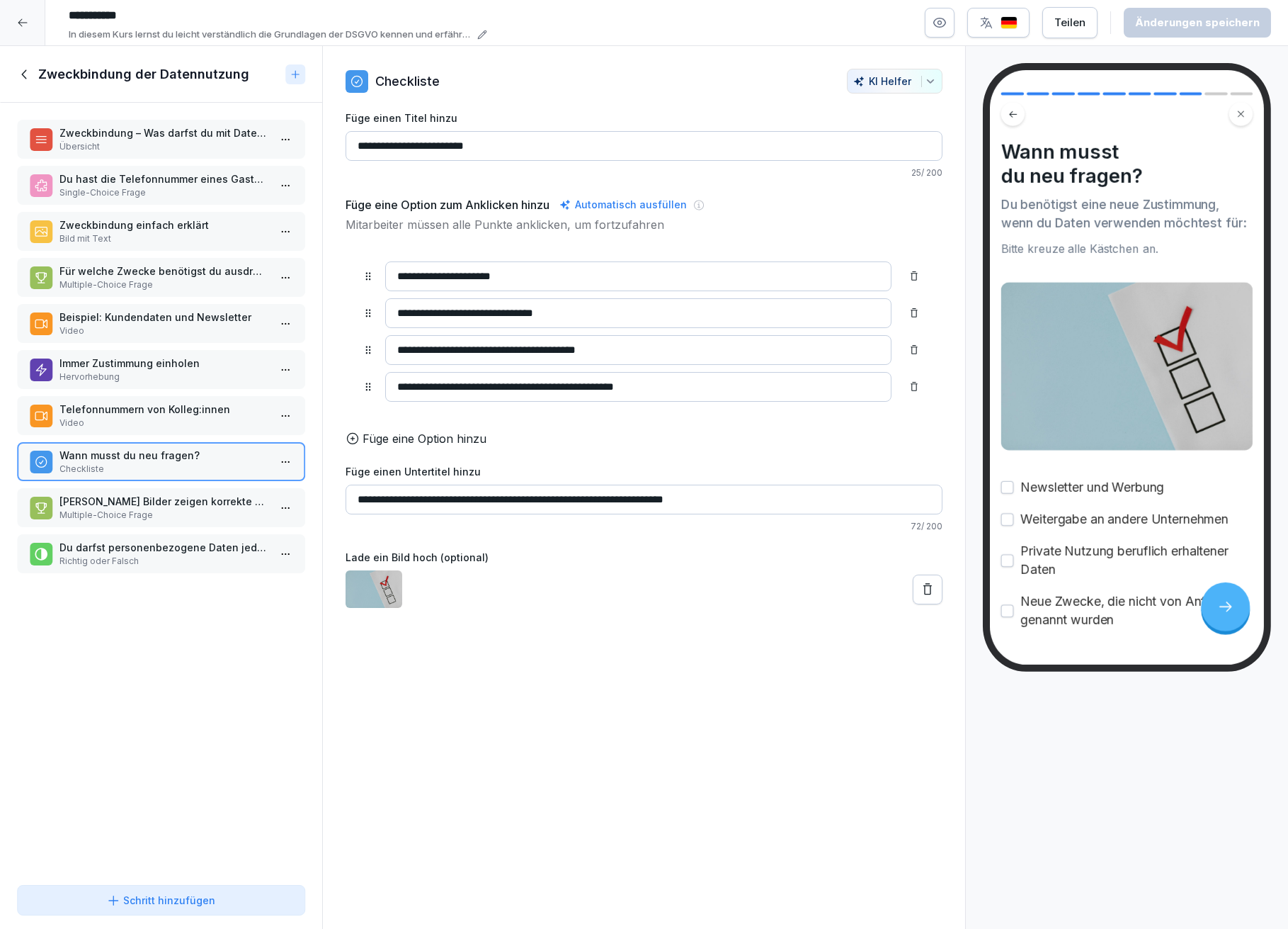
click at [147, 493] on p "Welche Bilder zeigen korrekte Beispiele für zweckgebundene Datennutzung?" at bounding box center [164, 500] width 209 height 15
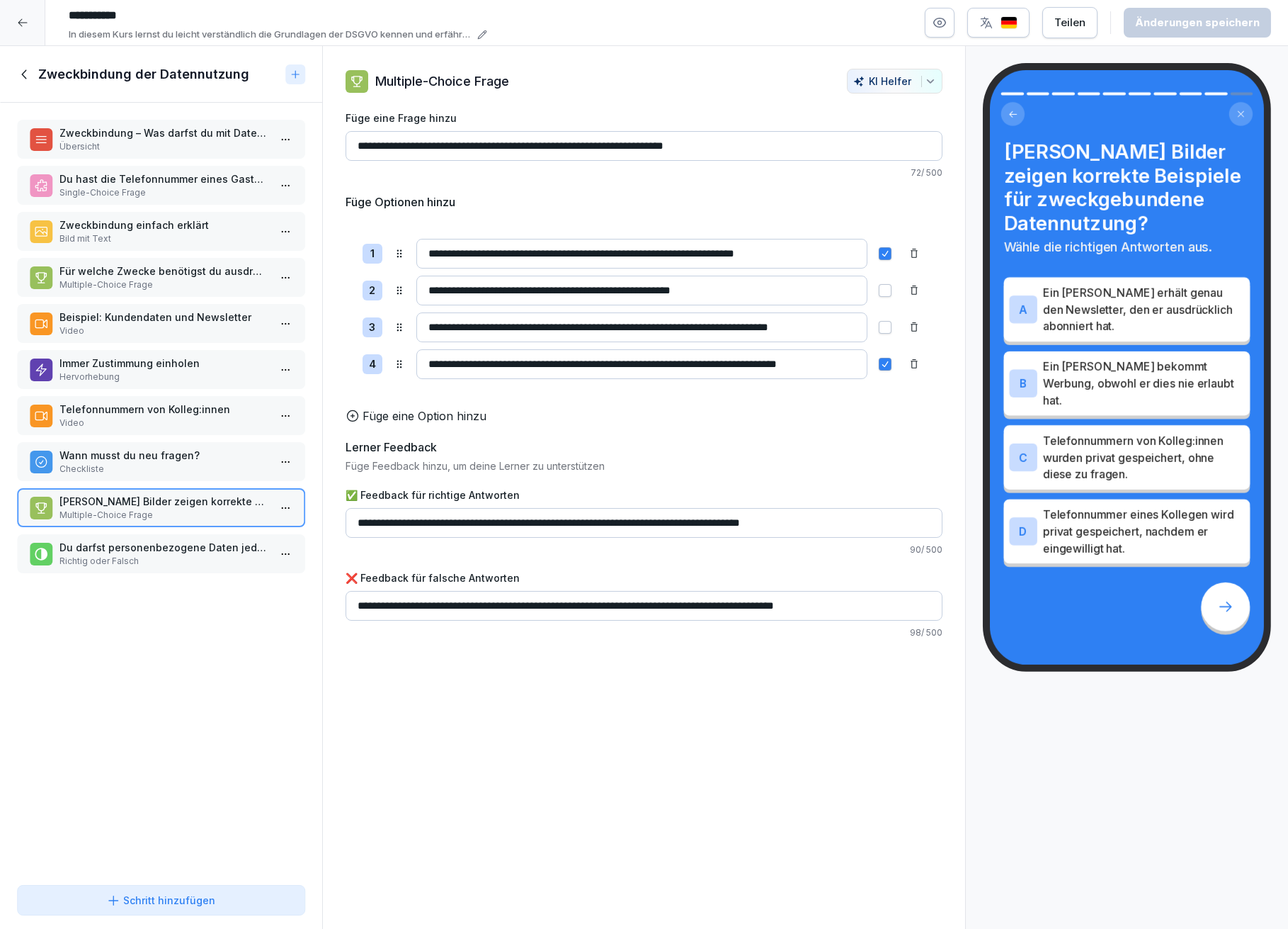
click at [220, 540] on p "Du darfst personenbezogene Daten jederzeit für jeden Zweck nutzen, solange du s…" at bounding box center [164, 547] width 209 height 15
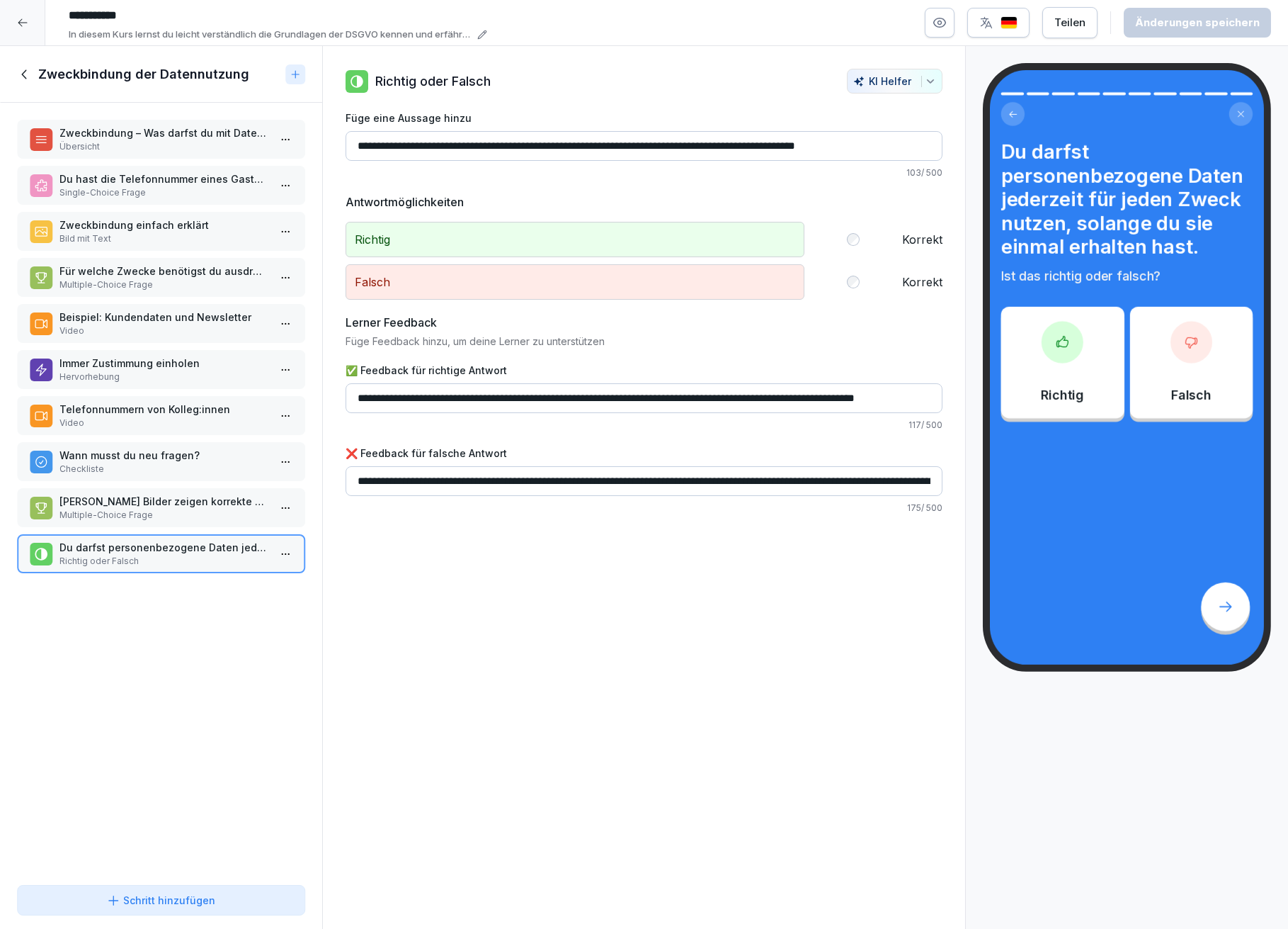
click at [20, 73] on icon at bounding box center [25, 74] width 16 height 16
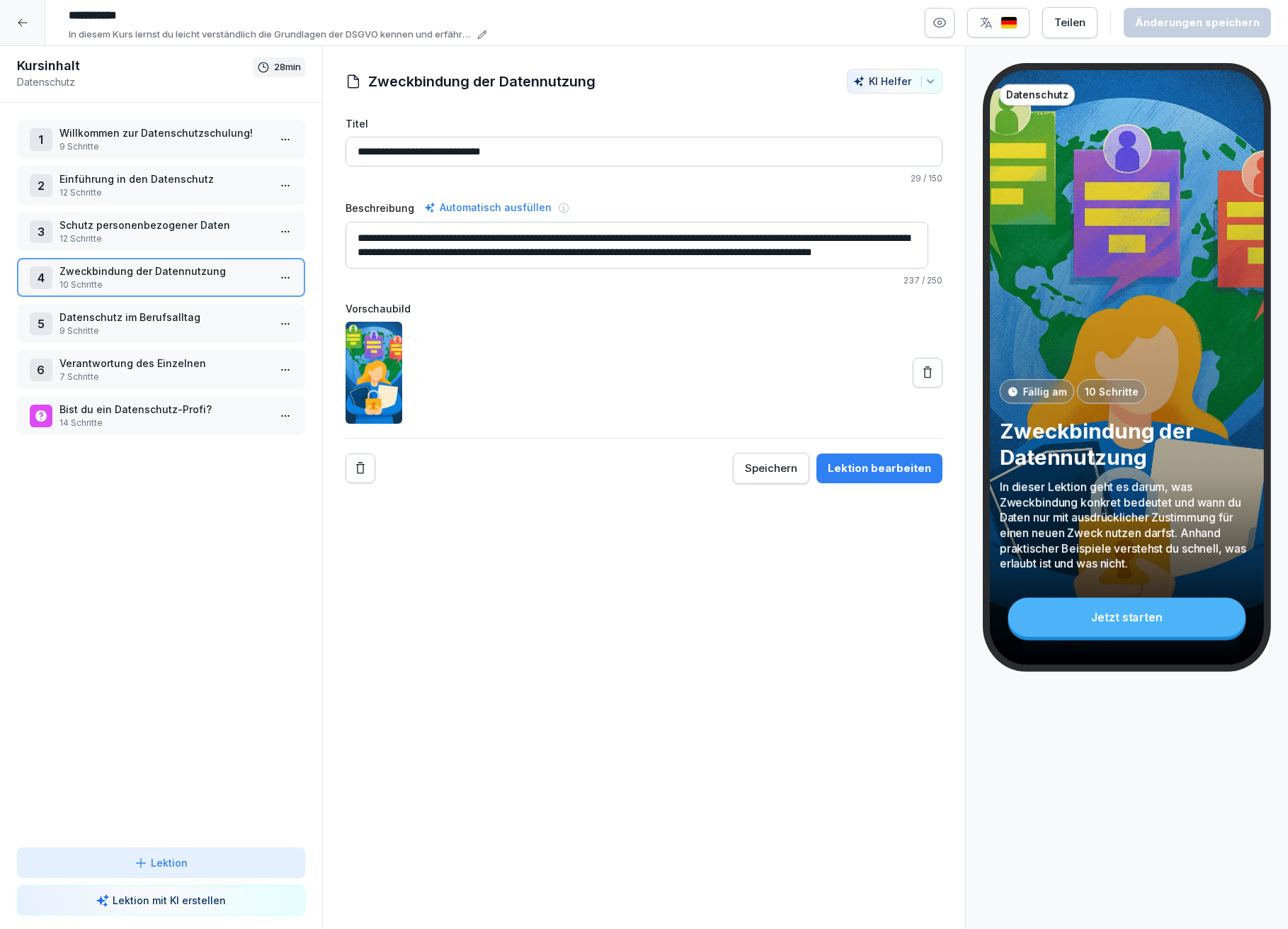
click at [123, 312] on p "Datenschutz im Berufsalltag" at bounding box center [164, 316] width 209 height 15
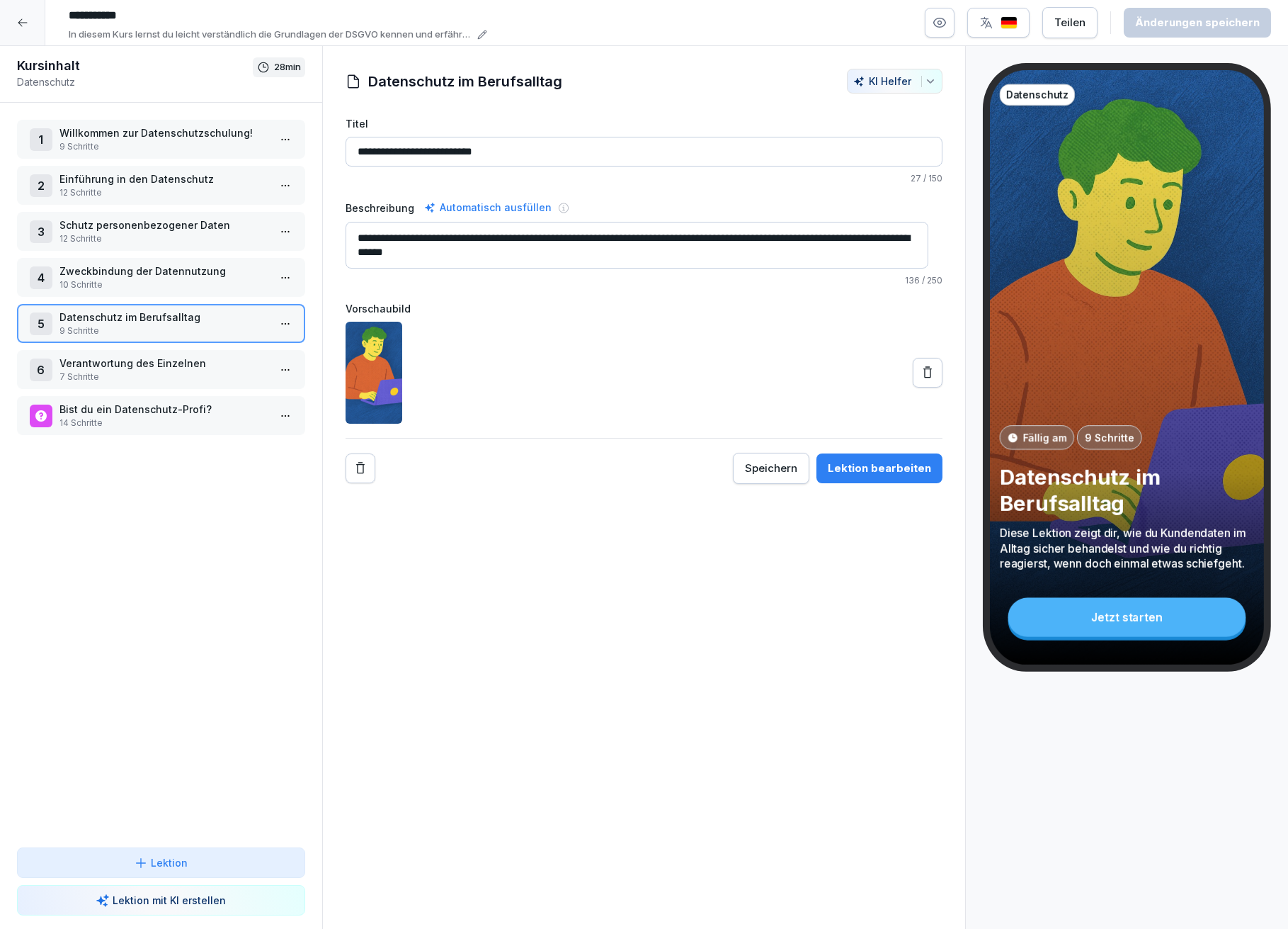
click at [850, 464] on div "Lektion bearbeiten" at bounding box center [880, 468] width 103 height 16
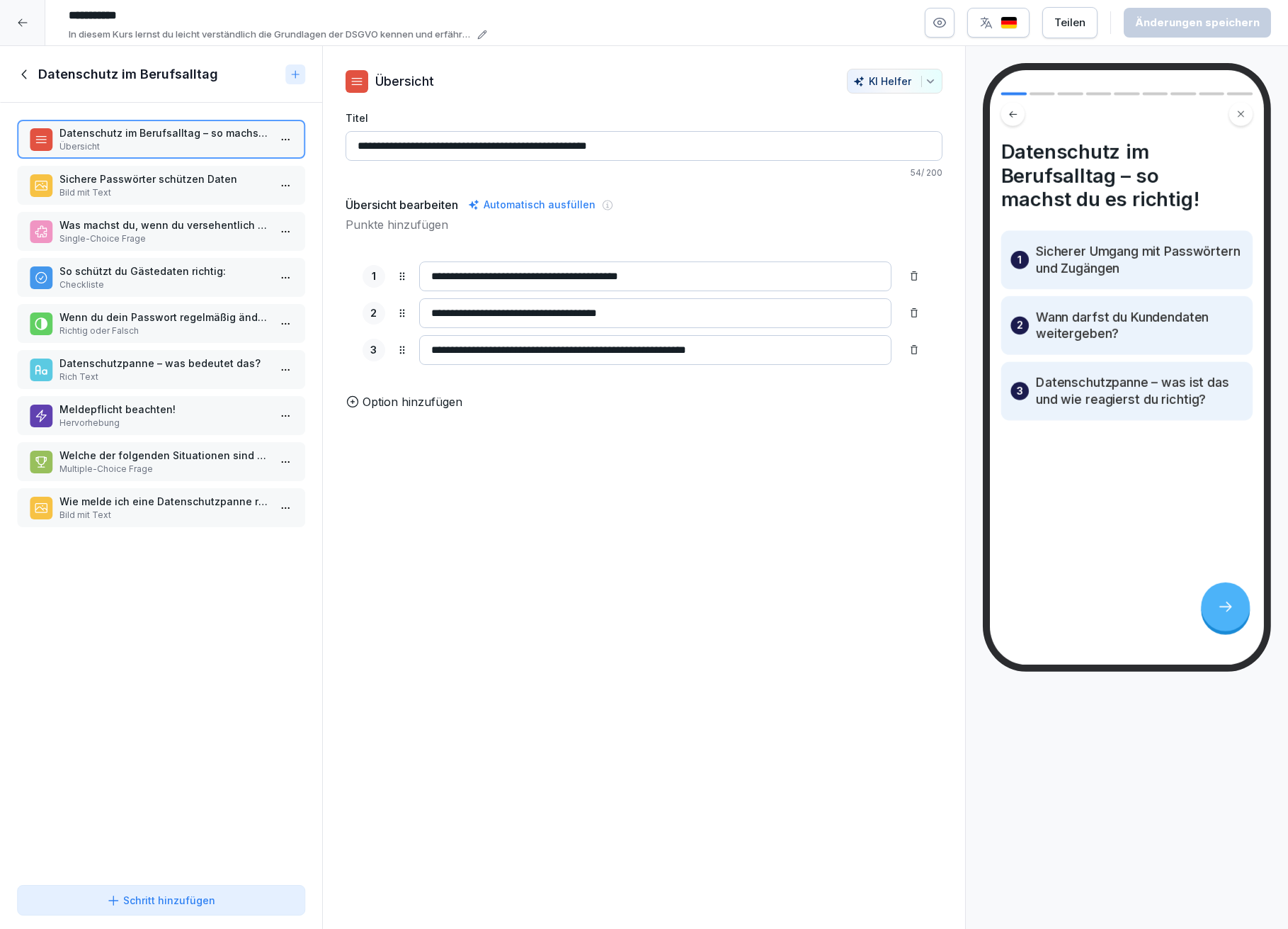
click at [511, 311] on input "**********" at bounding box center [656, 313] width 473 height 30
type input "**********"
click at [1173, 19] on div "Änderungen speichern" at bounding box center [1198, 23] width 124 height 16
click at [128, 183] on p "Sichere Passwörter schützen Daten" at bounding box center [164, 179] width 209 height 15
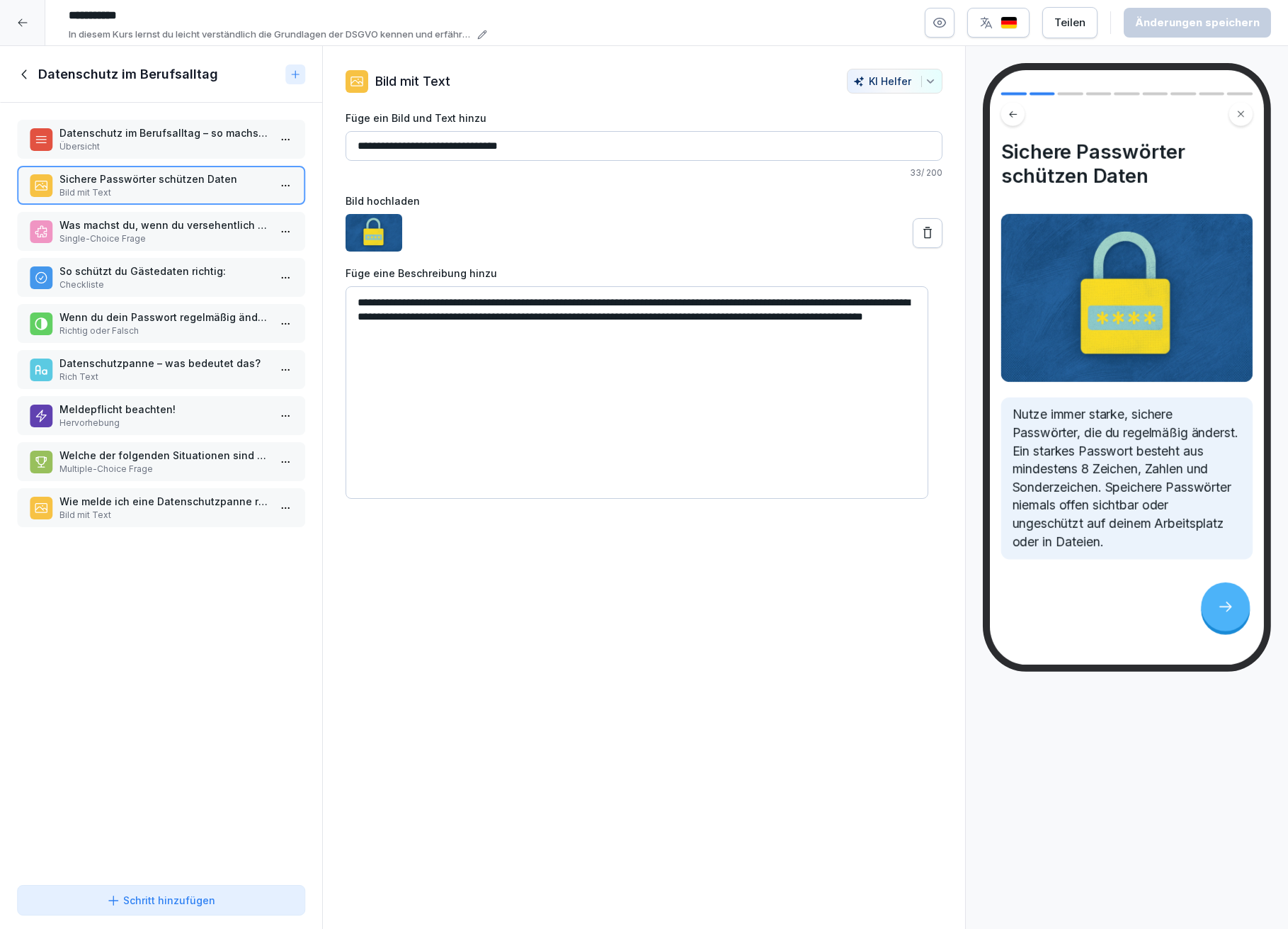
click at [119, 220] on p "Was machst du, wenn du versehentlich sensible Gästedaten per Mail an die falsch…" at bounding box center [164, 224] width 209 height 15
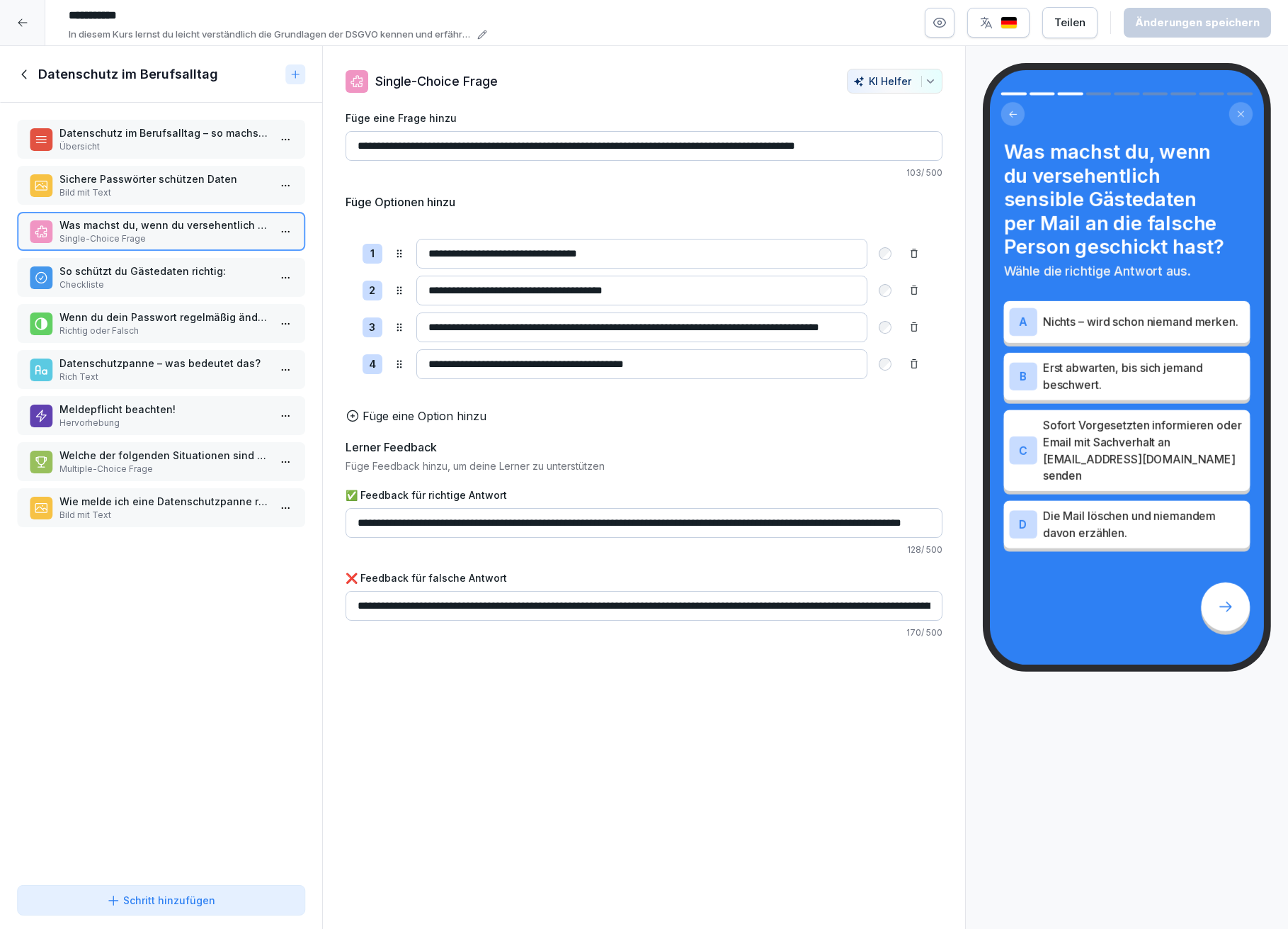
click at [593, 326] on input "**********" at bounding box center [642, 327] width 452 height 30
type input "**********"
click at [1170, 27] on div "Änderungen speichern" at bounding box center [1198, 23] width 124 height 16
click at [115, 269] on p "So schützt du Gästedaten richtig:" at bounding box center [164, 271] width 209 height 15
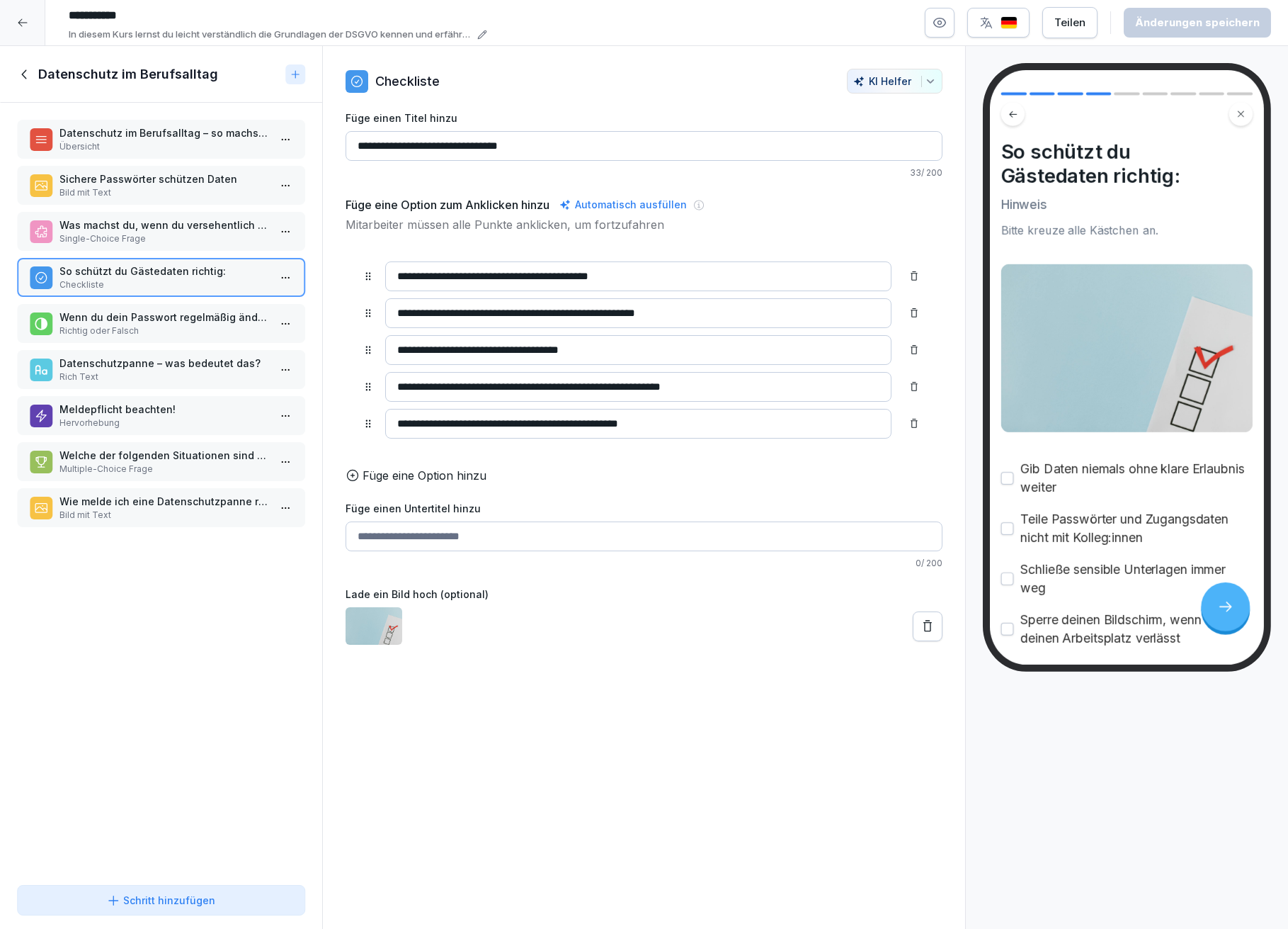
click at [138, 316] on p "Wenn du dein Passwort regelmäßig änderst, kannst du Datenschutzpannen verhinder…" at bounding box center [164, 316] width 209 height 15
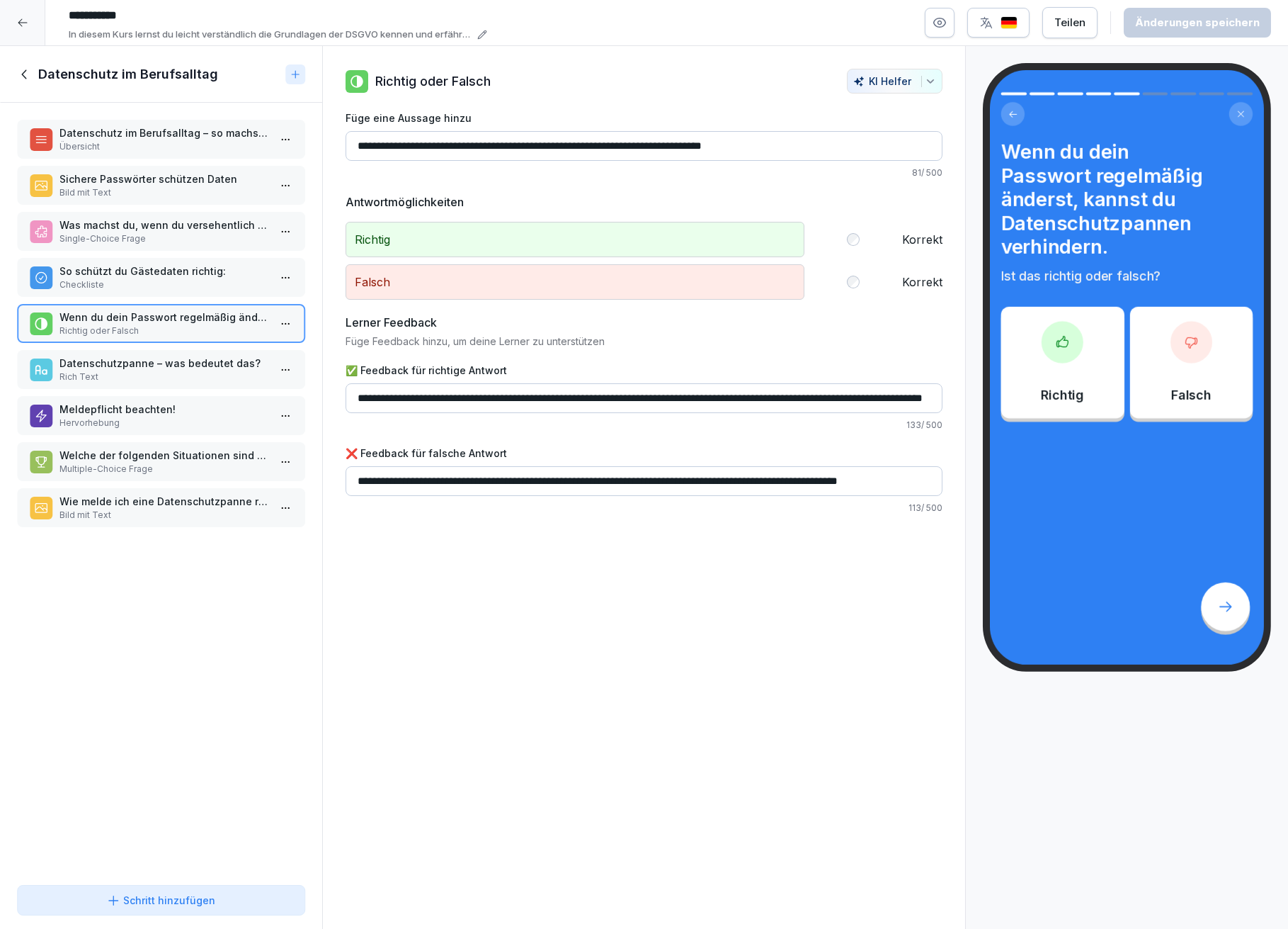
click at [155, 359] on p "Datenschutzpanne – was bedeutet das?" at bounding box center [164, 363] width 209 height 15
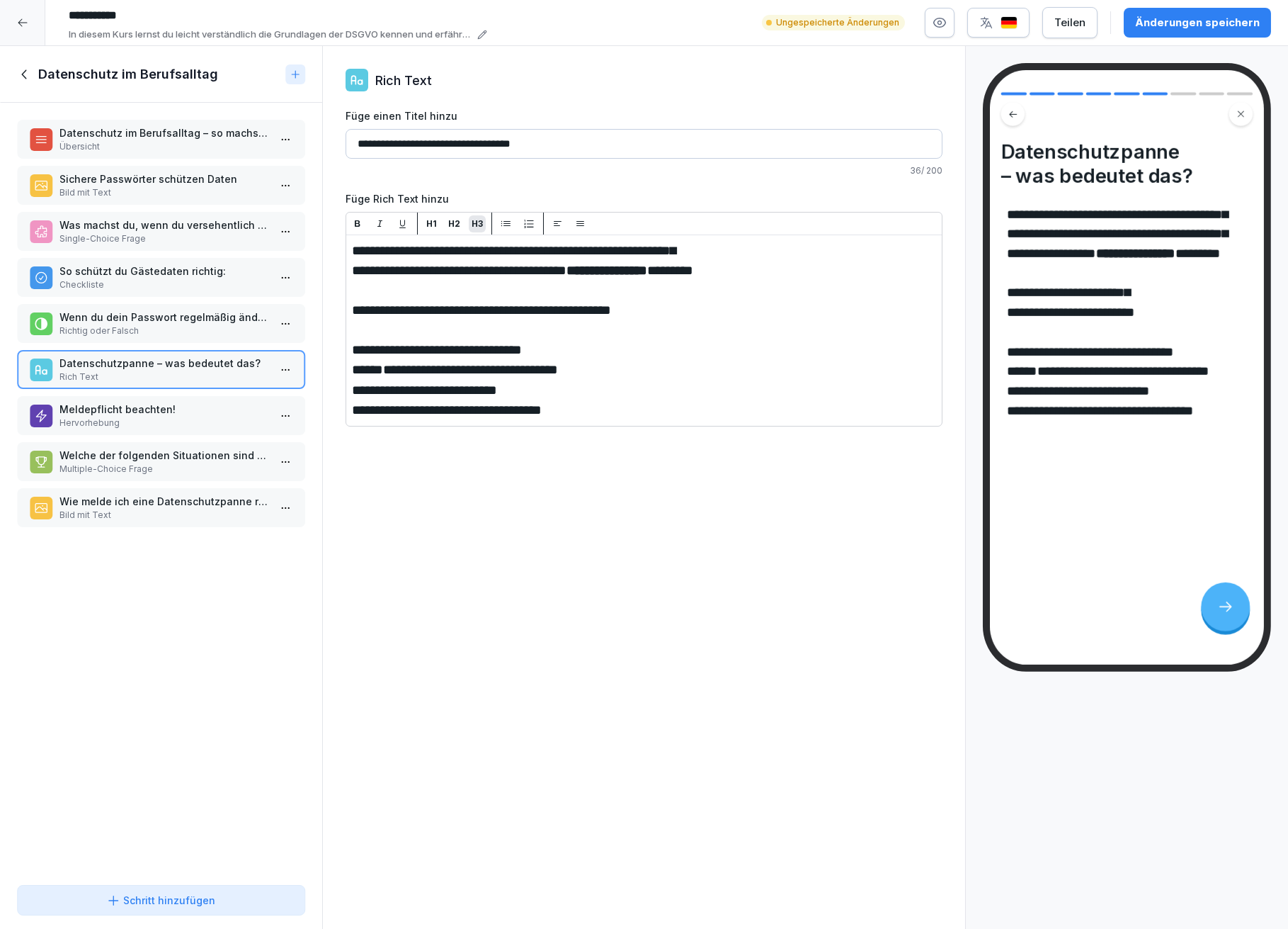
click at [1178, 24] on div "Änderungen speichern" at bounding box center [1198, 23] width 124 height 16
click at [117, 405] on p "Meldepflicht beachten!" at bounding box center [164, 408] width 209 height 15
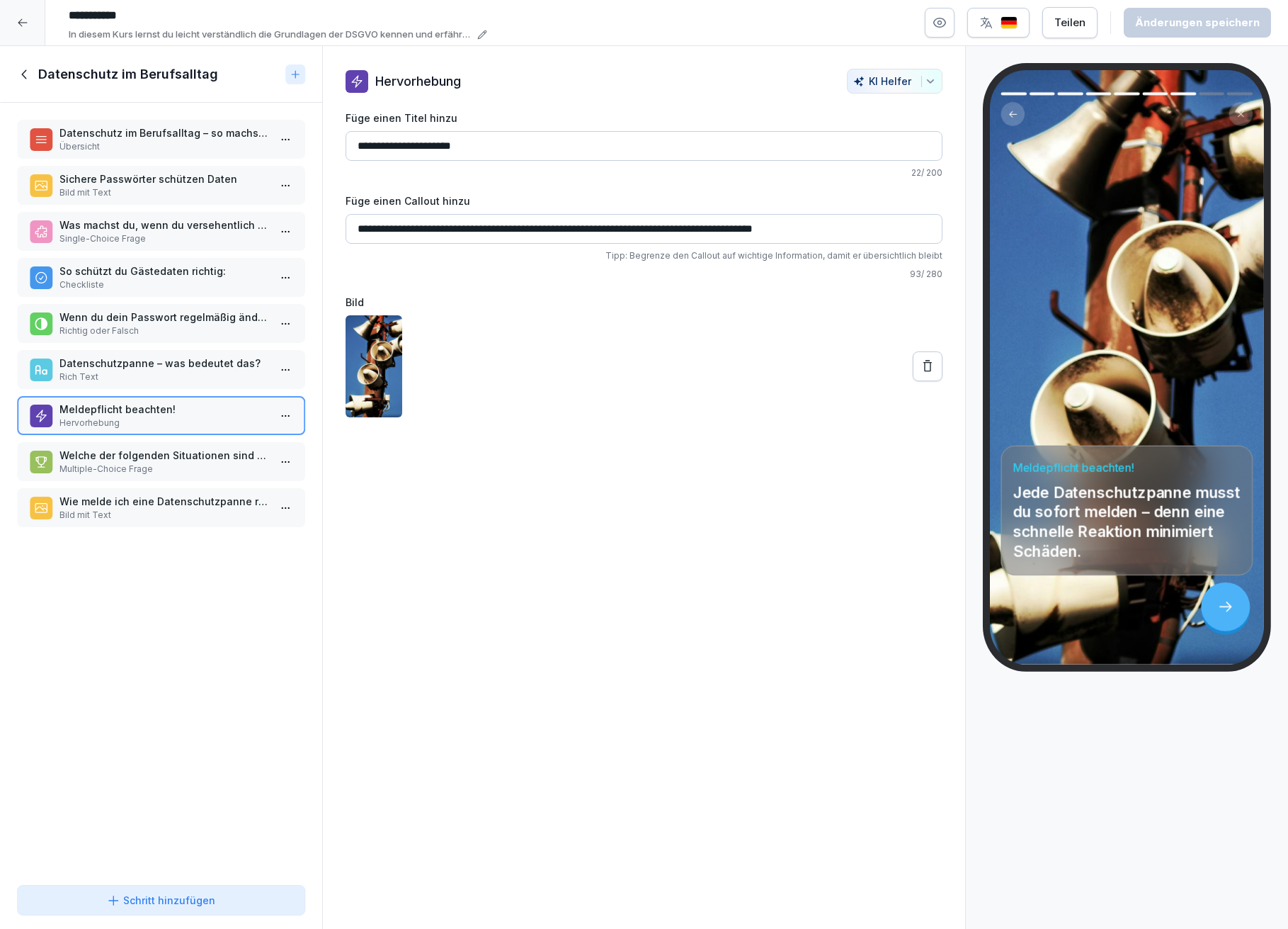
click at [139, 463] on p "Multiple-Choice Frage" at bounding box center [164, 469] width 209 height 13
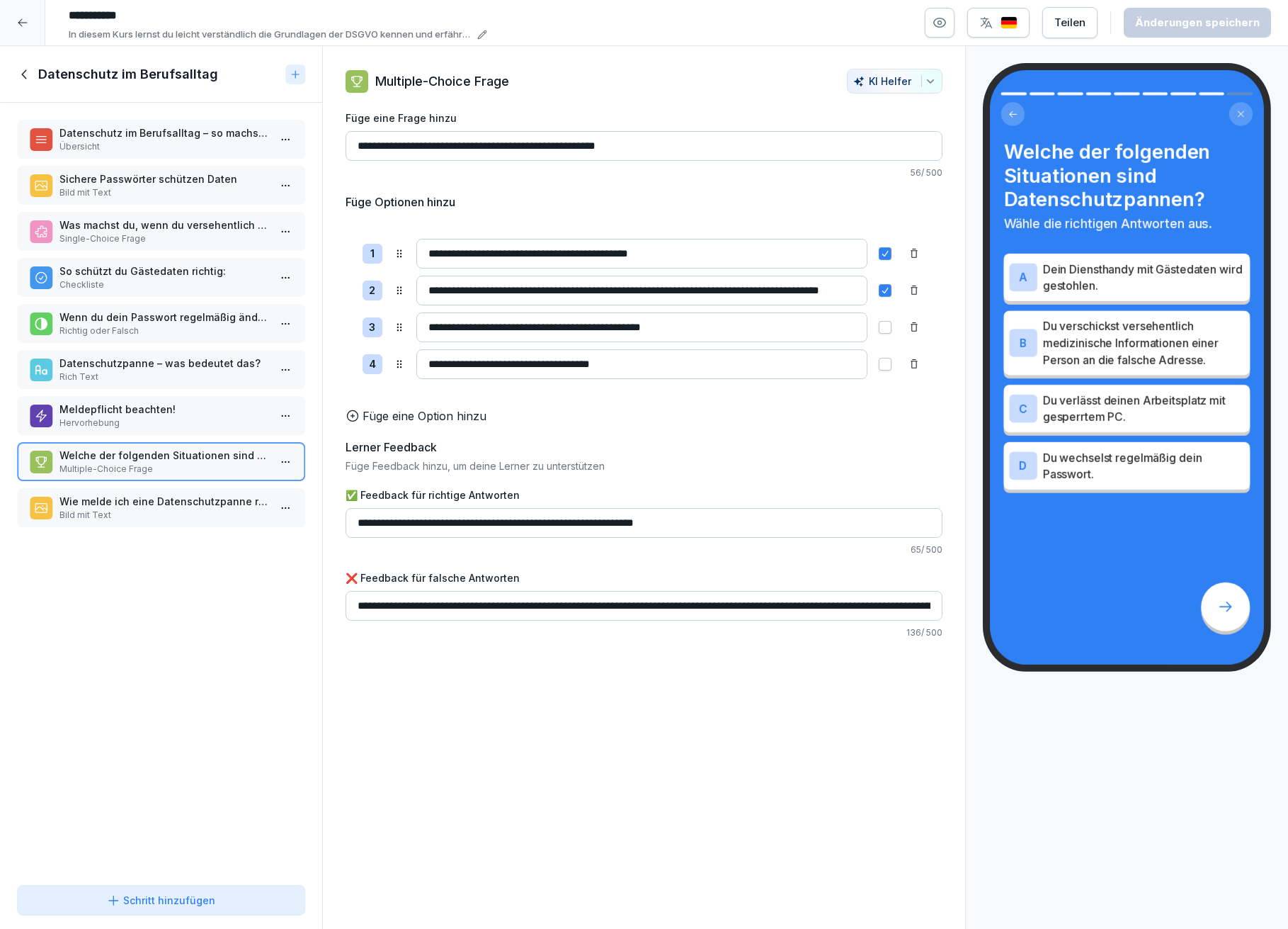
click at [173, 508] on p "Bild mit Text" at bounding box center [164, 514] width 209 height 13
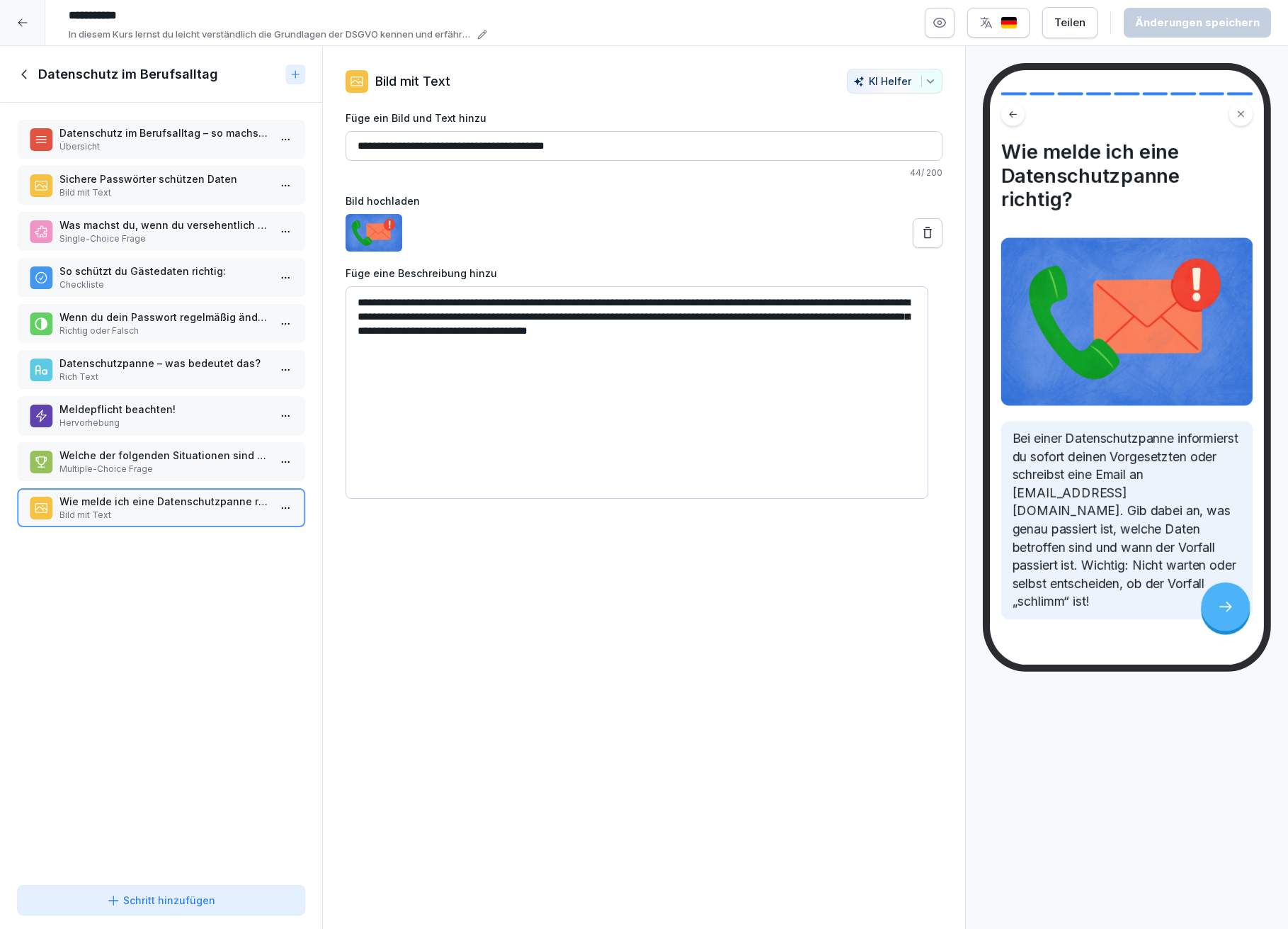
click at [711, 301] on textarea "**********" at bounding box center [636, 393] width 583 height 213
type textarea "**********"
click at [1194, 25] on div "Änderungen speichern" at bounding box center [1198, 23] width 124 height 16
click at [20, 72] on icon at bounding box center [25, 74] width 16 height 16
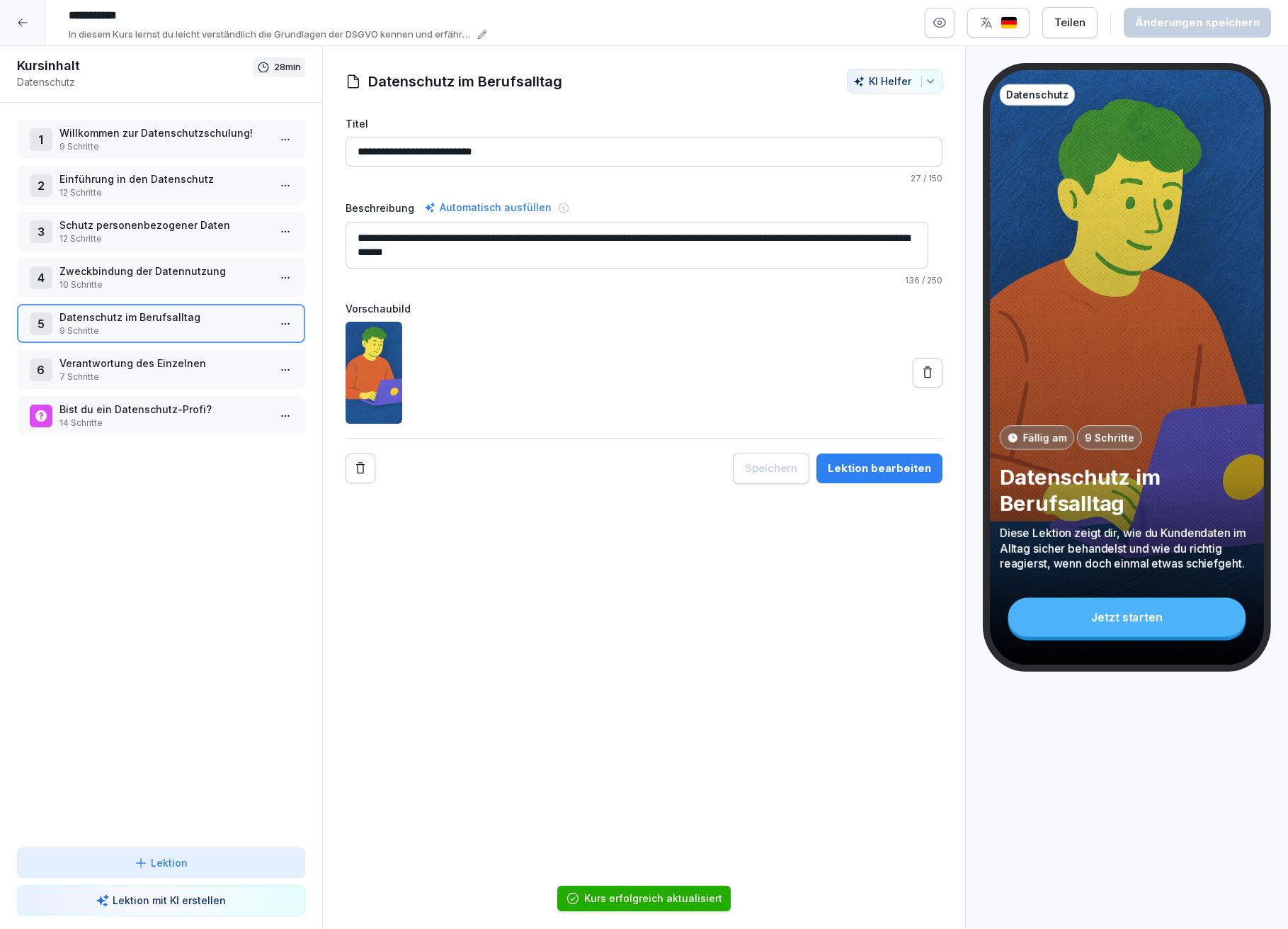
click at [101, 356] on p "Verantwortung des Einzelnen" at bounding box center [164, 363] width 209 height 15
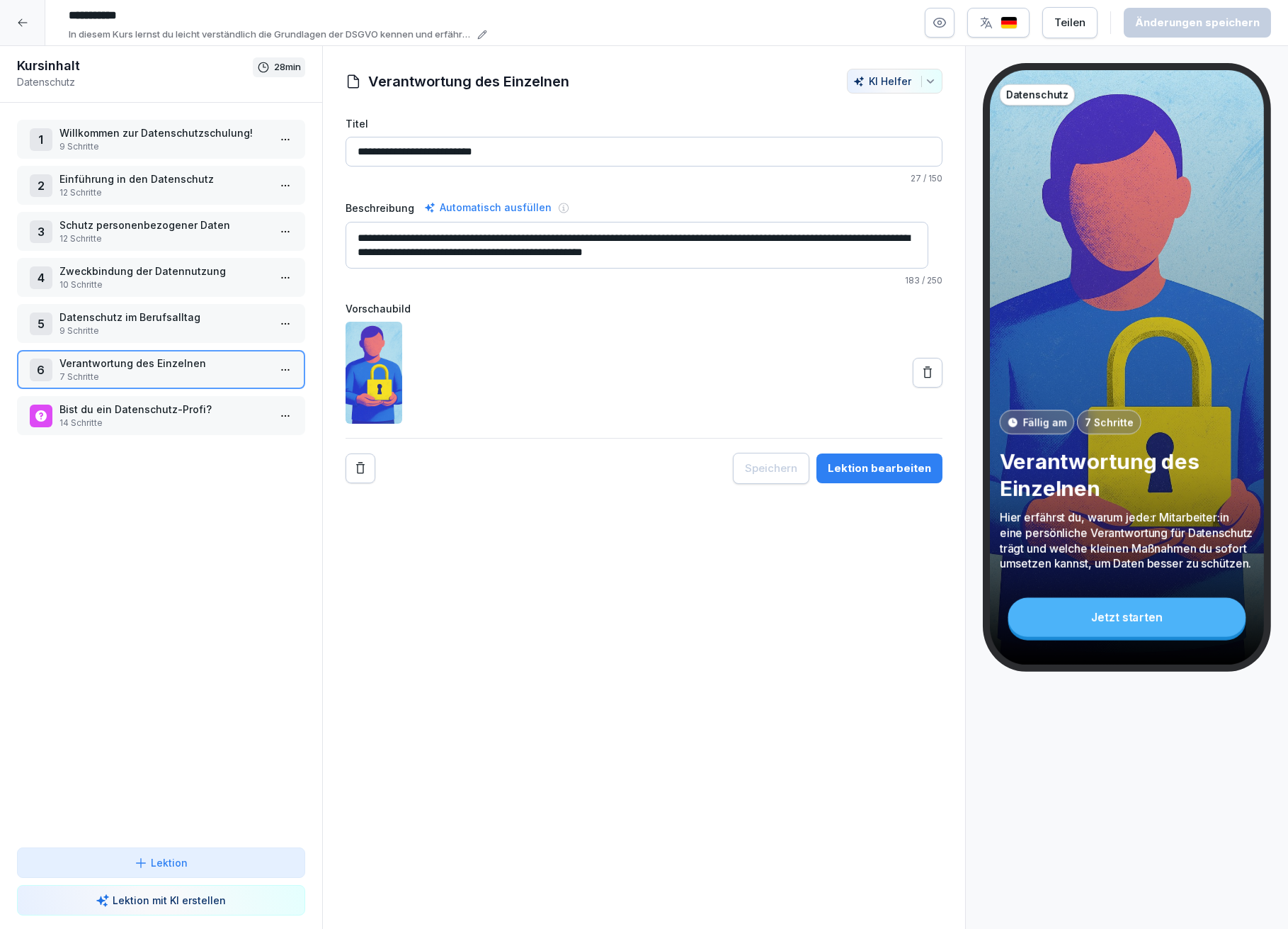
click at [884, 467] on div "Lektion bearbeiten" at bounding box center [880, 468] width 103 height 16
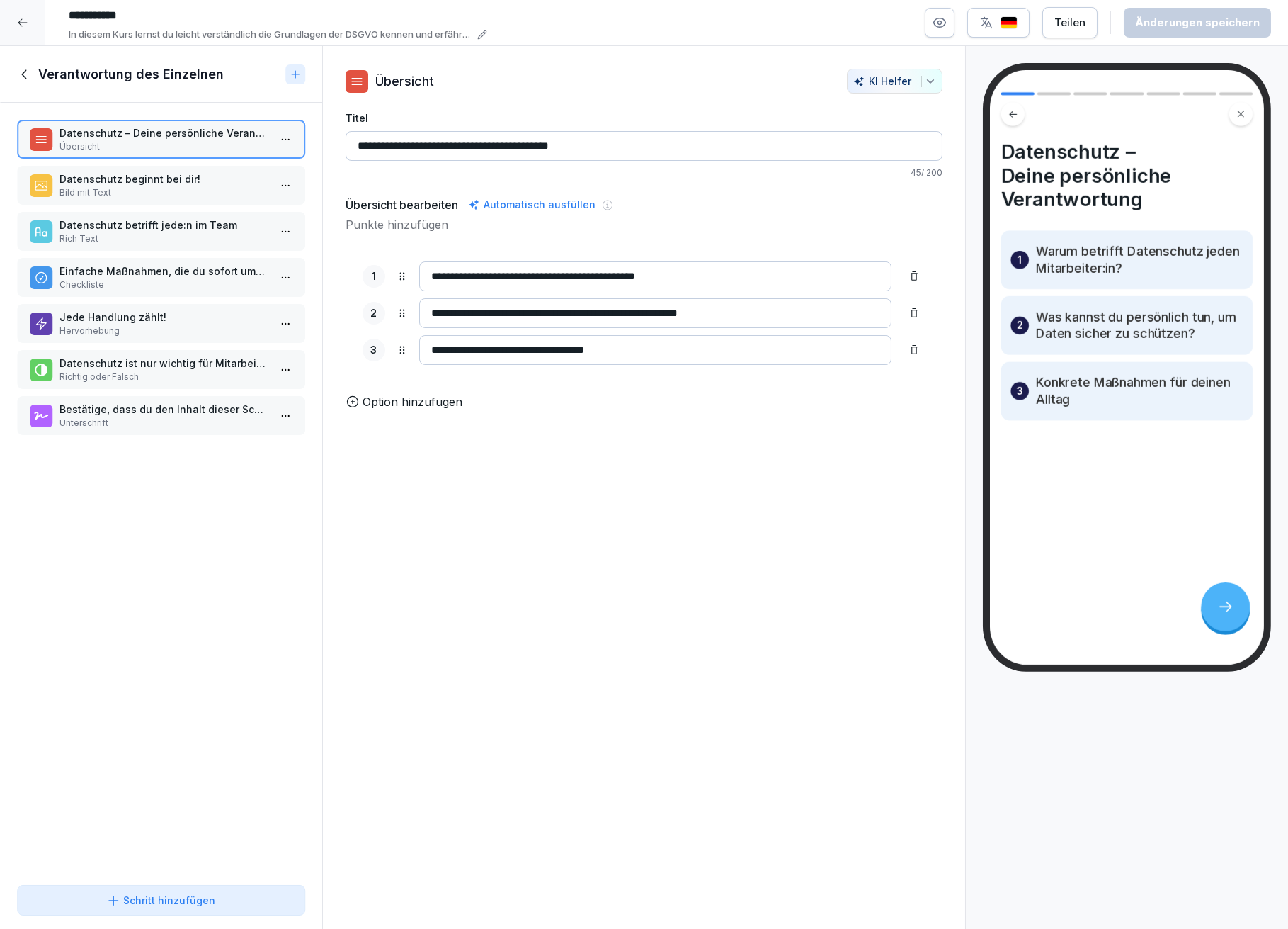
click at [162, 174] on p "Datenschutz beginnt bei dir!" at bounding box center [164, 179] width 209 height 15
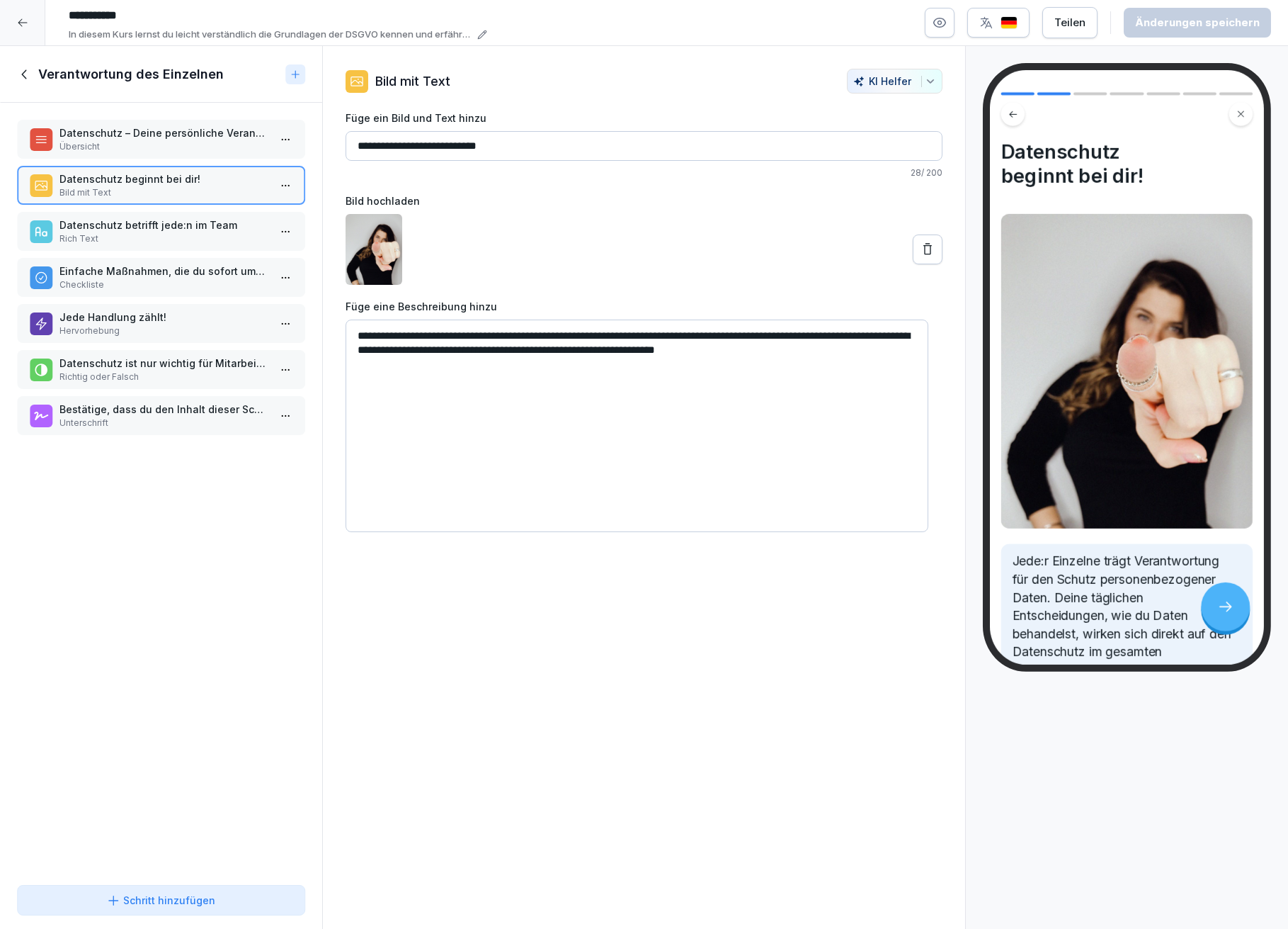
click at [139, 226] on p "Datenschutz betrifft jede:n im Team" at bounding box center [164, 224] width 209 height 15
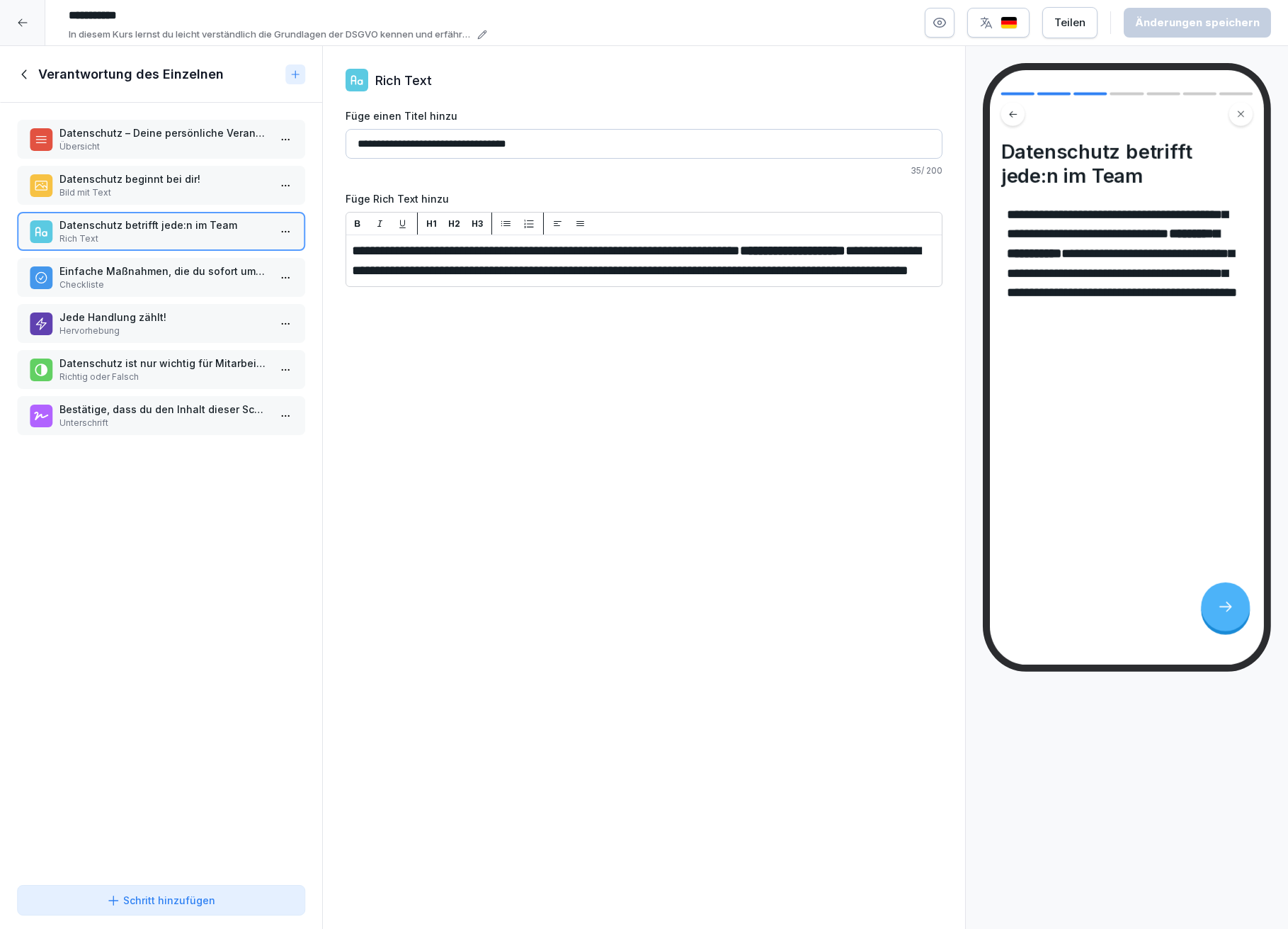
click at [117, 271] on p "Einfache Maßnahmen, die du sofort umsetzen kannst:" at bounding box center [164, 271] width 209 height 15
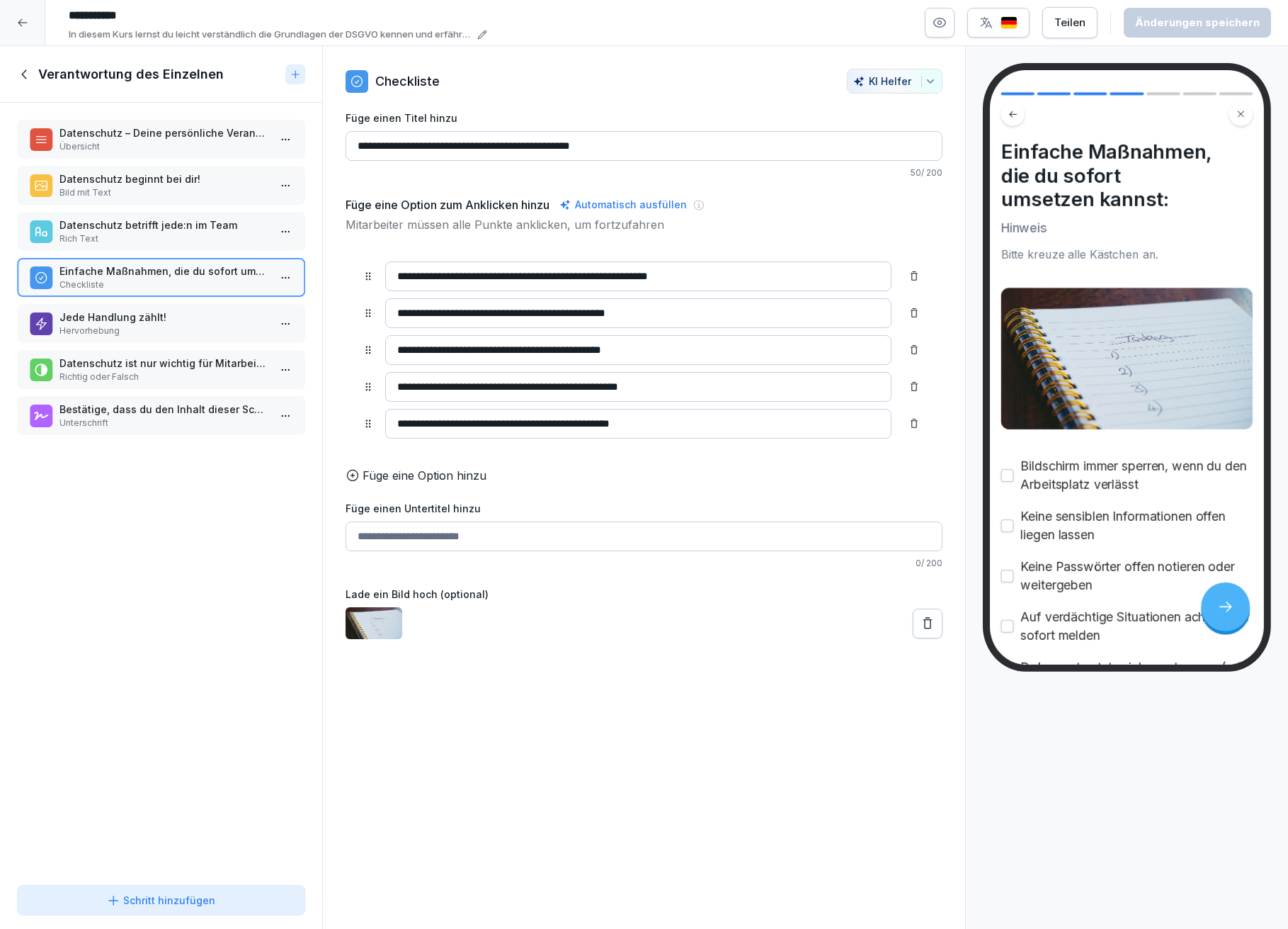
click at [124, 309] on p "Jede Handlung zählt!" at bounding box center [164, 316] width 209 height 15
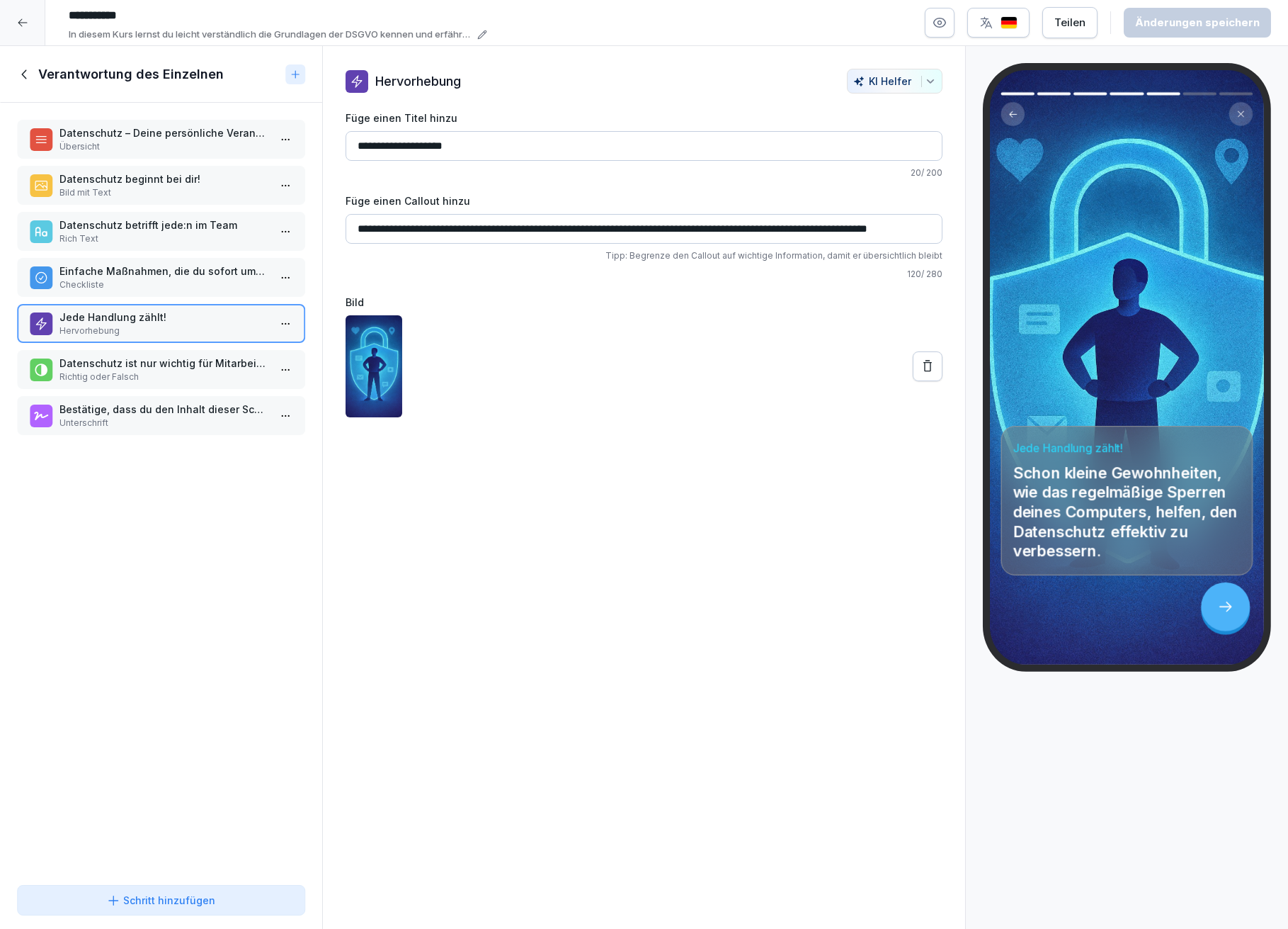
click at [153, 371] on p "Richtig oder Falsch" at bounding box center [164, 377] width 209 height 13
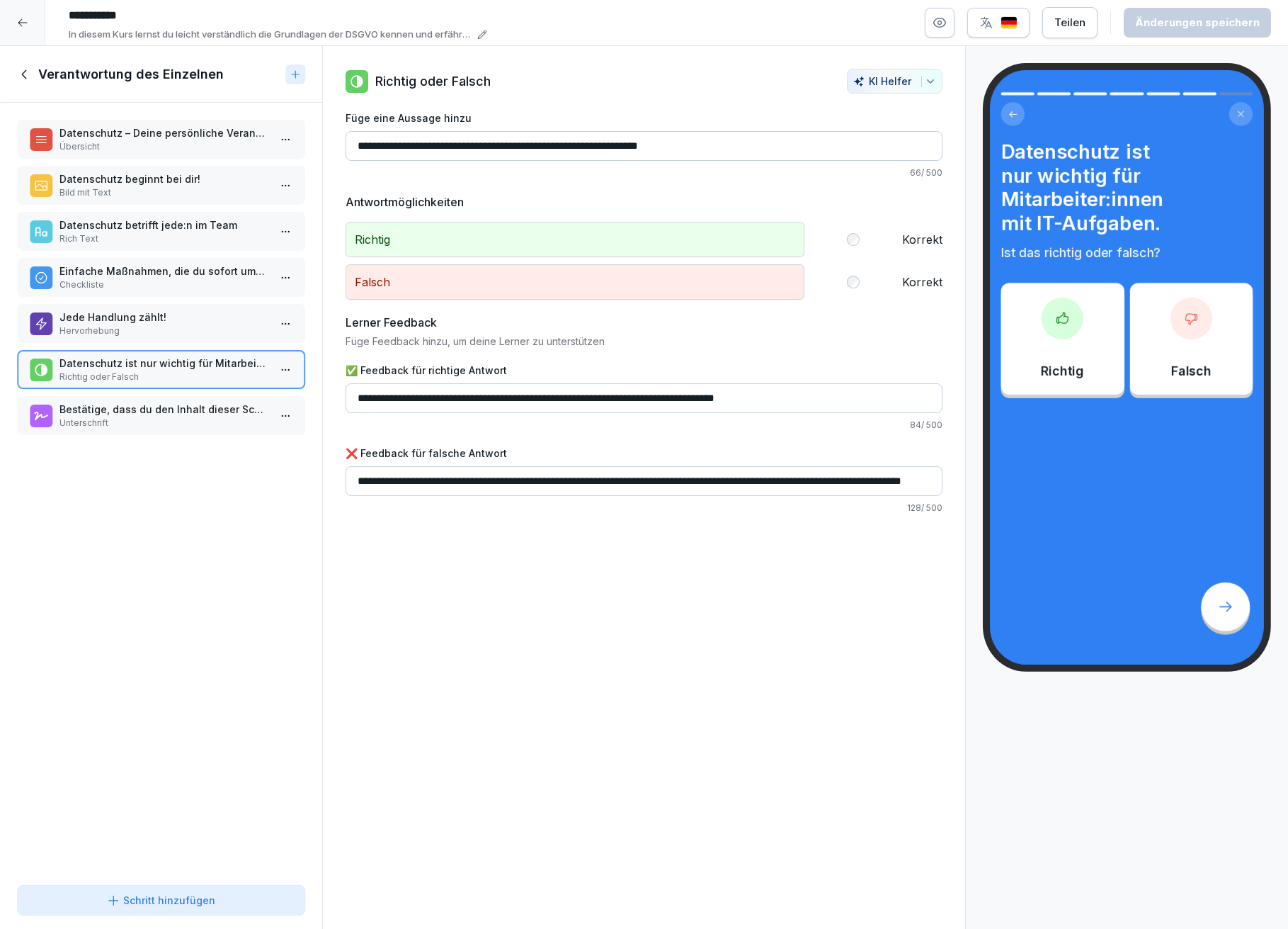
click at [171, 416] on p "Unterschrift" at bounding box center [164, 422] width 209 height 13
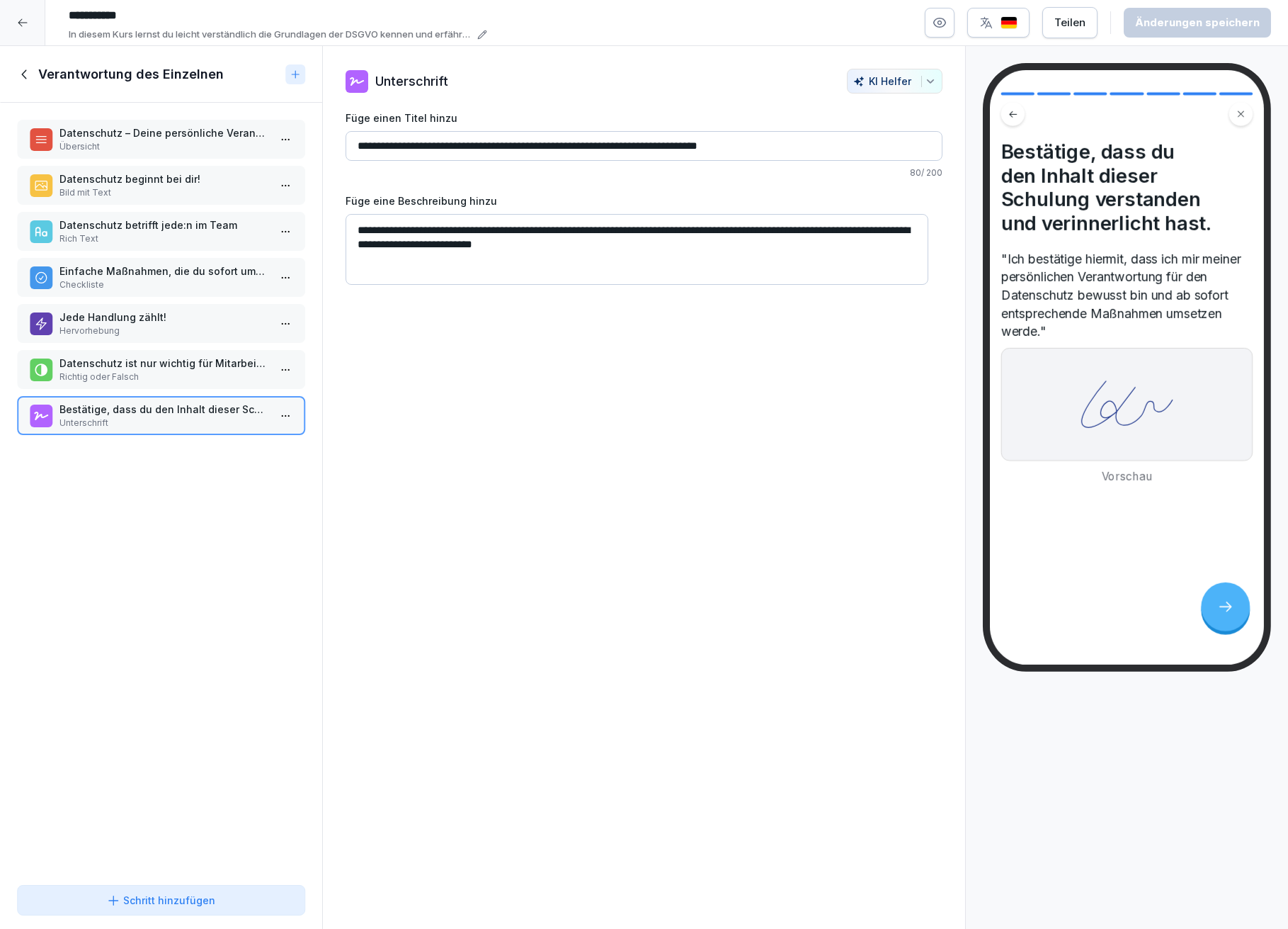
click at [21, 24] on icon at bounding box center [22, 22] width 11 height 11
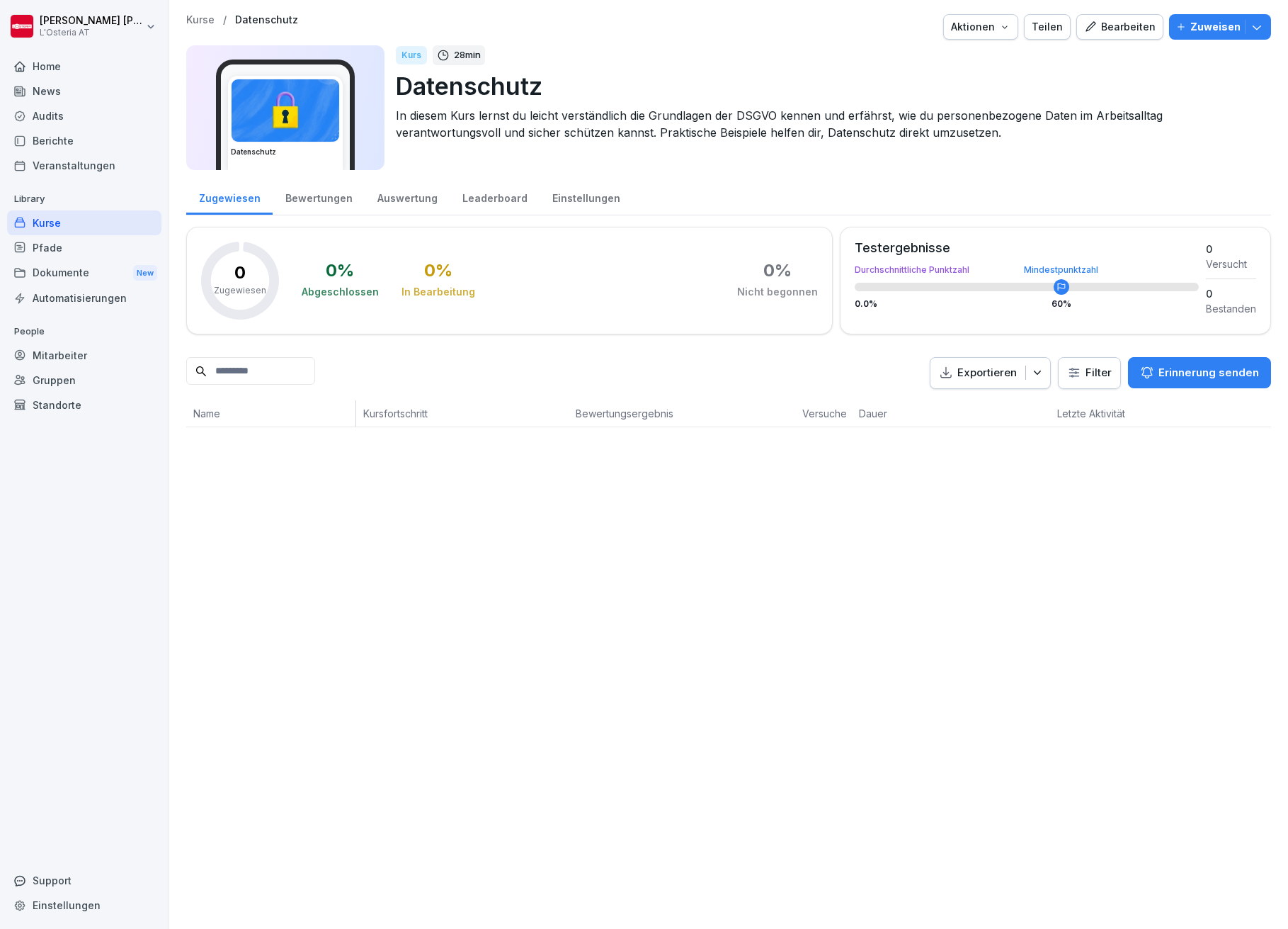
click at [1106, 25] on div "Bearbeiten" at bounding box center [1121, 27] width 72 height 16
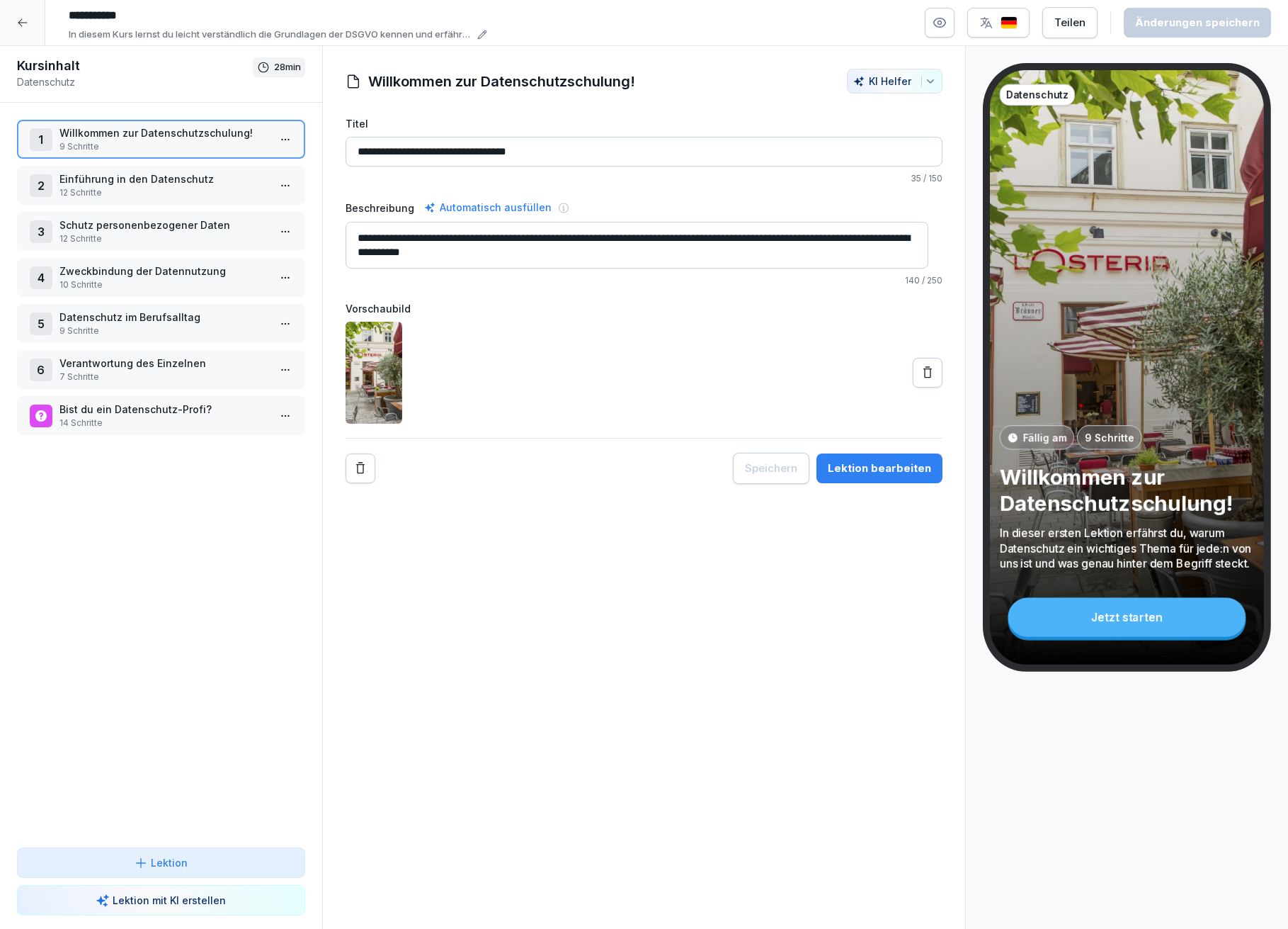
click at [133, 359] on p "Verantwortung des Einzelnen" at bounding box center [164, 363] width 209 height 15
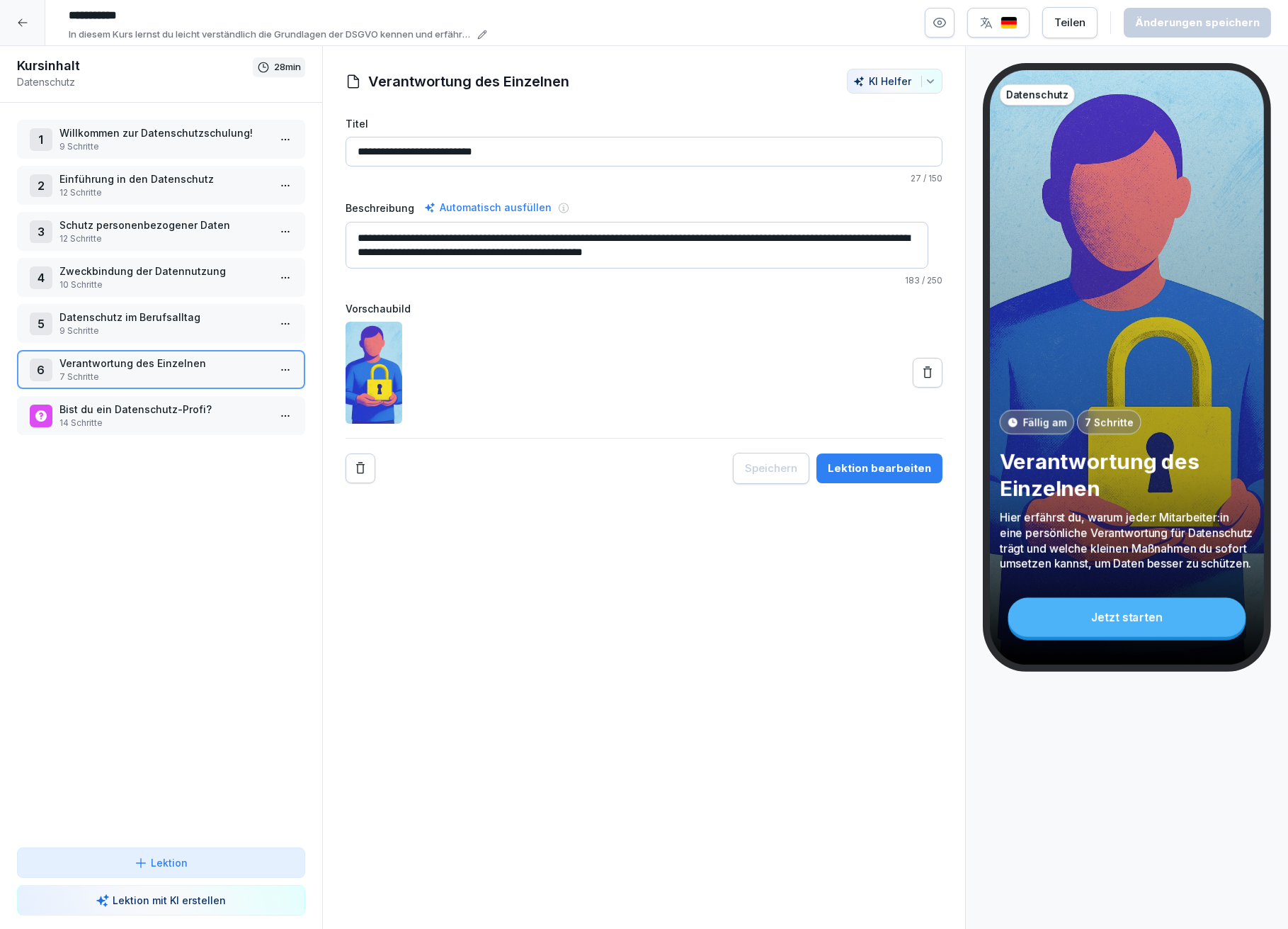
click at [135, 401] on p "Bist du ein Datenschutz-Profi?" at bounding box center [164, 408] width 209 height 15
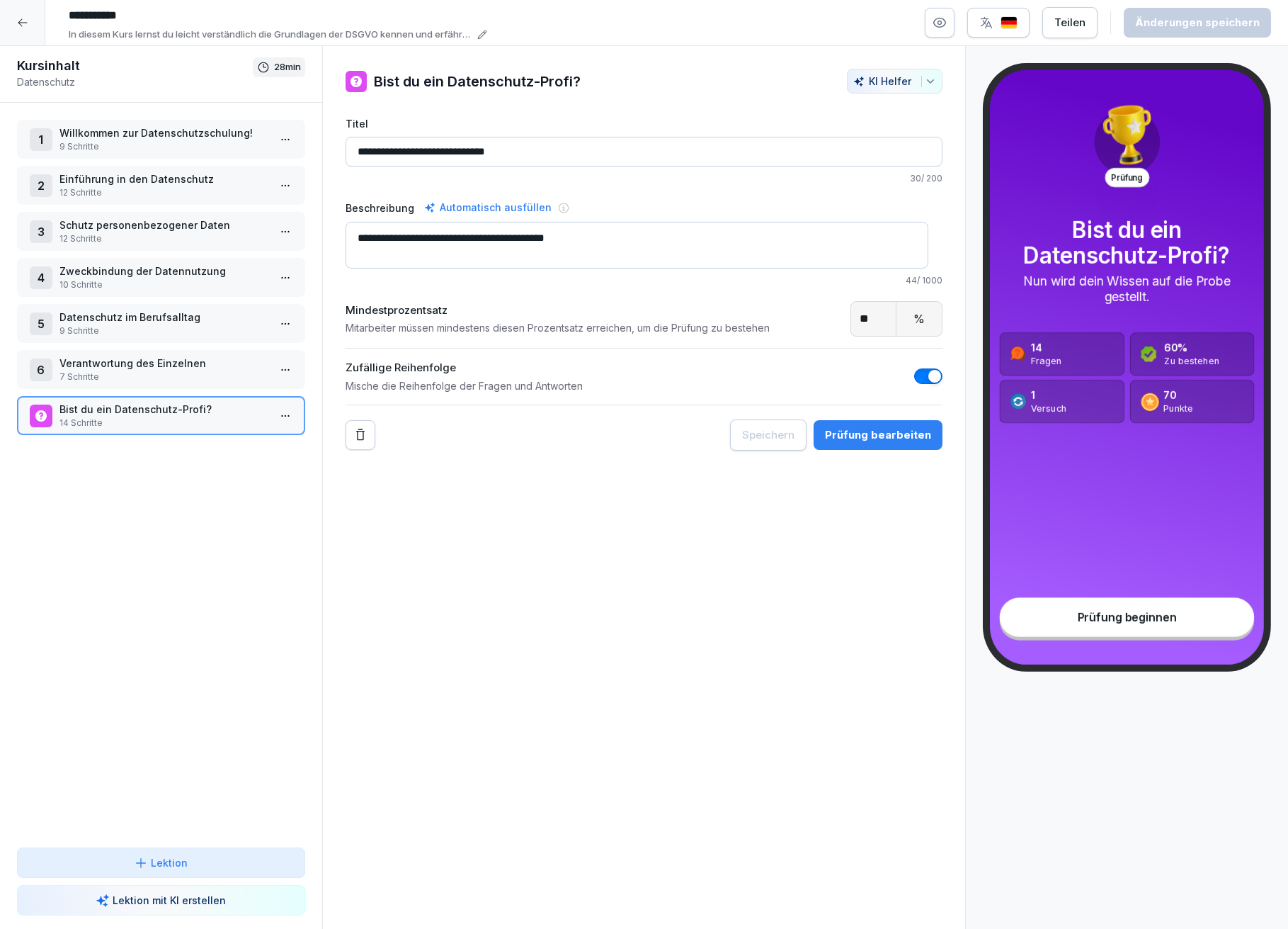
click at [1071, 618] on div "Prüfung beginnen" at bounding box center [1127, 616] width 255 height 39
click at [882, 438] on div "Prüfung bearbeiten" at bounding box center [878, 435] width 106 height 16
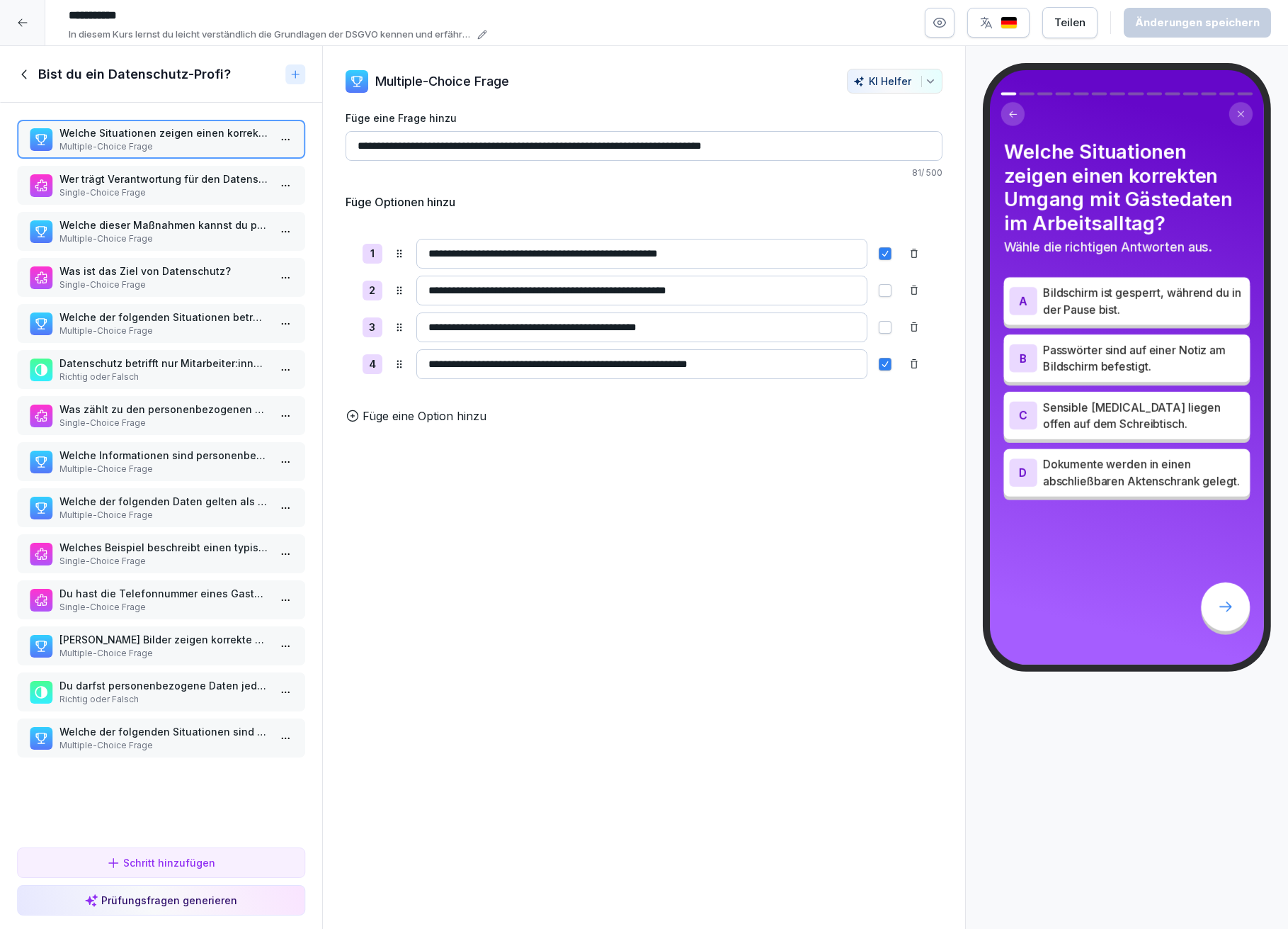
click at [665, 142] on input "**********" at bounding box center [644, 146] width 598 height 30
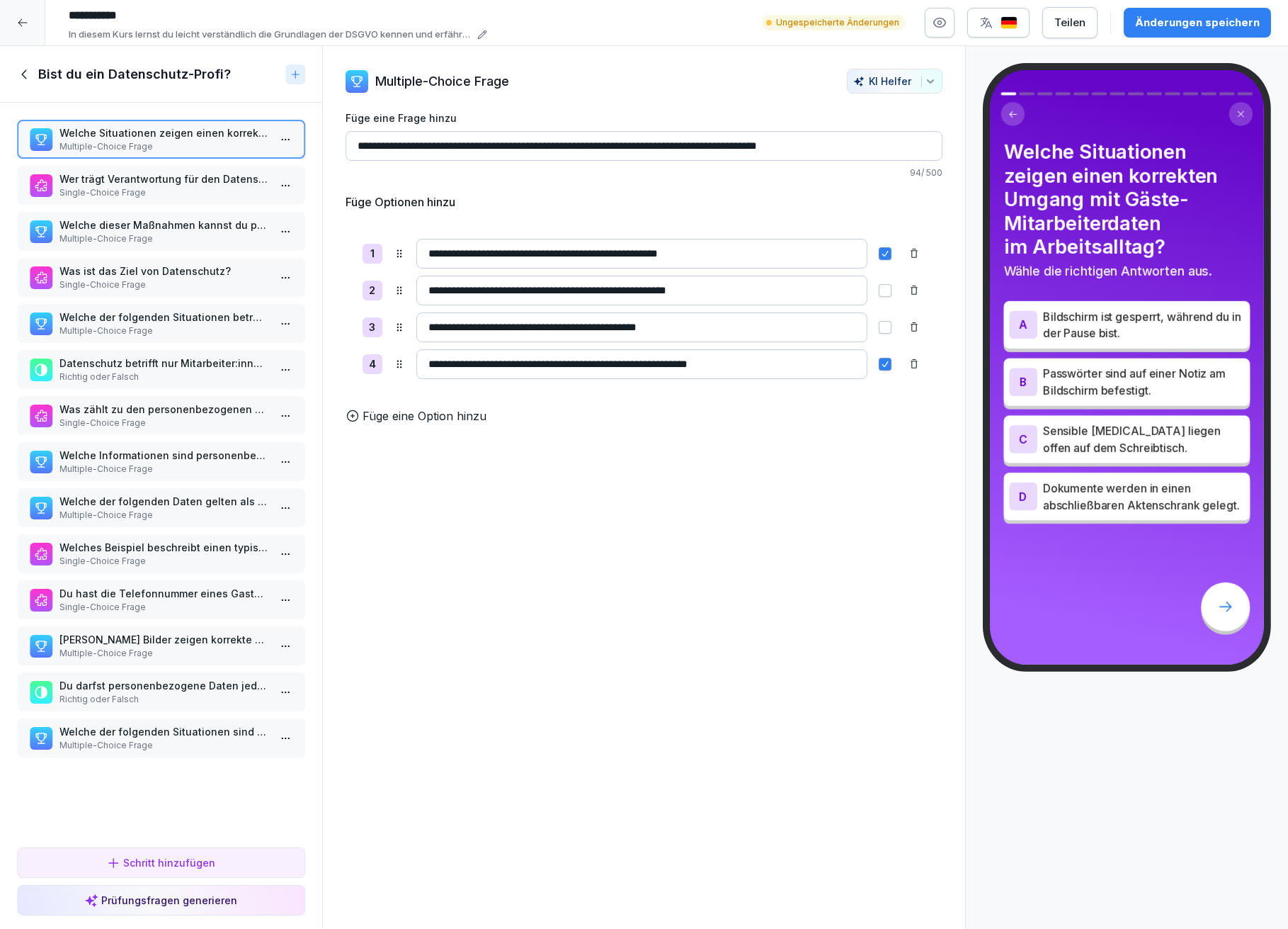
click at [675, 144] on input "**********" at bounding box center [644, 146] width 598 height 30
type input "**********"
click at [1160, 18] on div "Änderungen speichern" at bounding box center [1198, 23] width 124 height 16
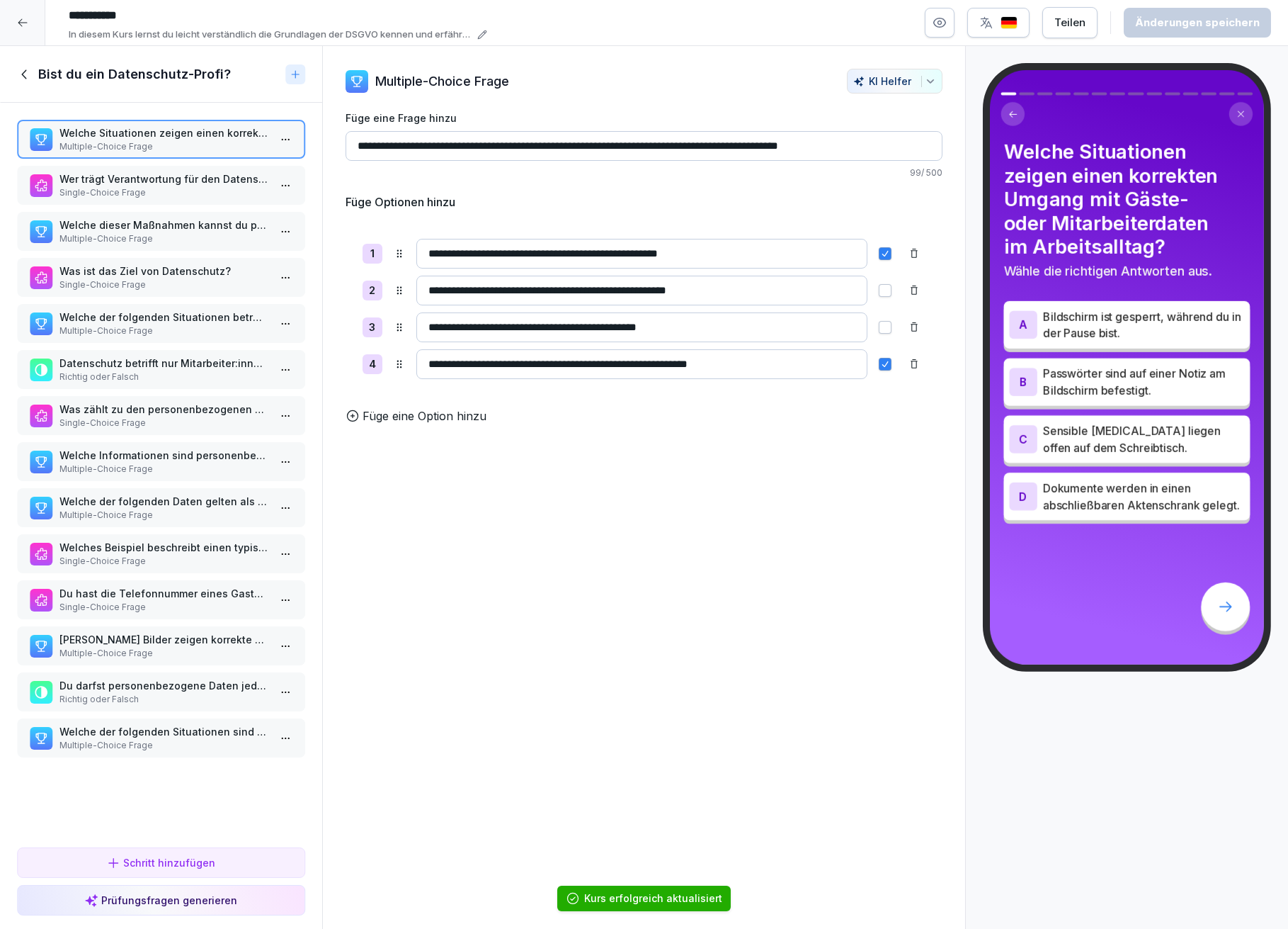
click at [180, 187] on p "Single-Choice Frage" at bounding box center [164, 193] width 209 height 13
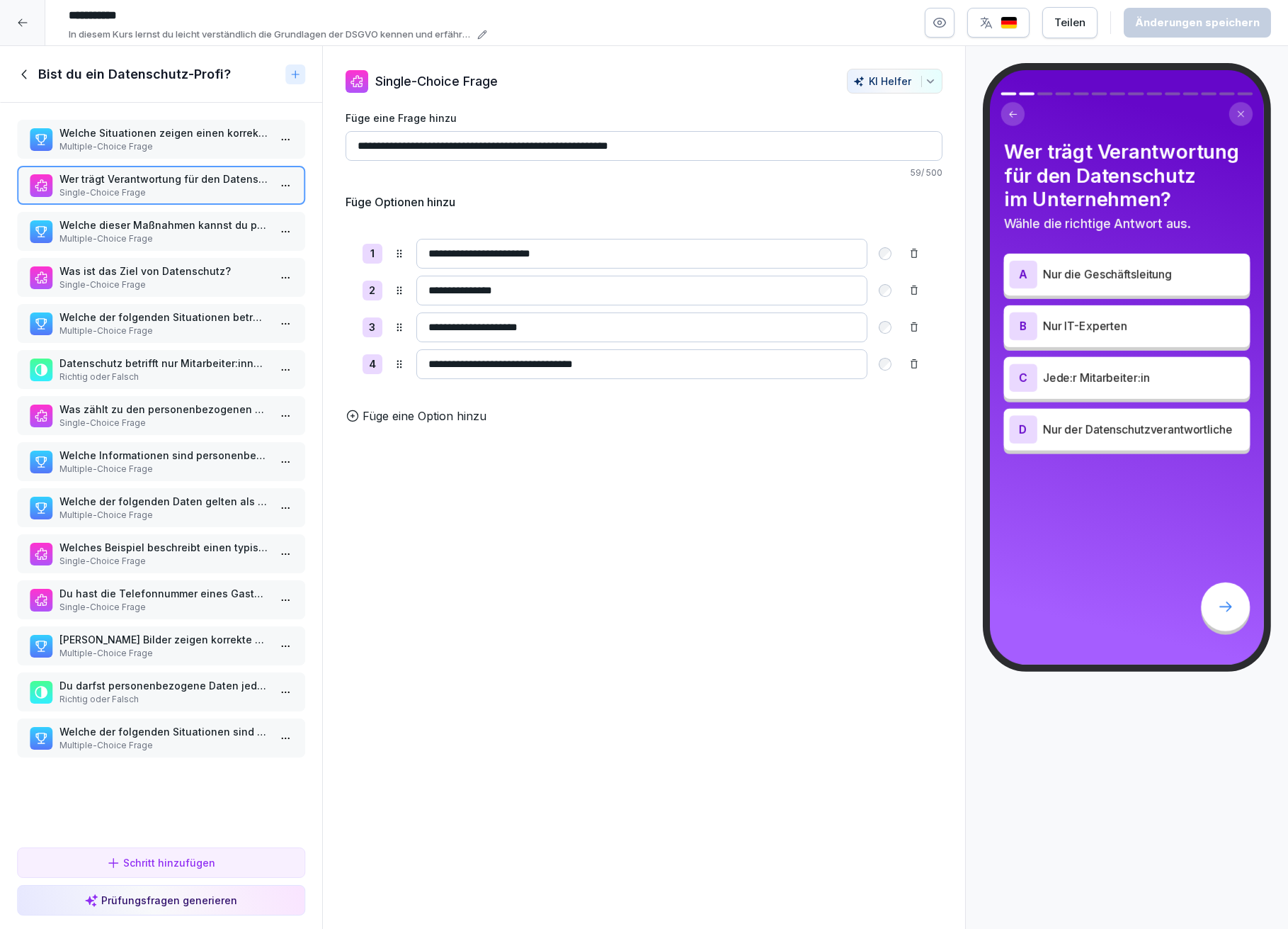
click at [176, 233] on p "Multiple-Choice Frage" at bounding box center [164, 238] width 209 height 13
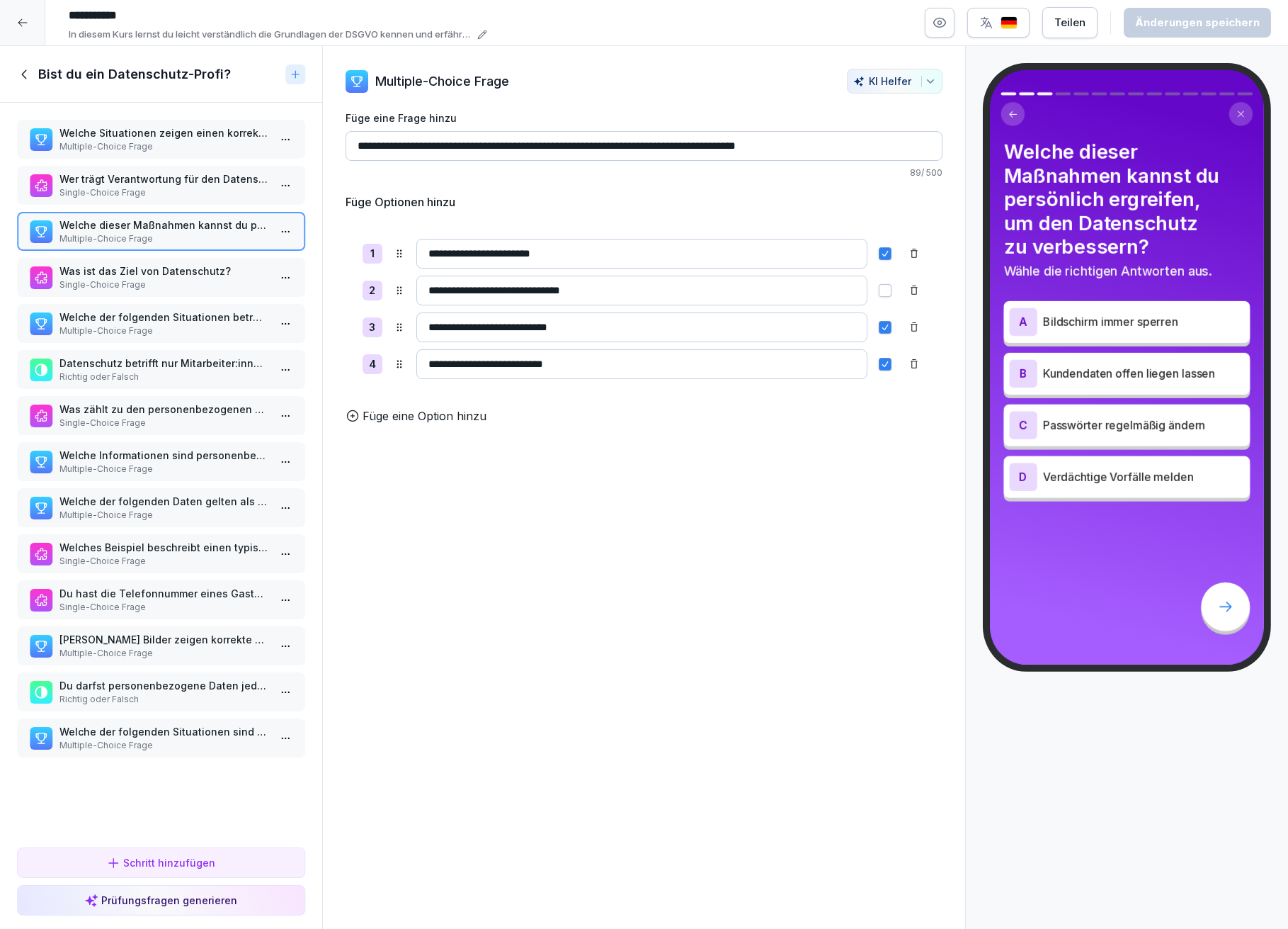
click at [430, 290] on input "**********" at bounding box center [642, 290] width 452 height 30
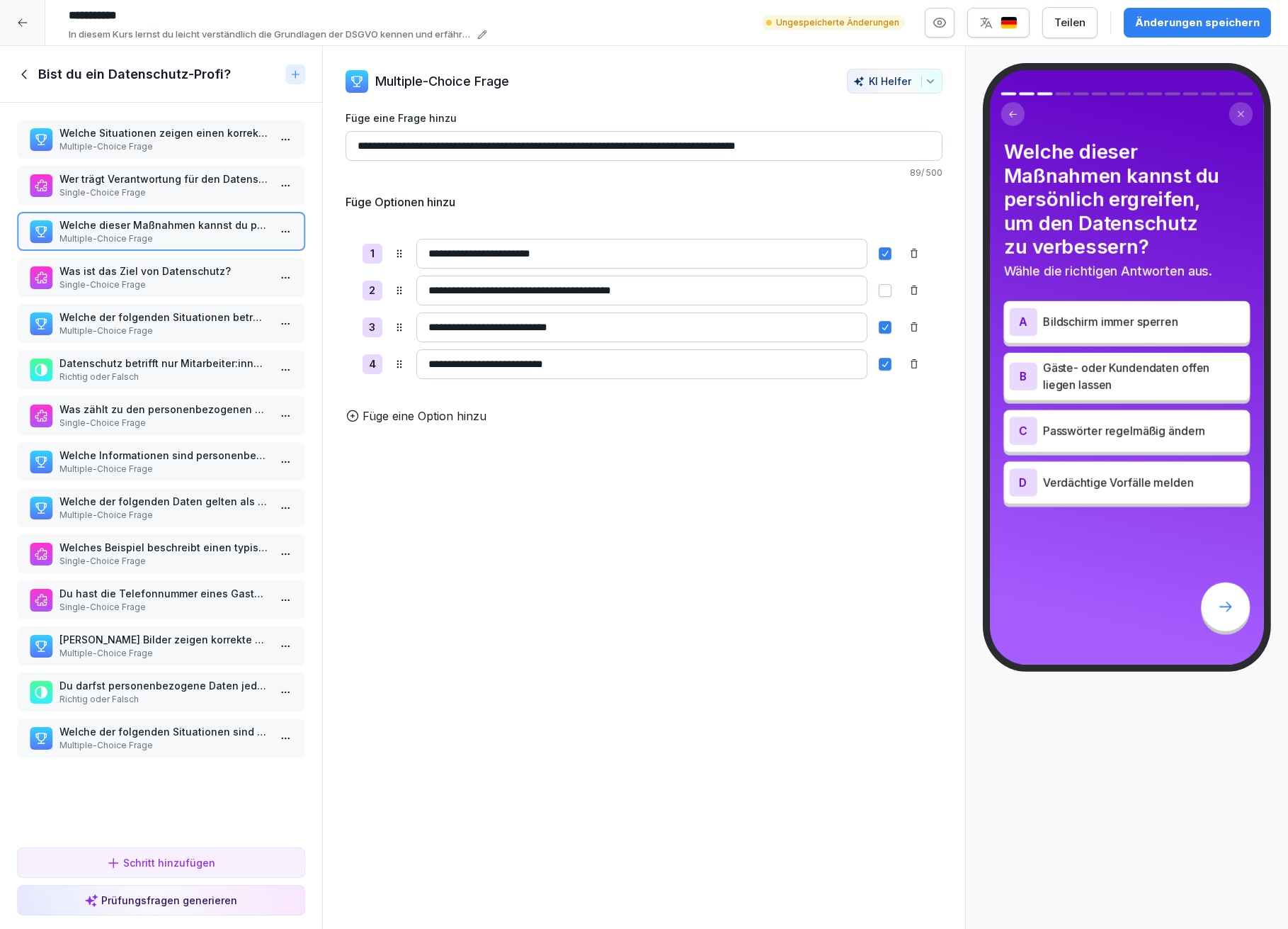
type input "**********"
click at [1192, 16] on div "Änderungen speichern" at bounding box center [1198, 23] width 124 height 16
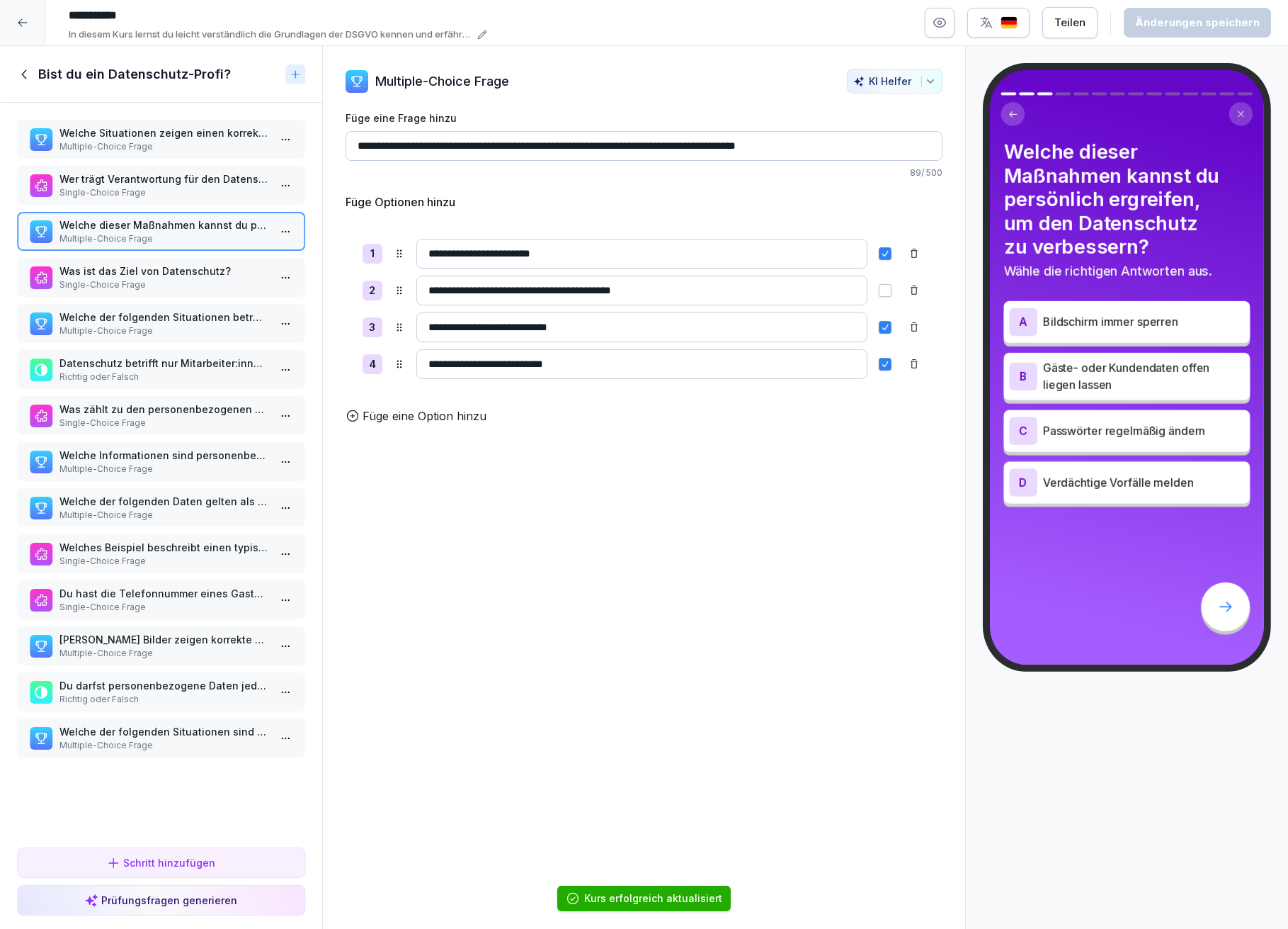
click at [161, 272] on p "Was ist das Ziel von Datenschutz?" at bounding box center [164, 271] width 209 height 15
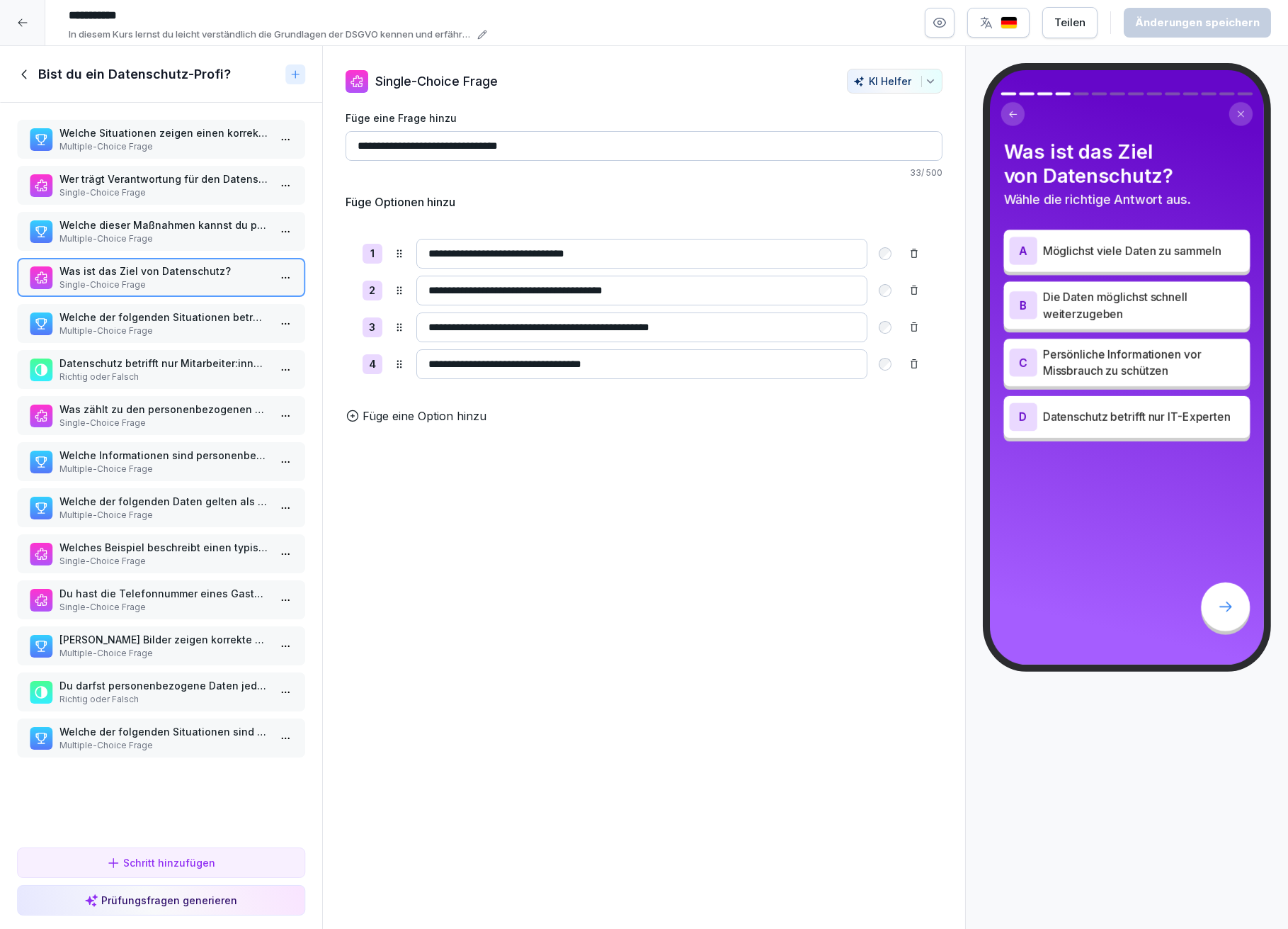
click at [95, 324] on p "Multiple-Choice Frage" at bounding box center [164, 330] width 209 height 13
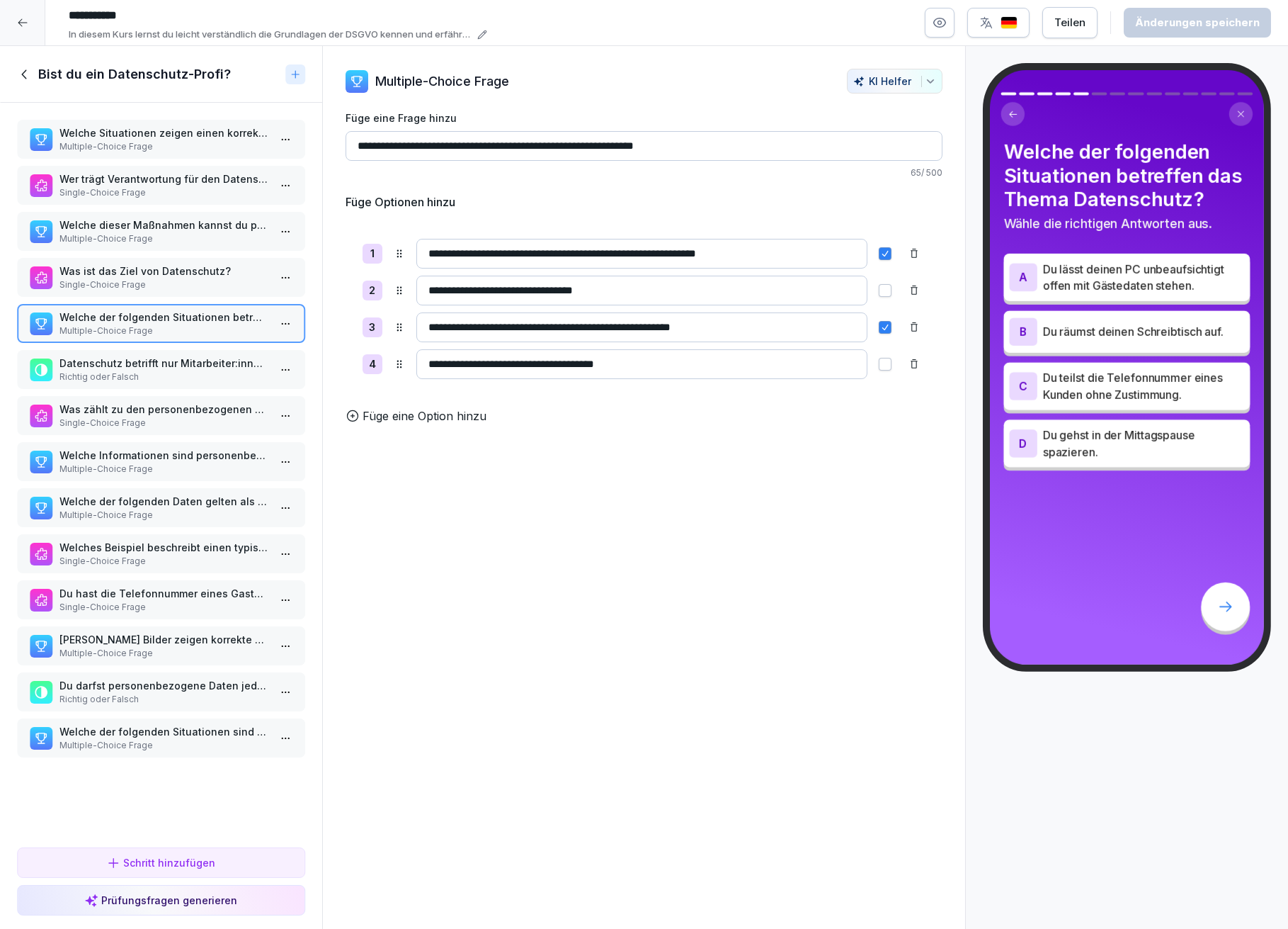
click at [683, 252] on input "**********" at bounding box center [642, 253] width 452 height 30
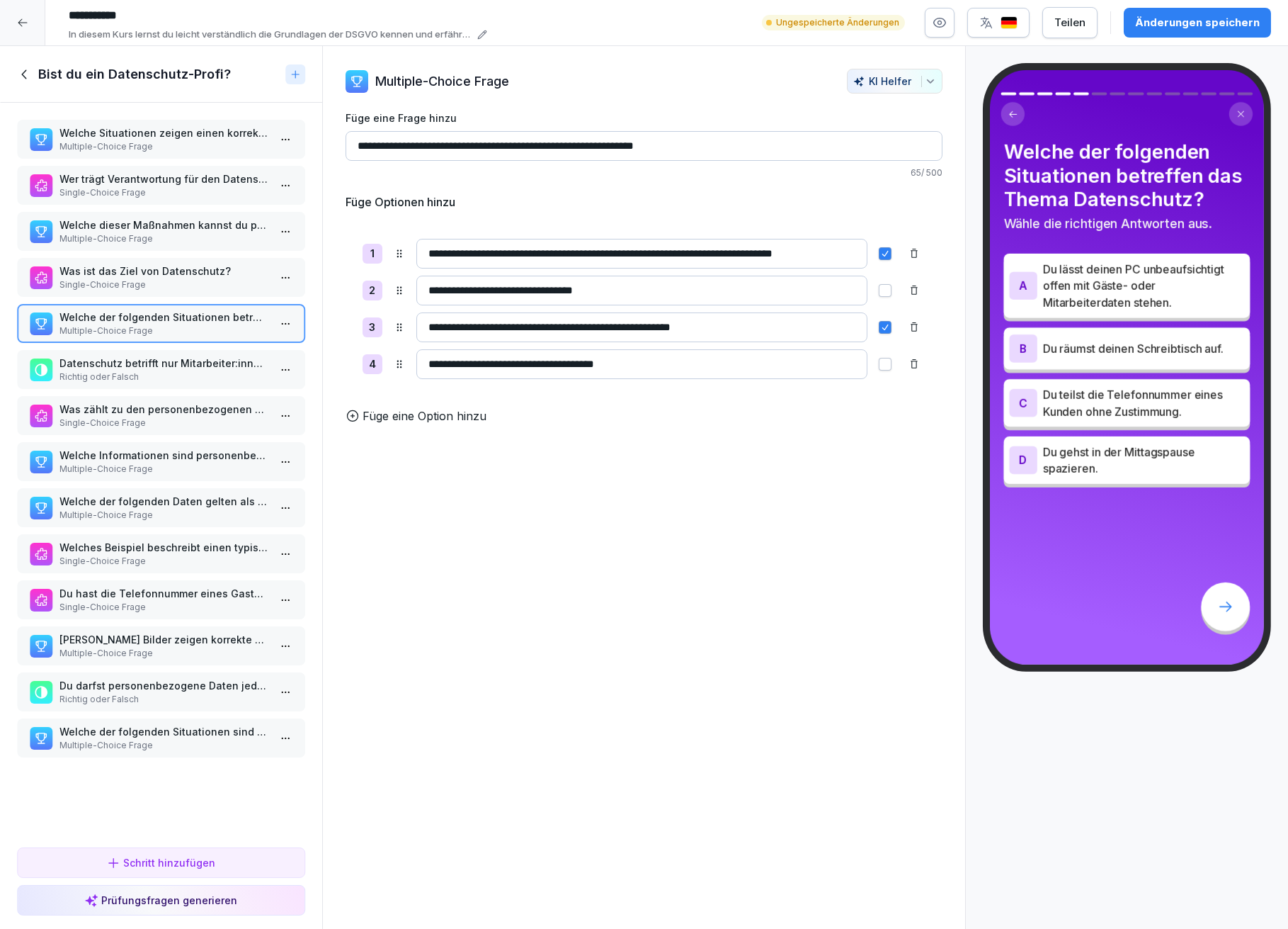
type input "**********"
click at [1173, 20] on div "Änderungen speichern" at bounding box center [1198, 23] width 124 height 16
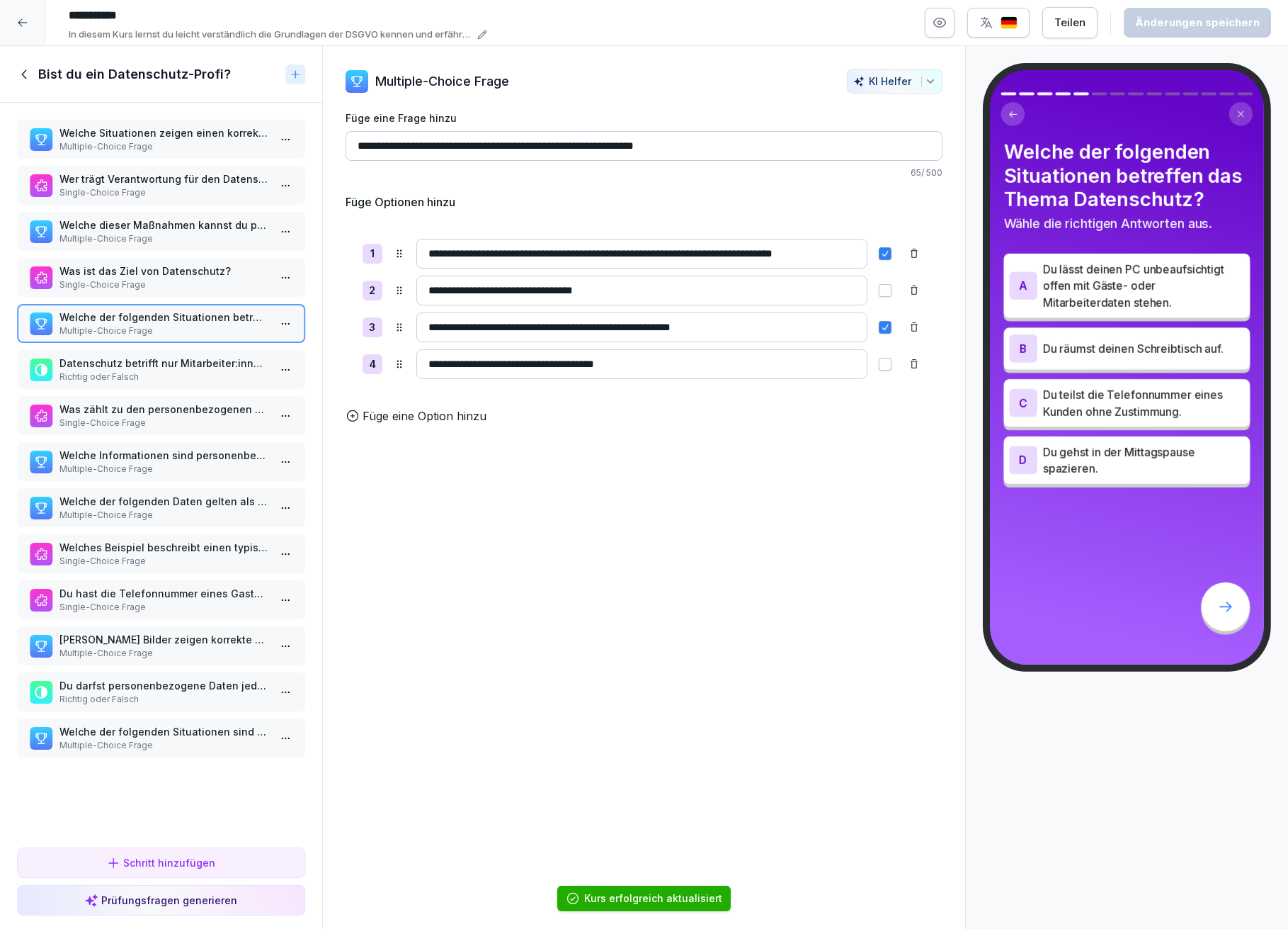
click at [188, 356] on p "Datenschutz betrifft nur Mitarbeiter:innen, die direkt mit Gästen arbeiten." at bounding box center [164, 363] width 209 height 15
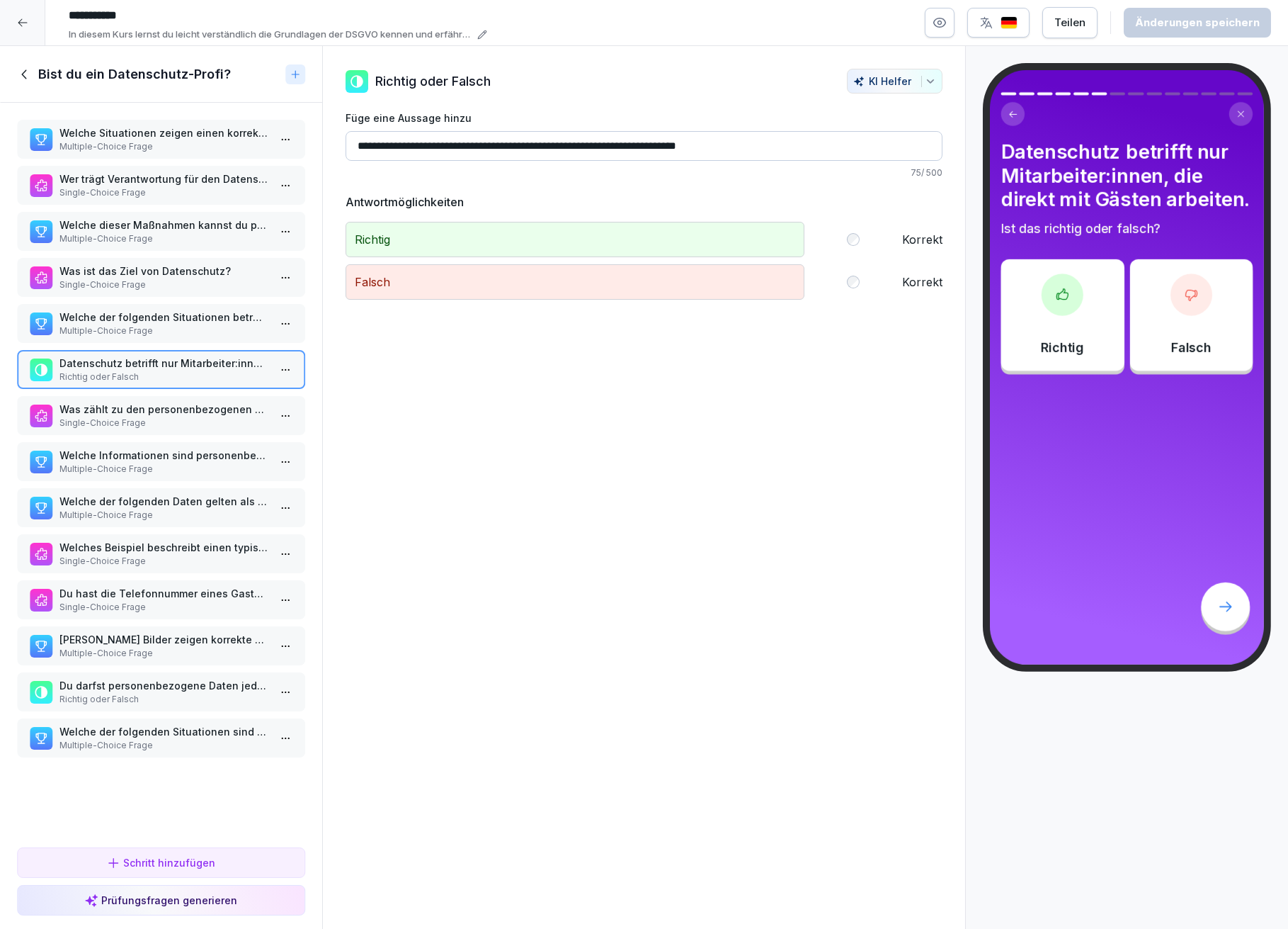
click at [144, 401] on p "Was zählt zu den personenbezogenen Daten?" at bounding box center [164, 408] width 209 height 15
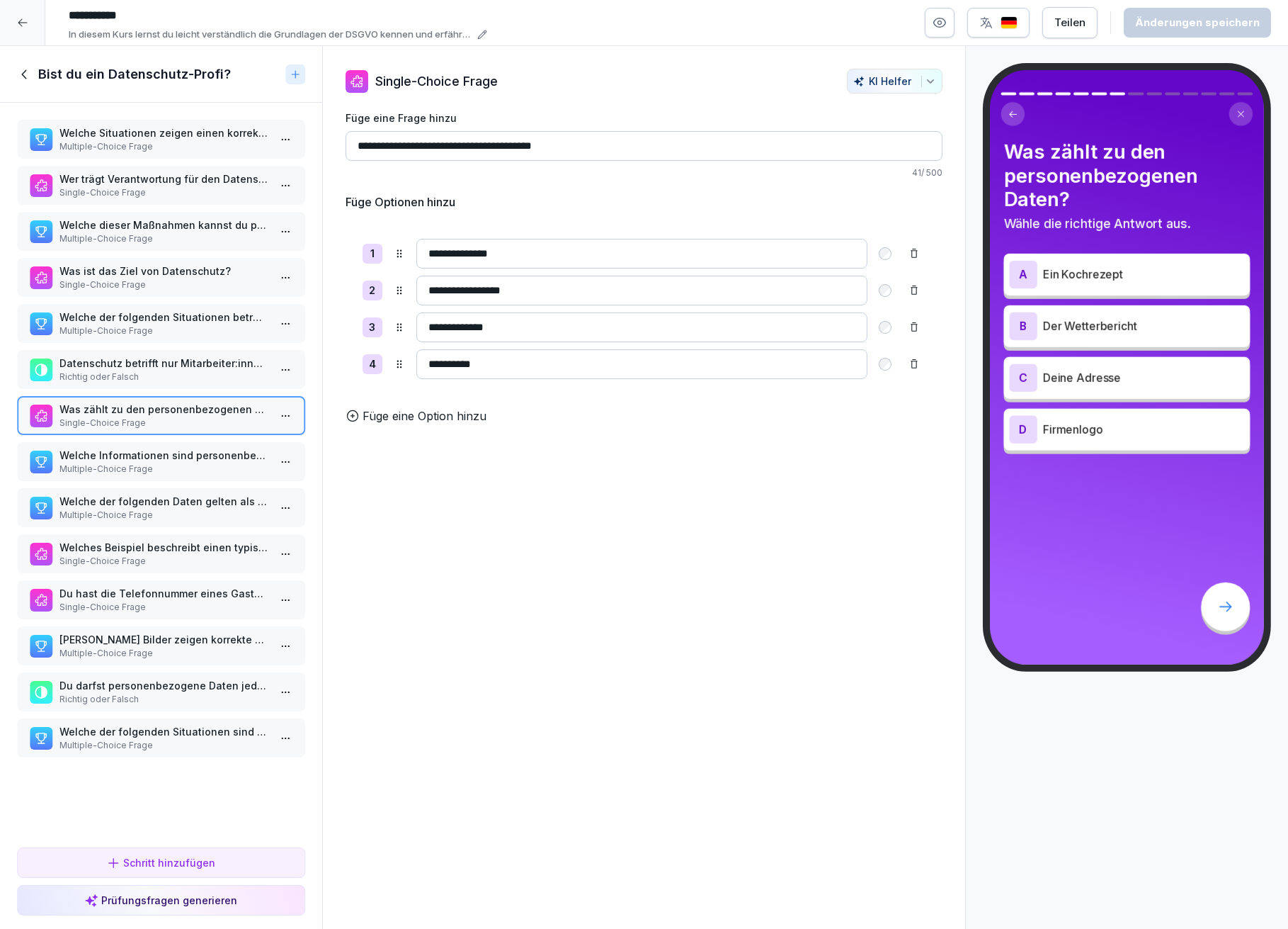
click at [144, 463] on p "Multiple-Choice Frage" at bounding box center [164, 469] width 209 height 13
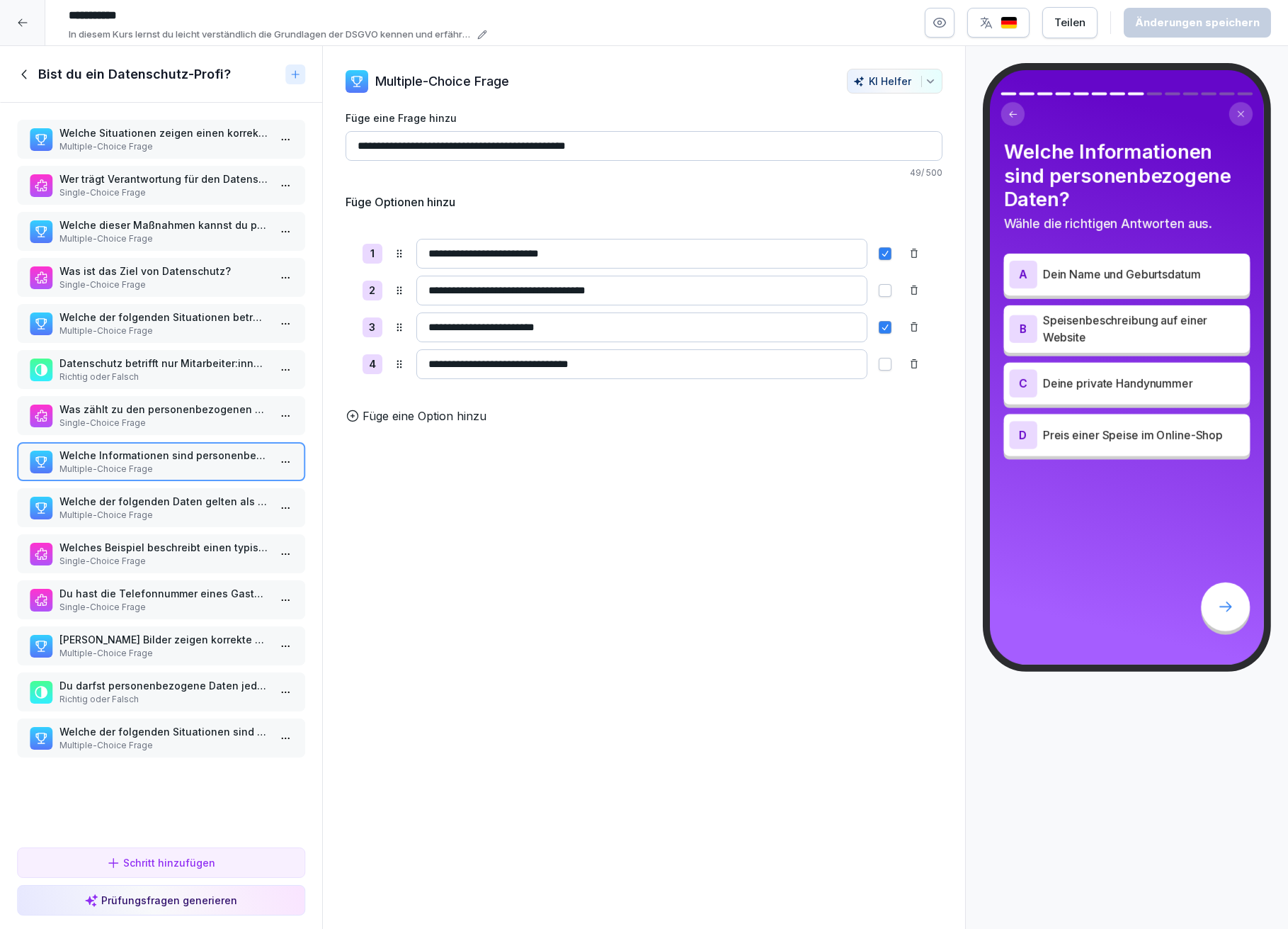
click at [172, 508] on p "Multiple-Choice Frage" at bounding box center [164, 514] width 209 height 13
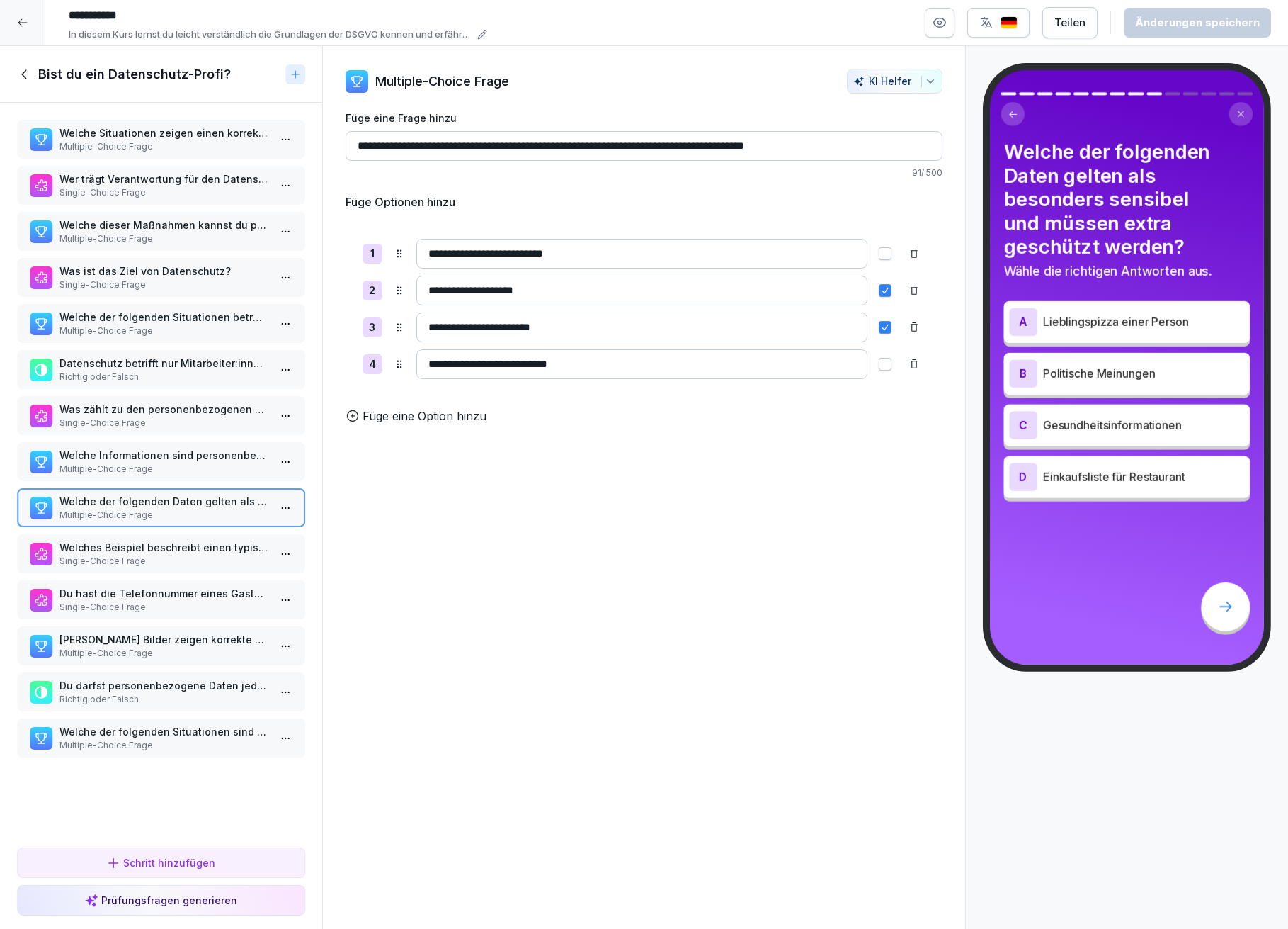
click at [153, 555] on p "Single-Choice Frage" at bounding box center [164, 561] width 209 height 13
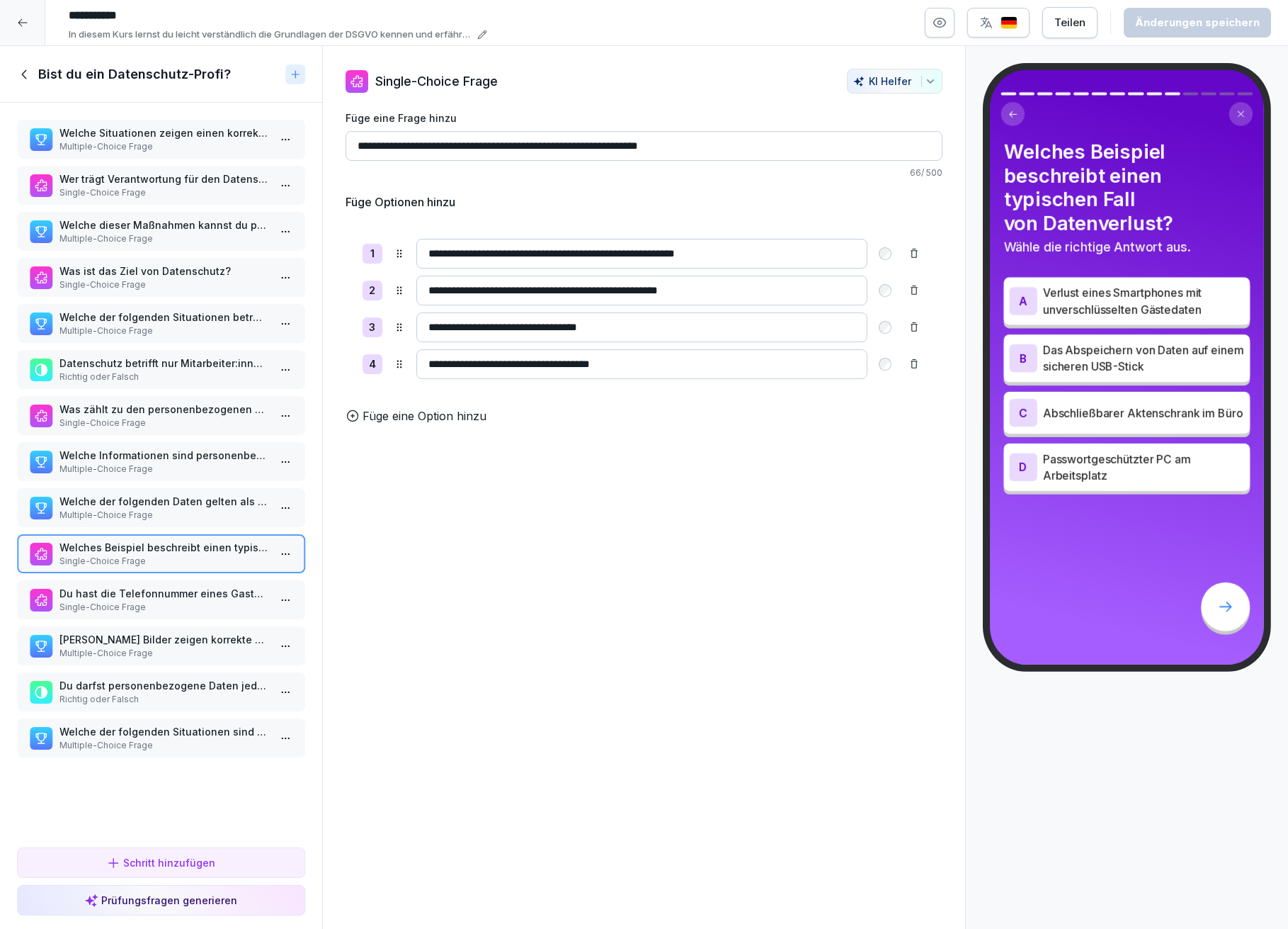
click at [180, 600] on p "Single-Choice Frage" at bounding box center [164, 606] width 209 height 13
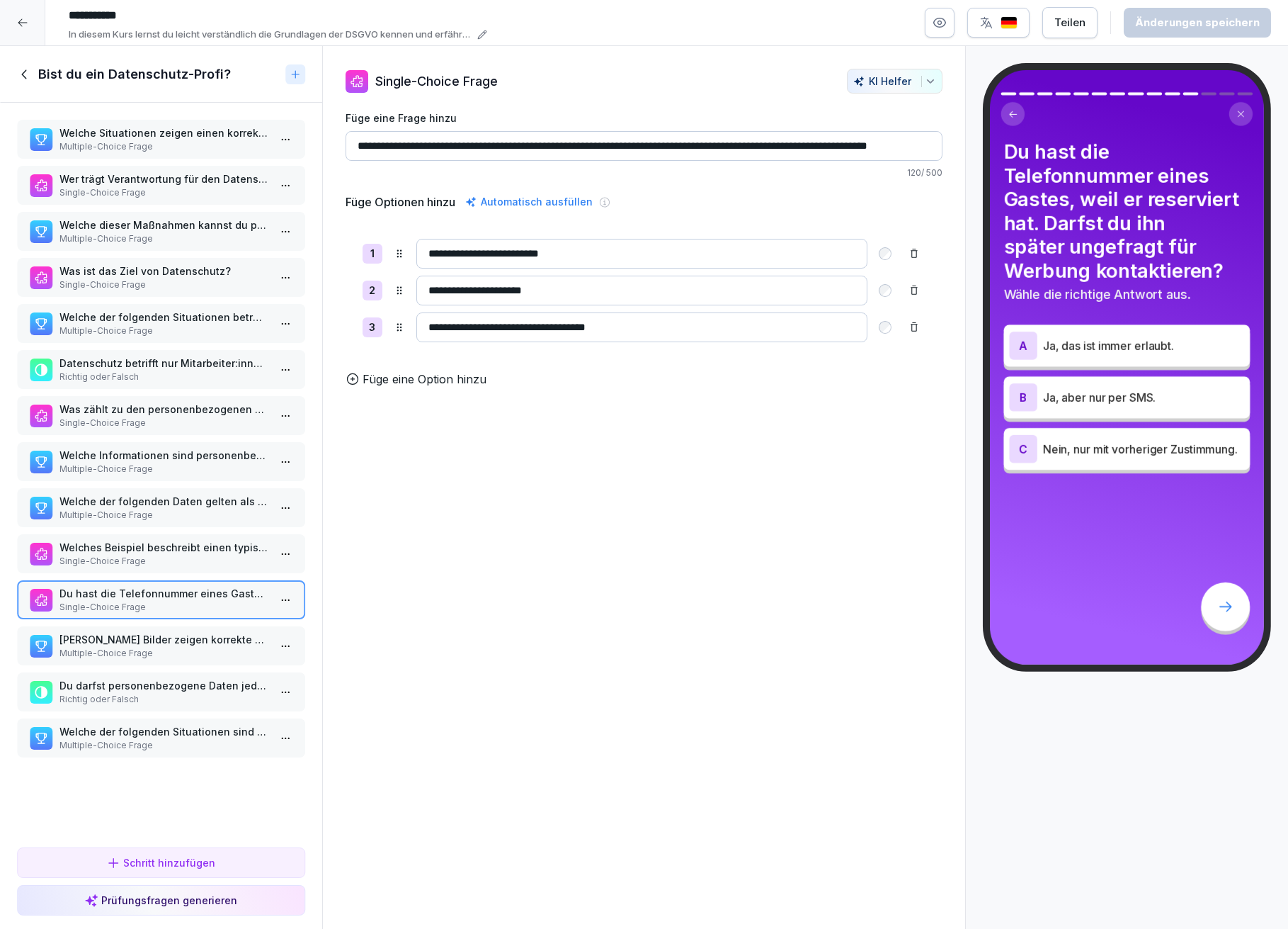
click at [168, 632] on p "Welche Bilder zeigen korrekte Beispiele für zweckgebundene Datennutzung?" at bounding box center [164, 639] width 209 height 15
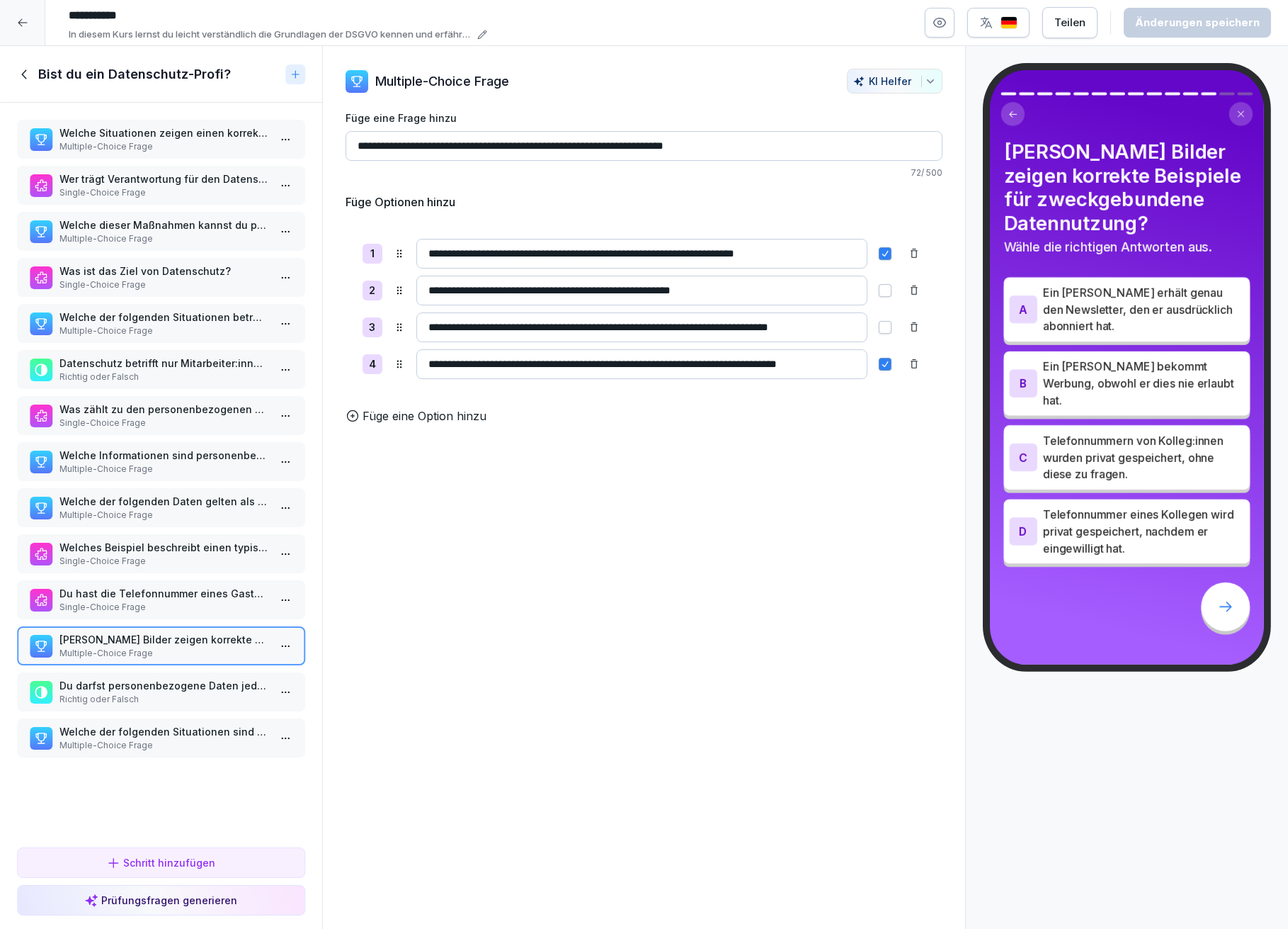
click at [357, 142] on input "**********" at bounding box center [644, 146] width 598 height 30
click at [397, 142] on input "**********" at bounding box center [644, 146] width 598 height 30
type input "**********"
click at [1228, 28] on div "Änderungen speichern" at bounding box center [1198, 23] width 124 height 16
click at [130, 693] on p "Richtig oder Falsch" at bounding box center [164, 699] width 209 height 13
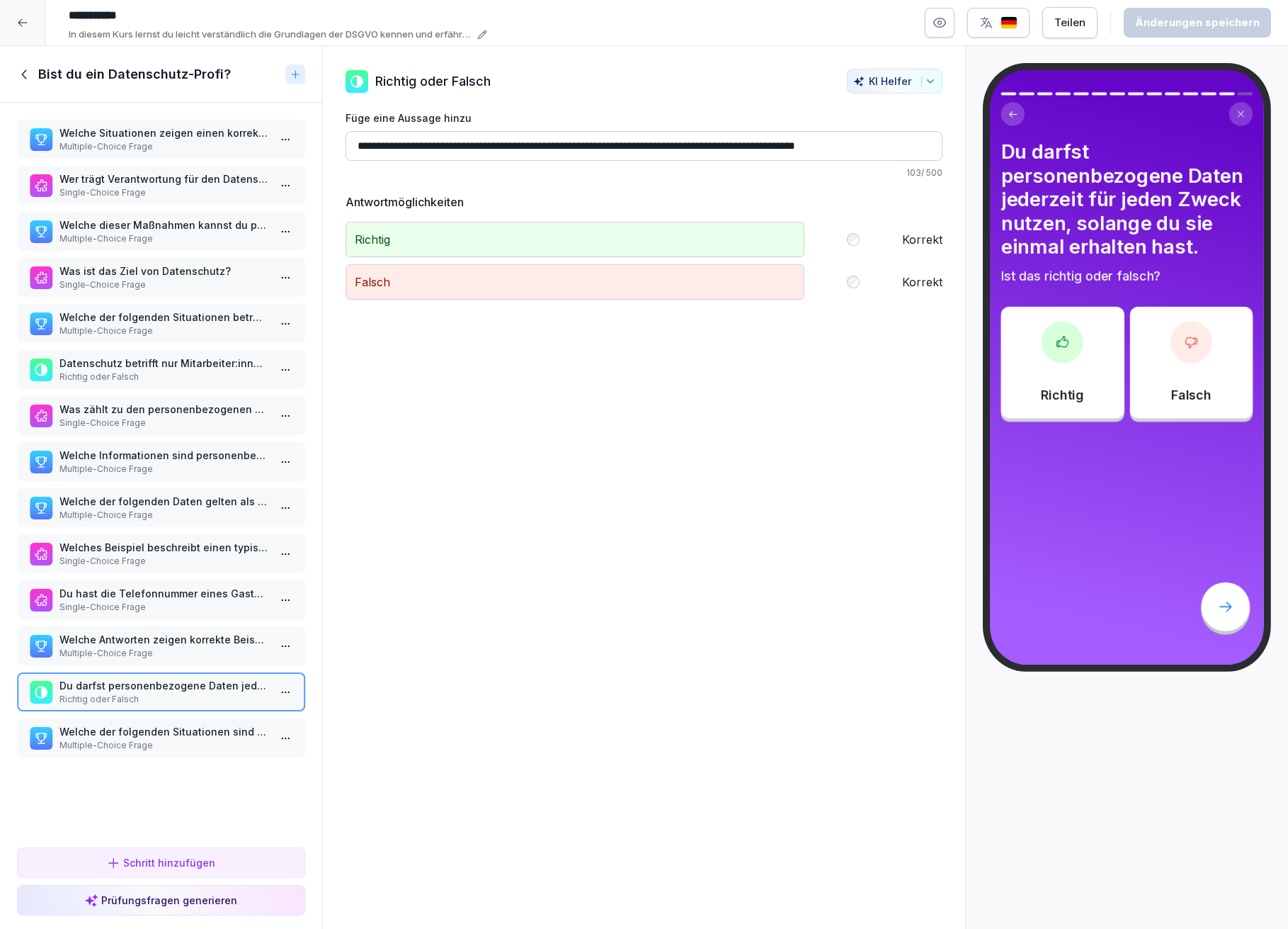
click at [108, 739] on p "Multiple-Choice Frage" at bounding box center [164, 745] width 209 height 13
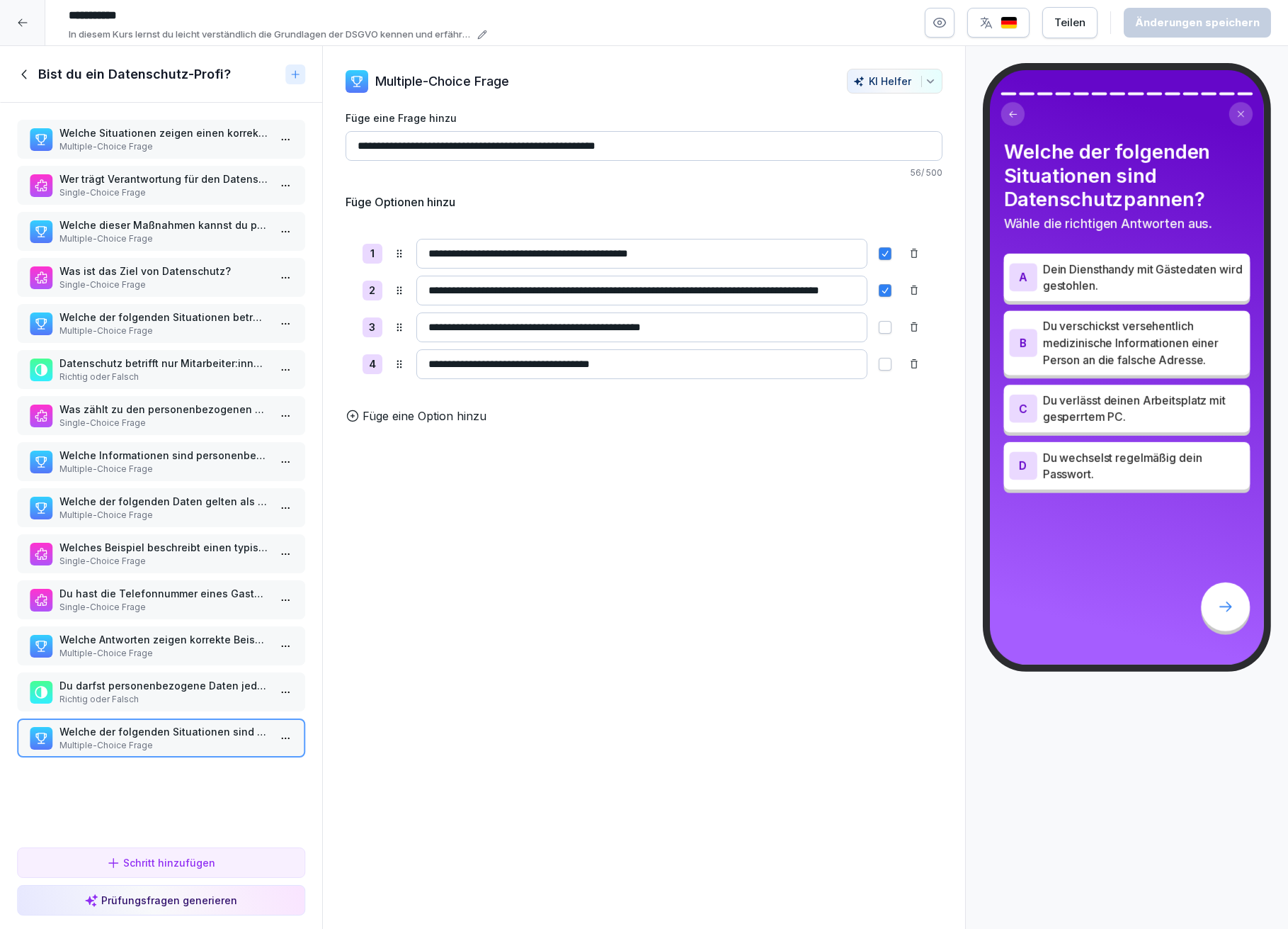
click at [567, 253] on input "**********" at bounding box center [642, 253] width 452 height 30
type input "**********"
click at [1172, 22] on div "Änderungen speichern" at bounding box center [1198, 23] width 124 height 16
click at [112, 540] on p "Welches Beispiel beschreibt einen typischen Fall von Datenverlust?" at bounding box center [164, 547] width 209 height 15
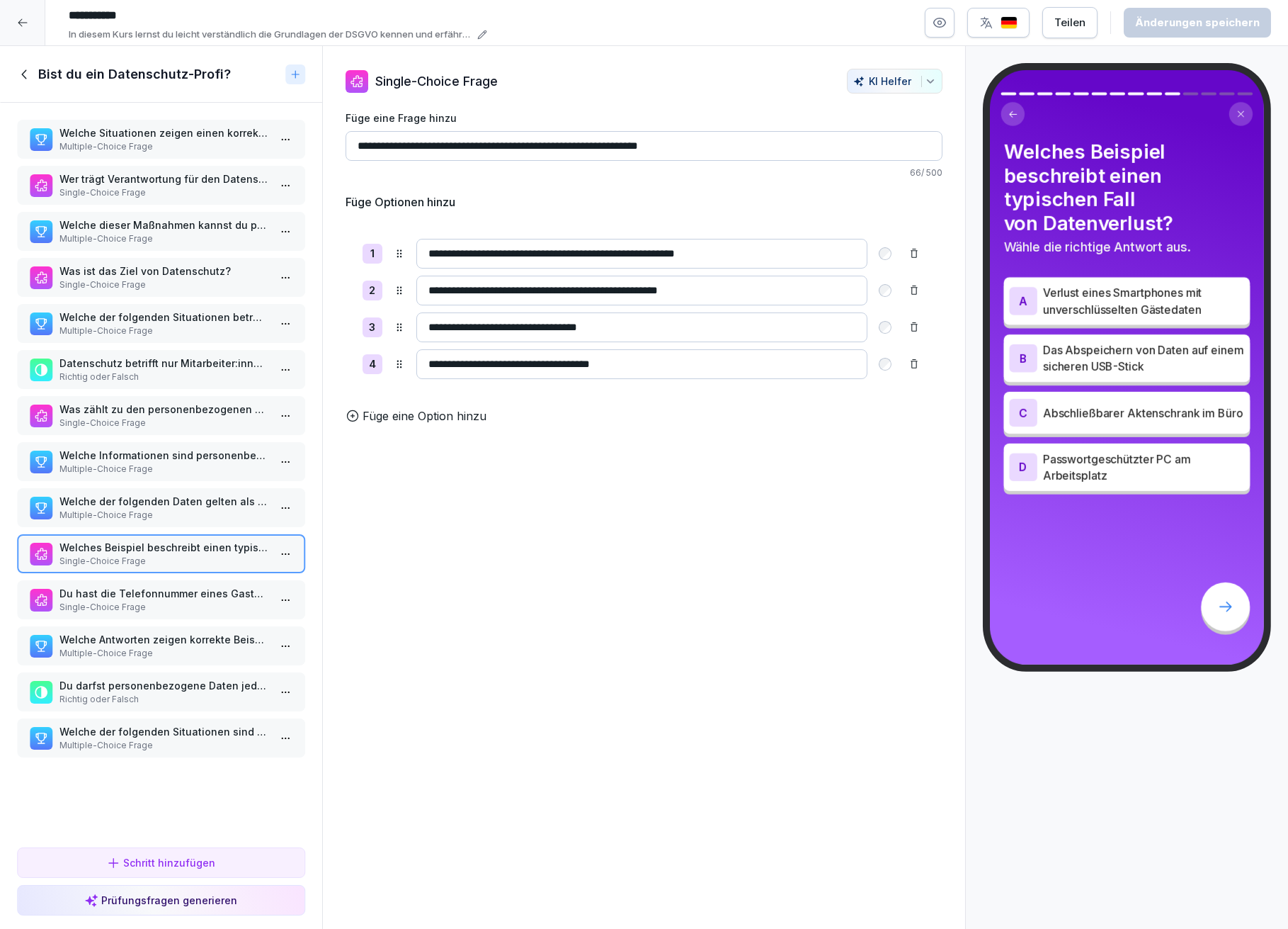
click at [117, 508] on p "Multiple-Choice Frage" at bounding box center [164, 514] width 209 height 13
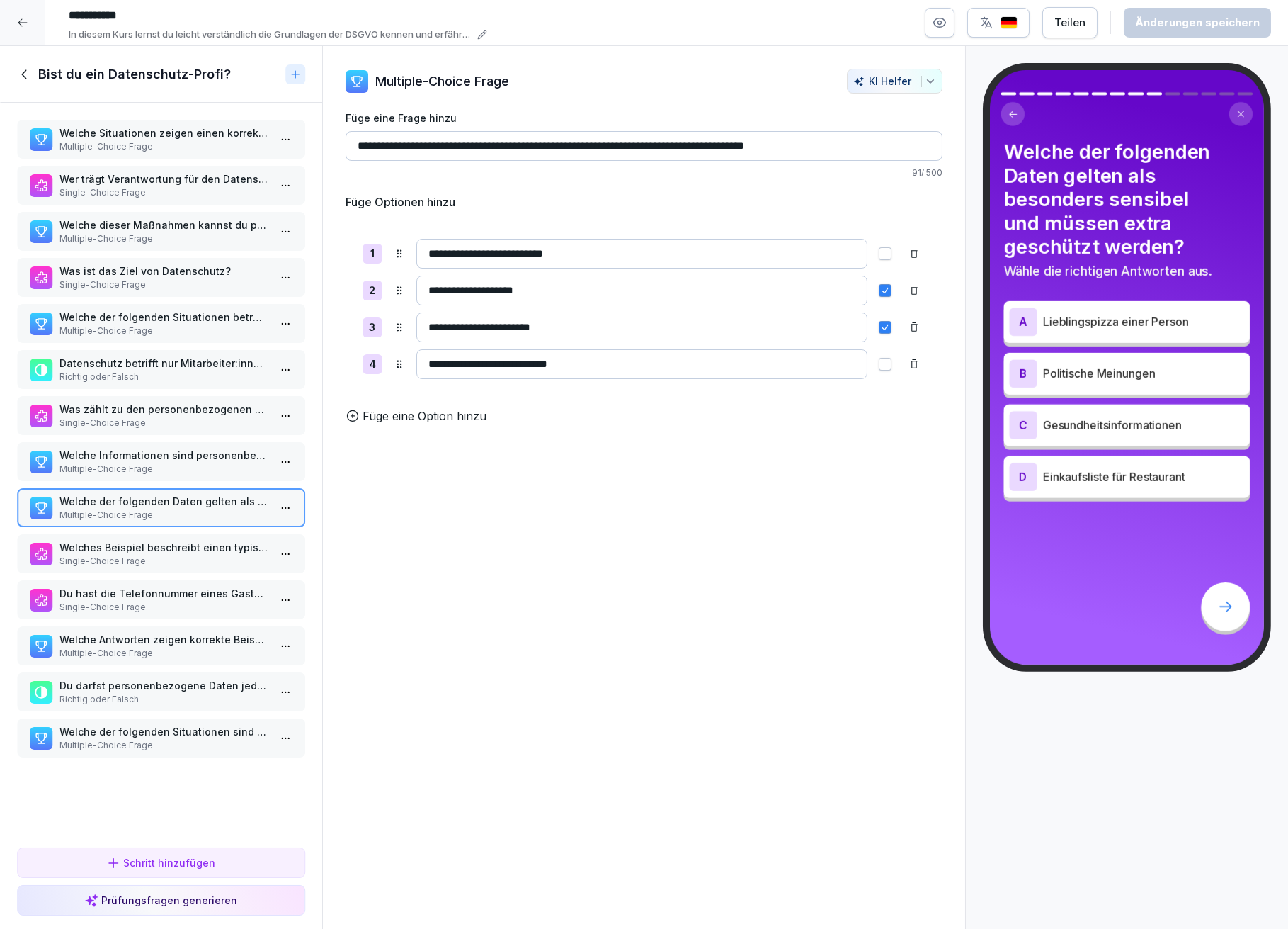
click at [108, 586] on p "Du hast die Telefonnummer eines Gastes, weil er reserviert hat. Darfst du ihn s…" at bounding box center [164, 593] width 209 height 15
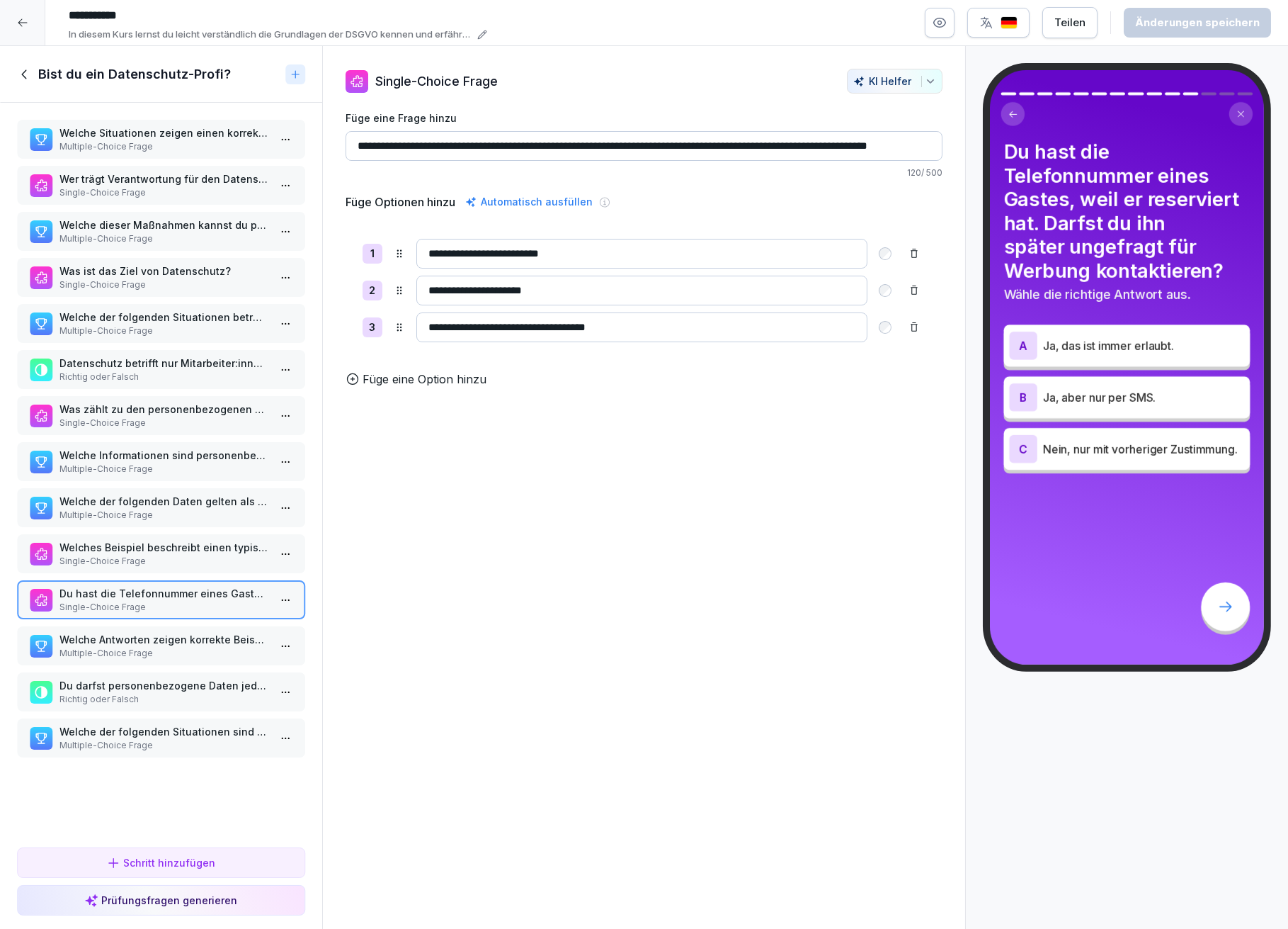
click at [25, 69] on icon at bounding box center [24, 74] width 5 height 10
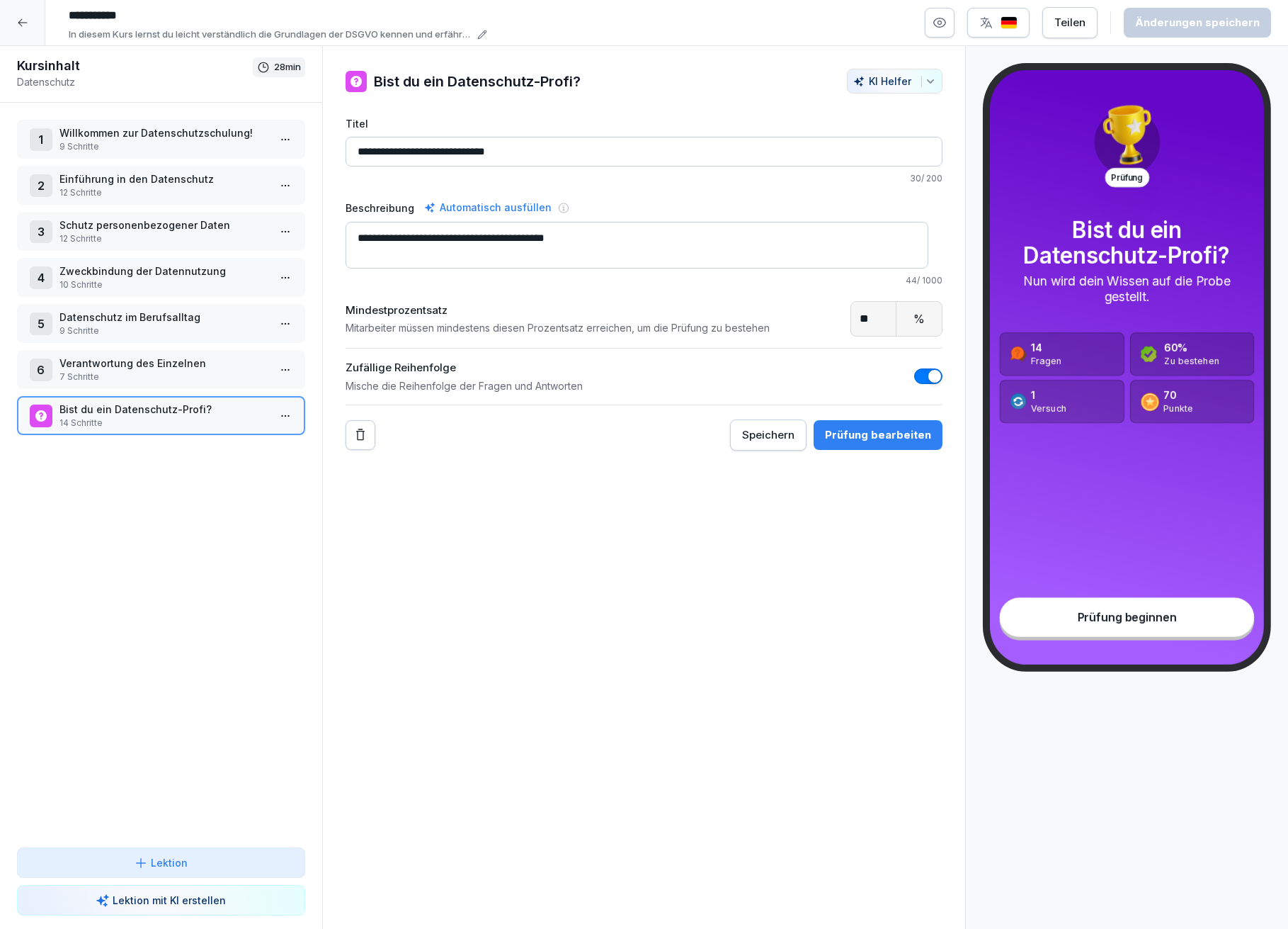
click at [164, 138] on p "Willkommen zur Datenschutzschulung!" at bounding box center [164, 132] width 209 height 15
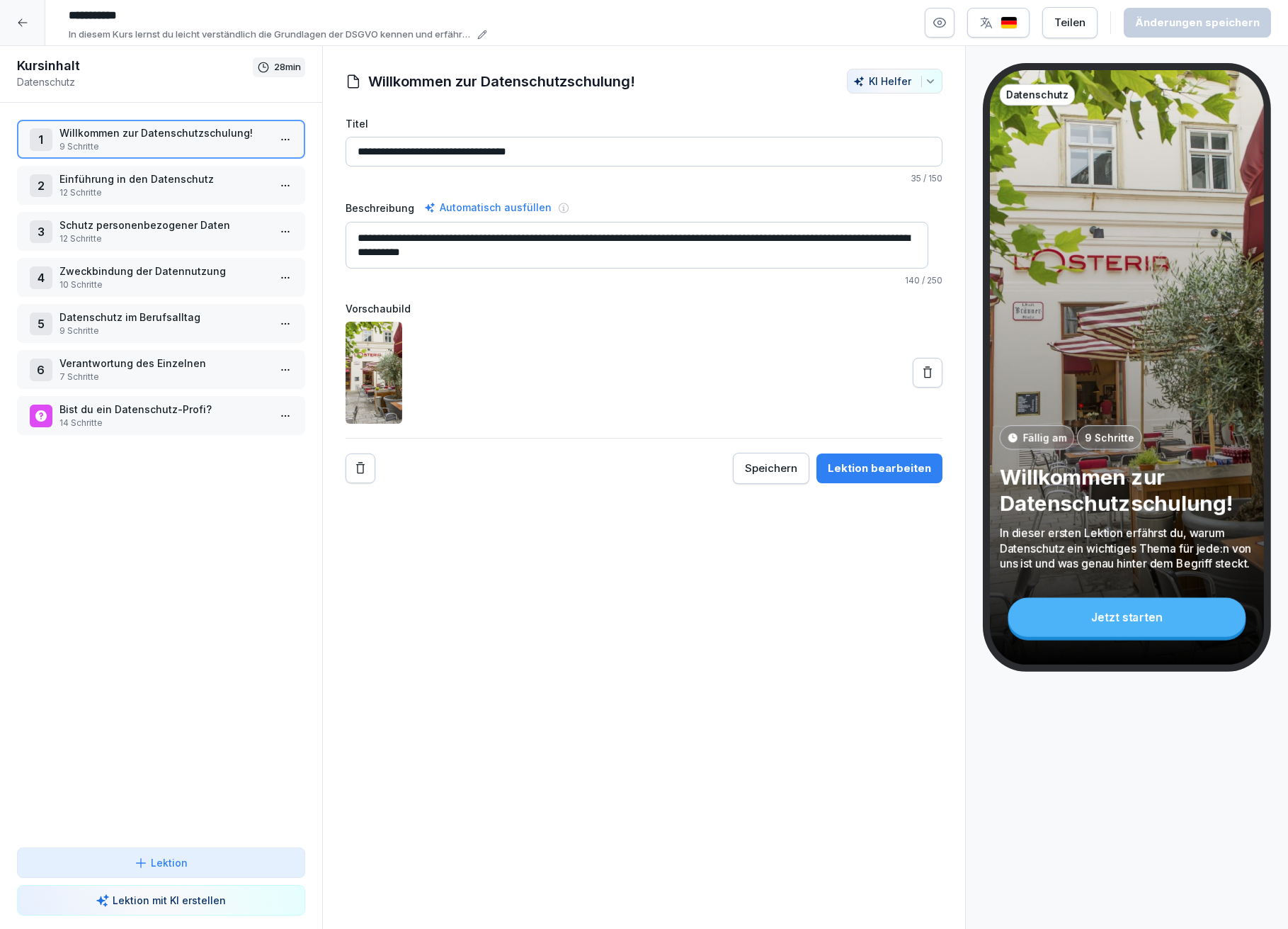
click at [286, 67] on p "28 min" at bounding box center [287, 67] width 27 height 14
click at [48, 67] on h1 "Kursinhalt" at bounding box center [134, 65] width 236 height 17
click at [18, 17] on icon at bounding box center [22, 22] width 11 height 11
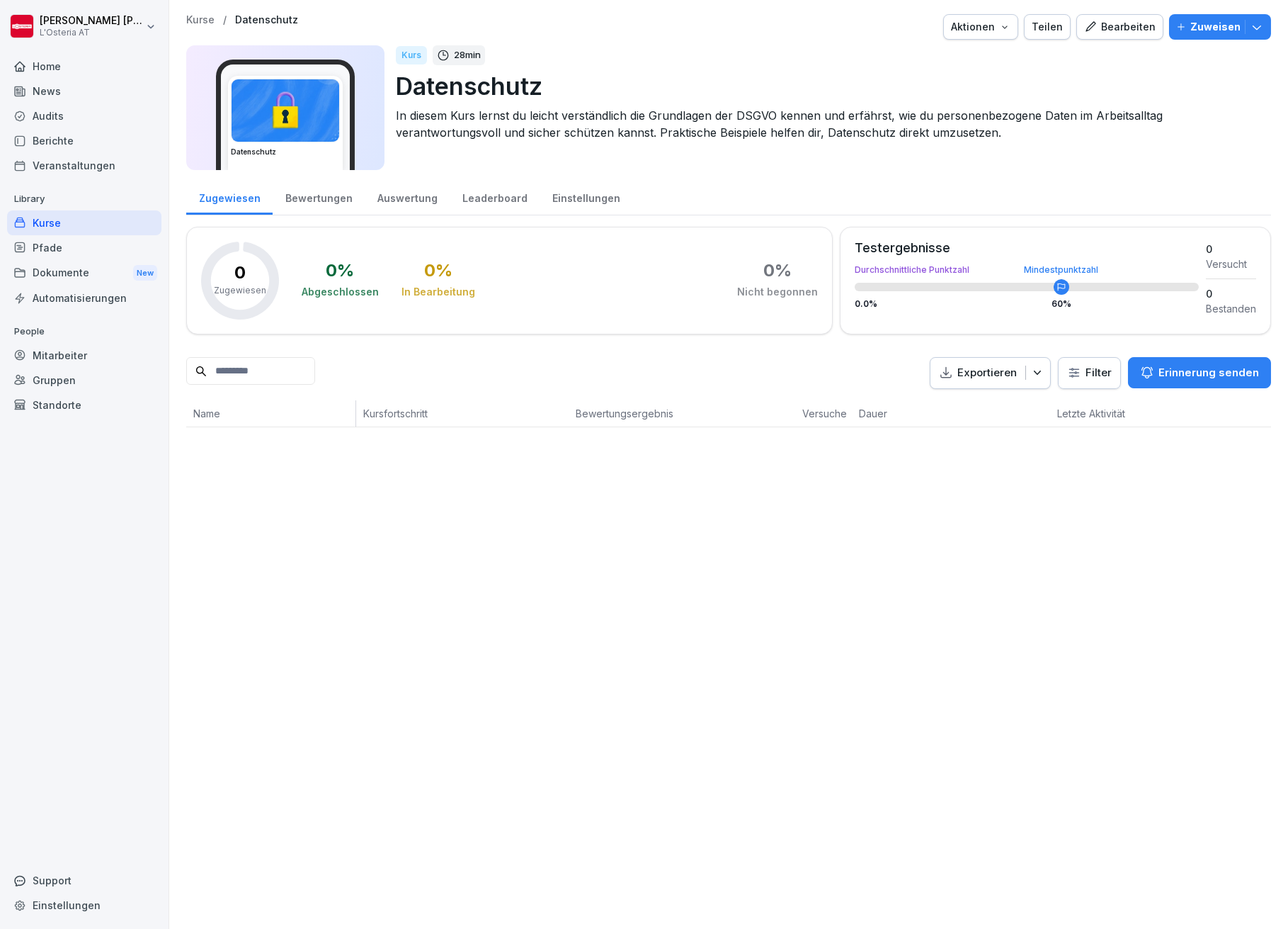
click at [43, 220] on div "Kurse" at bounding box center [84, 223] width 154 height 25
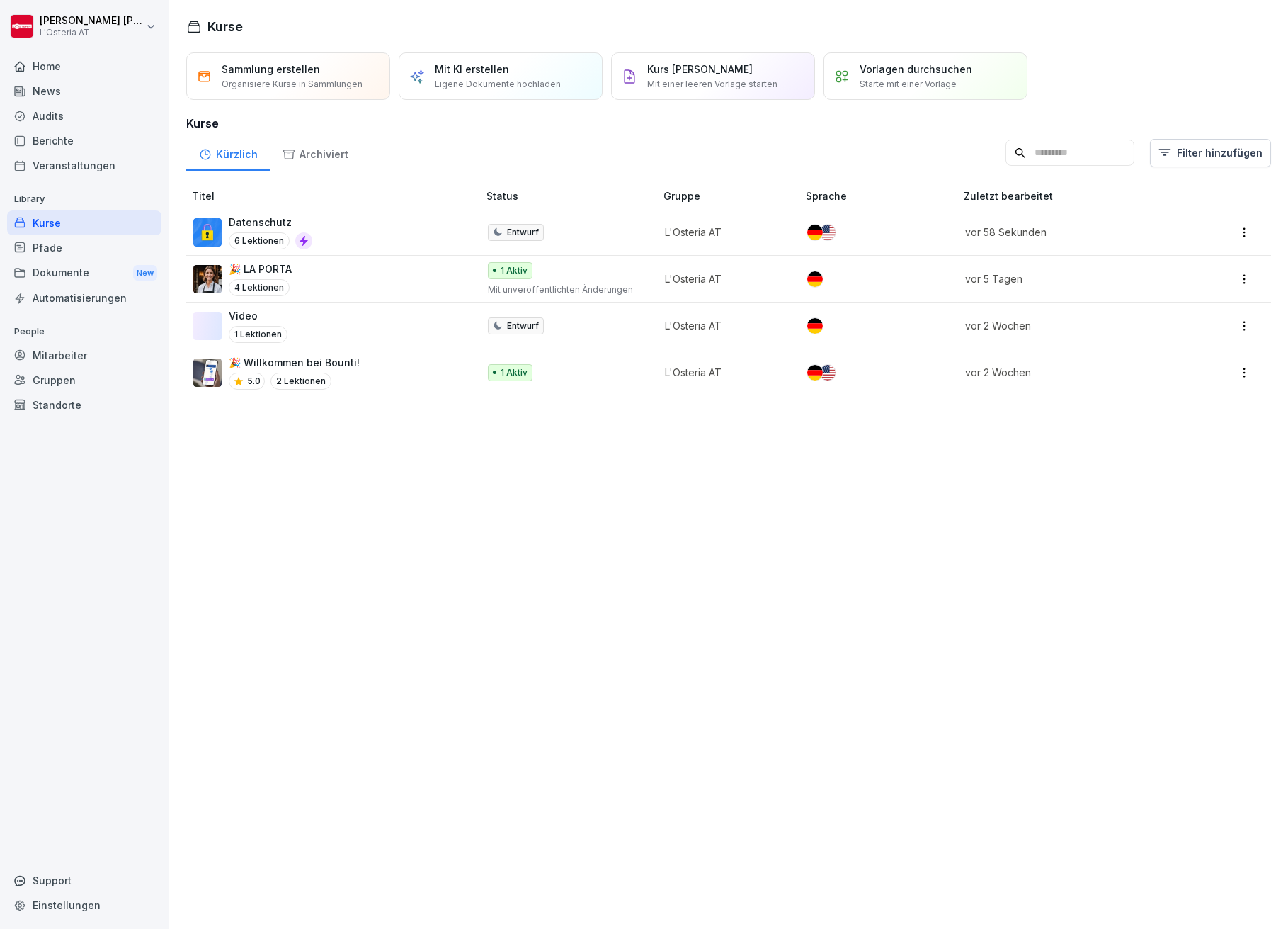
click at [258, 220] on p "Datenschutz" at bounding box center [270, 222] width 83 height 15
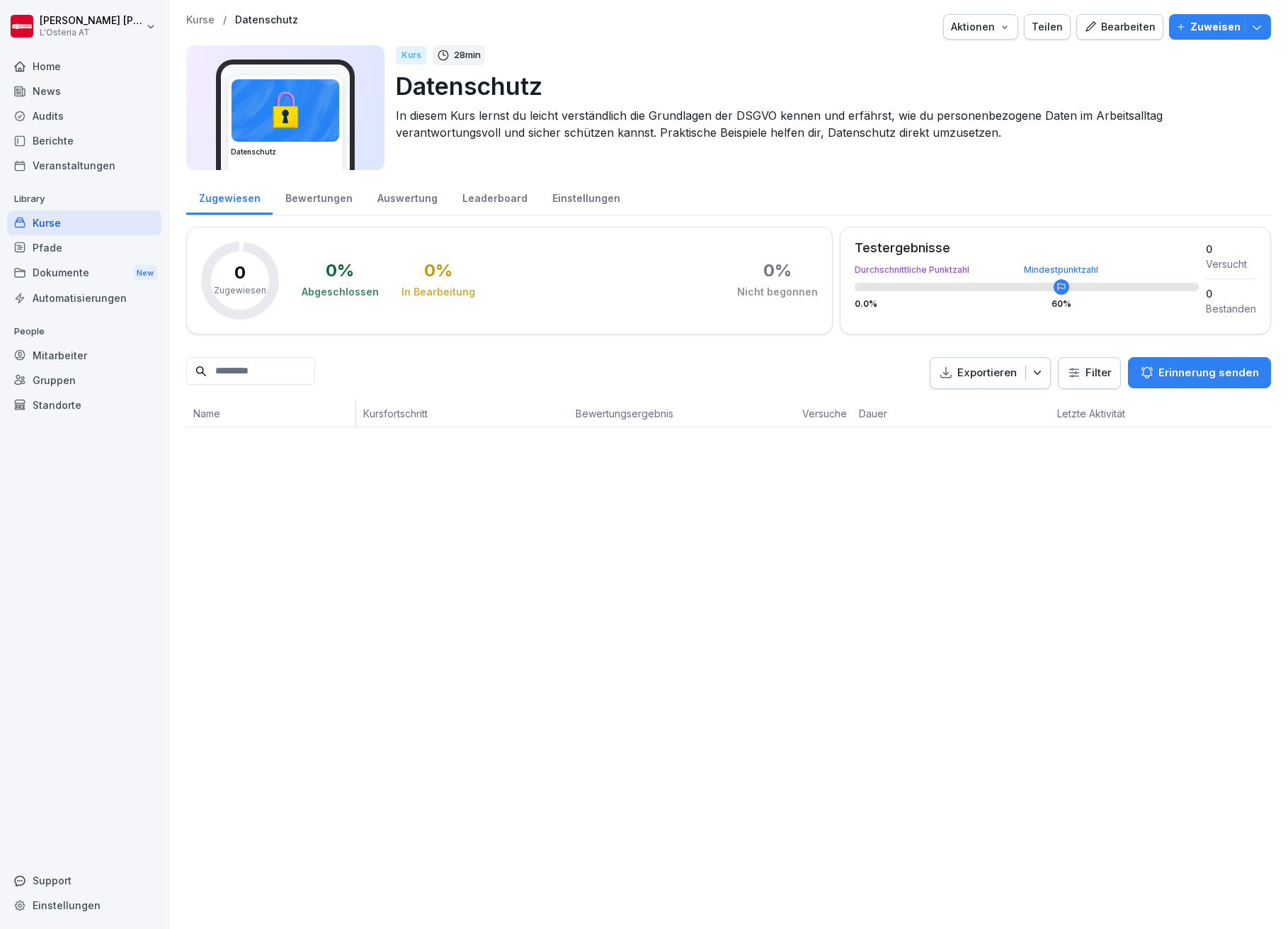
click at [1191, 25] on p "Zuweisen" at bounding box center [1215, 27] width 50 height 16
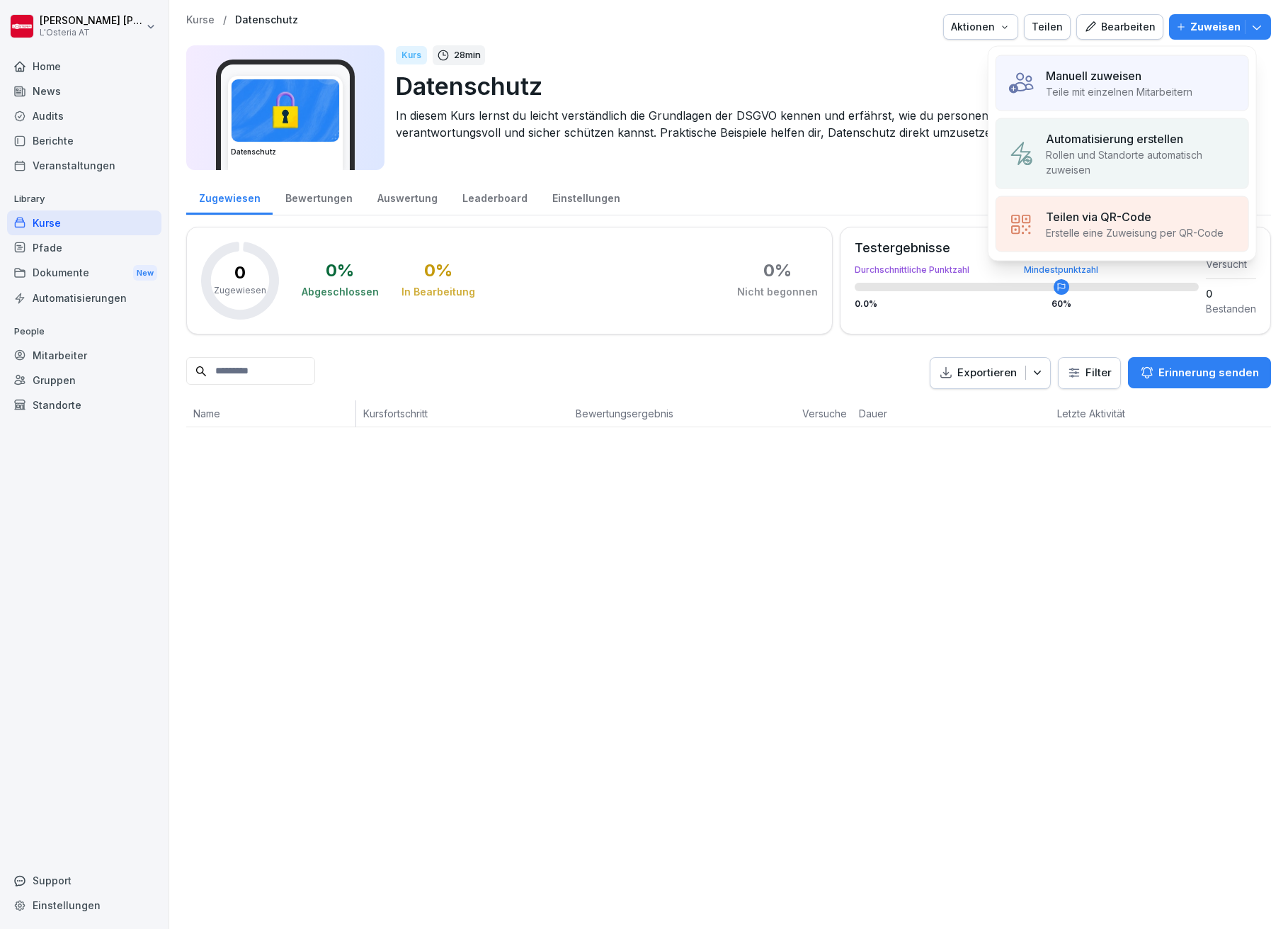
click at [1097, 84] on p "Teile mit einzelnen Mitarbeitern" at bounding box center [1119, 91] width 146 height 15
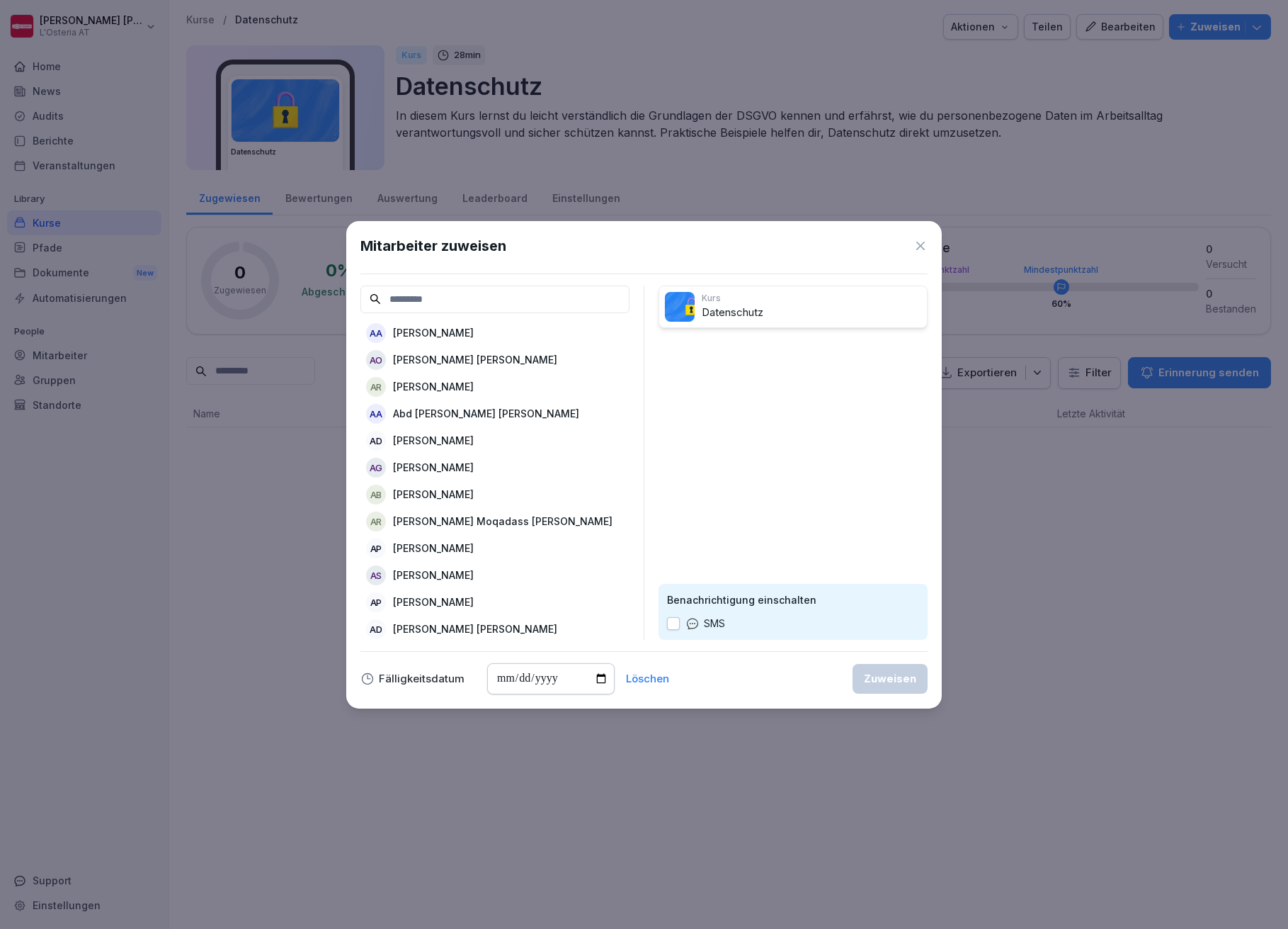
click at [421, 294] on input at bounding box center [494, 300] width 269 height 28
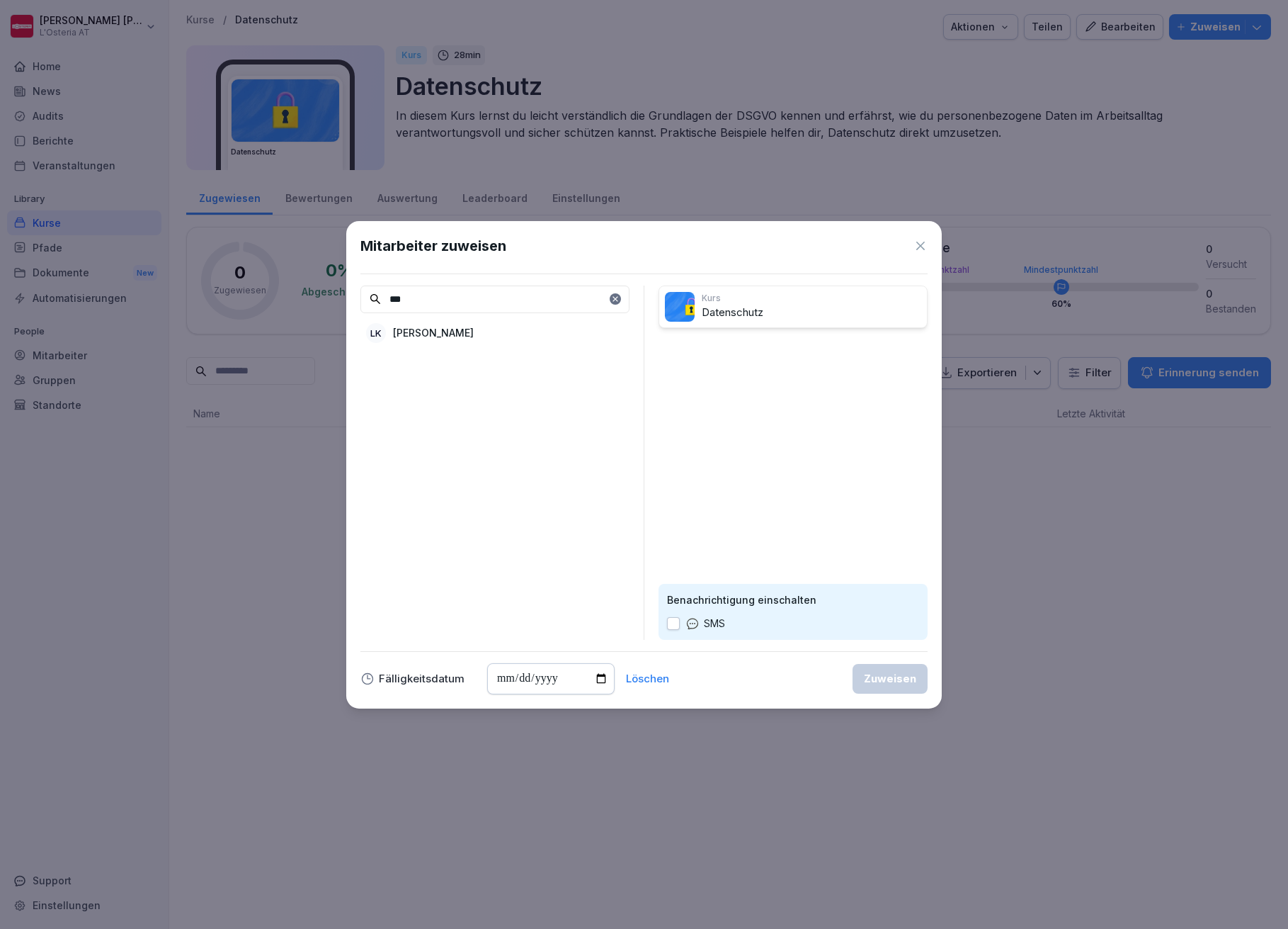
type input "***"
click at [422, 330] on p "Lydia Kellermayer" at bounding box center [434, 332] width 81 height 15
click at [881, 675] on div "Zuweisen" at bounding box center [890, 679] width 53 height 16
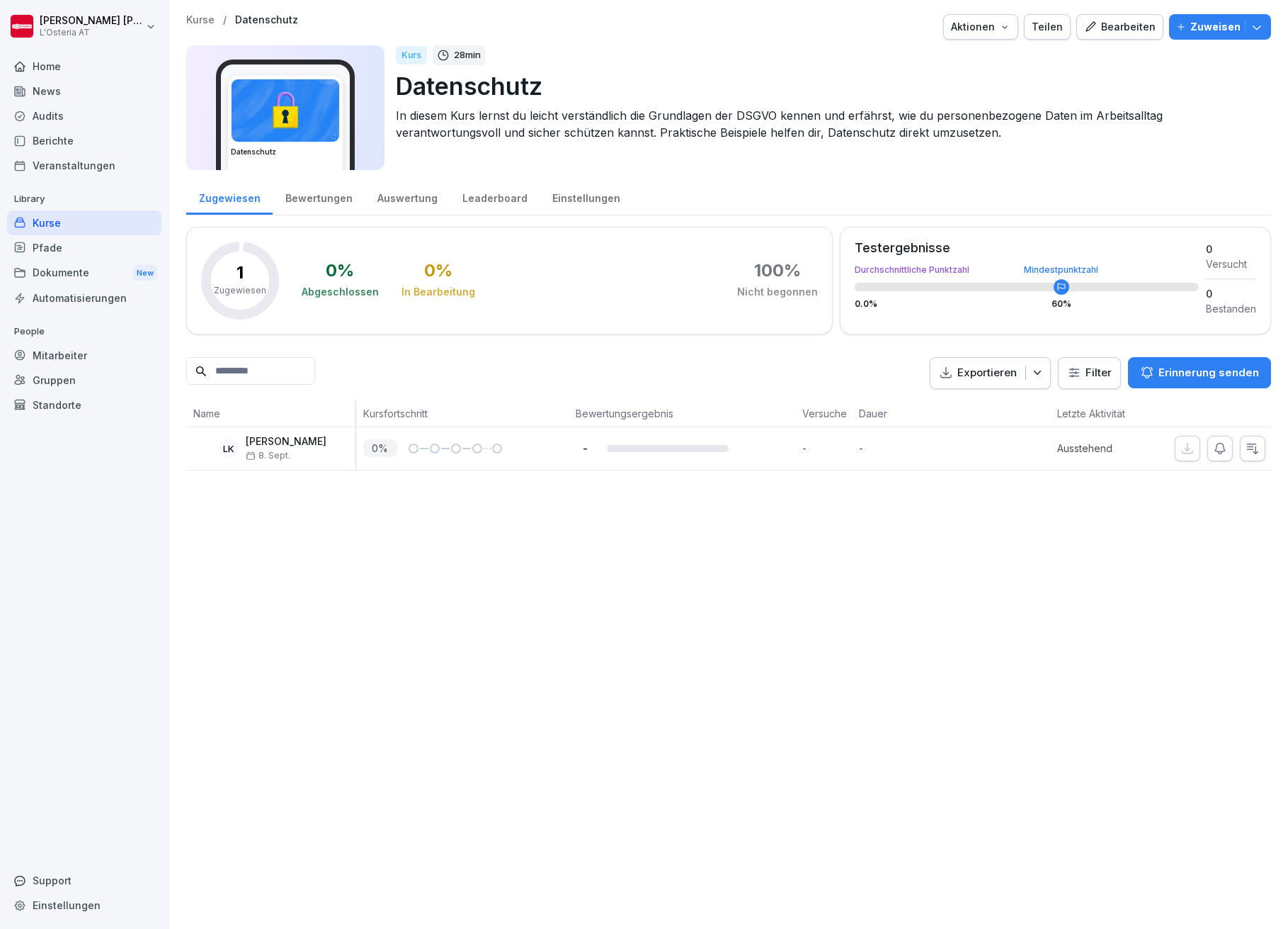
click at [44, 226] on div "Kurse" at bounding box center [84, 223] width 154 height 25
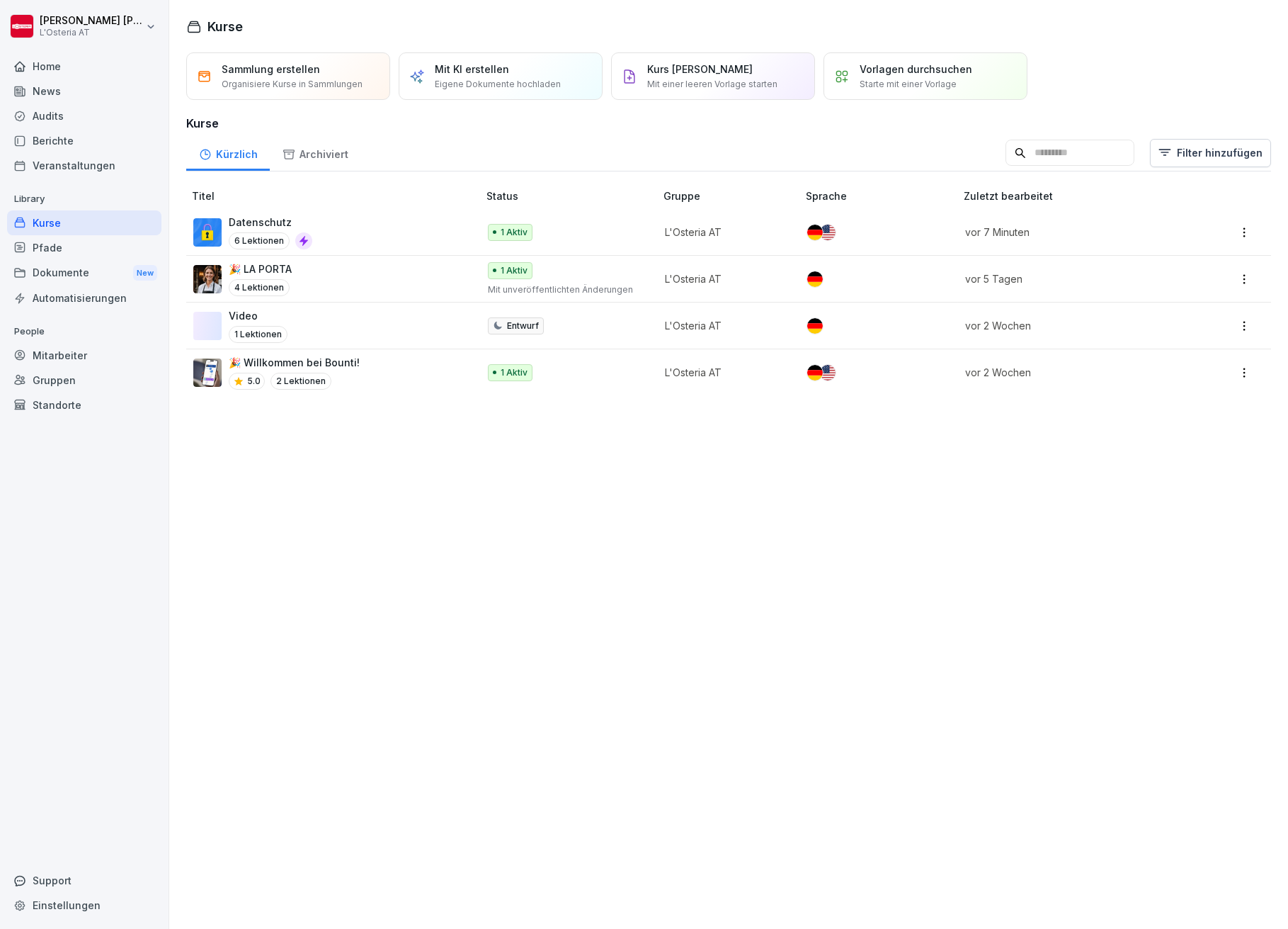
click at [259, 216] on p "Datenschutz" at bounding box center [270, 222] width 83 height 15
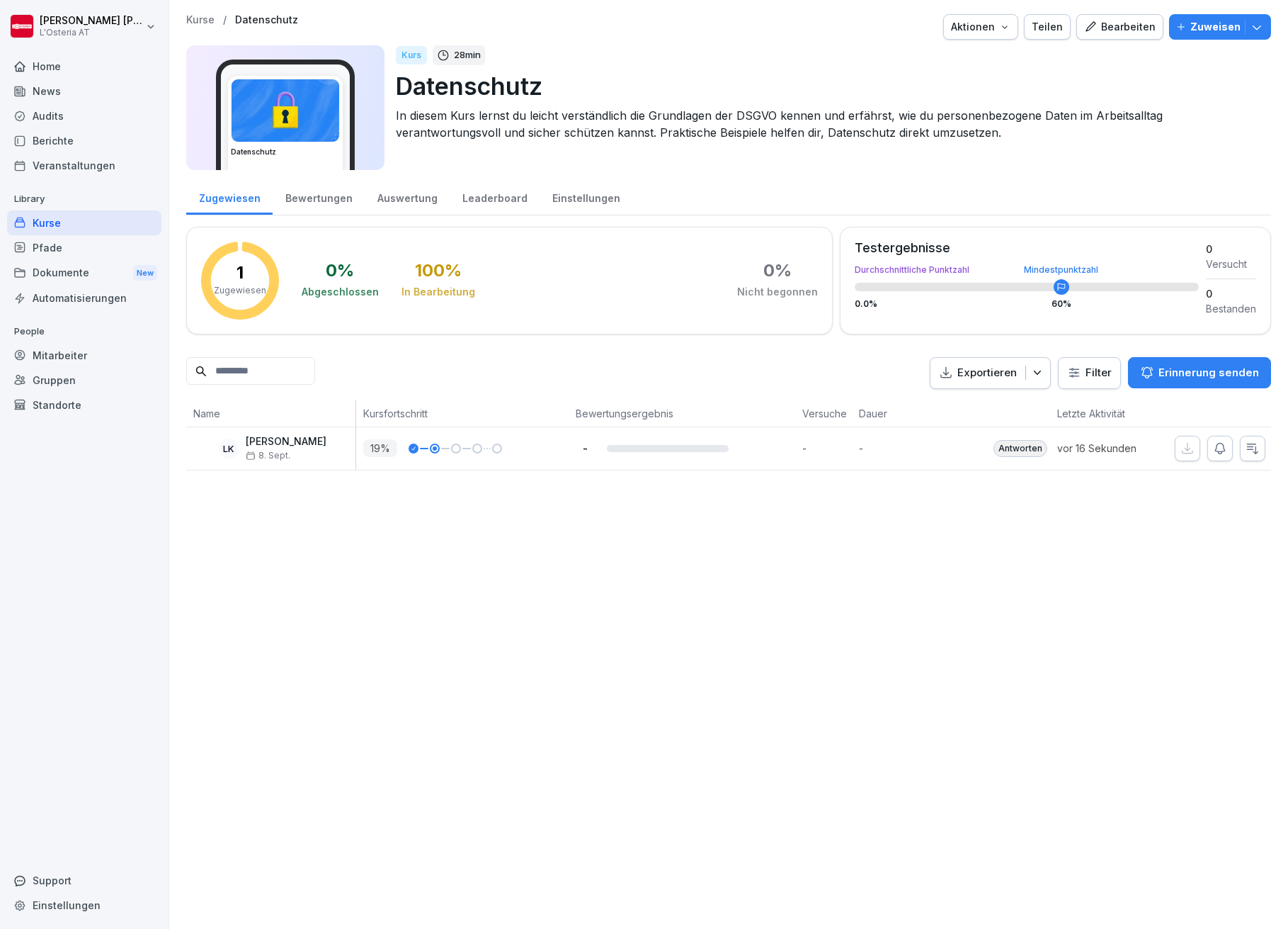
click at [65, 216] on div "Kurse" at bounding box center [84, 223] width 154 height 25
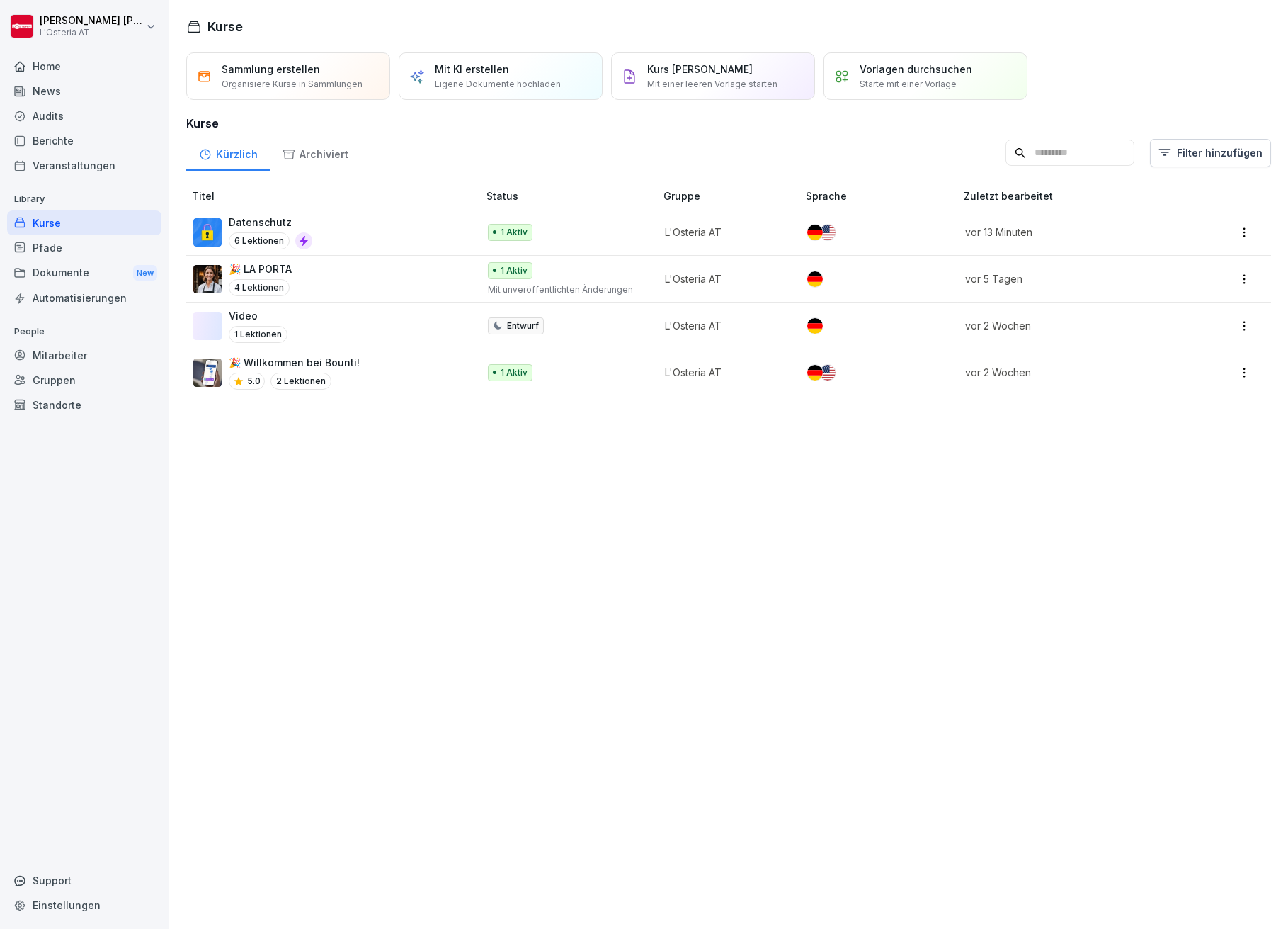
click at [237, 217] on p "Datenschutz" at bounding box center [270, 222] width 83 height 15
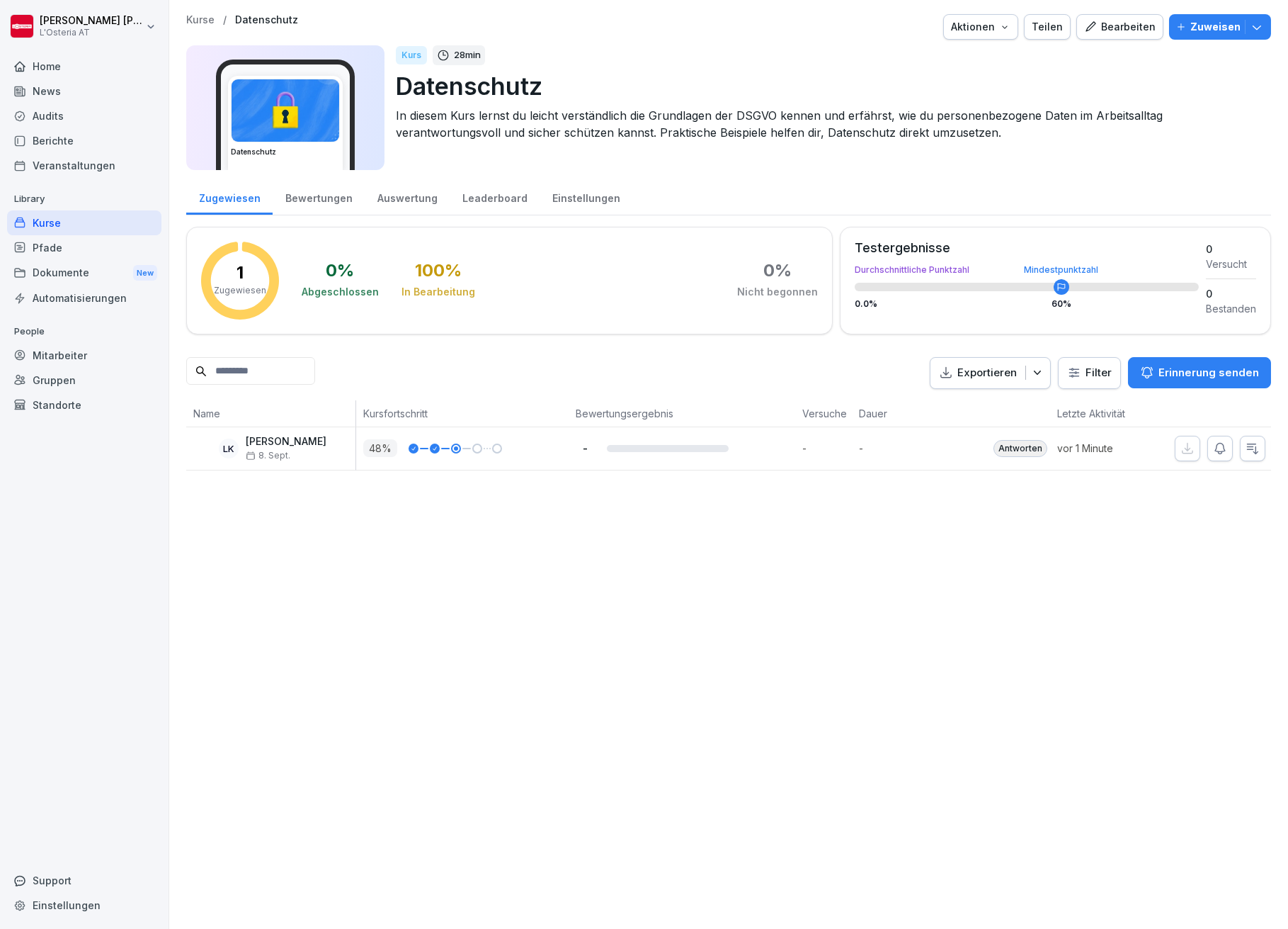
click at [1113, 24] on div "Bearbeiten" at bounding box center [1121, 27] width 72 height 16
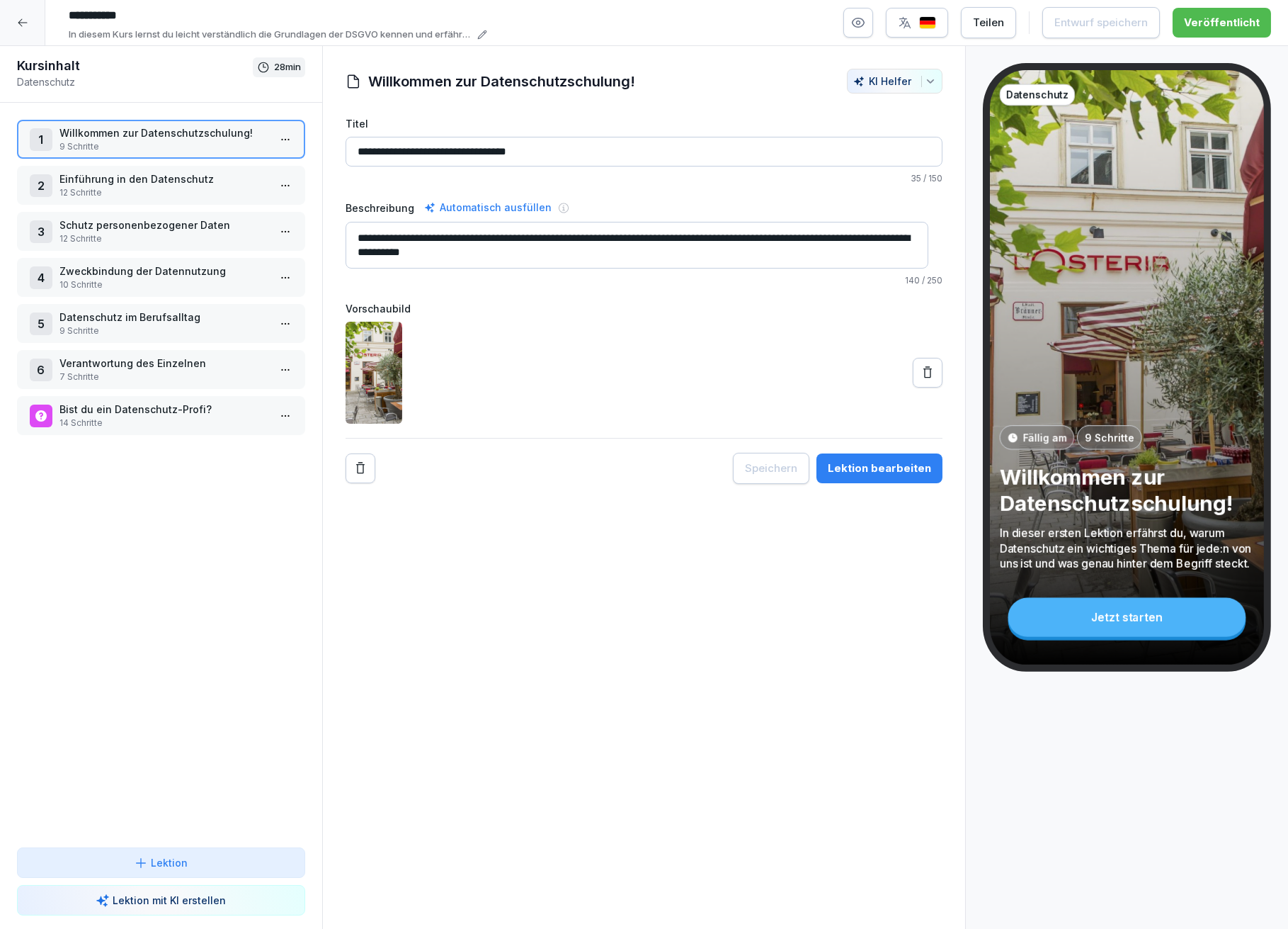
click at [105, 232] on p "12 Schritte" at bounding box center [164, 238] width 209 height 13
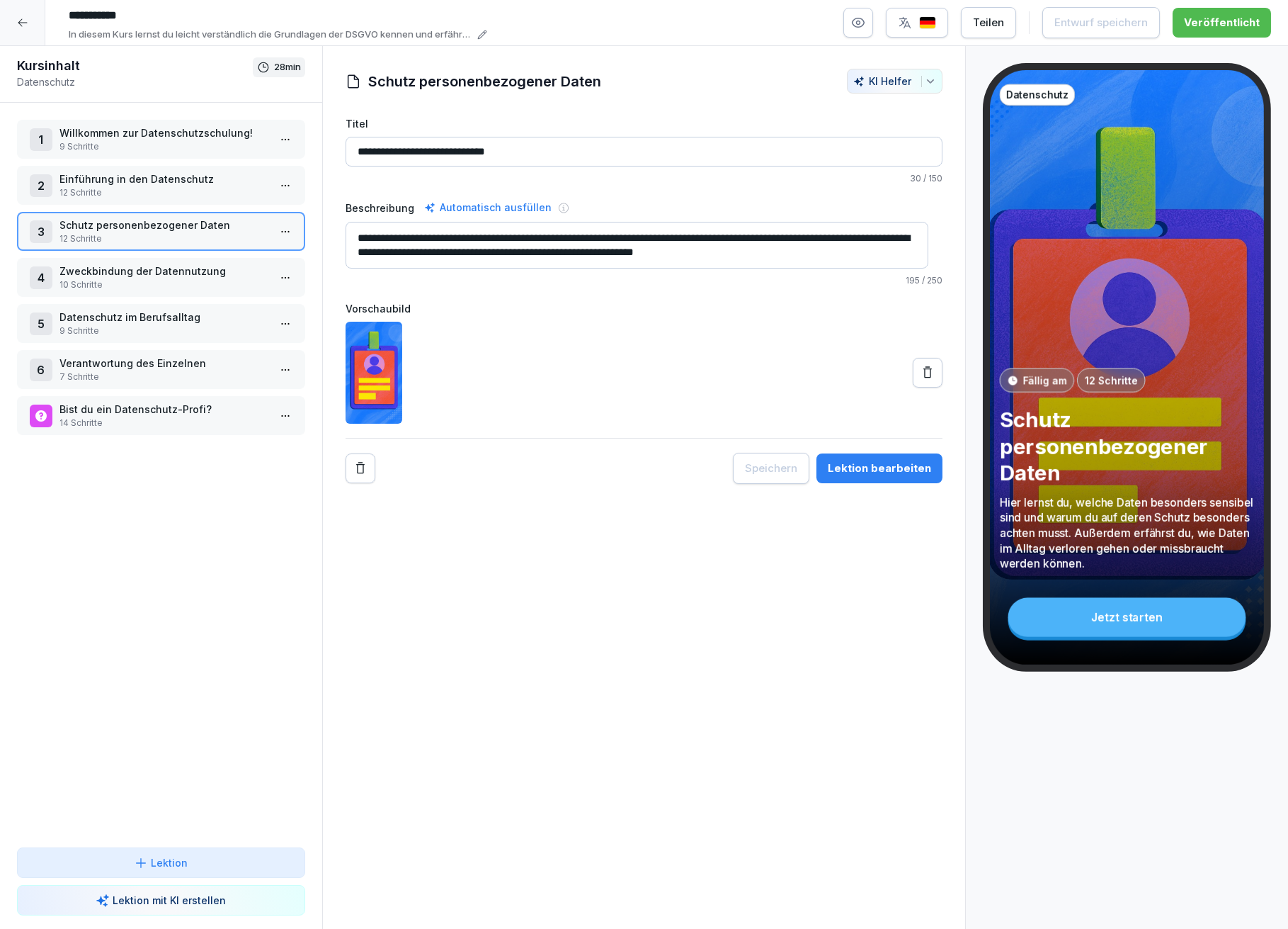
click at [860, 466] on div "Lektion bearbeiten" at bounding box center [880, 468] width 103 height 16
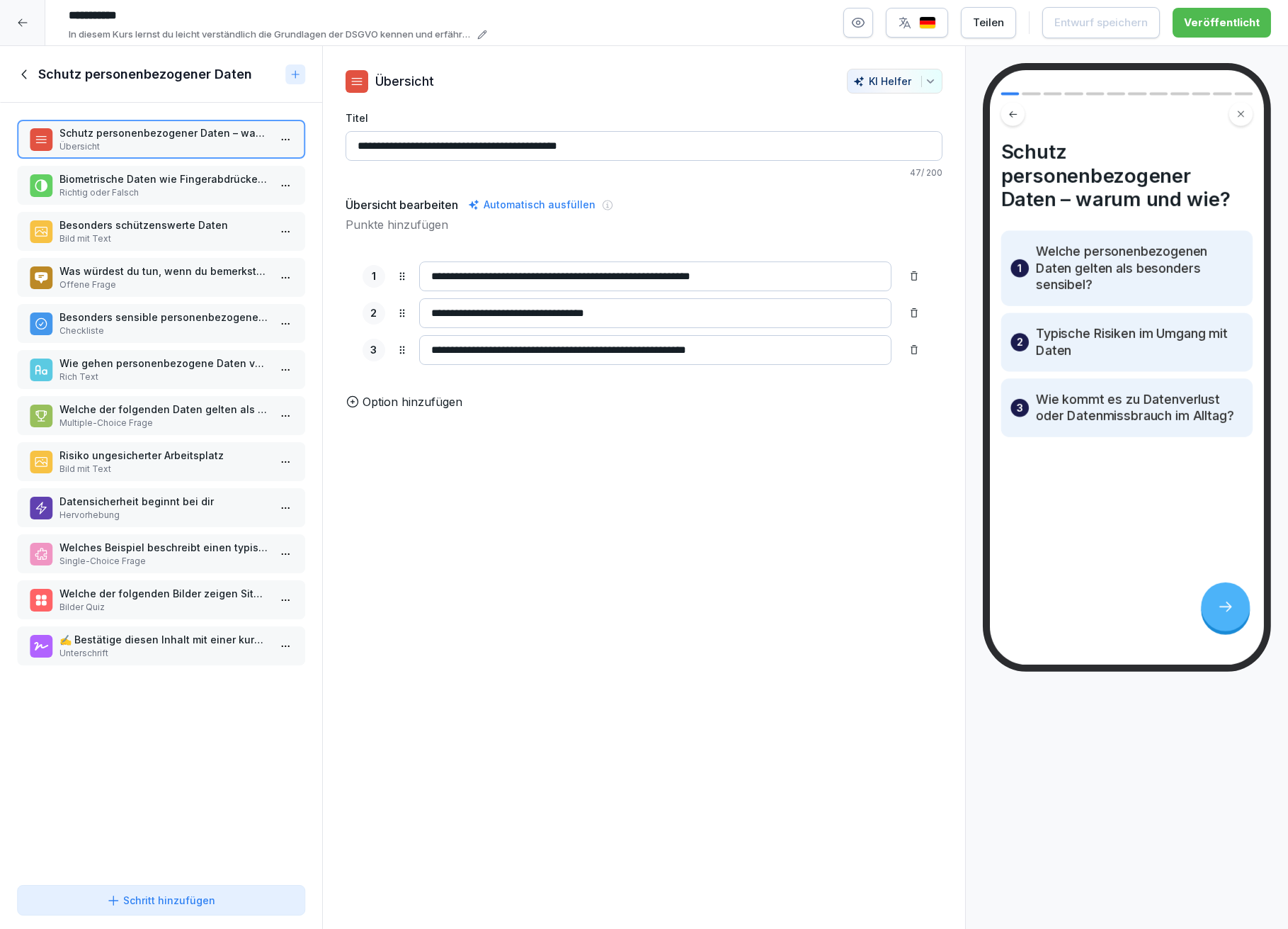
click at [100, 268] on p "Was würdest du tun, wenn du bemerkst, dass dein Arbeitshandy mit sensiblen Date…" at bounding box center [164, 271] width 209 height 15
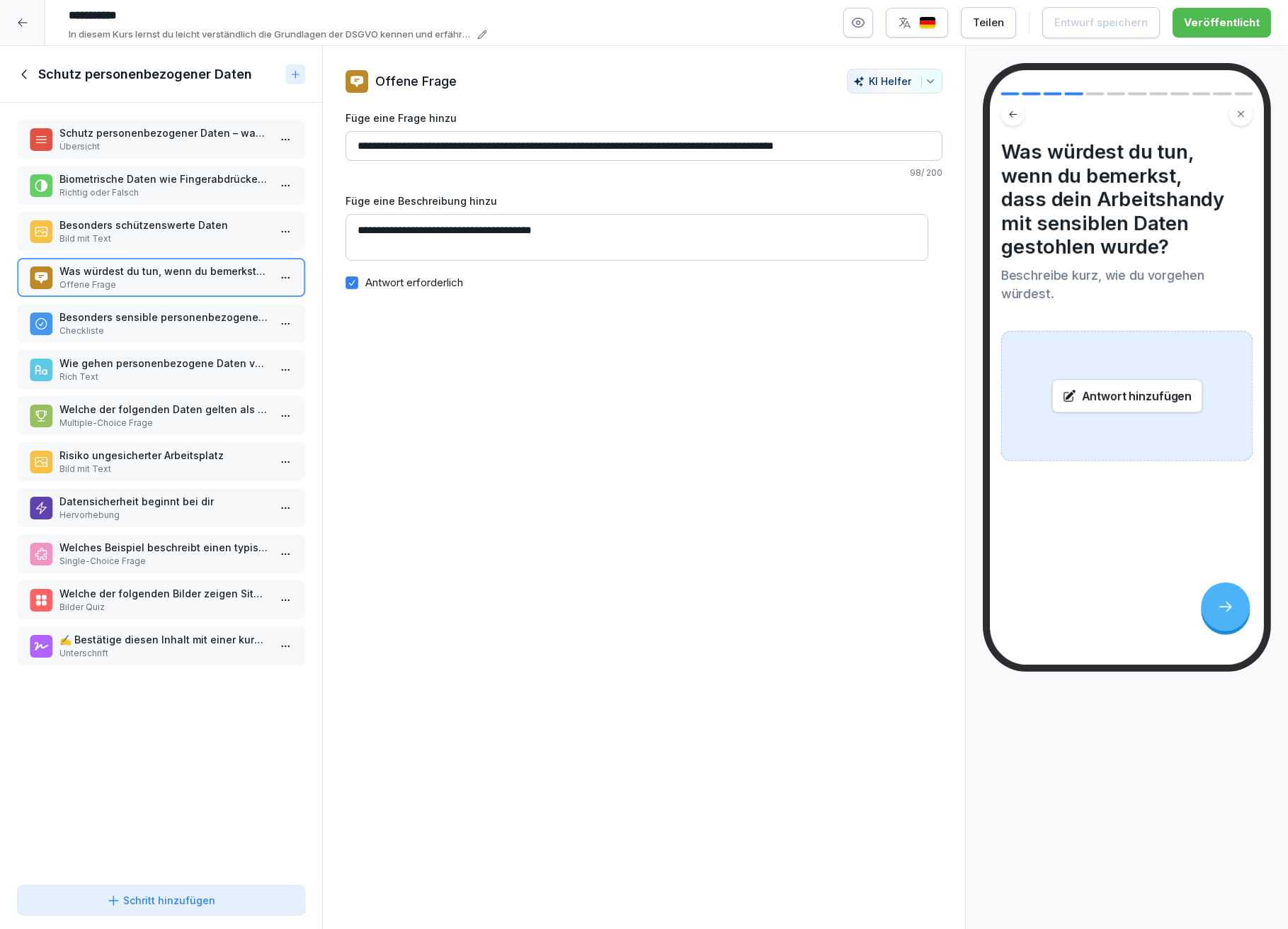
click at [113, 309] on p "Besonders sensible personenbezogene Daten" at bounding box center [164, 316] width 209 height 15
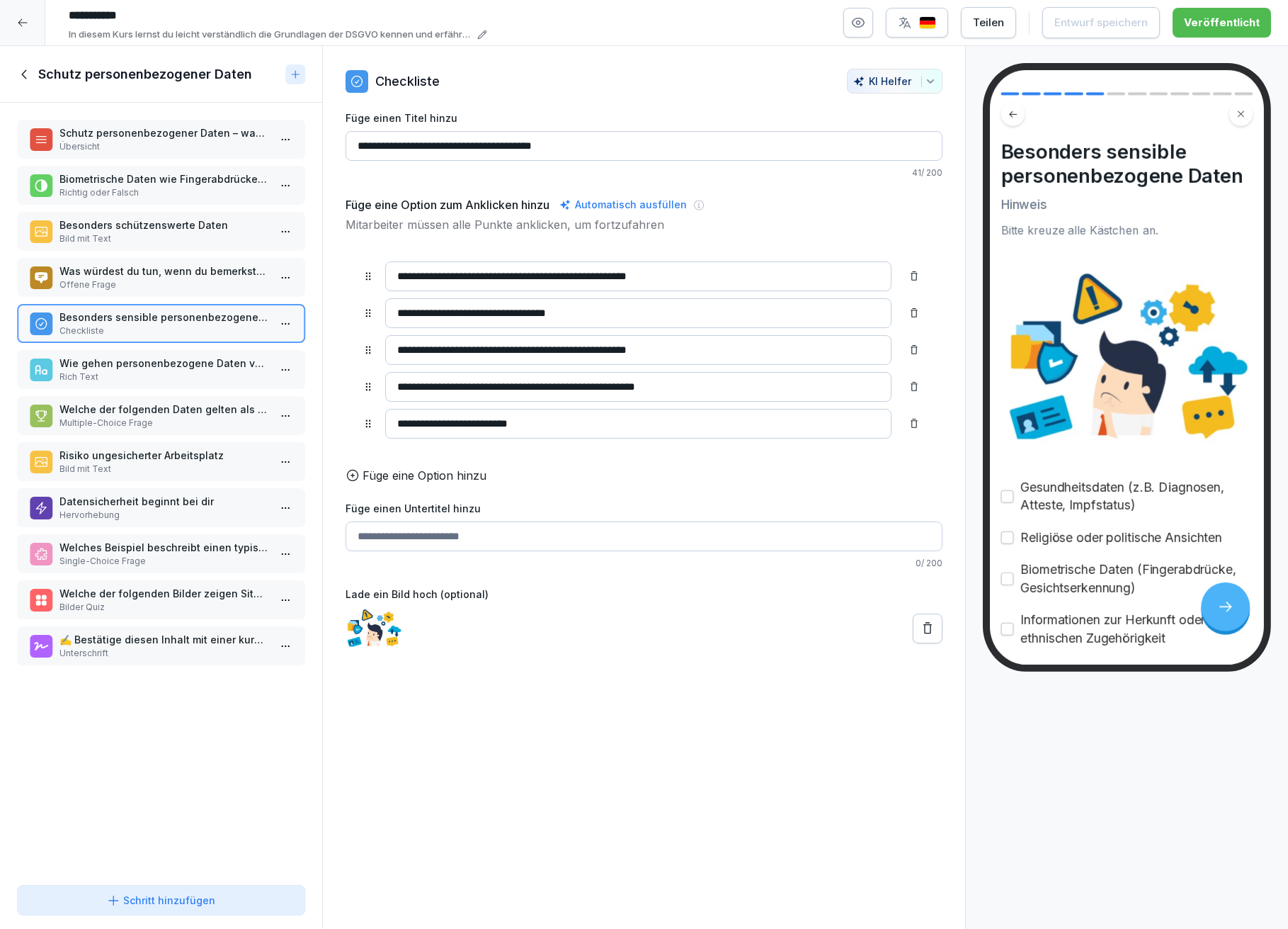
click at [123, 356] on p "Wie gehen personenbezogene Daten verloren?" at bounding box center [164, 363] width 209 height 15
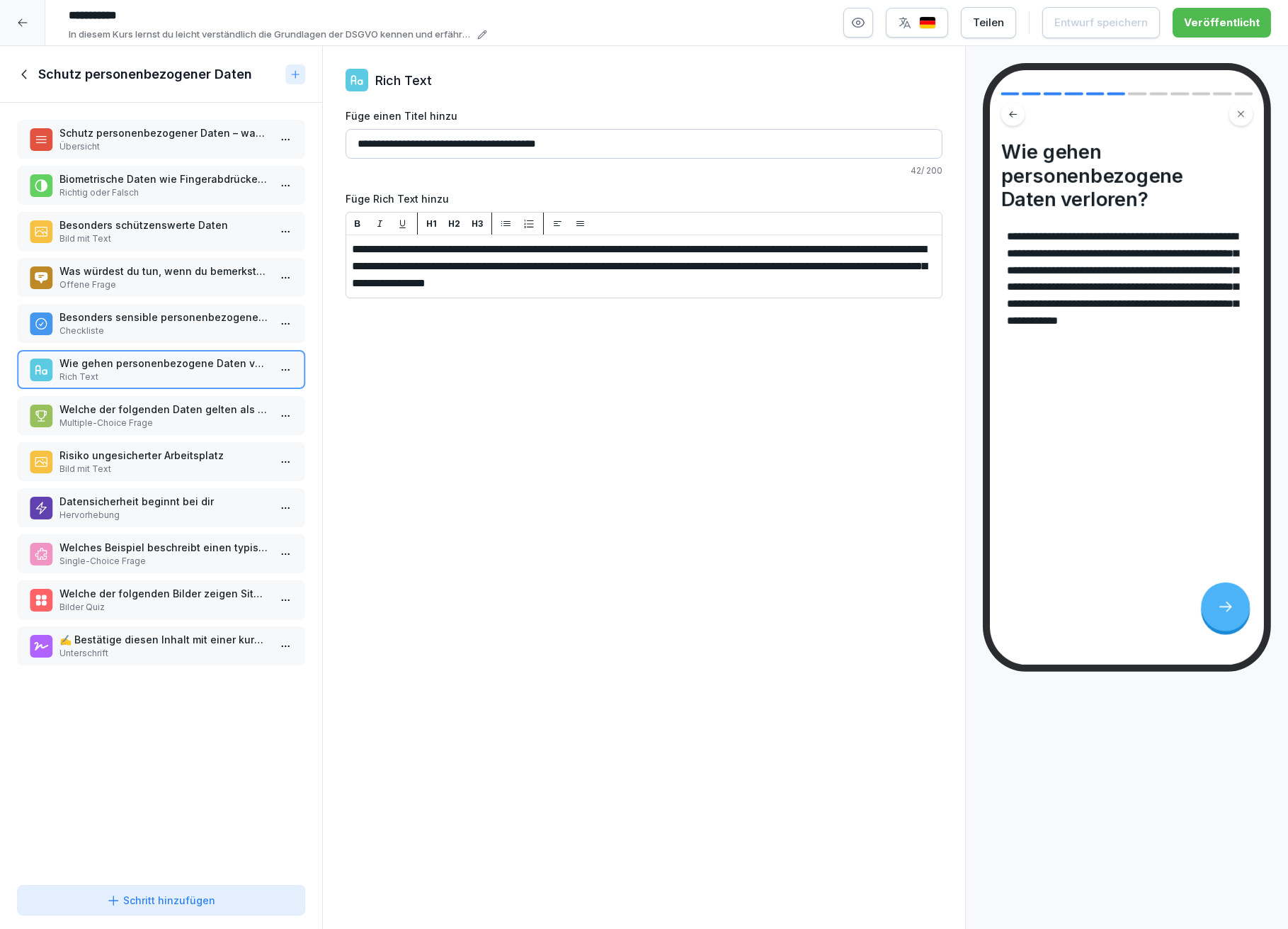
click at [128, 402] on p "Welche der folgenden Daten gelten als besonders sensibel und müssen extra gesch…" at bounding box center [164, 408] width 209 height 15
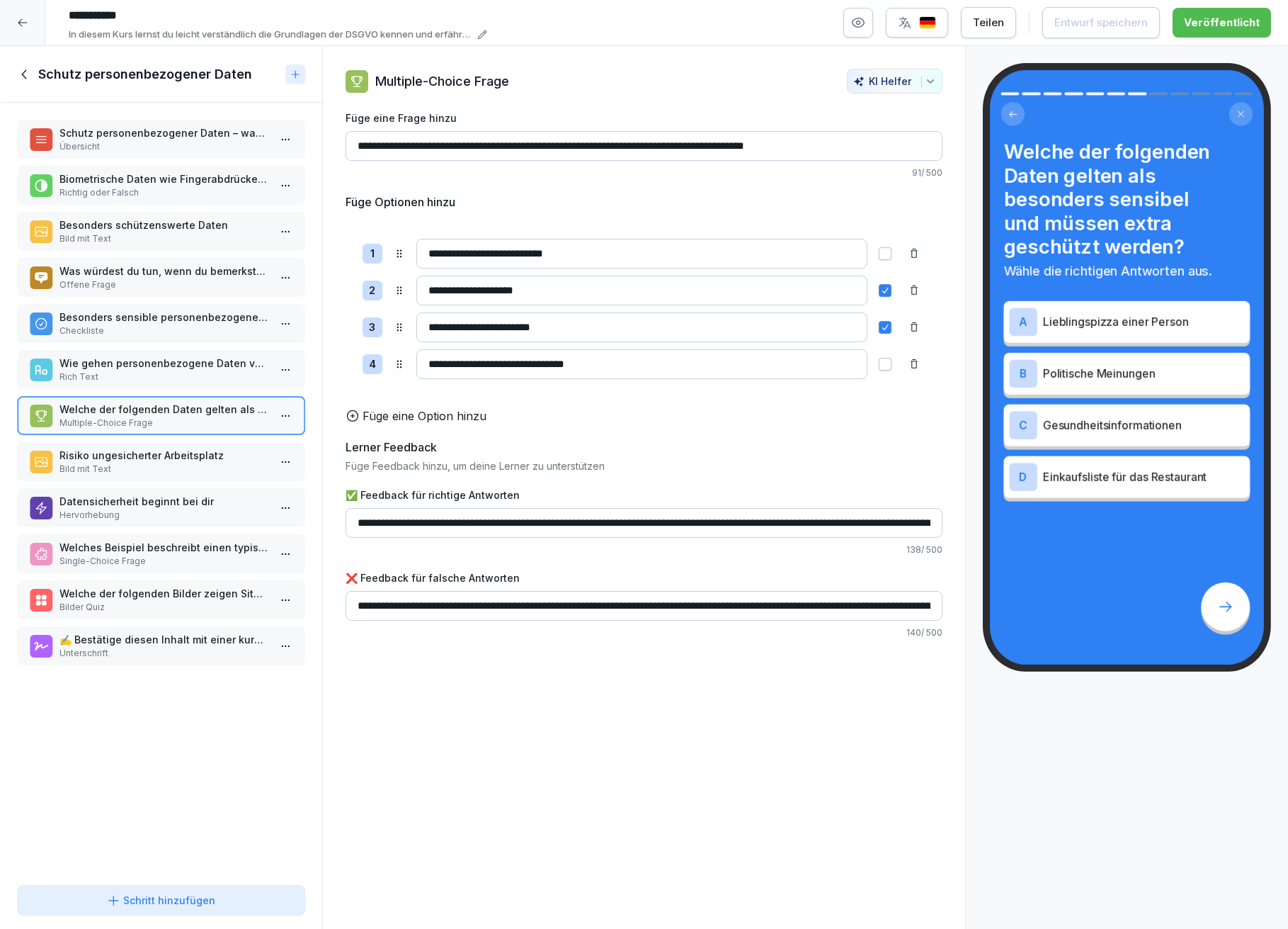
click at [114, 448] on p "Risiko ungesicherter Arbeitsplatz" at bounding box center [164, 455] width 209 height 15
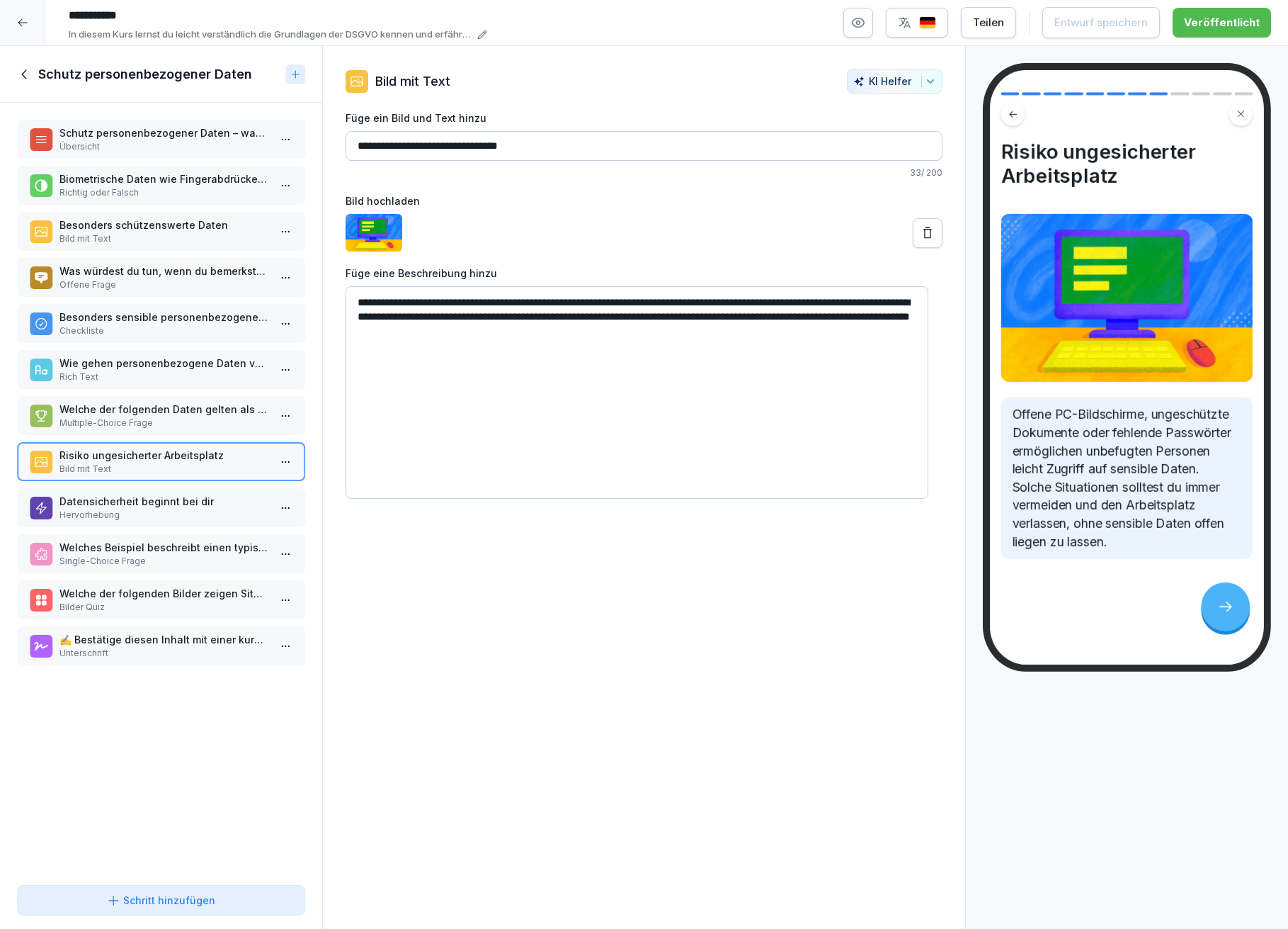
click at [113, 493] on p "Datensicherheit beginnt bei dir" at bounding box center [164, 500] width 209 height 15
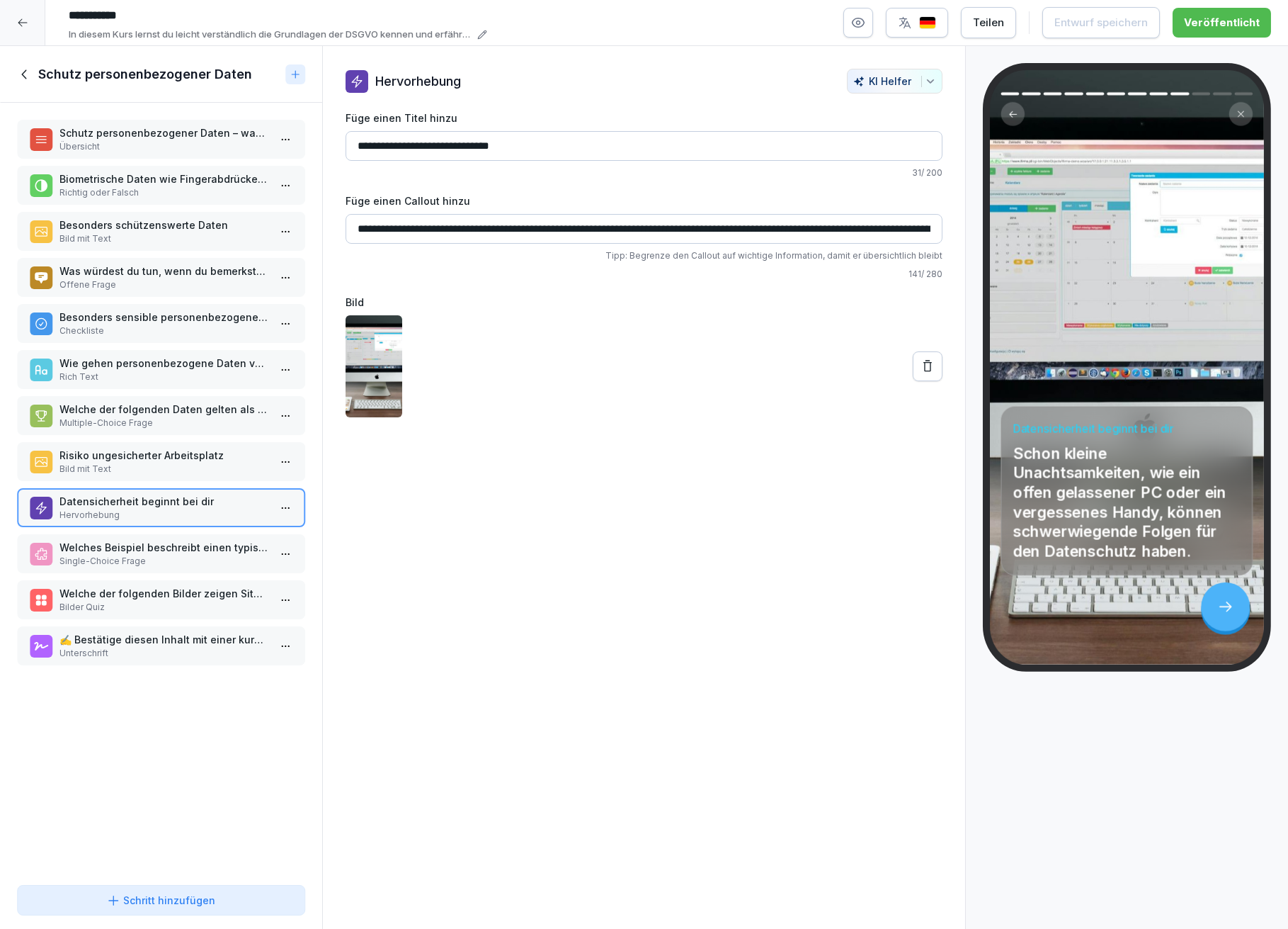
click at [108, 555] on p "Single-Choice Frage" at bounding box center [164, 561] width 209 height 13
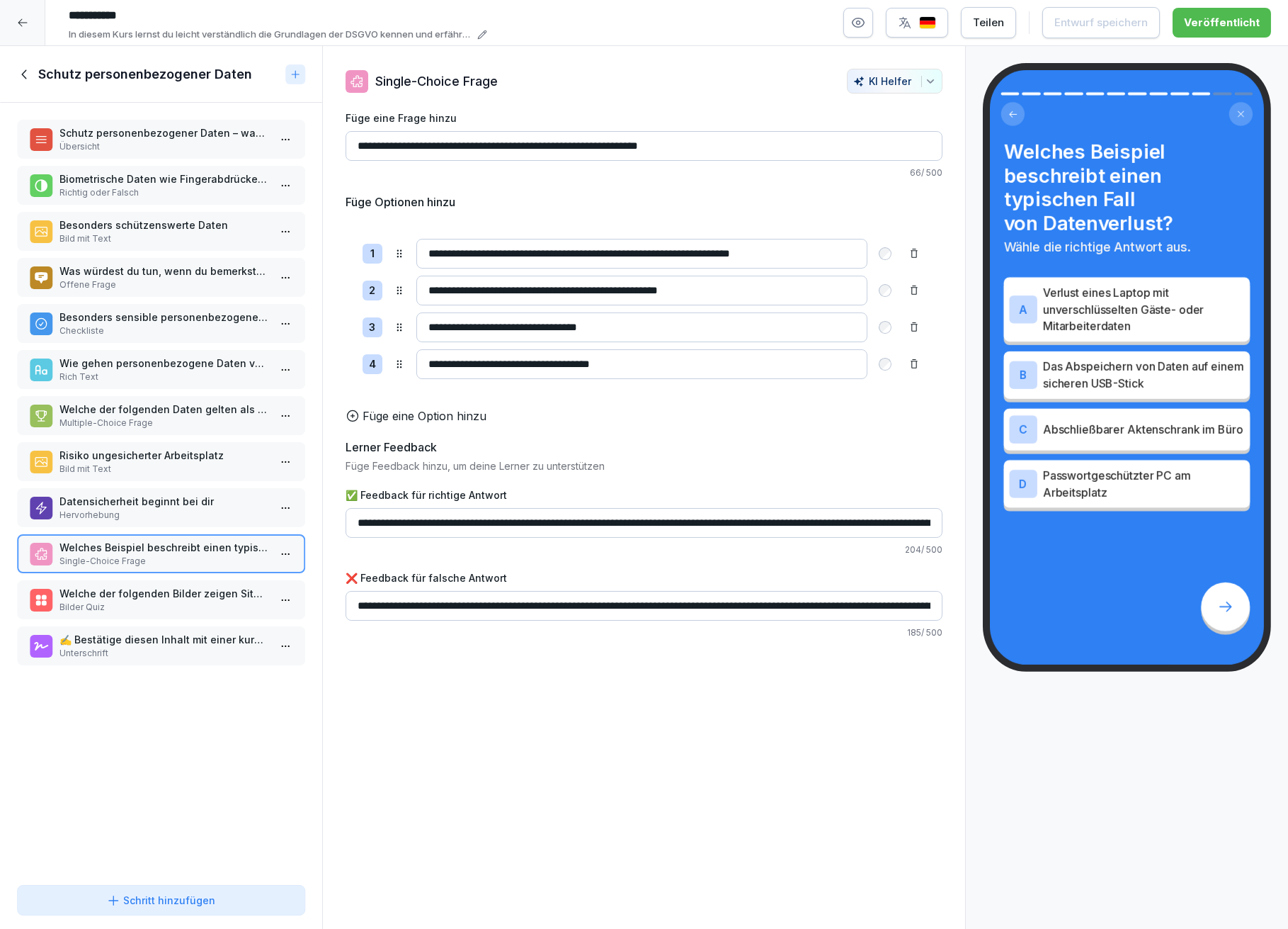
click at [120, 600] on p "Bilder Quiz" at bounding box center [164, 606] width 209 height 13
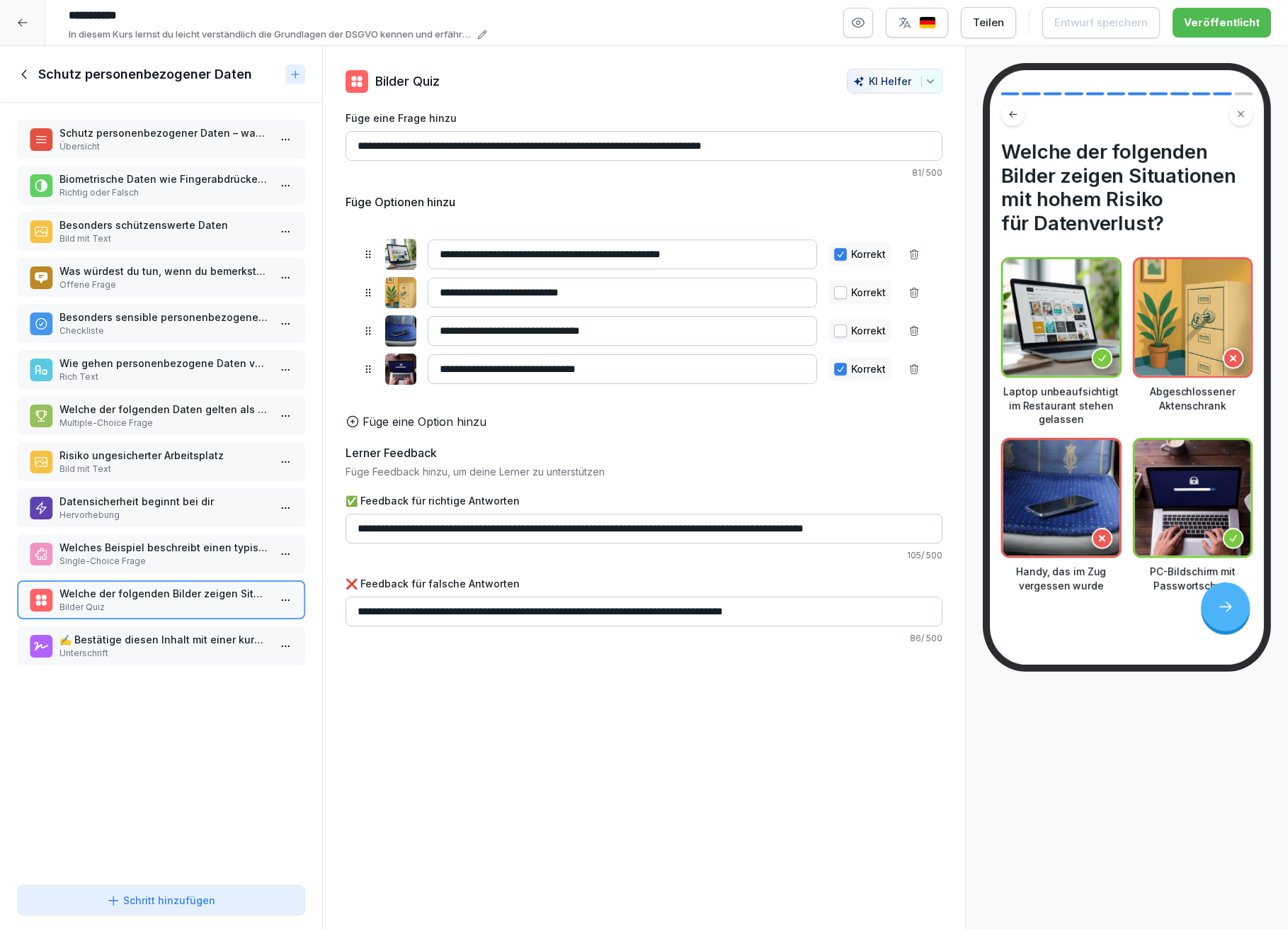
click at [834, 372] on button "button" at bounding box center [840, 369] width 13 height 13
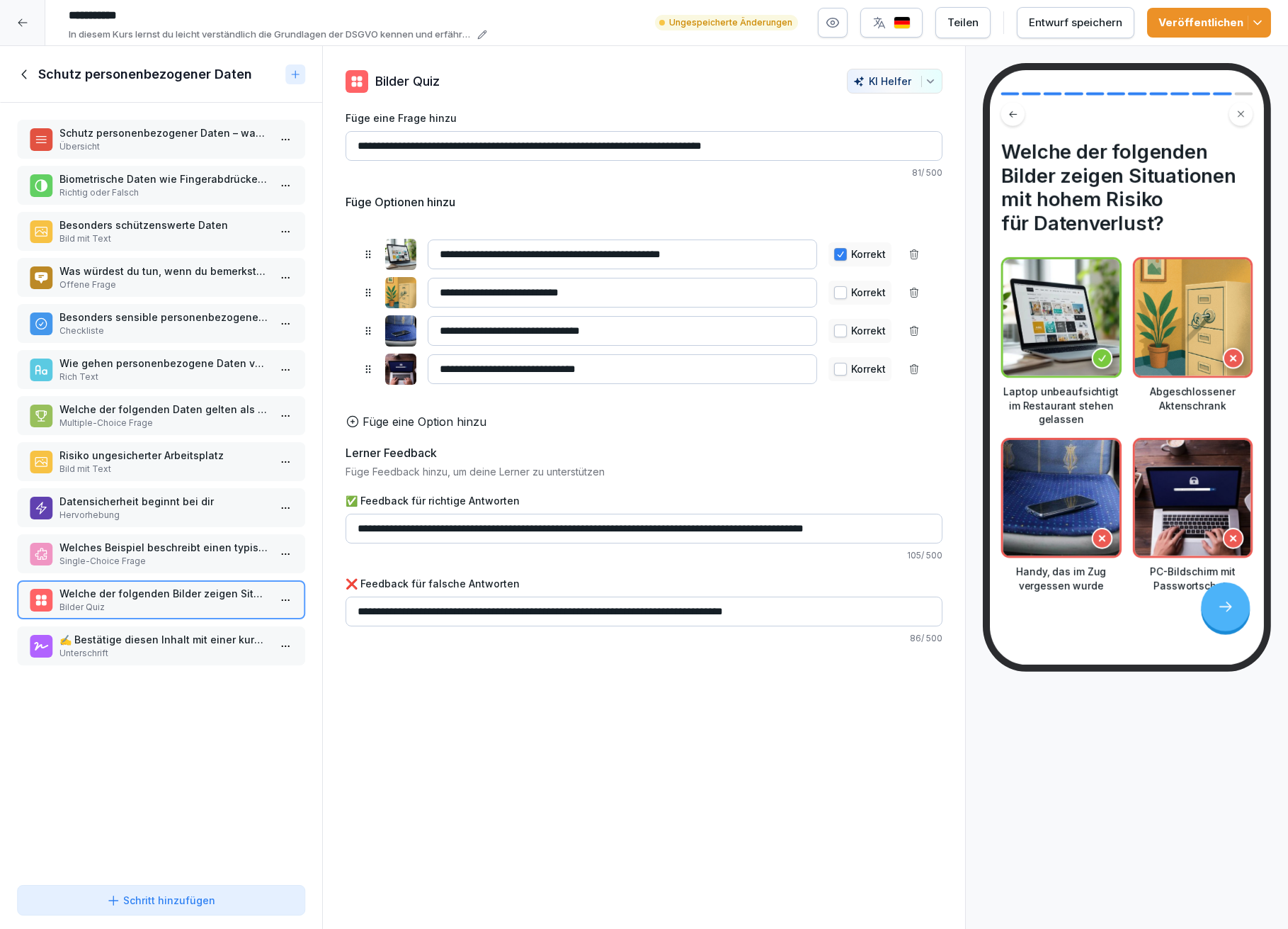
click at [834, 327] on button "button" at bounding box center [840, 330] width 13 height 13
click at [437, 330] on input "**********" at bounding box center [622, 331] width 390 height 30
type input "**********"
click at [707, 730] on div "**********" at bounding box center [645, 488] width 645 height 883
click at [648, 372] on input "**********" at bounding box center [622, 369] width 390 height 30
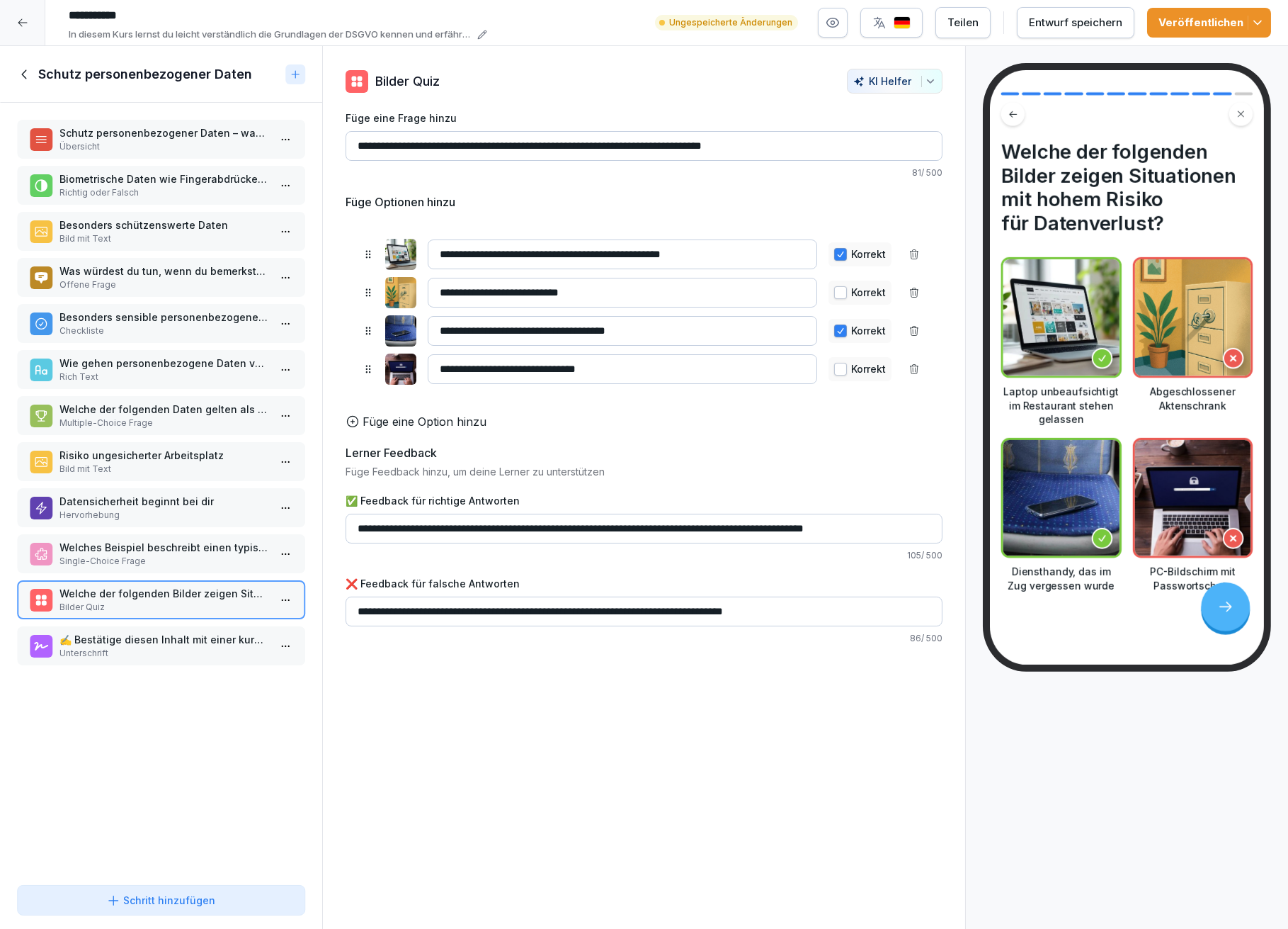
click at [676, 326] on input "**********" at bounding box center [622, 331] width 390 height 30
click at [664, 373] on input "**********" at bounding box center [622, 369] width 390 height 30
click at [1030, 20] on button "Entwurf speichern" at bounding box center [1076, 23] width 117 height 32
click at [111, 541] on p "Welches Beispiel beschreibt einen typischen Fall von Datenverlust?" at bounding box center [164, 547] width 209 height 15
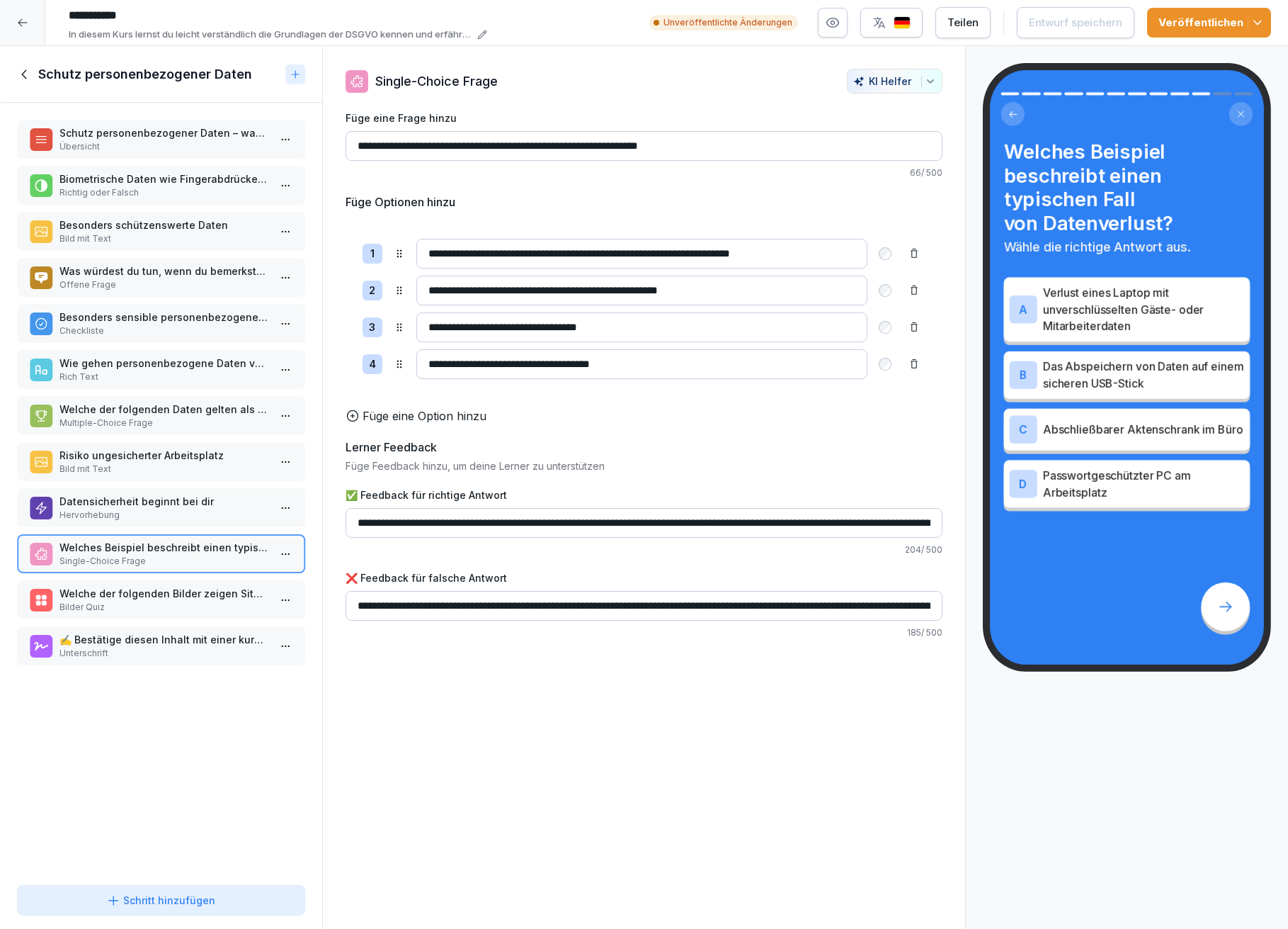
click at [117, 586] on p "Welche der folgenden Bilder zeigen Situationen mit hohem Risiko für Datenverlus…" at bounding box center [164, 593] width 209 height 15
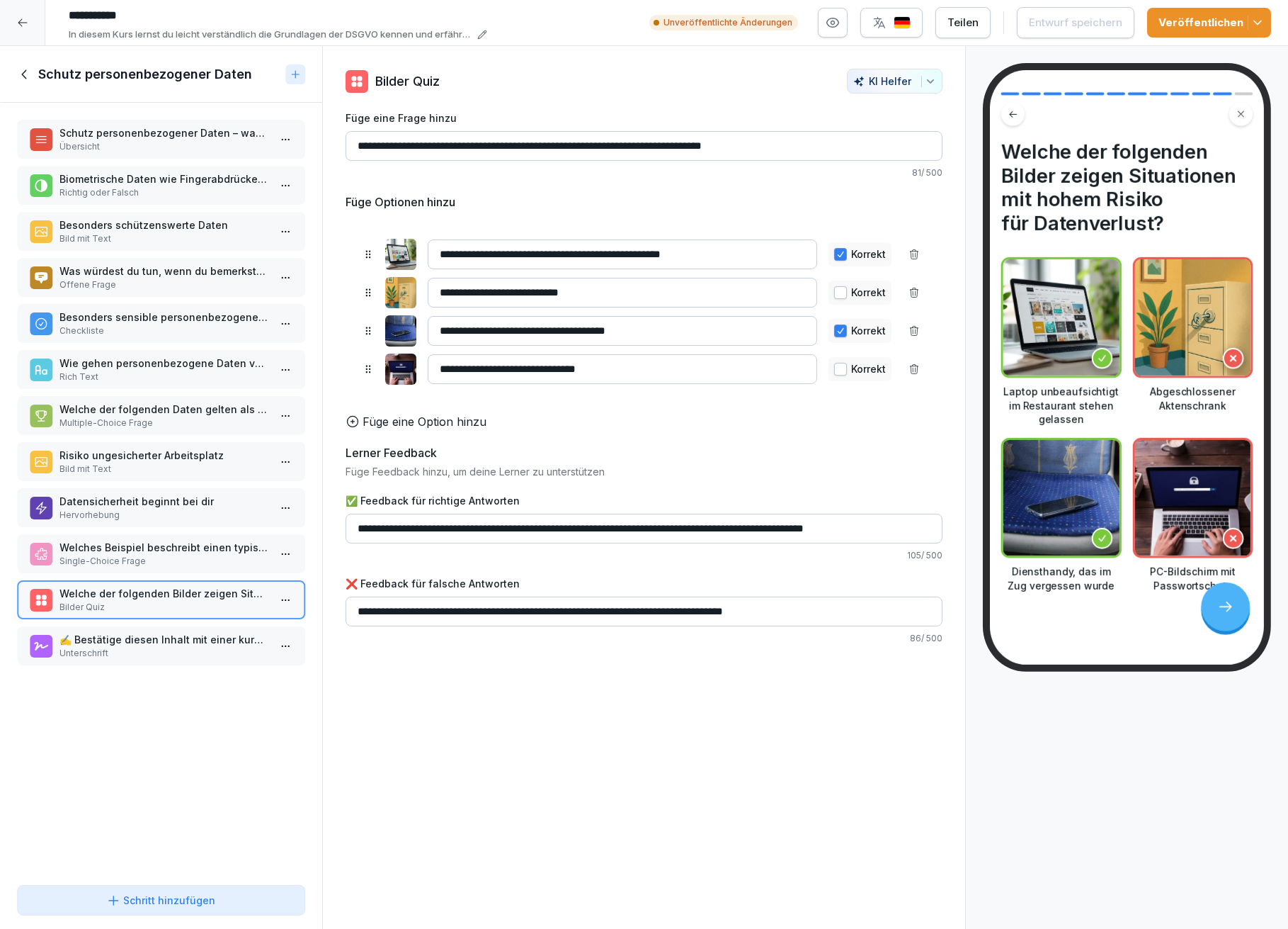
click at [209, 647] on p "Unterschrift" at bounding box center [164, 653] width 209 height 13
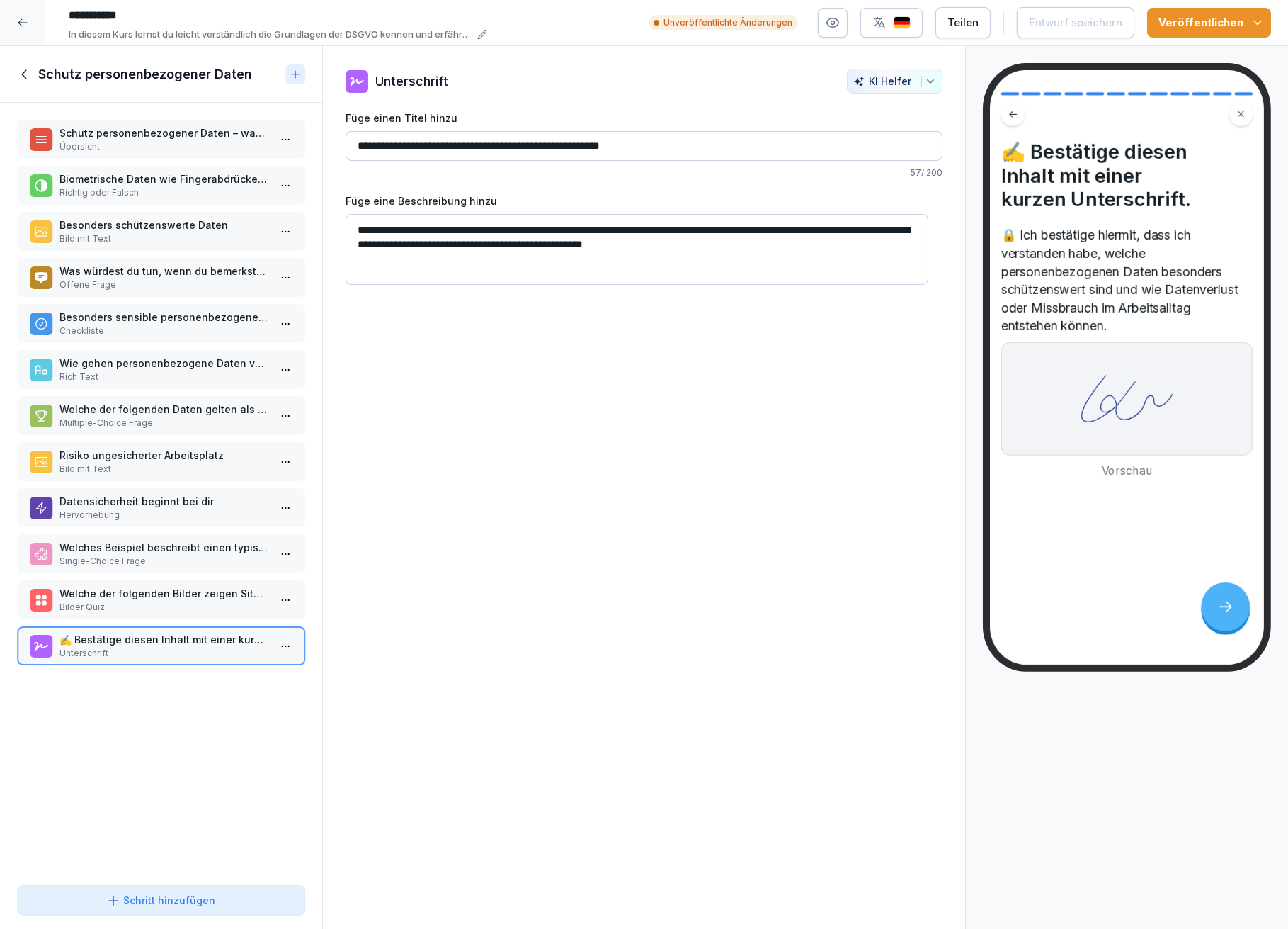
click at [31, 74] on icon at bounding box center [25, 74] width 16 height 16
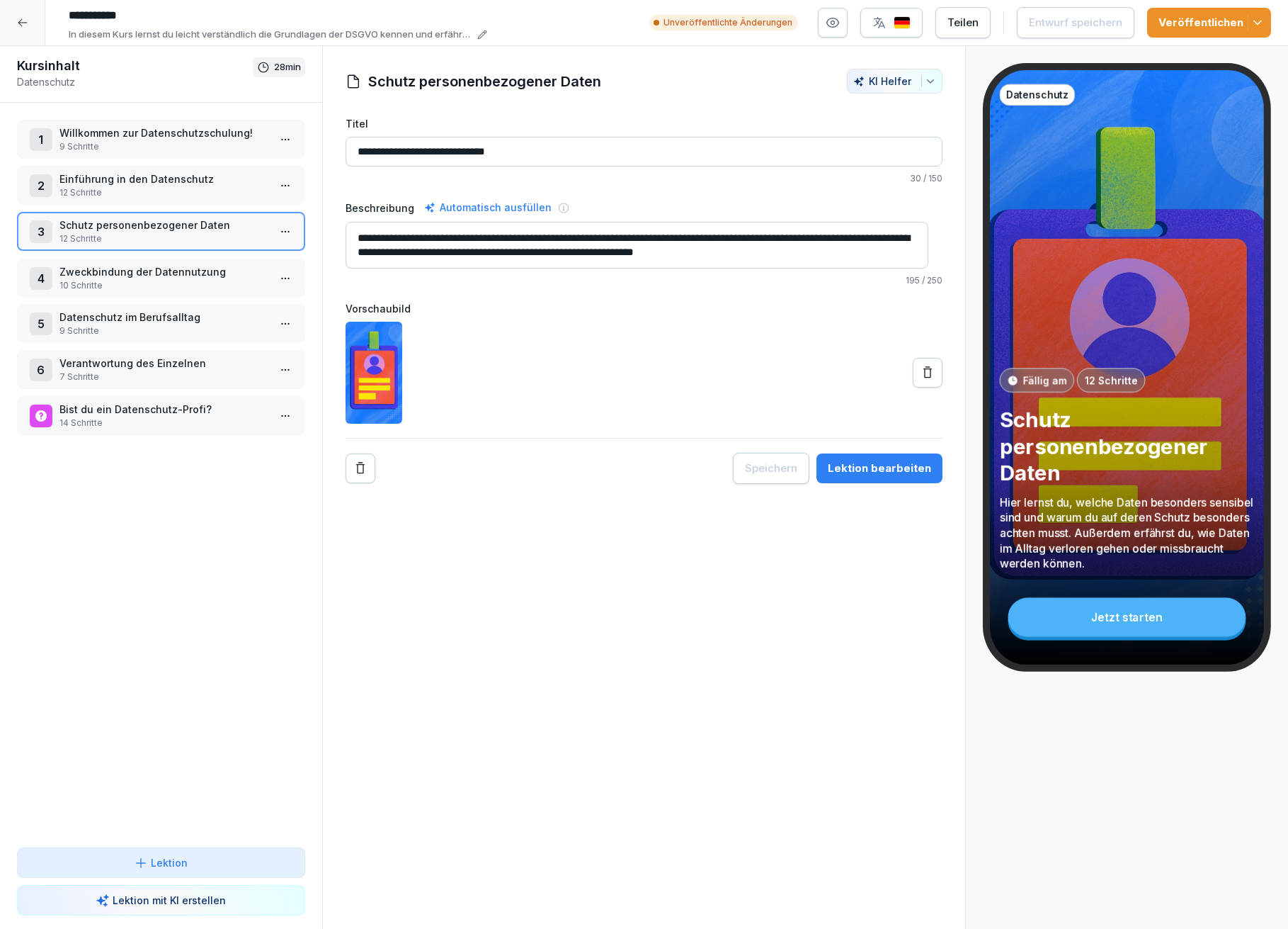
click at [103, 268] on p "Zweckbindung der Datennutzung" at bounding box center [164, 272] width 209 height 15
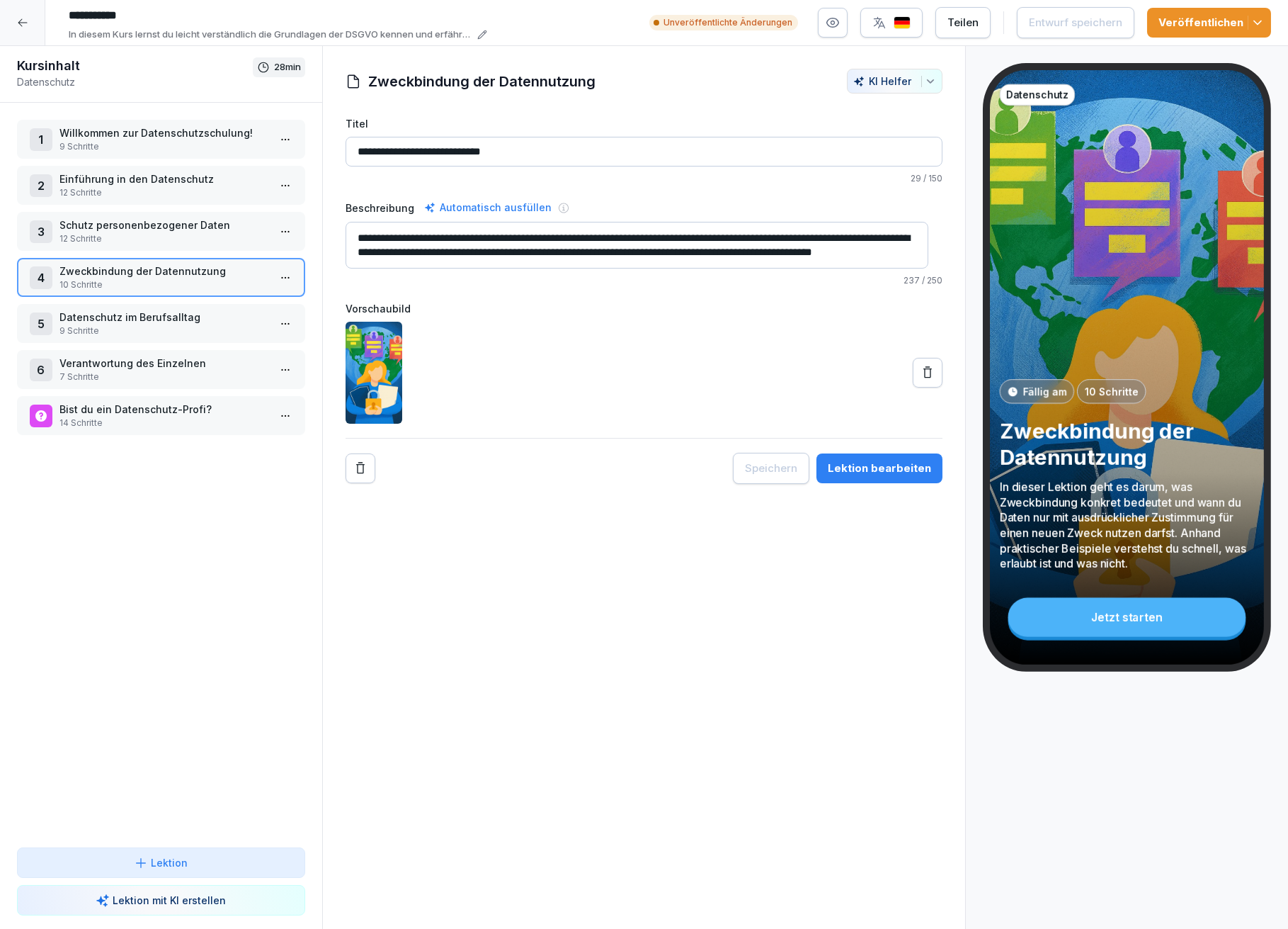
click at [867, 465] on div "Lektion bearbeiten" at bounding box center [880, 468] width 103 height 16
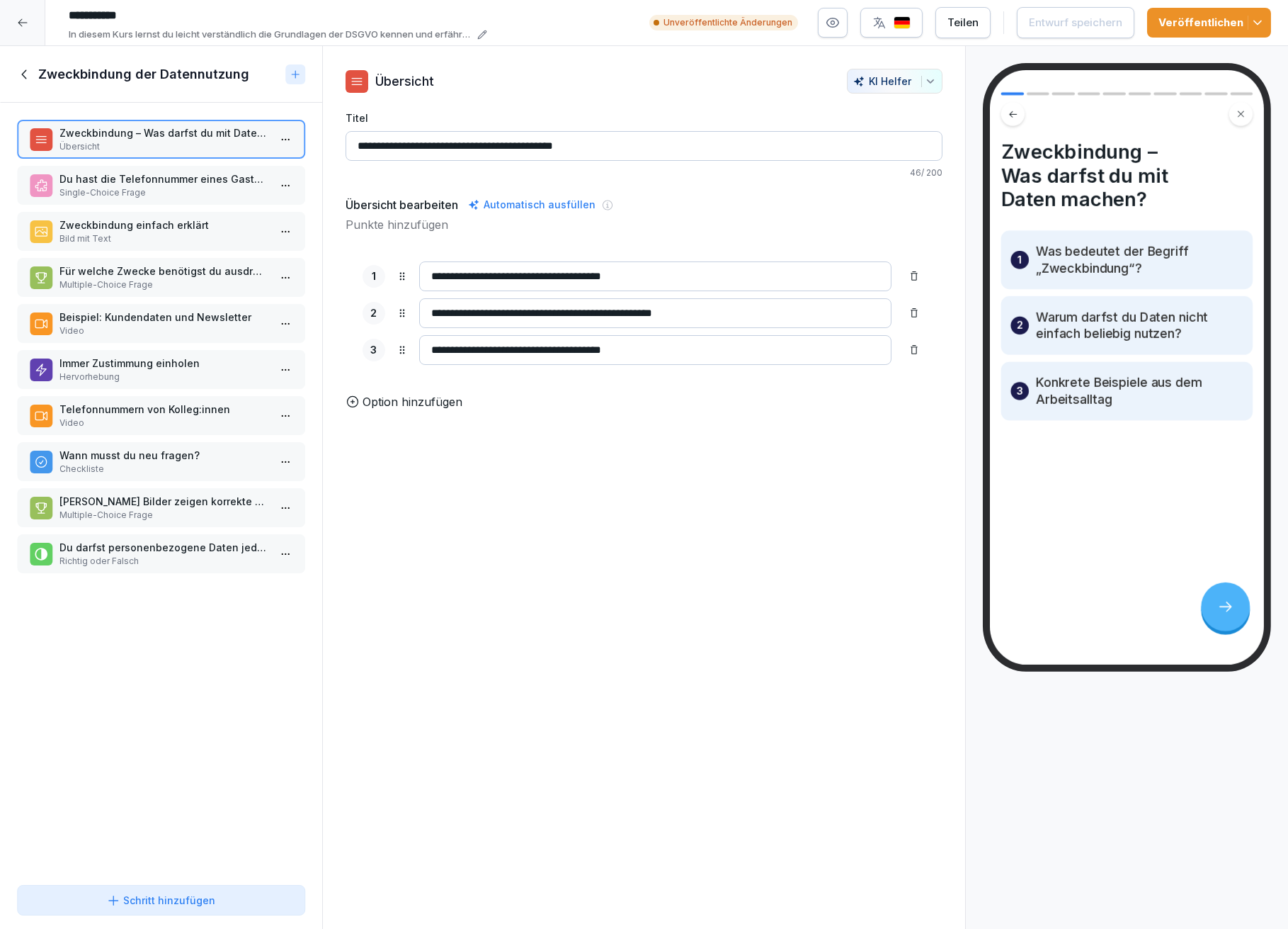
click at [164, 190] on p "Single-Choice Frage" at bounding box center [164, 193] width 209 height 13
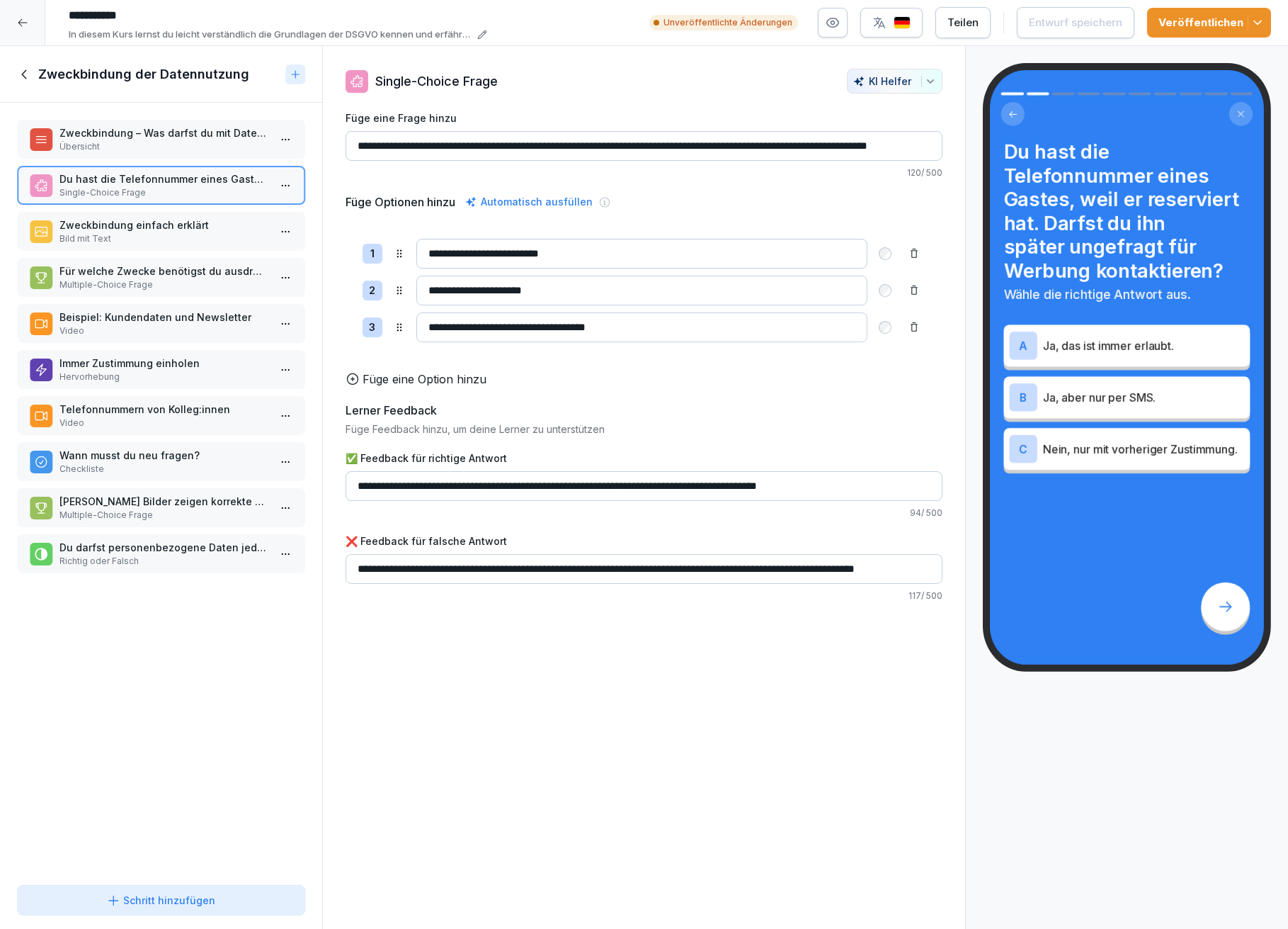
click at [150, 222] on p "Zweckbindung einfach erklärt" at bounding box center [164, 224] width 209 height 15
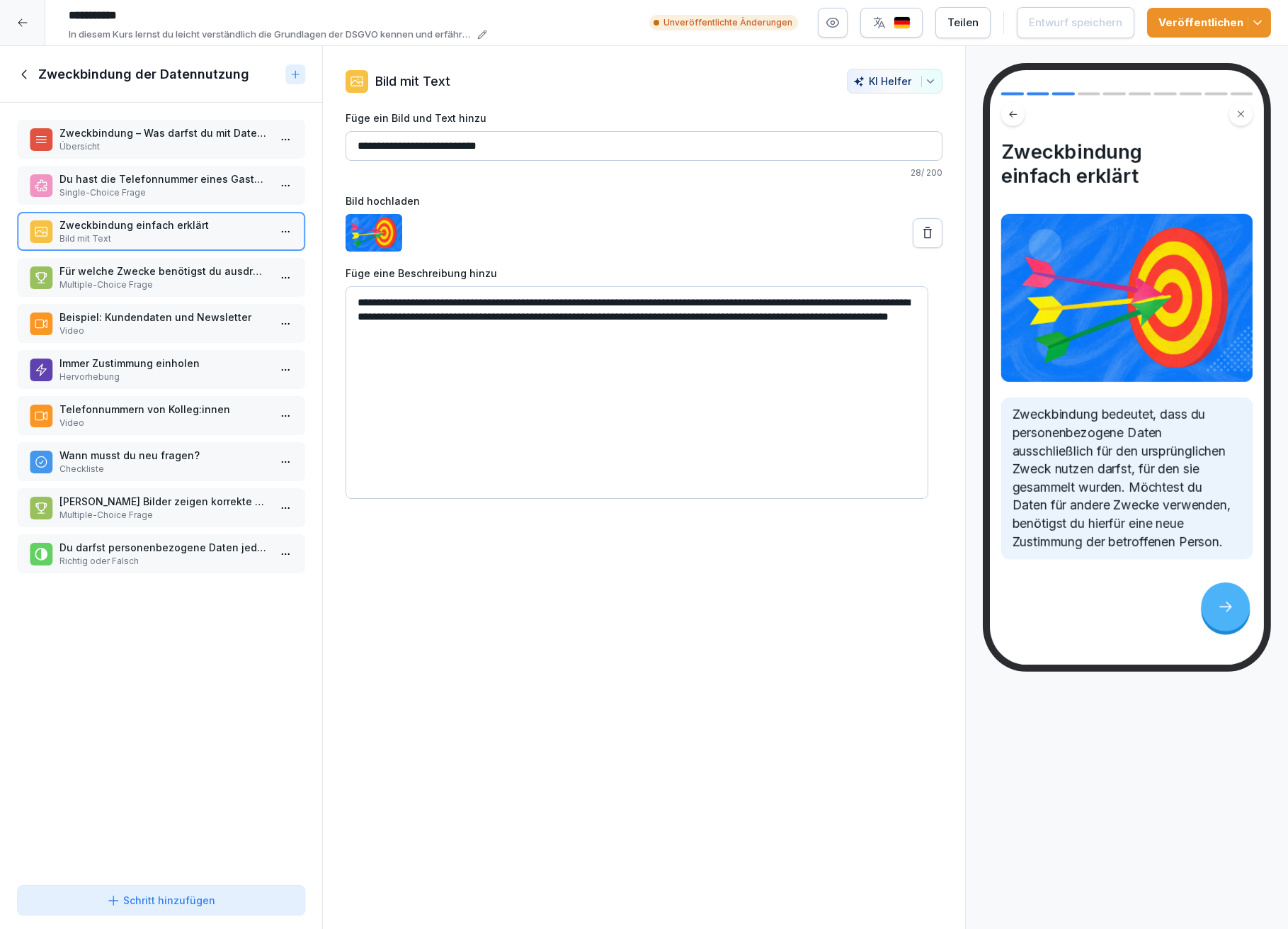
click at [139, 266] on p "Für welche Zwecke benötigst du ausdrücklich die Zustimmung der betroffenen Pers…" at bounding box center [164, 271] width 209 height 15
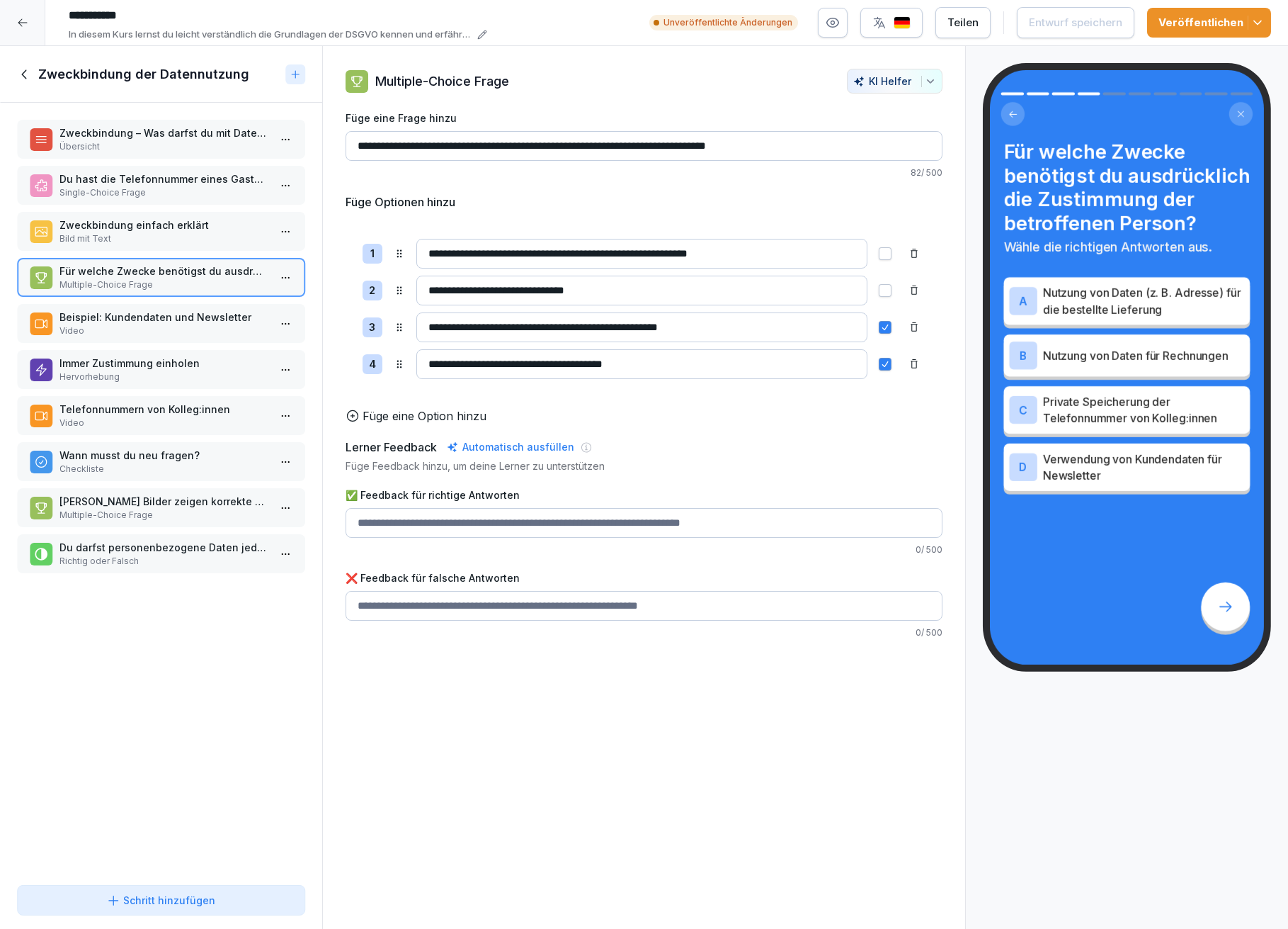
click at [138, 309] on p "Beispiel: Kundendaten und Newsletter" at bounding box center [164, 316] width 209 height 15
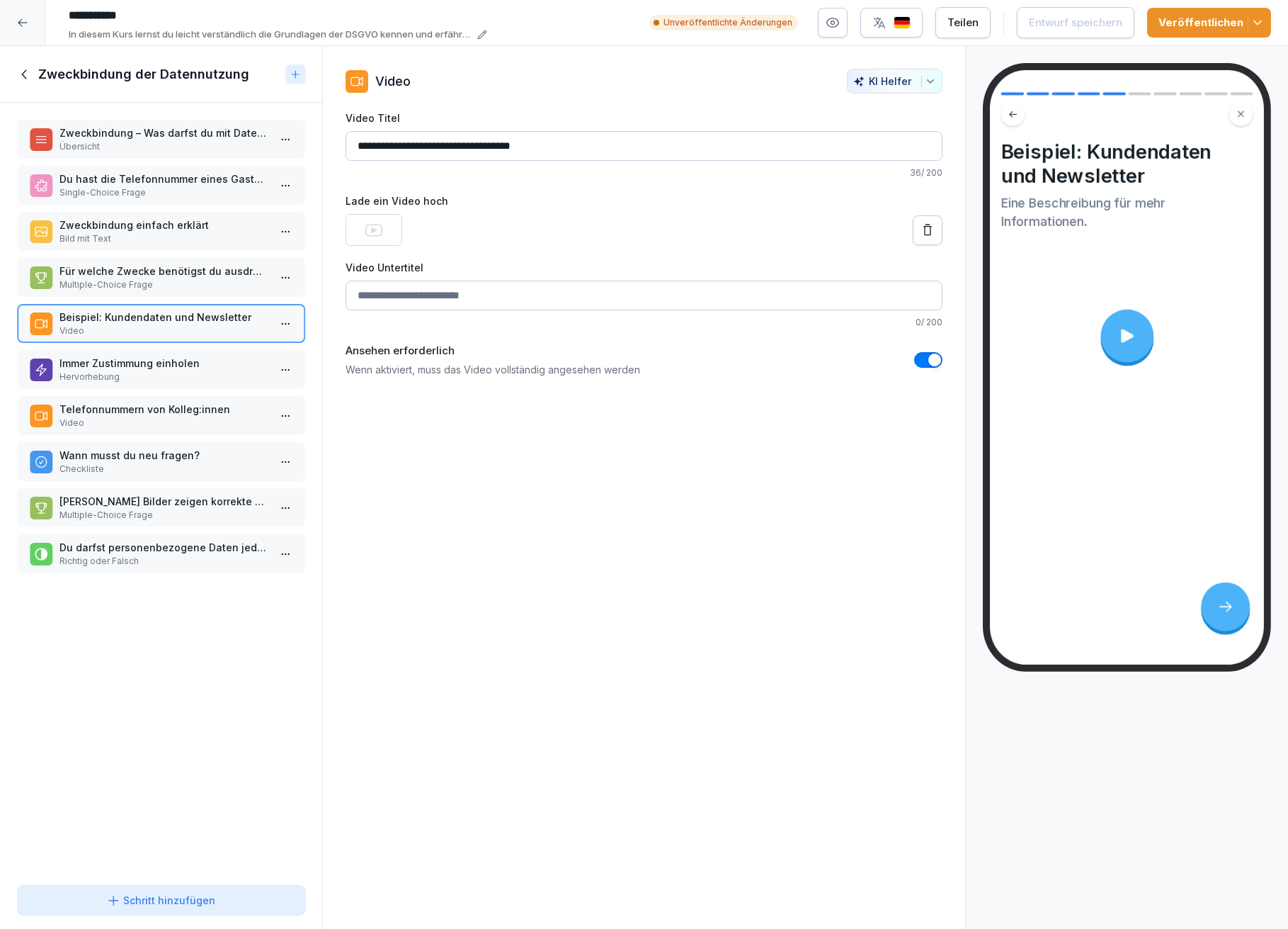
click at [140, 371] on p "Hervorhebung" at bounding box center [164, 377] width 209 height 13
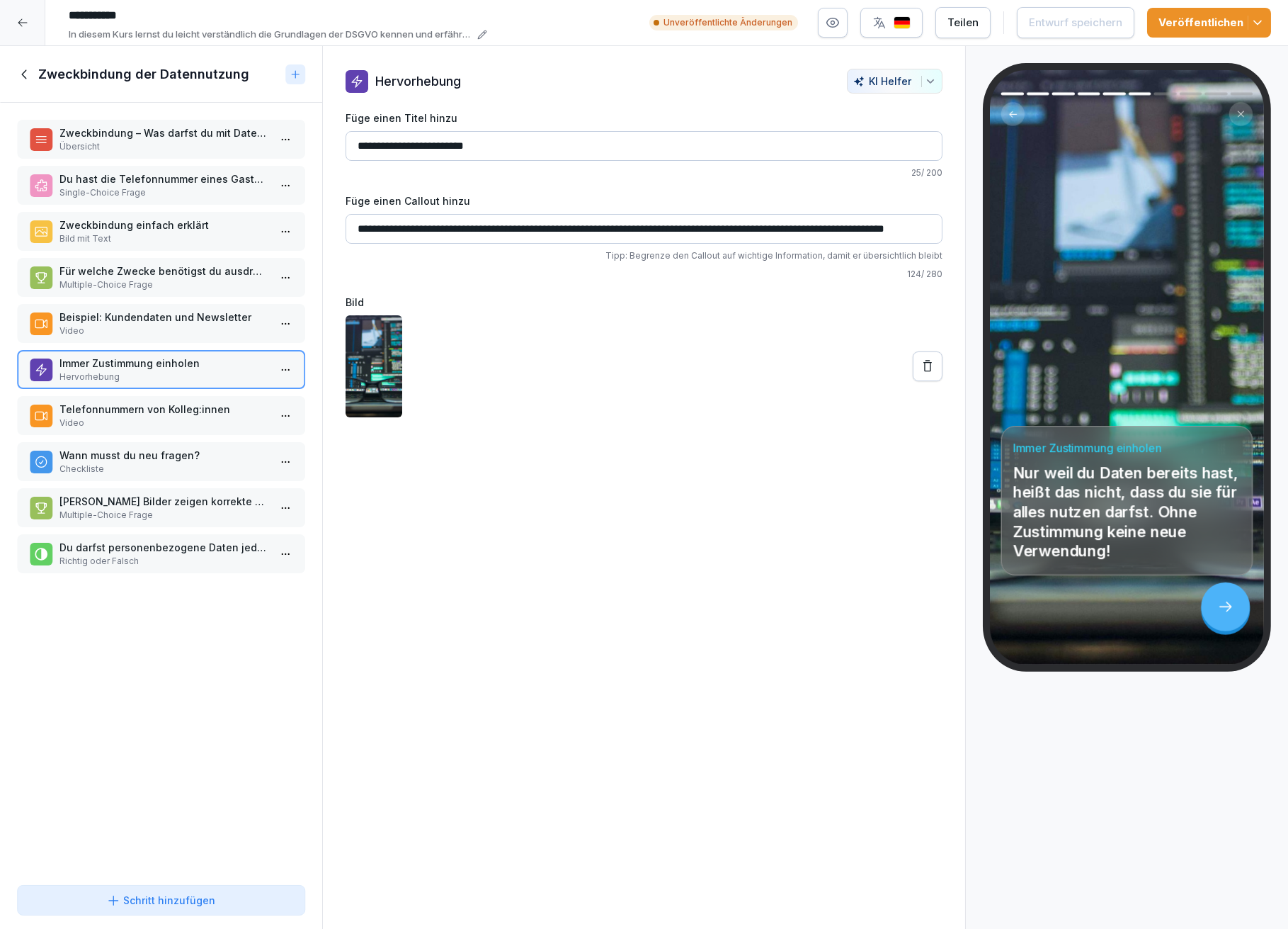
click at [131, 405] on p "Telefonnummern von Kolleg:innen" at bounding box center [164, 408] width 209 height 15
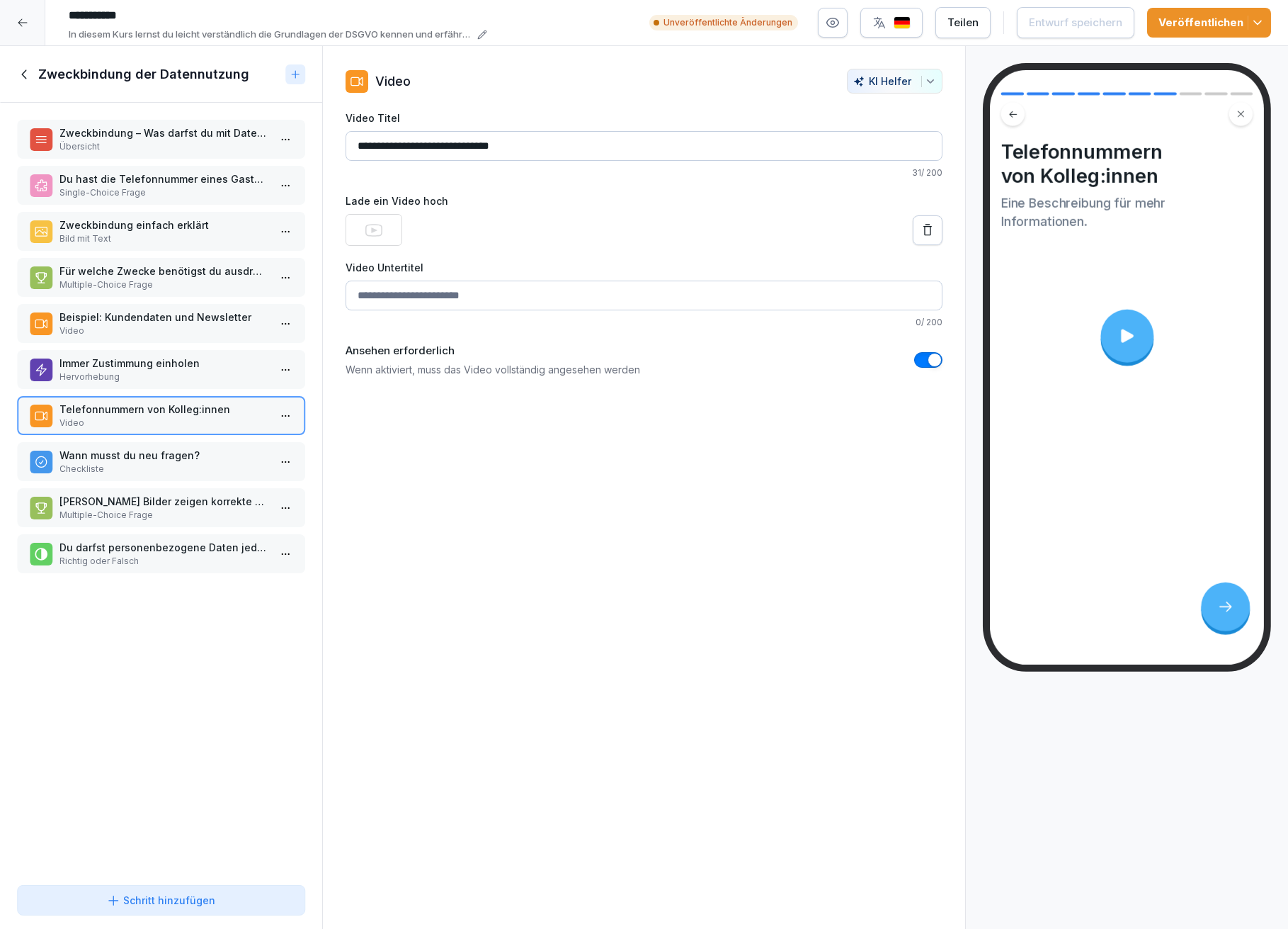
click at [133, 448] on p "Wann musst du neu fragen?" at bounding box center [164, 455] width 209 height 15
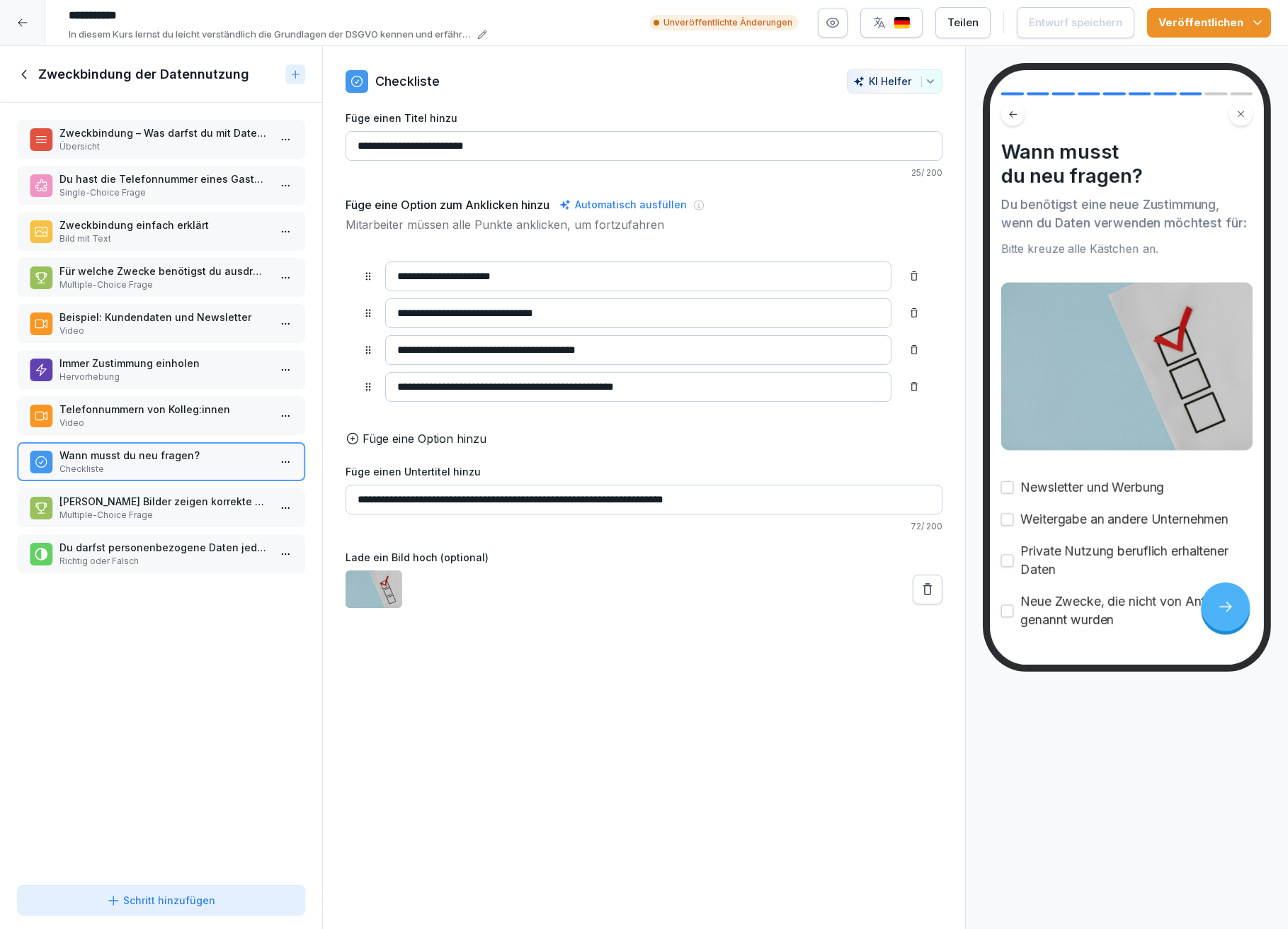
click at [175, 493] on p "Welche Bilder zeigen korrekte Beispiele für zweckgebundene Datennutzung?" at bounding box center [164, 500] width 209 height 15
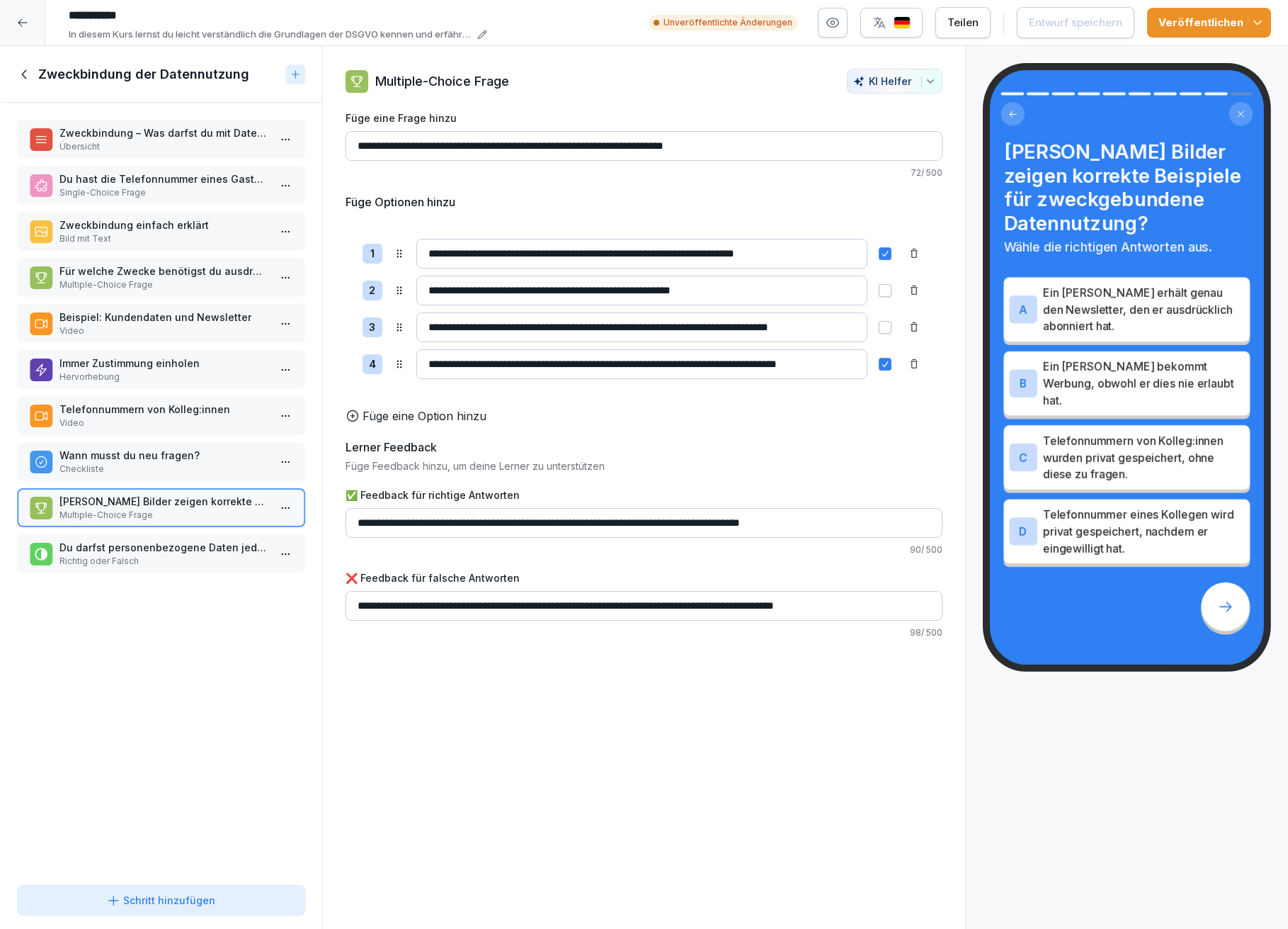
click at [107, 555] on p "Richtig oder Falsch" at bounding box center [164, 561] width 209 height 13
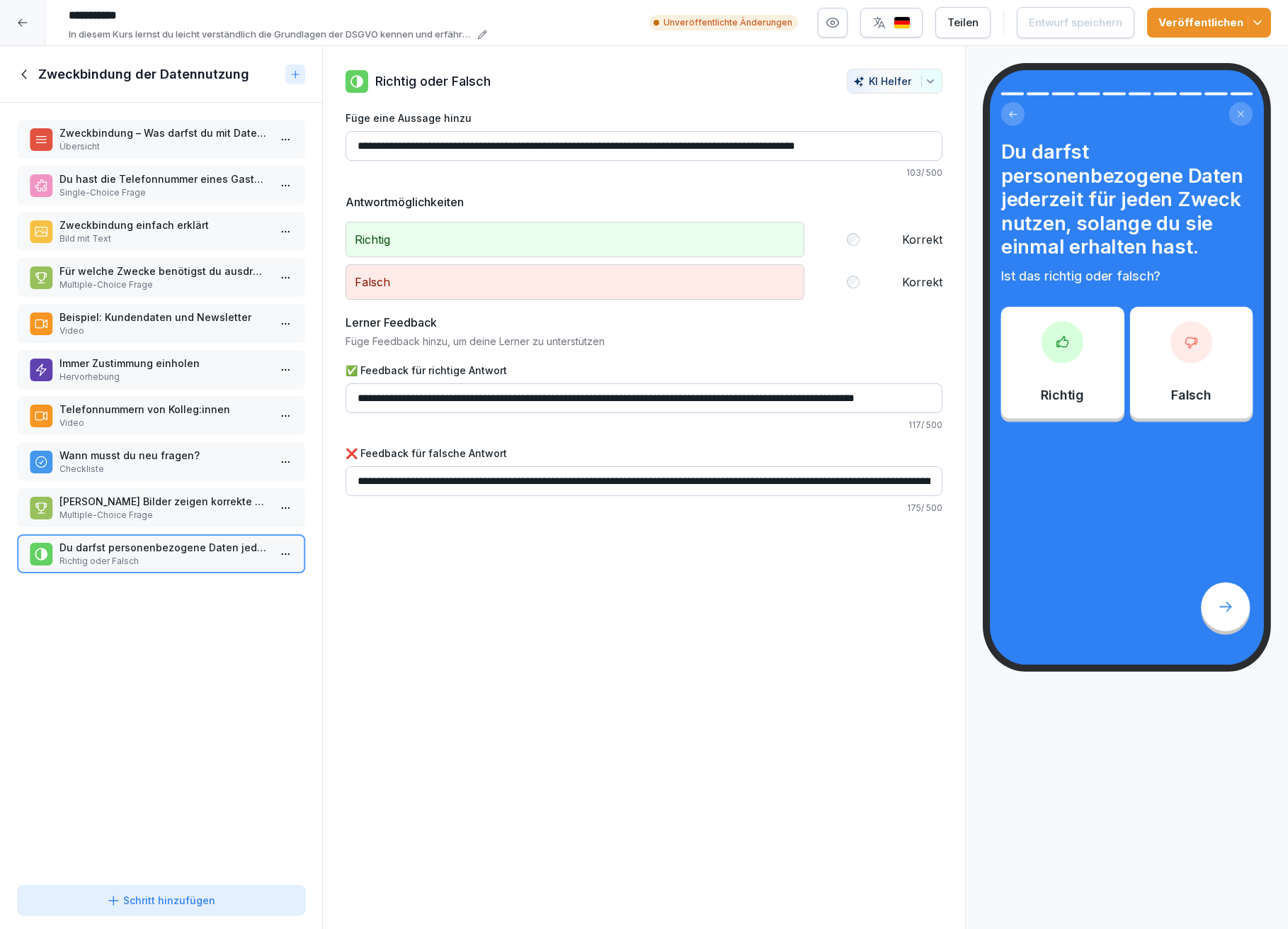
click at [25, 74] on icon at bounding box center [25, 74] width 16 height 16
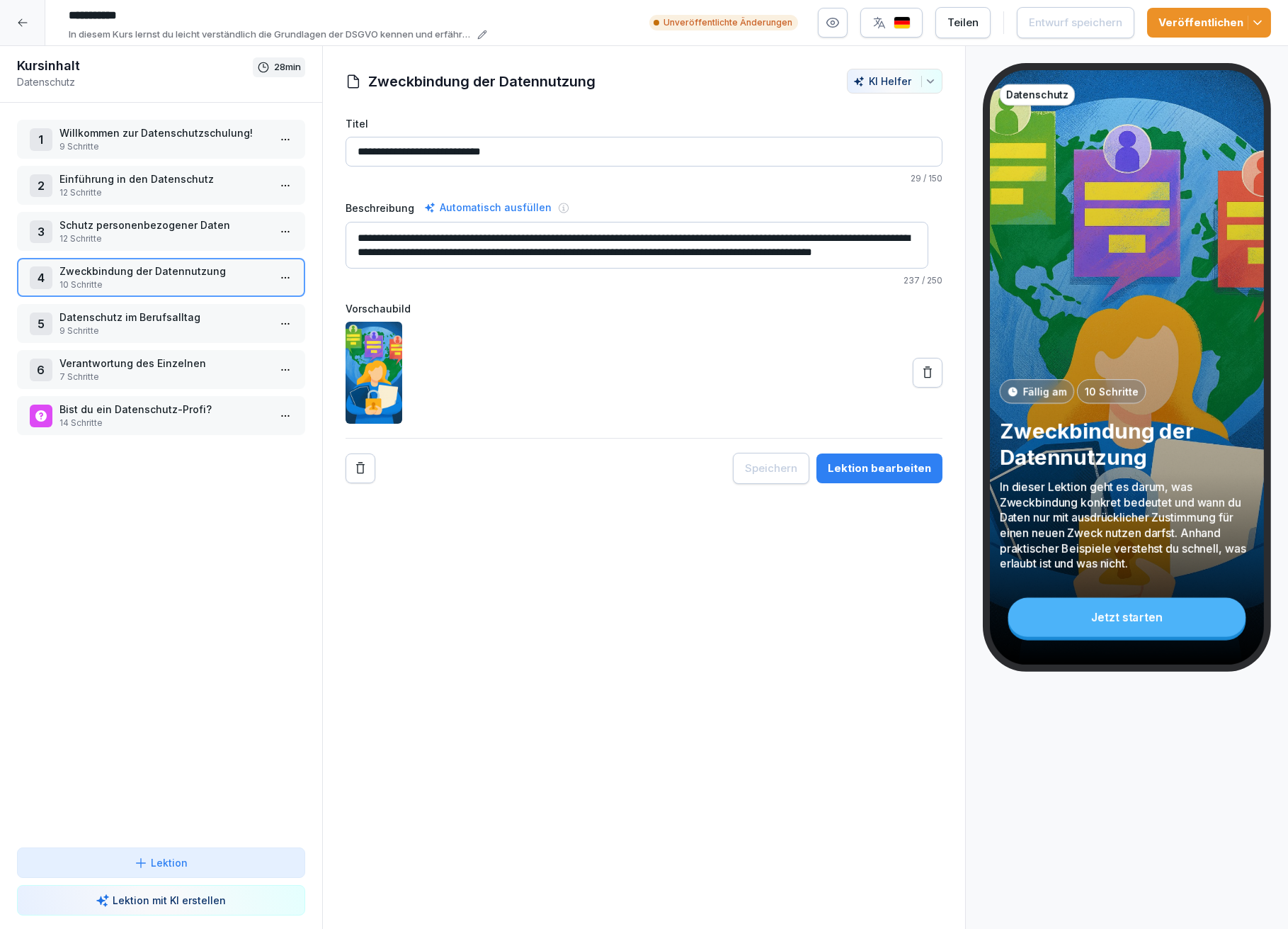
click at [113, 324] on p "9 Schritte" at bounding box center [164, 330] width 209 height 13
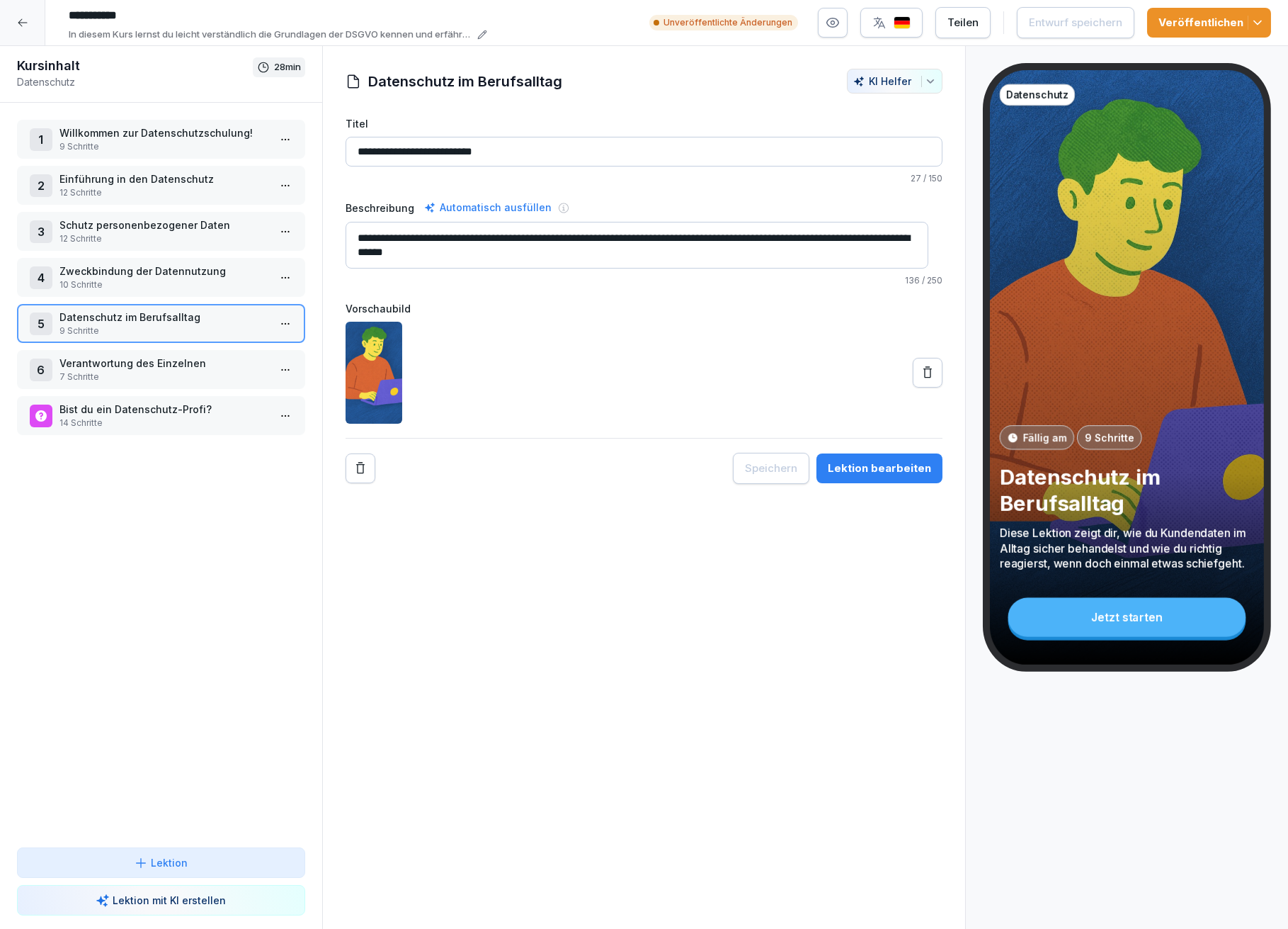
click at [893, 471] on div "Lektion bearbeiten" at bounding box center [880, 468] width 103 height 16
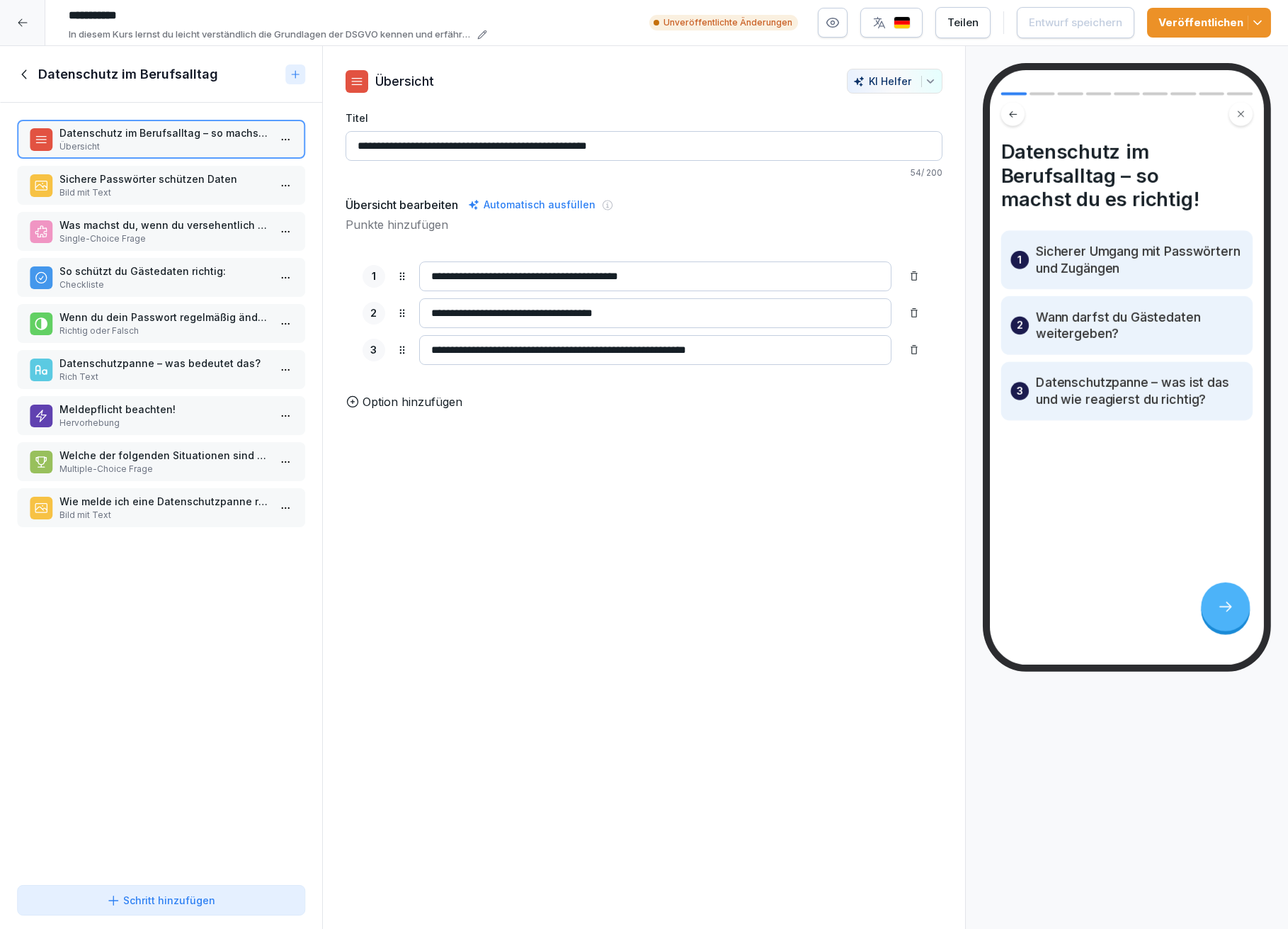
click at [104, 175] on p "Sichere Passwörter schützen Daten" at bounding box center [164, 179] width 209 height 15
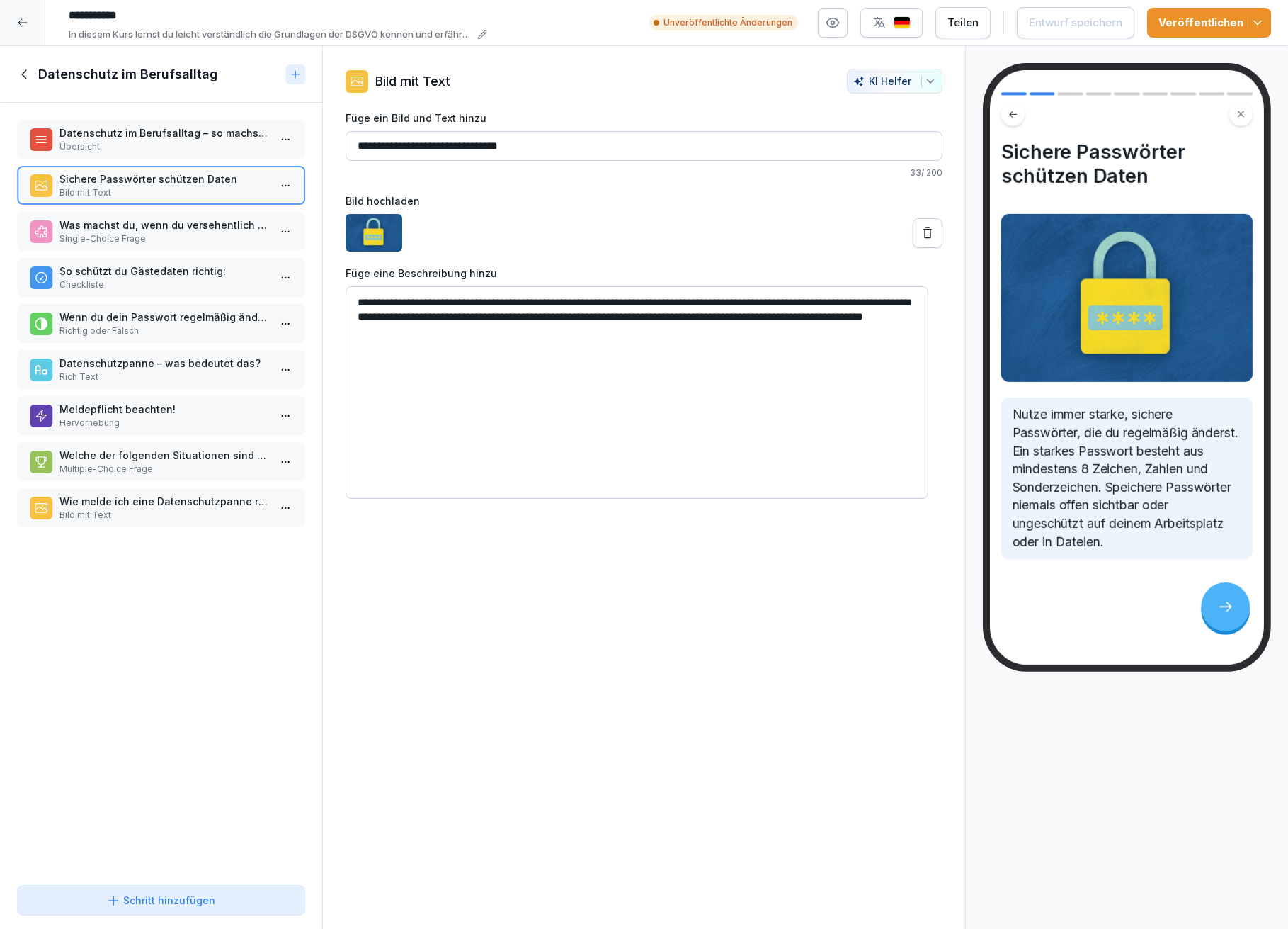
click at [109, 228] on div "Was machst du, wenn du versehentlich sensible Gästedaten per Mail an die falsch…" at bounding box center [164, 231] width 209 height 28
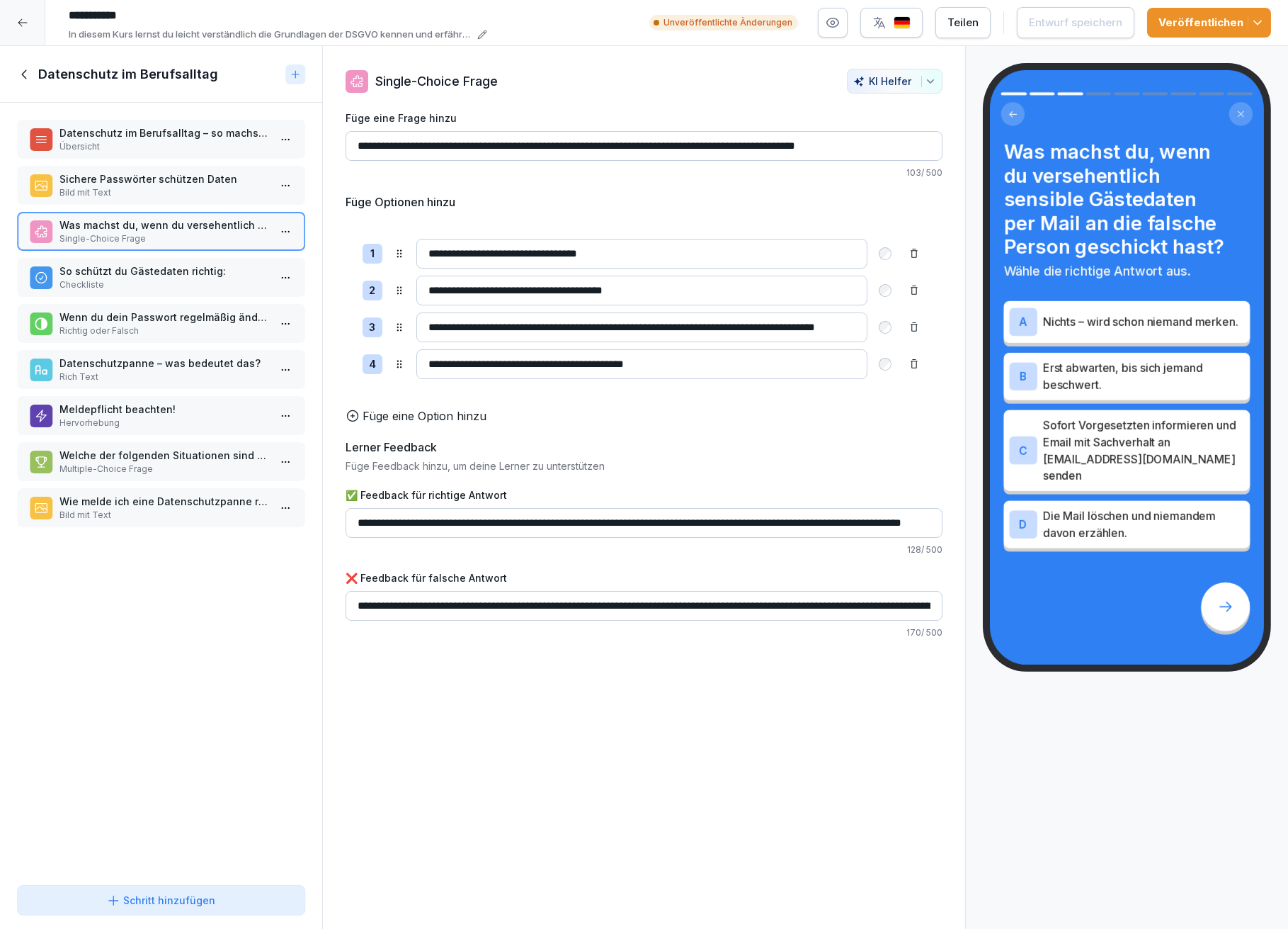
click at [120, 264] on p "So schützt du Gästedaten richtig:" at bounding box center [164, 271] width 209 height 15
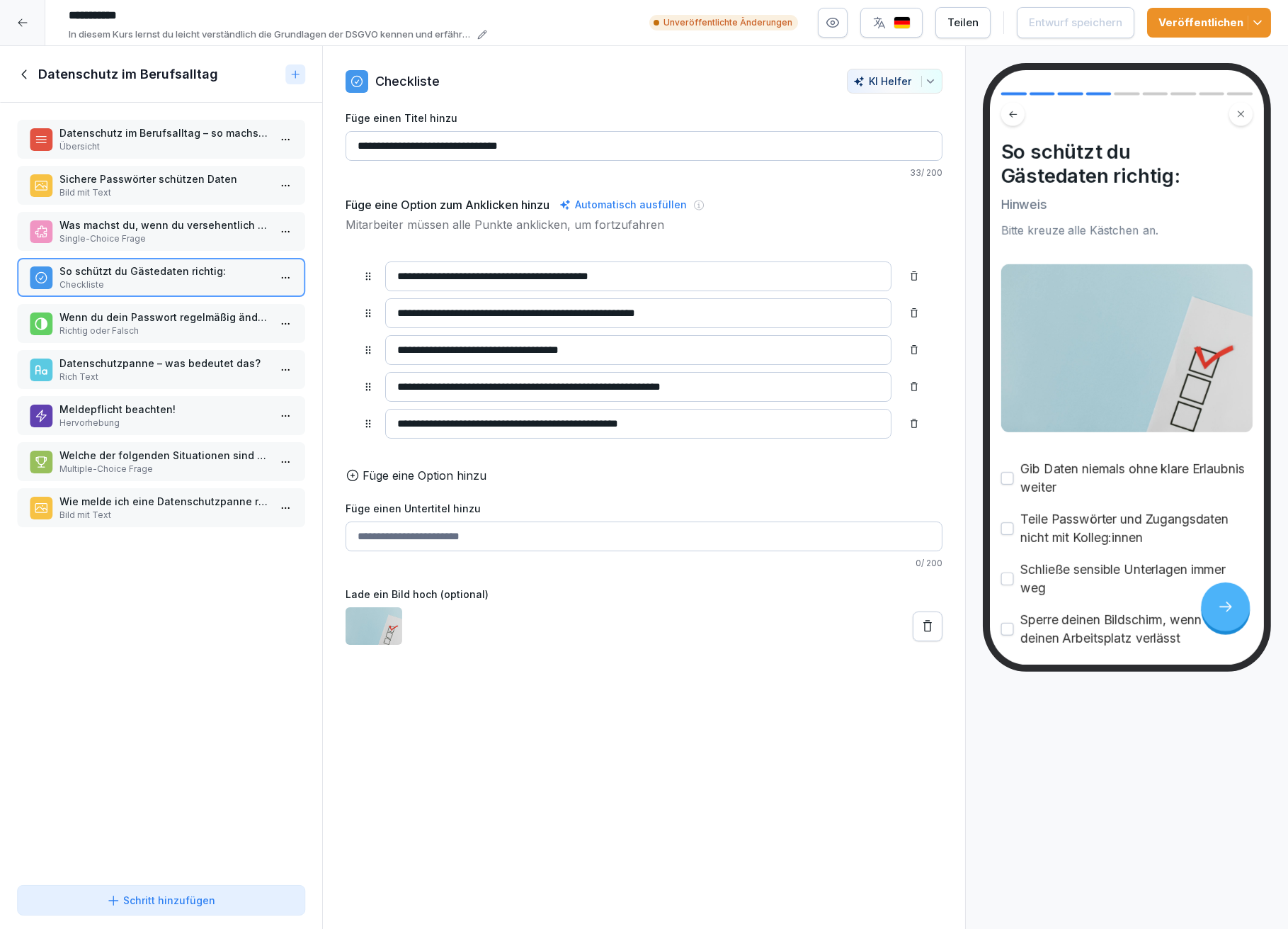
click at [109, 309] on p "Wenn du dein Passwort regelmäßig änderst, kannst du Datenschutzpannen verhinder…" at bounding box center [164, 316] width 209 height 15
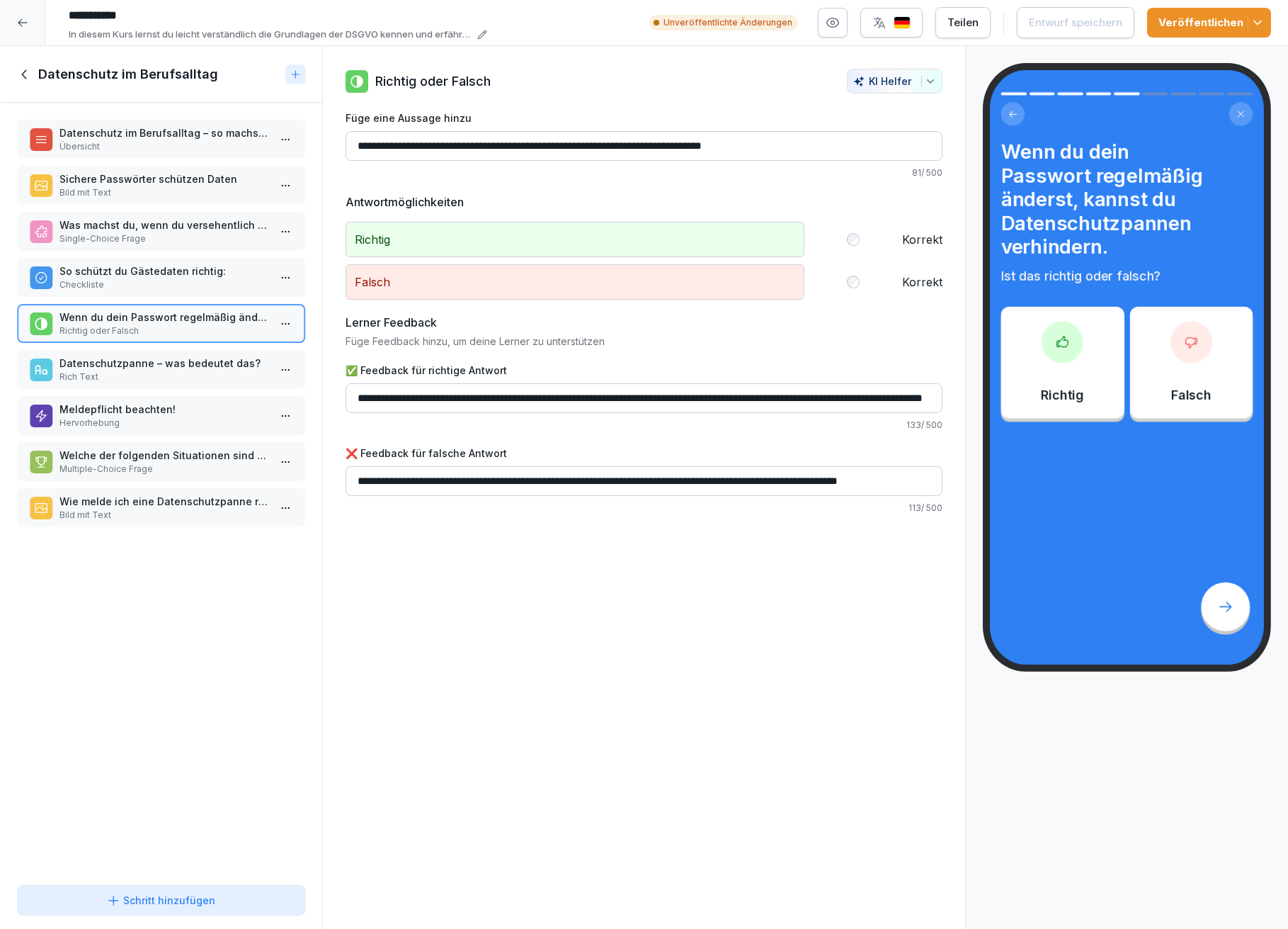
click at [216, 356] on p "Datenschutzpanne – was bedeutet das?" at bounding box center [164, 363] width 209 height 15
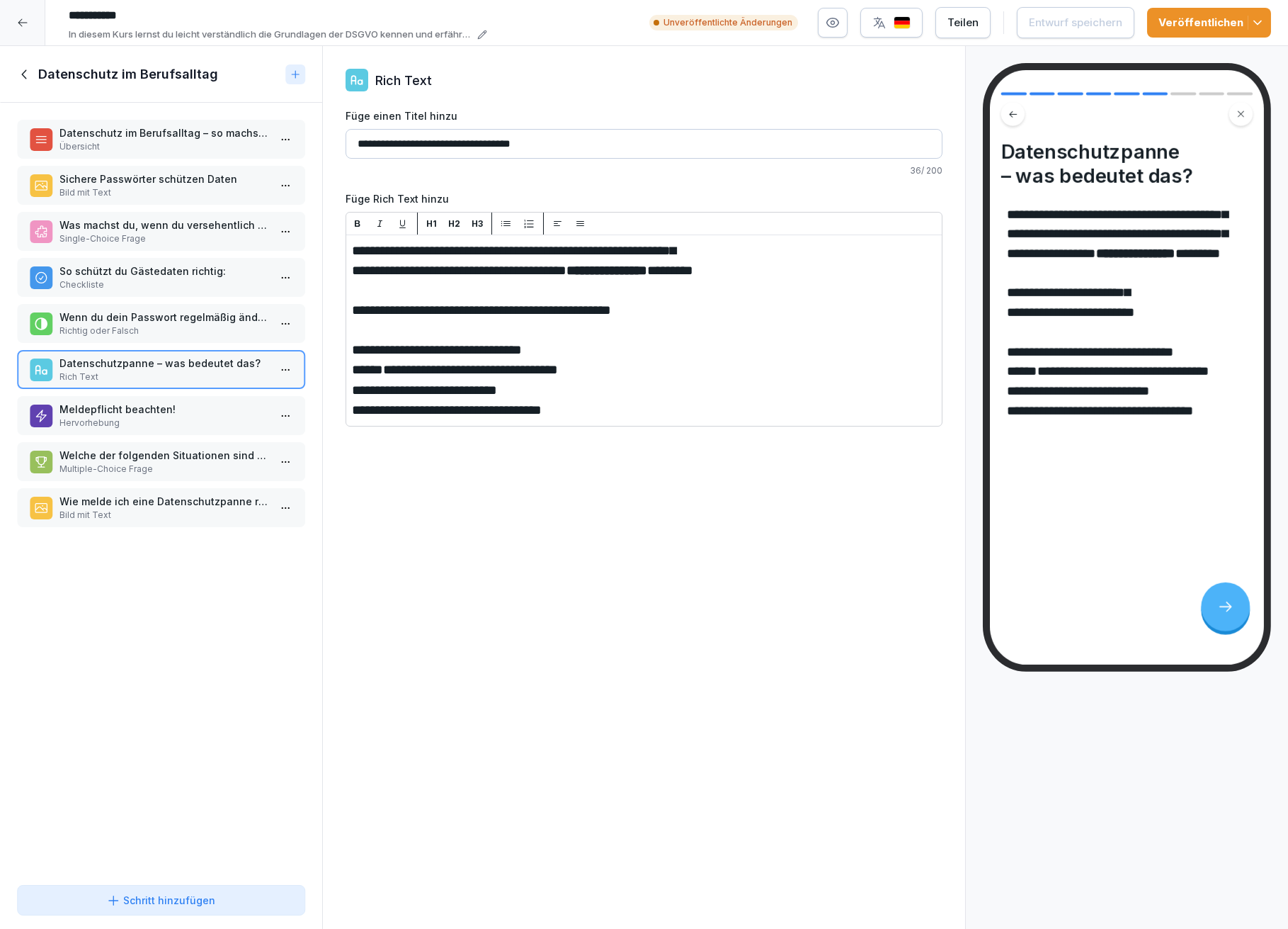
click at [169, 401] on p "Meldepflicht beachten!" at bounding box center [164, 408] width 209 height 15
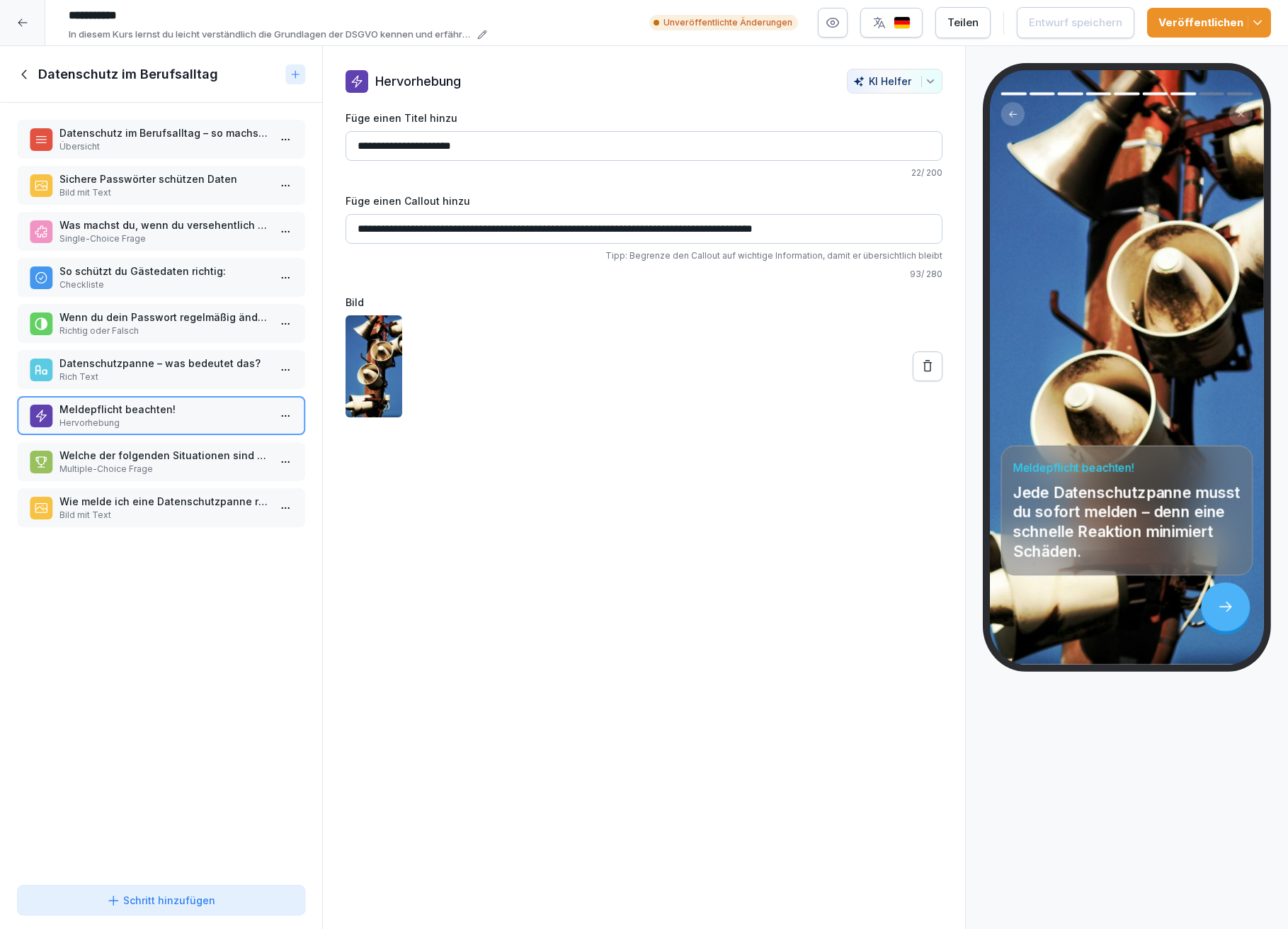
click at [143, 449] on p "Welche der folgenden Situationen sind Datenschutzpannen?" at bounding box center [164, 455] width 209 height 15
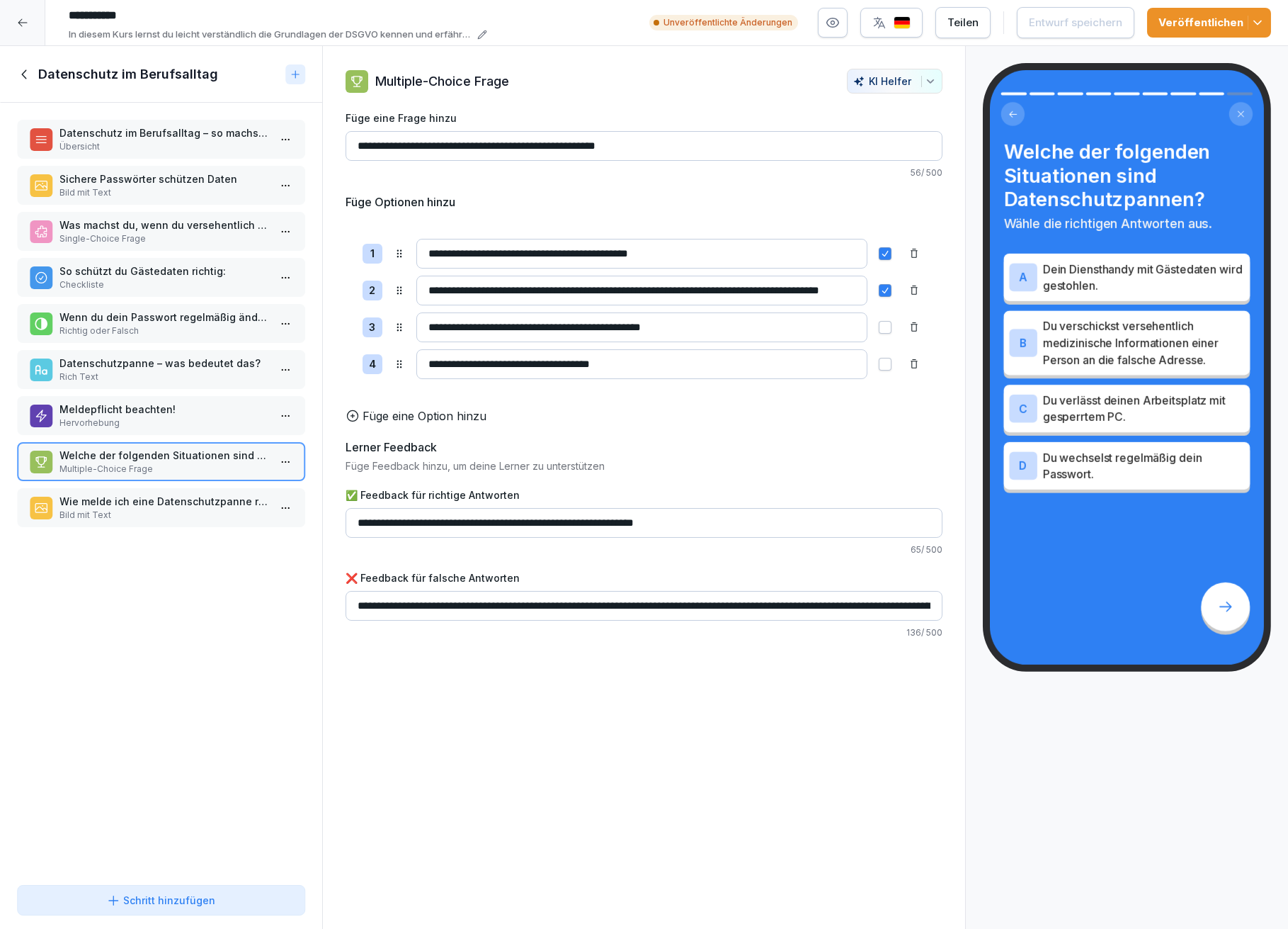
click at [144, 508] on p "Bild mit Text" at bounding box center [164, 514] width 209 height 13
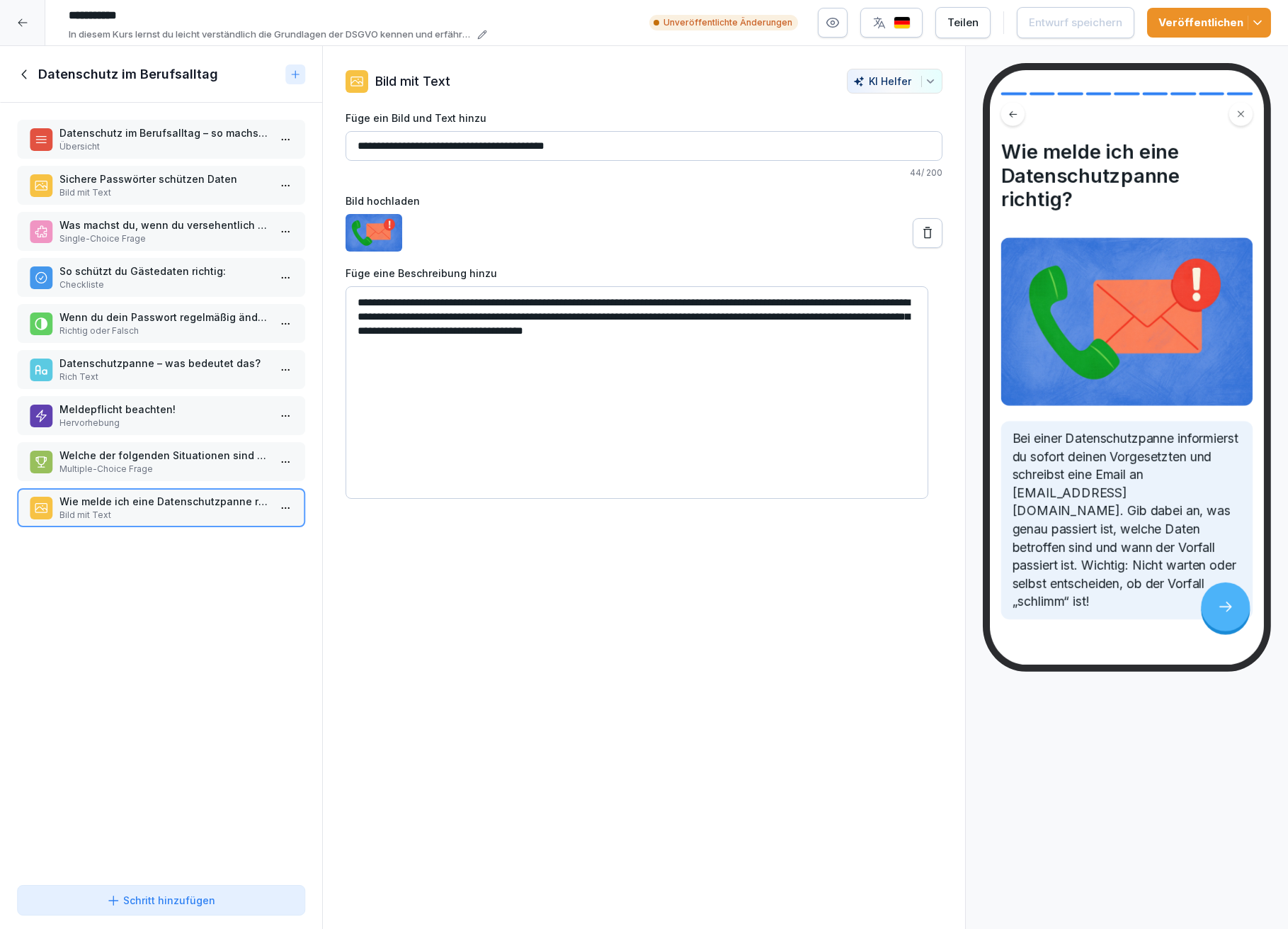
click at [19, 75] on icon at bounding box center [25, 74] width 16 height 16
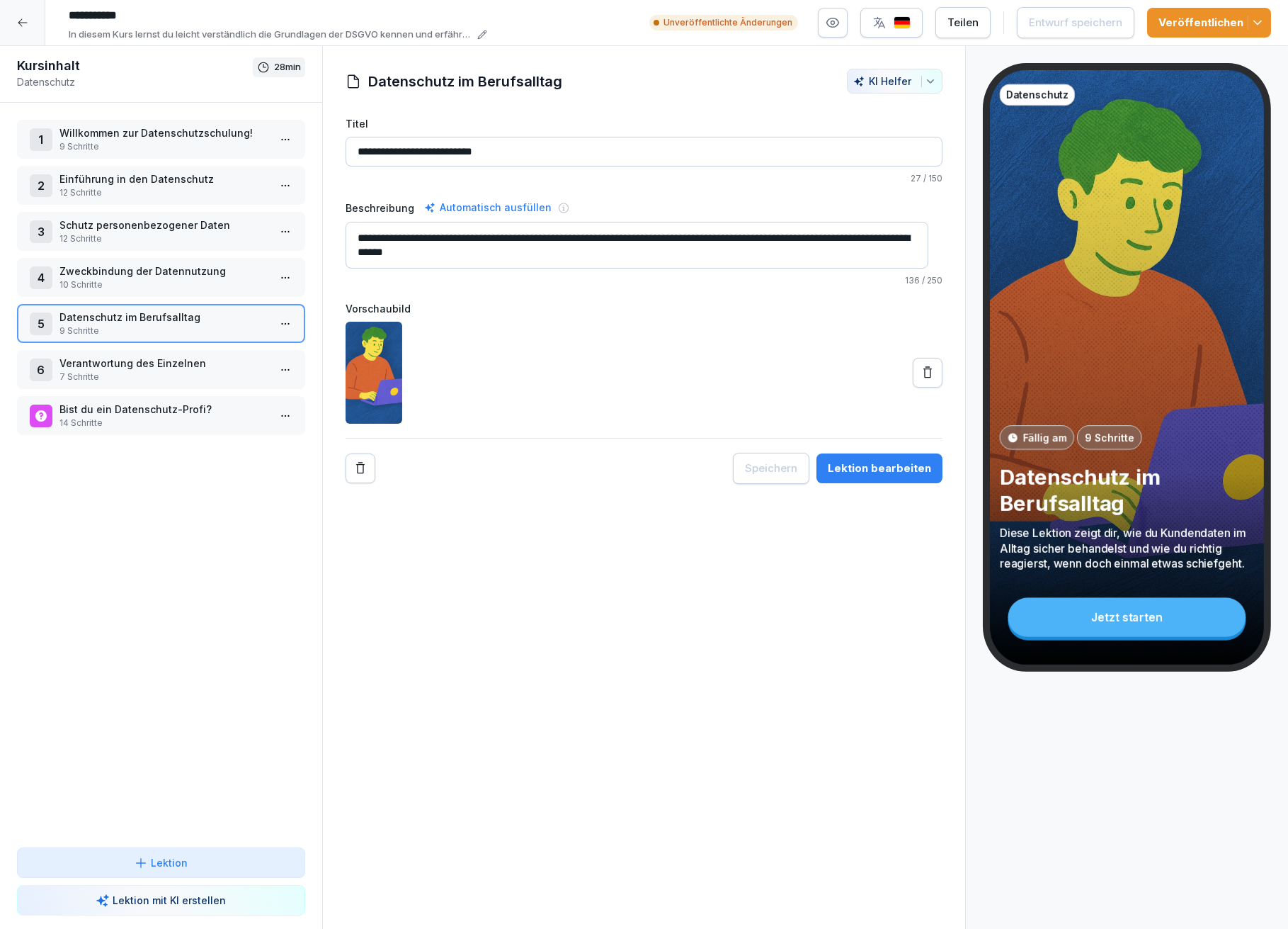
click at [107, 360] on p "Verantwortung des Einzelnen" at bounding box center [164, 363] width 209 height 15
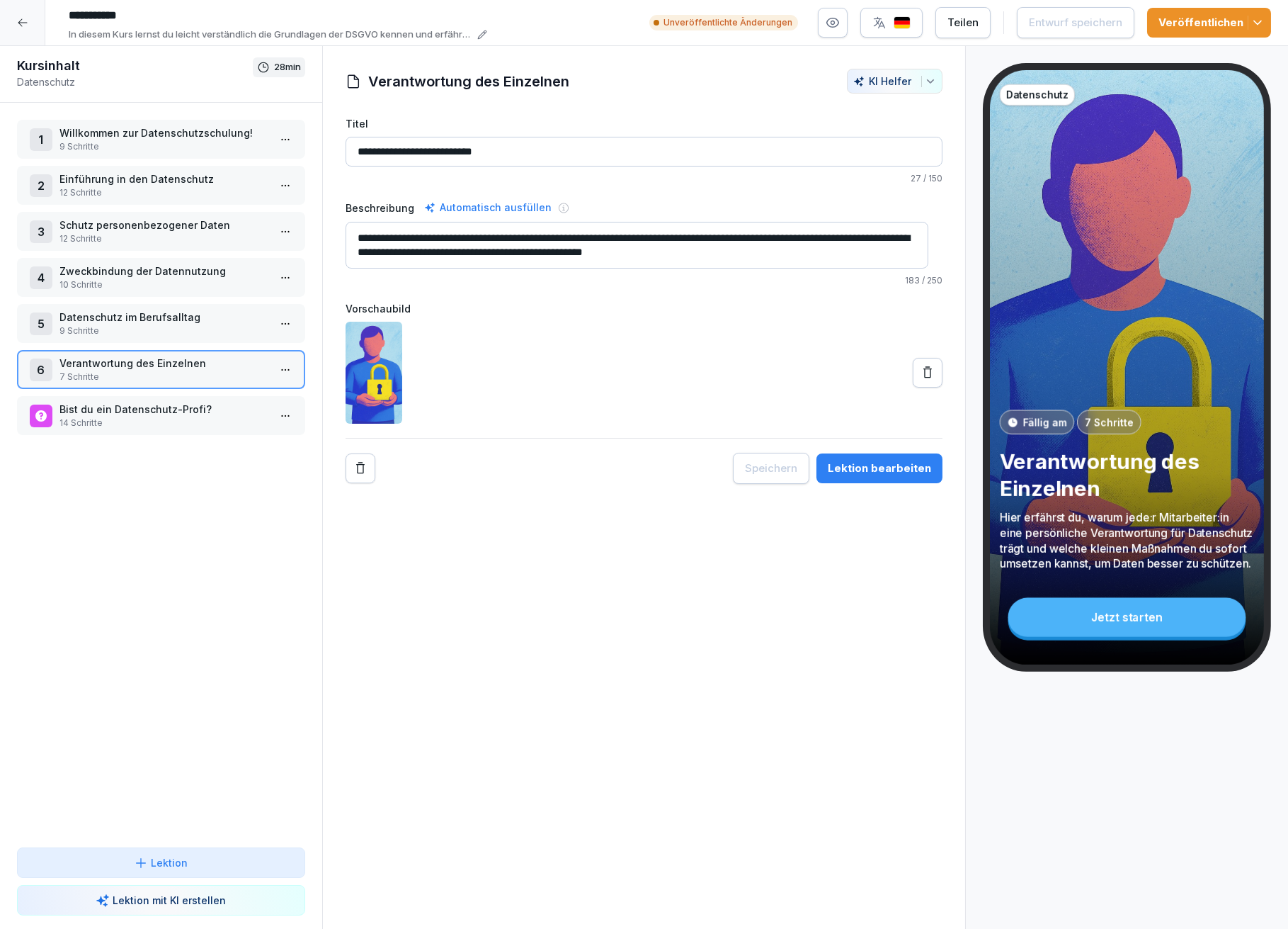
click at [857, 479] on button "Lektion bearbeiten" at bounding box center [880, 468] width 126 height 30
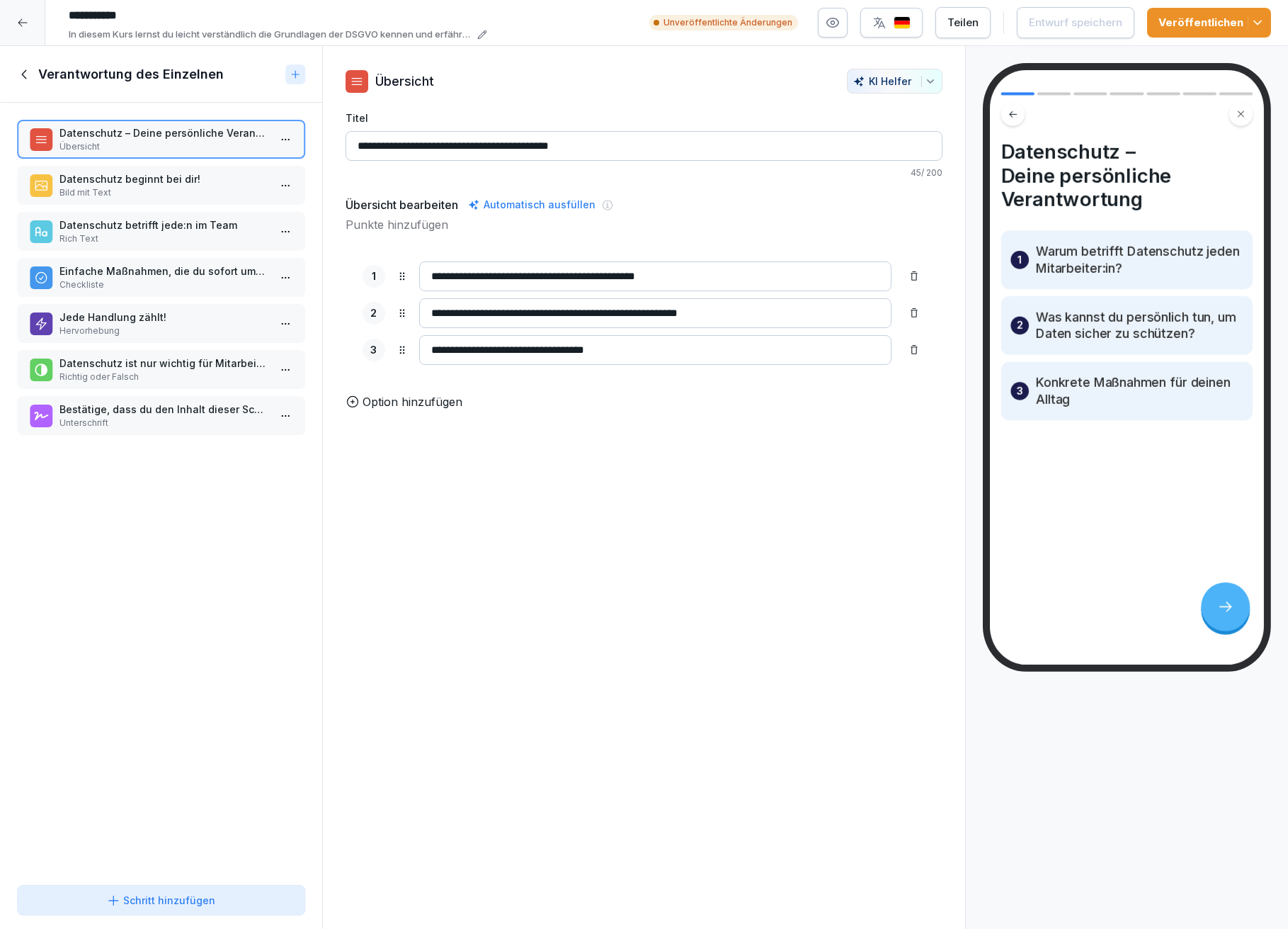
click at [247, 181] on p "Datenschutz beginnt bei dir!" at bounding box center [164, 179] width 209 height 15
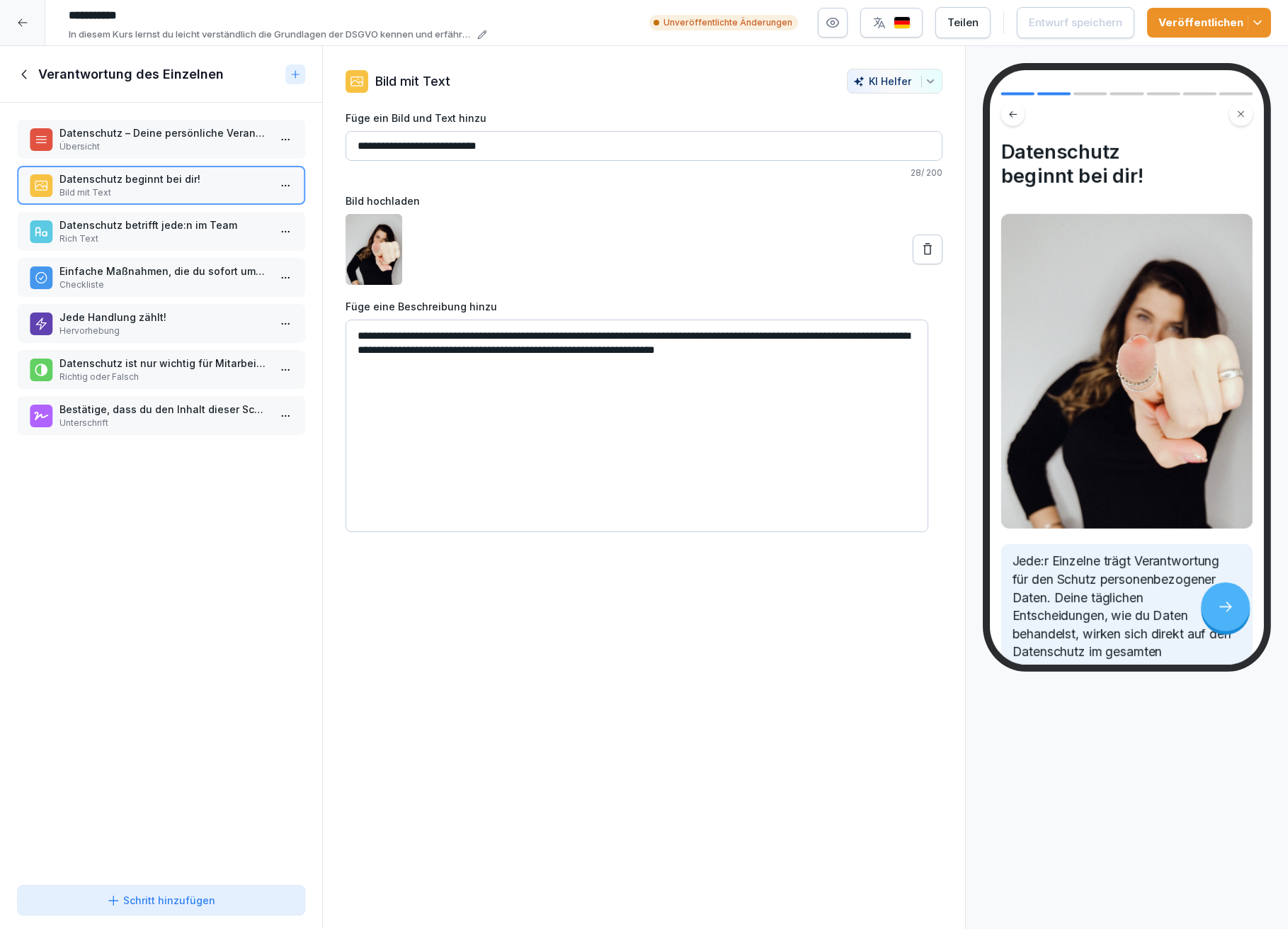
click at [122, 190] on p "Bild mit Text" at bounding box center [164, 193] width 209 height 13
click at [109, 128] on p "Datenschutz – Deine persönliche Verantwortung" at bounding box center [164, 132] width 209 height 15
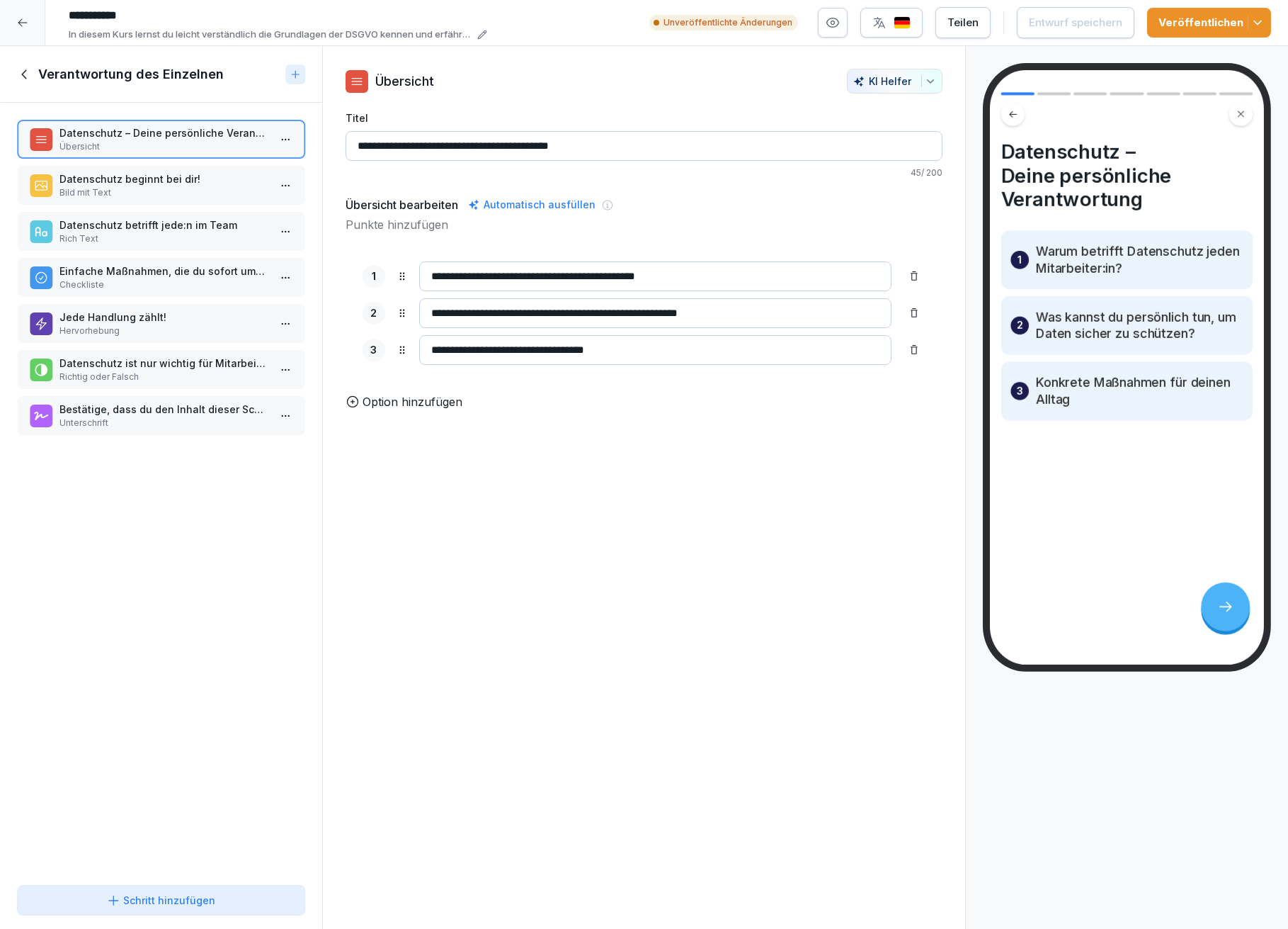
click at [24, 71] on icon at bounding box center [24, 74] width 5 height 10
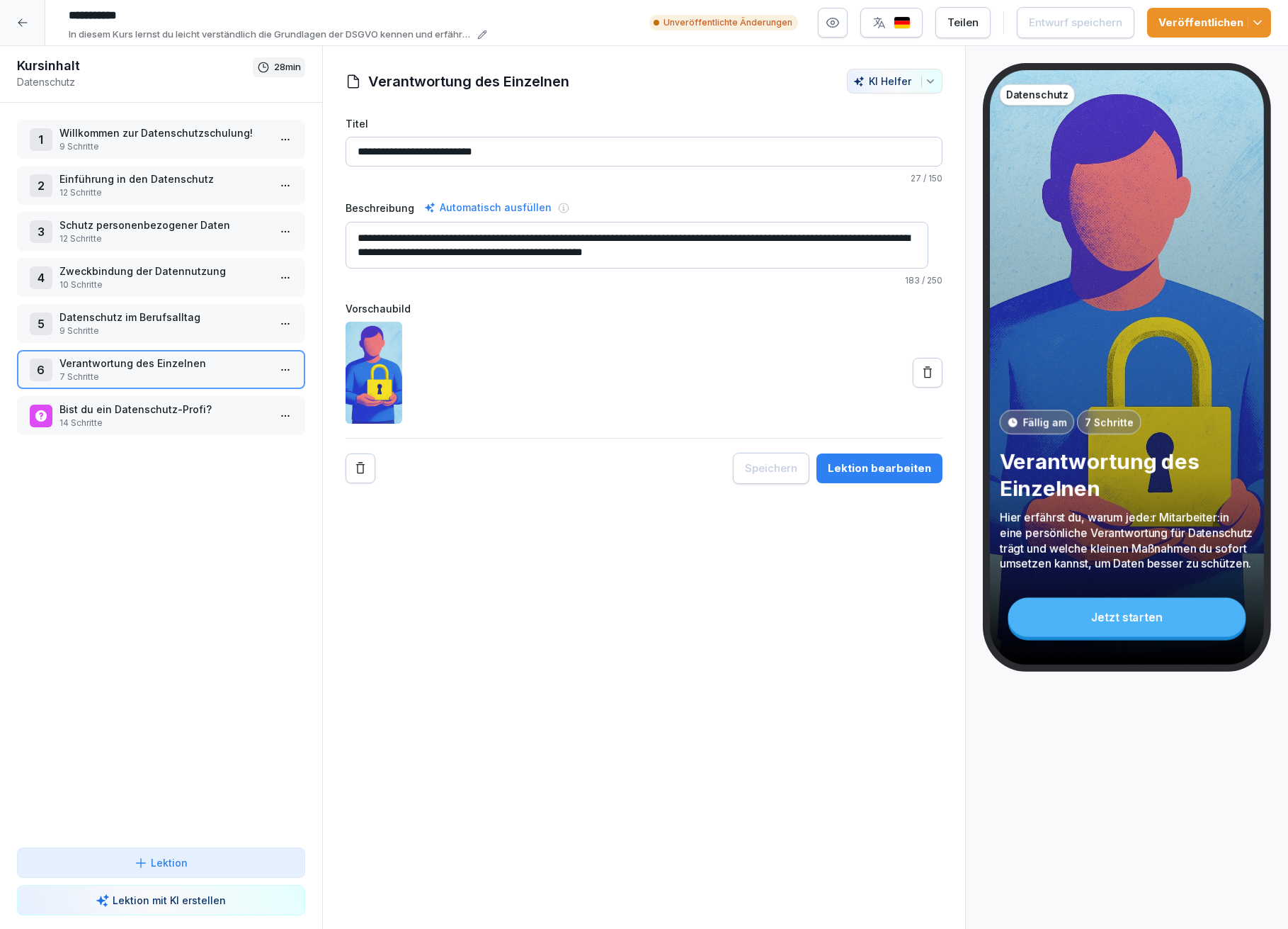
click at [139, 316] on p "Datenschutz im Berufsalltag" at bounding box center [164, 316] width 209 height 15
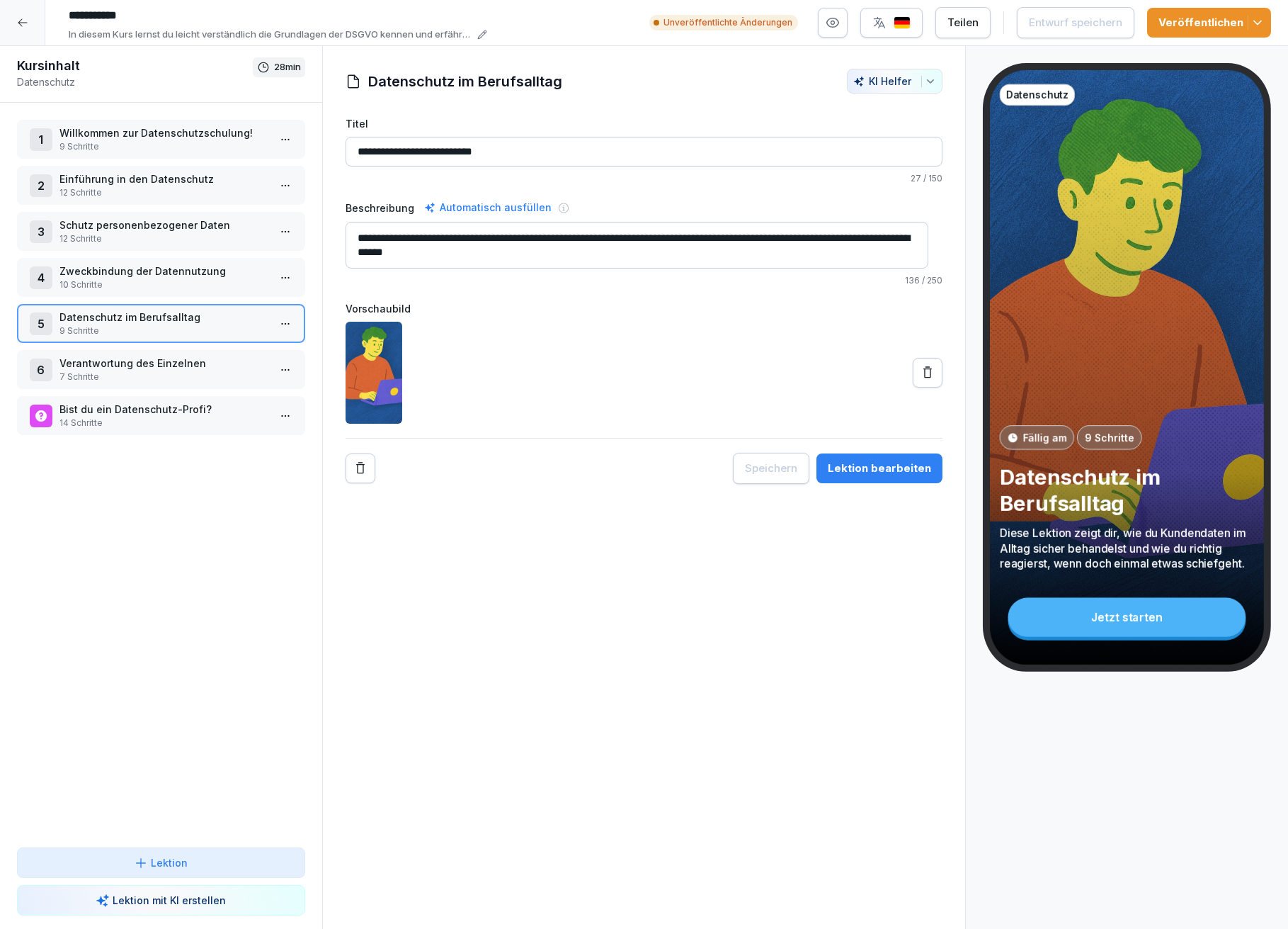
click at [862, 468] on div "Lektion bearbeiten" at bounding box center [880, 468] width 103 height 16
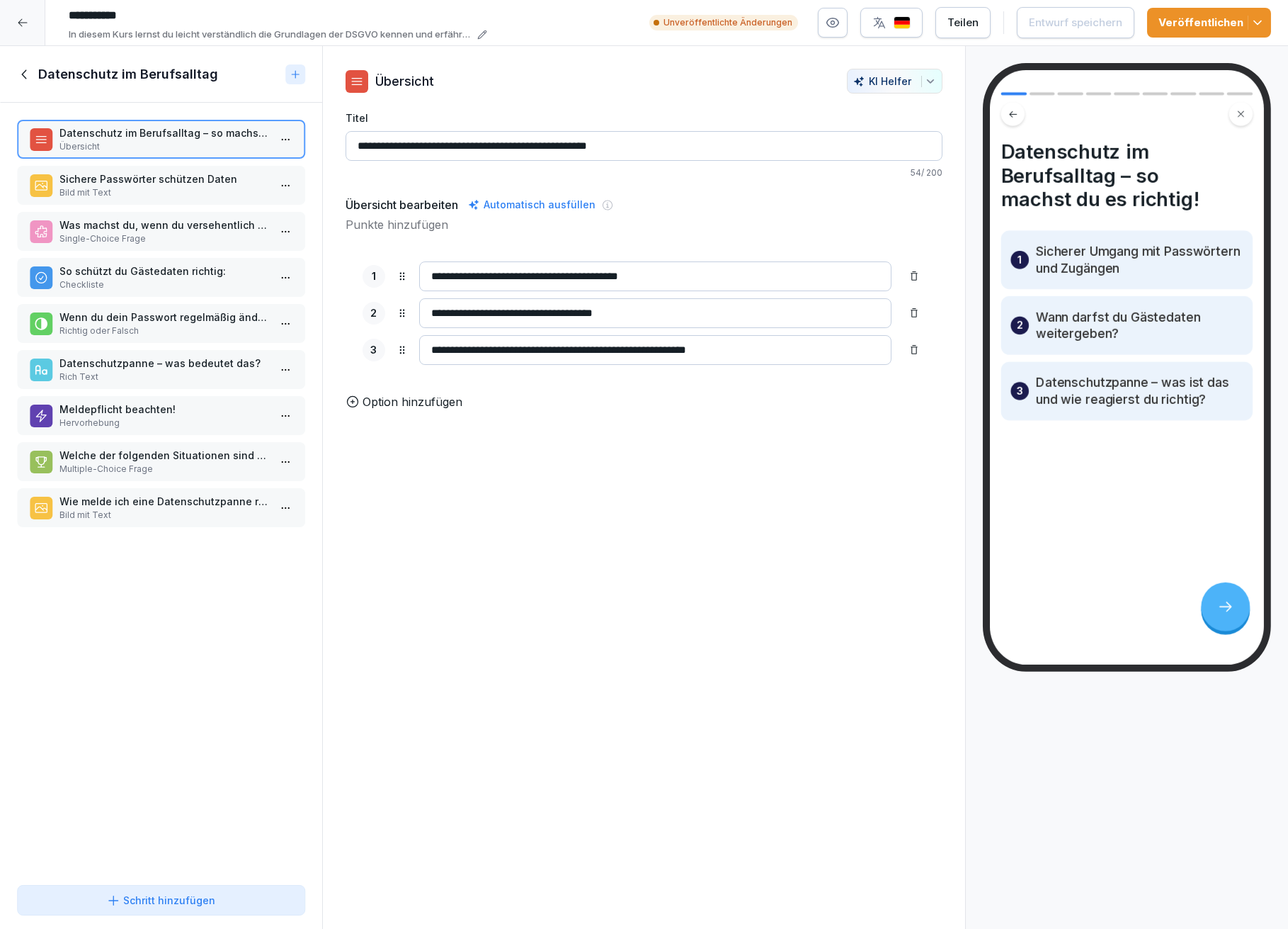
click at [146, 181] on p "Sichere Passwörter schützen Daten" at bounding box center [164, 179] width 209 height 15
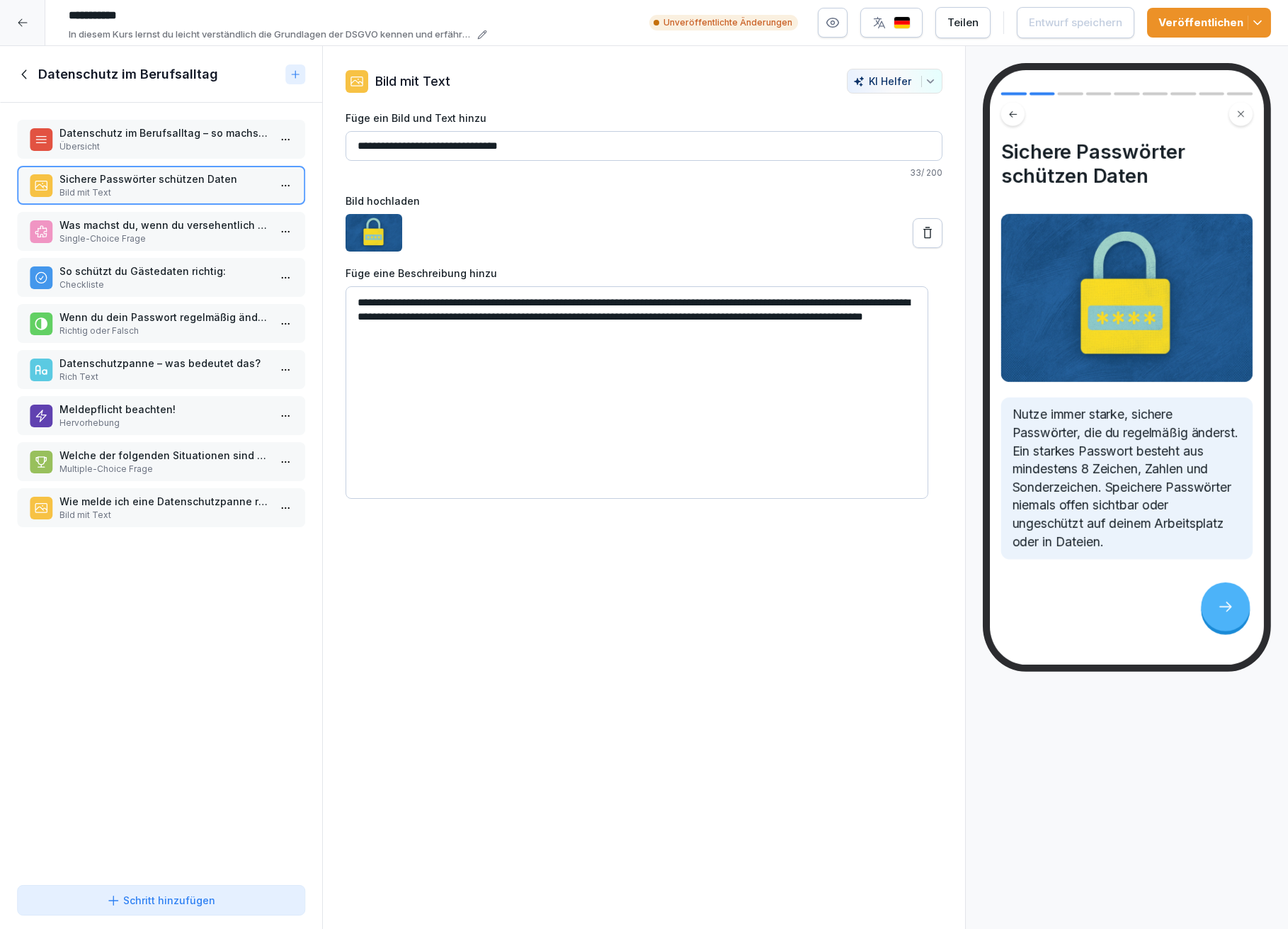
click at [140, 223] on p "Was machst du, wenn du versehentlich sensible Gästedaten per Mail an die falsch…" at bounding box center [164, 224] width 209 height 15
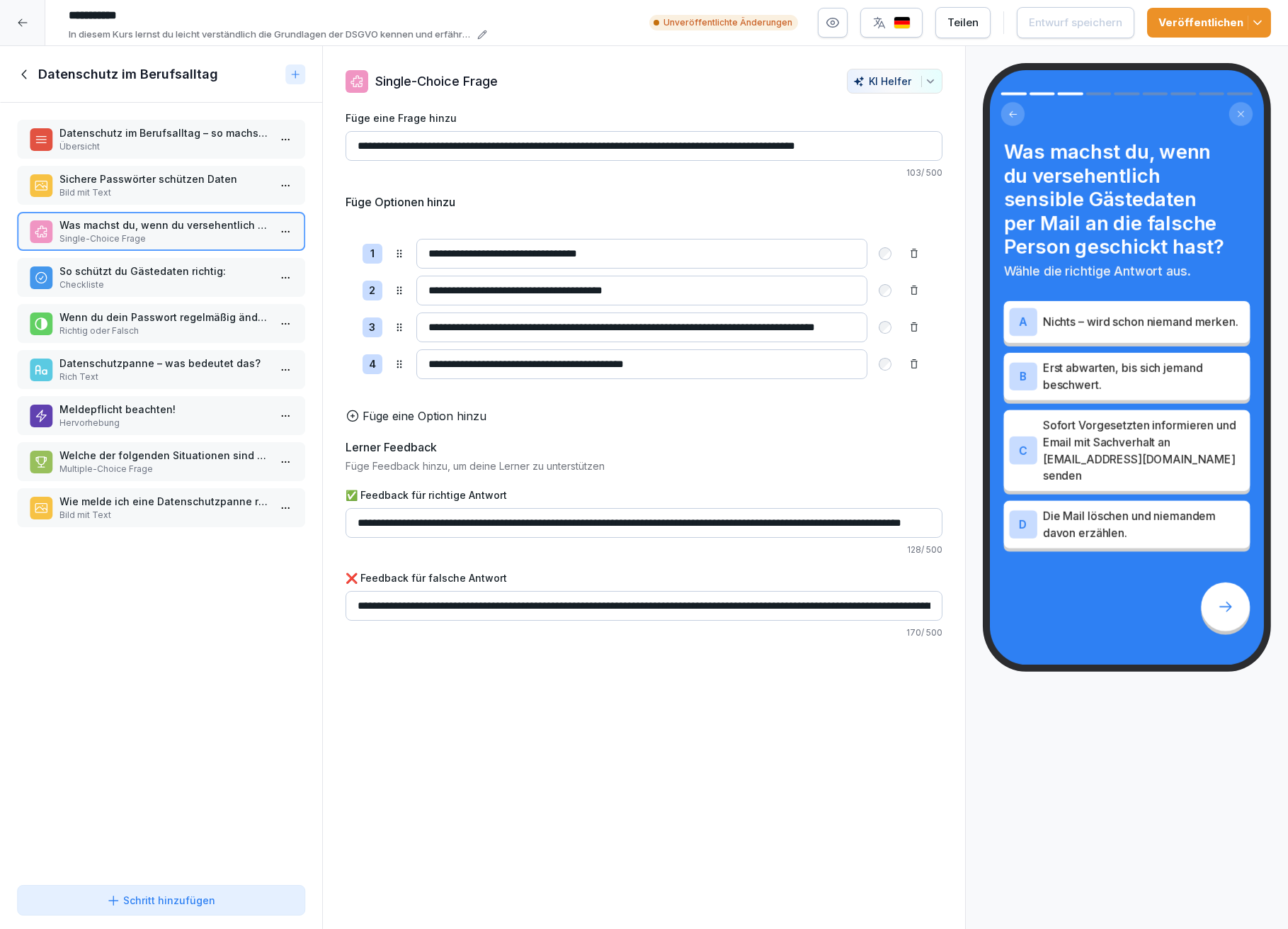
click at [117, 326] on p "Richtig oder Falsch" at bounding box center [164, 330] width 209 height 13
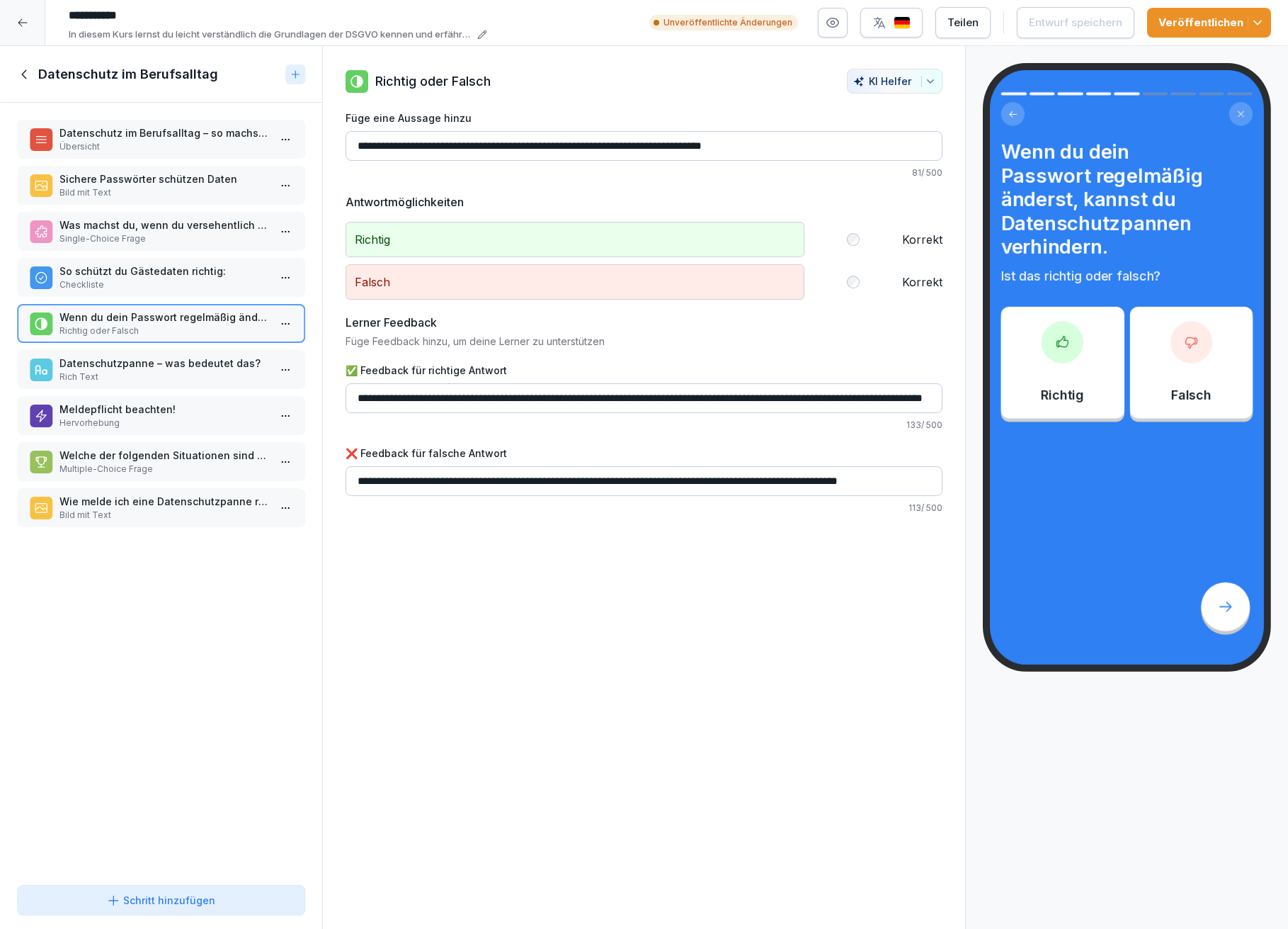
click at [110, 356] on p "Datenschutzpanne – was bedeutet das?" at bounding box center [164, 363] width 209 height 15
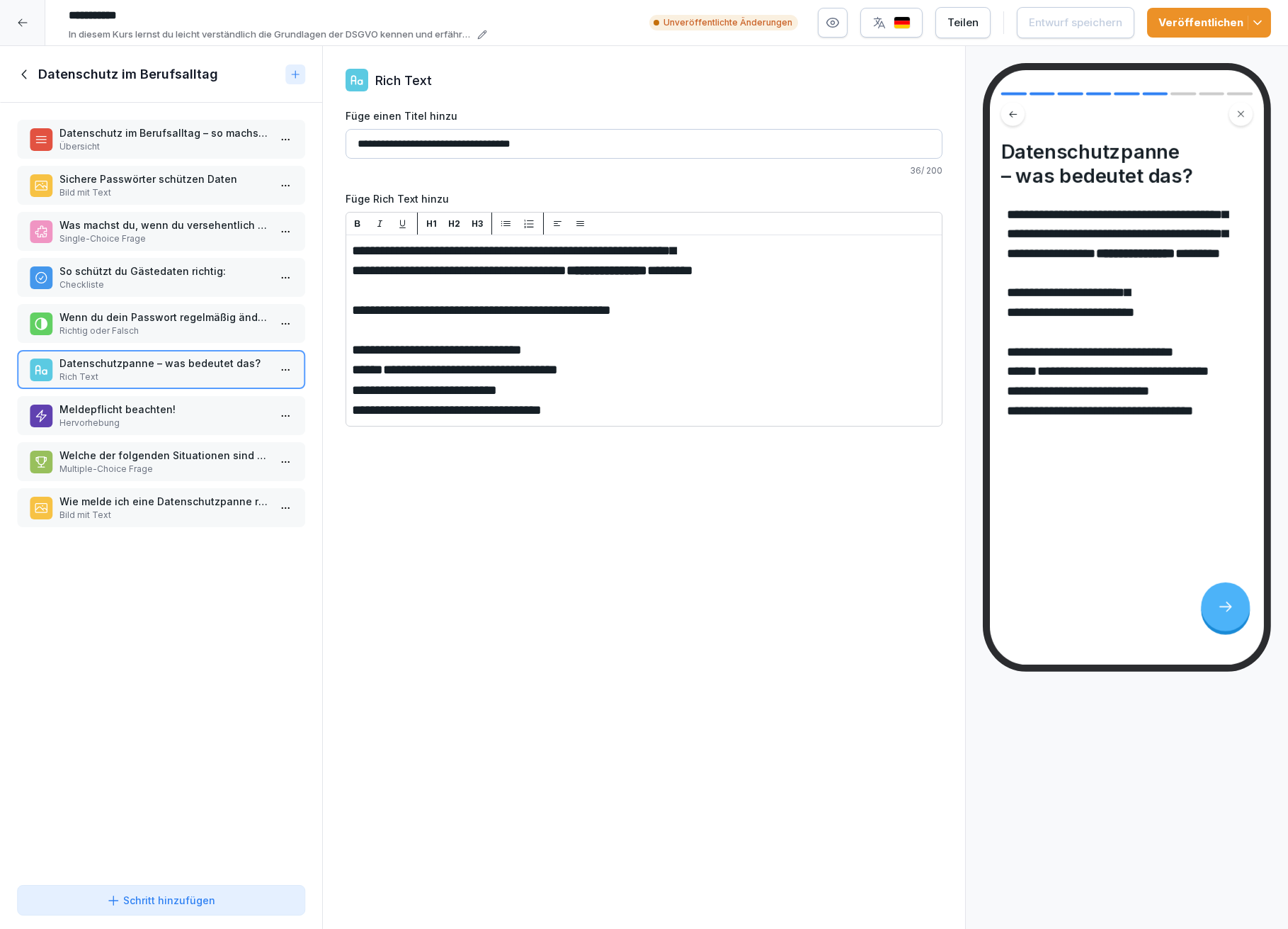
click at [113, 416] on p "Hervorhebung" at bounding box center [164, 422] width 209 height 13
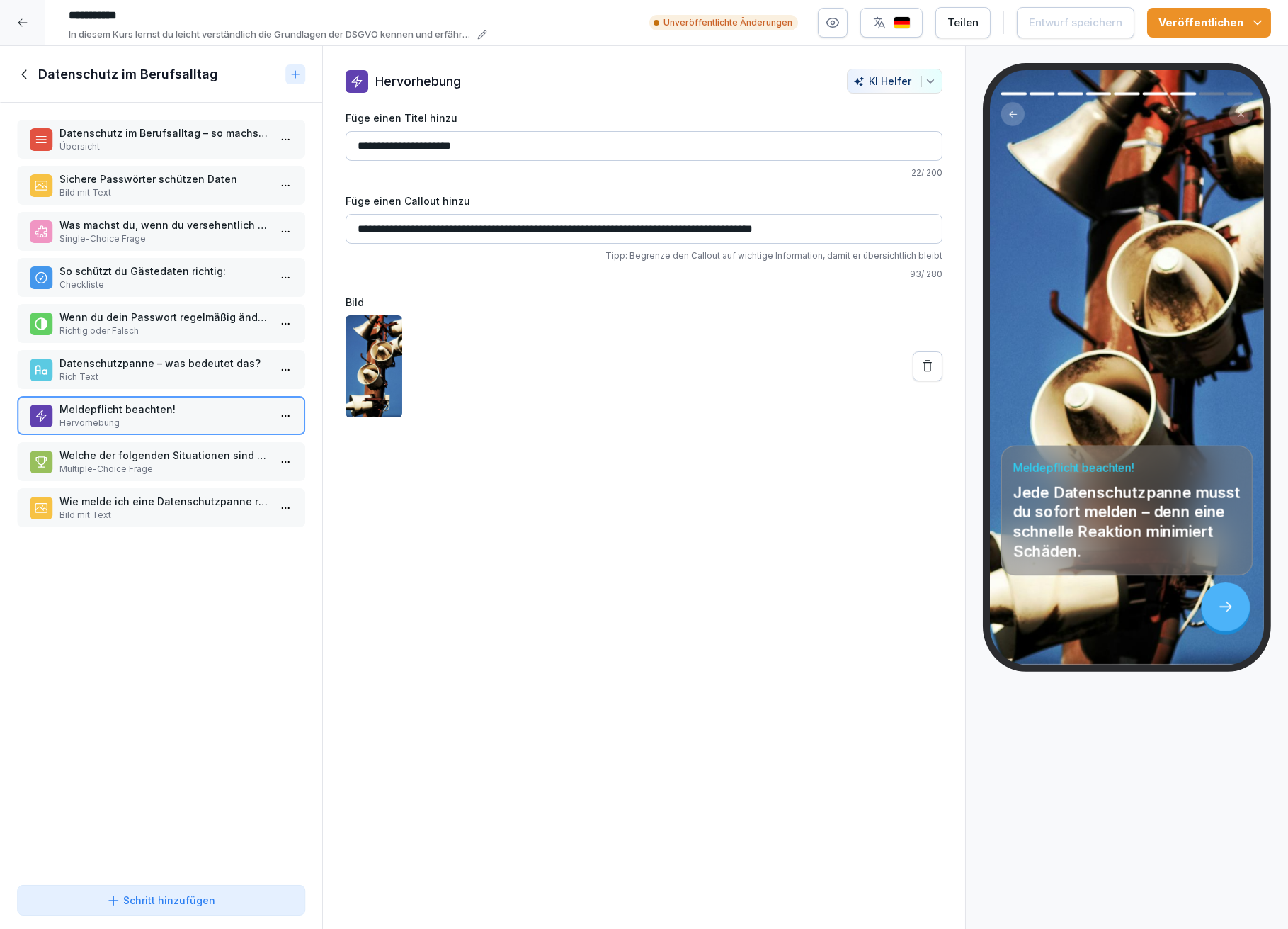
click at [118, 463] on p "Multiple-Choice Frage" at bounding box center [164, 469] width 209 height 13
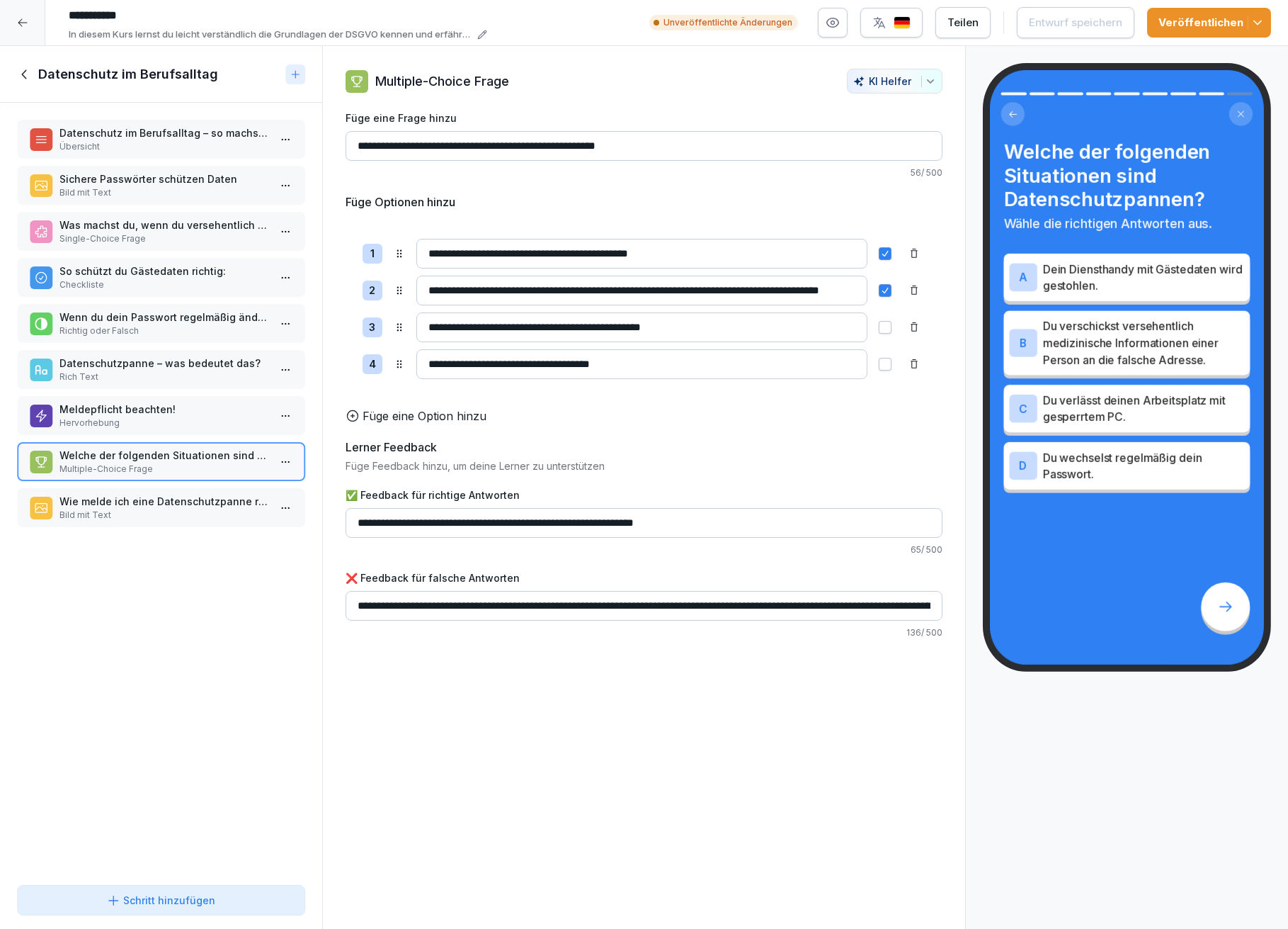
click at [124, 493] on p "Wie melde ich eine Datenschutzpanne richtig?" at bounding box center [164, 500] width 209 height 15
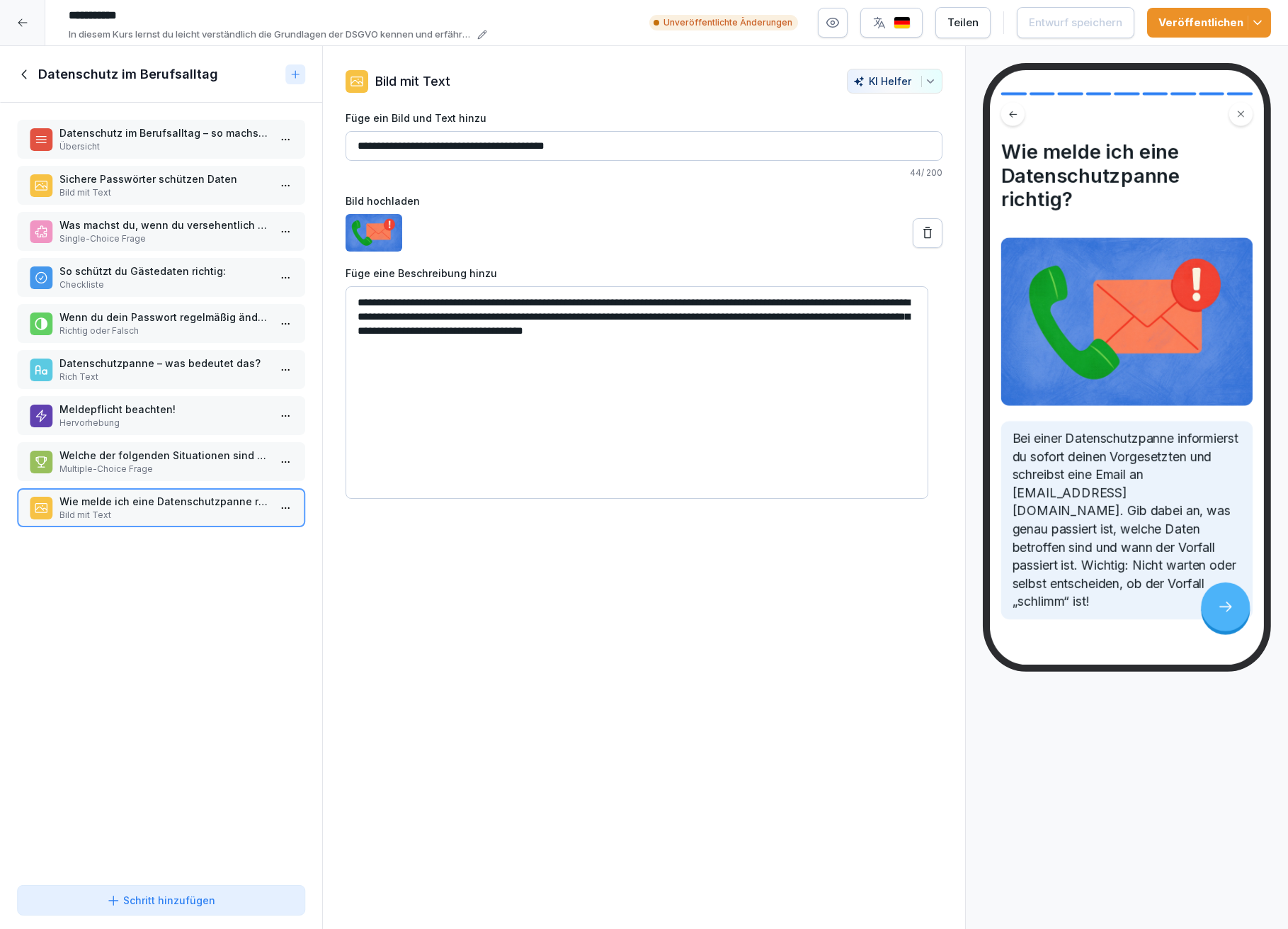
click at [23, 74] on icon at bounding box center [25, 74] width 16 height 16
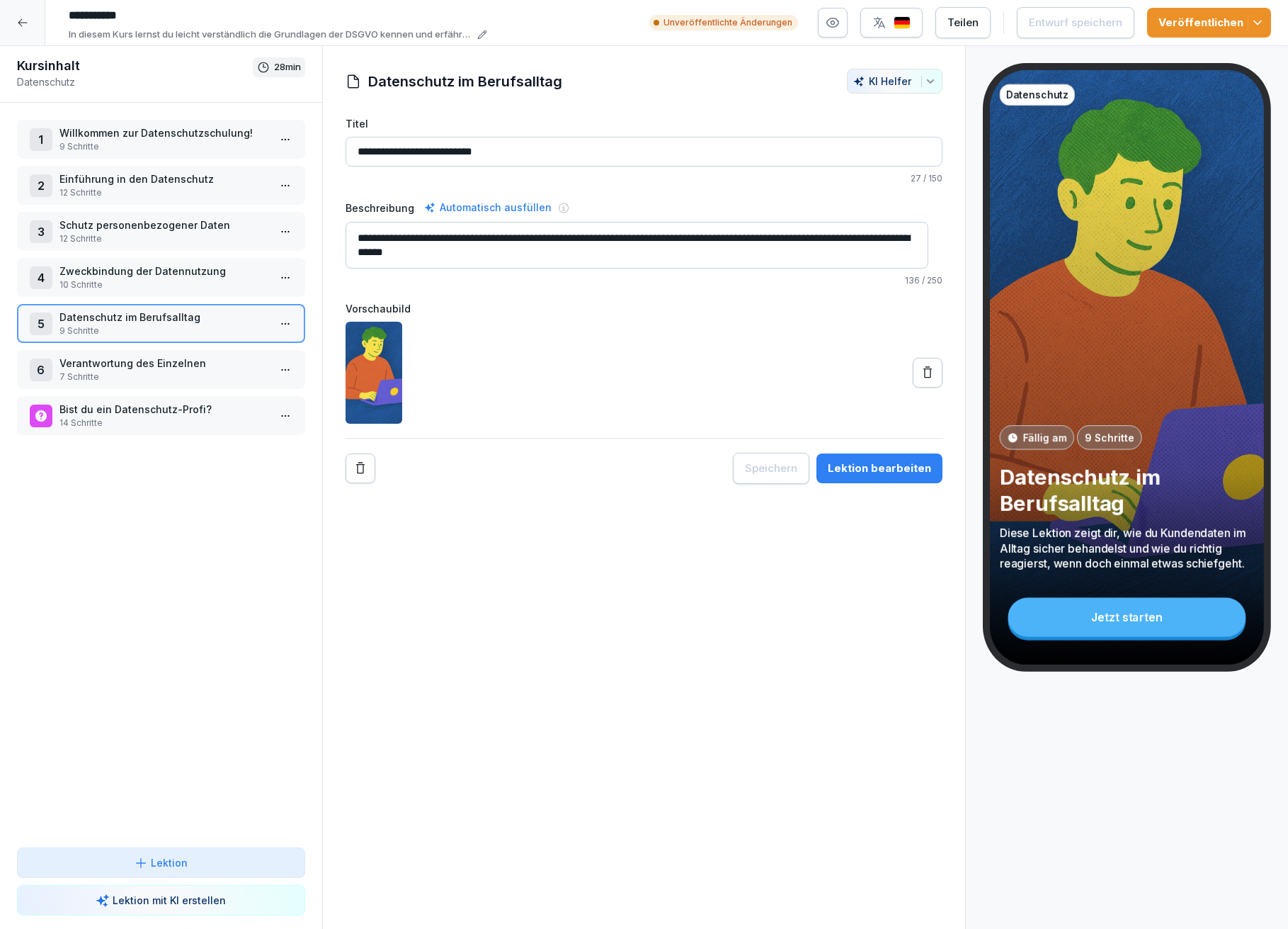
click at [106, 371] on p "7 Schritte" at bounding box center [164, 377] width 209 height 13
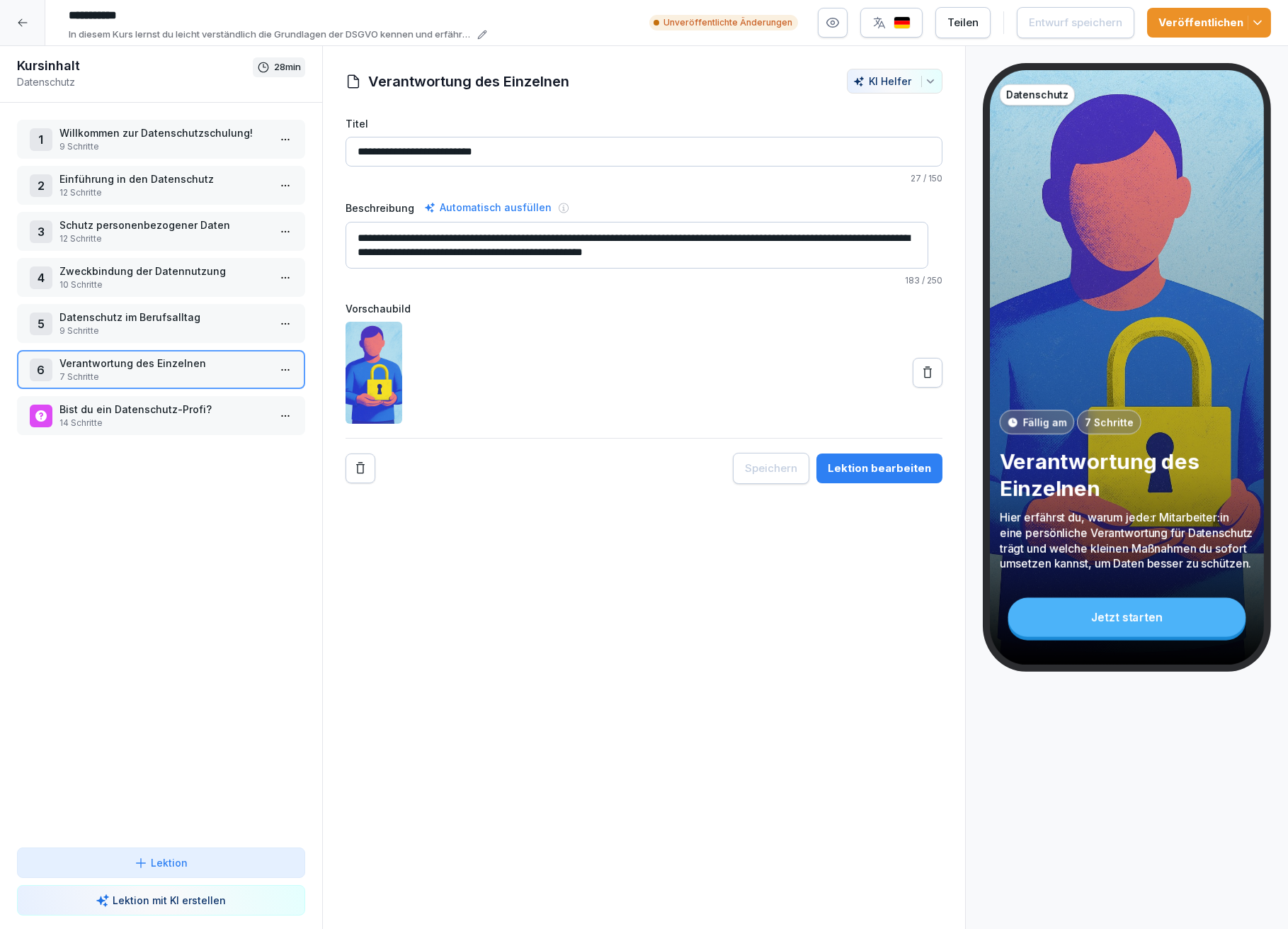
click at [835, 475] on div "Lektion bearbeiten" at bounding box center [880, 468] width 103 height 16
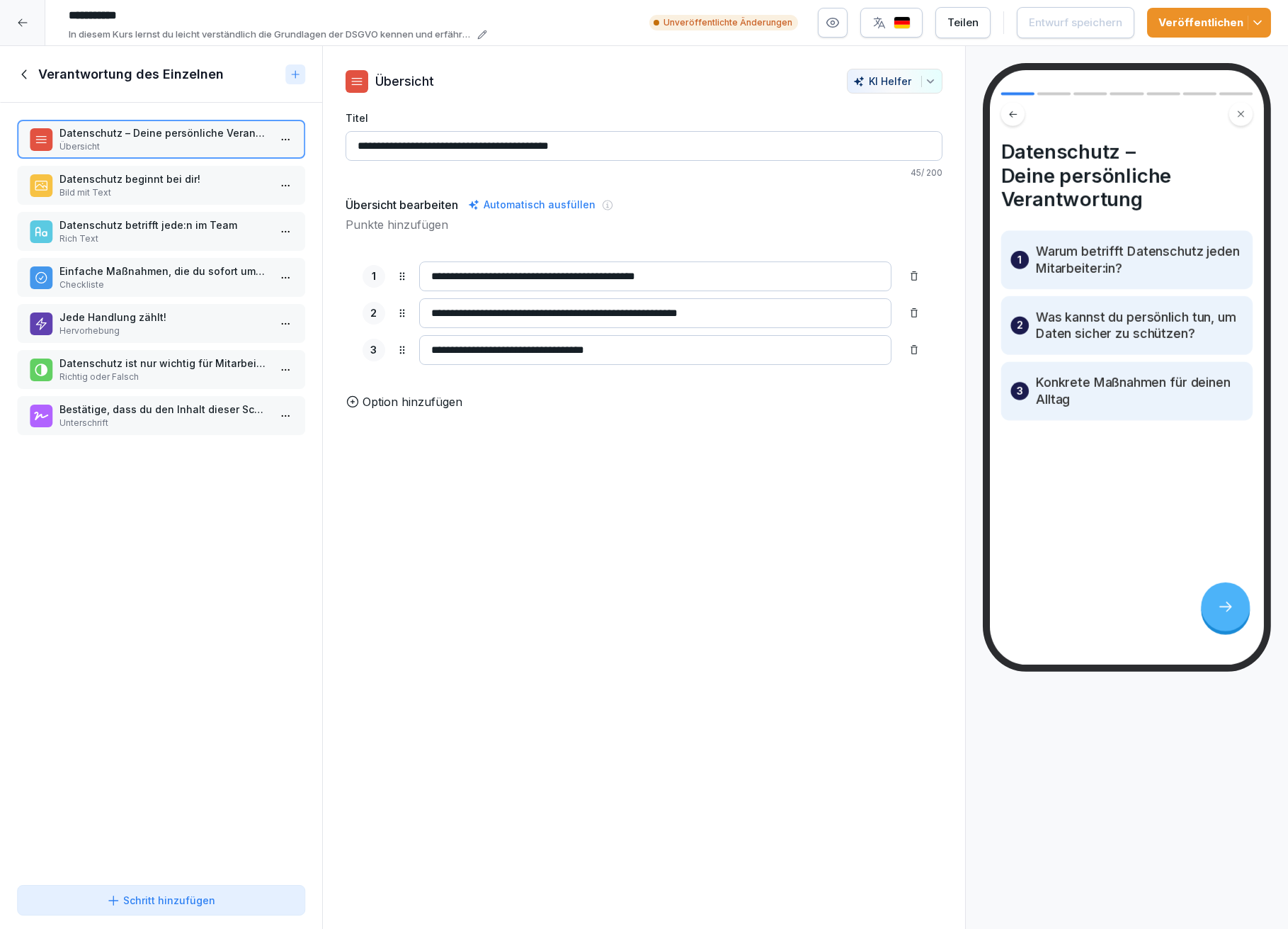
click at [109, 127] on p "Datenschutz – Deine persönliche Verantwortung" at bounding box center [164, 132] width 209 height 15
click at [82, 177] on p "Datenschutz beginnt bei dir!" at bounding box center [164, 179] width 209 height 15
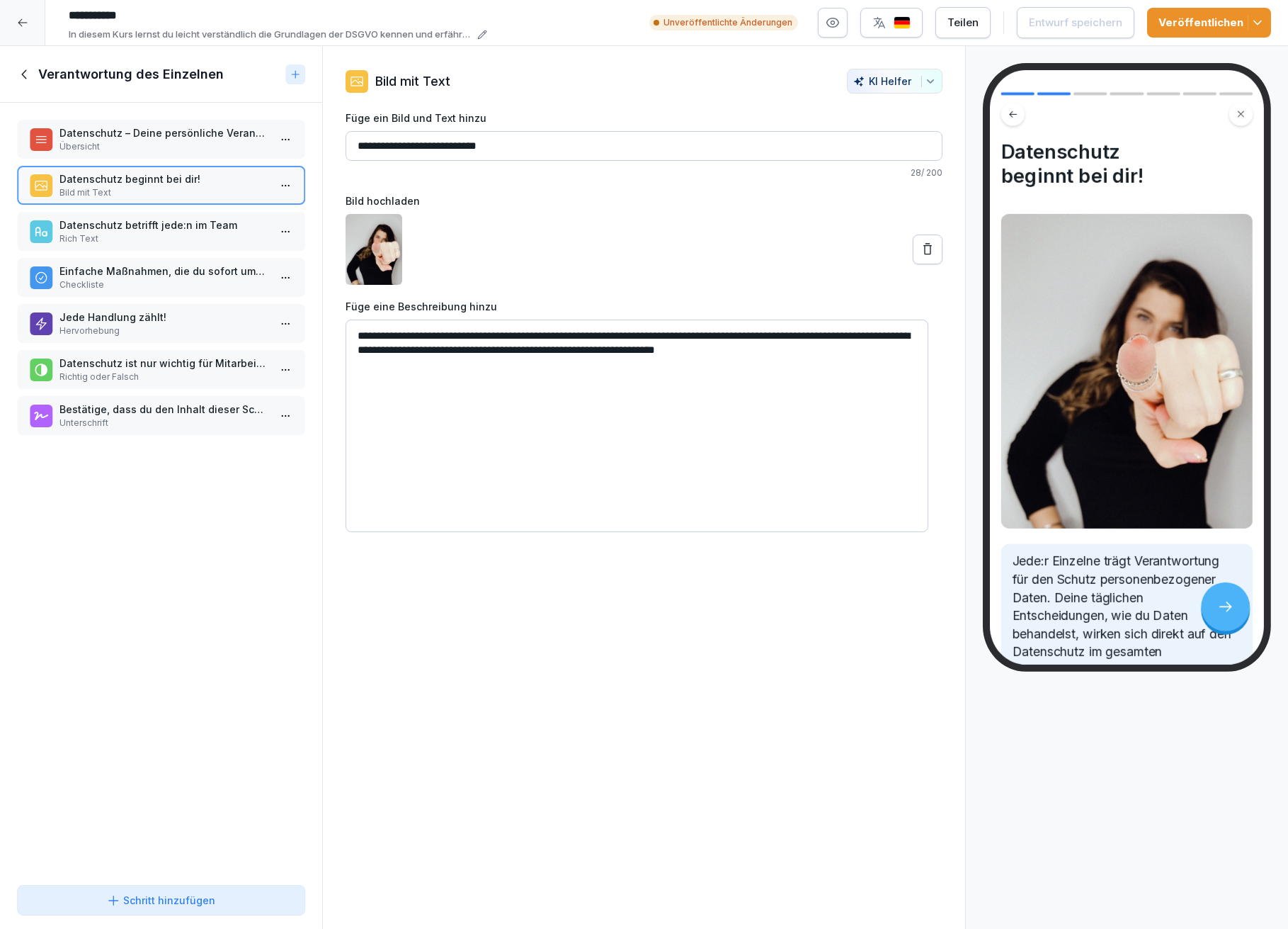
click at [89, 225] on p "Datenschutz betrifft jede:n im Team" at bounding box center [164, 224] width 209 height 15
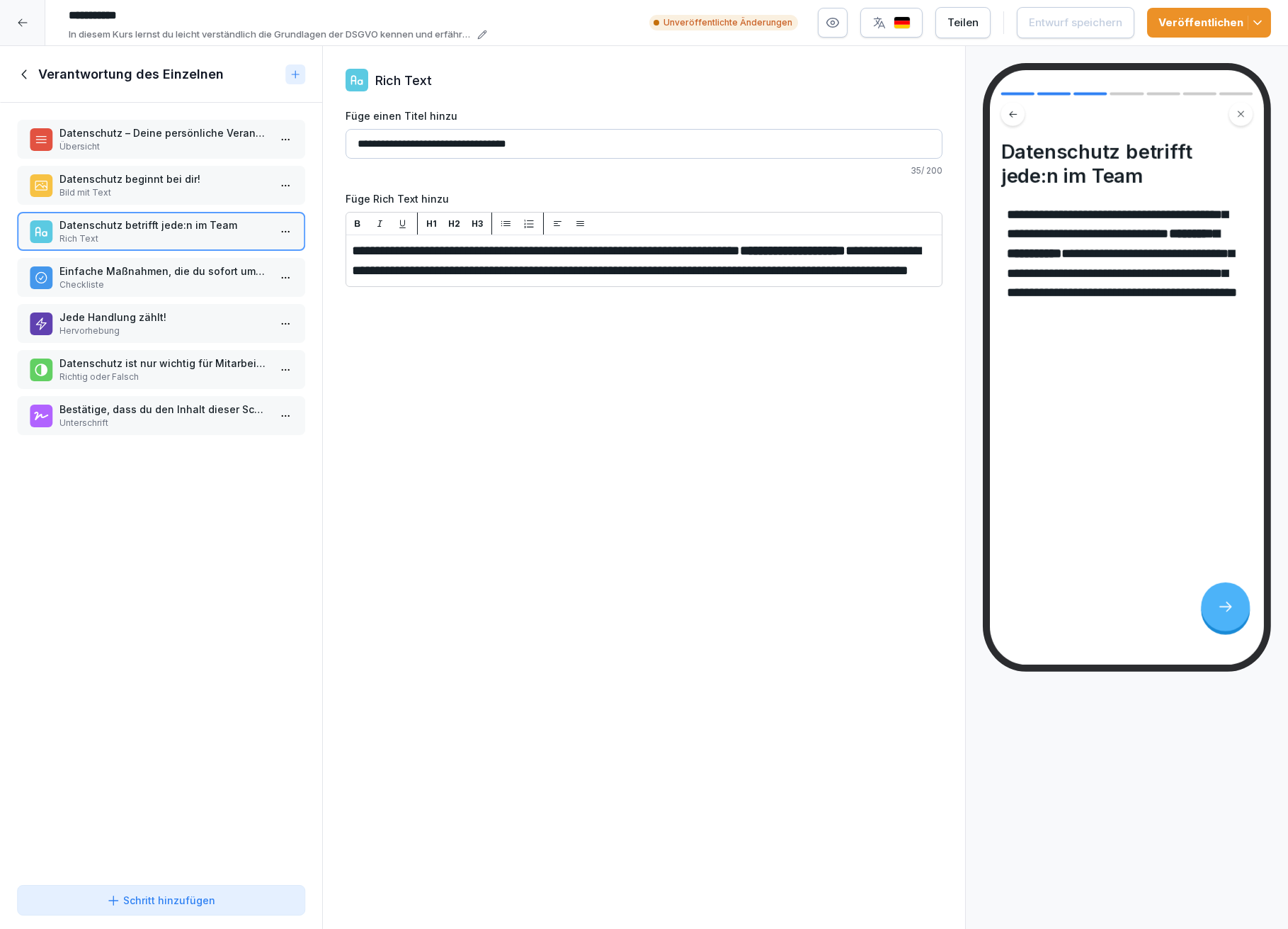
click at [92, 279] on p "Checkliste" at bounding box center [164, 285] width 209 height 13
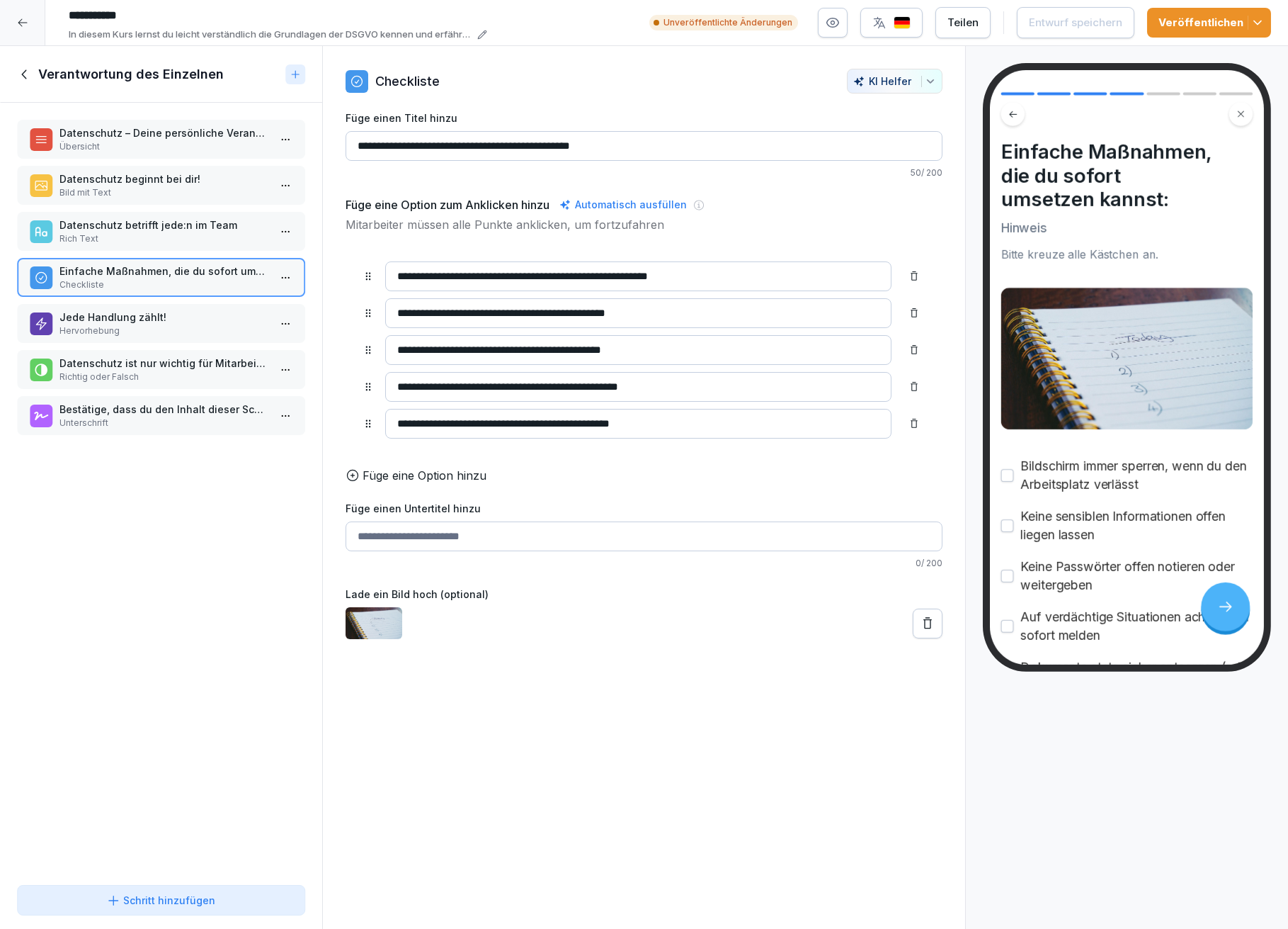
click at [96, 324] on p "Hervorhebung" at bounding box center [164, 330] width 209 height 13
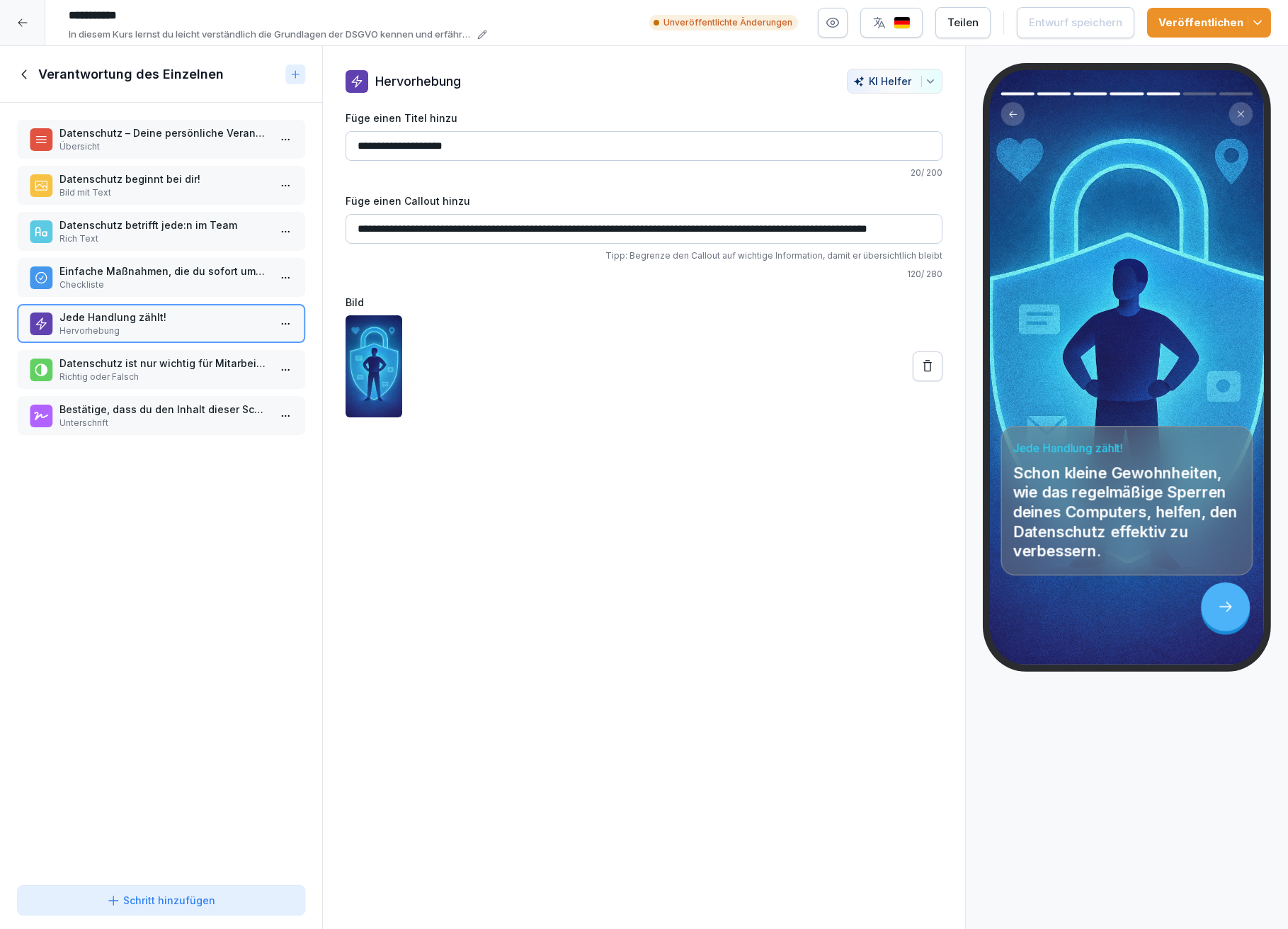
click at [96, 361] on p "Datenschutz ist nur wichtig für Mitarbeiter:innen mit IT-Aufgaben." at bounding box center [164, 363] width 209 height 15
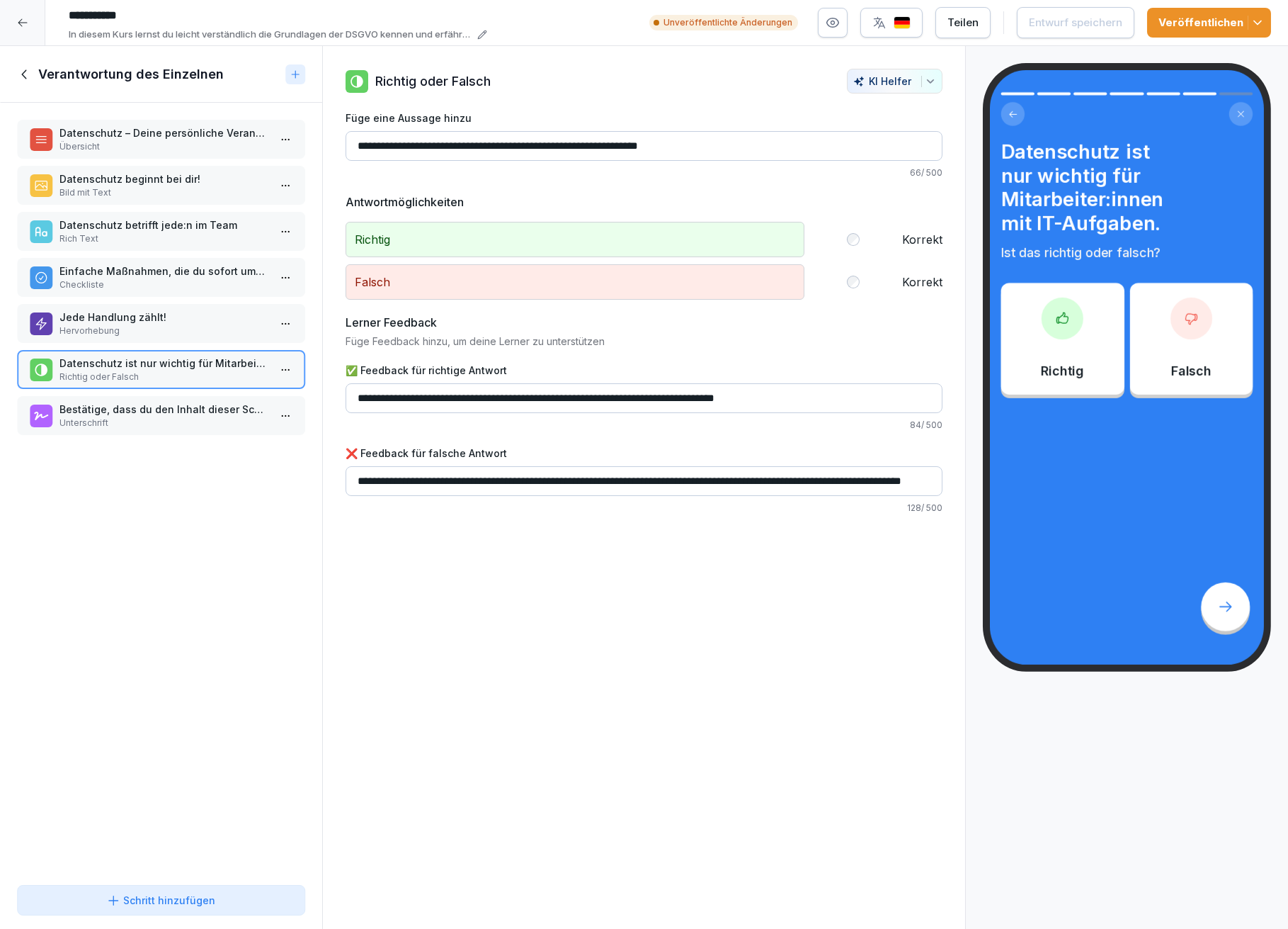
click at [94, 416] on p "Unterschrift" at bounding box center [164, 422] width 209 height 13
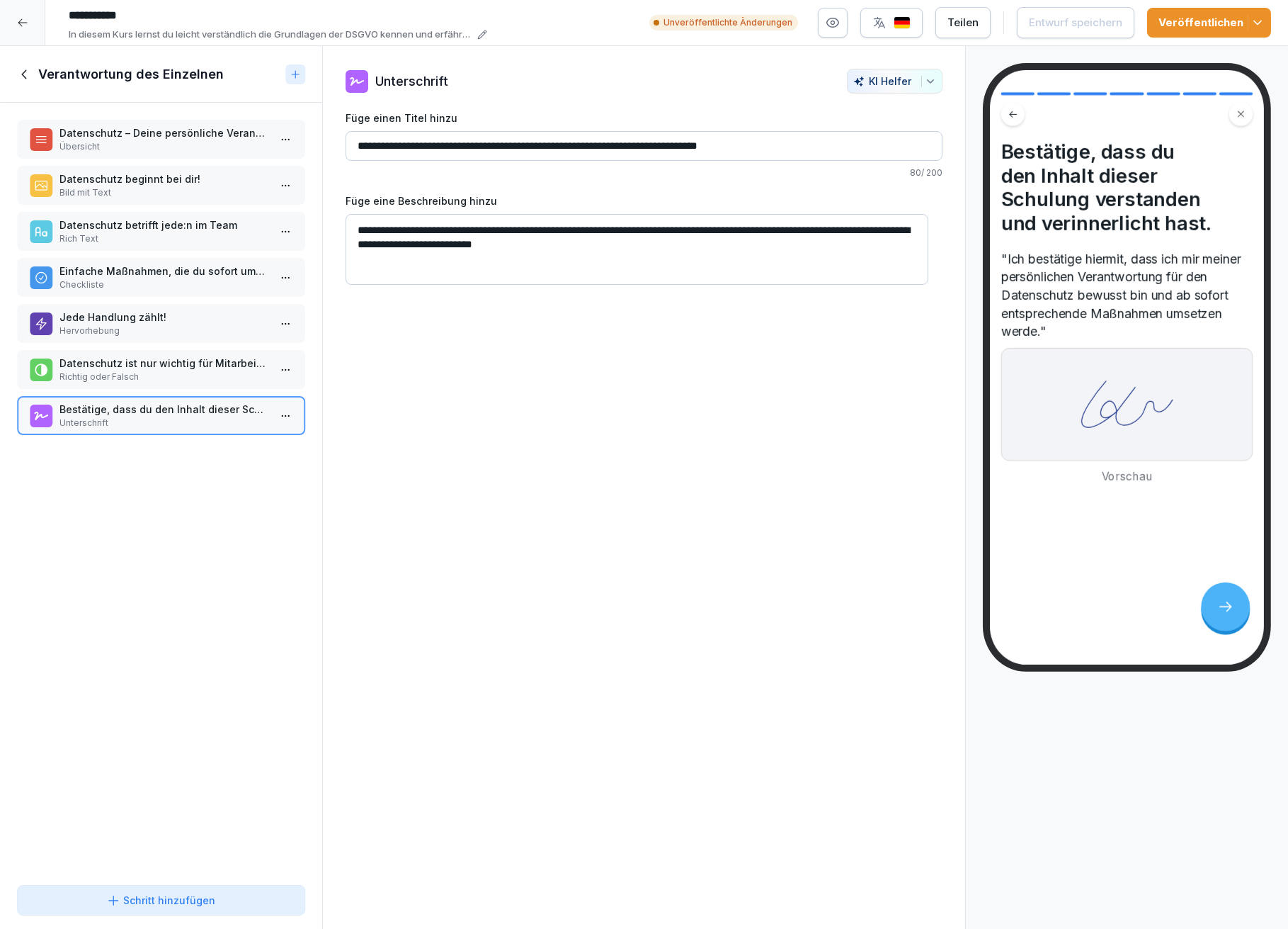
click at [20, 21] on icon at bounding box center [22, 22] width 11 height 11
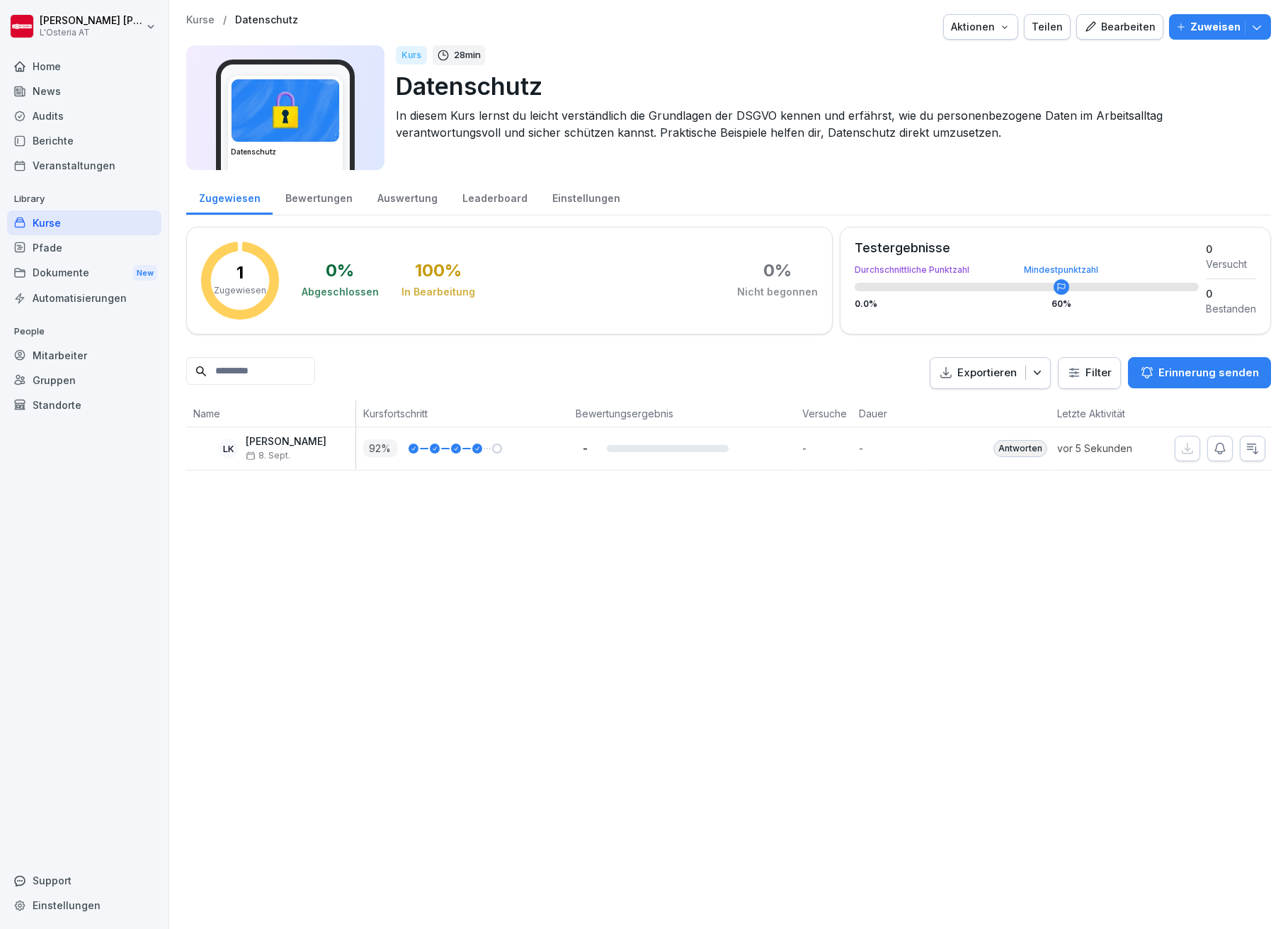
click at [84, 221] on div "Kurse" at bounding box center [84, 223] width 154 height 25
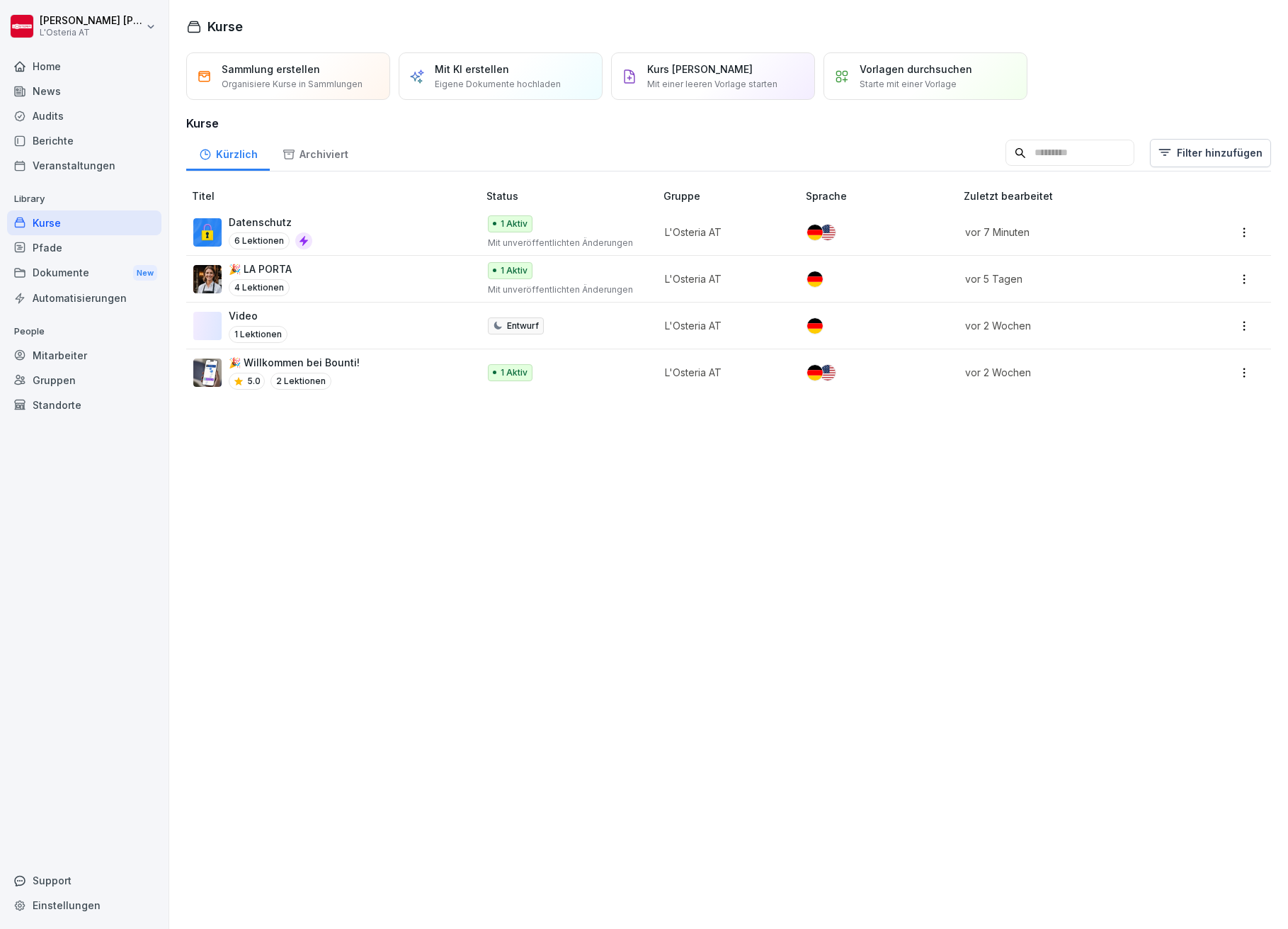
click at [274, 223] on p "Datenschutz" at bounding box center [270, 222] width 83 height 15
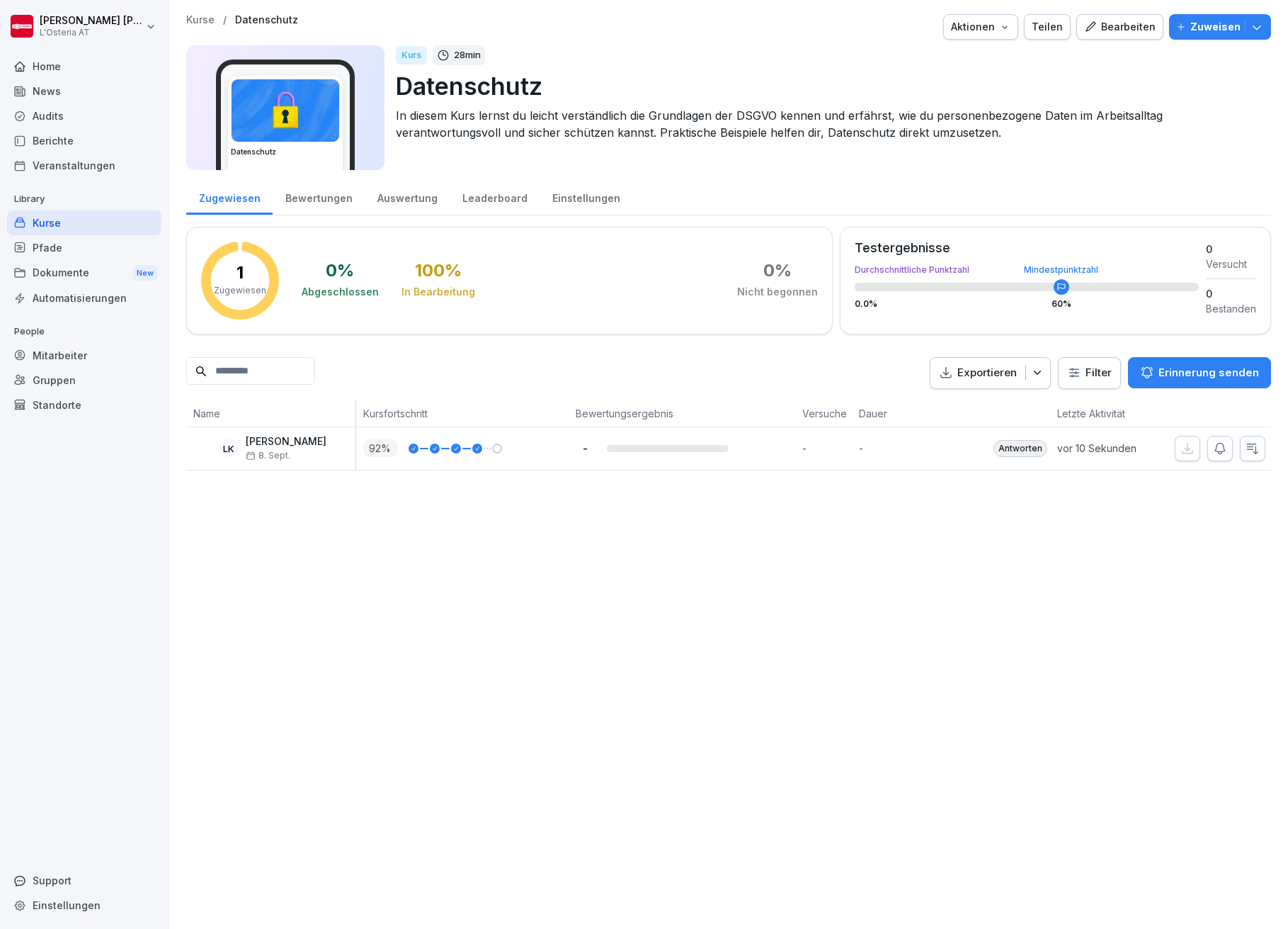
click at [1125, 25] on div "Bearbeiten" at bounding box center [1121, 27] width 72 height 16
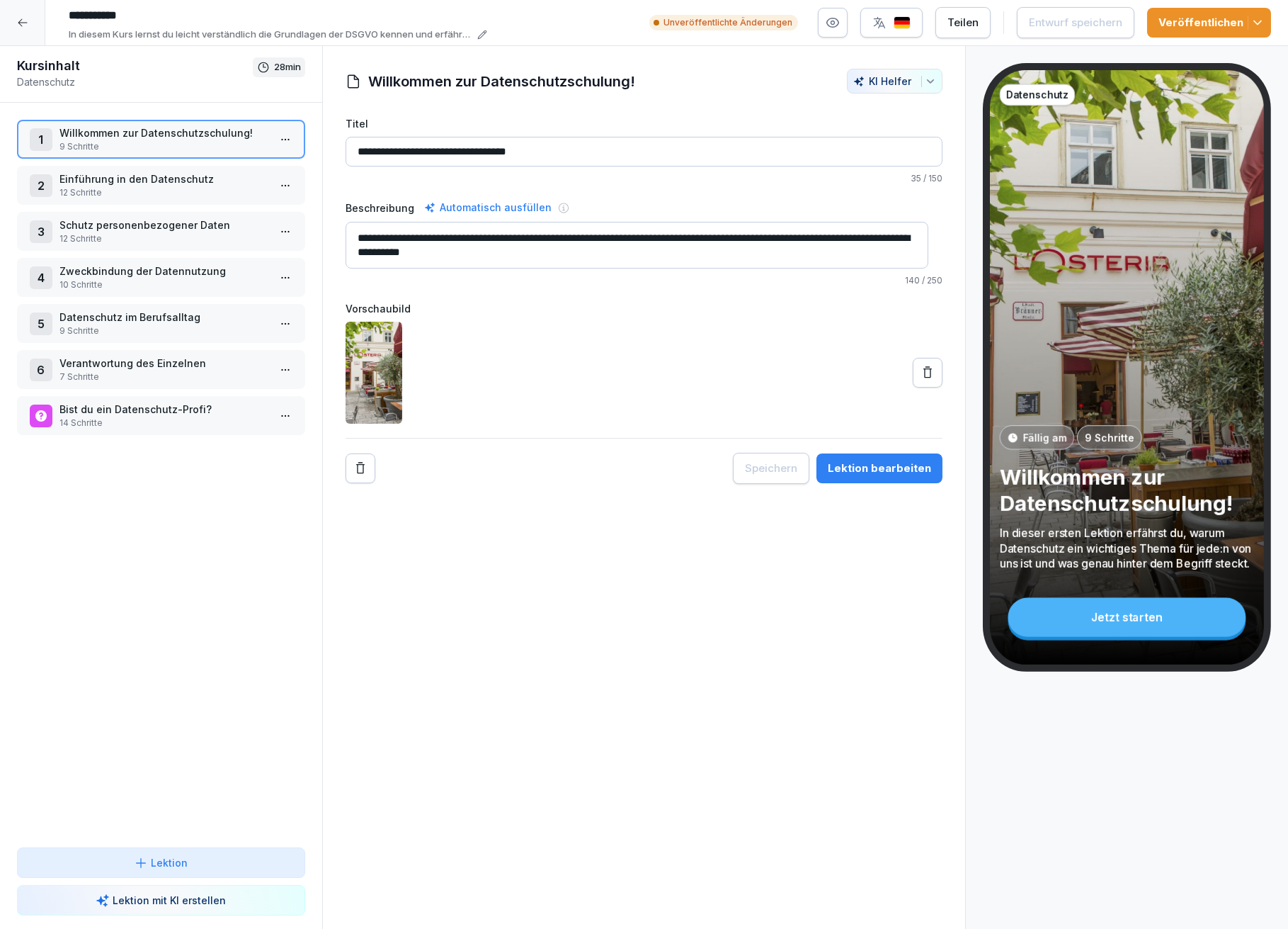
click at [112, 416] on p "14 Schritte" at bounding box center [164, 422] width 209 height 13
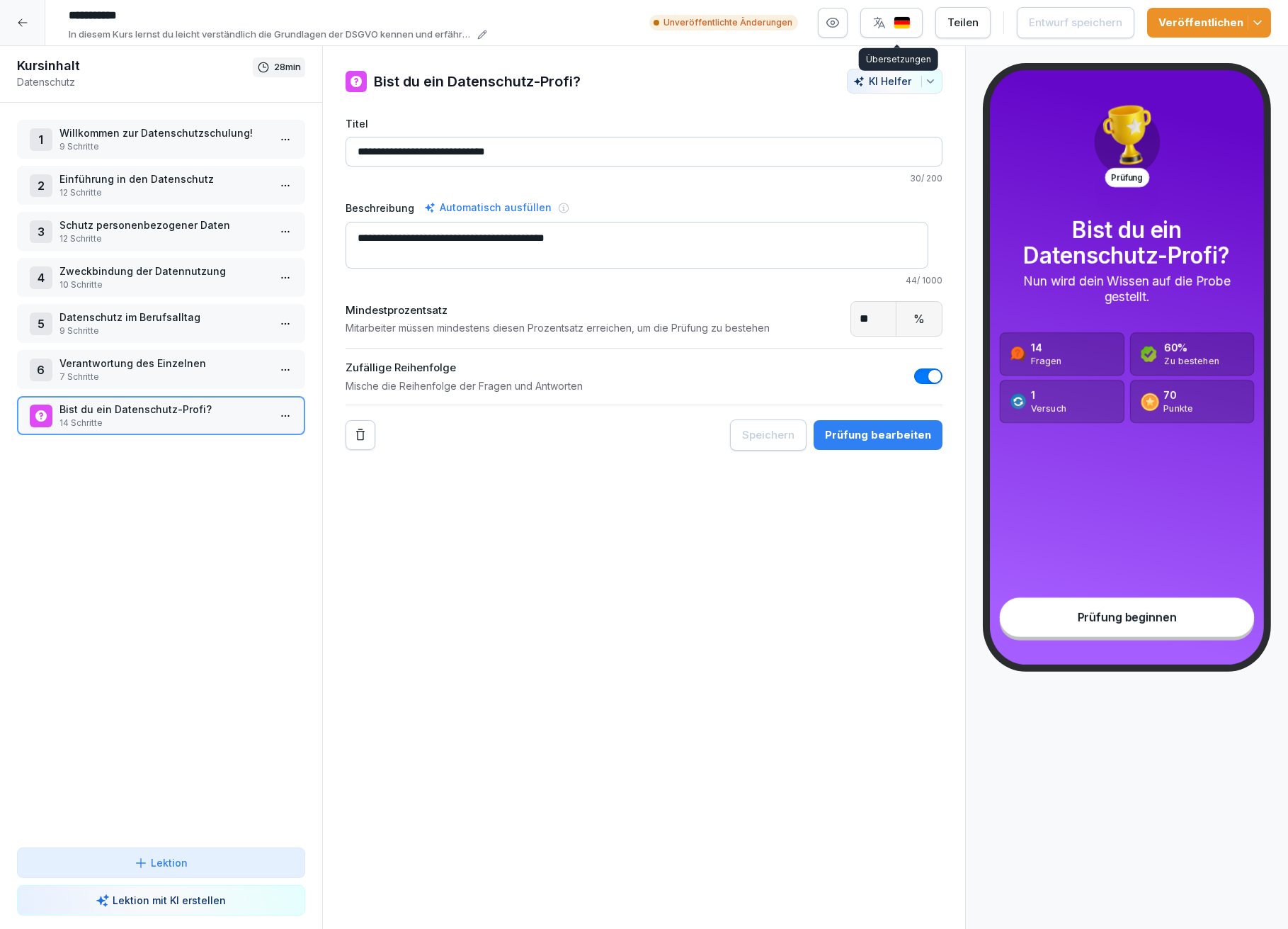
click at [911, 25] on img "button" at bounding box center [902, 23] width 17 height 13
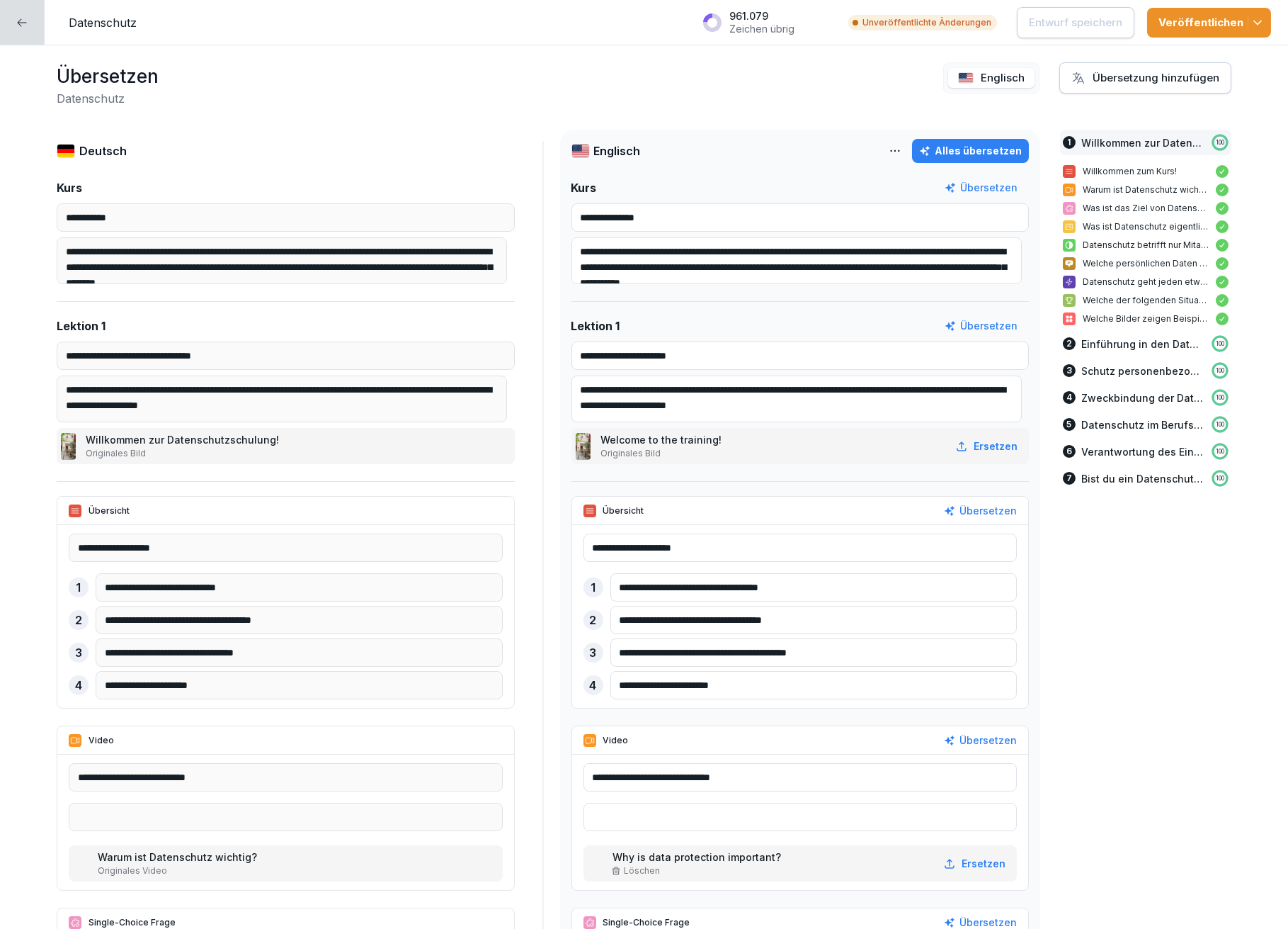
click at [17, 24] on icon at bounding box center [22, 22] width 11 height 11
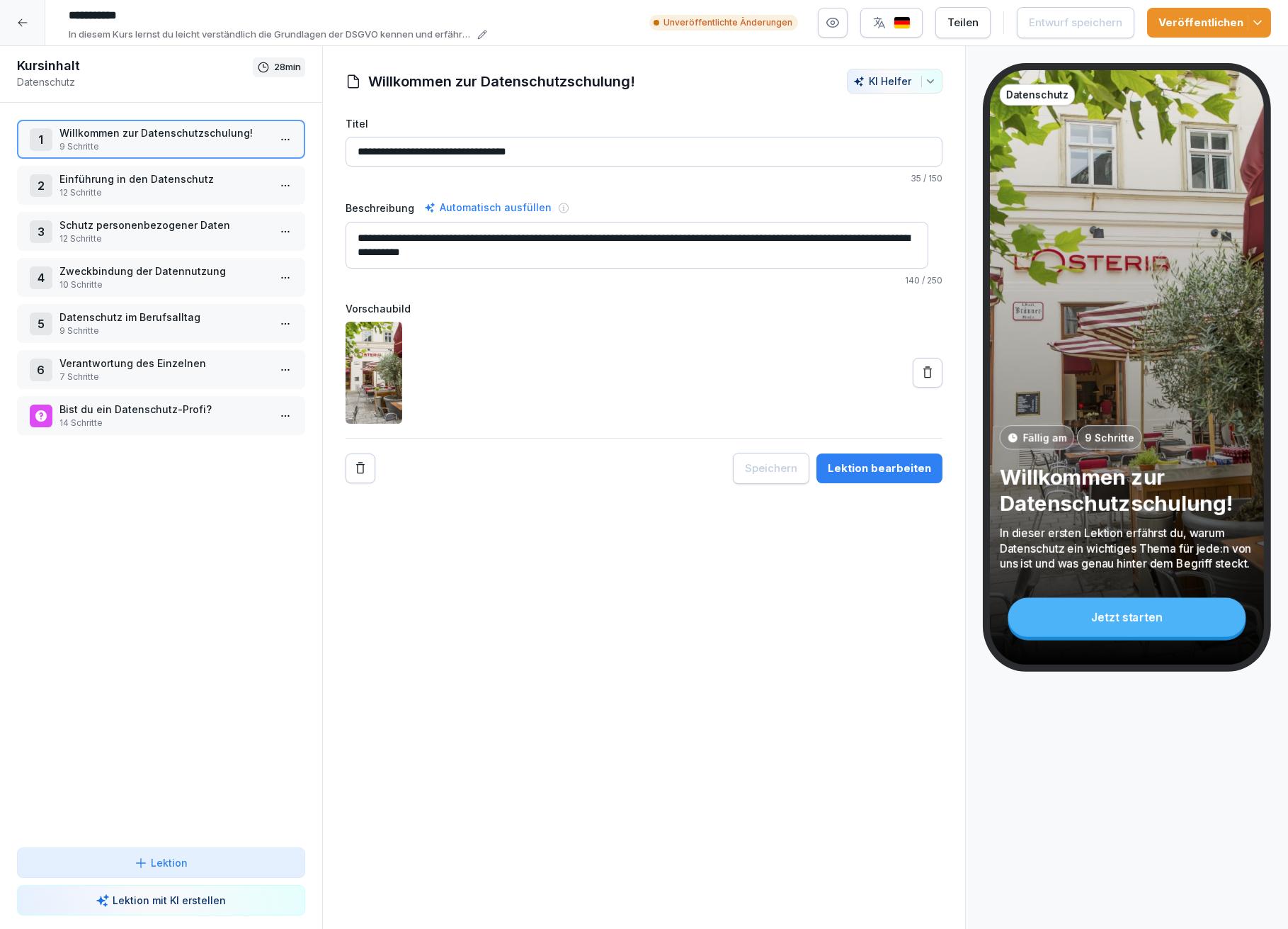
click at [132, 402] on p "Bist du ein Datenschutz-Profi?" at bounding box center [164, 408] width 209 height 15
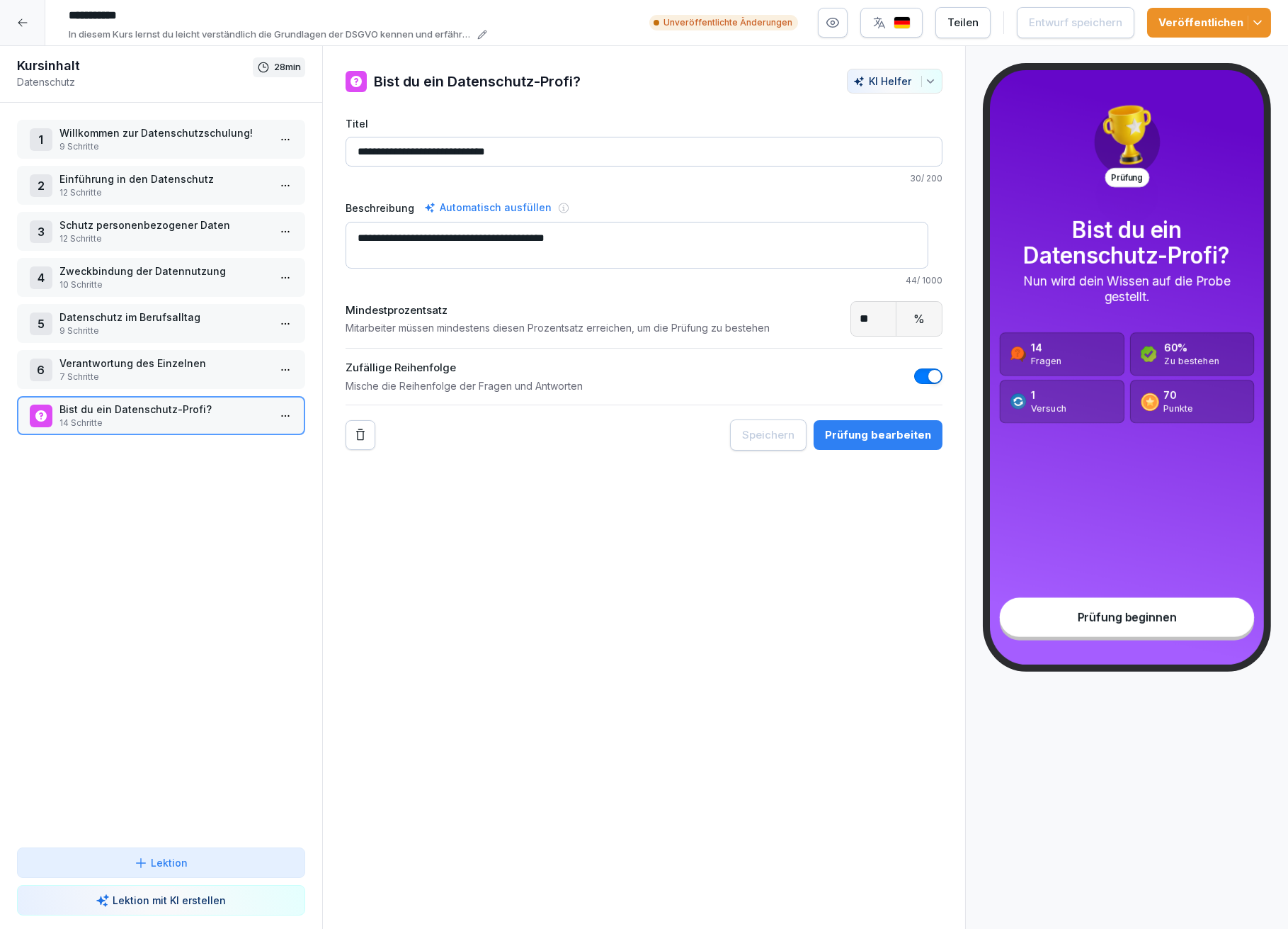
click at [890, 436] on div "Prüfung bearbeiten" at bounding box center [878, 435] width 106 height 16
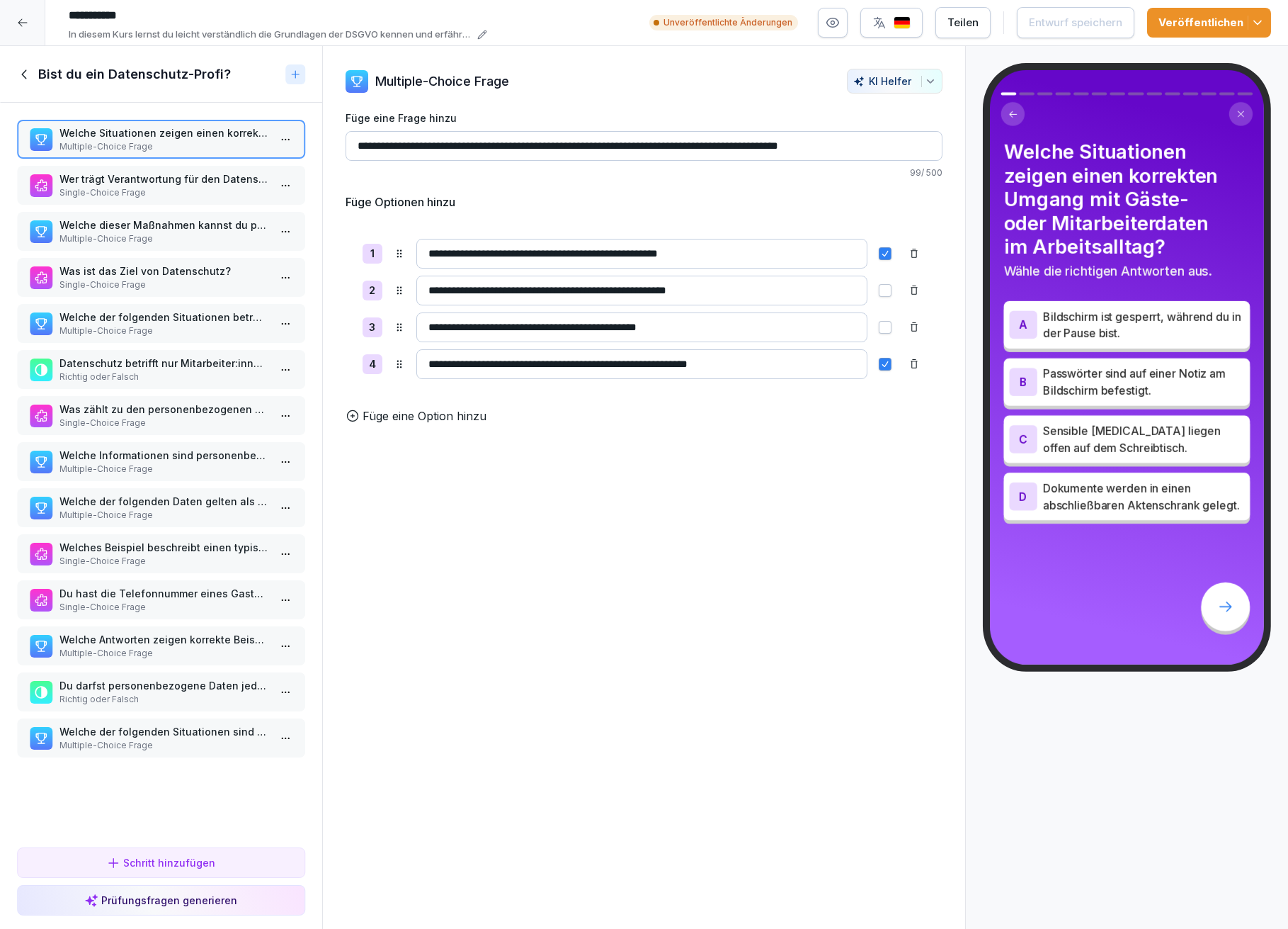
click at [191, 856] on div "Schritt hinzufügen" at bounding box center [160, 862] width 109 height 15
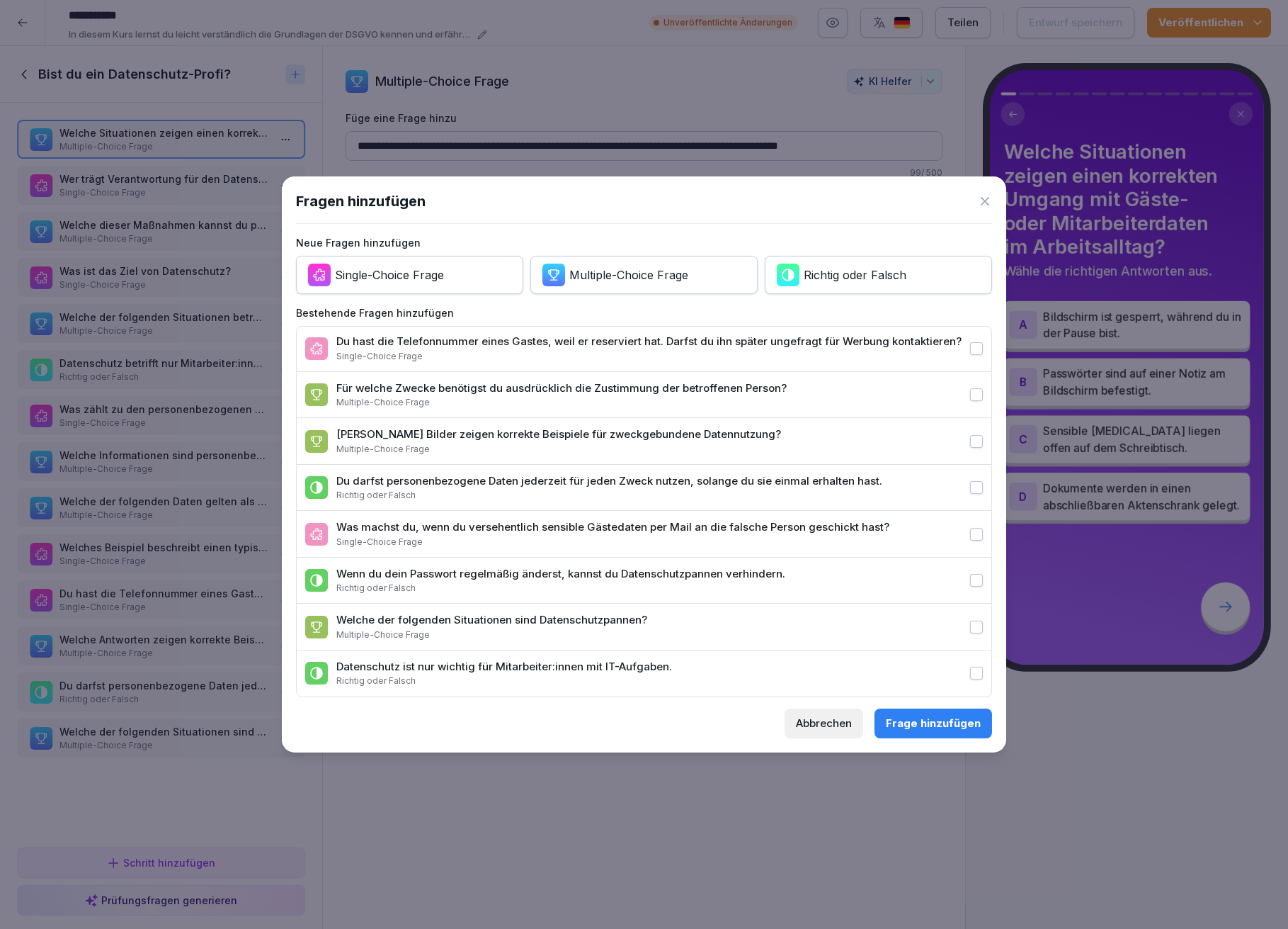
scroll to position [432, 0]
click at [824, 729] on div "Abbrechen" at bounding box center [824, 723] width 56 height 16
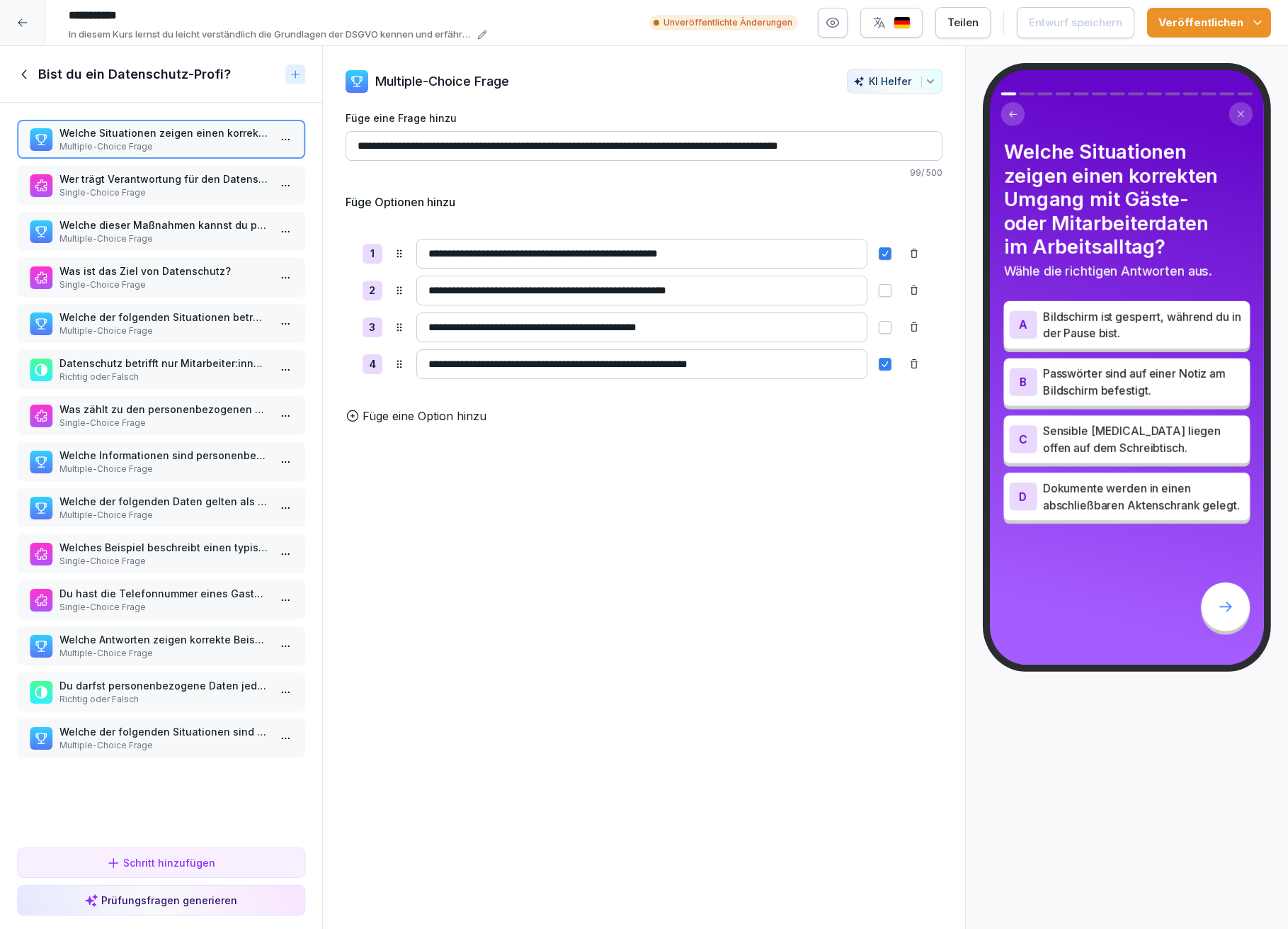
click at [294, 74] on icon at bounding box center [295, 74] width 11 height 11
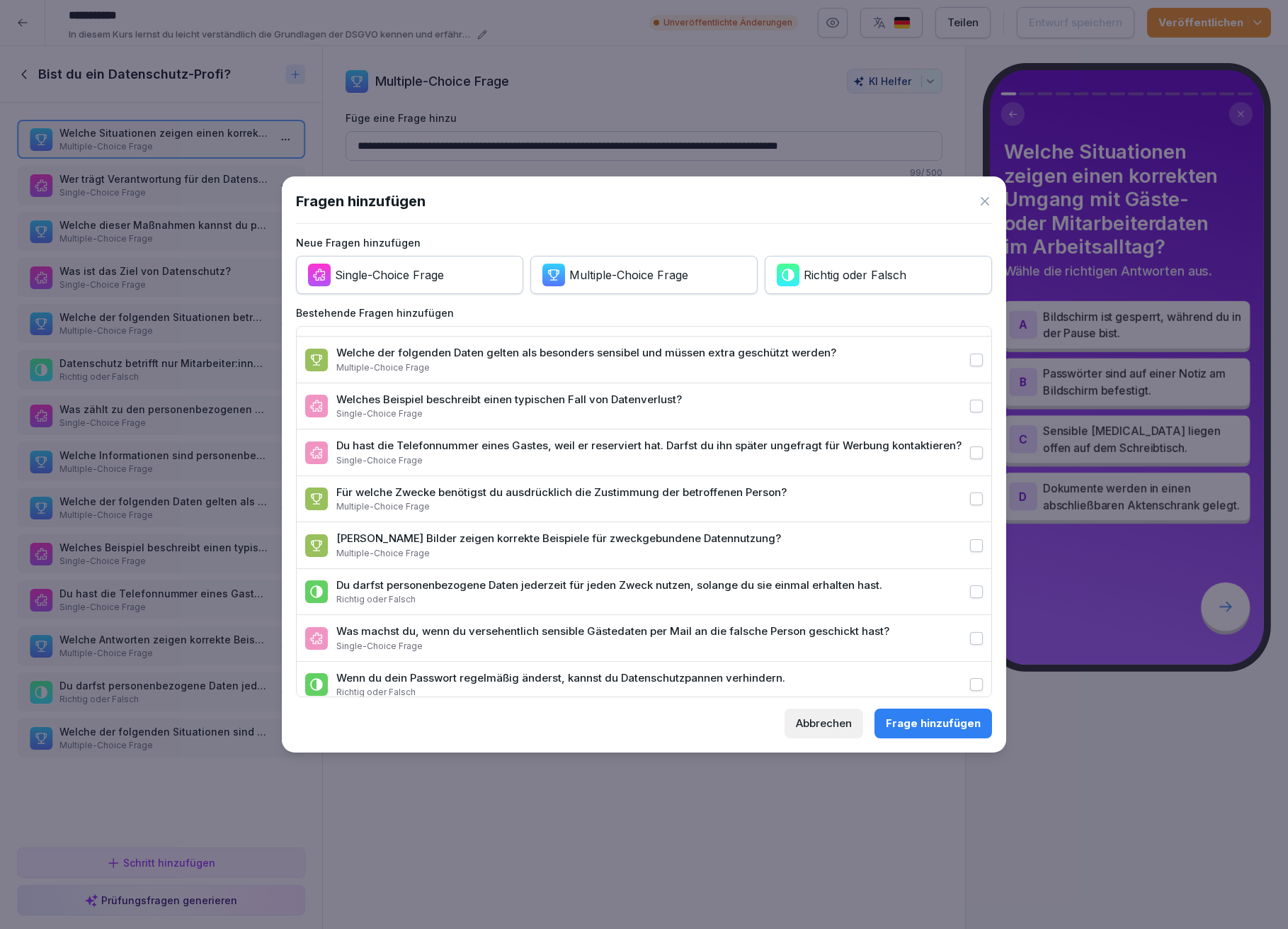
scroll to position [0, 0]
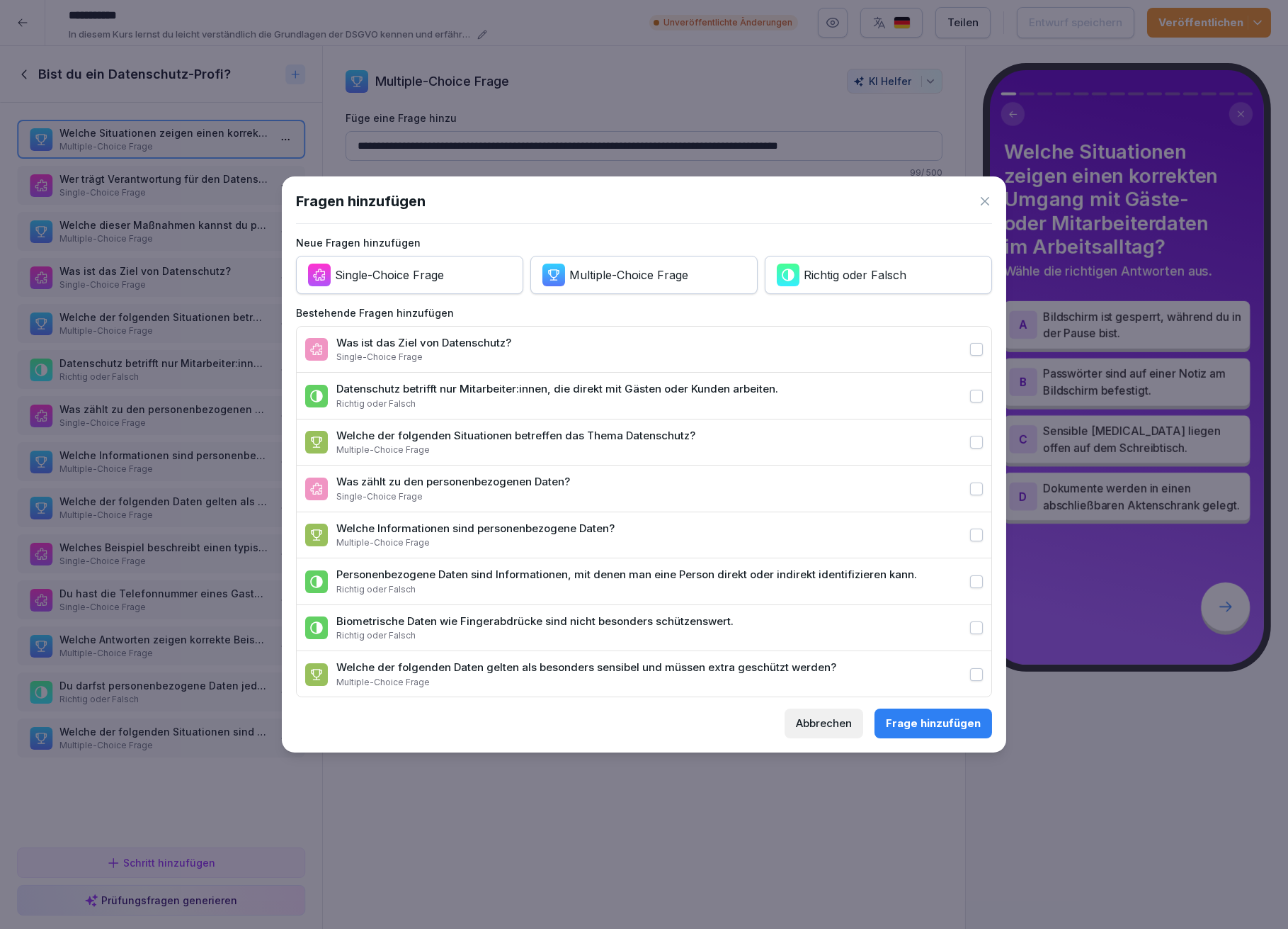
click at [841, 732] on button "Abbrechen" at bounding box center [824, 723] width 79 height 30
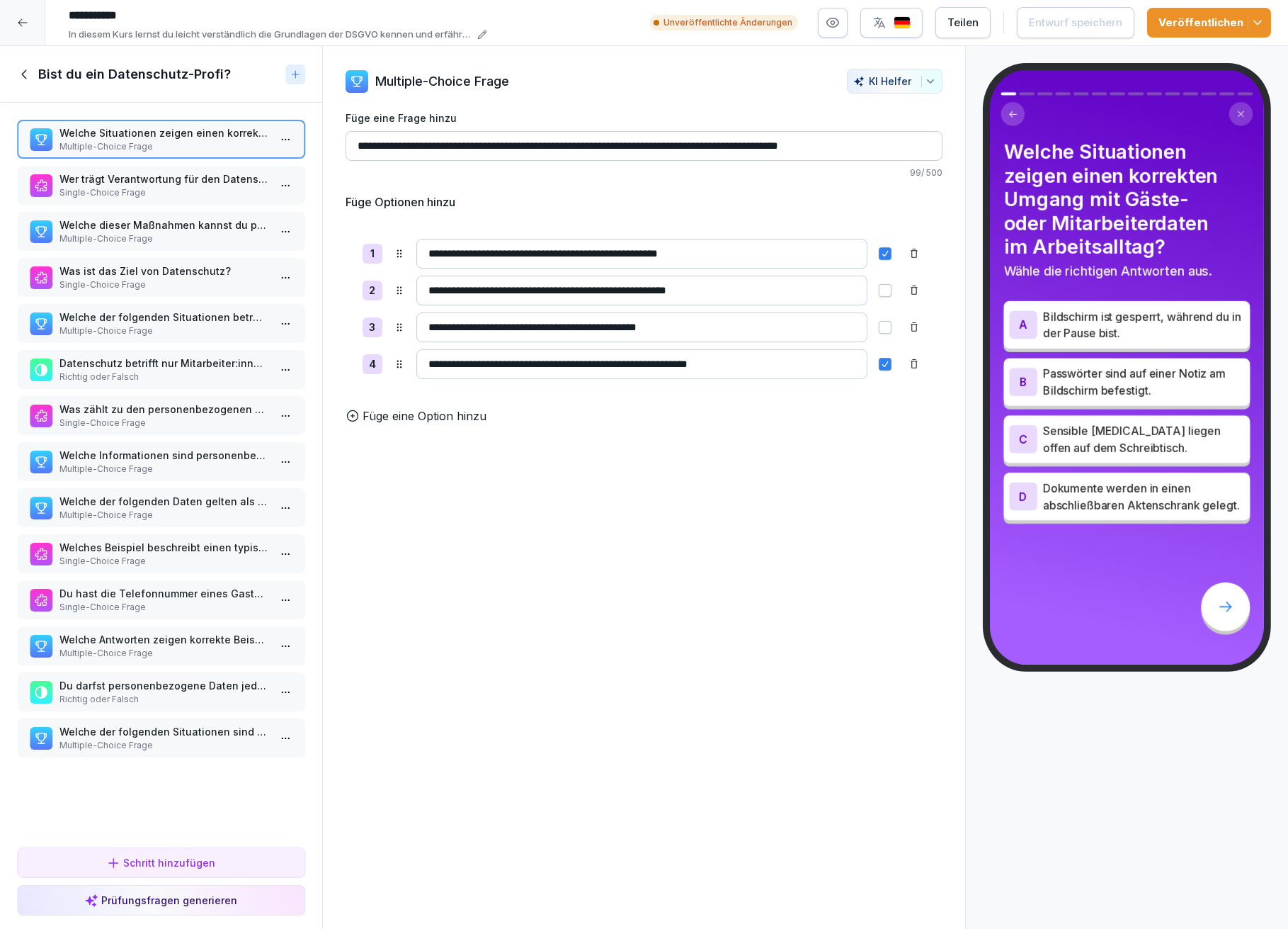
click at [22, 69] on icon at bounding box center [25, 74] width 16 height 16
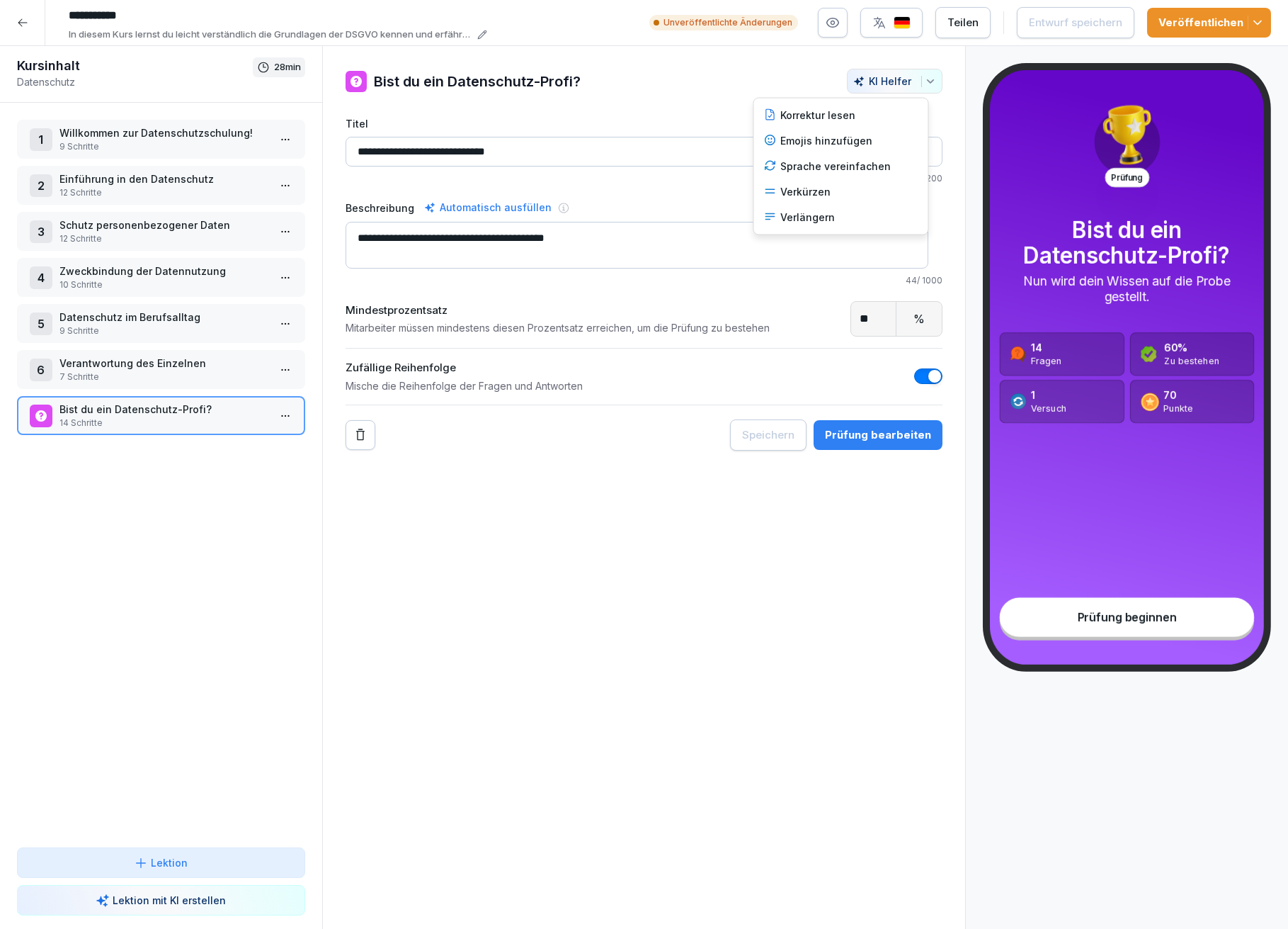
click at [925, 82] on icon "button" at bounding box center [931, 81] width 11 height 11
click at [845, 438] on div "Prüfung bearbeiten" at bounding box center [878, 435] width 106 height 16
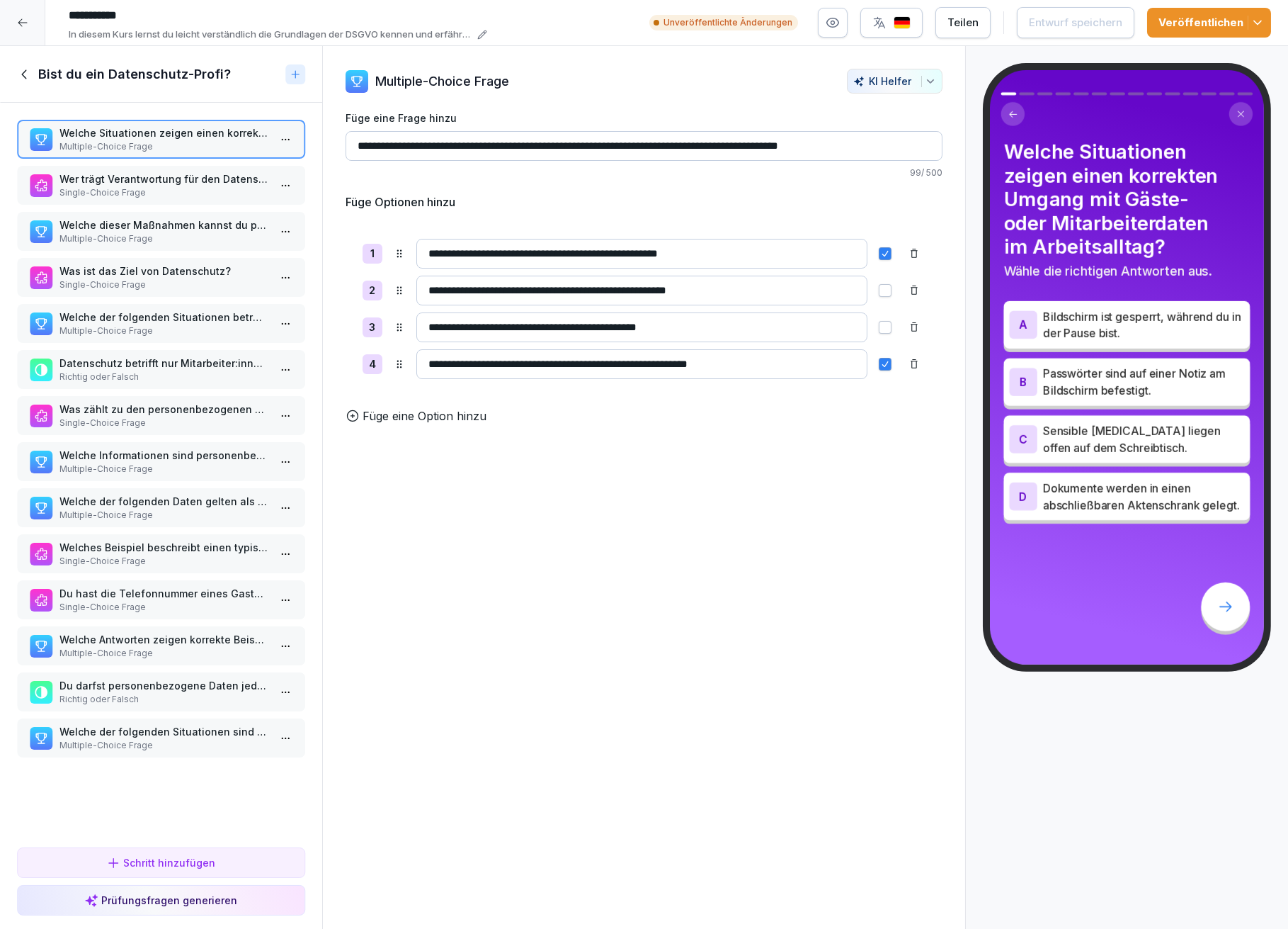
click at [379, 424] on p "Füge eine Option hinzu" at bounding box center [424, 415] width 124 height 17
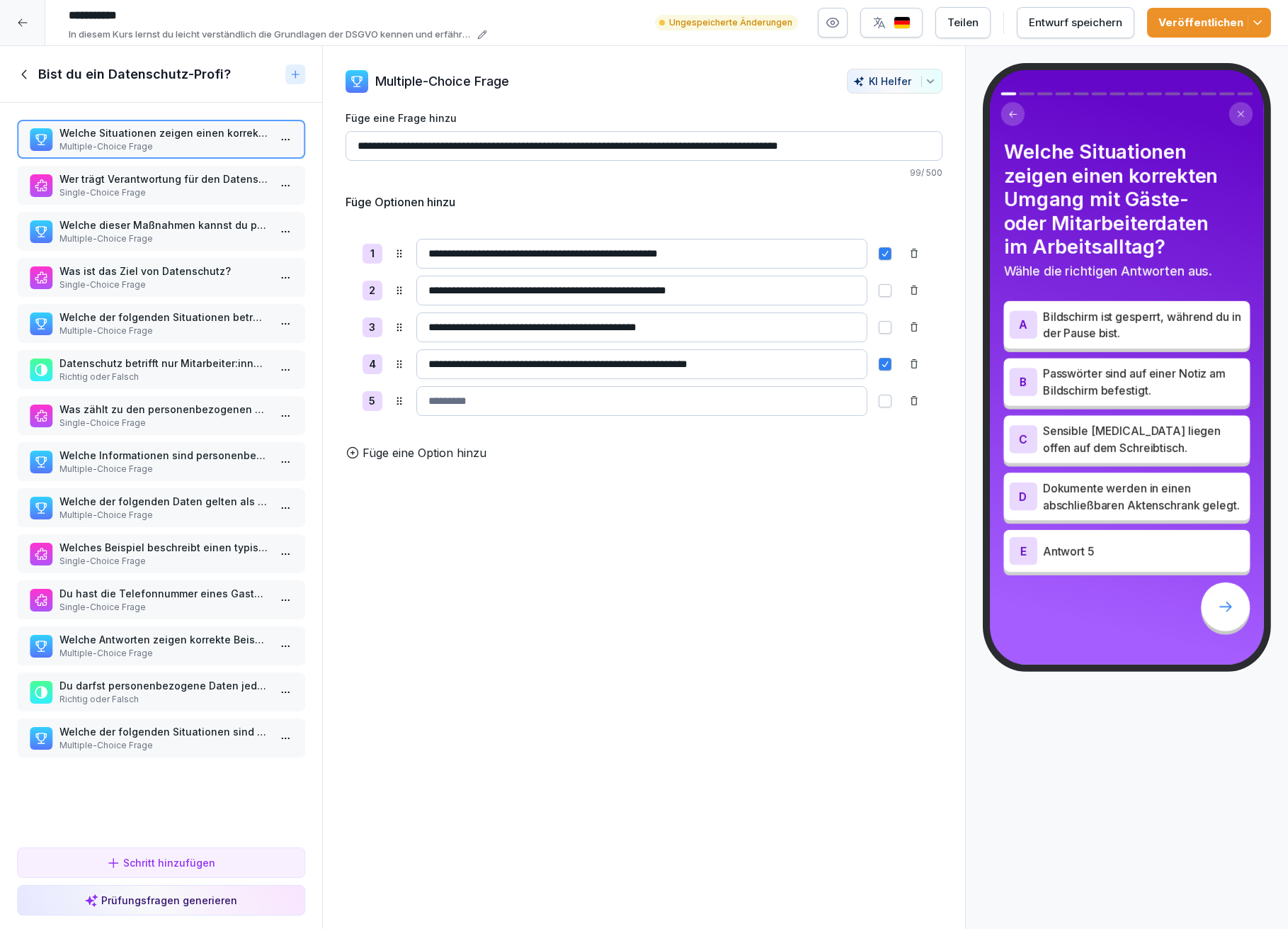
click at [909, 397] on icon at bounding box center [914, 401] width 11 height 11
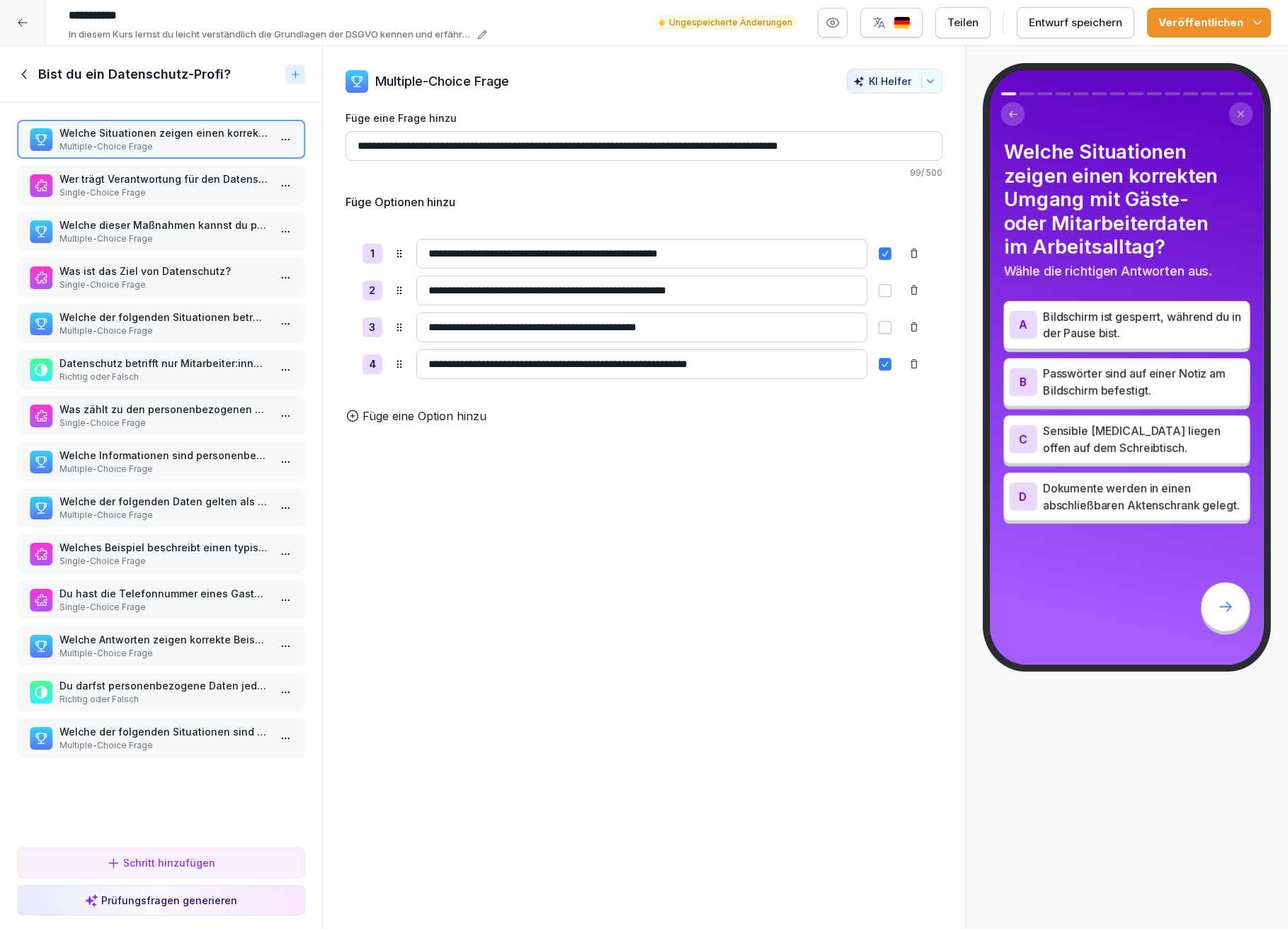
click at [231, 859] on div "Schritt hinzufügen" at bounding box center [161, 862] width 265 height 15
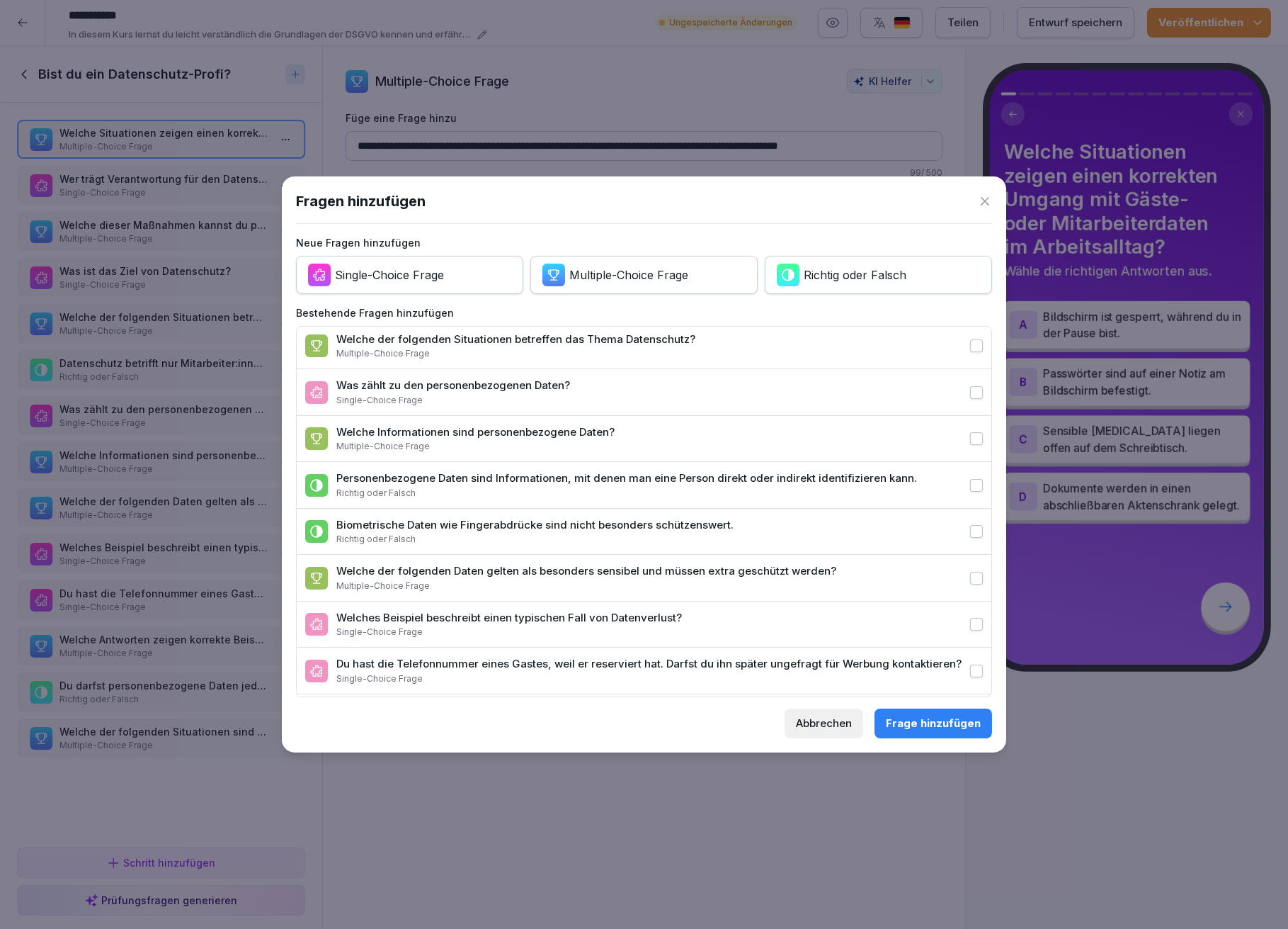
scroll to position [432, 0]
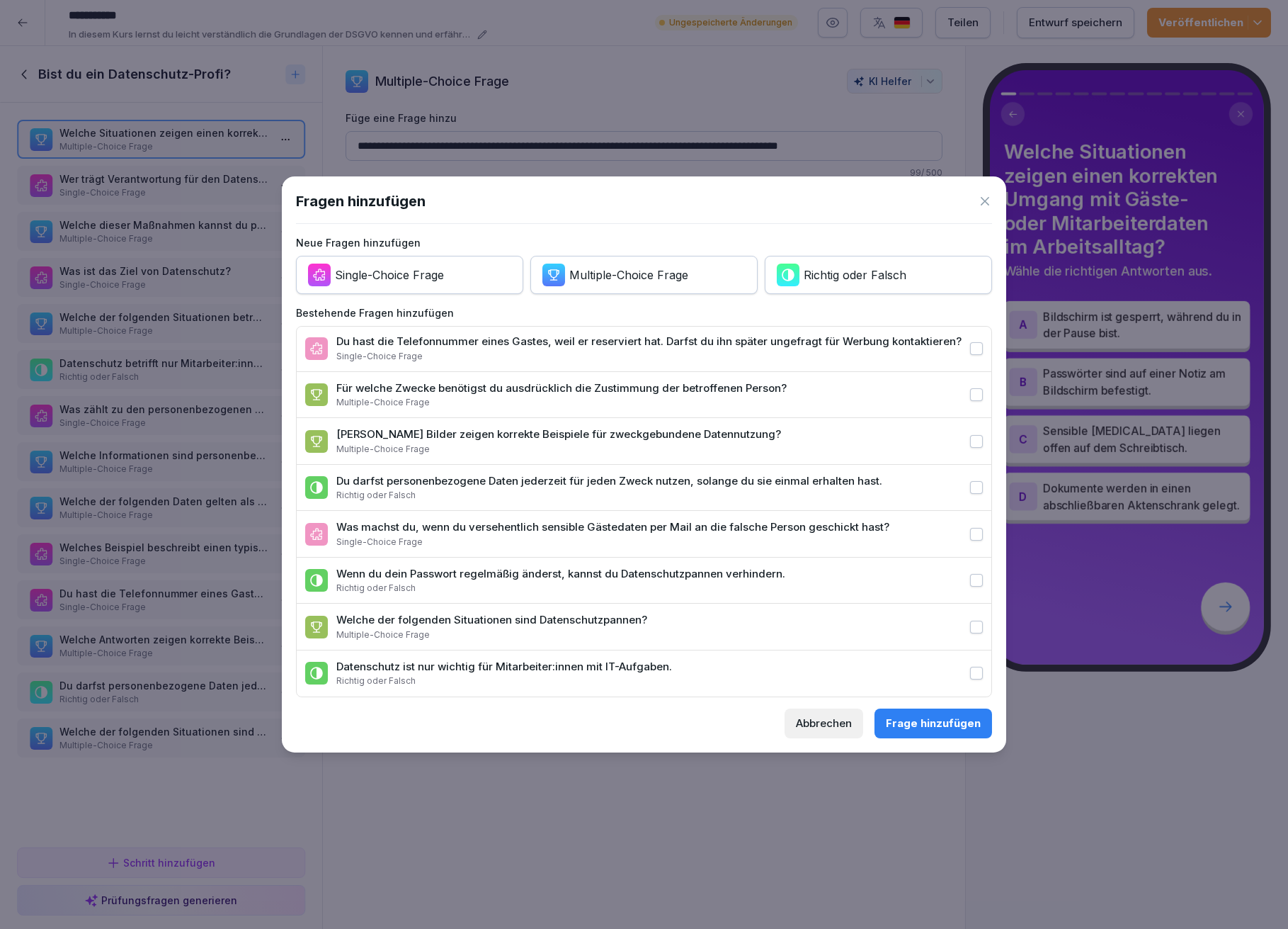
click at [943, 729] on div "Frage hinzufügen" at bounding box center [933, 723] width 95 height 16
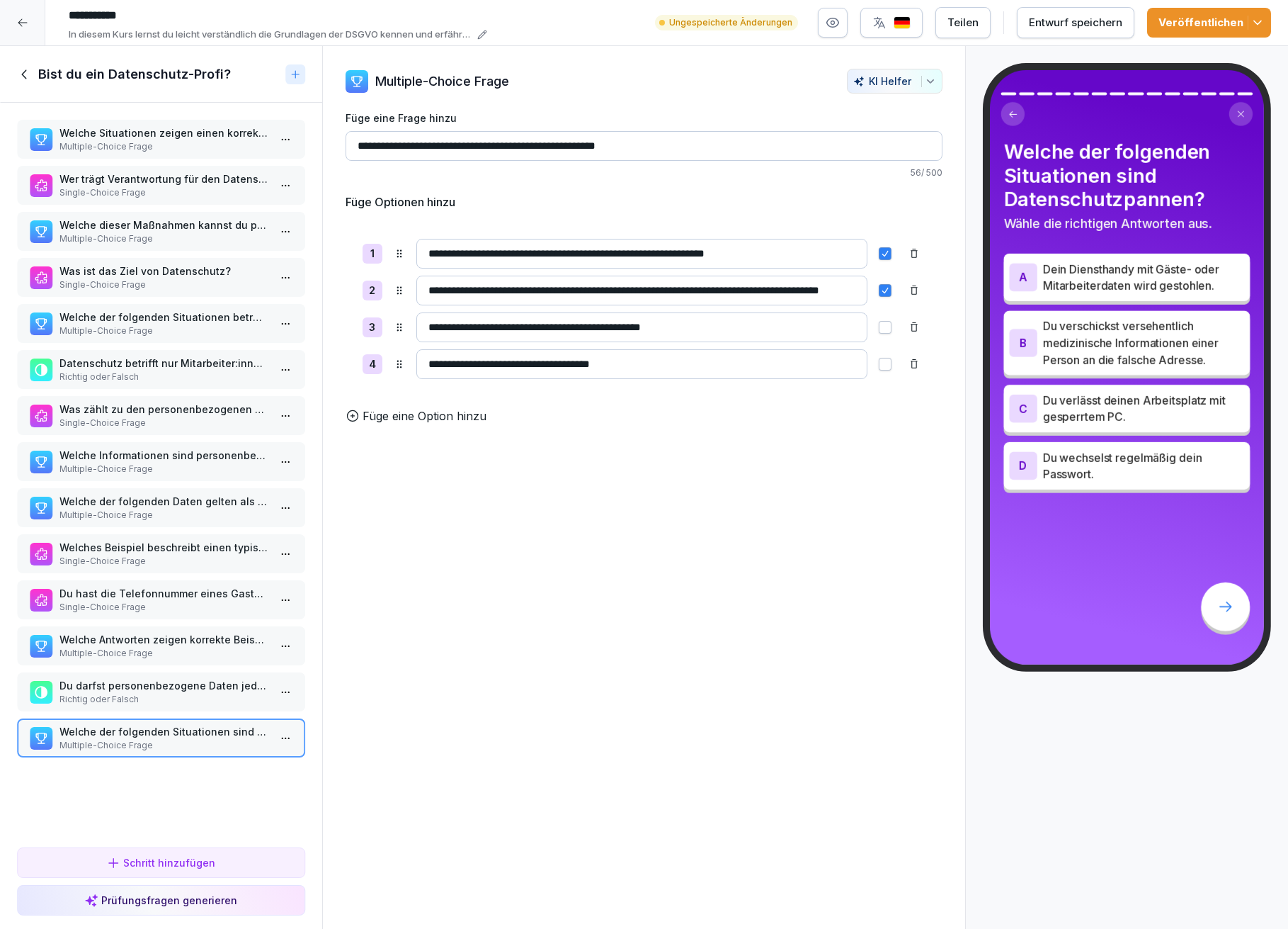
click at [200, 724] on p "Welche der folgenden Situationen sind Datenschutzpannen?" at bounding box center [164, 731] width 209 height 15
click at [190, 678] on p "Du darfst personenbezogene Daten jederzeit für jeden Zweck nutzen, solange du s…" at bounding box center [164, 685] width 209 height 15
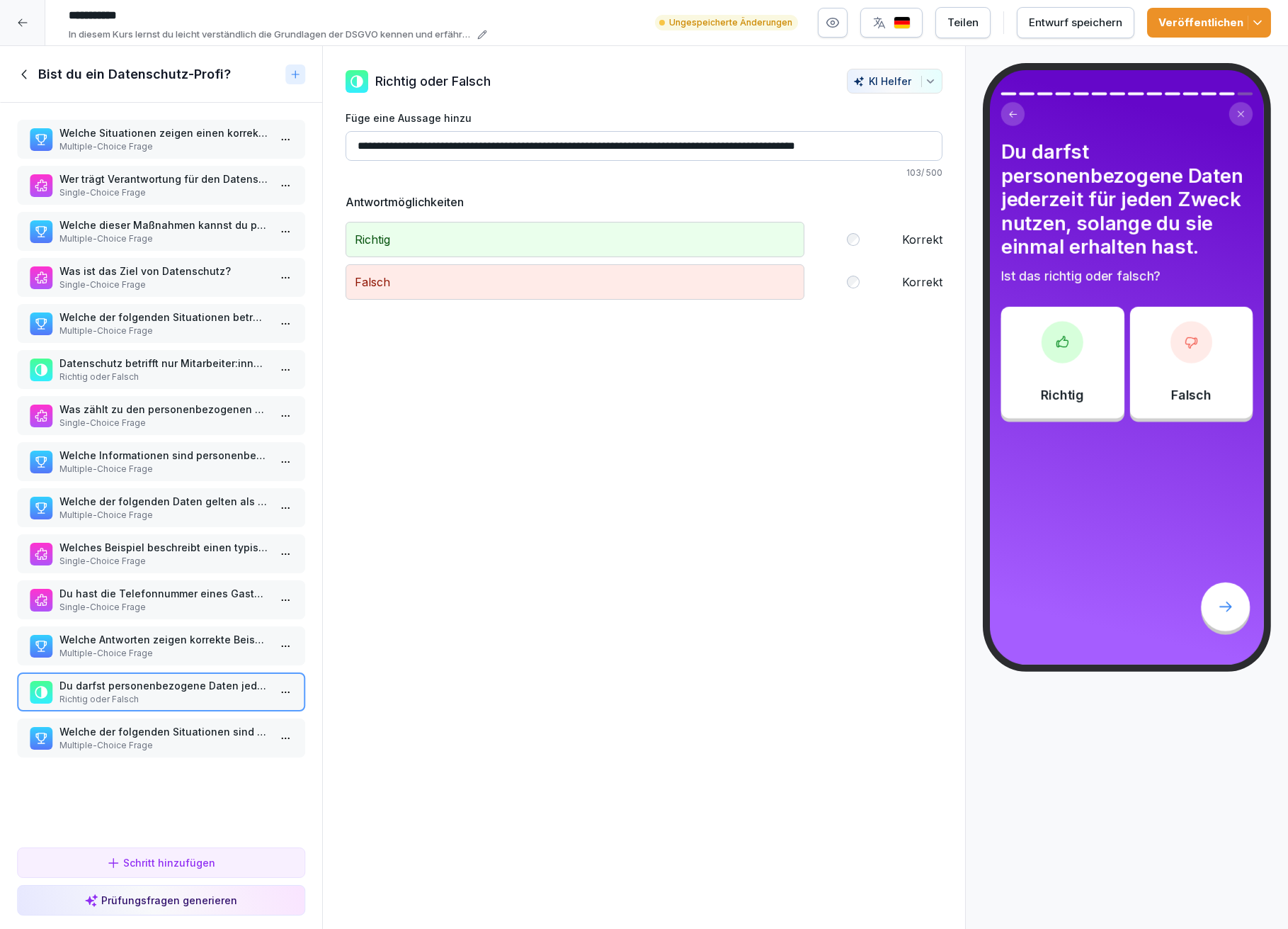
click at [187, 861] on div "Schritt hinzufügen" at bounding box center [160, 862] width 109 height 15
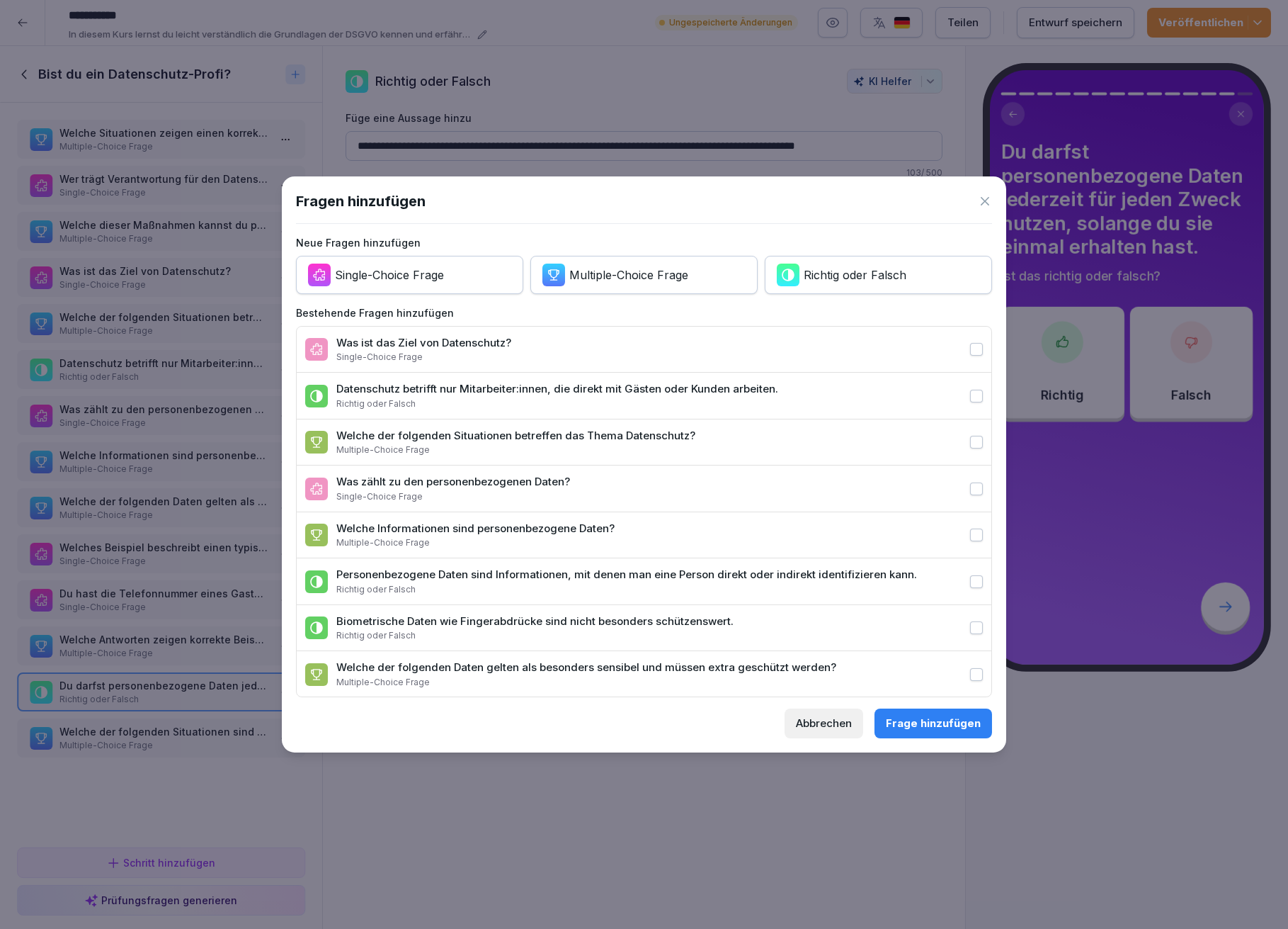
click at [986, 194] on icon at bounding box center [985, 201] width 14 height 14
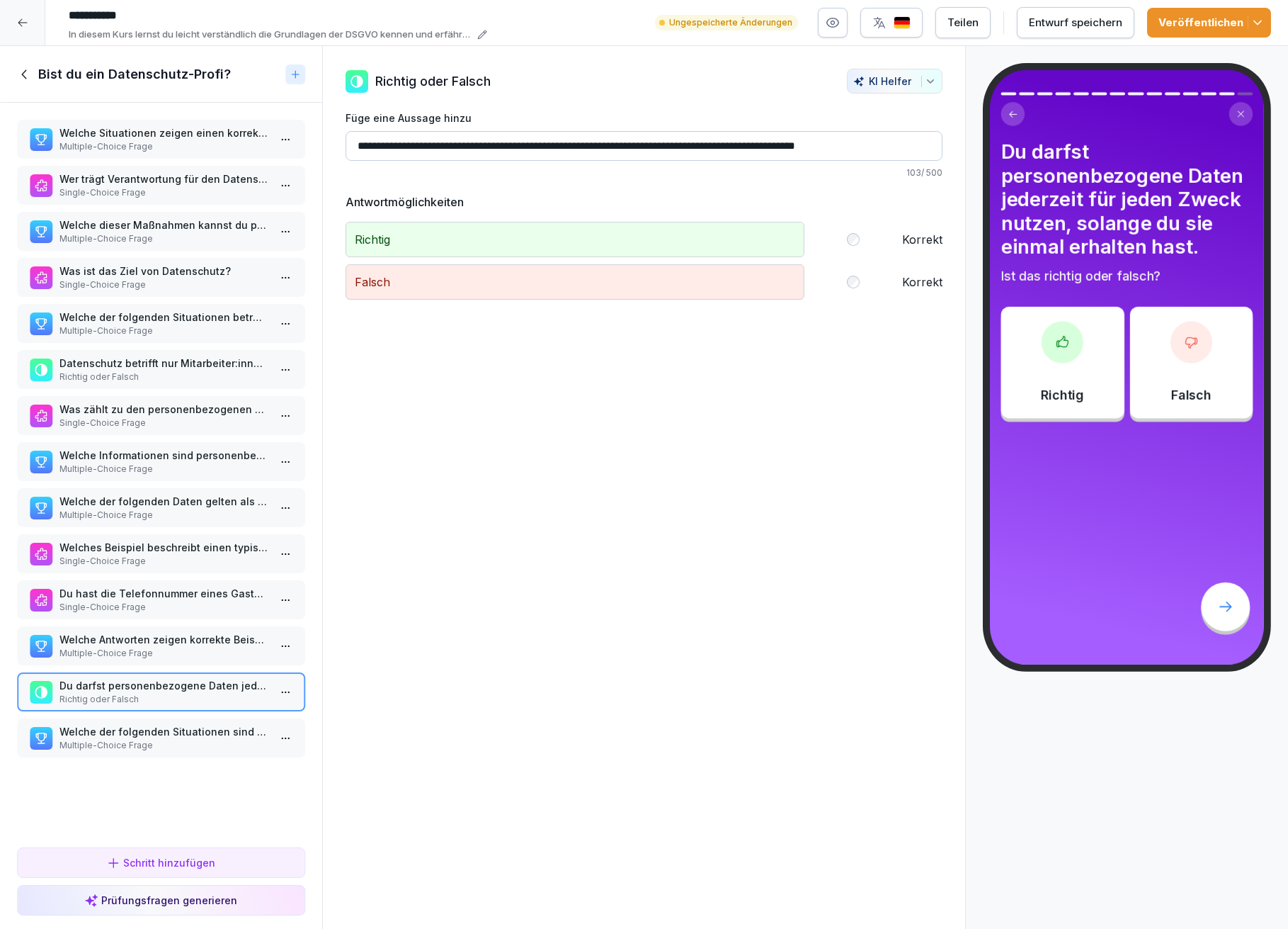
click at [520, 602] on div "**********" at bounding box center [645, 488] width 645 height 883
click at [23, 69] on icon at bounding box center [25, 74] width 16 height 16
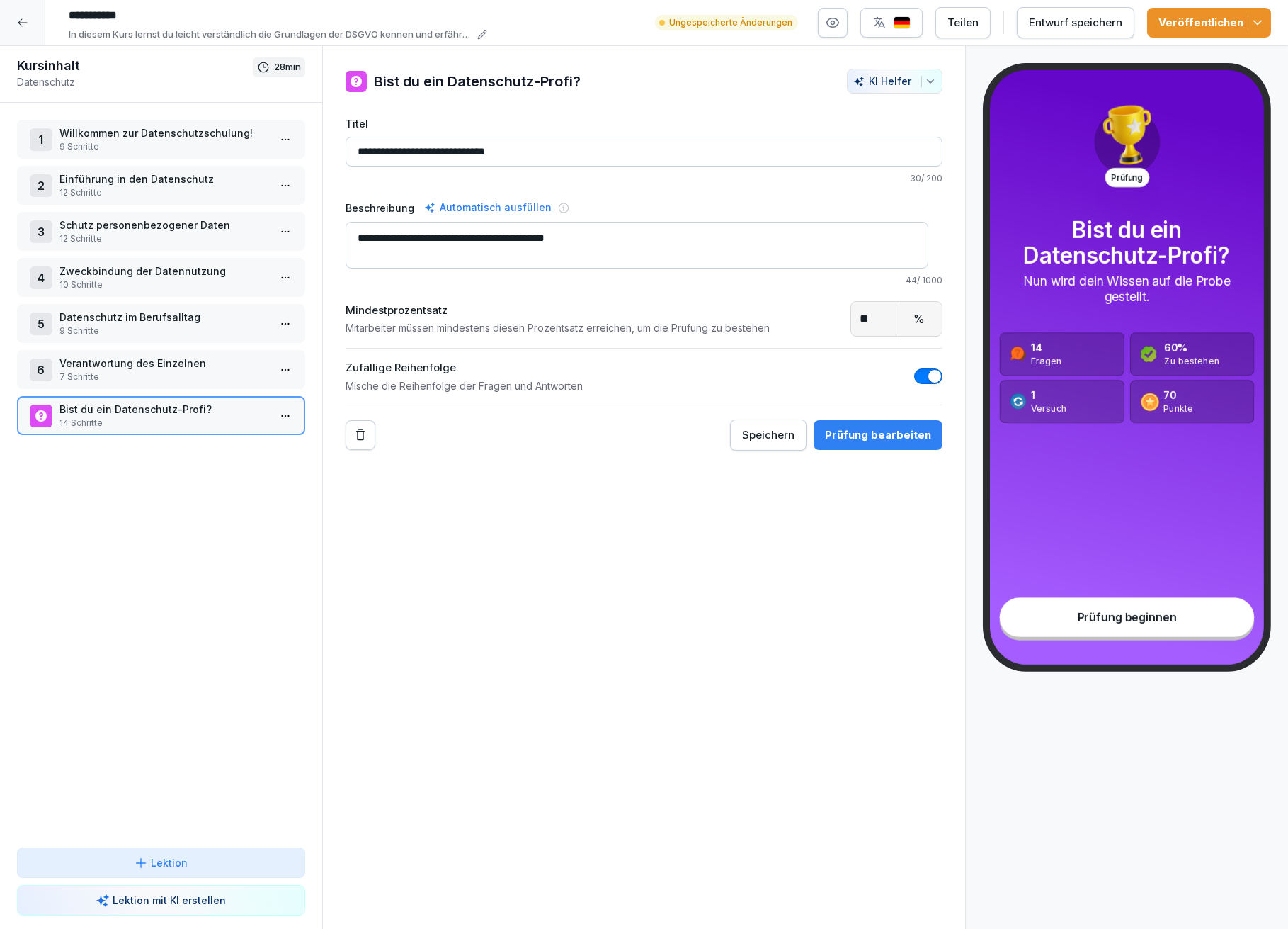
click at [16, 20] on div at bounding box center [23, 23] width 46 height 46
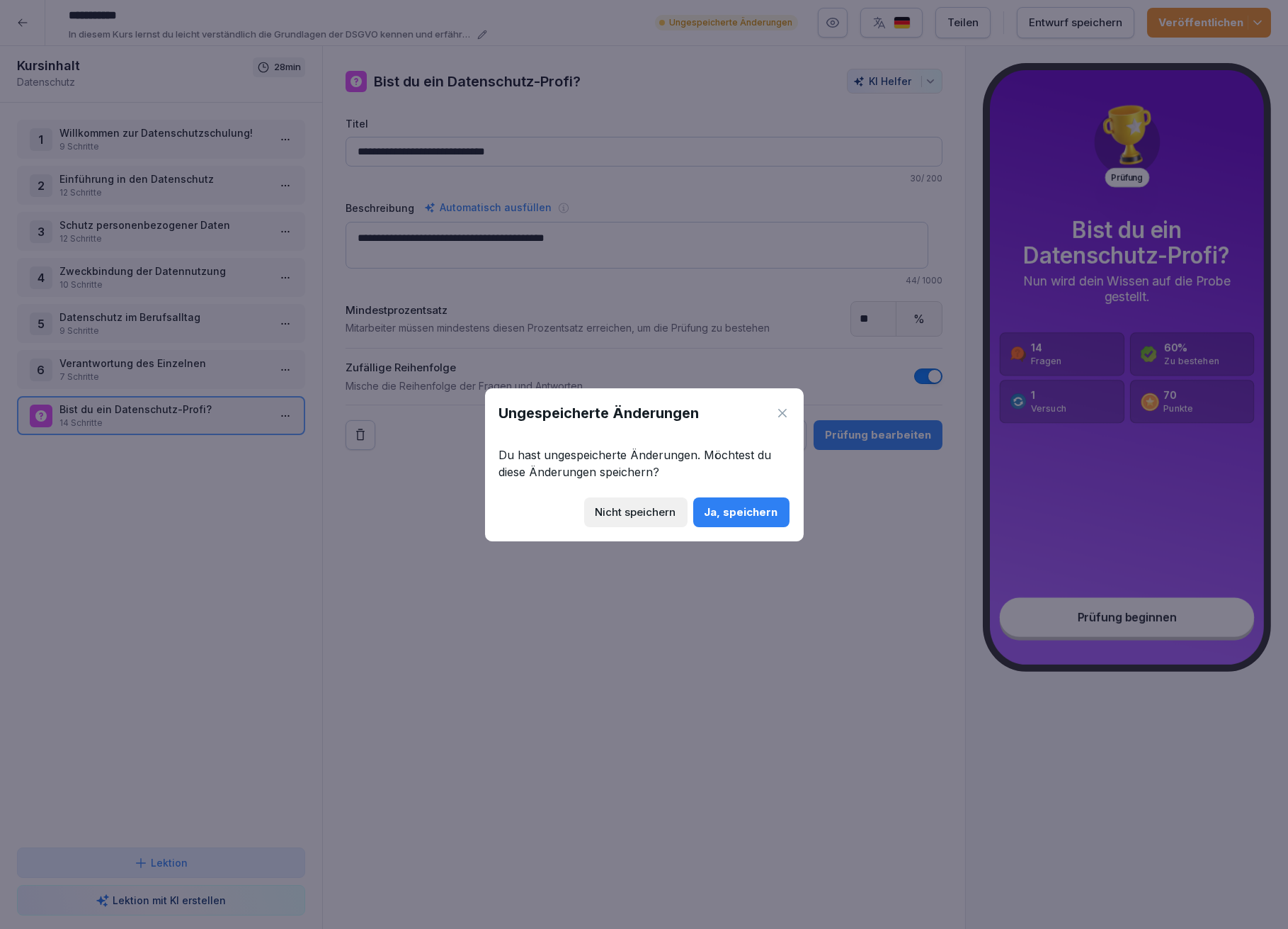
click at [628, 505] on div "Nicht speichern" at bounding box center [636, 513] width 81 height 16
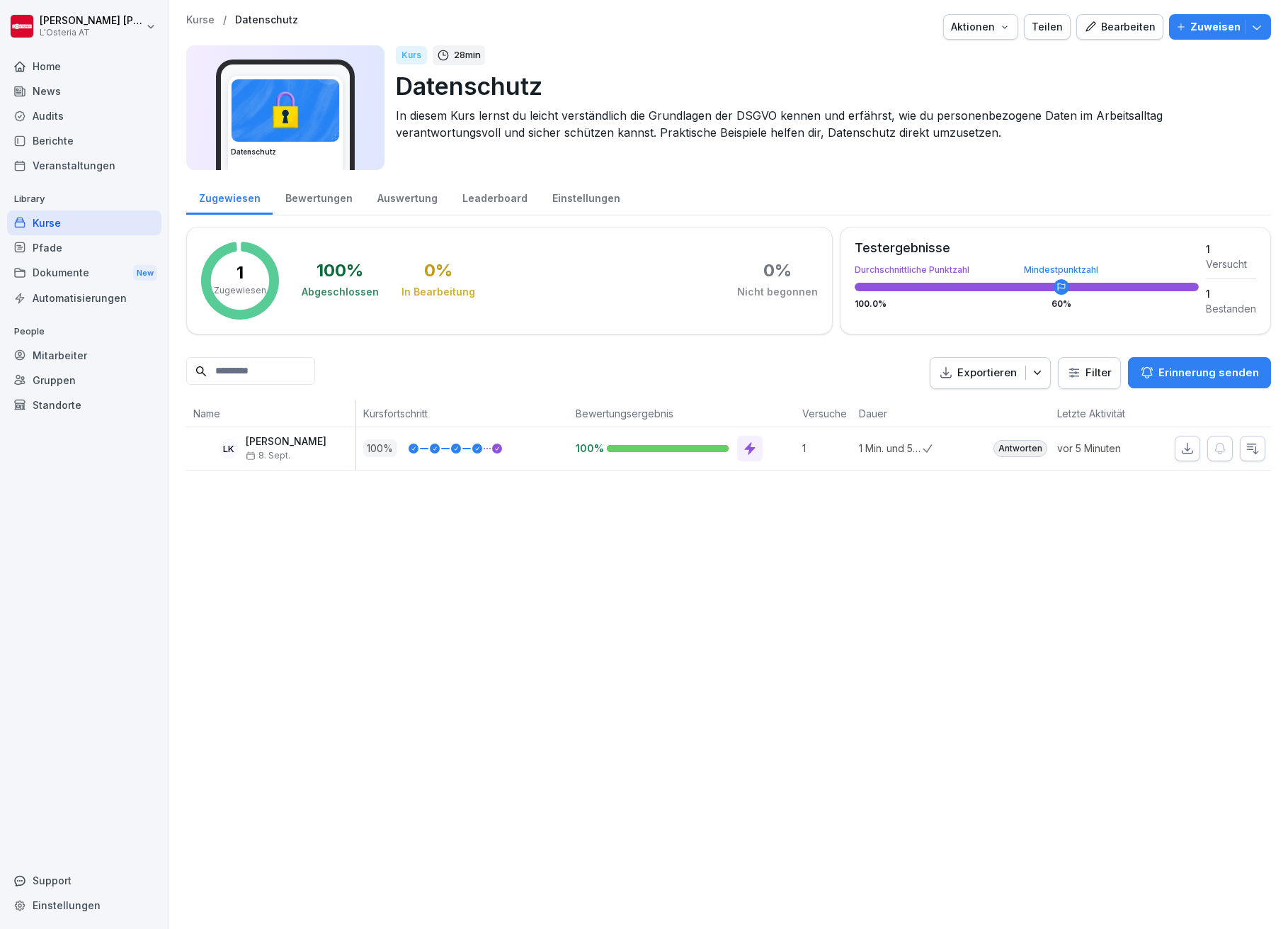
click at [1115, 28] on div "Bearbeiten" at bounding box center [1121, 27] width 72 height 16
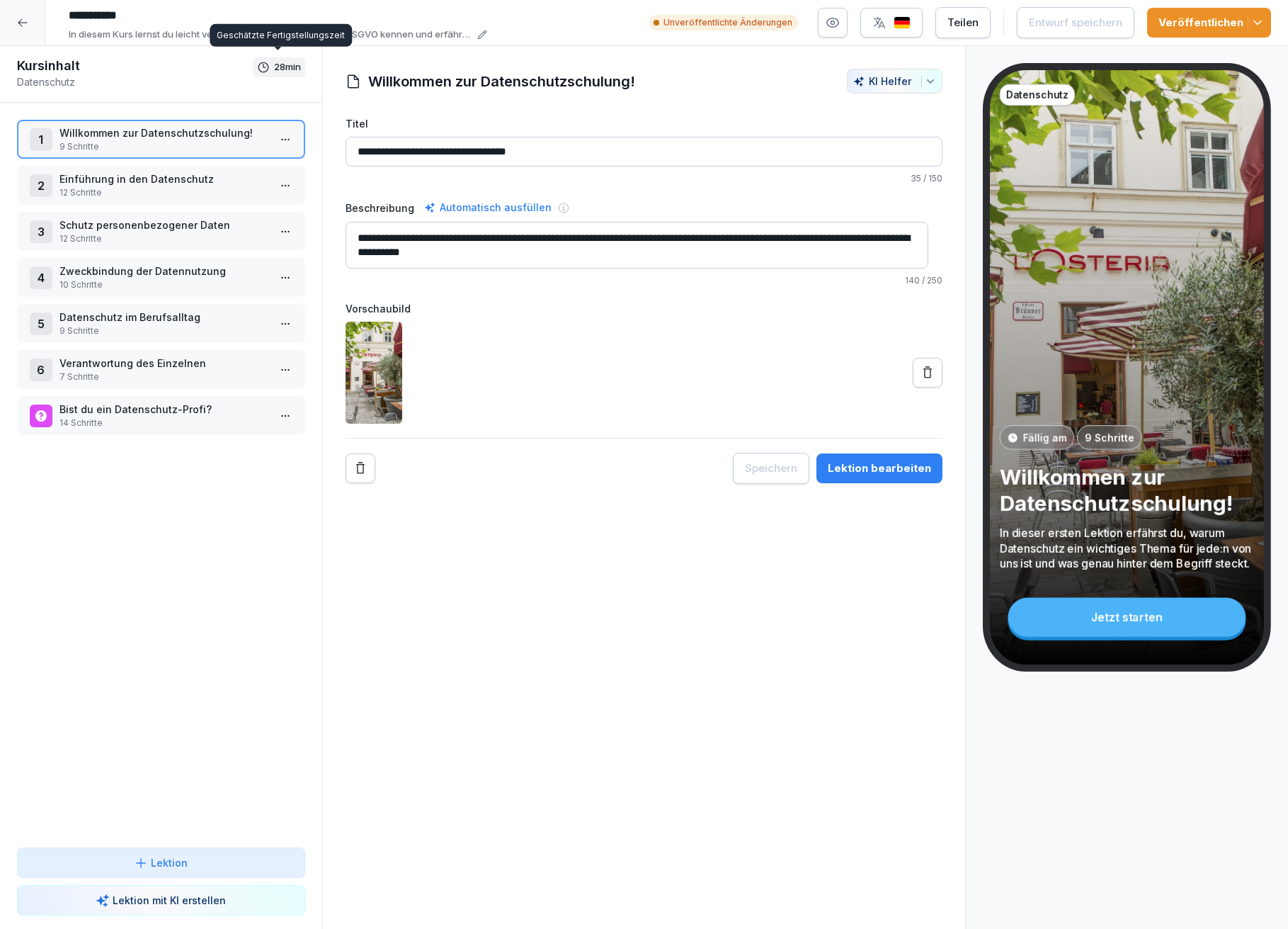
click at [281, 67] on p "28 min" at bounding box center [287, 67] width 27 height 14
click at [265, 66] on icon at bounding box center [263, 67] width 13 height 13
click at [406, 30] on p "In diesem Kurs lernst du leicht verständlich die Grundlagen der DSGVO kennen un…" at bounding box center [271, 35] width 405 height 14
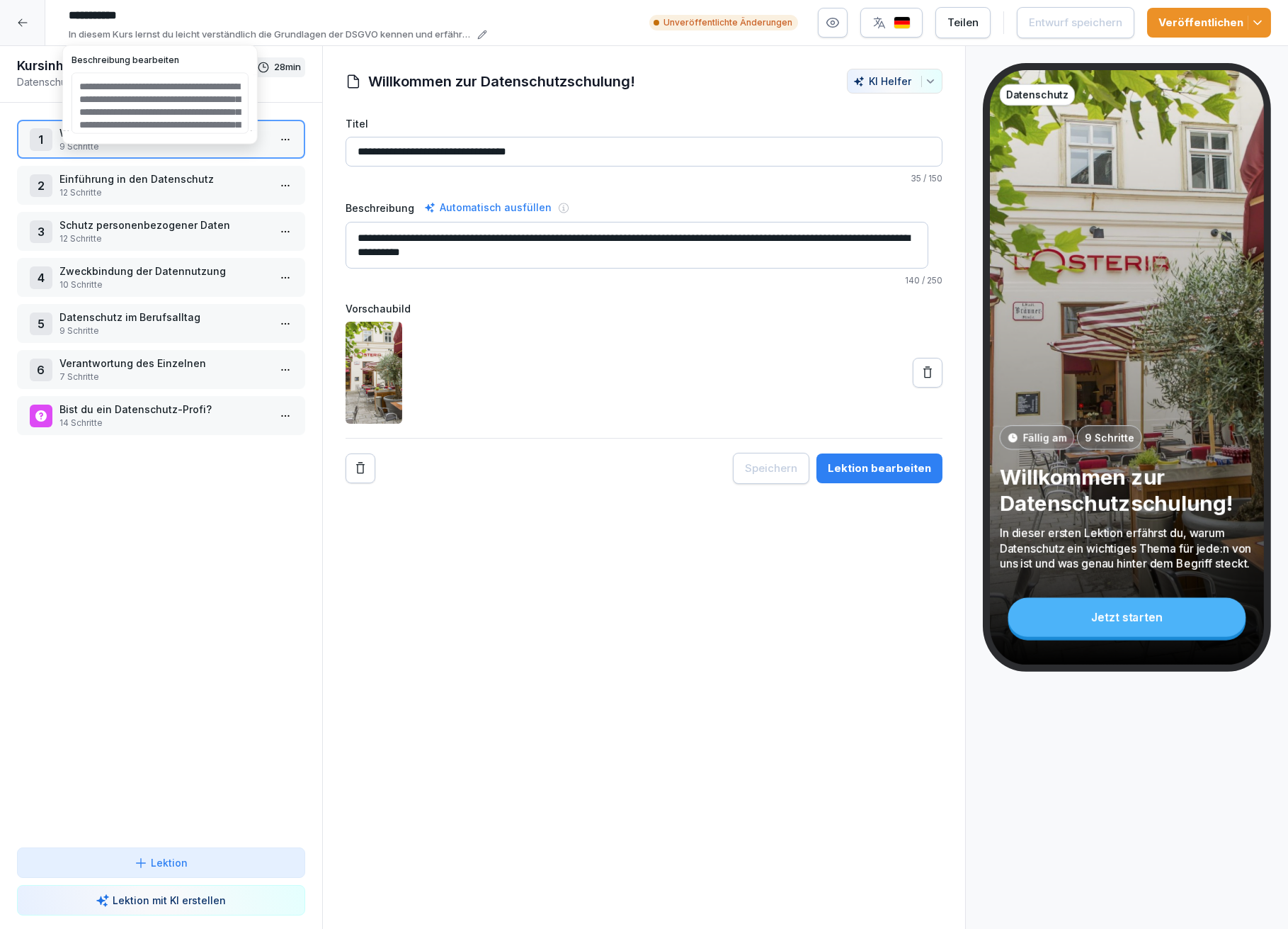
click at [542, 782] on div "**********" at bounding box center [645, 488] width 645 height 883
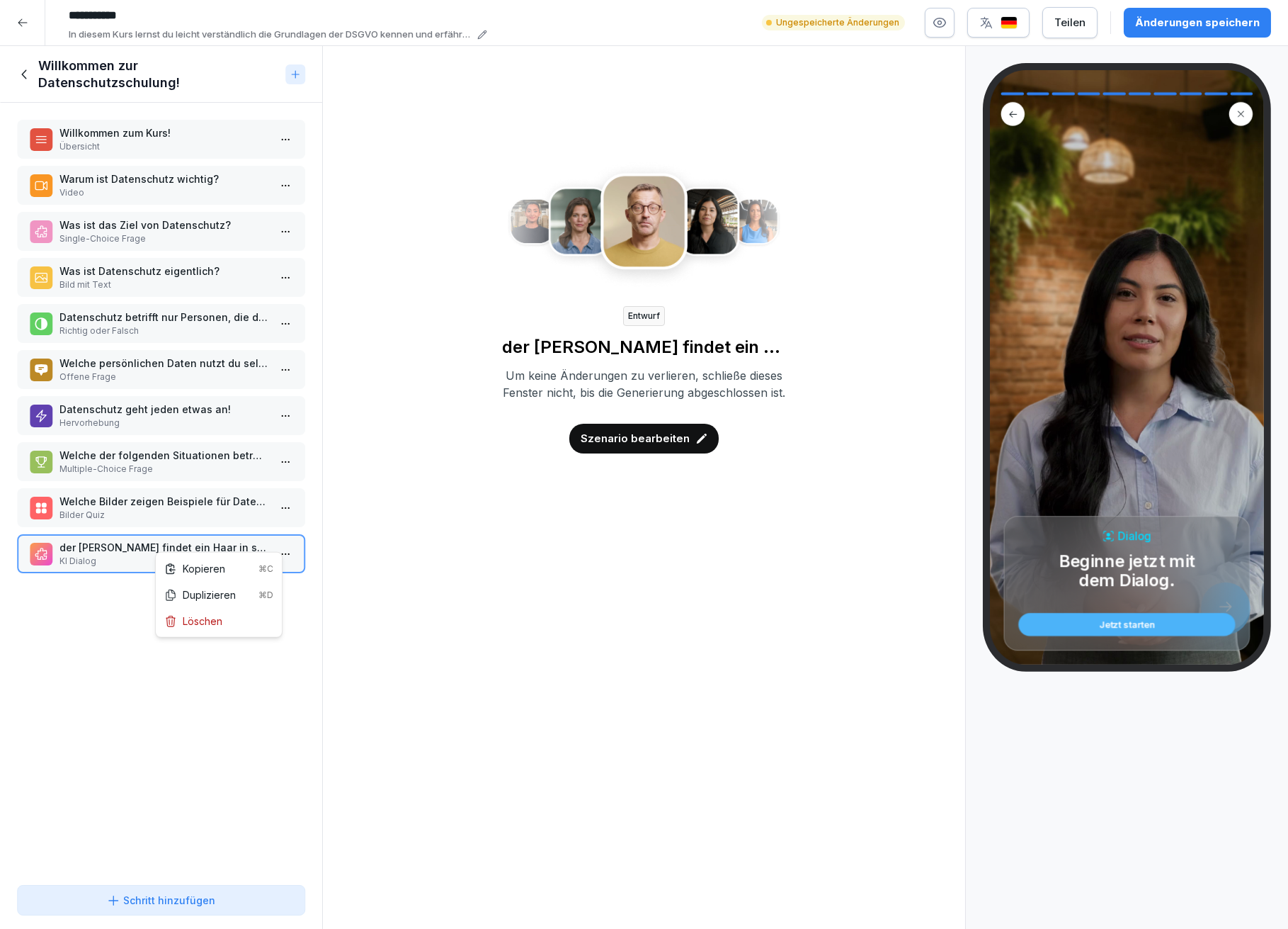
click at [20, 22] on html "**********" at bounding box center [644, 464] width 1288 height 929
click at [22, 69] on icon at bounding box center [25, 74] width 16 height 16
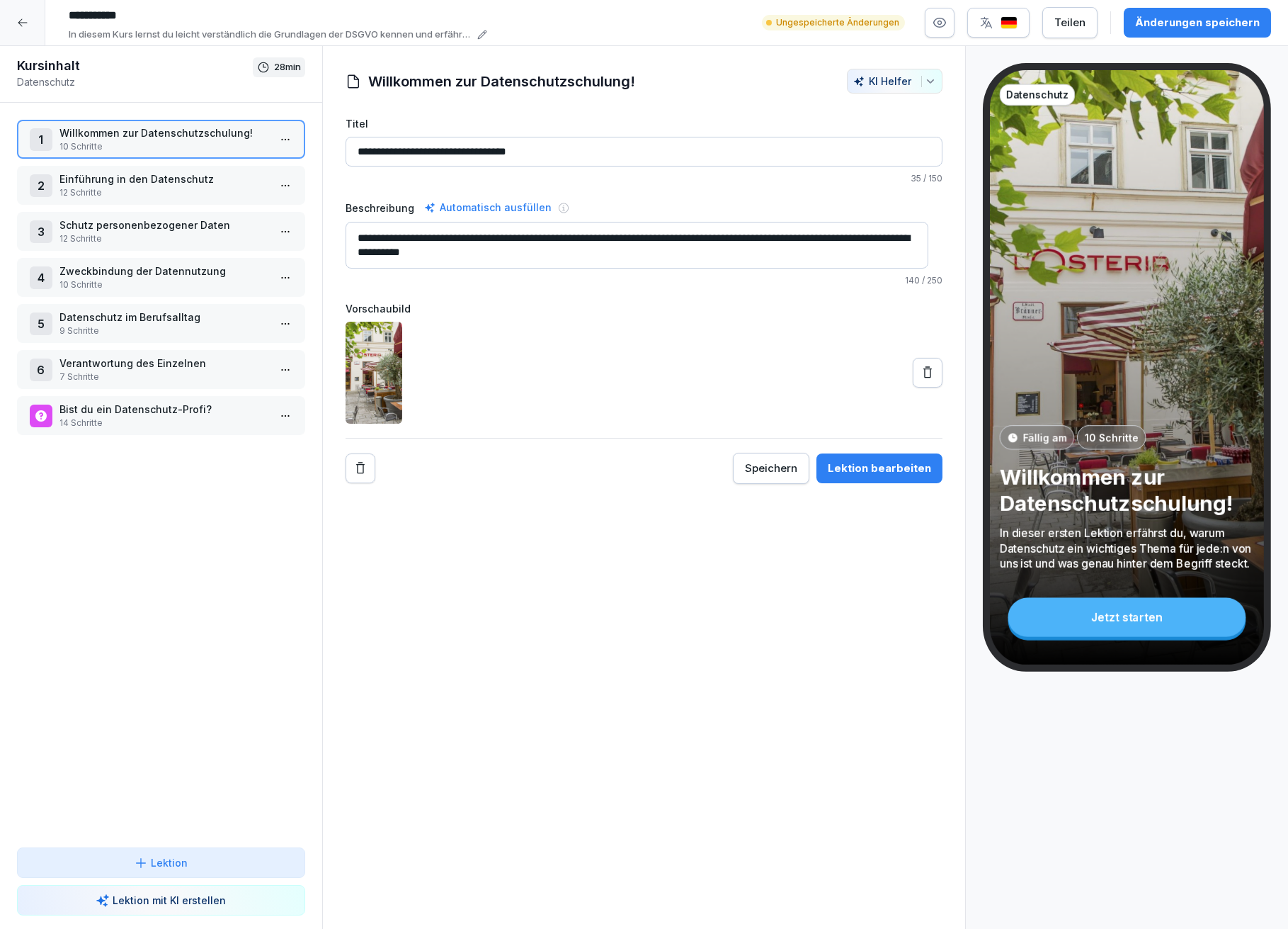
click at [22, 20] on icon at bounding box center [22, 22] width 11 height 11
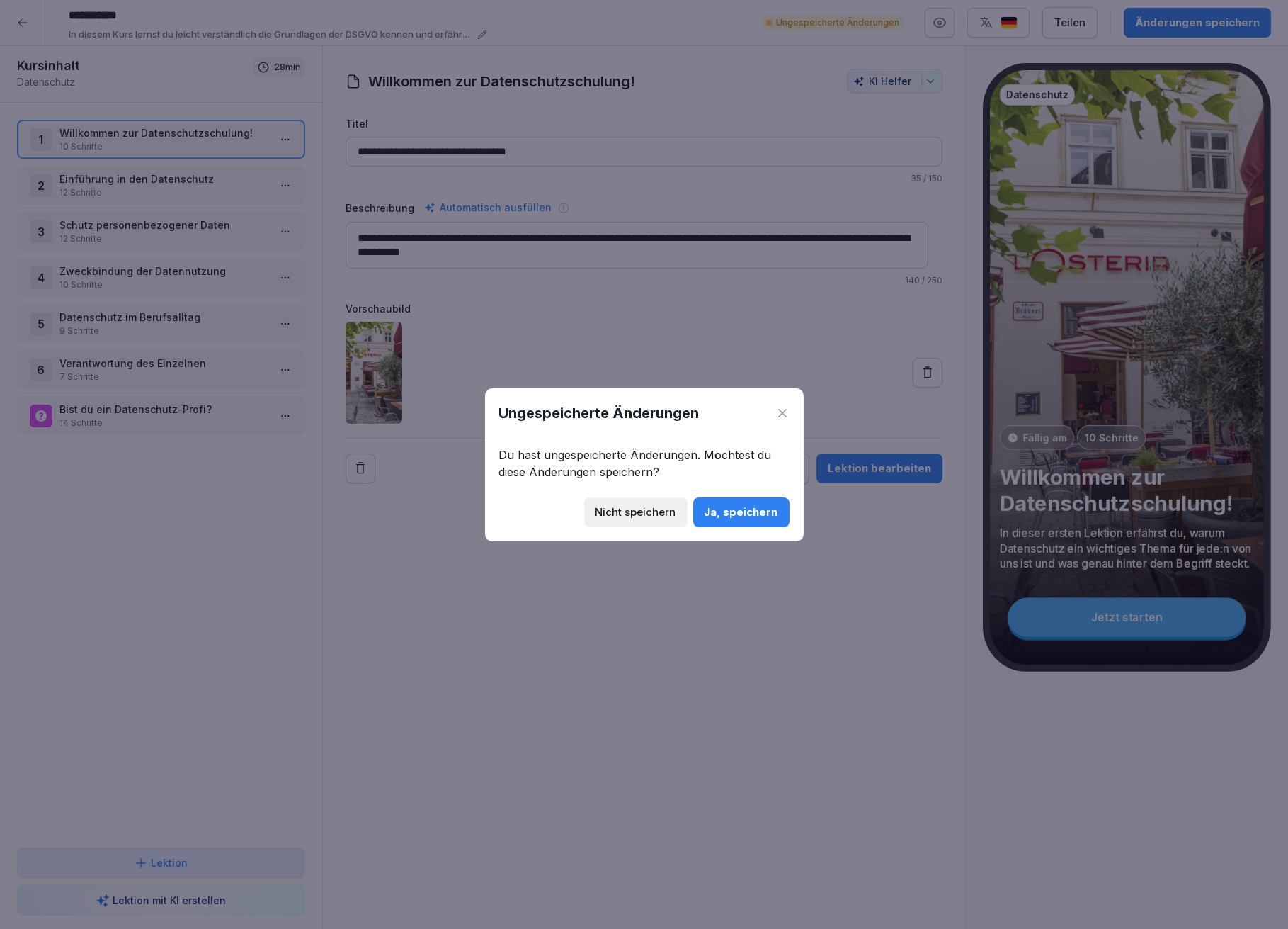
click at [660, 516] on div "Nicht speichern" at bounding box center [636, 513] width 81 height 16
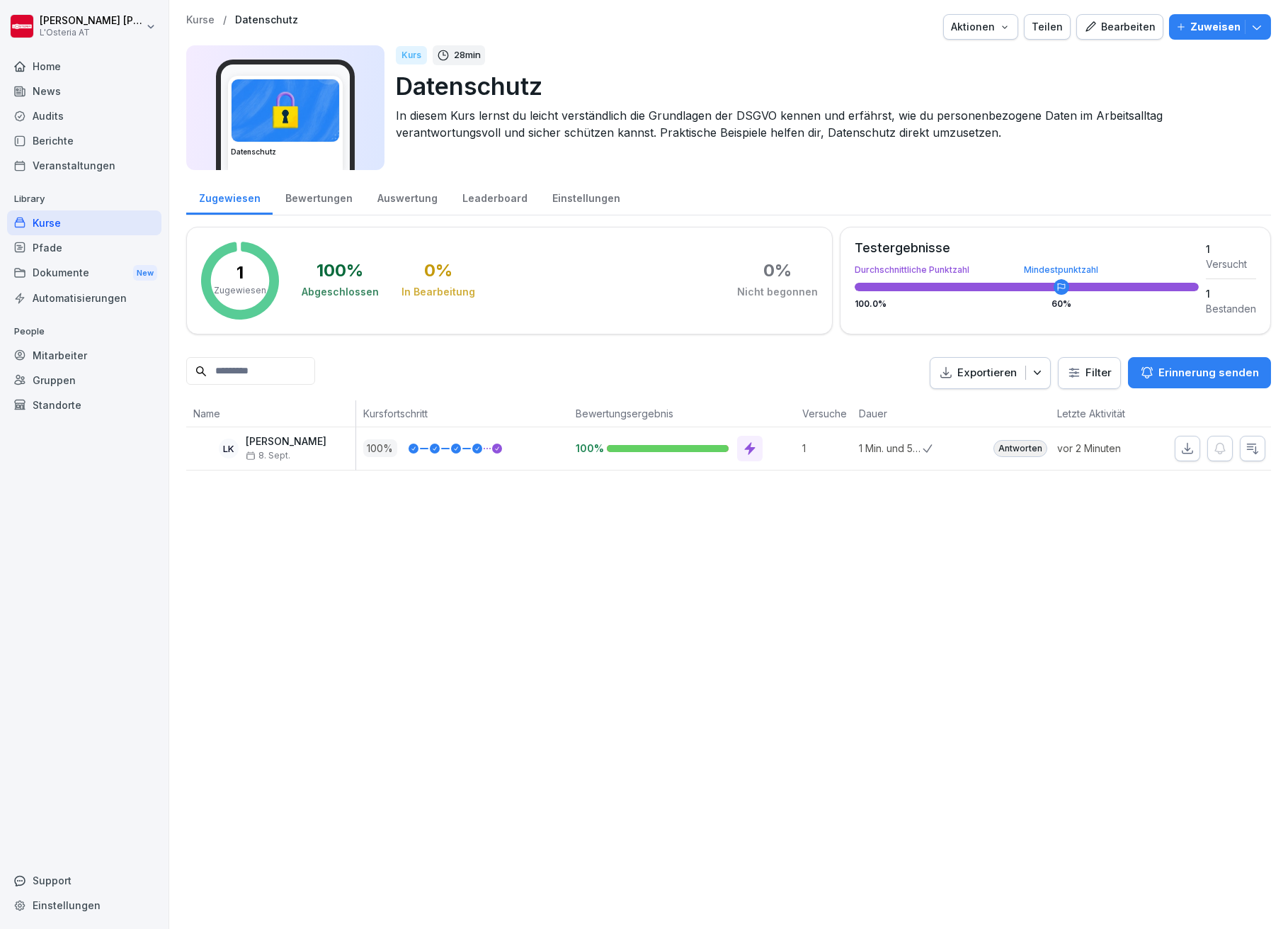
click at [82, 87] on div "News" at bounding box center [84, 91] width 154 height 25
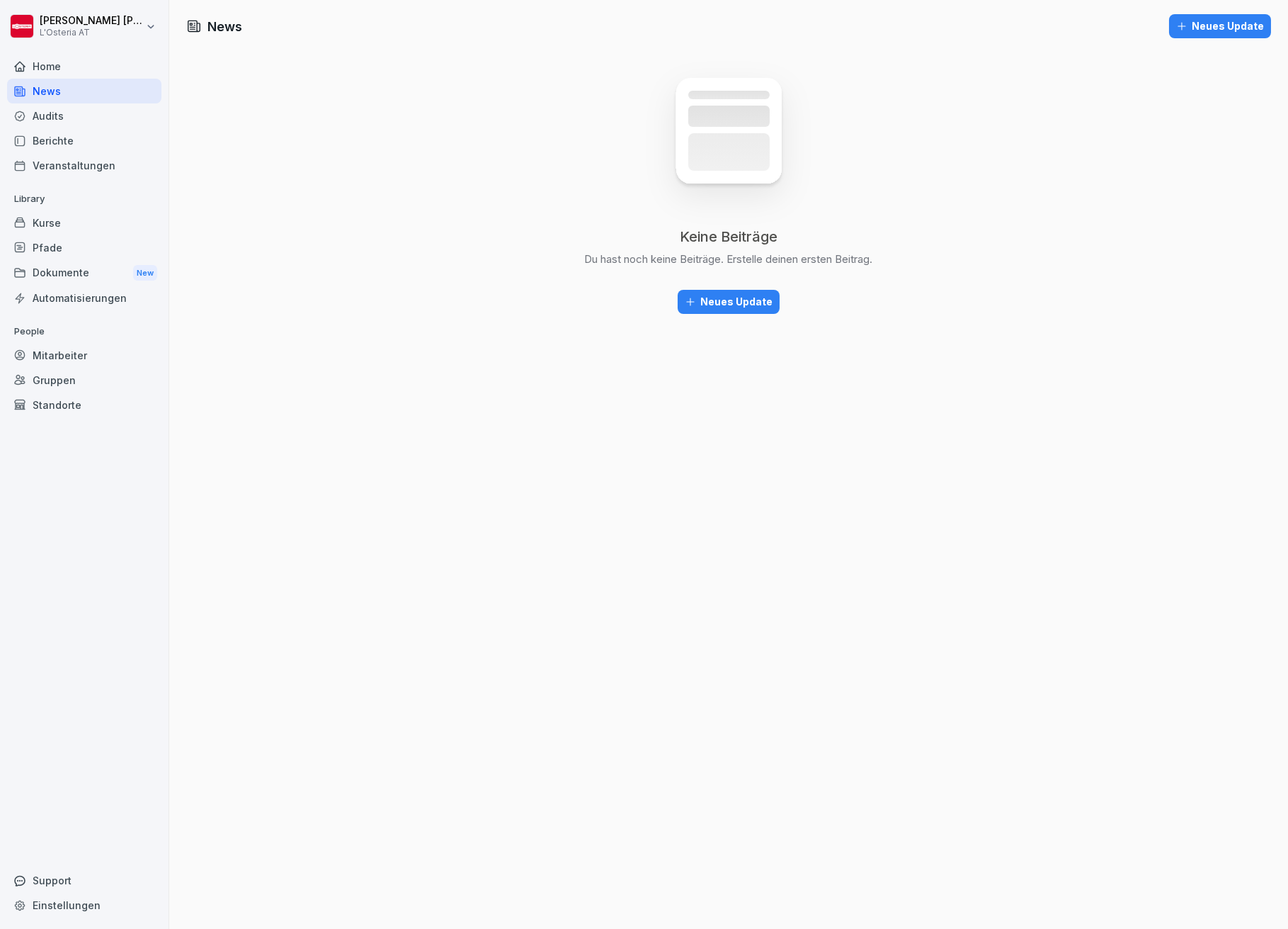
click at [53, 138] on div "Berichte" at bounding box center [84, 140] width 154 height 25
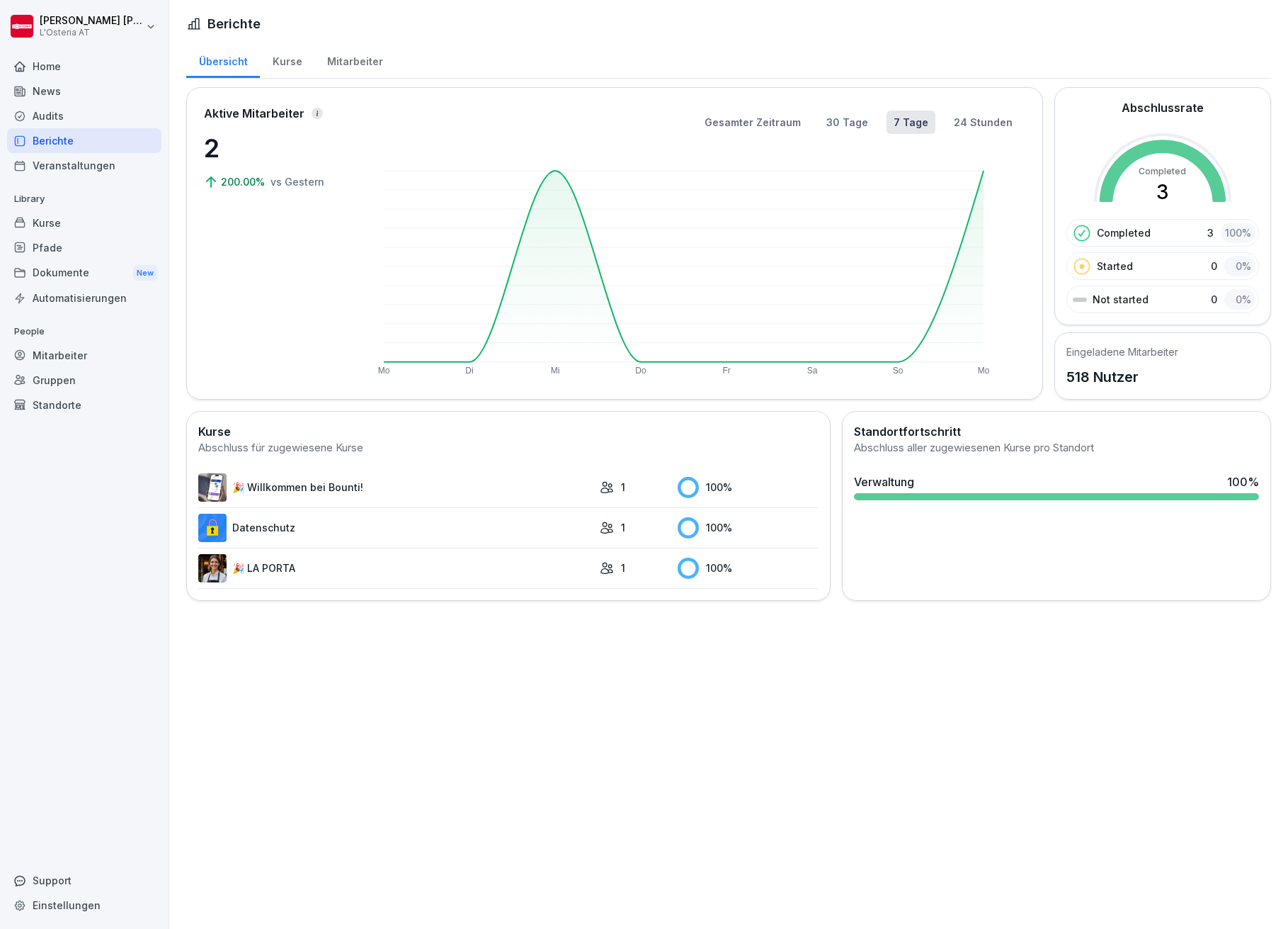
click at [50, 136] on div "Berichte" at bounding box center [84, 140] width 154 height 25
click at [350, 57] on div "Mitarbeiter" at bounding box center [355, 60] width 81 height 36
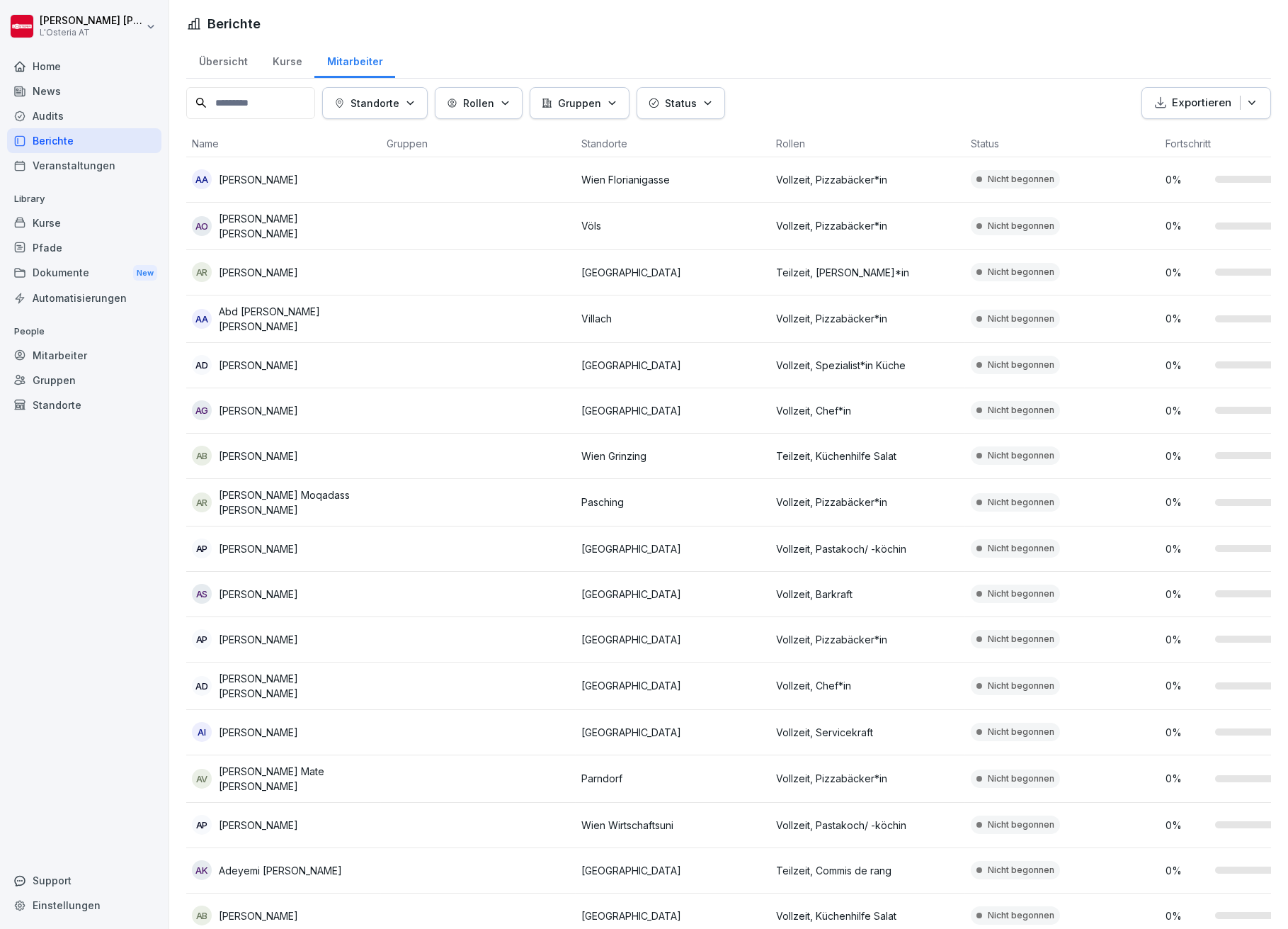
click at [280, 53] on div "Kurse" at bounding box center [287, 60] width 54 height 36
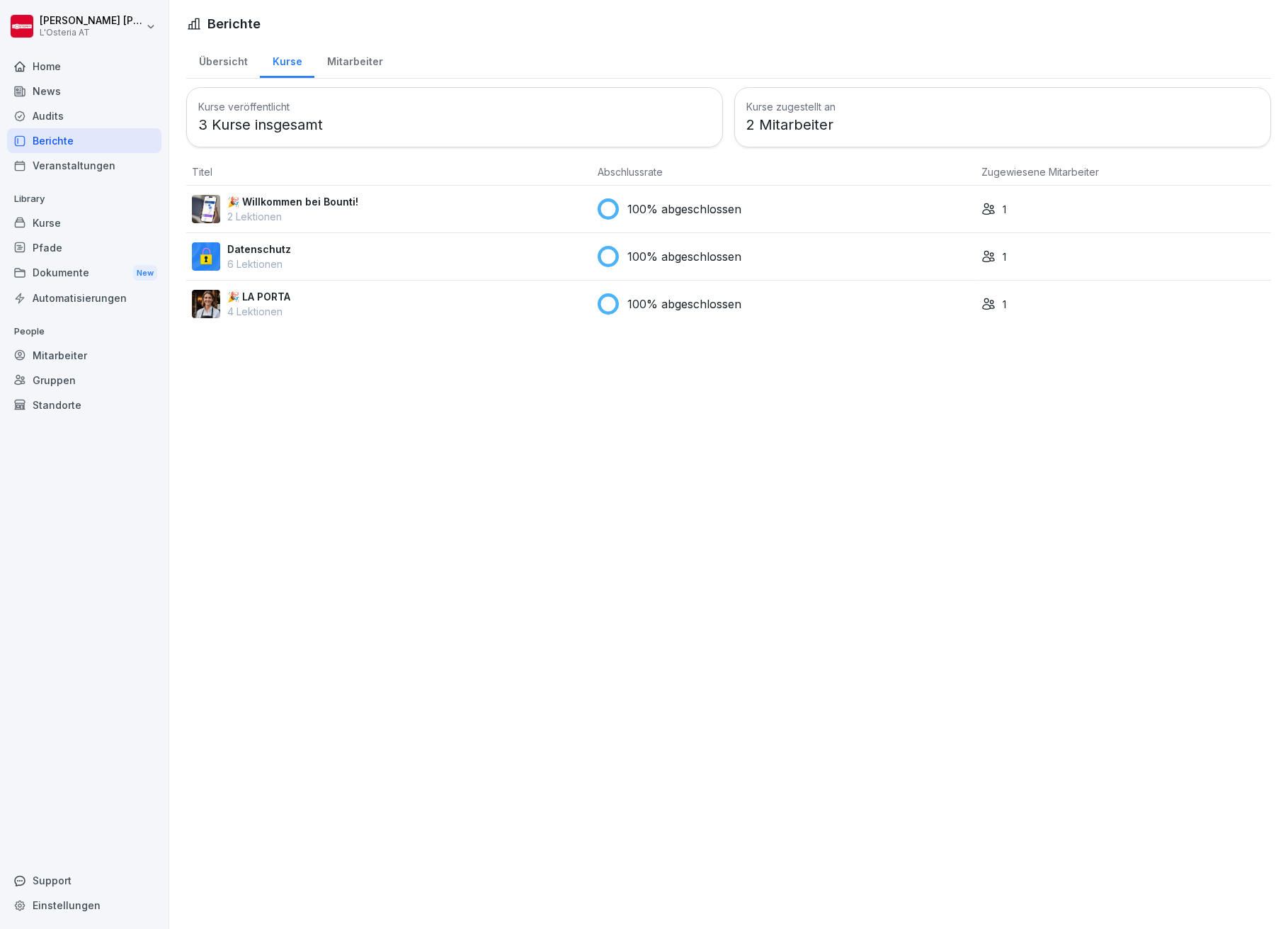
click at [273, 250] on p "Datenschutz" at bounding box center [258, 249] width 64 height 15
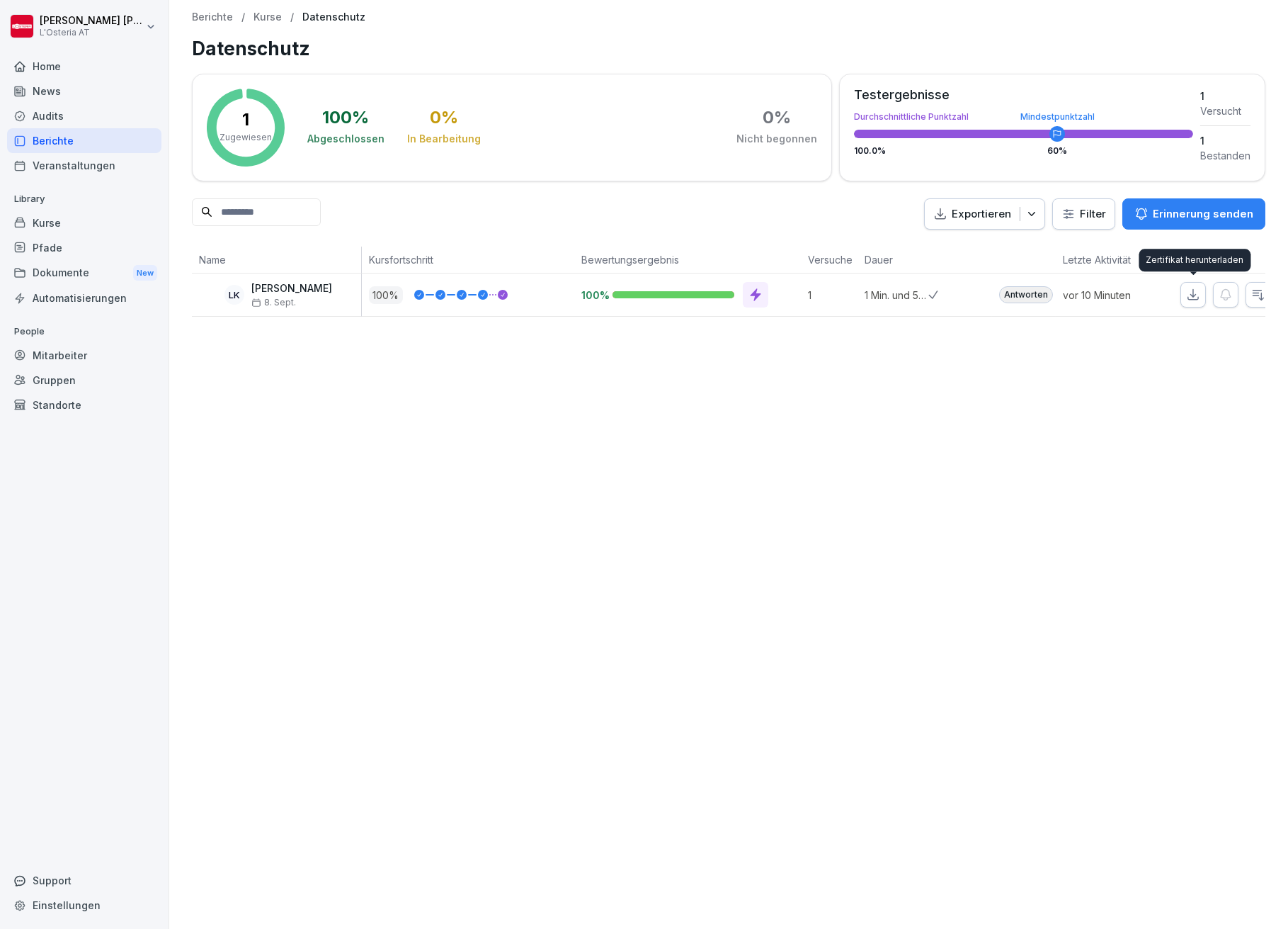
click at [1189, 298] on icon "button" at bounding box center [1193, 294] width 14 height 14
